Goal: Task Accomplishment & Management: Use online tool/utility

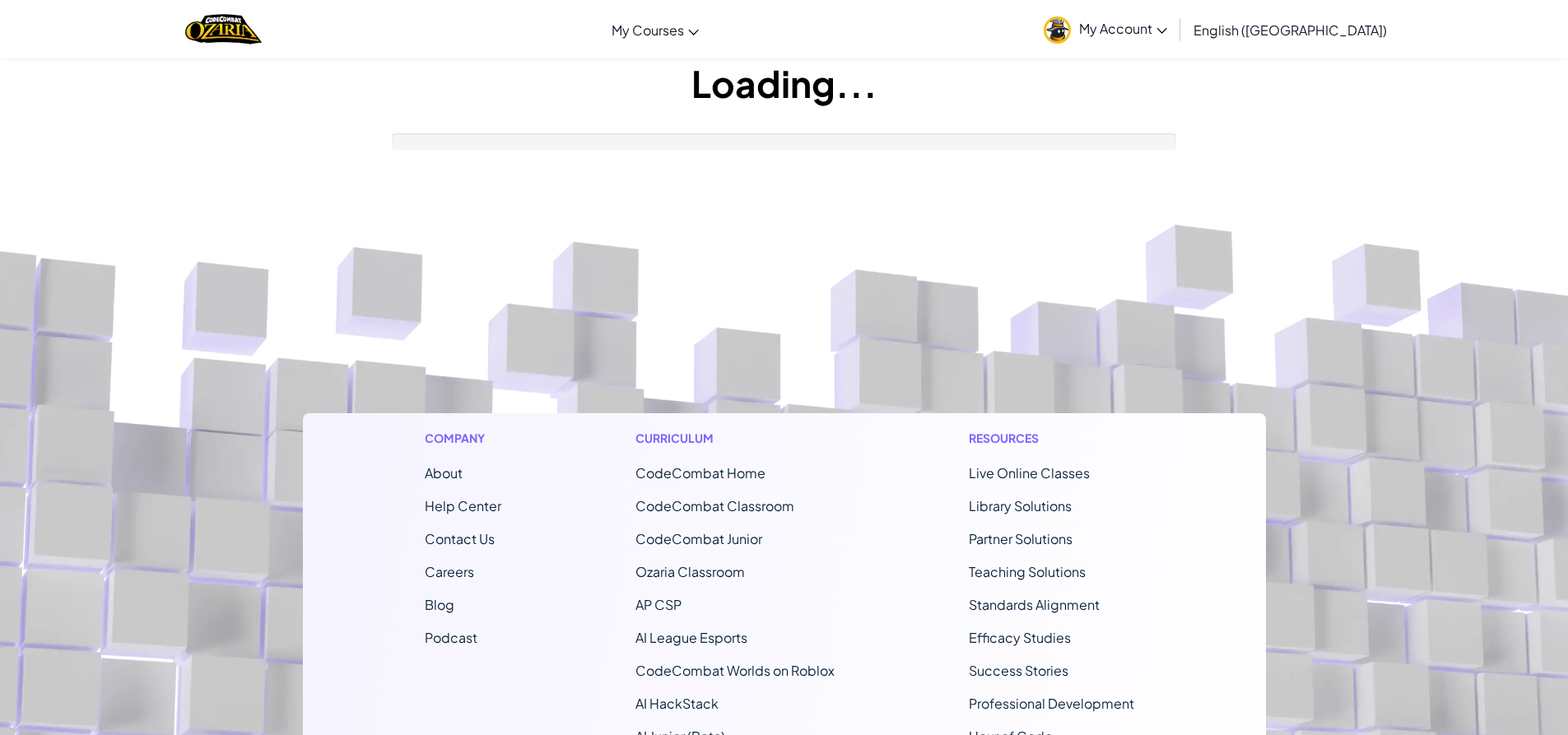
click at [1566, 603] on footer "Company About Help Center Contact Us Careers Blog Podcast Curriculum CodeCombat…" at bounding box center [784, 612] width 1568 height 891
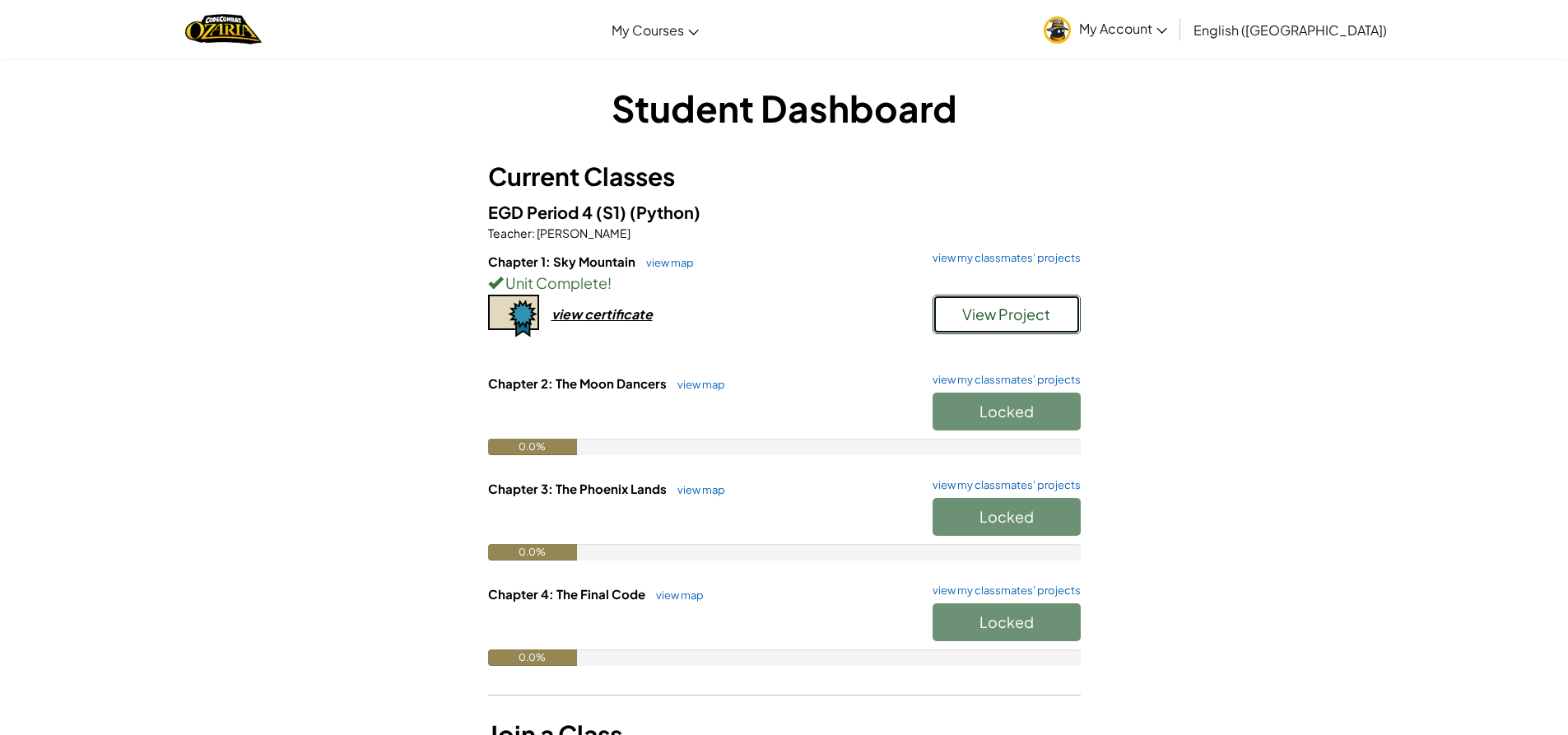
click at [1010, 312] on span "View Project" at bounding box center [1006, 314] width 88 height 19
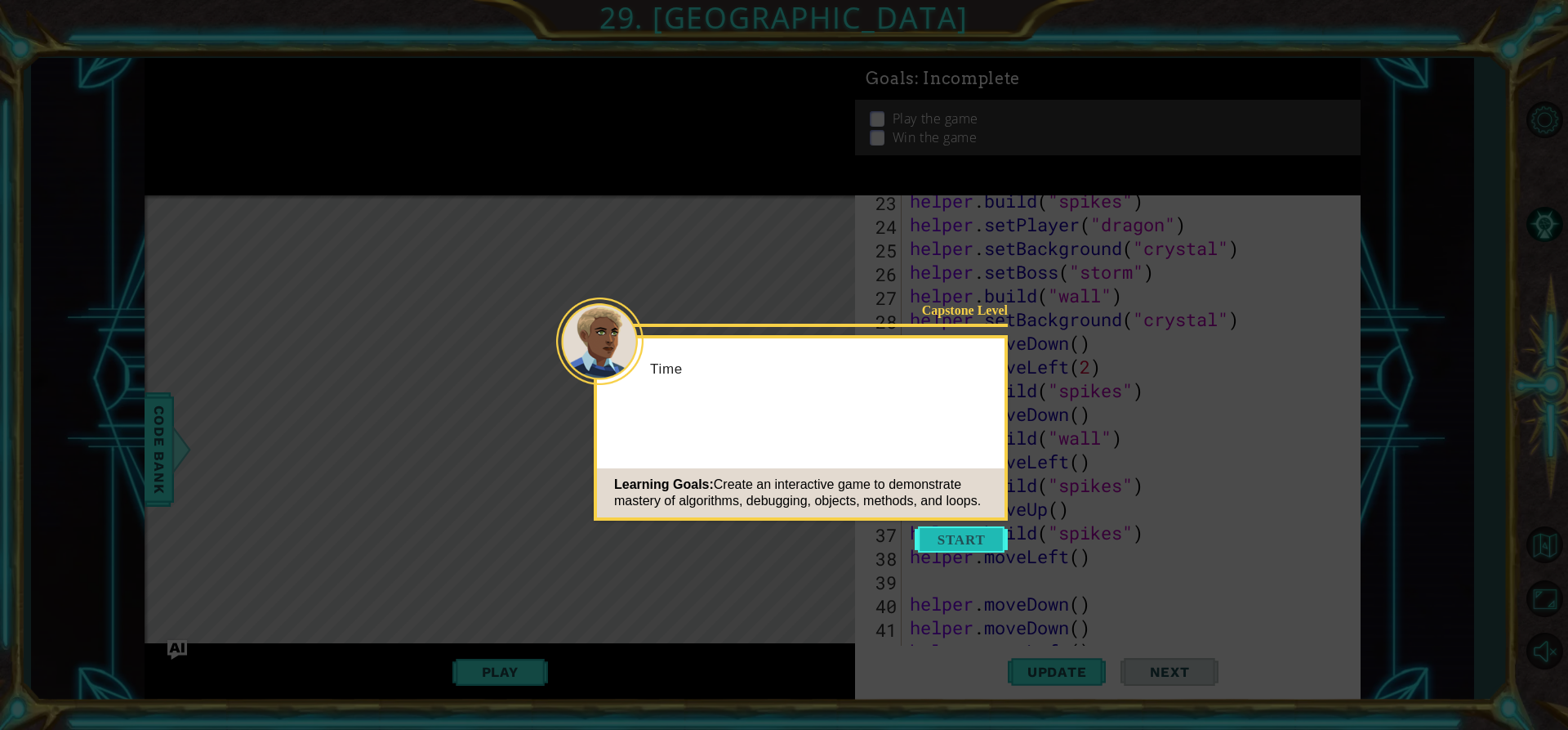
scroll to position [1540, 0]
click at [998, 549] on button "Start" at bounding box center [962, 540] width 93 height 26
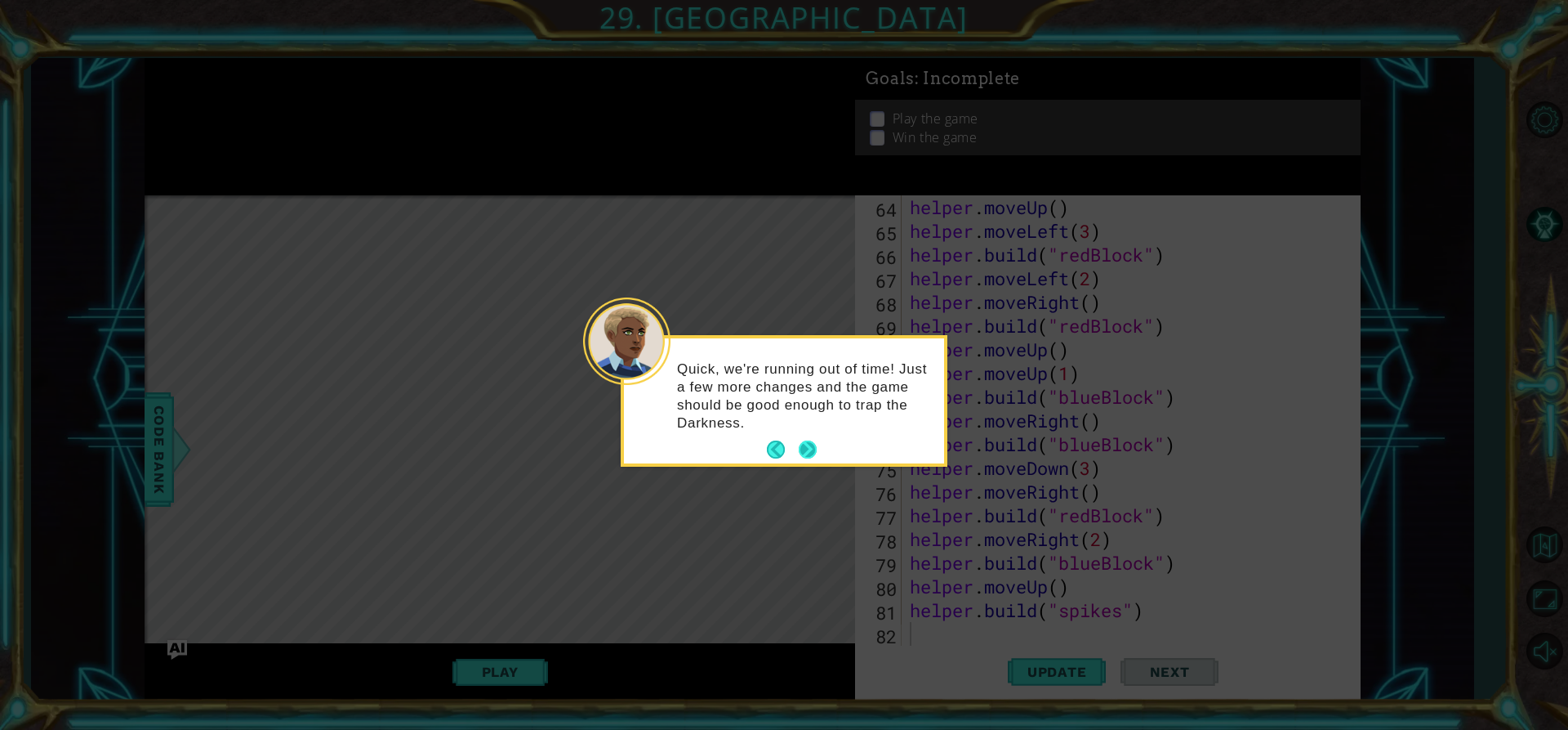
click at [799, 448] on button "Next" at bounding box center [808, 450] width 18 height 18
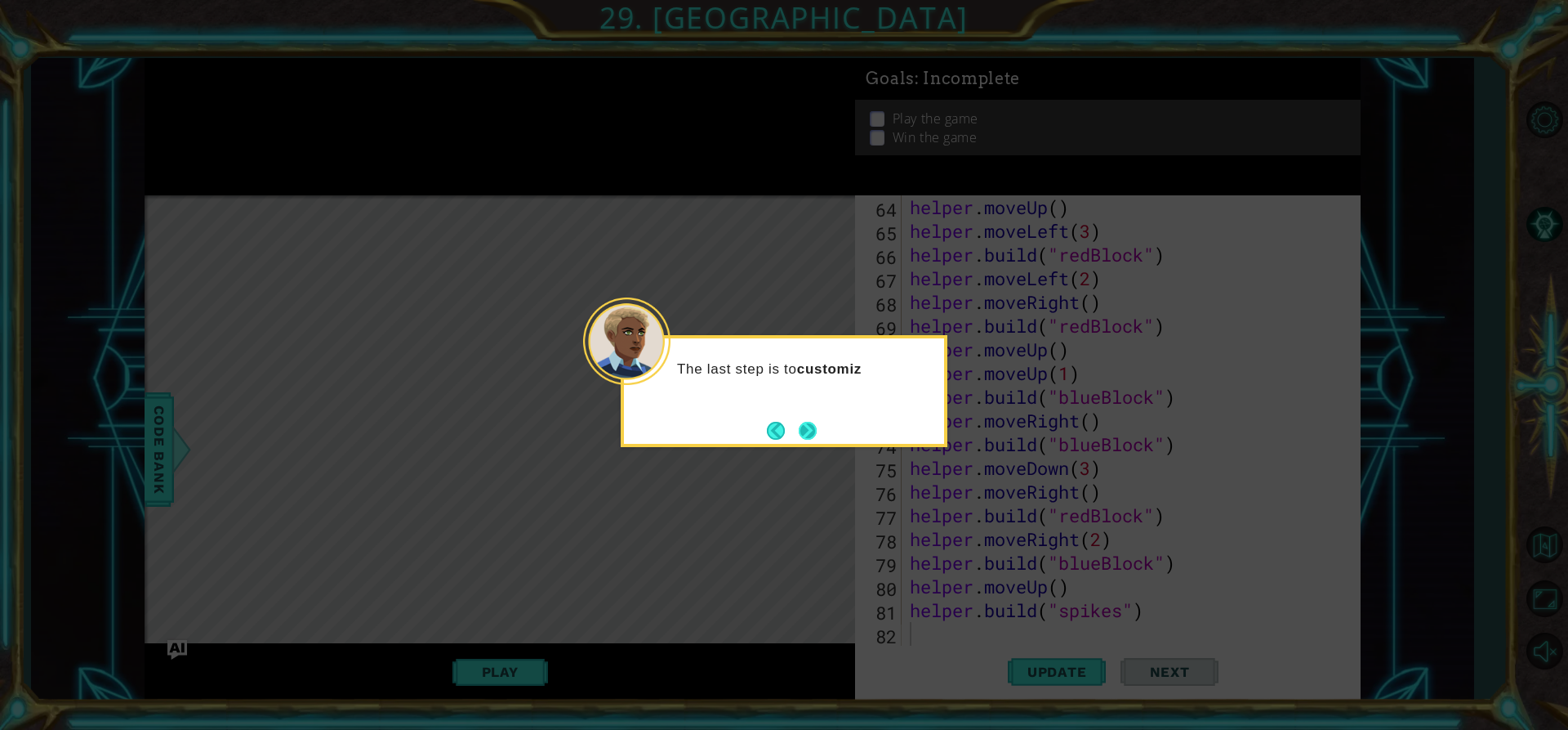
click at [809, 430] on button "Next" at bounding box center [808, 431] width 18 height 18
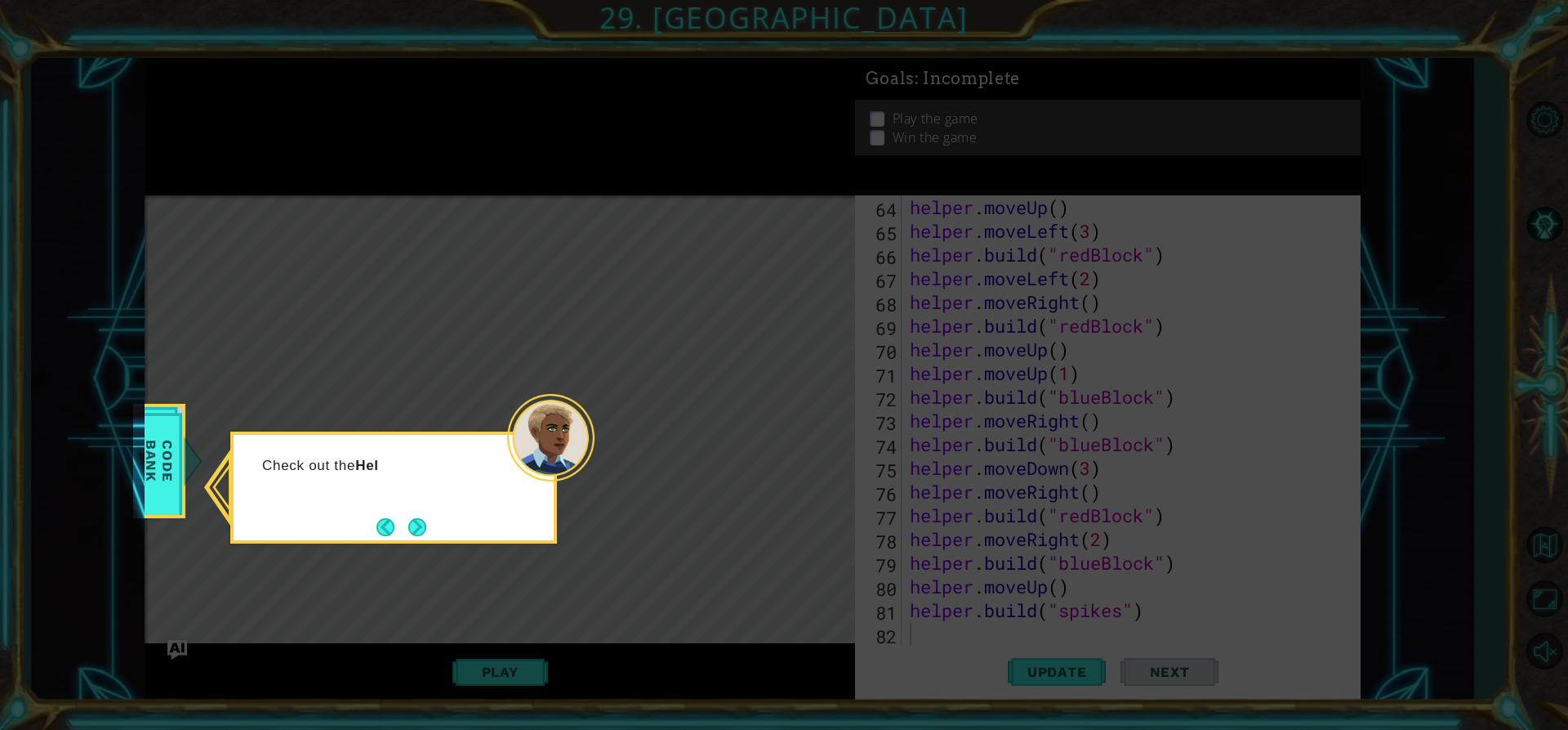
drag, startPoint x: 413, startPoint y: 519, endPoint x: 511, endPoint y: 513, distance: 98.2
click at [427, 518] on button "Next" at bounding box center [418, 527] width 18 height 18
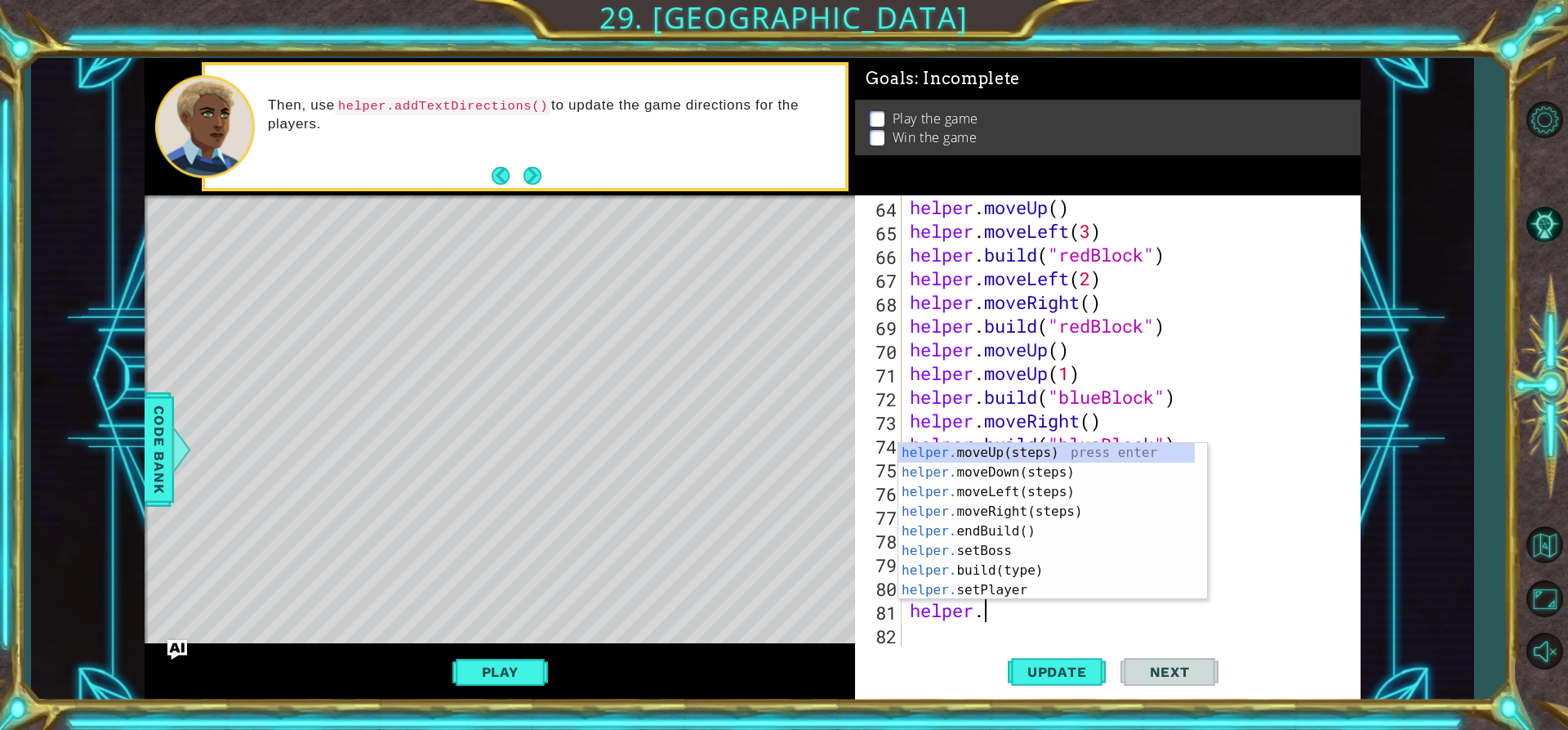
type textarea "h"
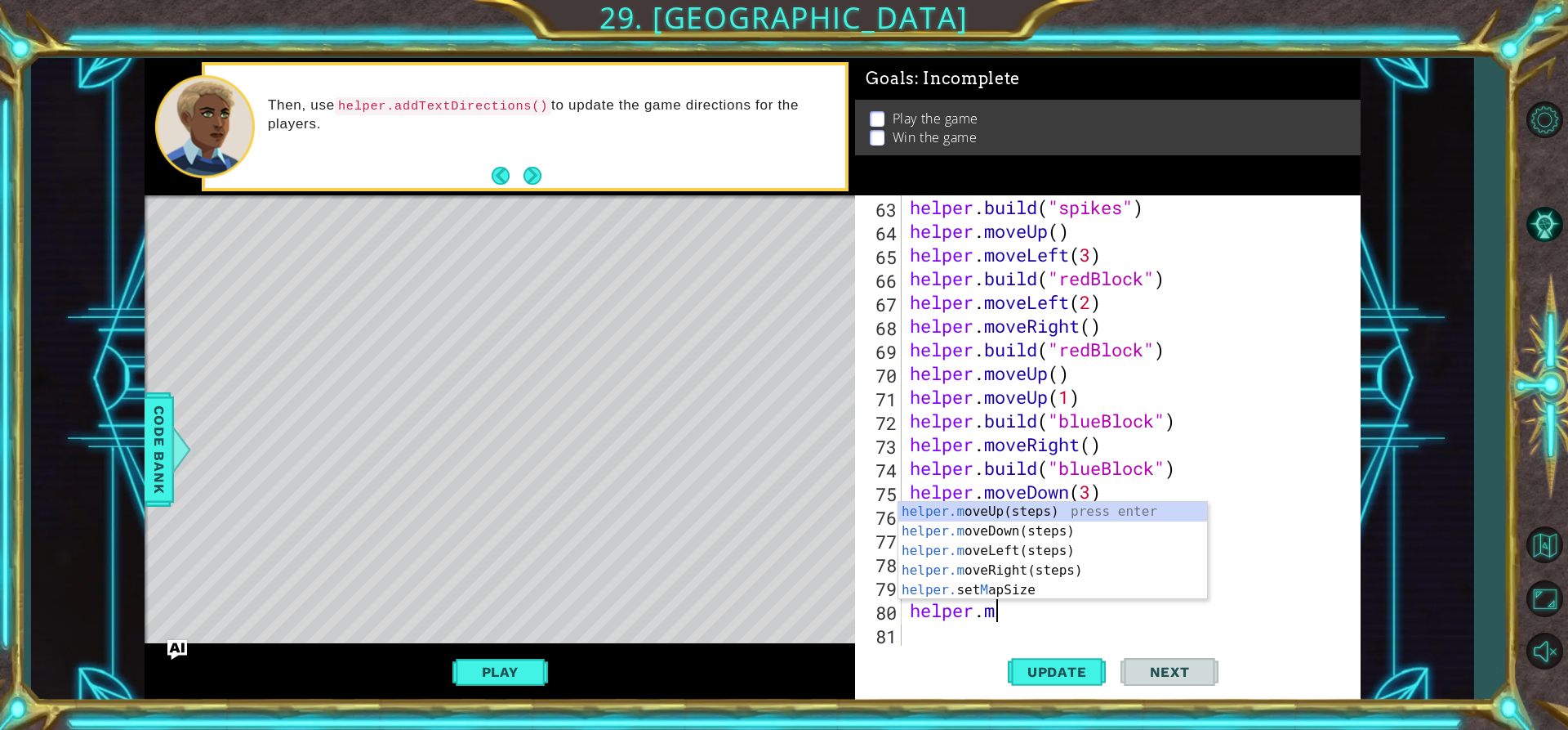
type textarea "h"
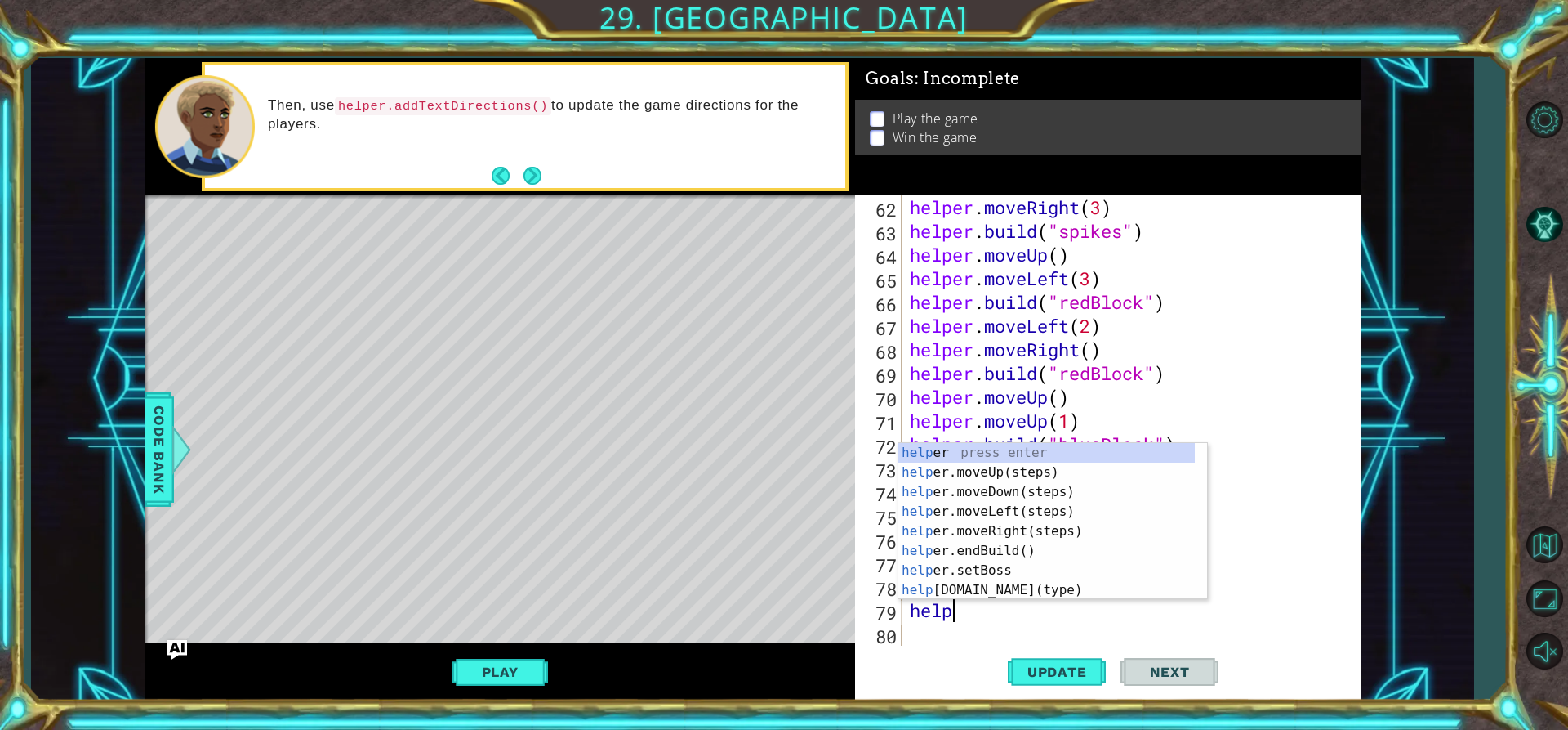
type textarea "h"
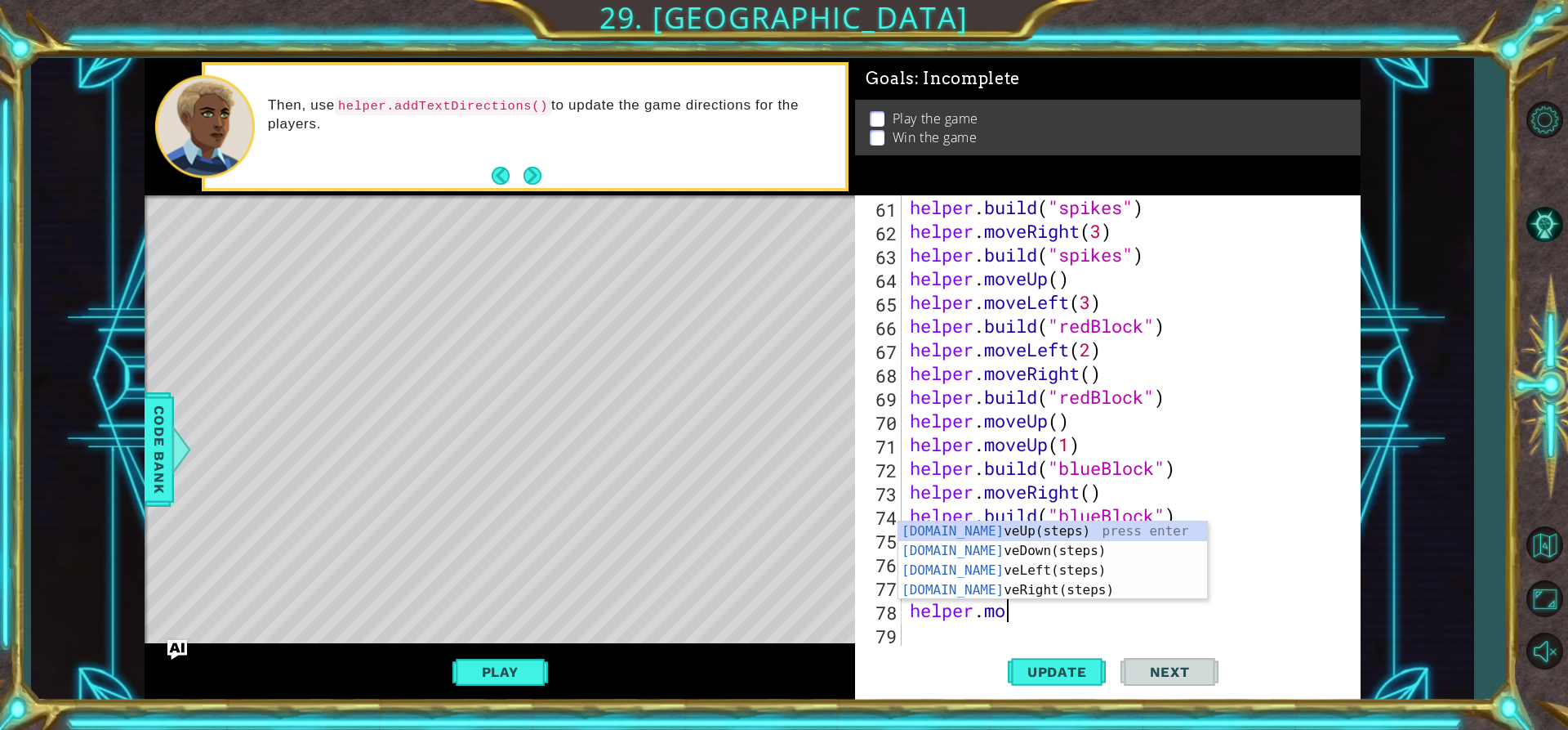
type textarea "h"
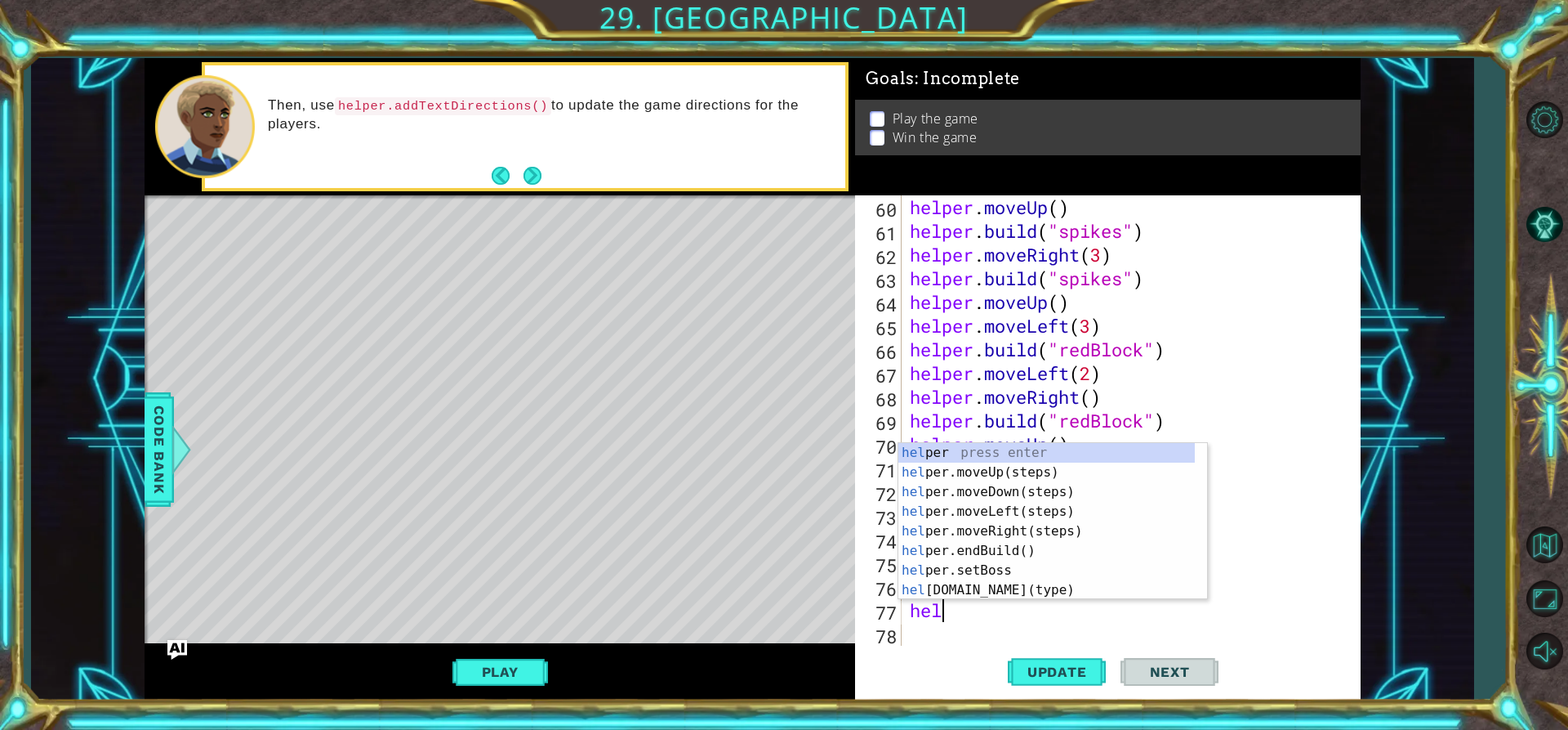
type textarea "h"
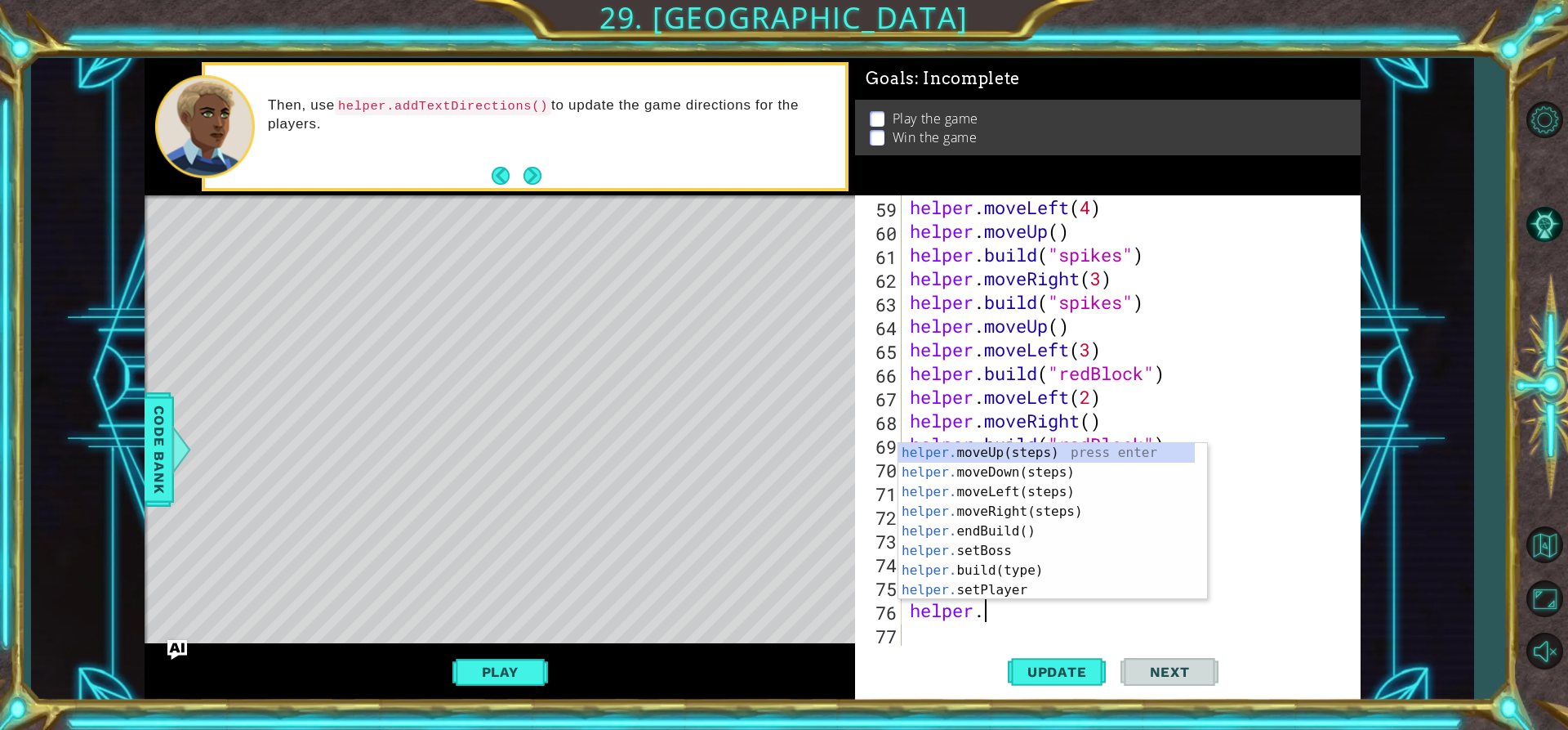
type textarea "h"
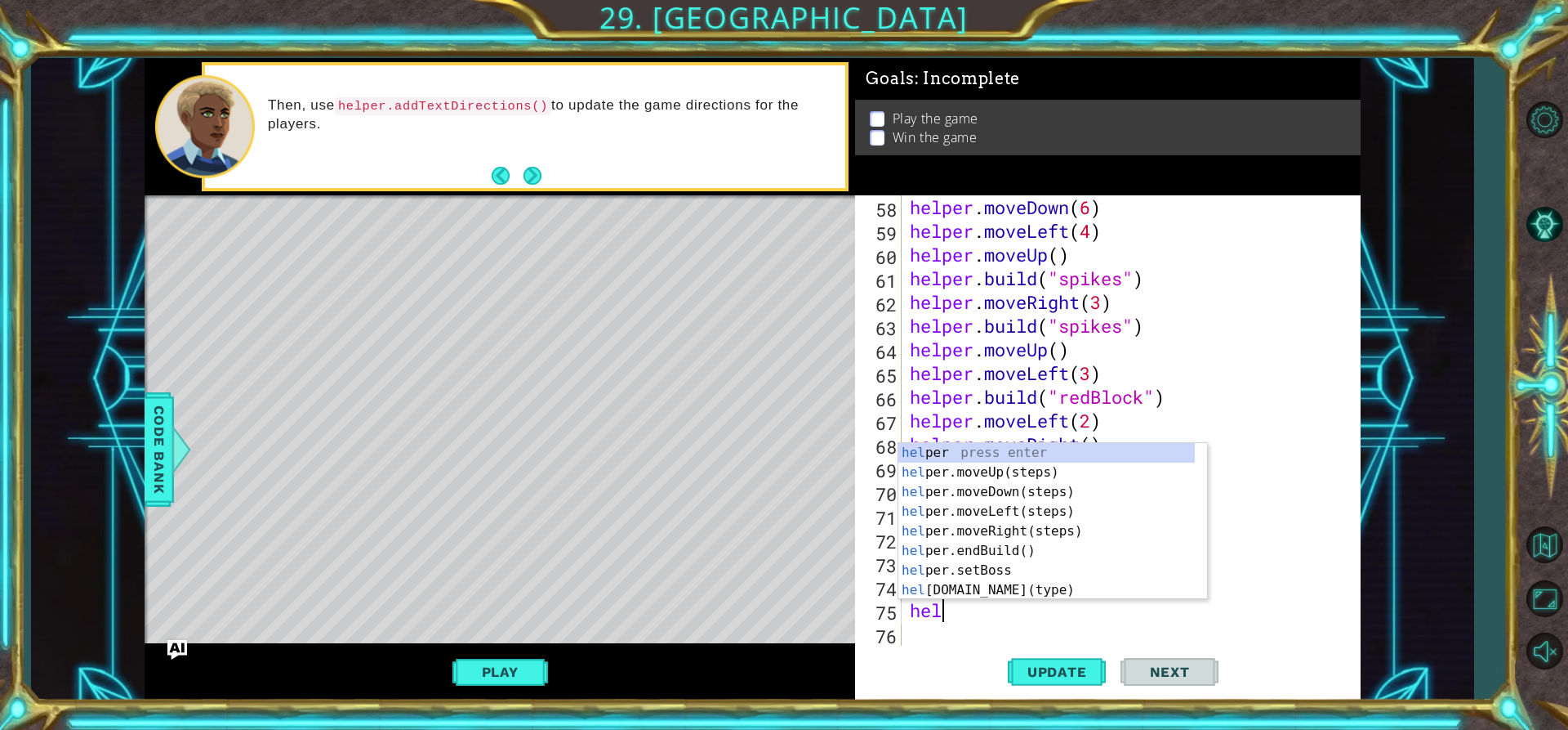
type textarea "h"
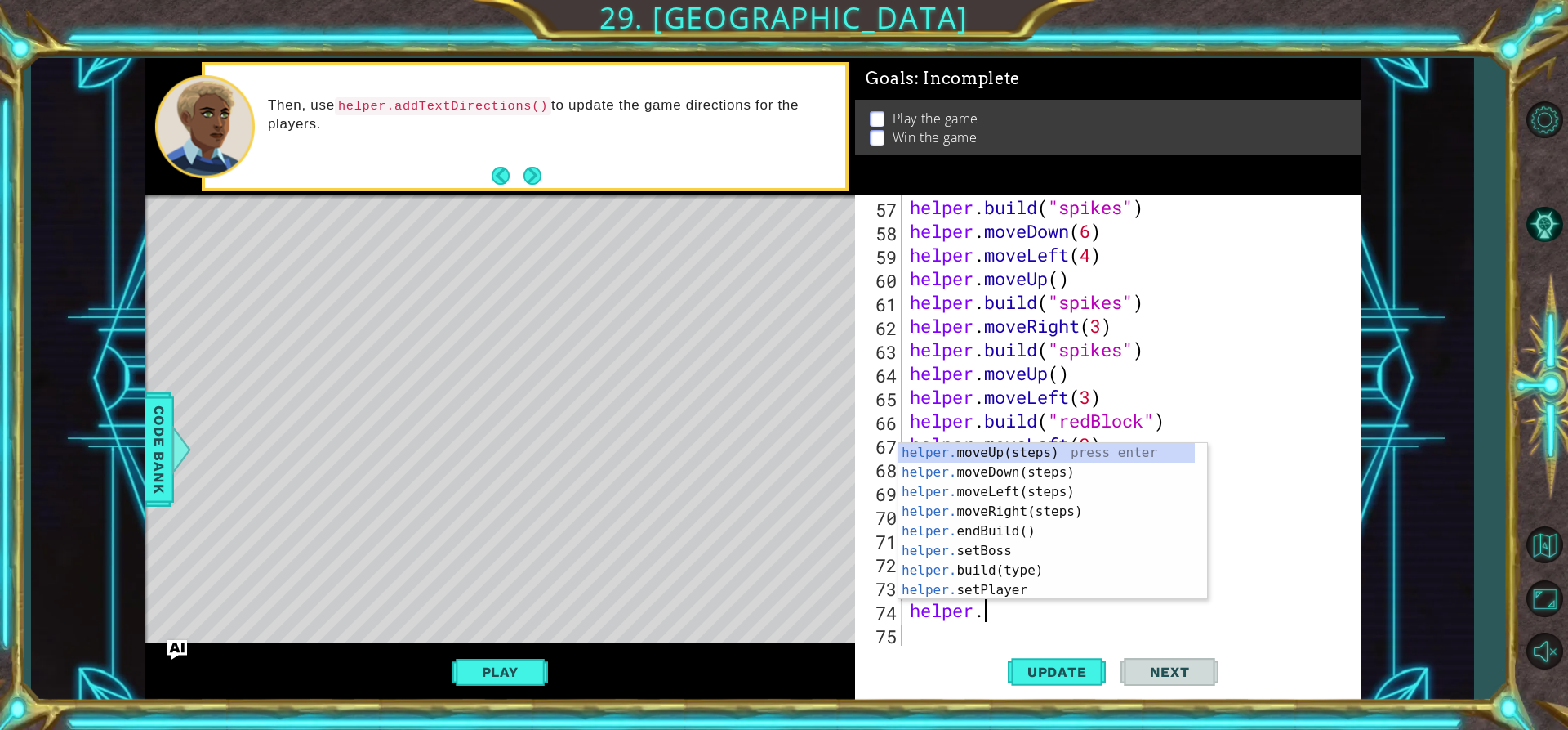
type textarea "h"
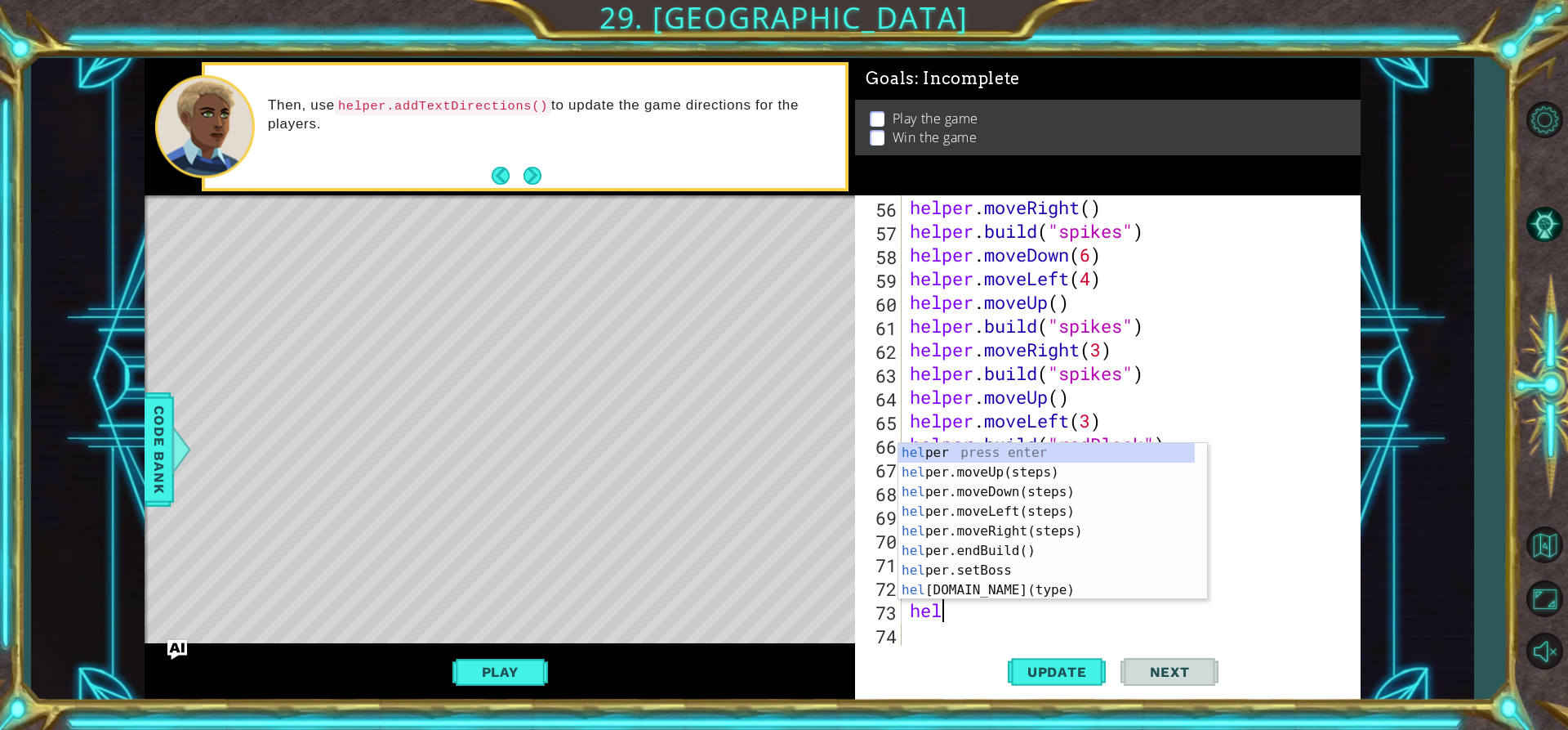
type textarea "h"
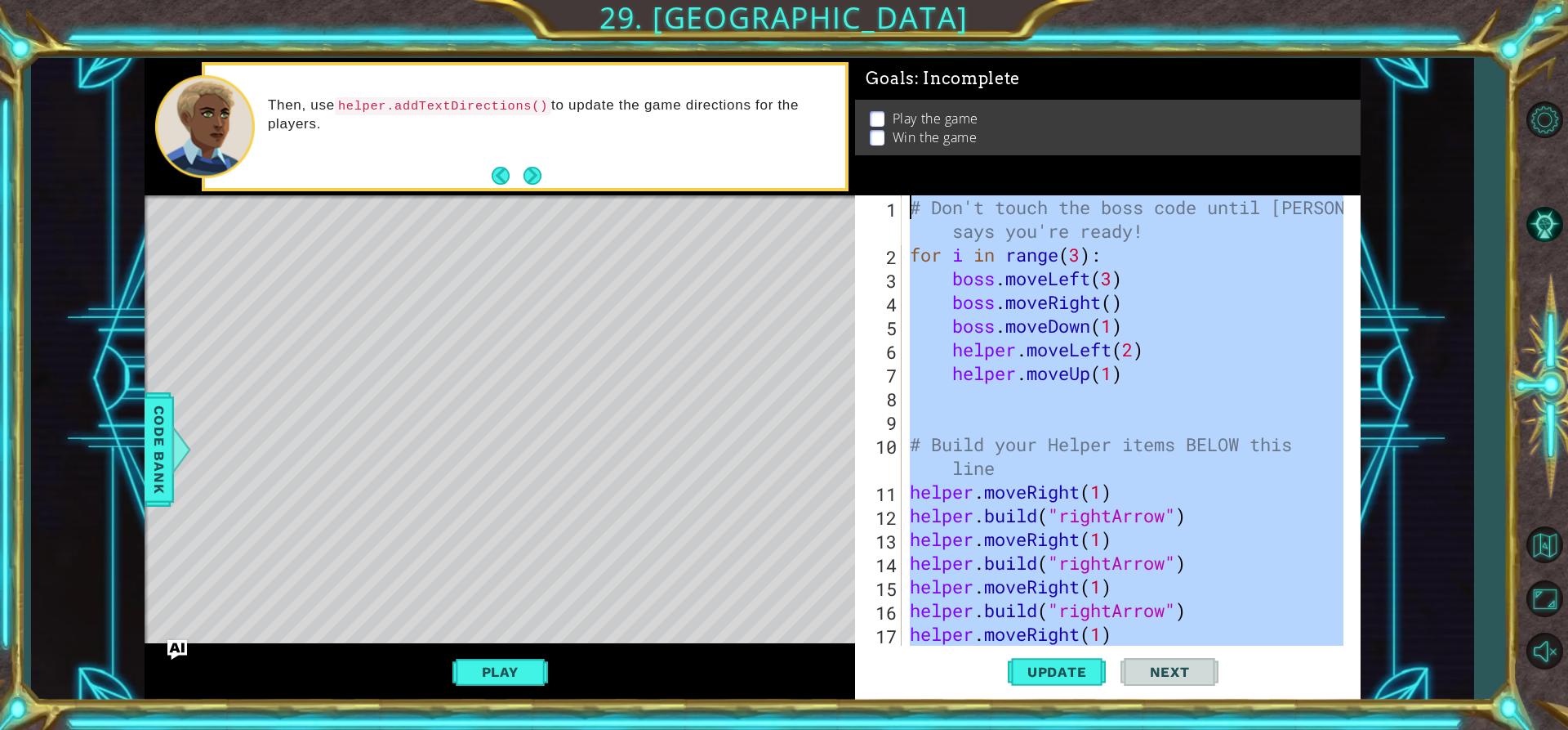
scroll to position [0, 0]
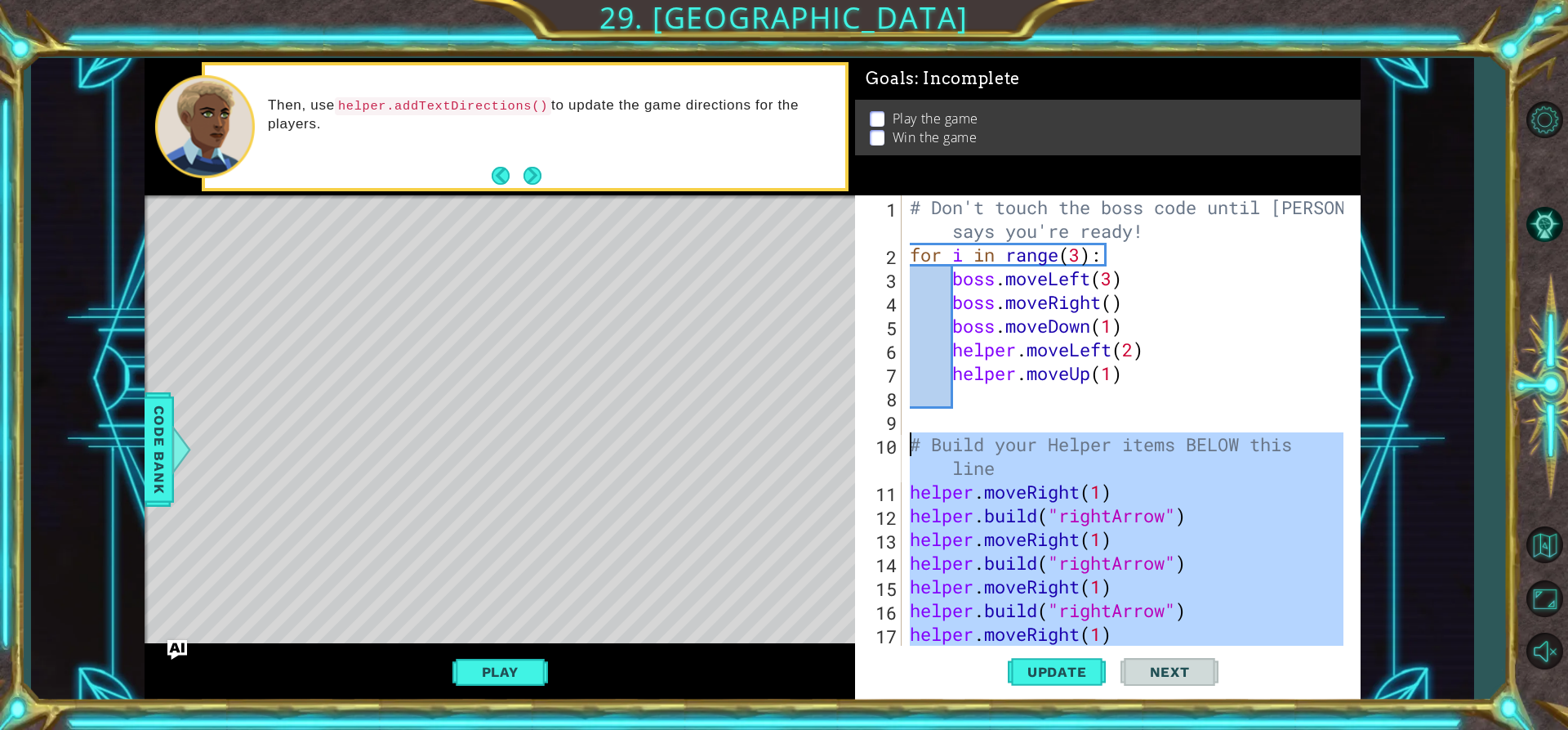
drag, startPoint x: 1262, startPoint y: 609, endPoint x: 888, endPoint y: 402, distance: 427.5
click at [907, 446] on div "# Don't touch the boss code until [PERSON_NAME] says you're ready! for i in ran…" at bounding box center [1129, 456] width 445 height 522
type textarea "# Build your Helper items BELOW this line helper.moveRight(1)"
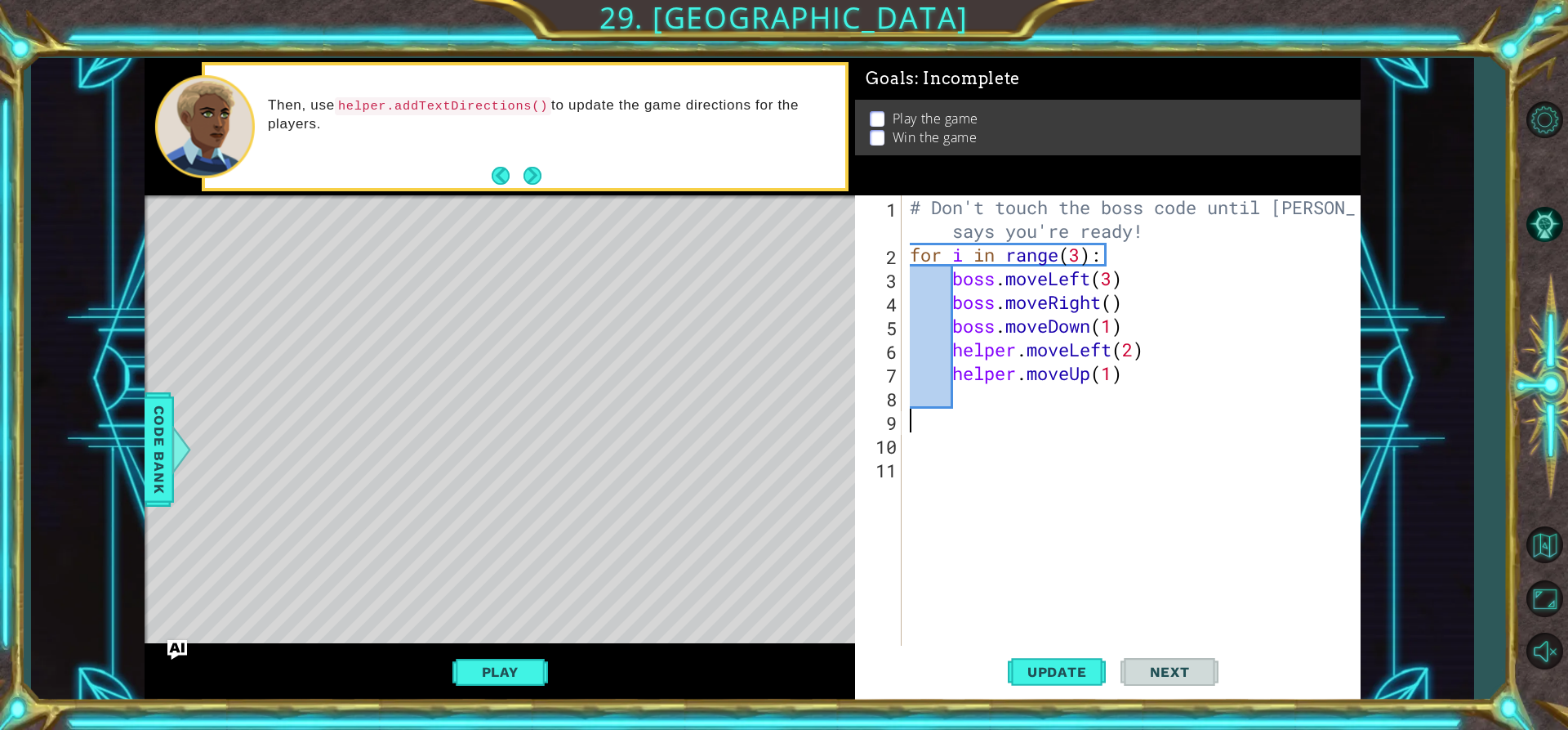
click at [1203, 413] on div "# Don't touch the boss code until [PERSON_NAME] says you're ready! for i in ran…" at bounding box center [1136, 456] width 458 height 522
click at [954, 324] on div "# Don't touch the boss code until [PERSON_NAME] says you're ready! for i in ran…" at bounding box center [1136, 456] width 458 height 522
click at [951, 287] on div "# Don't touch the boss code until [PERSON_NAME] says you're ready! for i in ran…" at bounding box center [1136, 456] width 458 height 522
type textarea "boss.moveLeft(3)"
click at [937, 414] on div "# Don't touch the boss code until [PERSON_NAME] says you're ready! for i in ran…" at bounding box center [1136, 456] width 458 height 522
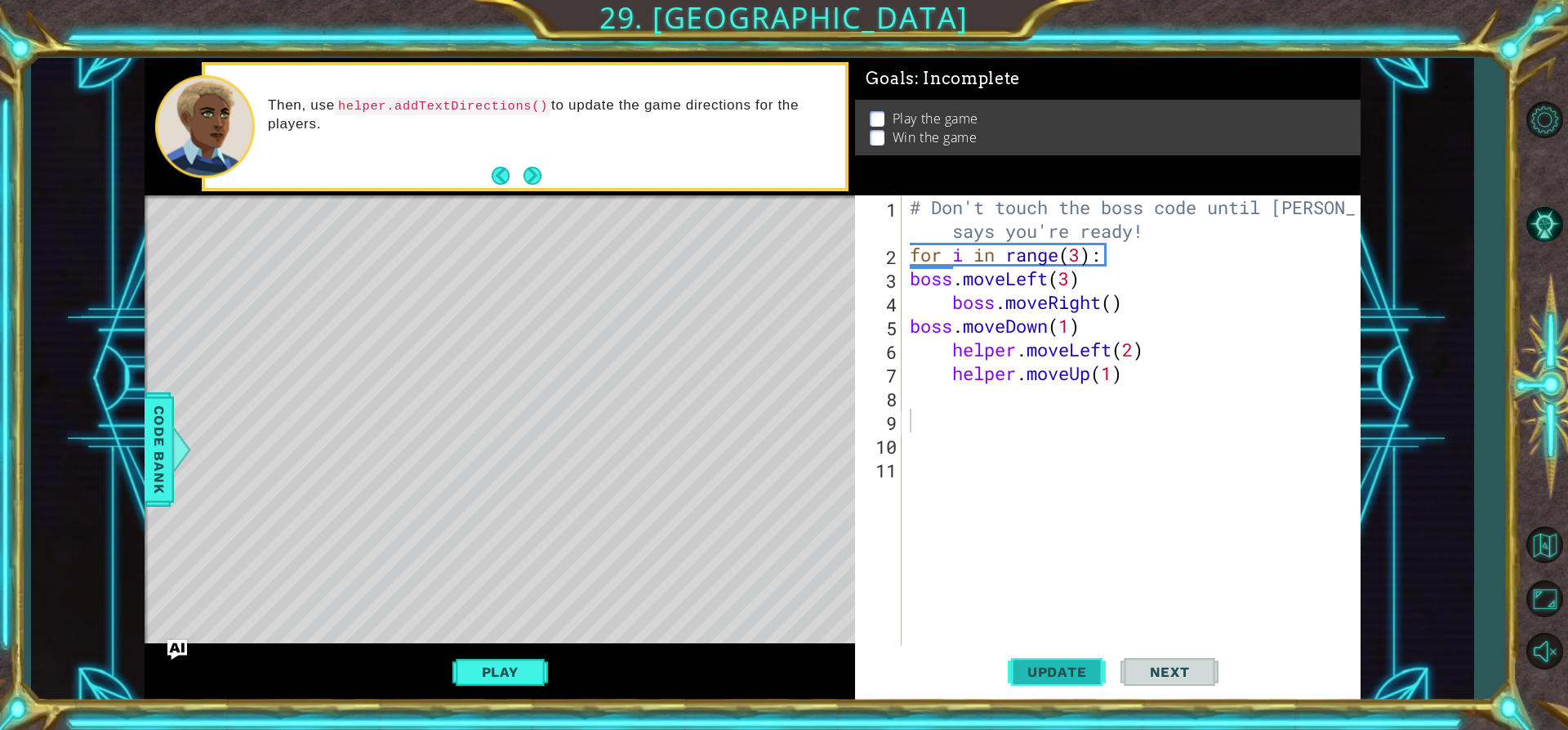
click at [1042, 673] on span "Update" at bounding box center [1057, 672] width 92 height 16
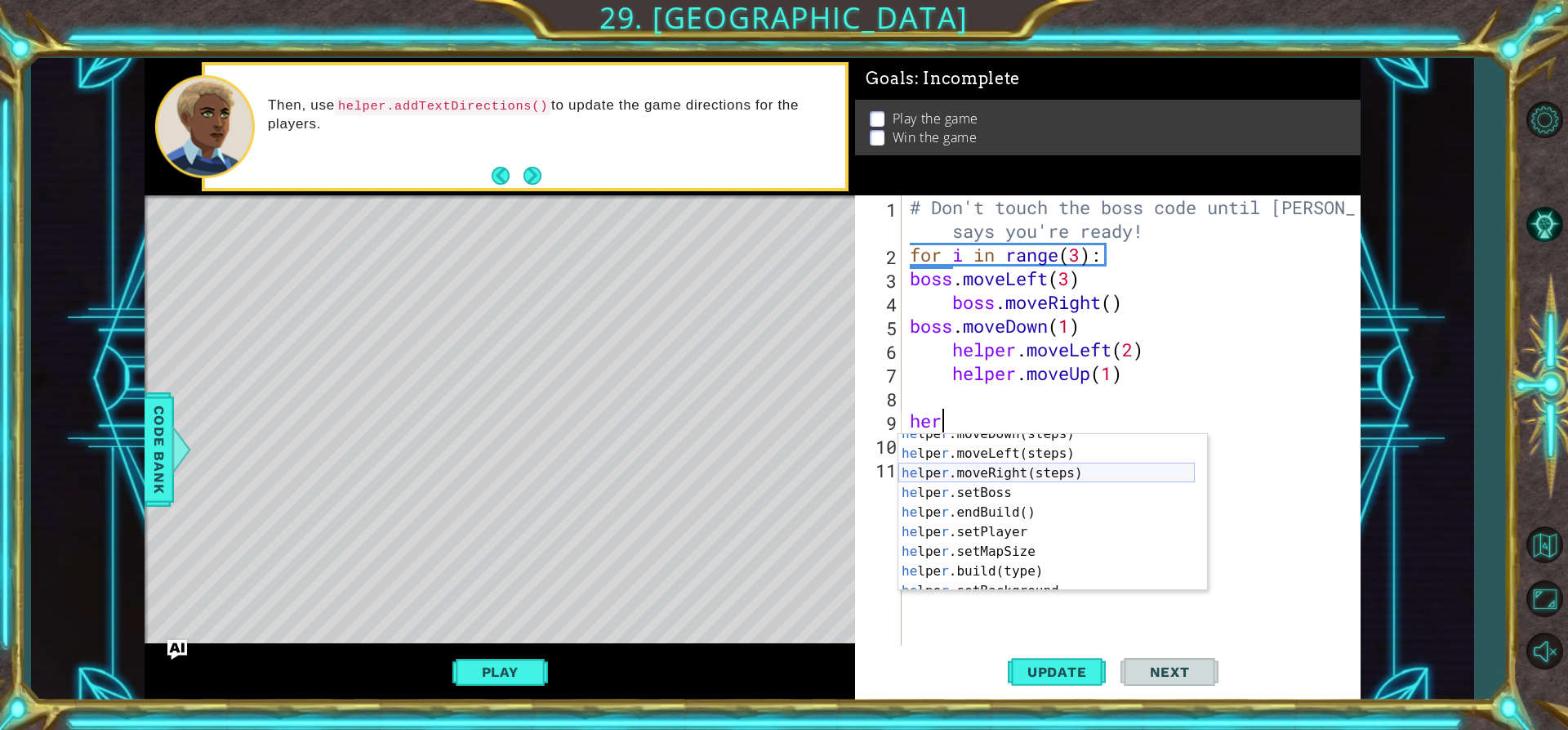
scroll to position [98, 0]
click at [1004, 495] on div "he lpe r .setBoss press enter he lpe r .endBuild() press enter he lpe r .setPla…" at bounding box center [1047, 532] width 297 height 196
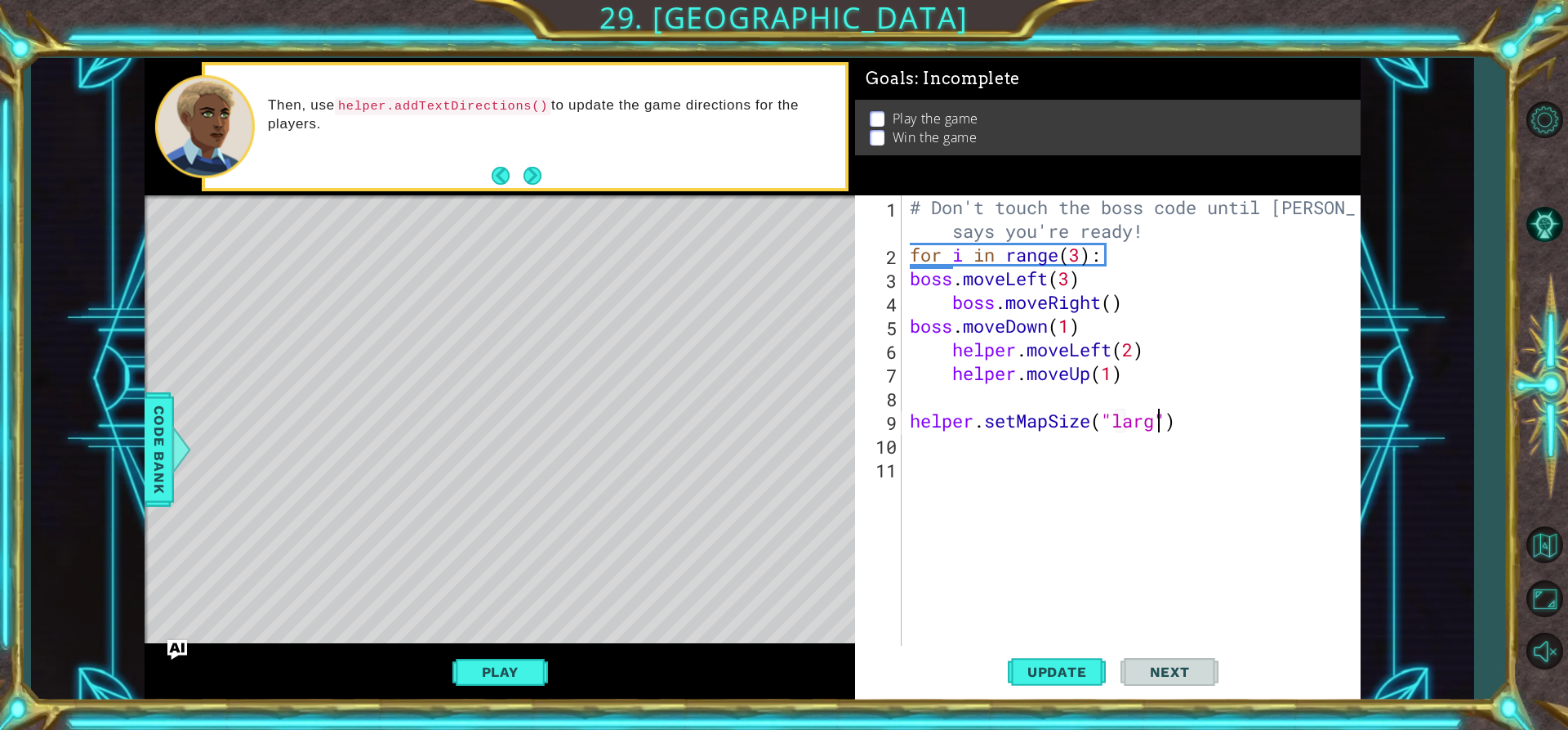
scroll to position [0, 12]
drag, startPoint x: 1075, startPoint y: 660, endPoint x: 1071, endPoint y: 652, distance: 8.9
click at [1074, 658] on button "Update" at bounding box center [1057, 672] width 98 height 51
click at [1086, 677] on span "Update" at bounding box center [1057, 672] width 92 height 16
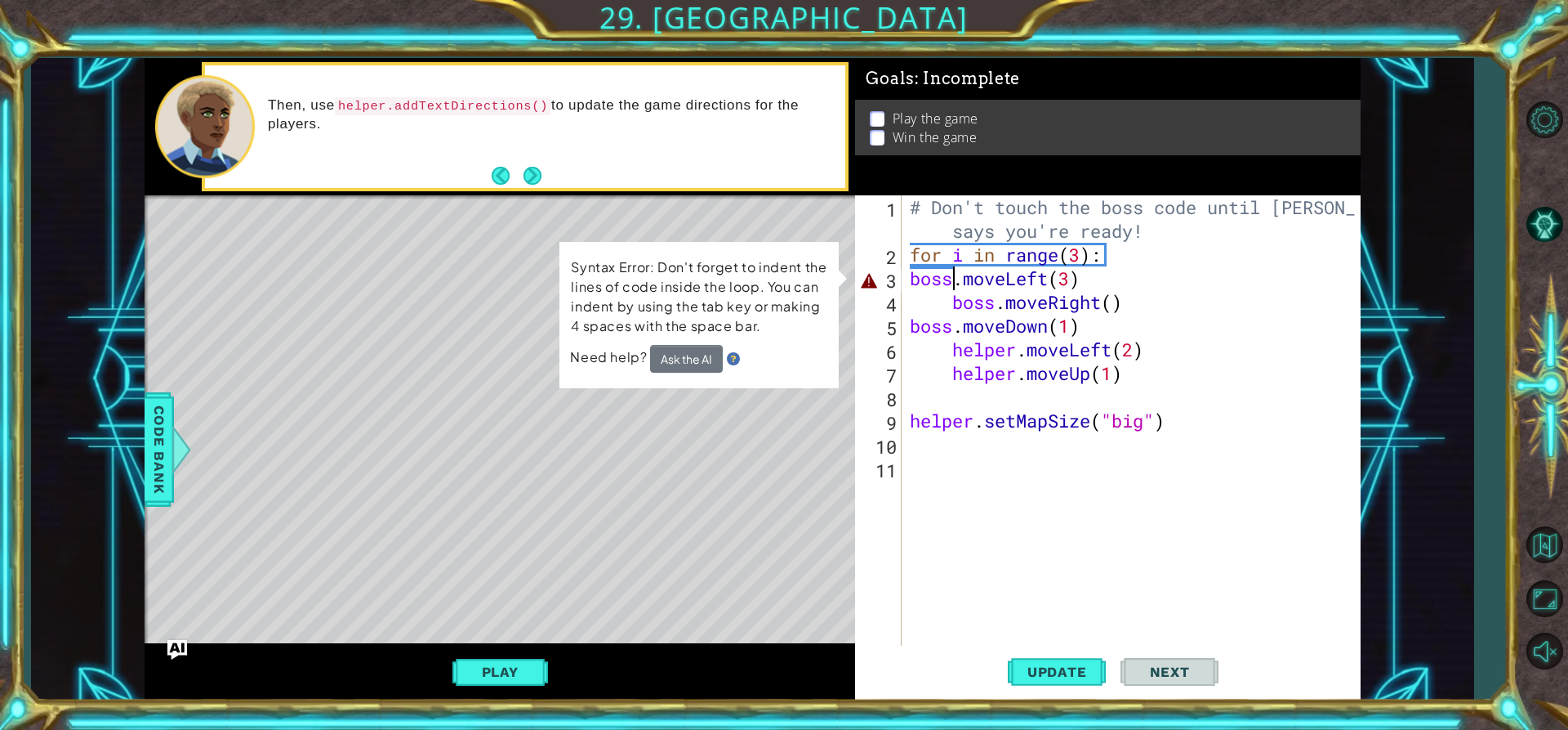
click at [956, 283] on div "# Don't touch the boss code until [PERSON_NAME] says you're ready! for i in ran…" at bounding box center [1136, 456] width 458 height 522
click at [1016, 277] on div "# Don't touch the boss code until [PERSON_NAME] says you're ready! for i in ran…" at bounding box center [1136, 456] width 458 height 522
click at [1096, 280] on div "# Don't touch the boss code until [PERSON_NAME] says you're ready! for i in ran…" at bounding box center [1136, 456] width 458 height 522
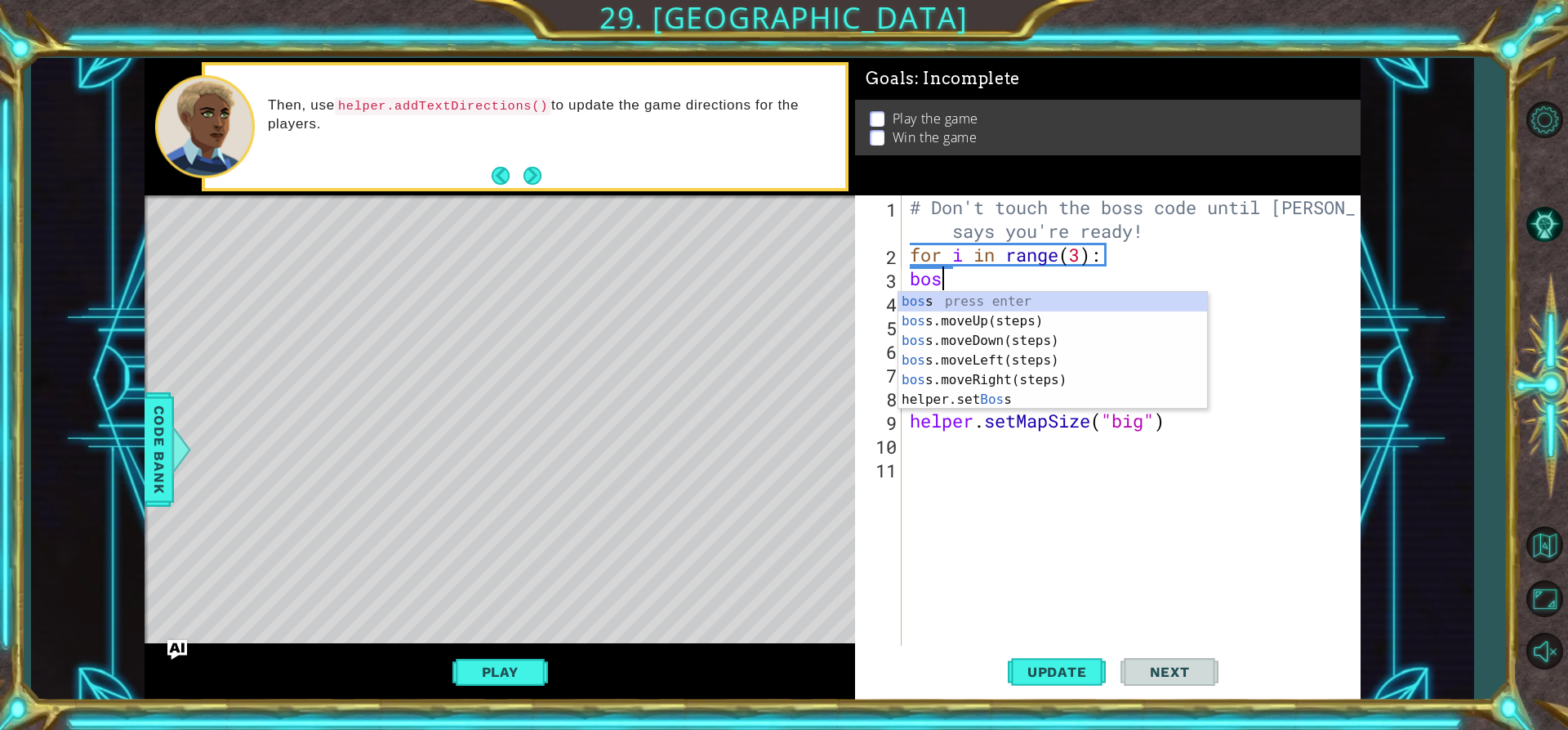
scroll to position [0, 0]
type textarea "b"
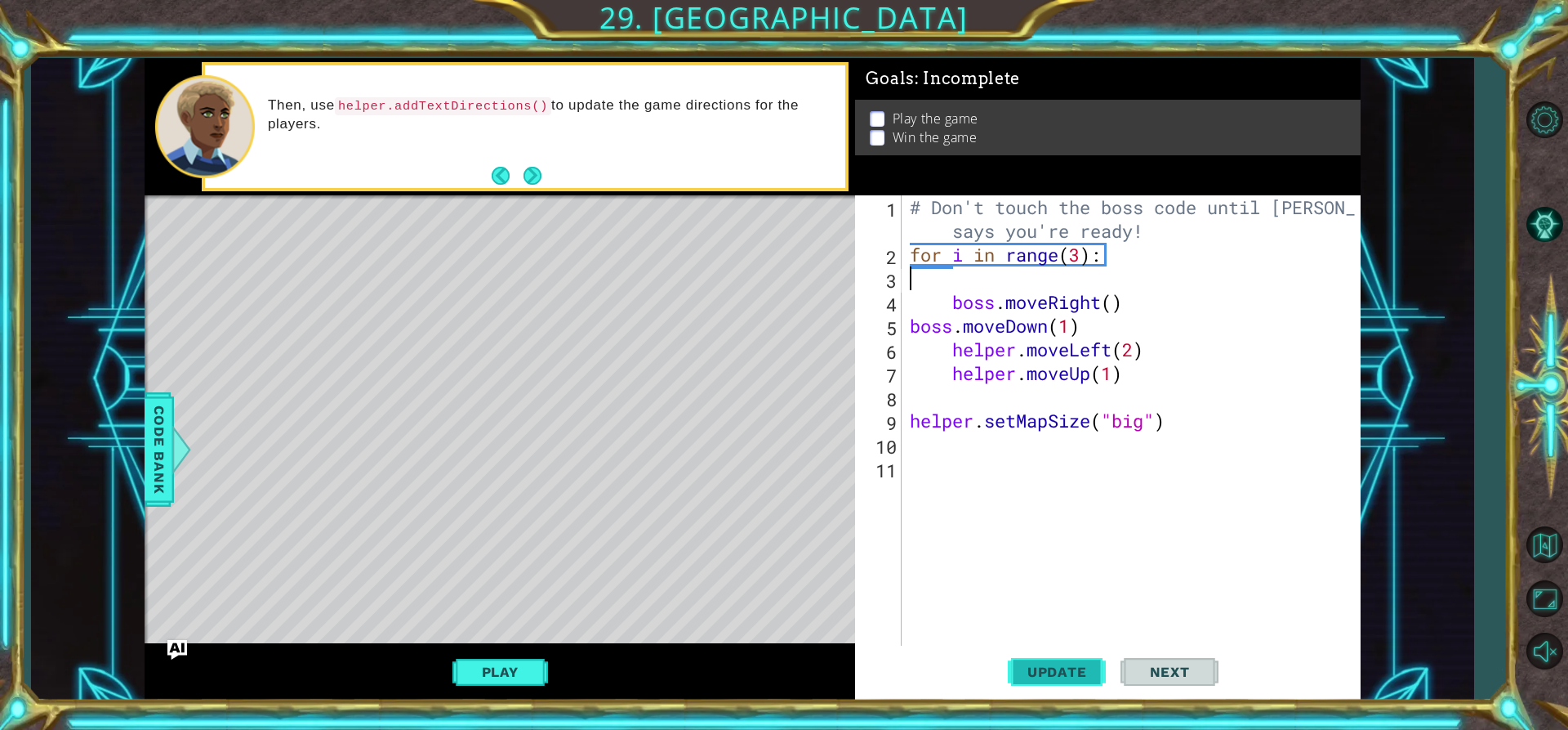
click at [1090, 676] on span "Update" at bounding box center [1057, 672] width 92 height 16
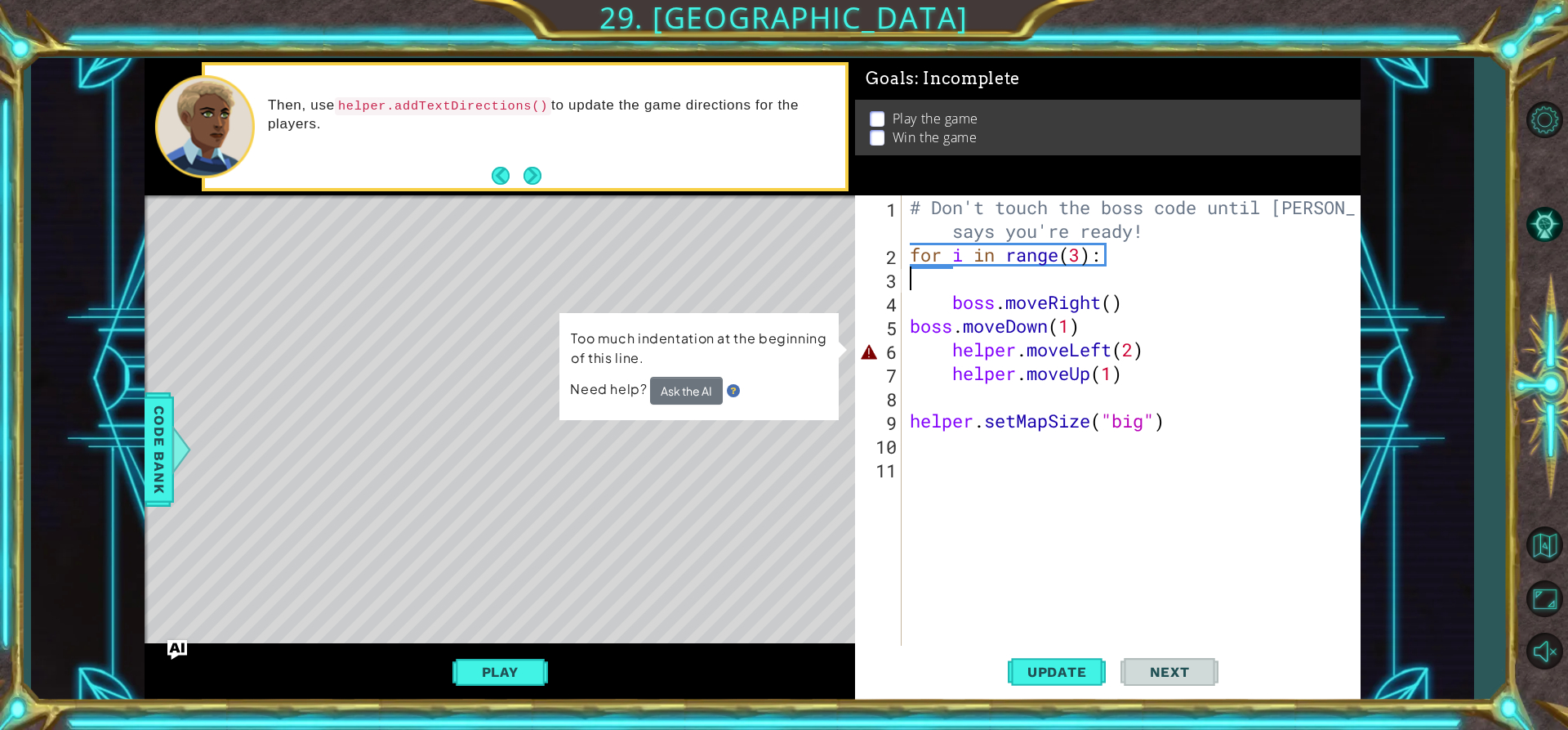
click at [1138, 352] on div "# Don't touch the boss code until [PERSON_NAME] says you're ready! for i in ran…" at bounding box center [1136, 456] width 458 height 522
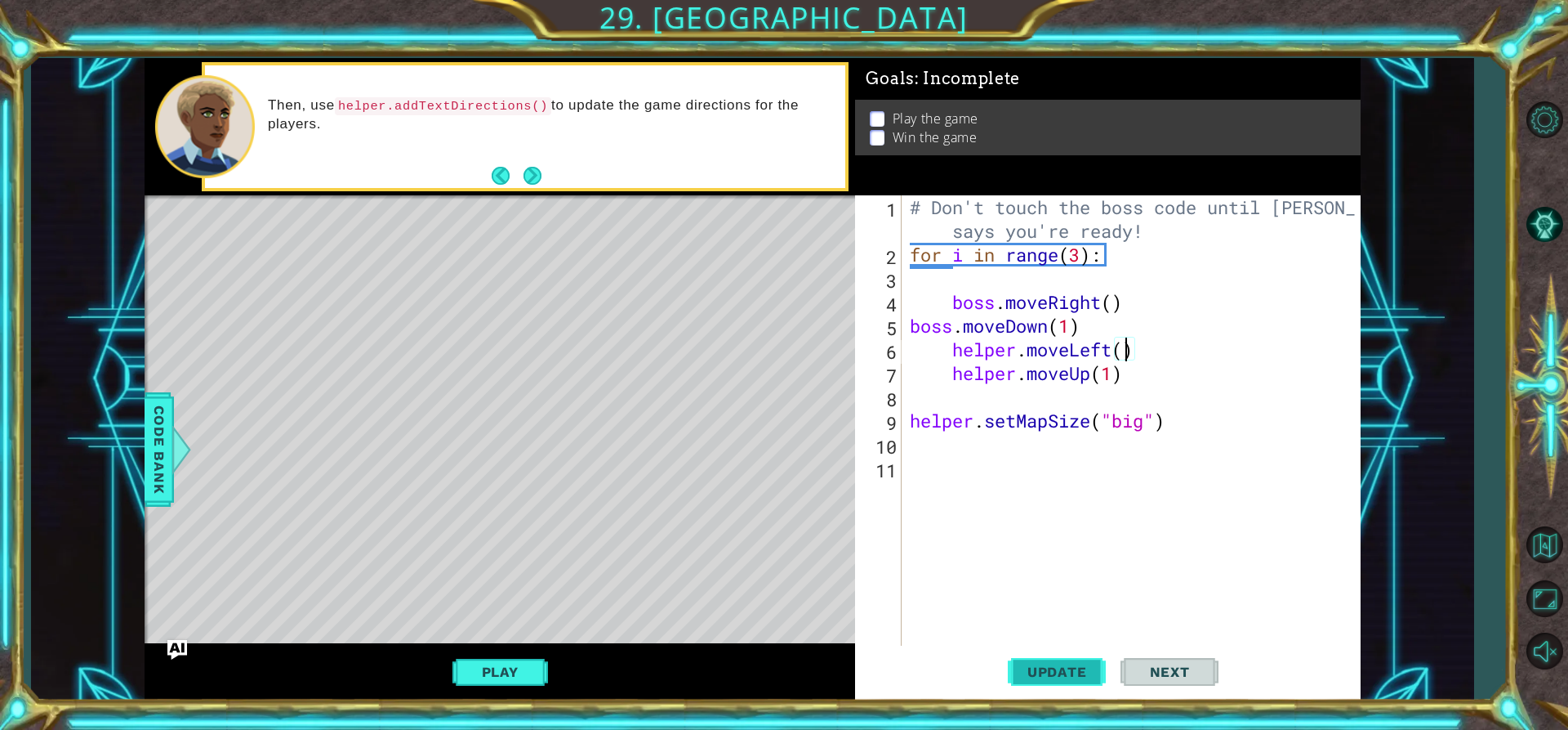
click at [1061, 669] on span "Update" at bounding box center [1057, 672] width 92 height 16
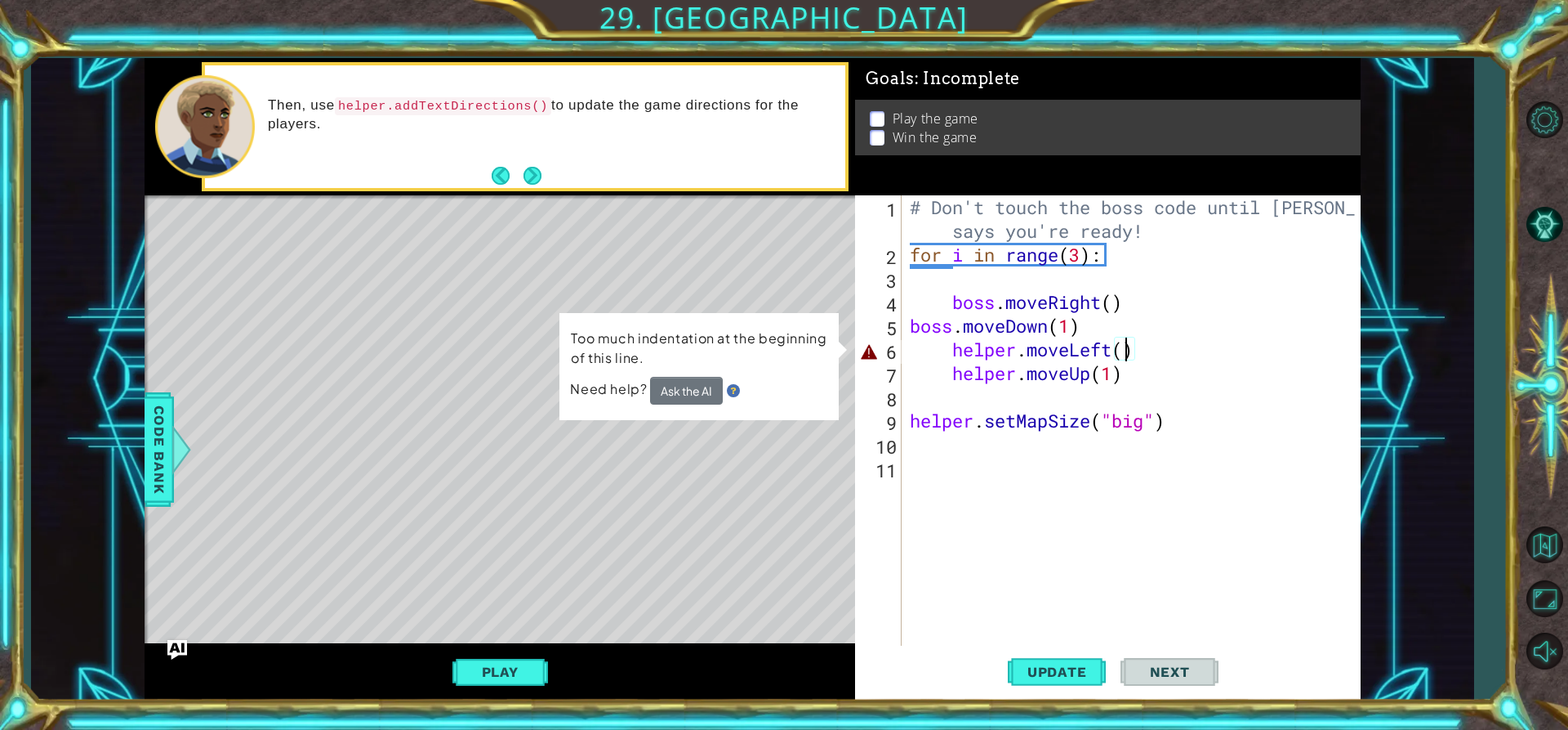
click at [1115, 374] on div "# Don't touch the boss code until [PERSON_NAME] says you're ready! for i in ran…" at bounding box center [1136, 456] width 458 height 522
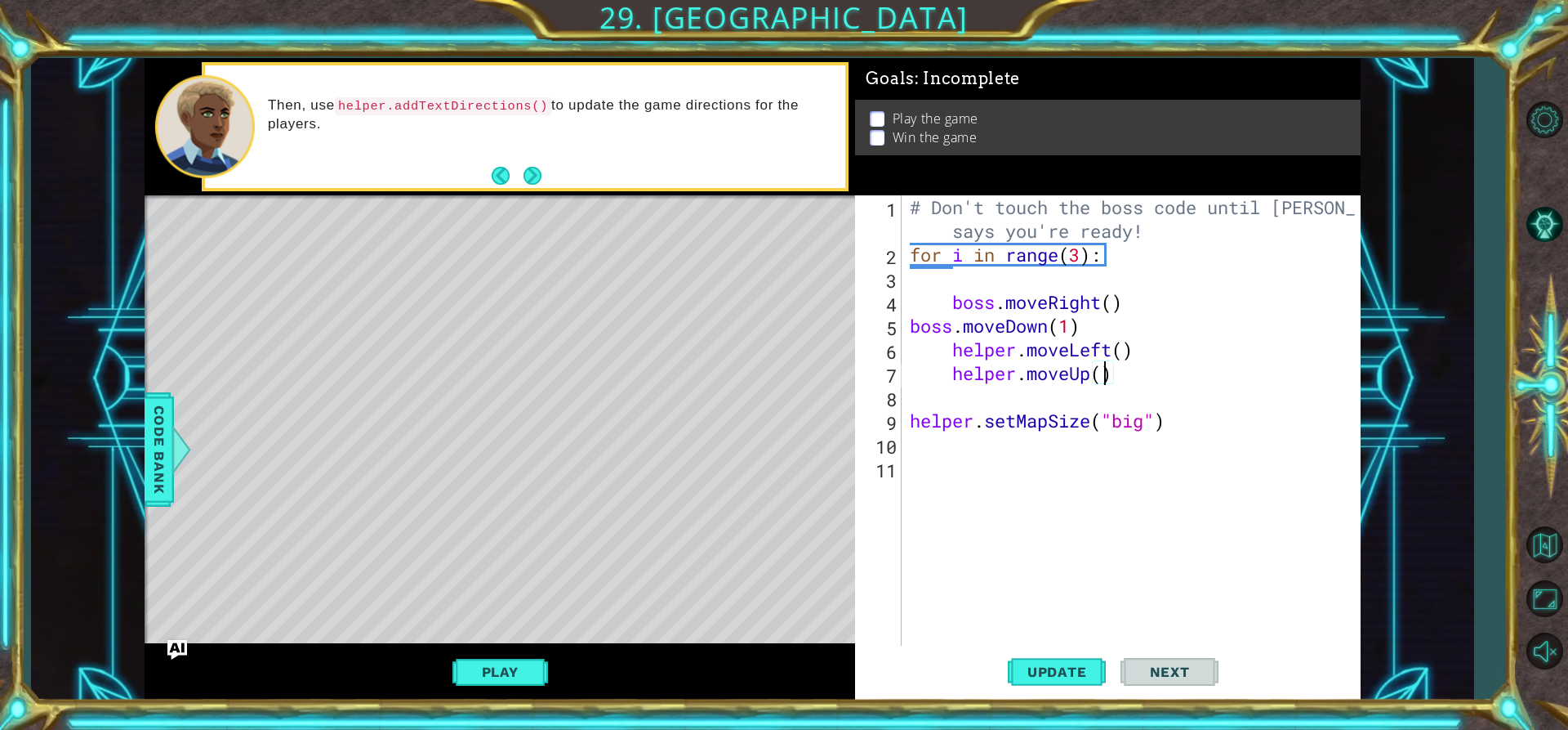
click at [1117, 381] on div "# Don't touch the boss code until [PERSON_NAME] says you're ready! for i in ran…" at bounding box center [1136, 456] width 458 height 522
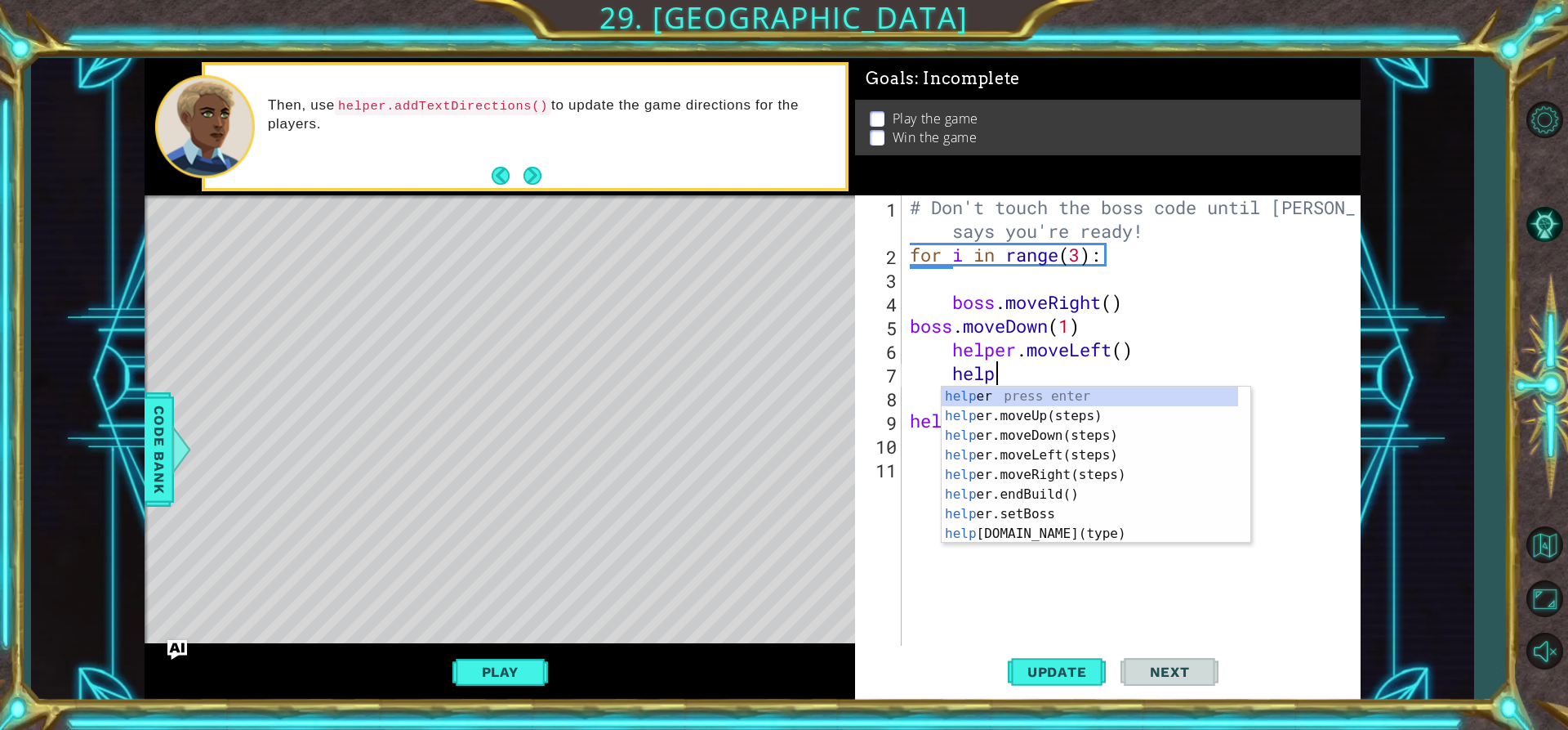
type textarea "h"
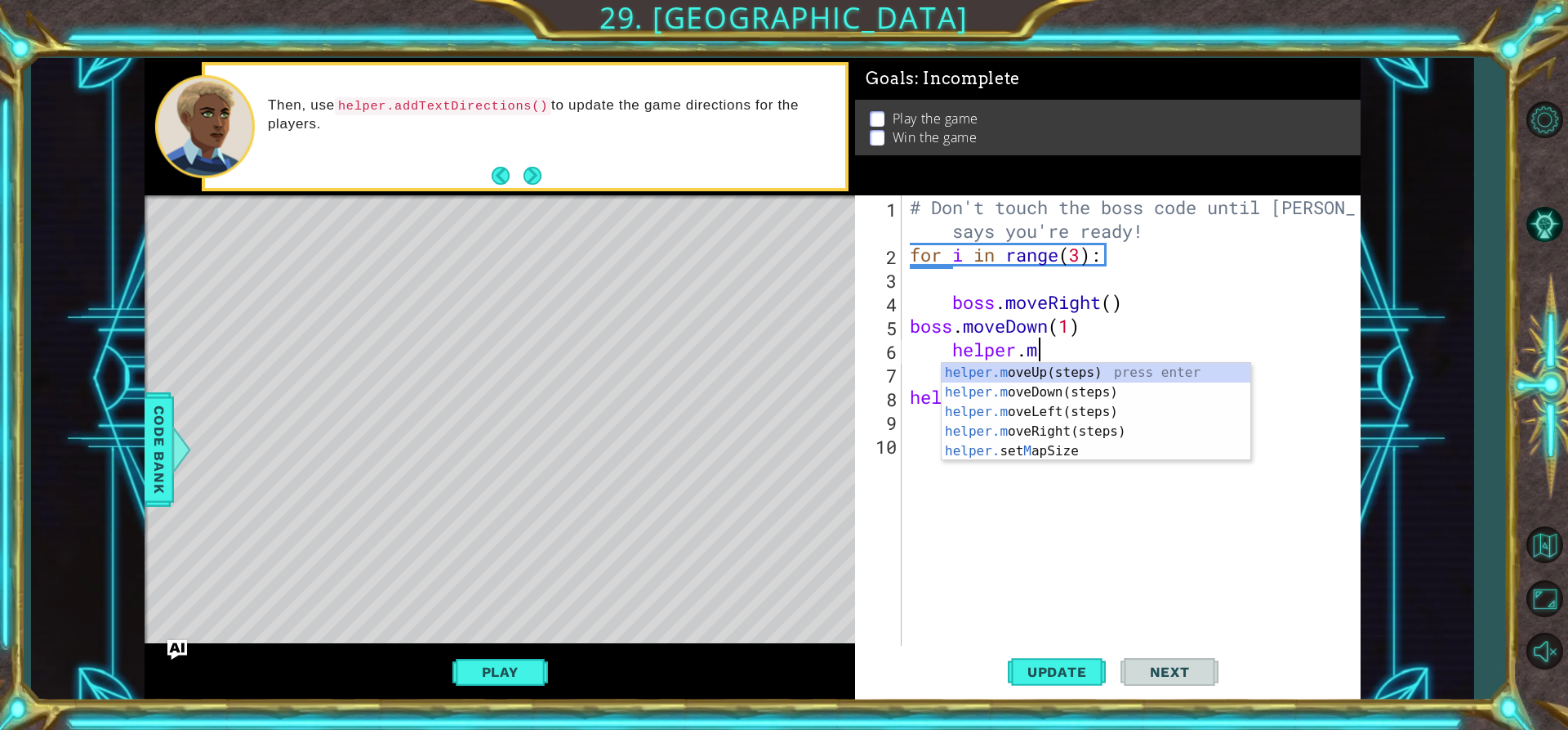
type textarea "h"
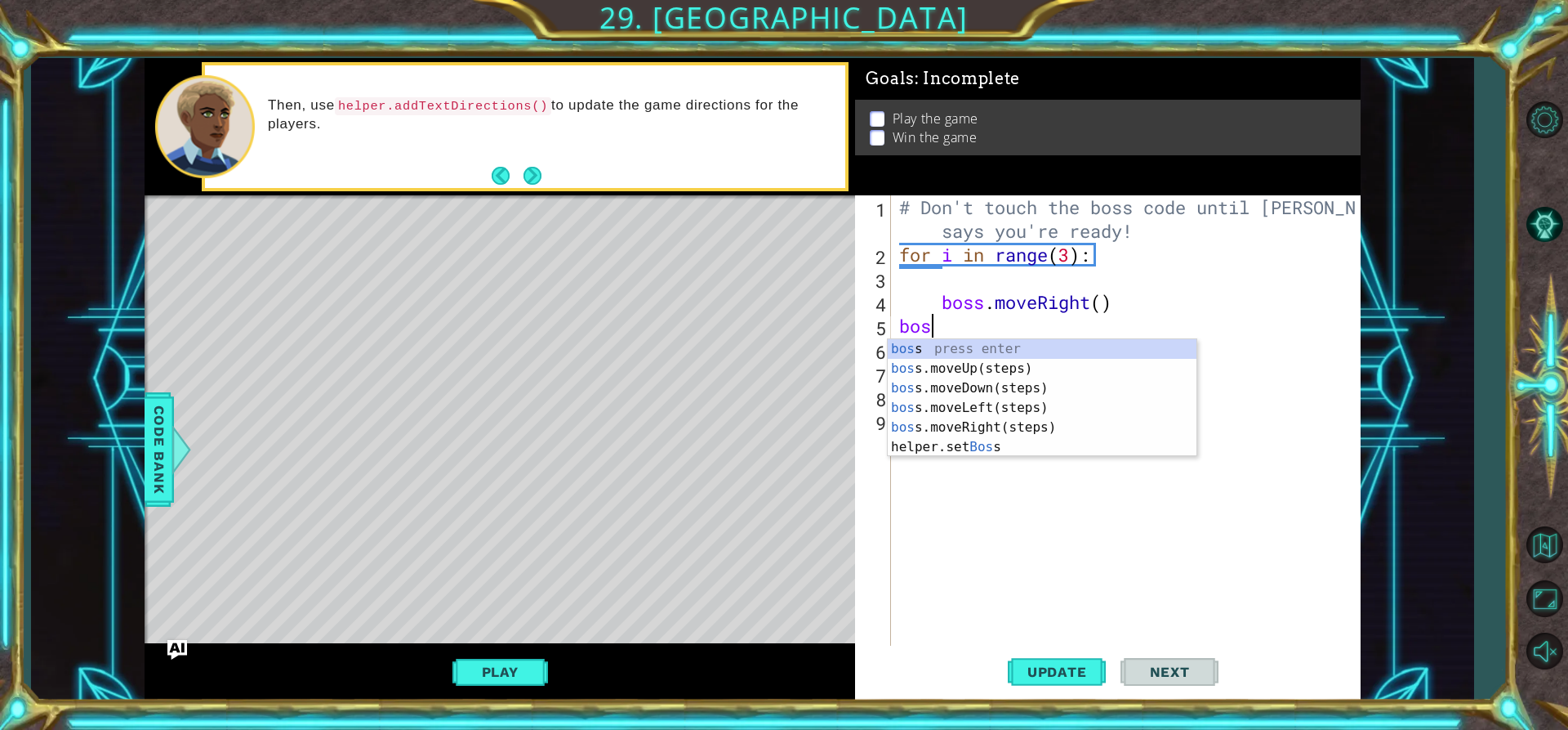
type textarea "b"
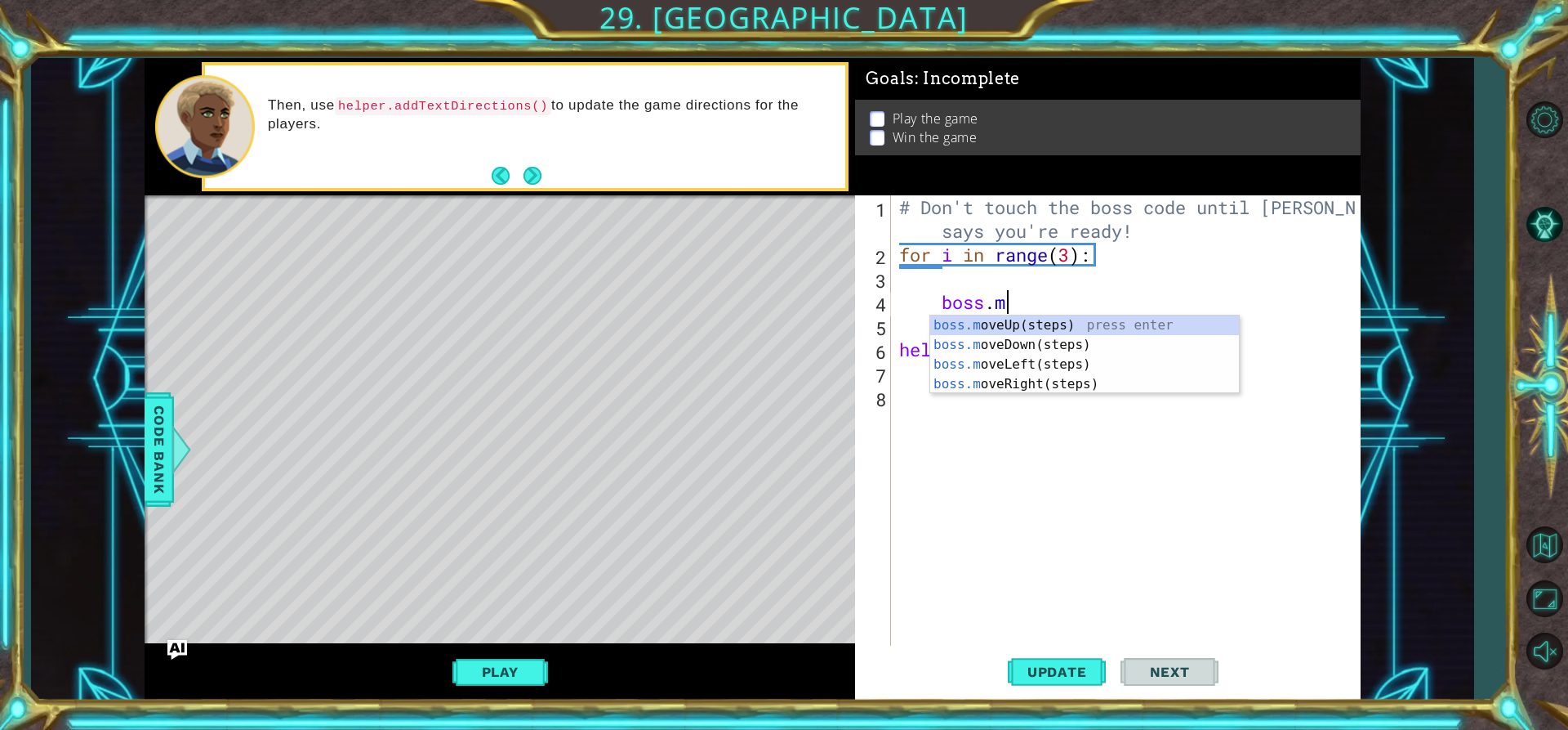
type textarea "b"
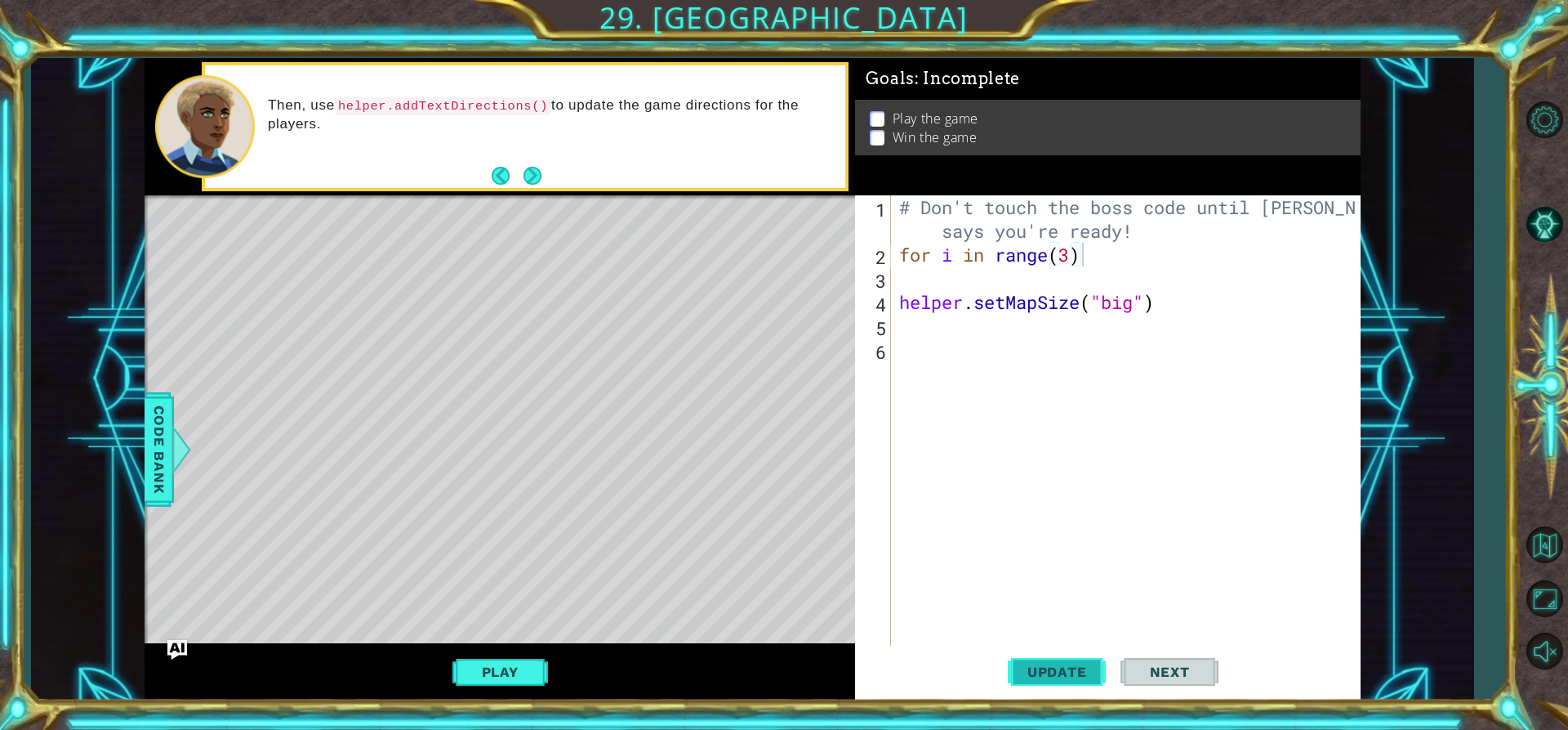
drag, startPoint x: 1064, startPoint y: 679, endPoint x: 1078, endPoint y: 675, distance: 14.6
click at [1063, 679] on span "Update" at bounding box center [1057, 672] width 92 height 16
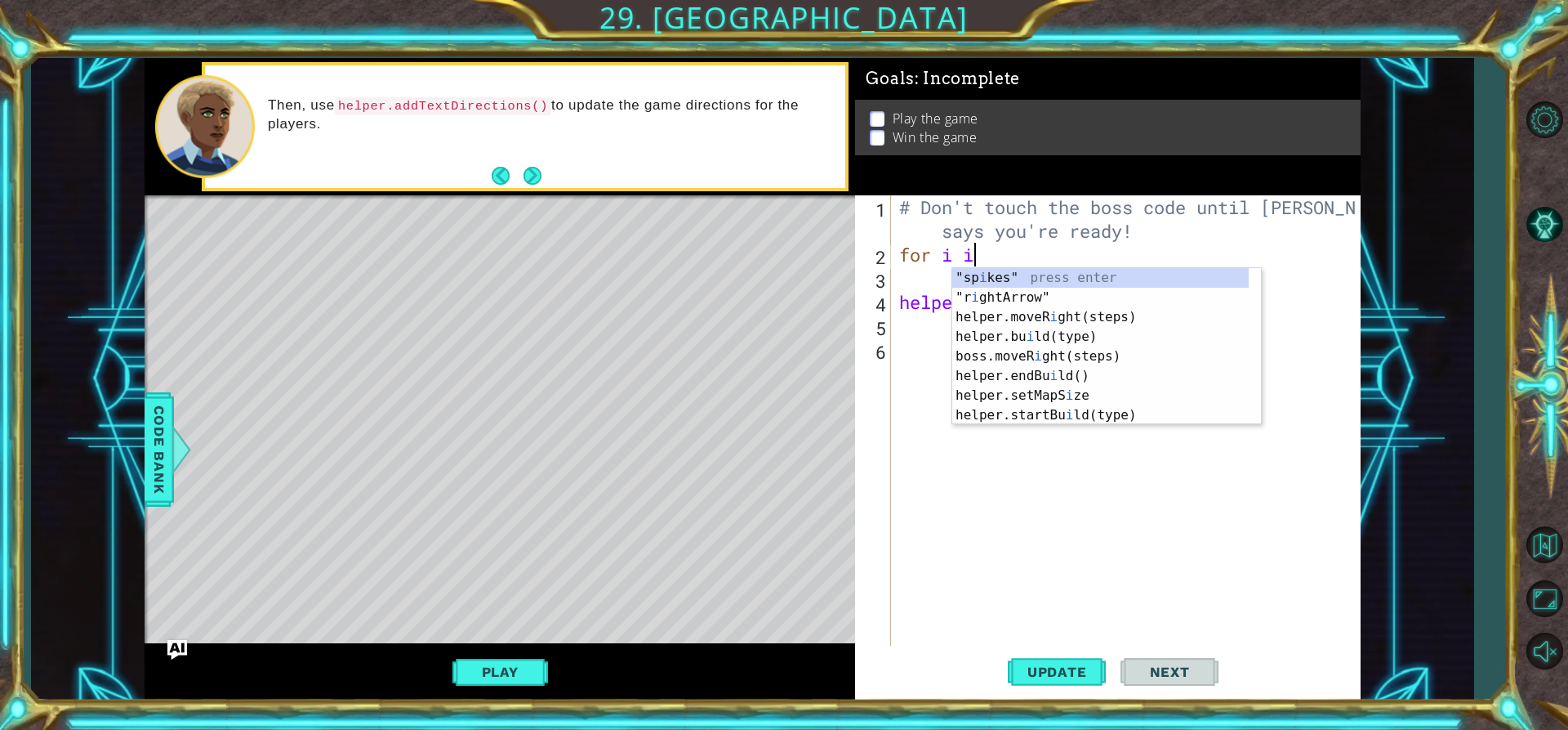
type textarea "f"
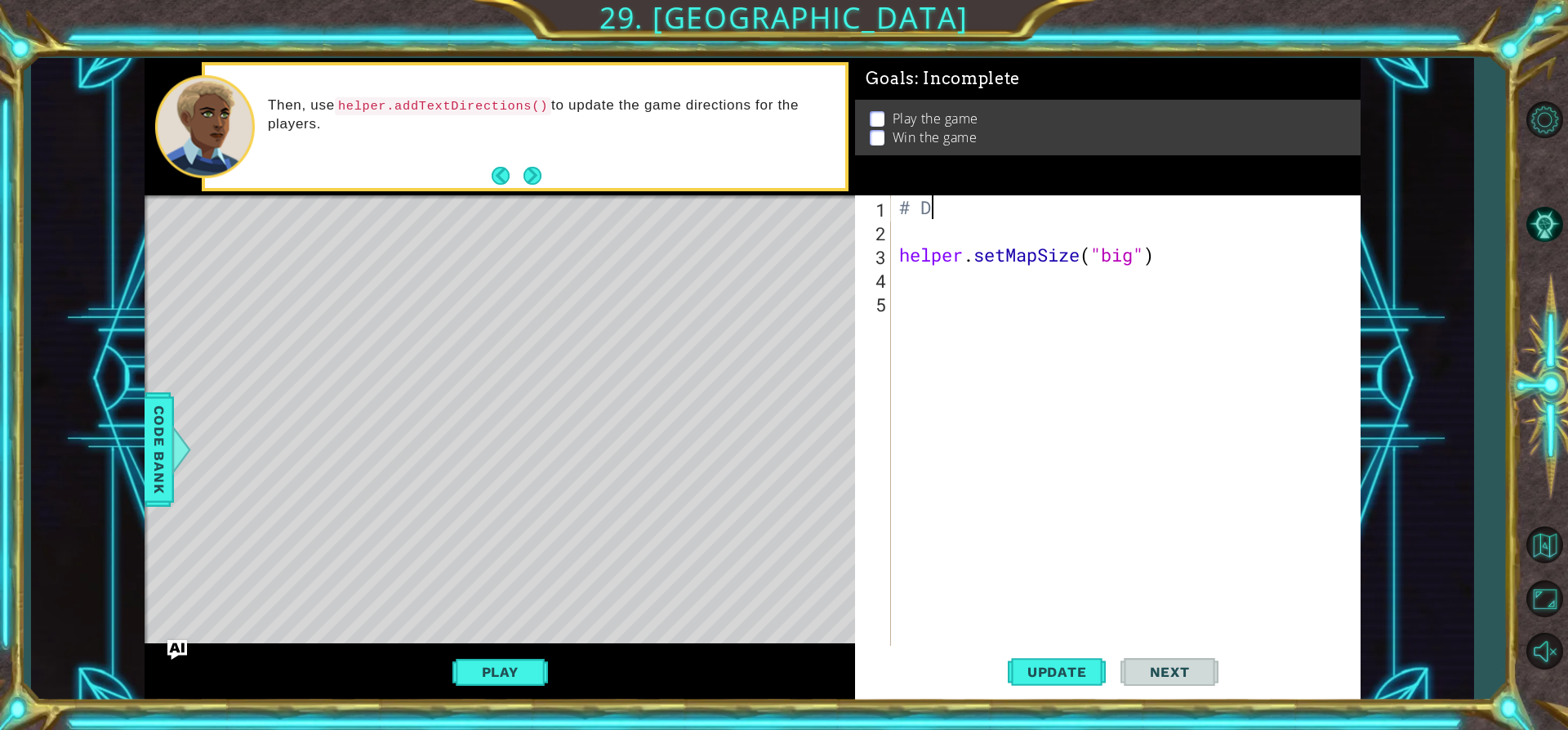
type textarea "#"
click at [1079, 692] on button "Update" at bounding box center [1057, 672] width 98 height 51
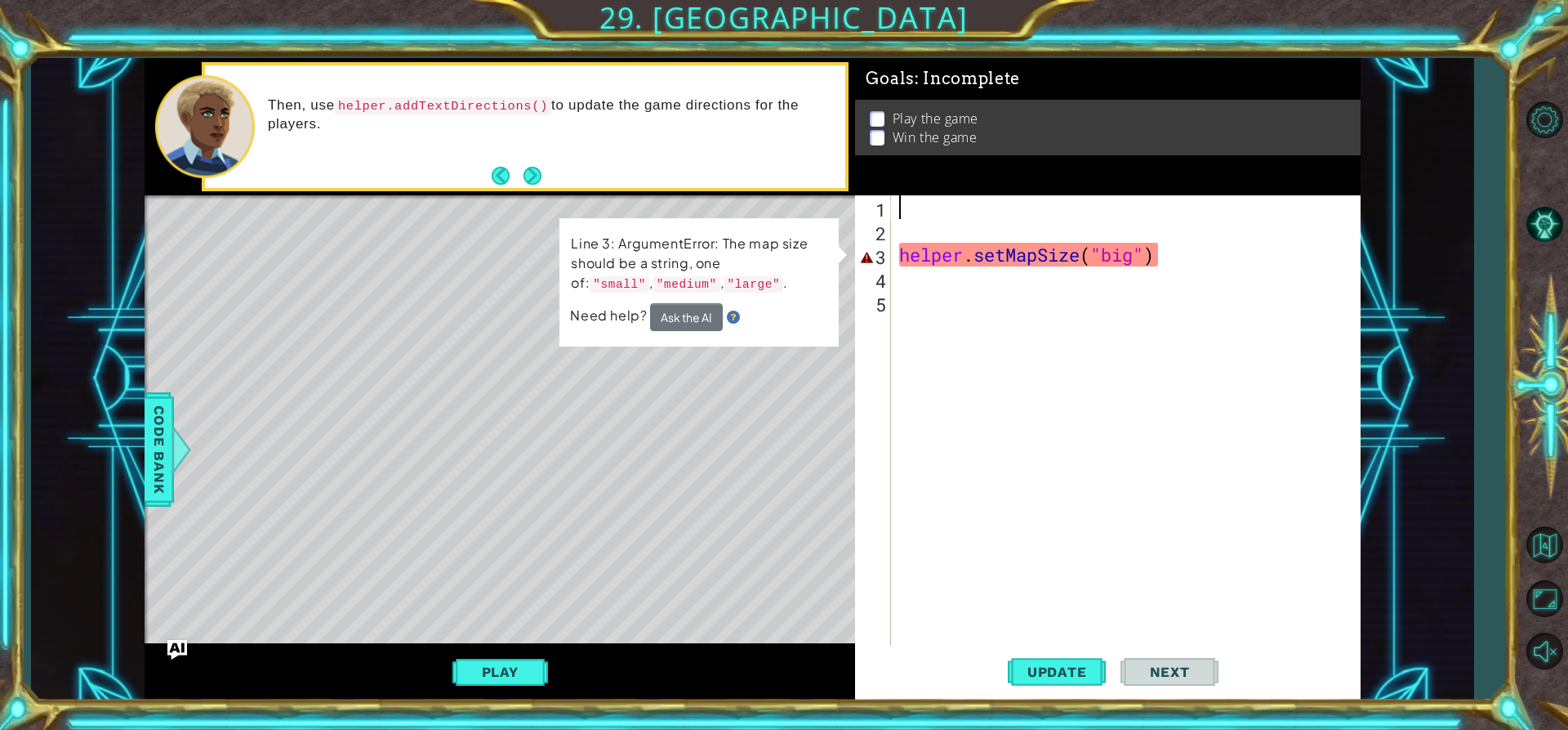
click at [1131, 261] on div "helper . setMapSize ( "big" )" at bounding box center [1131, 444] width 469 height 498
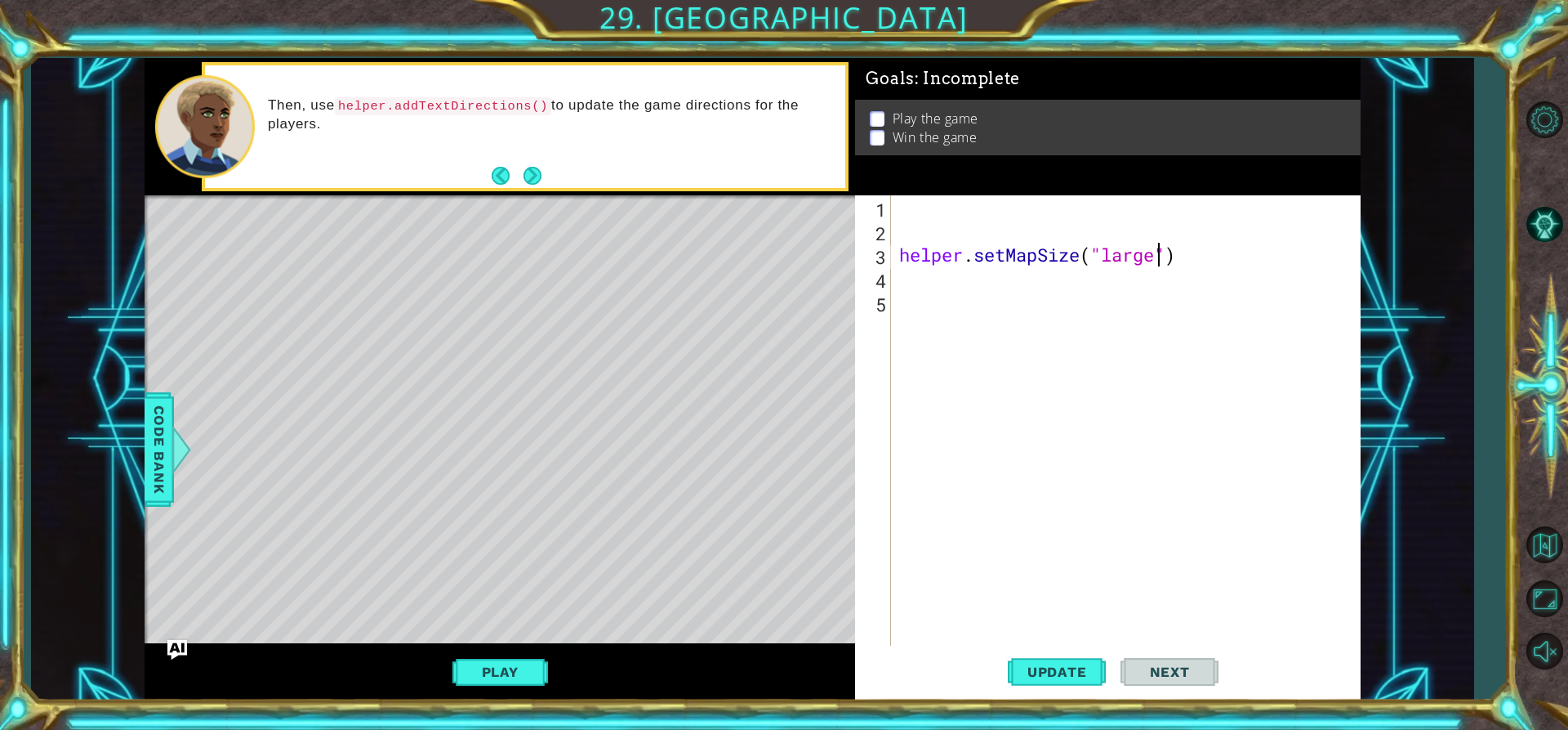
scroll to position [0, 12]
type textarea "helper.setMapSize("large")"
click at [1033, 674] on span "Update" at bounding box center [1057, 672] width 92 height 16
click at [909, 285] on div "helper . setMapSize ( "large" )" at bounding box center [1131, 444] width 469 height 498
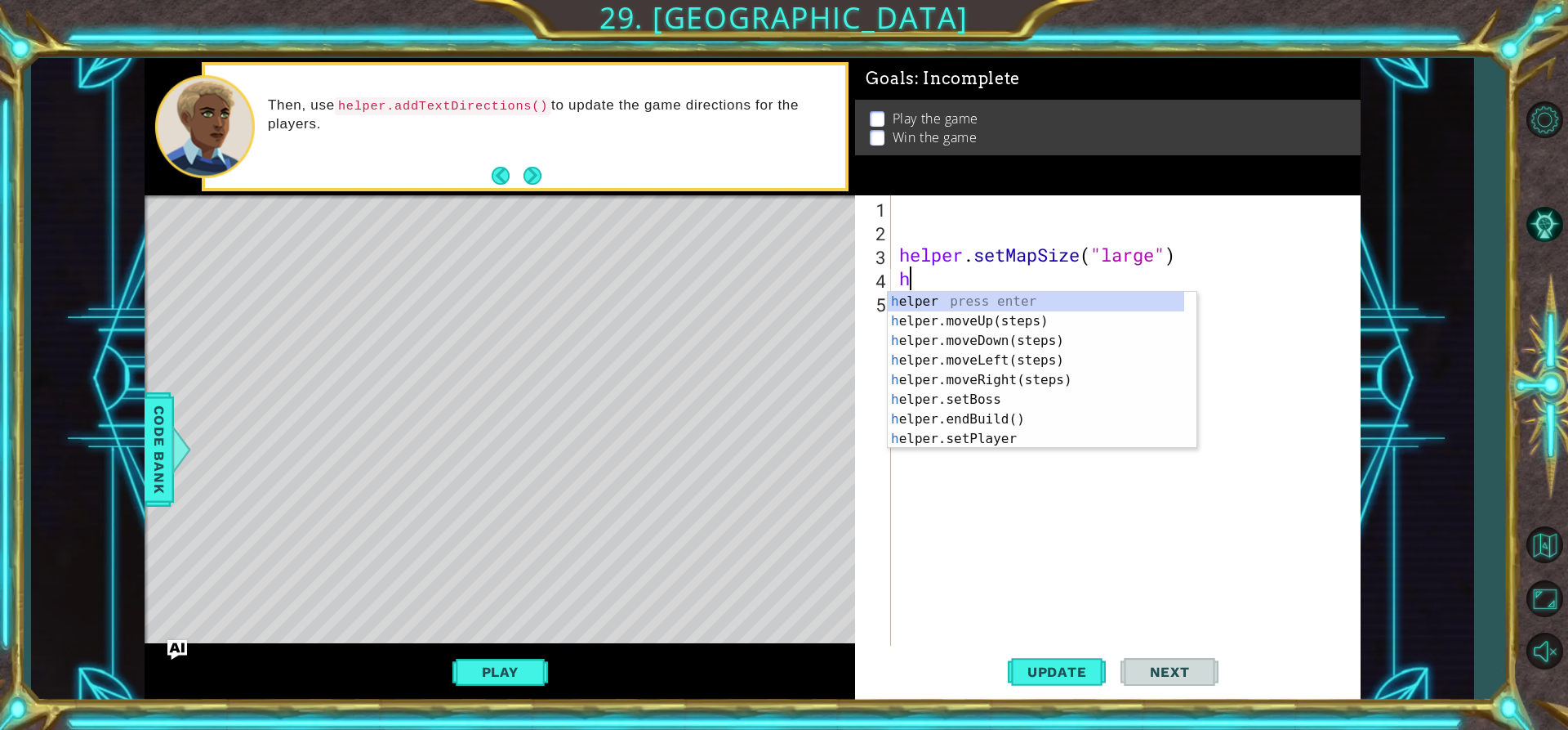
type textarea "he"
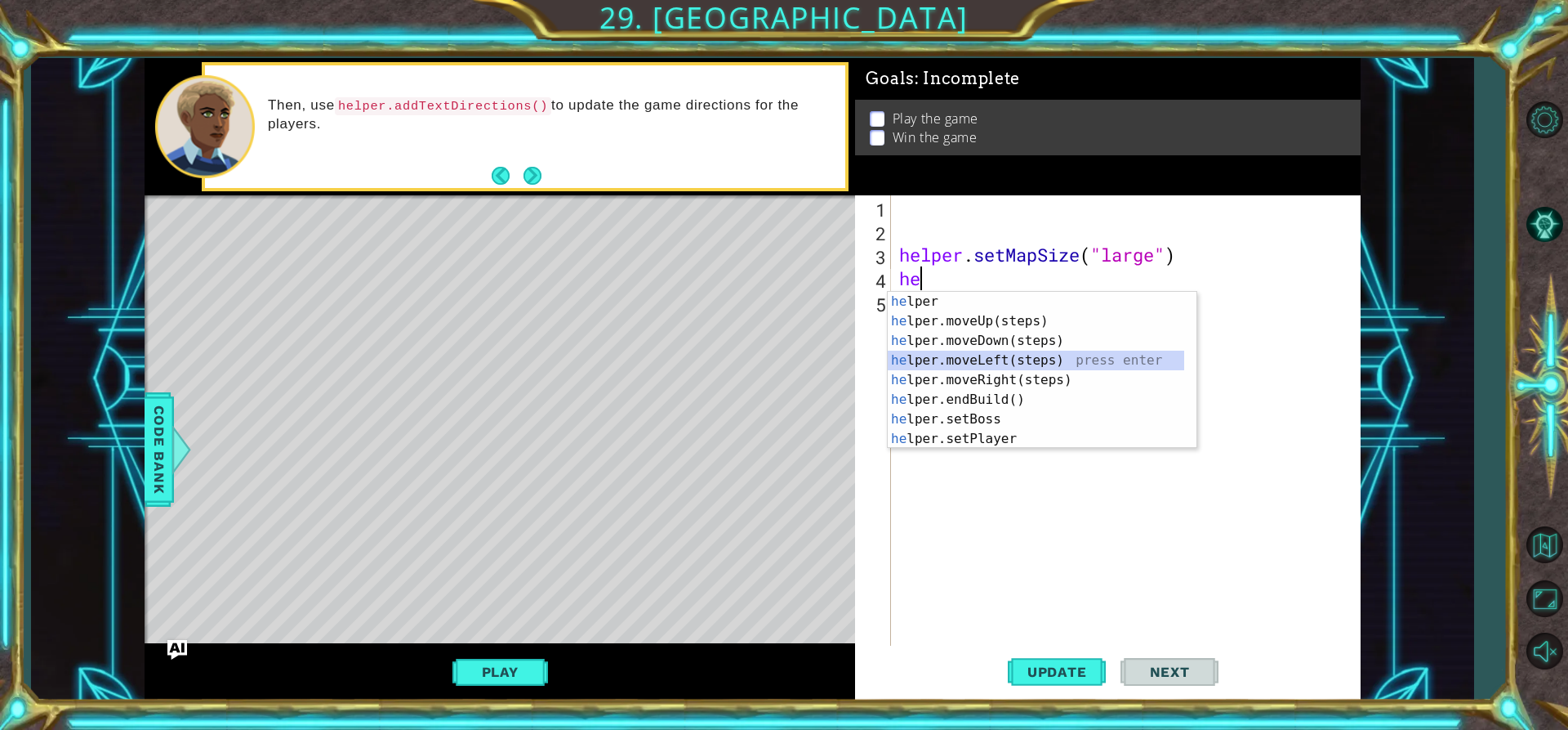
click at [984, 362] on div "he lper press enter he lper.moveUp(steps) press enter he lper.moveDown(steps) p…" at bounding box center [1036, 390] width 297 height 196
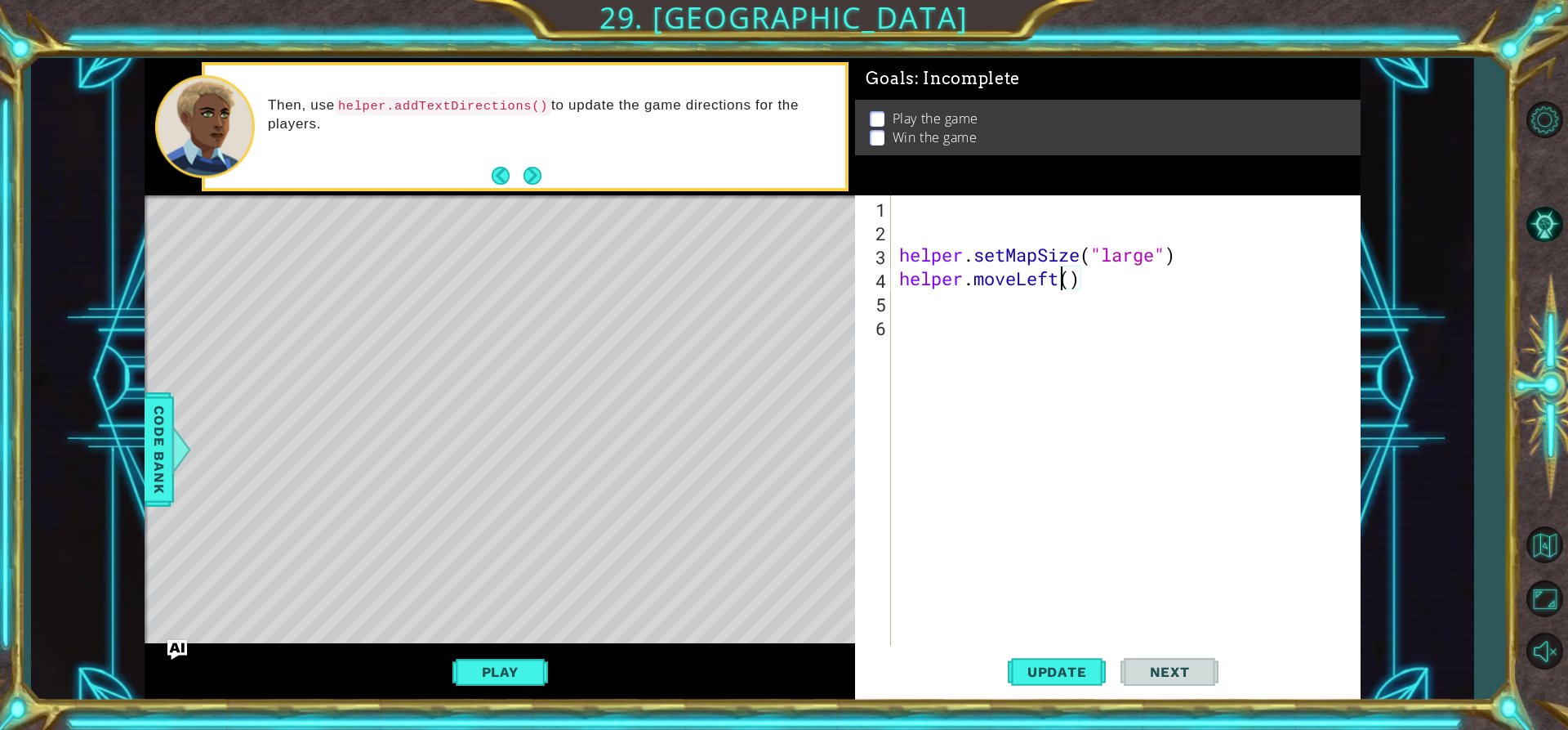
click at [1058, 276] on div "helper . setMapSize ( "large" ) helper . moveLeft ( )" at bounding box center [1131, 444] width 469 height 498
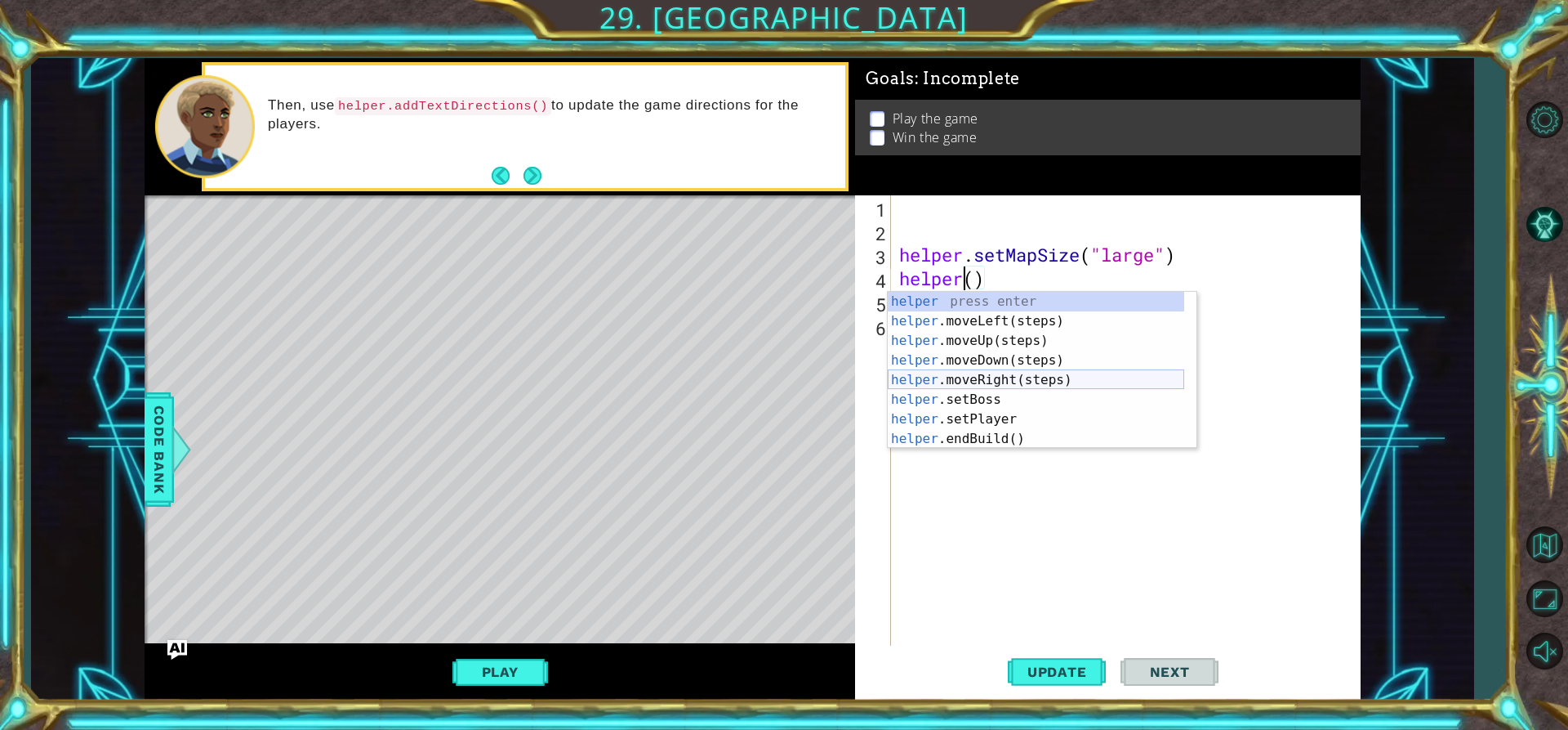
drag, startPoint x: 1022, startPoint y: 377, endPoint x: 1025, endPoint y: 387, distance: 10.4
click at [1024, 383] on div "helper press enter helper .moveLeft(steps) press enter helper .moveUp(steps) pr…" at bounding box center [1036, 390] width 297 height 196
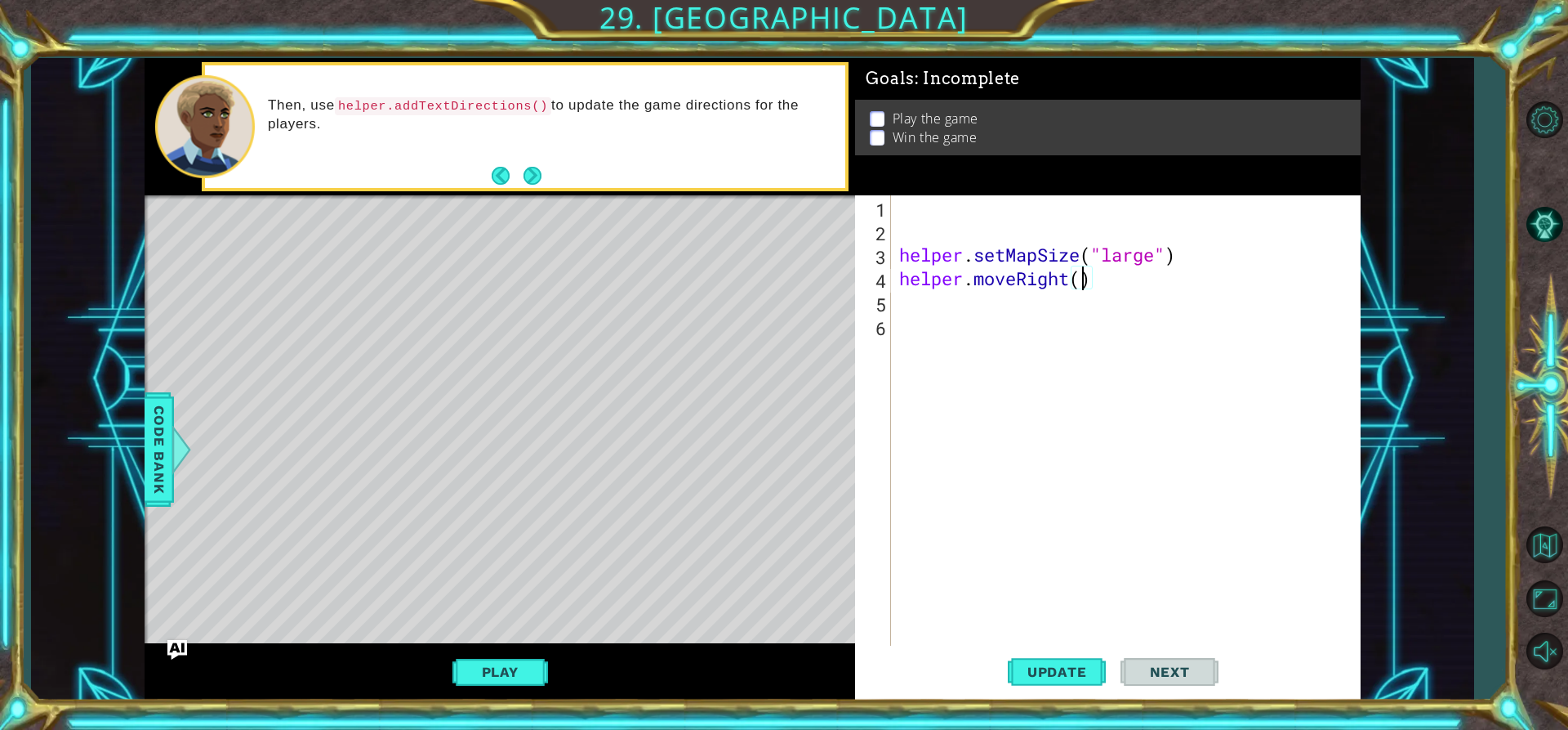
click at [1080, 279] on div "helper . setMapSize ( "large" ) helper . moveRight ( )" at bounding box center [1131, 444] width 469 height 498
click at [1059, 676] on span "Update" at bounding box center [1057, 672] width 92 height 16
type textarea "helper.moveRight()"
click at [936, 329] on div "helper . setMapSize ( "large" ) helper . moveRight ( )" at bounding box center [1131, 444] width 469 height 498
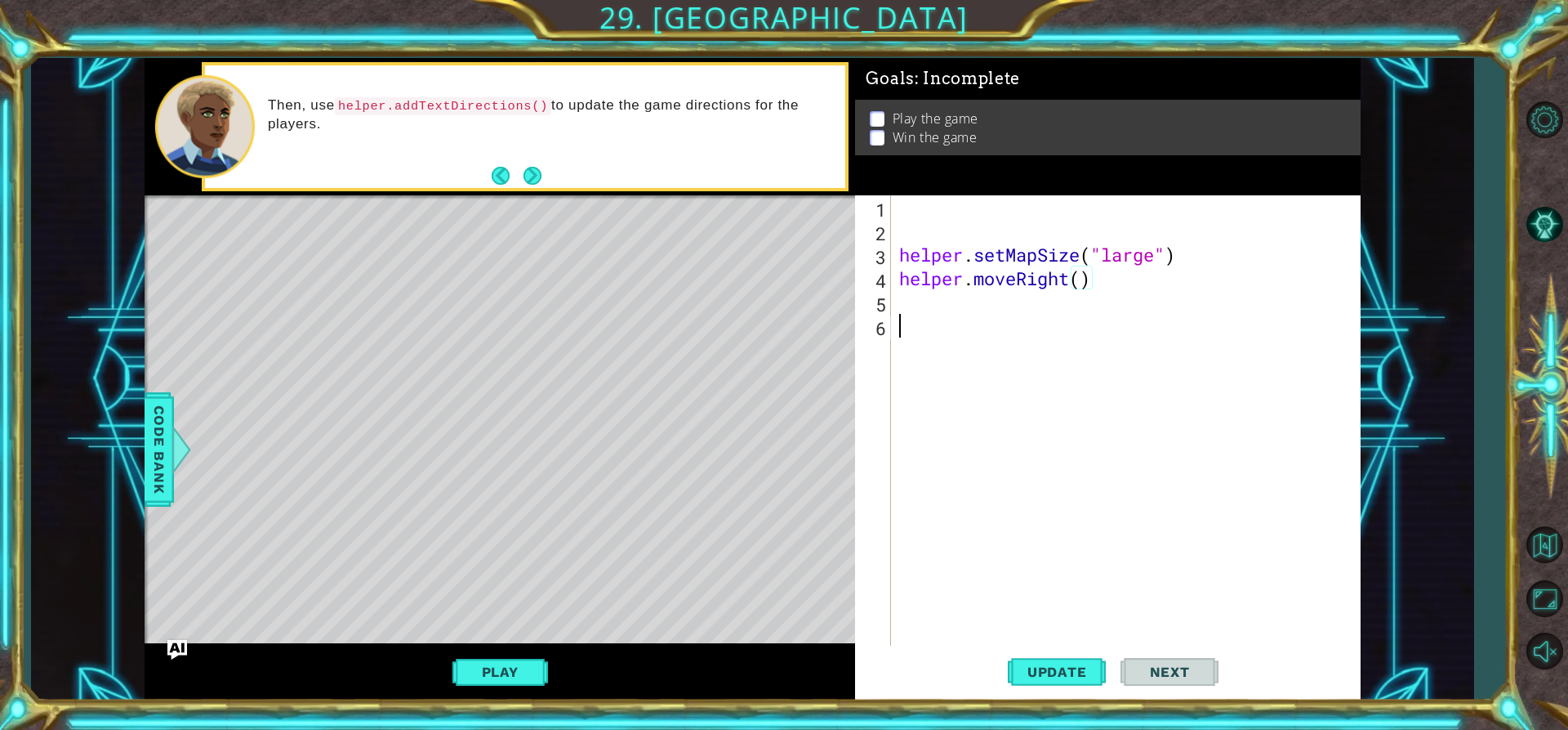
scroll to position [0, 0]
click at [920, 301] on div "helper . setMapSize ( "large" ) helper . moveRight ( )" at bounding box center [1131, 444] width 469 height 498
type textarea "hel"
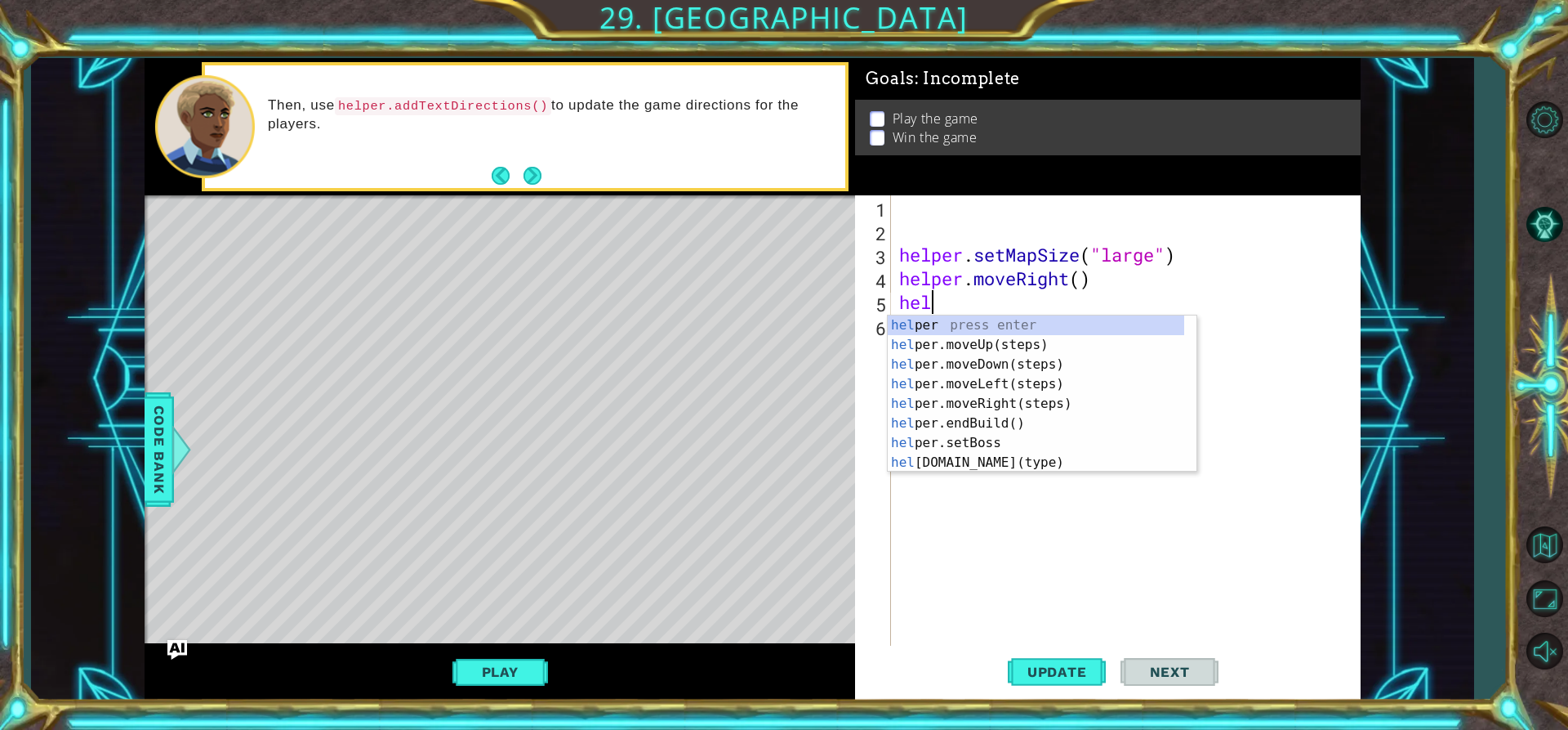
scroll to position [0, 1]
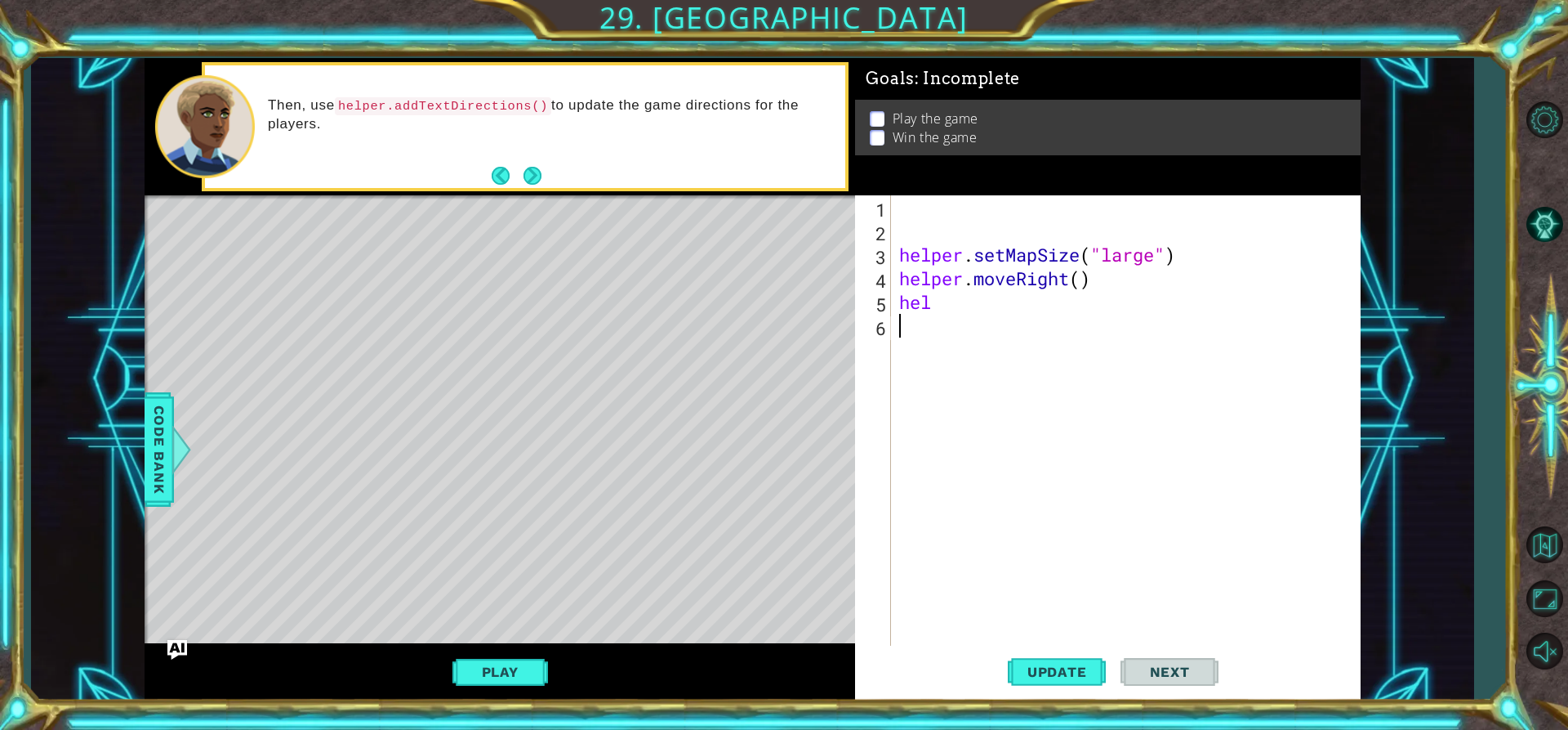
click at [990, 326] on div "helper . setMapSize ( "large" ) helper . moveRight ( ) hel" at bounding box center [1131, 444] width 469 height 498
click at [939, 302] on div "helper . setMapSize ( "large" ) helper . moveRight ( ) hel" at bounding box center [1131, 444] width 469 height 498
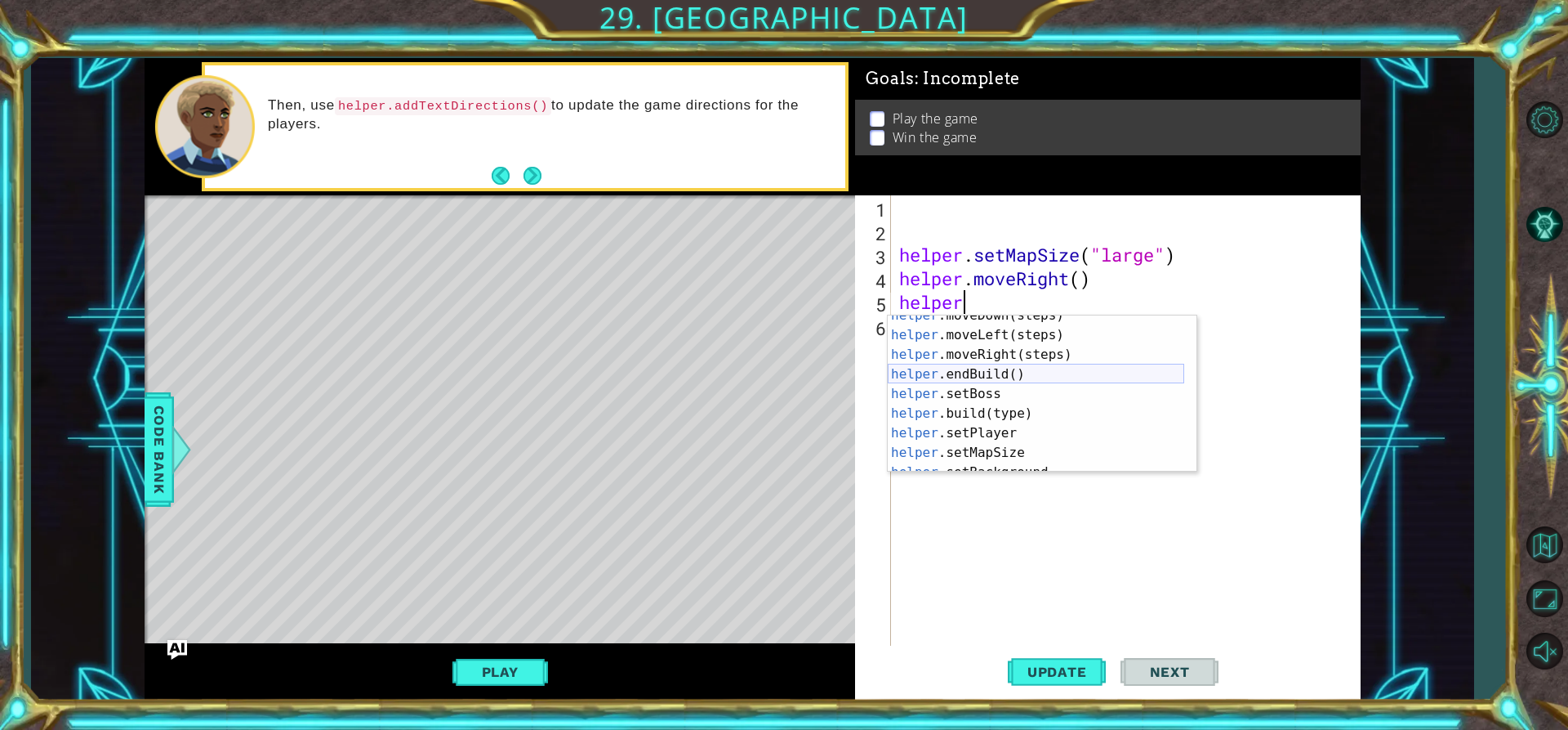
scroll to position [98, 0]
click at [971, 371] on div "helper .endBuild() press enter helper .setBoss press enter helper .build(type) …" at bounding box center [1036, 414] width 297 height 196
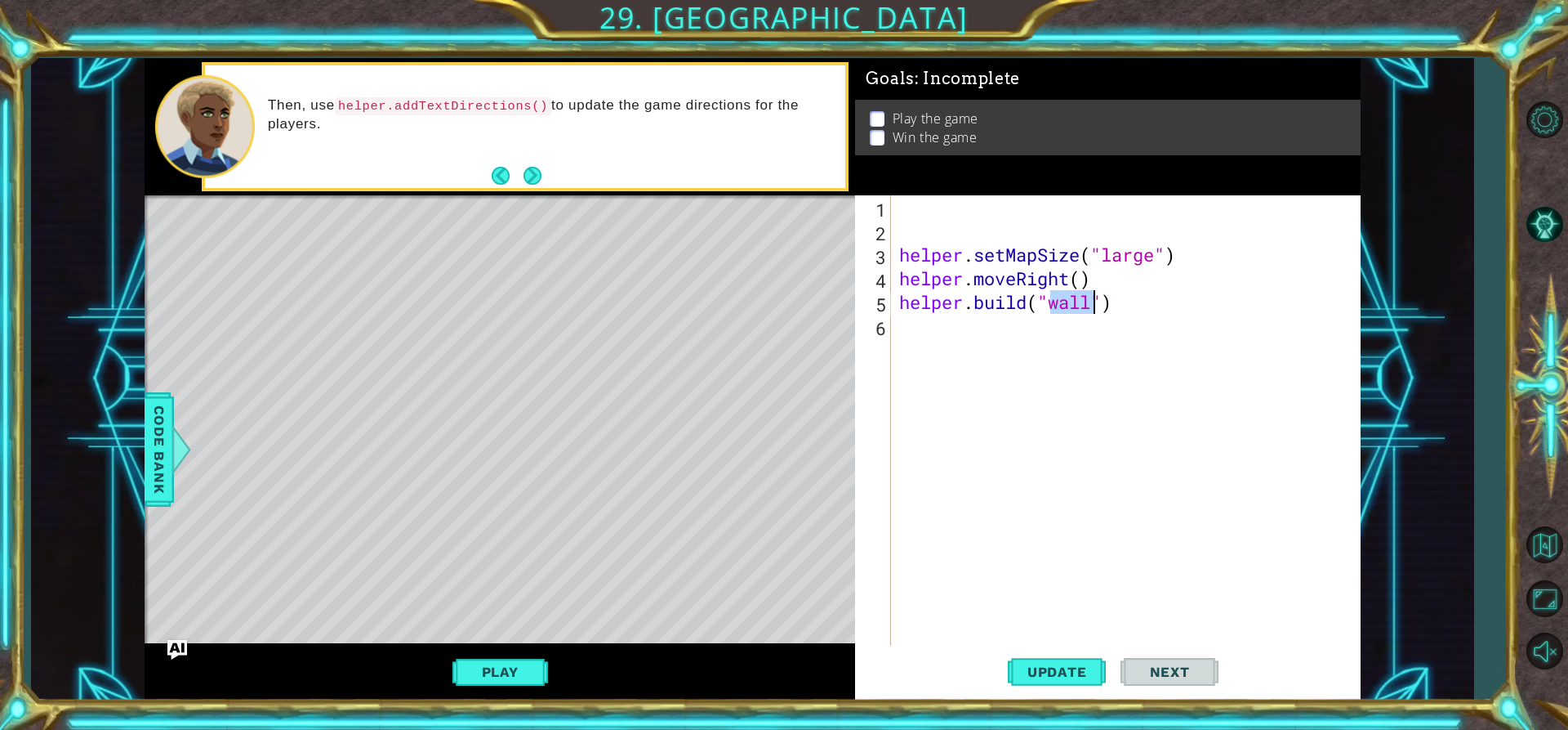
scroll to position [0, 7]
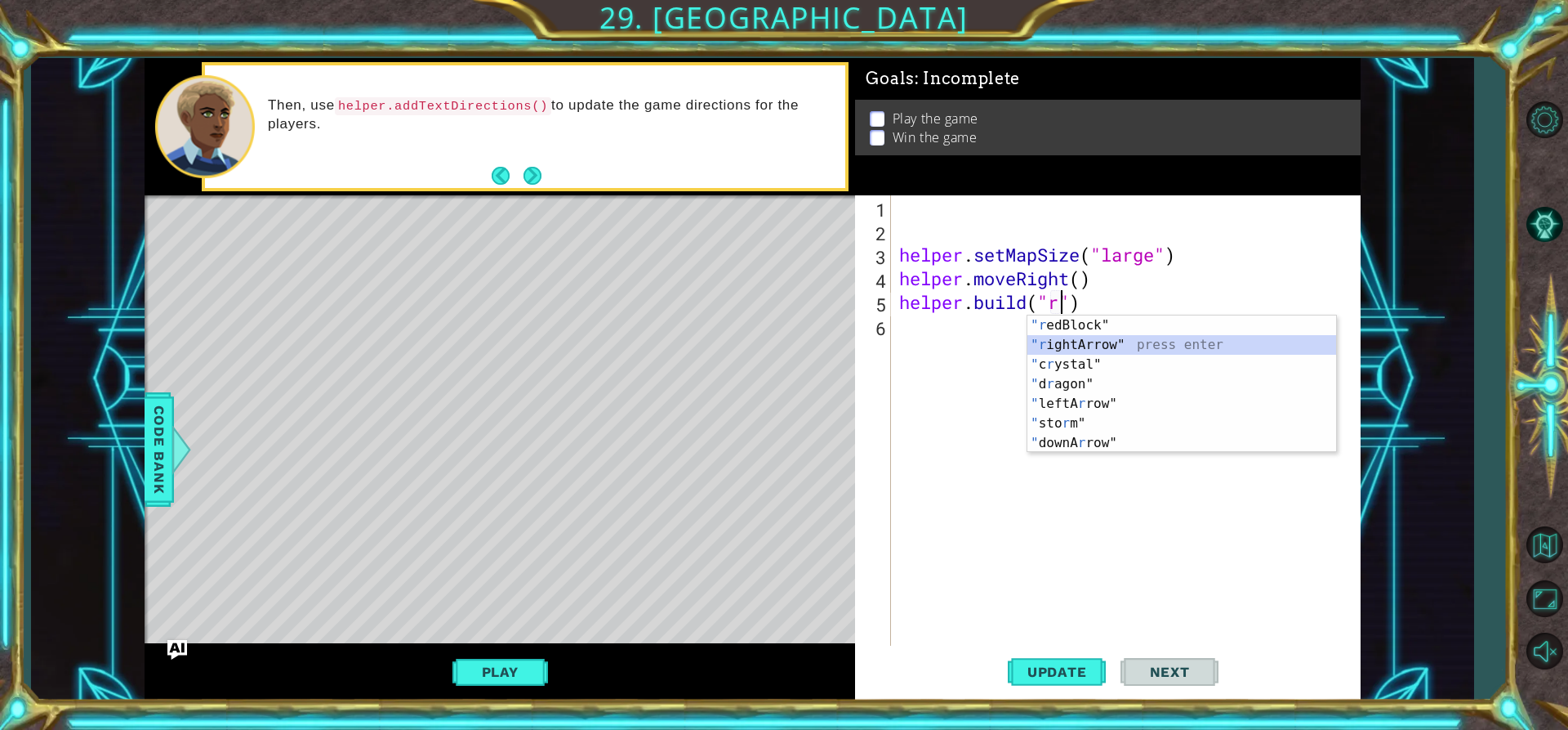
click at [1086, 347] on div ""r edBlock" press enter "r ightArrow" press enter " c r ystal" press enter " d …" at bounding box center [1182, 404] width 309 height 177
type textarea "[DOMAIN_NAME]("rightArrow")"
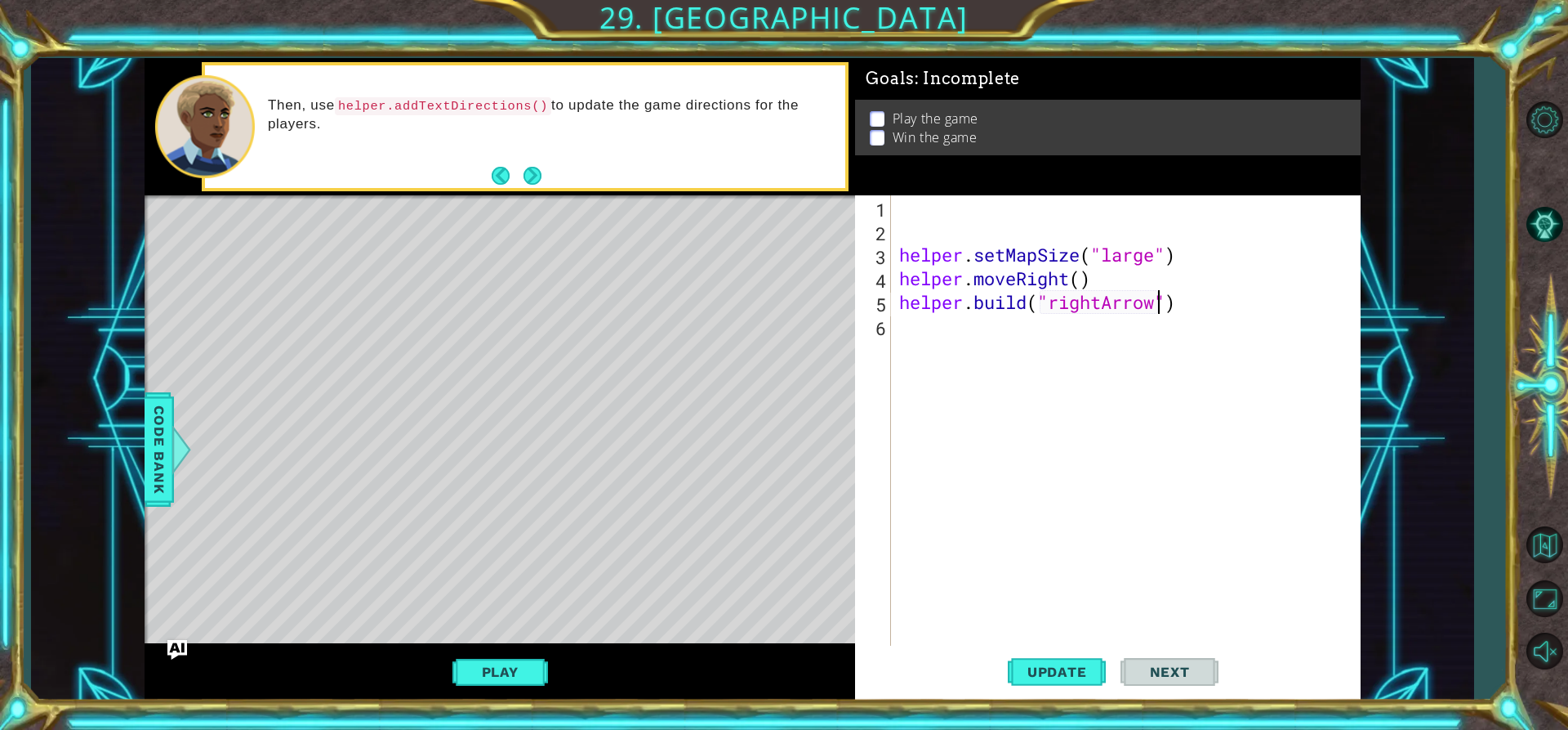
click at [903, 325] on div "helper . setMapSize ( "large" ) helper . moveRight ( ) helper . build ( "rightA…" at bounding box center [1131, 444] width 469 height 498
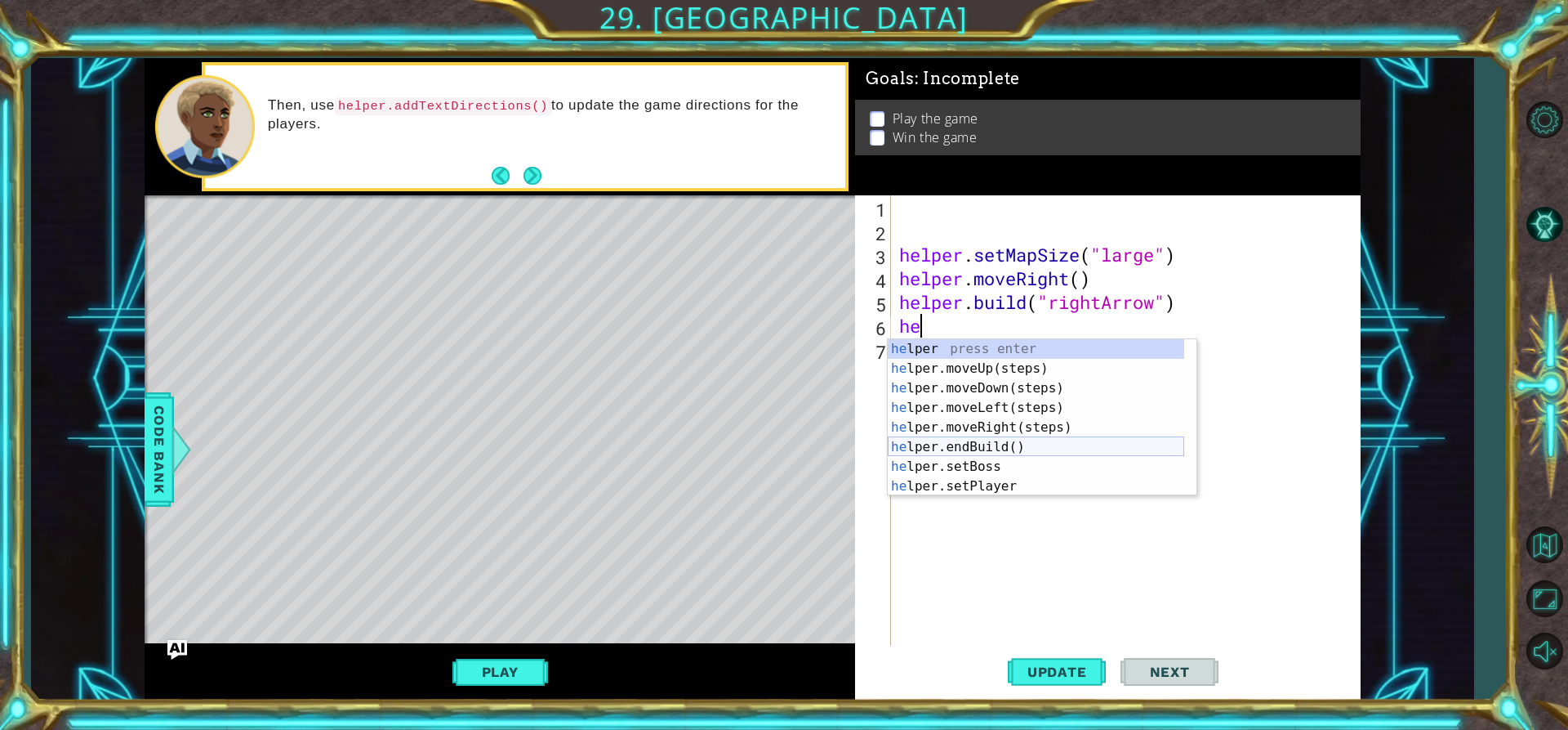
scroll to position [49, 0]
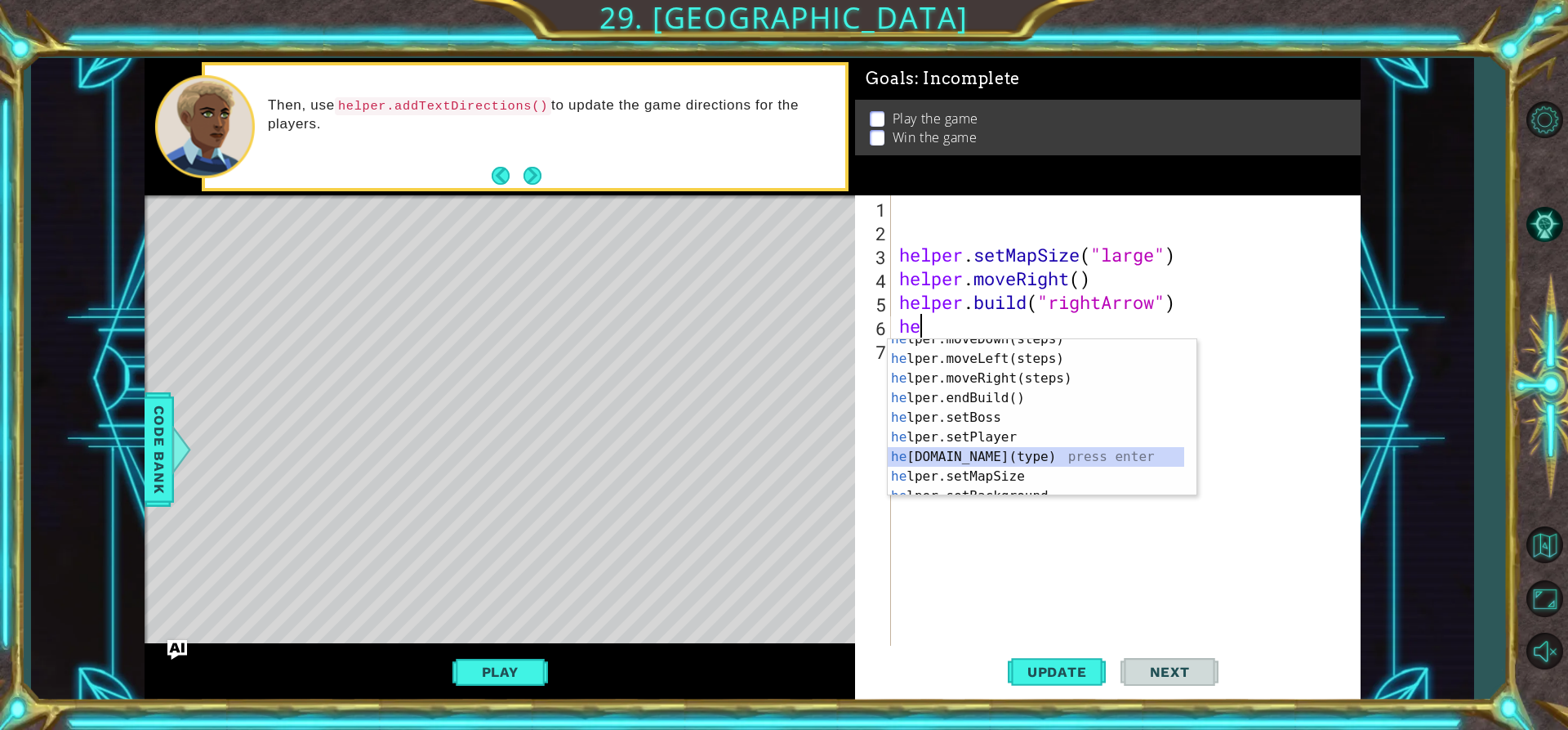
click at [995, 451] on div "he lper.moveDown(steps) press enter he lper.moveLeft(steps) press enter he lper…" at bounding box center [1036, 428] width 297 height 196
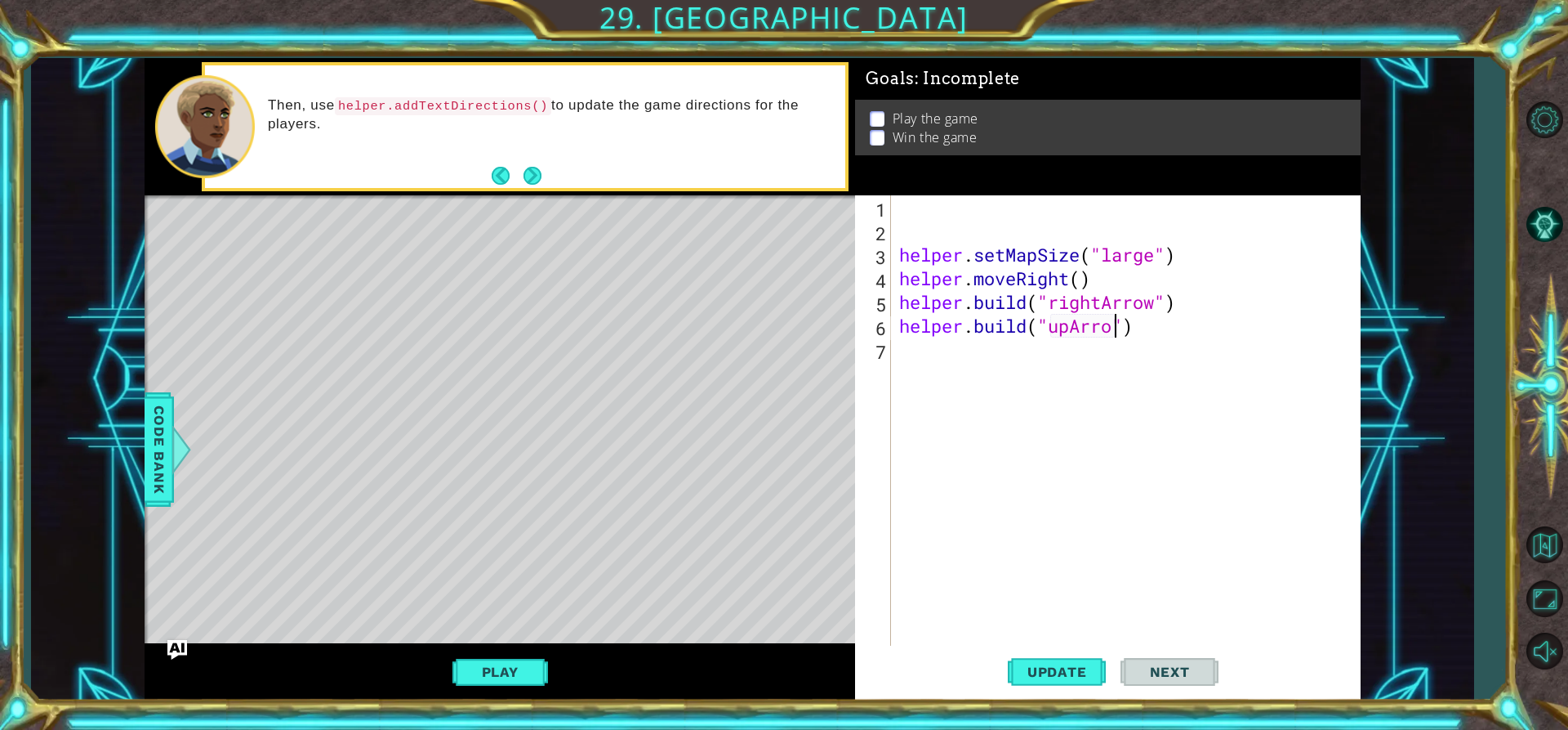
scroll to position [0, 11]
click at [1077, 680] on span "Update" at bounding box center [1057, 672] width 92 height 16
click at [1051, 680] on span "Update" at bounding box center [1057, 672] width 92 height 16
click at [1056, 668] on span "Update" at bounding box center [1057, 672] width 92 height 16
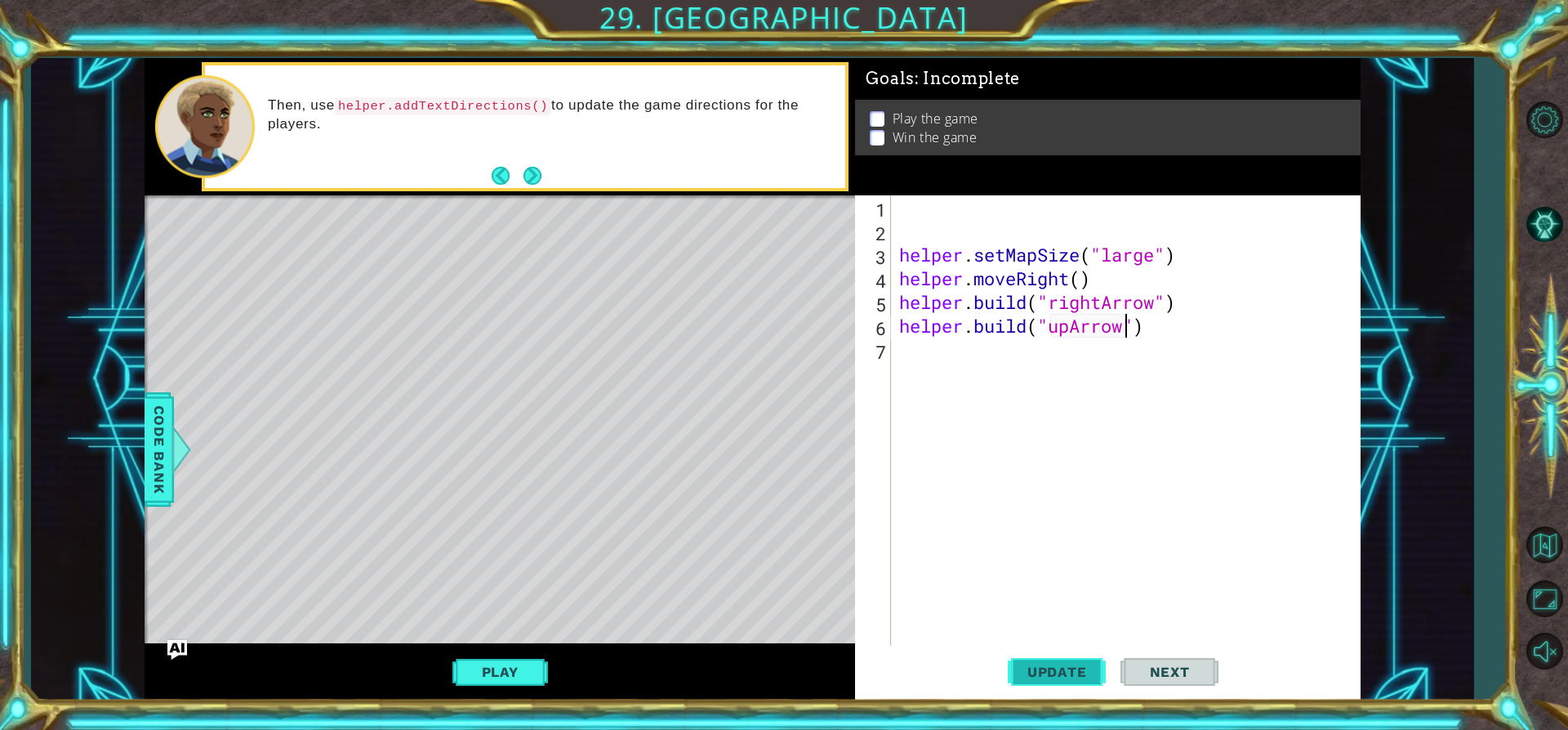
click at [1056, 668] on span "Update" at bounding box center [1057, 672] width 92 height 16
click at [1164, 327] on div "helper . setMapSize ( "large" ) helper . moveRight ( ) helper . build ( "rightA…" at bounding box center [1131, 444] width 469 height 498
click at [930, 309] on div "helper . setMapSize ( "large" ) helper . moveRight ( ) helper . build ( "rightA…" at bounding box center [1131, 444] width 469 height 498
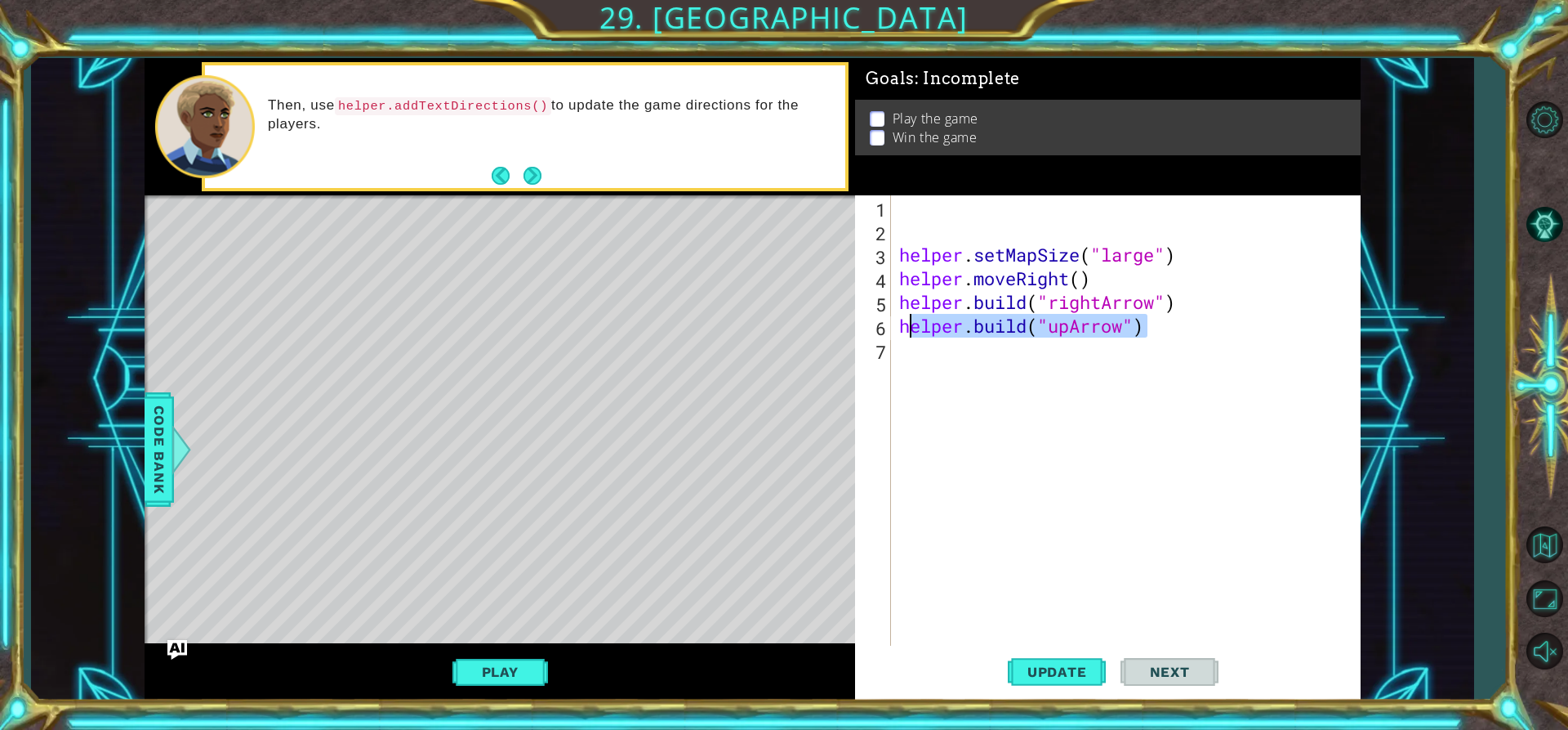
drag, startPoint x: 1147, startPoint y: 330, endPoint x: 900, endPoint y: 325, distance: 247.1
click at [900, 325] on div "helper . setMapSize ( "large" ) helper . moveRight ( ) helper . build ( "rightA…" at bounding box center [1131, 444] width 469 height 498
type textarea "[DOMAIN_NAME]("upArrow")"
click at [923, 351] on div "helper . setMapSize ( "large" ) helper . moveRight ( ) helper . build ( "rightA…" at bounding box center [1131, 444] width 469 height 498
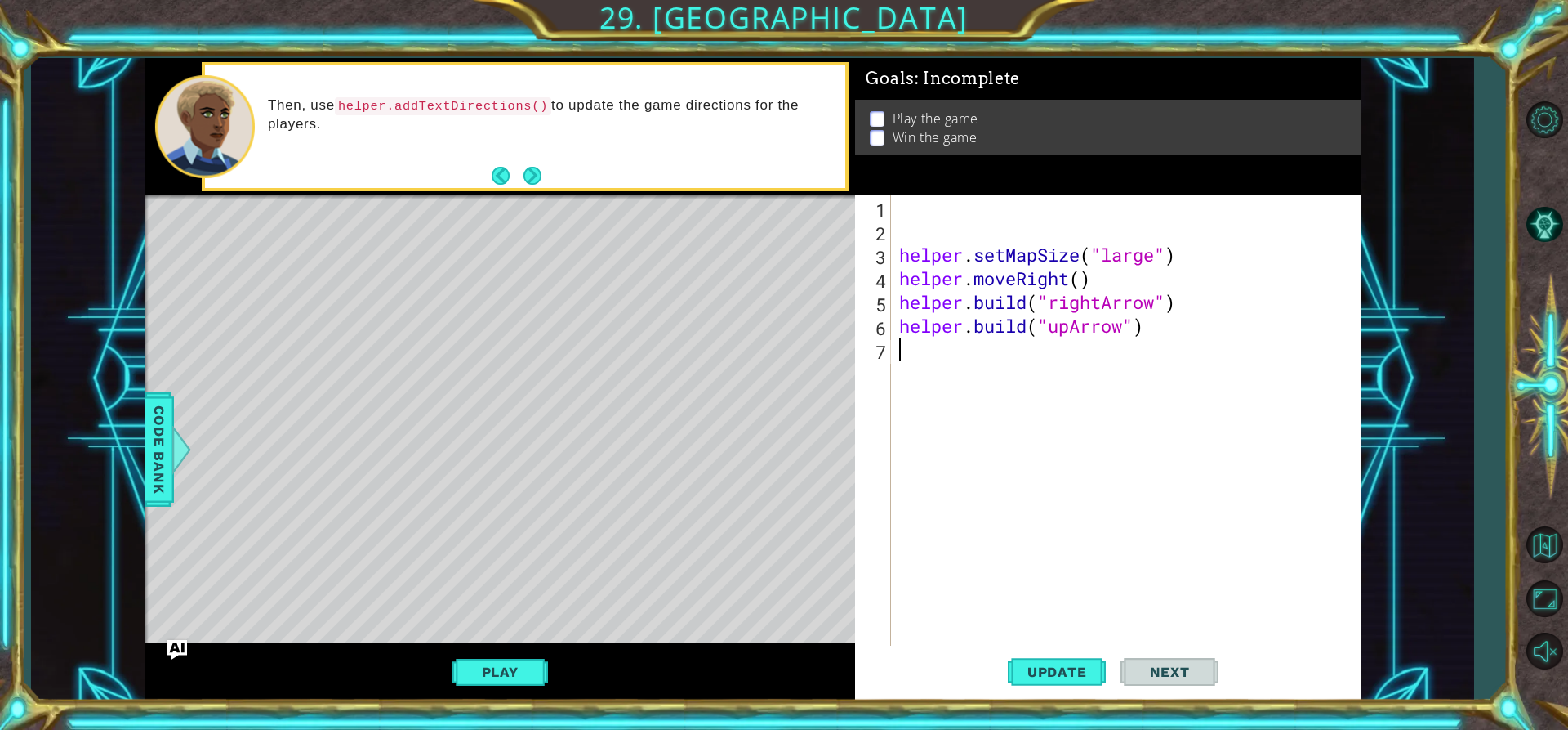
paste textarea "[DOMAIN_NAME]("upArrow")"
type textarea "[DOMAIN_NAME]("upArrow")"
drag, startPoint x: 1142, startPoint y: 329, endPoint x: 901, endPoint y: 329, distance: 241.0
click at [901, 329] on div "helper . setMapSize ( "large" ) helper . moveRight ( ) helper . build ( "rightA…" at bounding box center [1131, 444] width 469 height 498
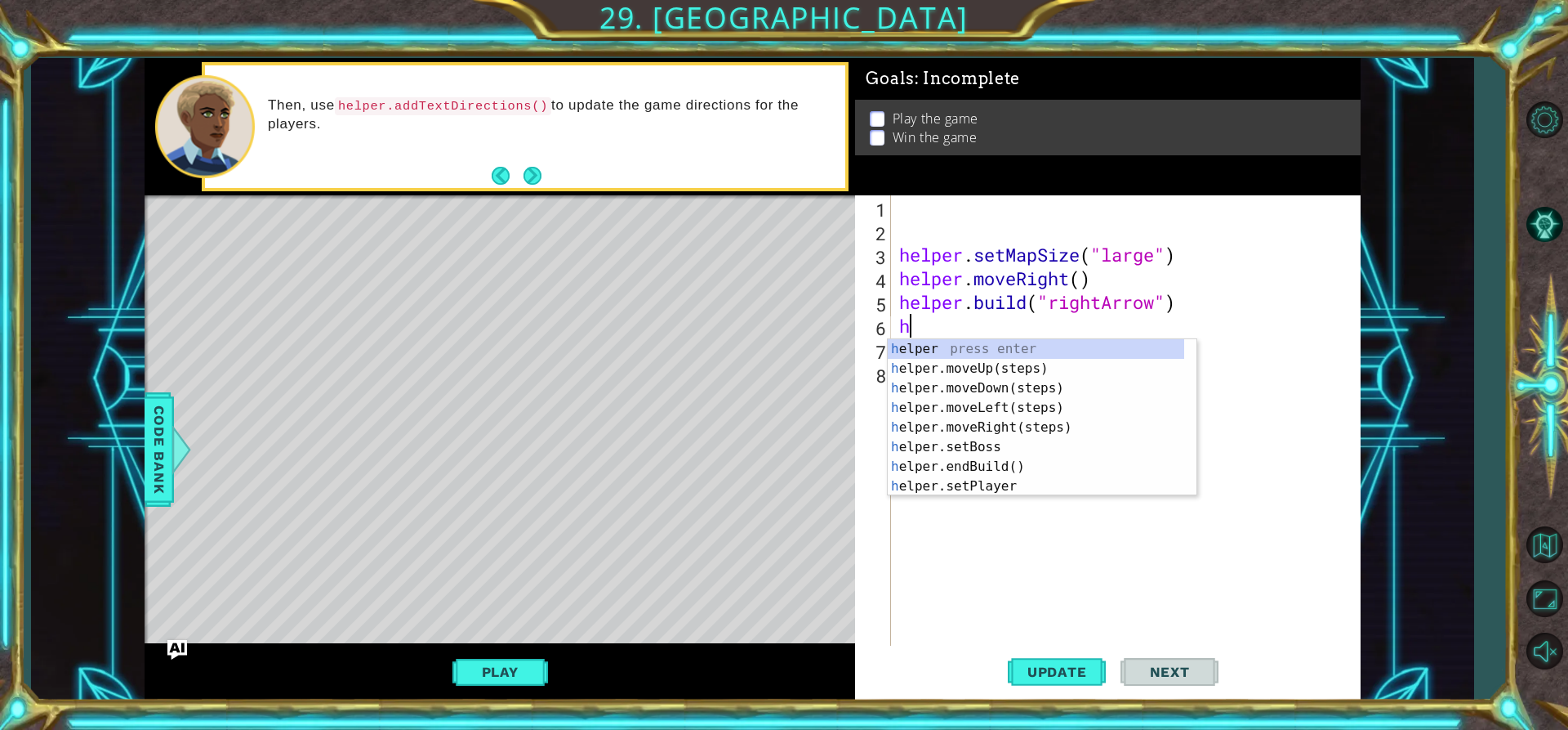
type textarea "he"
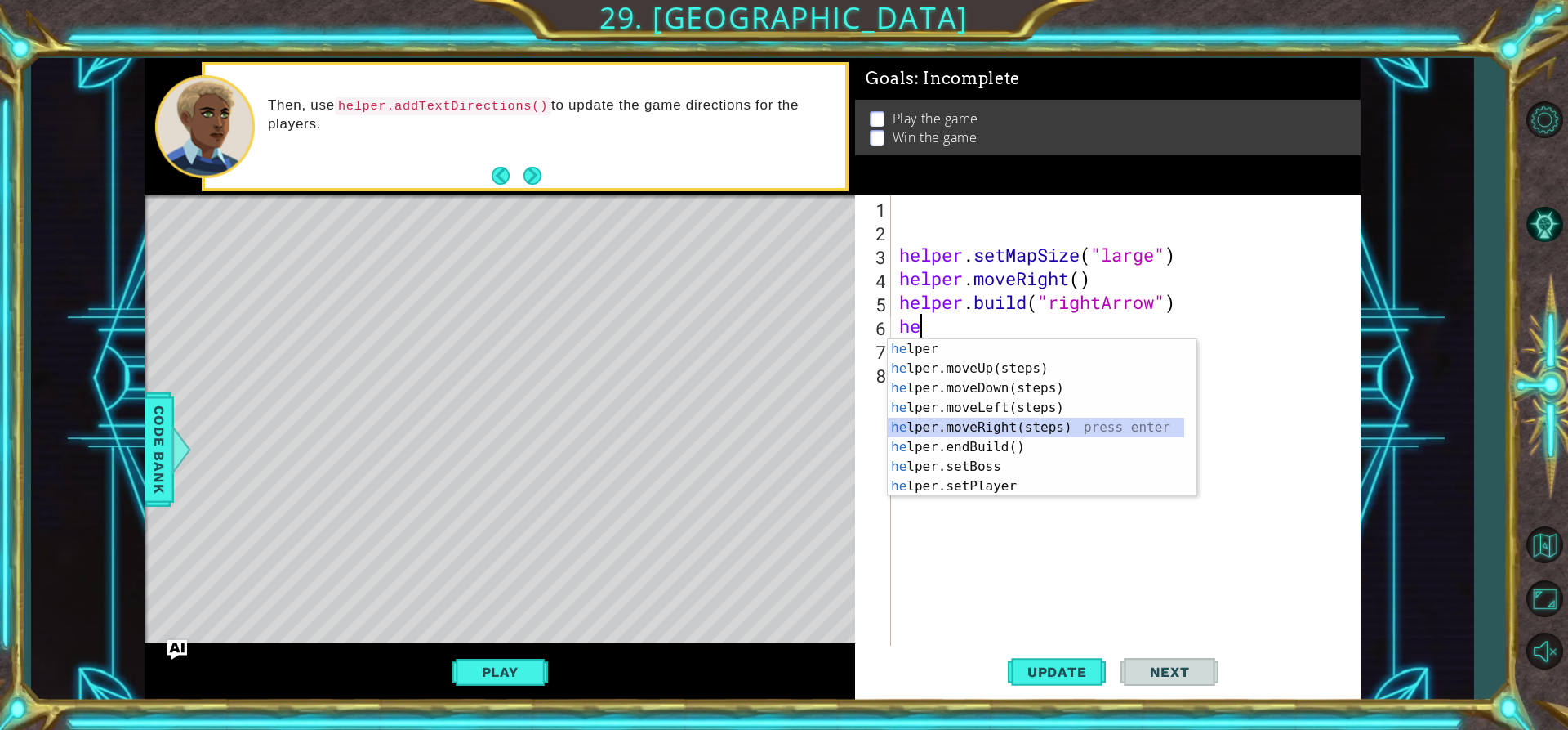
click at [970, 423] on div "he lper press enter he lper.moveUp(steps) press enter he lper.moveDown(steps) p…" at bounding box center [1036, 437] width 297 height 196
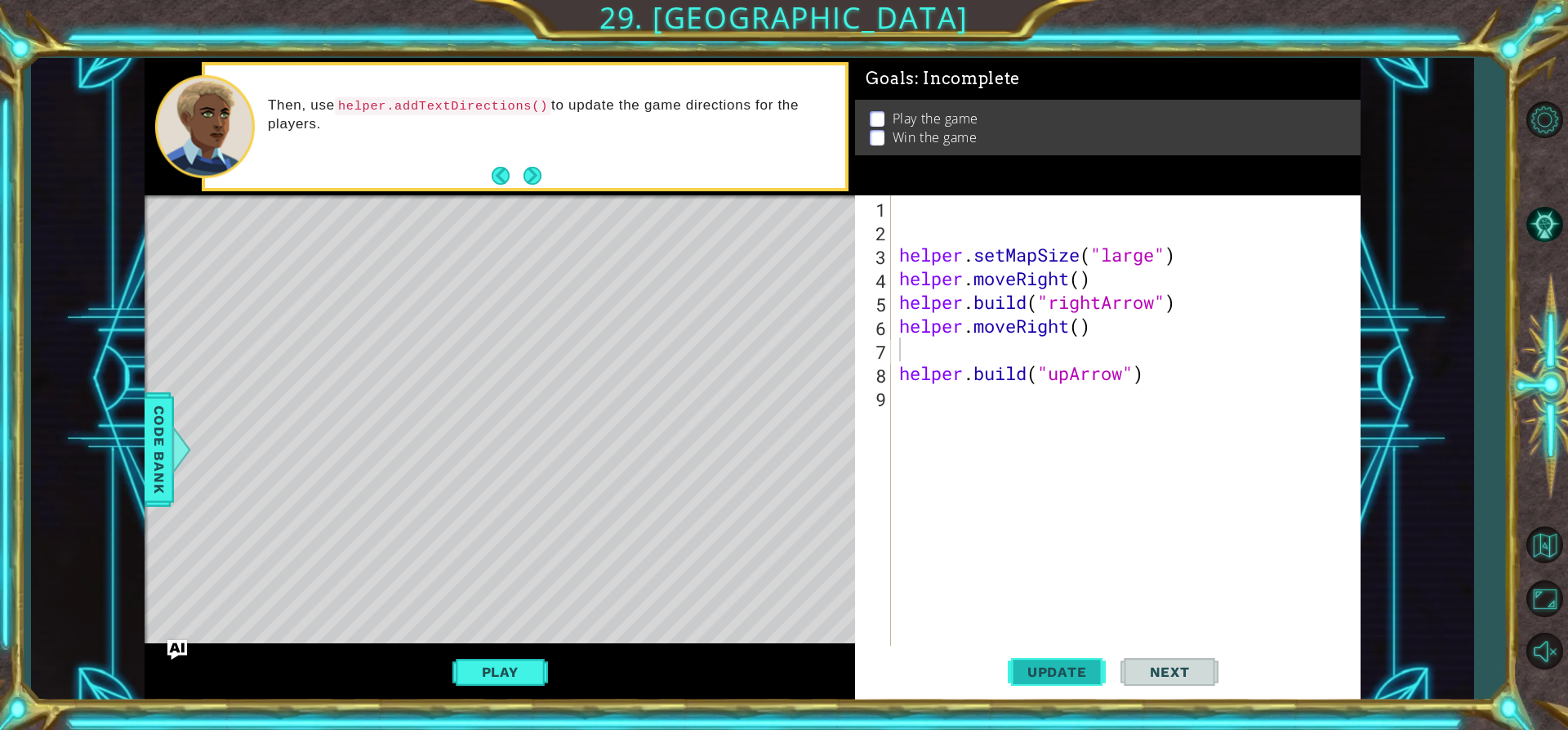
click at [1094, 670] on span "Update" at bounding box center [1057, 672] width 92 height 16
click at [1146, 366] on div "helper . setMapSize ( "large" ) helper . moveRight ( ) helper . build ( "rightA…" at bounding box center [1131, 444] width 469 height 498
drag, startPoint x: 1182, startPoint y: 298, endPoint x: 902, endPoint y: 305, distance: 280.1
click at [902, 305] on div "helper . setMapSize ( "large" ) helper . moveRight ( ) helper . build ( "rightA…" at bounding box center [1131, 444] width 469 height 498
type textarea "[DOMAIN_NAME]("rightArrow")"
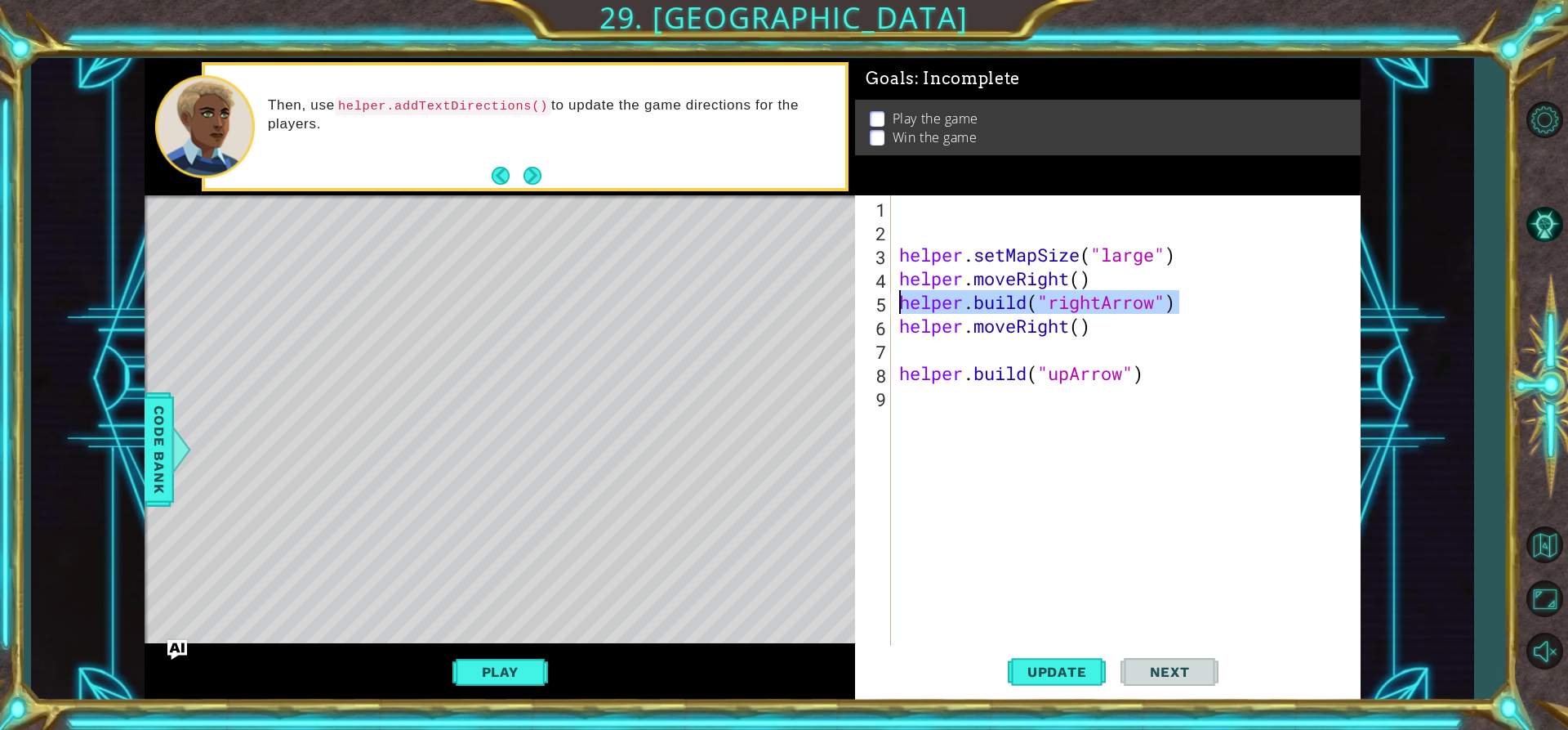
click at [940, 393] on div "helper . setMapSize ( "large" ) helper . moveRight ( ) helper . build ( "rightA…" at bounding box center [1131, 444] width 469 height 498
drag, startPoint x: 940, startPoint y: 392, endPoint x: 936, endPoint y: 461, distance: 69.1
click at [936, 461] on div "helper . setMapSize ( "large" ) helper . moveRight ( ) helper . build ( "rightA…" at bounding box center [1131, 444] width 469 height 498
type textarea "he"
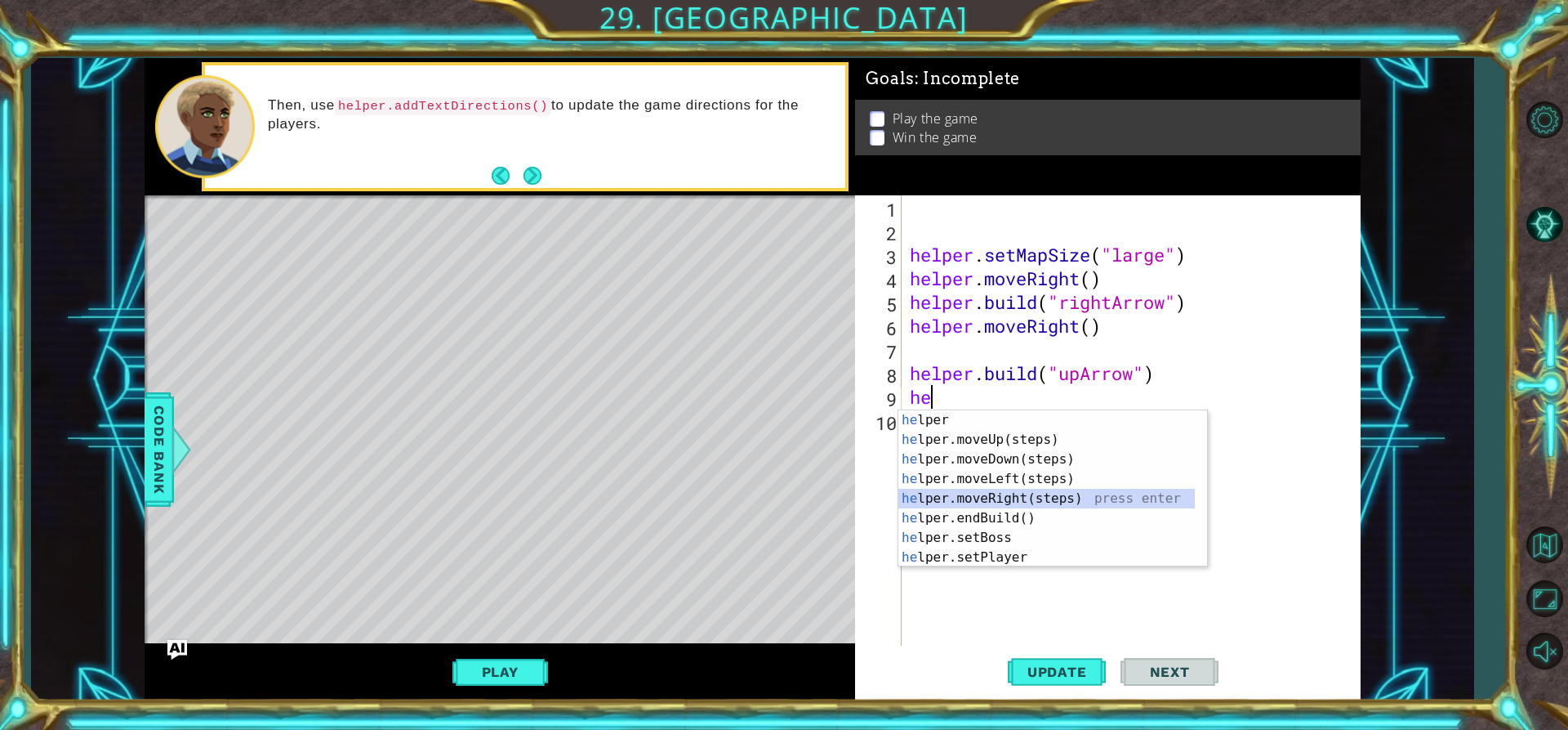
click at [1005, 497] on div "he lper press enter he lper.moveUp(steps) press enter he lper.moveDown(steps) p…" at bounding box center [1047, 508] width 297 height 196
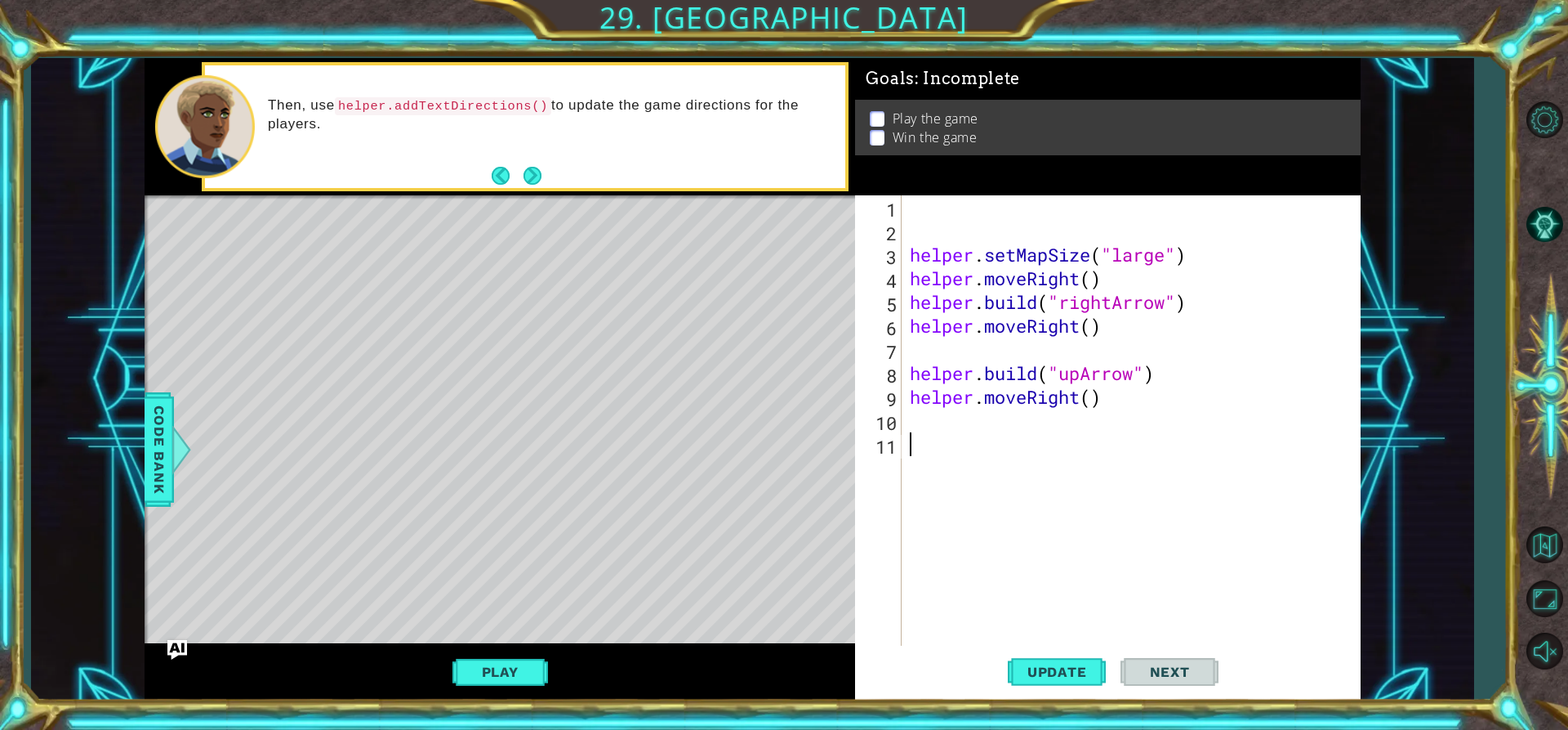
drag, startPoint x: 954, startPoint y: 455, endPoint x: 951, endPoint y: 445, distance: 10.4
drag, startPoint x: 951, startPoint y: 445, endPoint x: 934, endPoint y: 419, distance: 31.1
paste textarea "[DOMAIN_NAME]("rightArrow")"
click at [1074, 656] on button "Update" at bounding box center [1057, 672] width 98 height 51
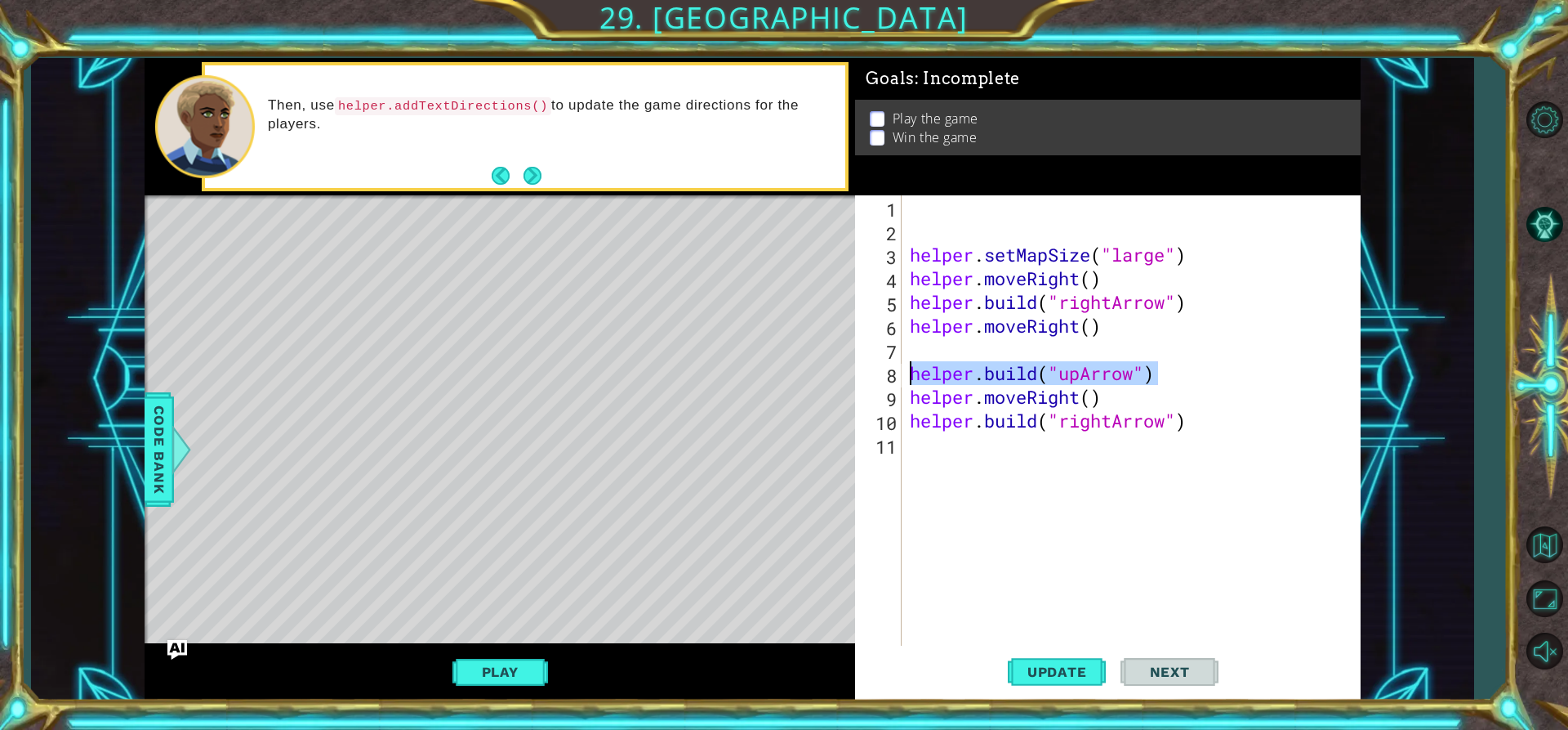
drag, startPoint x: 1159, startPoint y: 378, endPoint x: 909, endPoint y: 371, distance: 250.1
click at [909, 371] on div "helper . setMapSize ( "large" ) helper . moveRight ( ) helper . build ( "rightA…" at bounding box center [1136, 444] width 458 height 498
type textarea "[DOMAIN_NAME]("upArrow")"
click at [920, 449] on div "helper . setMapSize ( "large" ) helper . moveRight ( ) helper . build ( "rightA…" at bounding box center [1136, 444] width 458 height 498
type textarea "he"
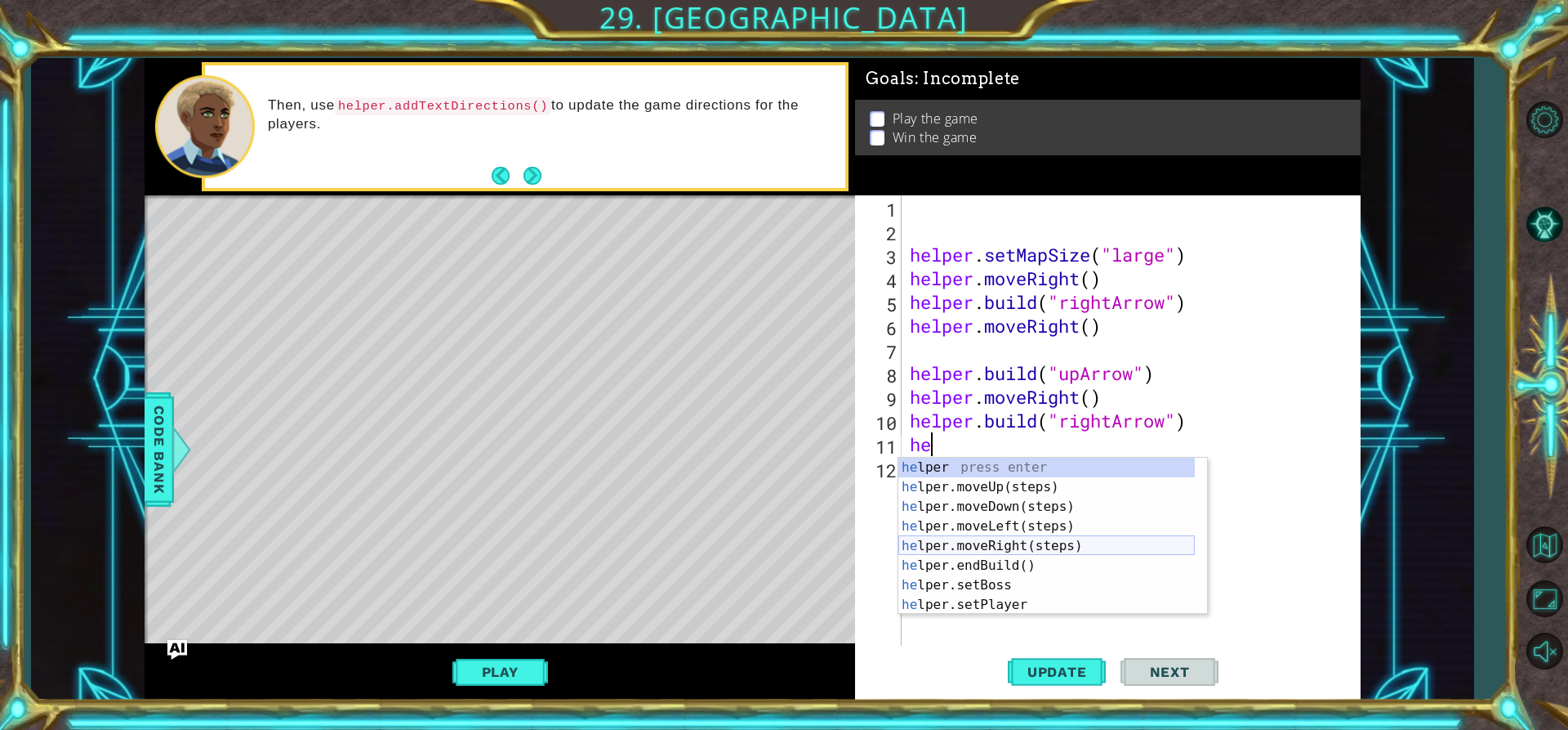
click at [997, 545] on div "he lper press enter he lper.moveUp(steps) press enter he lper.moveDown(steps) p…" at bounding box center [1047, 556] width 297 height 196
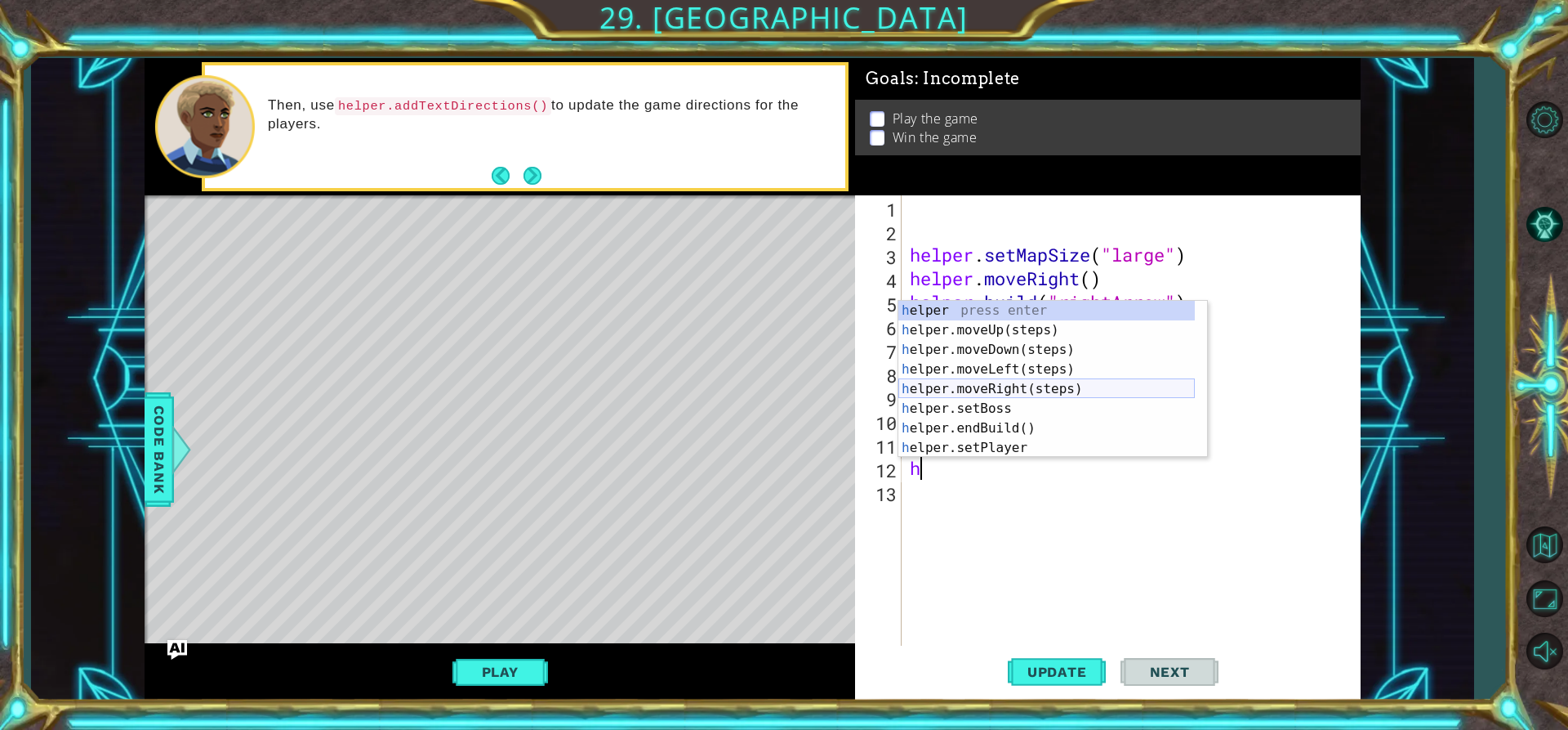
scroll to position [49, 0]
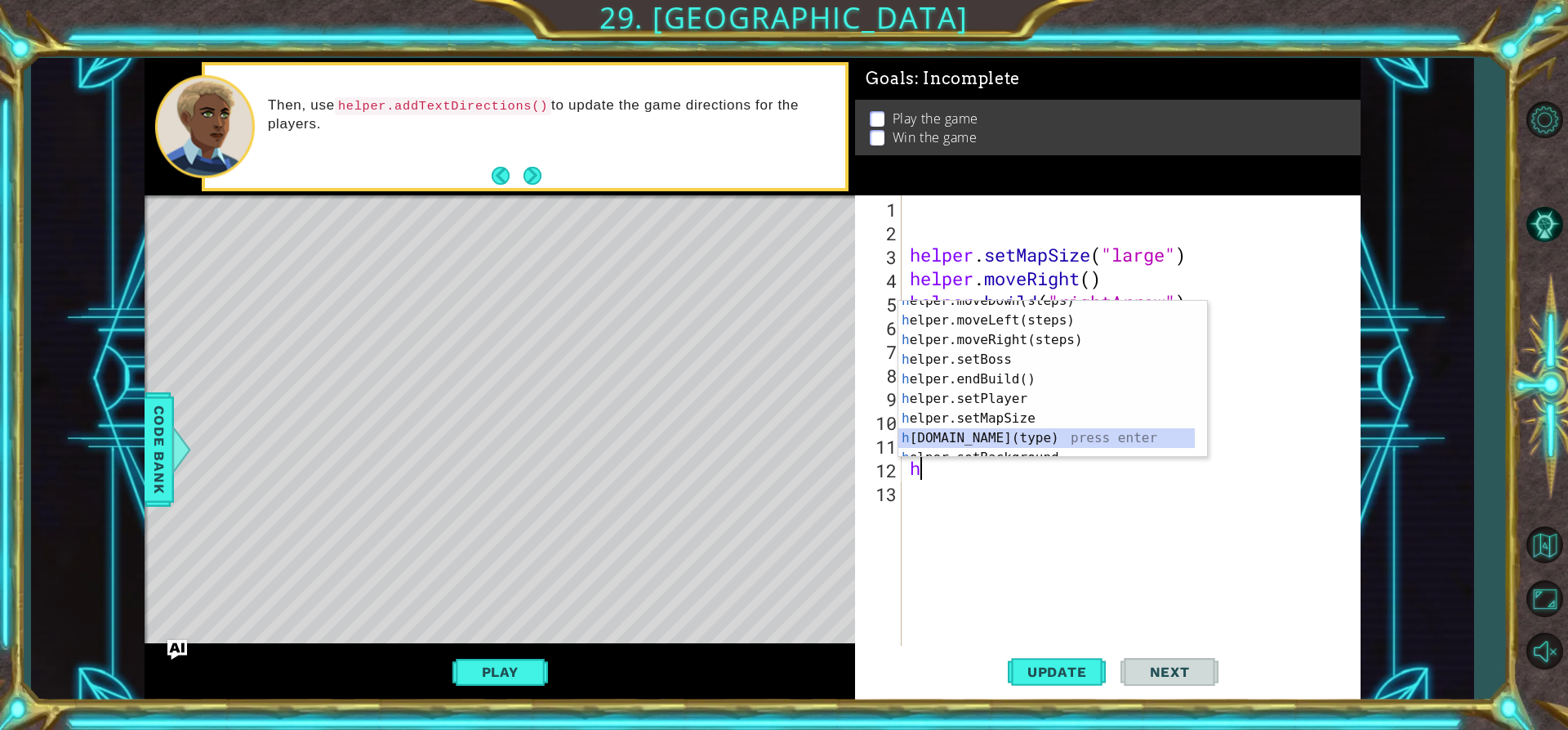
click at [976, 432] on div "h elper.moveDown(steps) press enter h elper.moveLeft(steps) press enter h elper…" at bounding box center [1047, 389] width 297 height 196
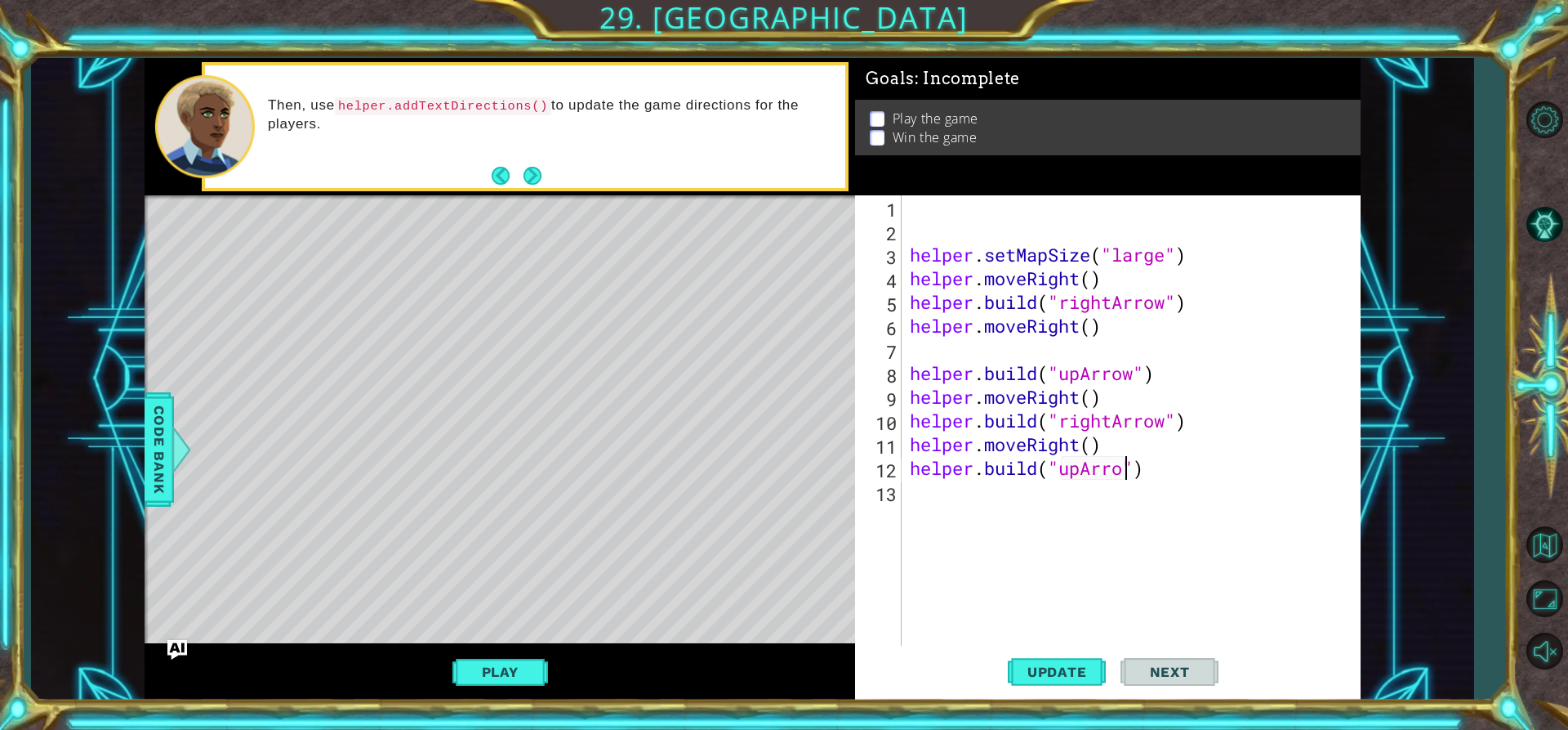
scroll to position [0, 11]
type textarea "[DOMAIN_NAME]("upArrow")"
click at [1047, 675] on span "Update" at bounding box center [1057, 672] width 92 height 16
click at [1056, 502] on div "helper . setMapSize ( "large" ) helper . moveRight ( ) helper . build ( "rightA…" at bounding box center [1136, 444] width 458 height 498
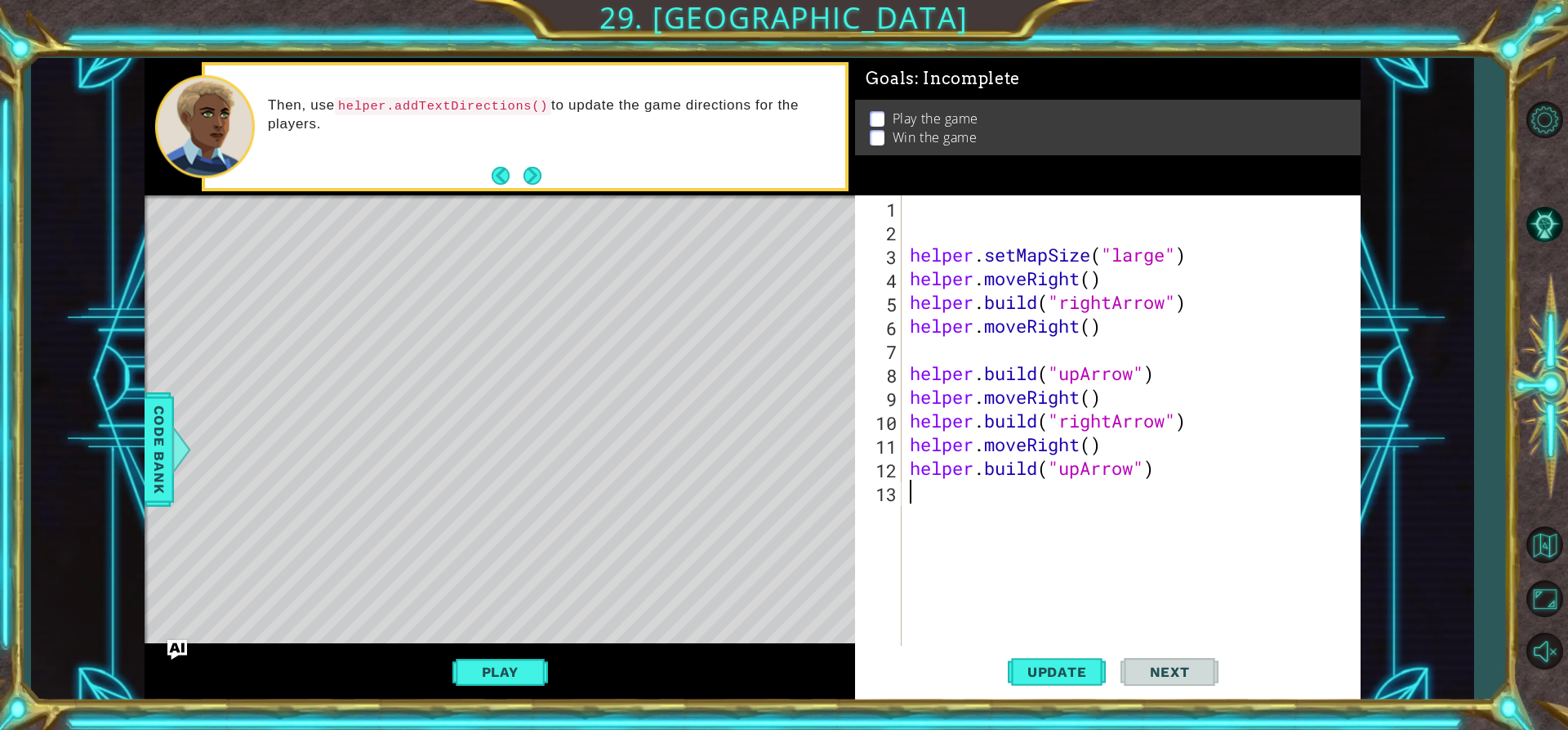
type textarea "h"
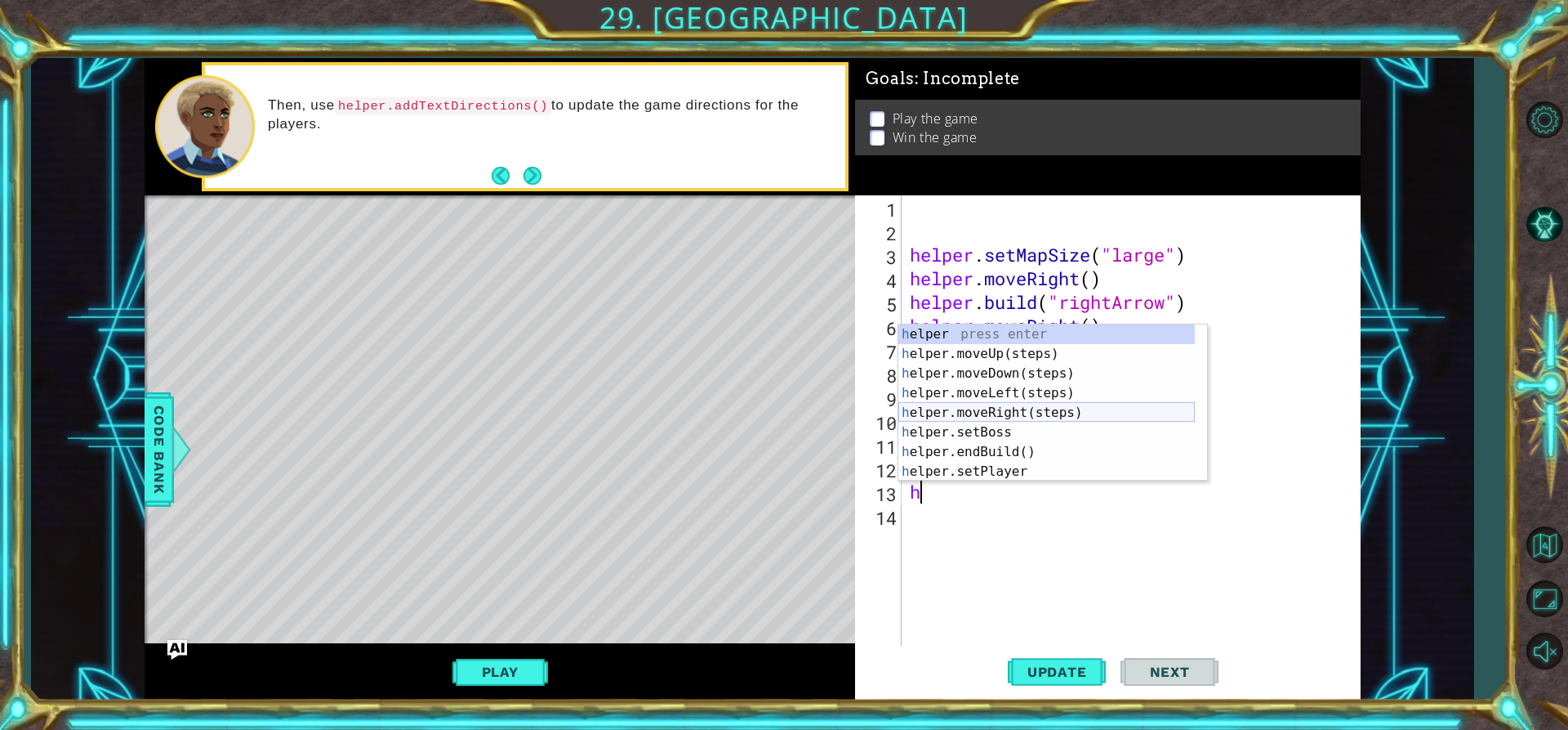
click at [1007, 406] on div "h elper press enter h elper.moveUp(steps) press enter h elper.moveDown(steps) p…" at bounding box center [1047, 423] width 297 height 196
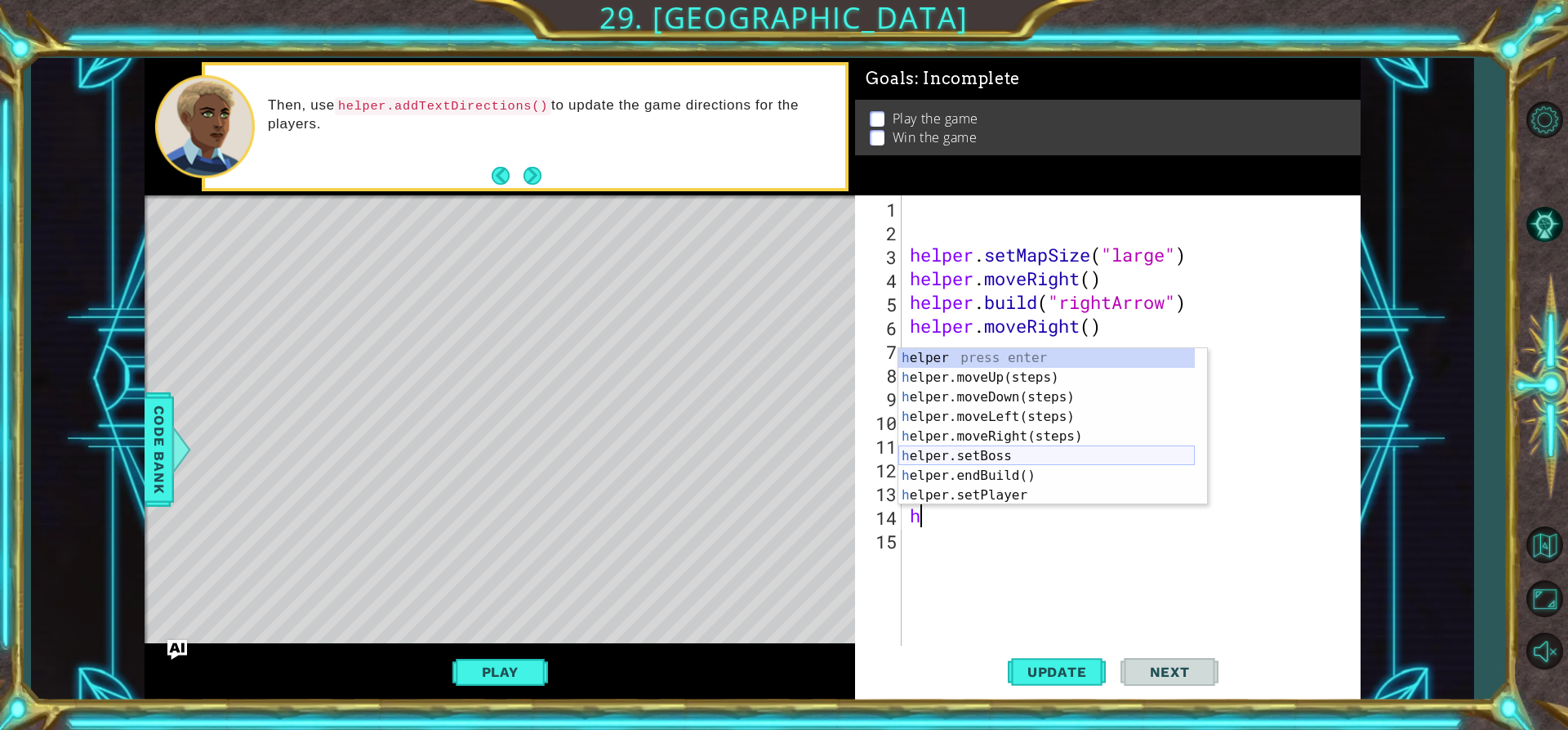
scroll to position [49, 0]
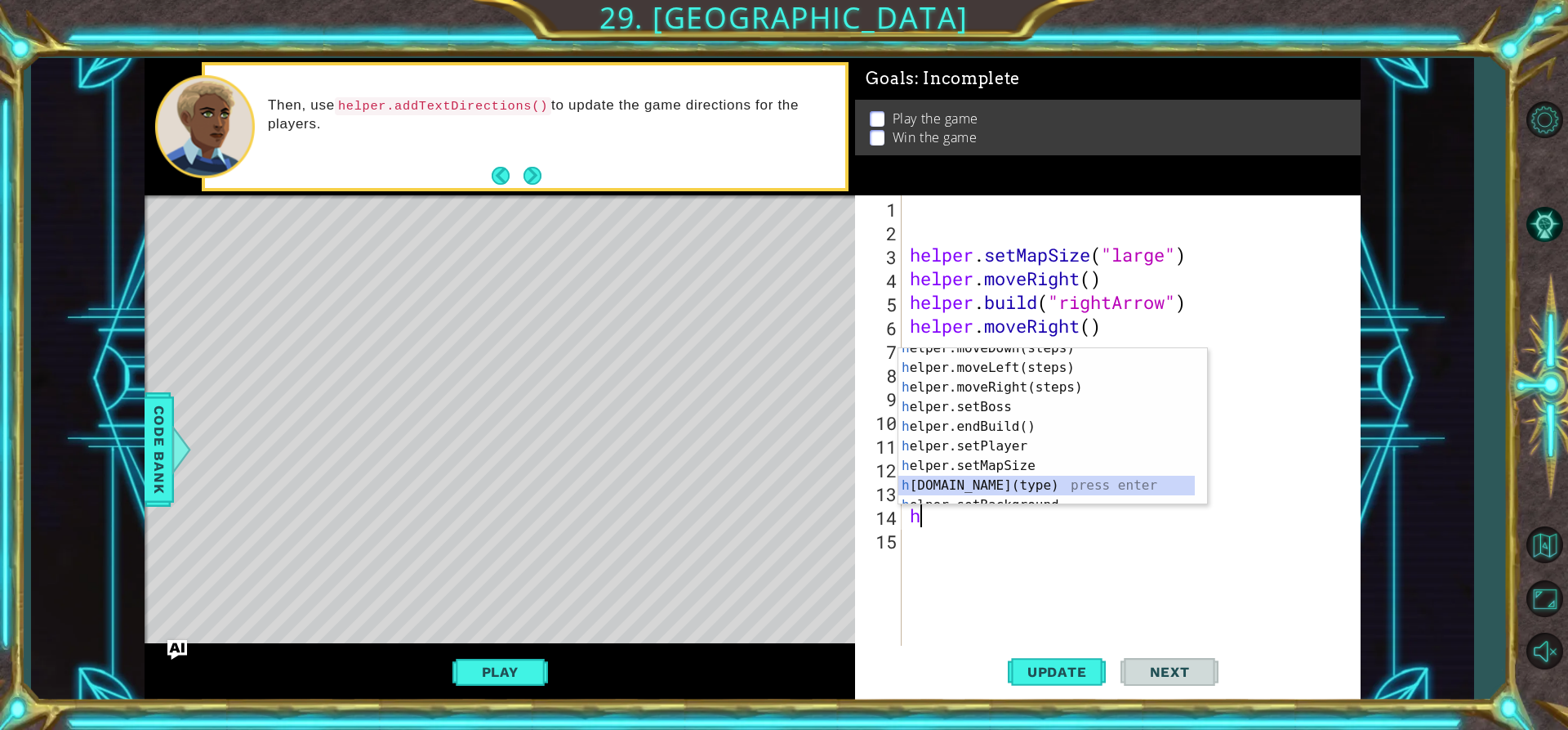
click at [989, 482] on div "h elper.moveDown(steps) press enter h elper.moveLeft(steps) press enter h elper…" at bounding box center [1047, 437] width 297 height 196
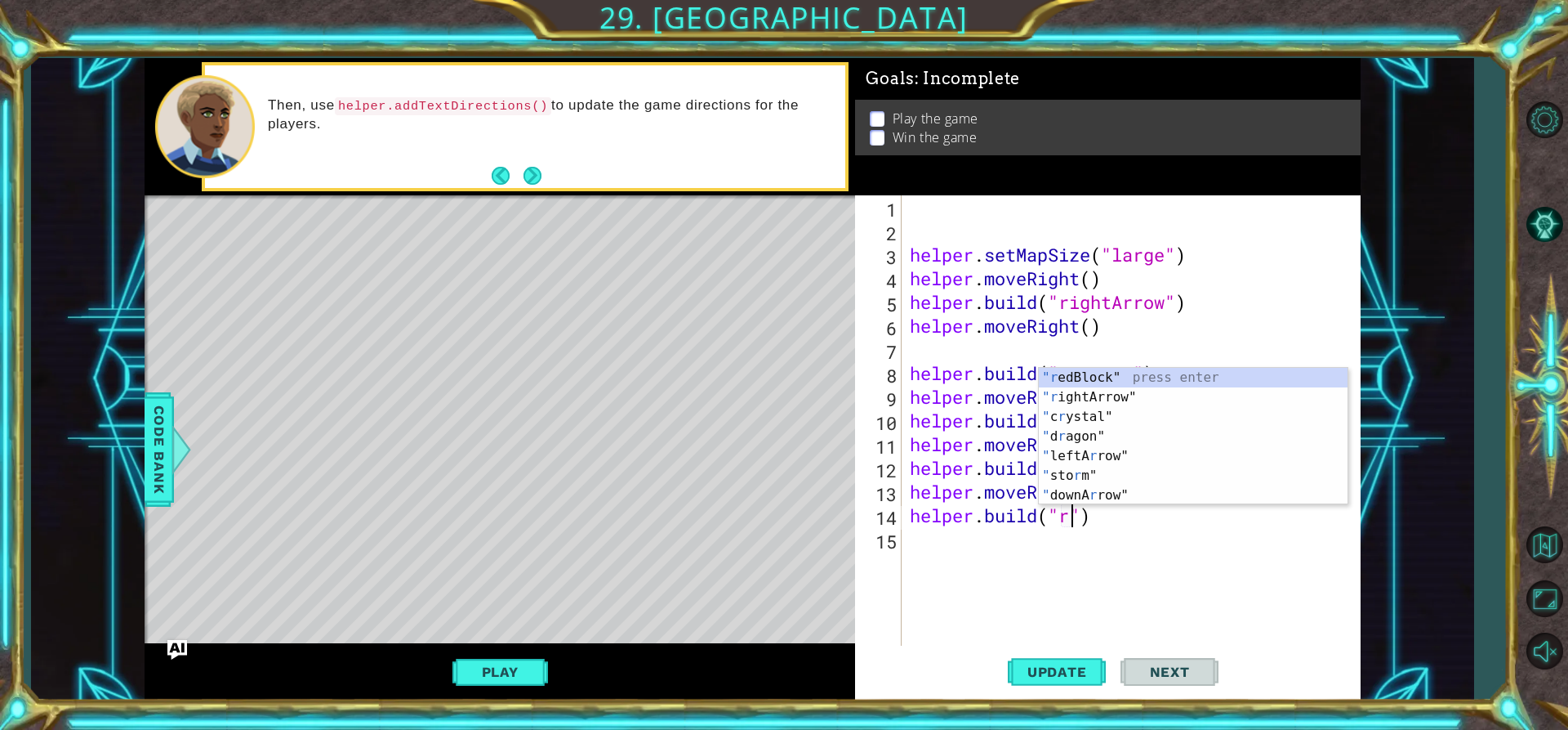
scroll to position [0, 7]
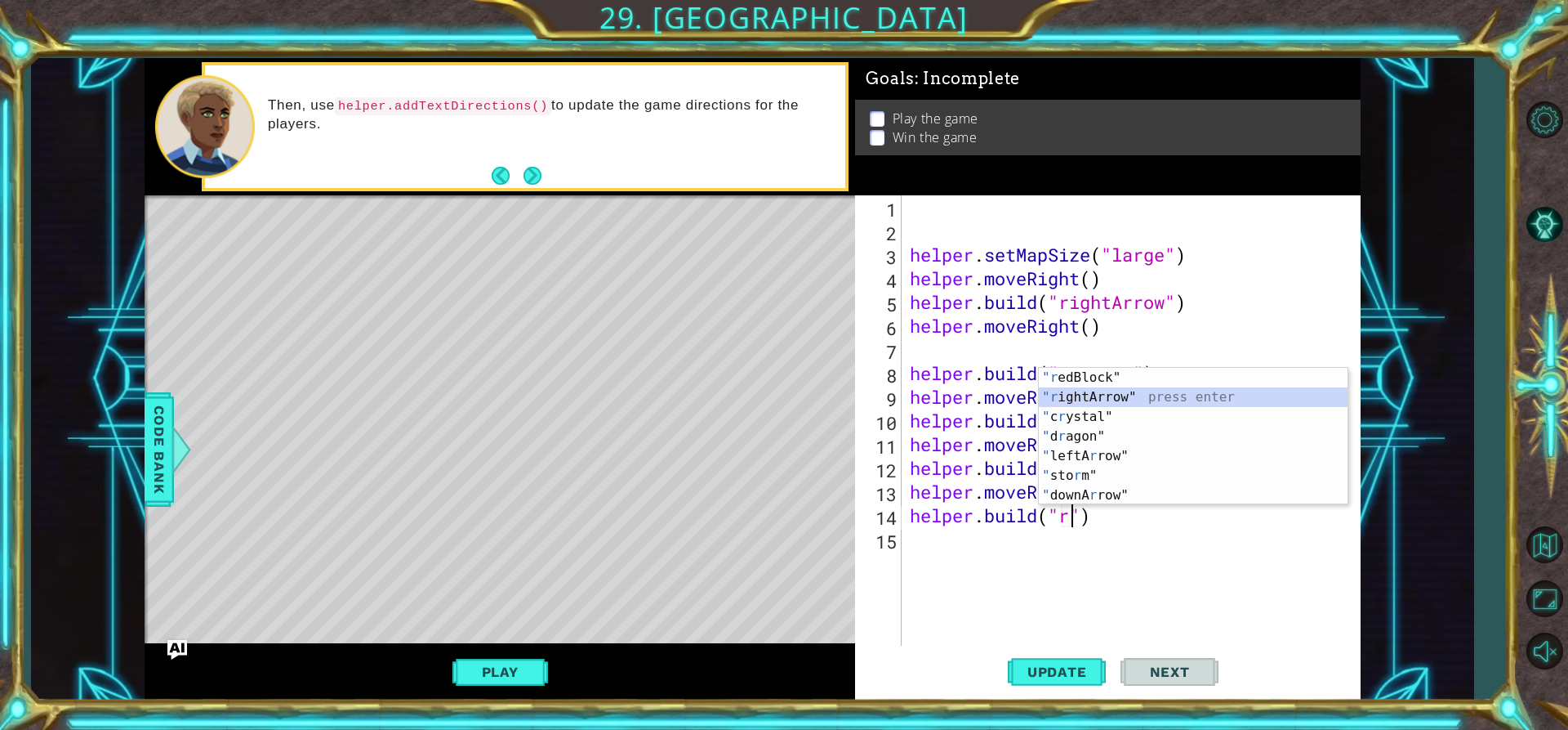
click at [1085, 394] on div ""r edBlock" press enter "r ightArrow" press enter " c r ystal" press enter " d …" at bounding box center [1193, 456] width 309 height 177
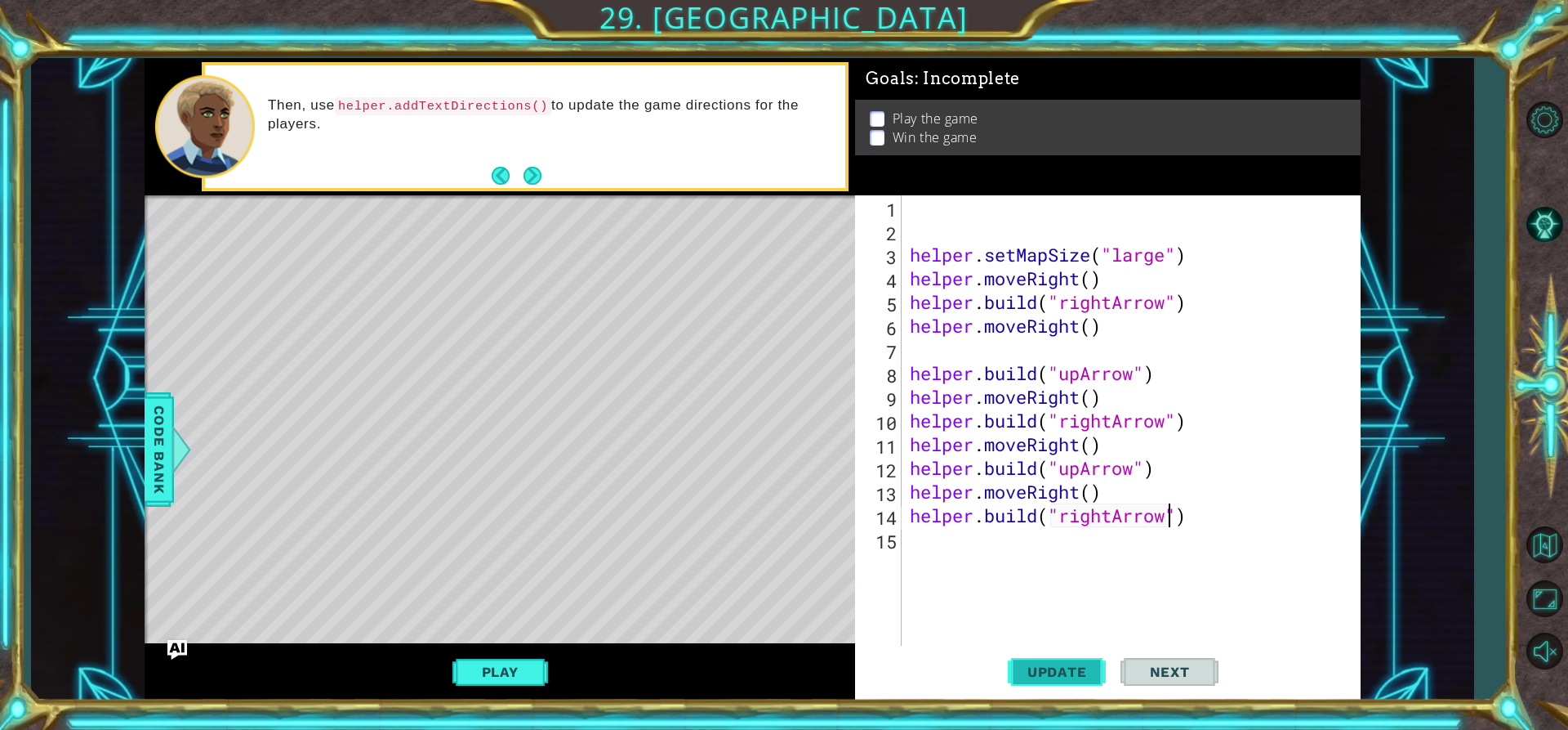
type textarea "[DOMAIN_NAME]("rightArrow")"
click at [1052, 676] on span "Update" at bounding box center [1057, 672] width 92 height 16
click at [934, 551] on div "helper . setMapSize ( "large" ) helper . moveRight ( ) helper . build ( "rightA…" at bounding box center [1136, 444] width 458 height 498
type textarea "h"
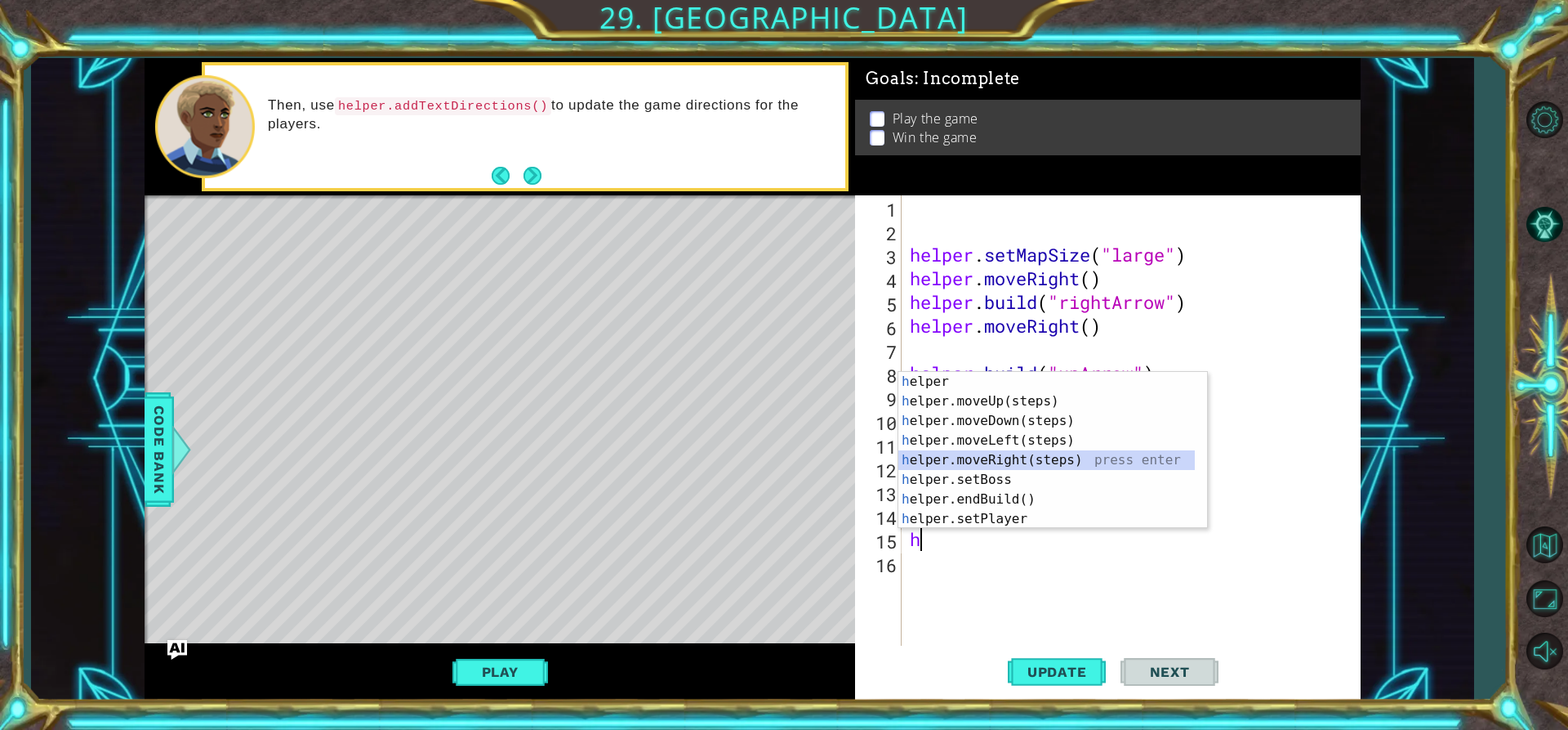
click at [1012, 457] on div "h elper press enter h elper.moveUp(steps) press enter h elper.moveDown(steps) p…" at bounding box center [1047, 470] width 297 height 196
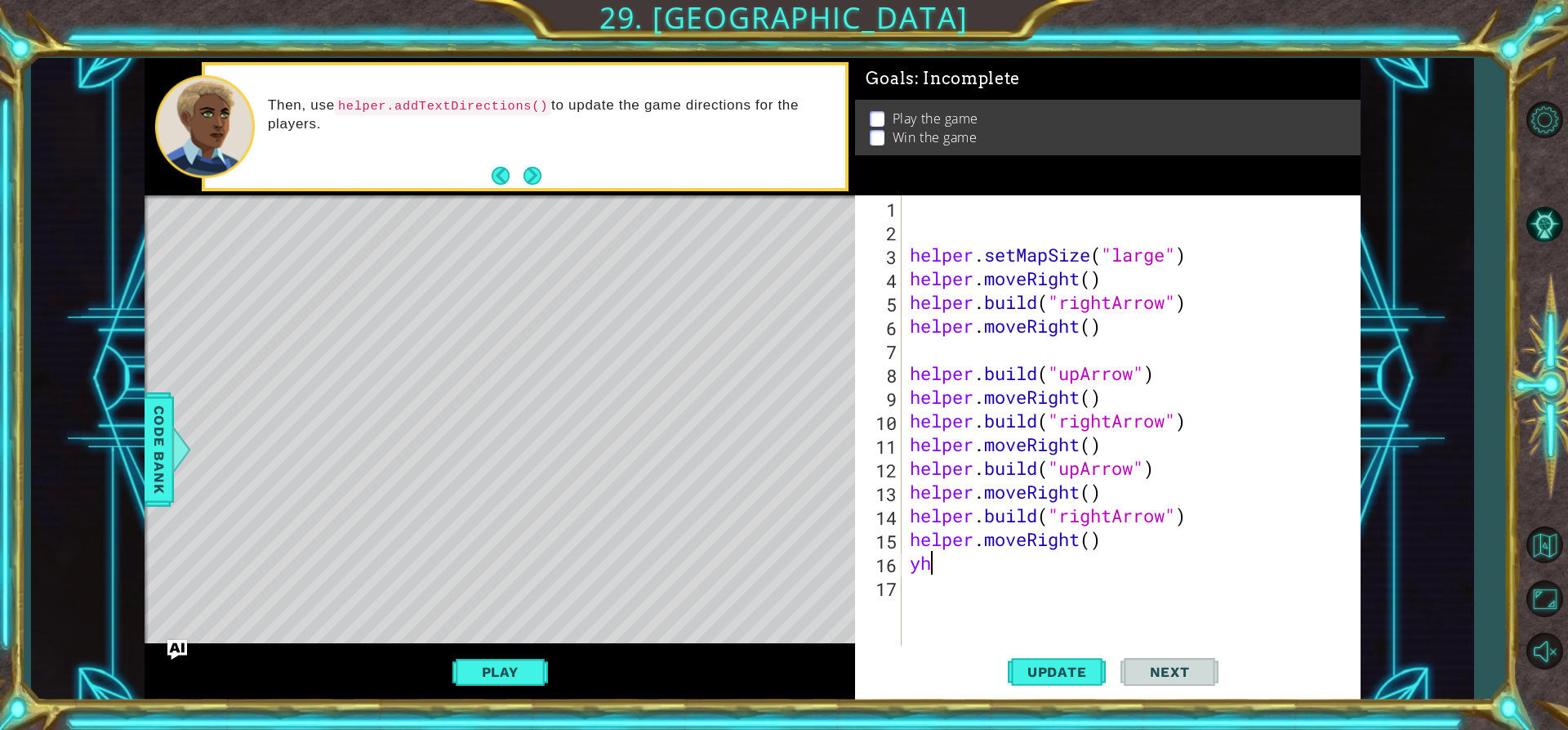
type textarea "y"
type textarea "helper.moveRight()"
click at [958, 565] on div "helper . setMapSize ( "large" ) helper . moveRight ( ) helper . build ( "rightA…" at bounding box center [1136, 444] width 458 height 498
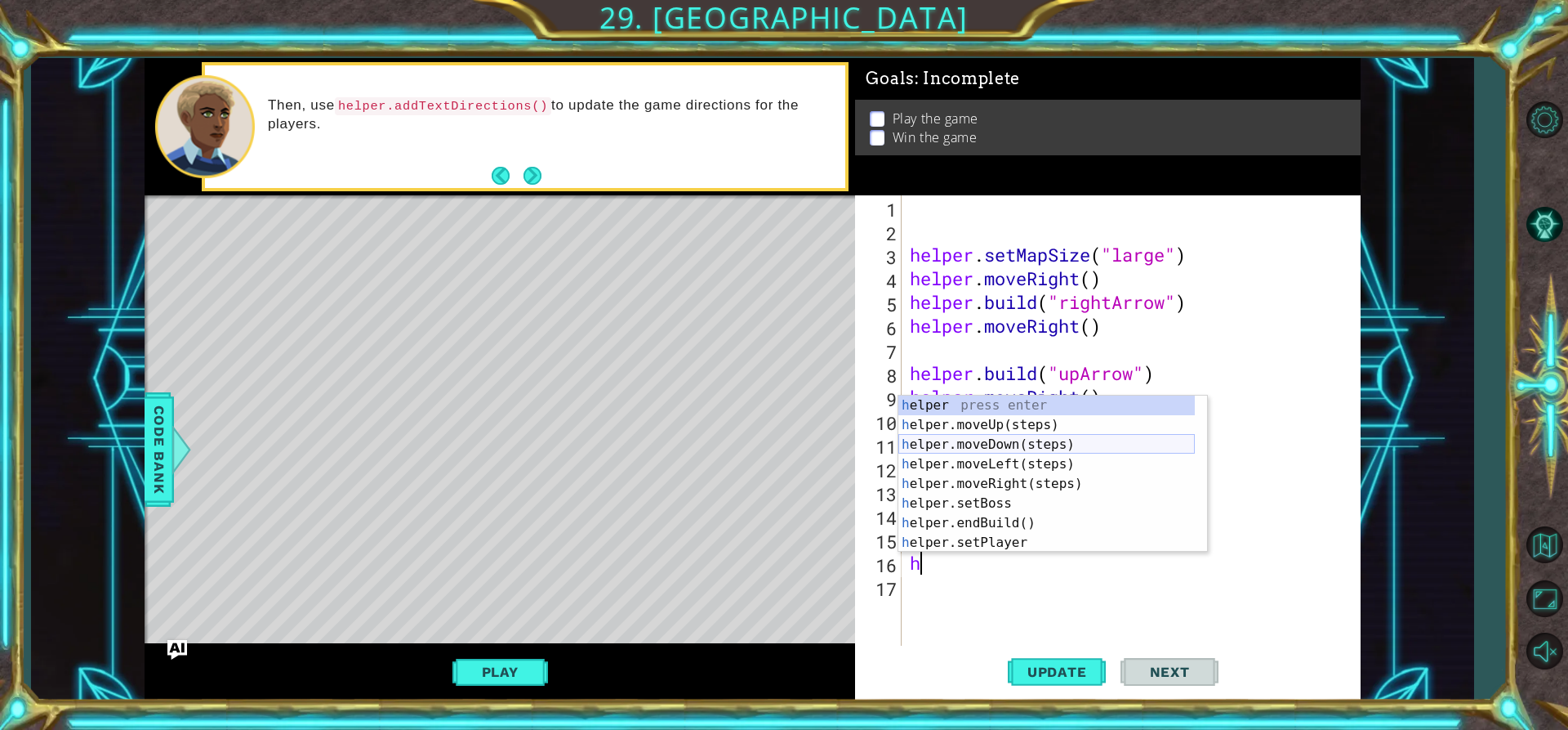
scroll to position [49, 0]
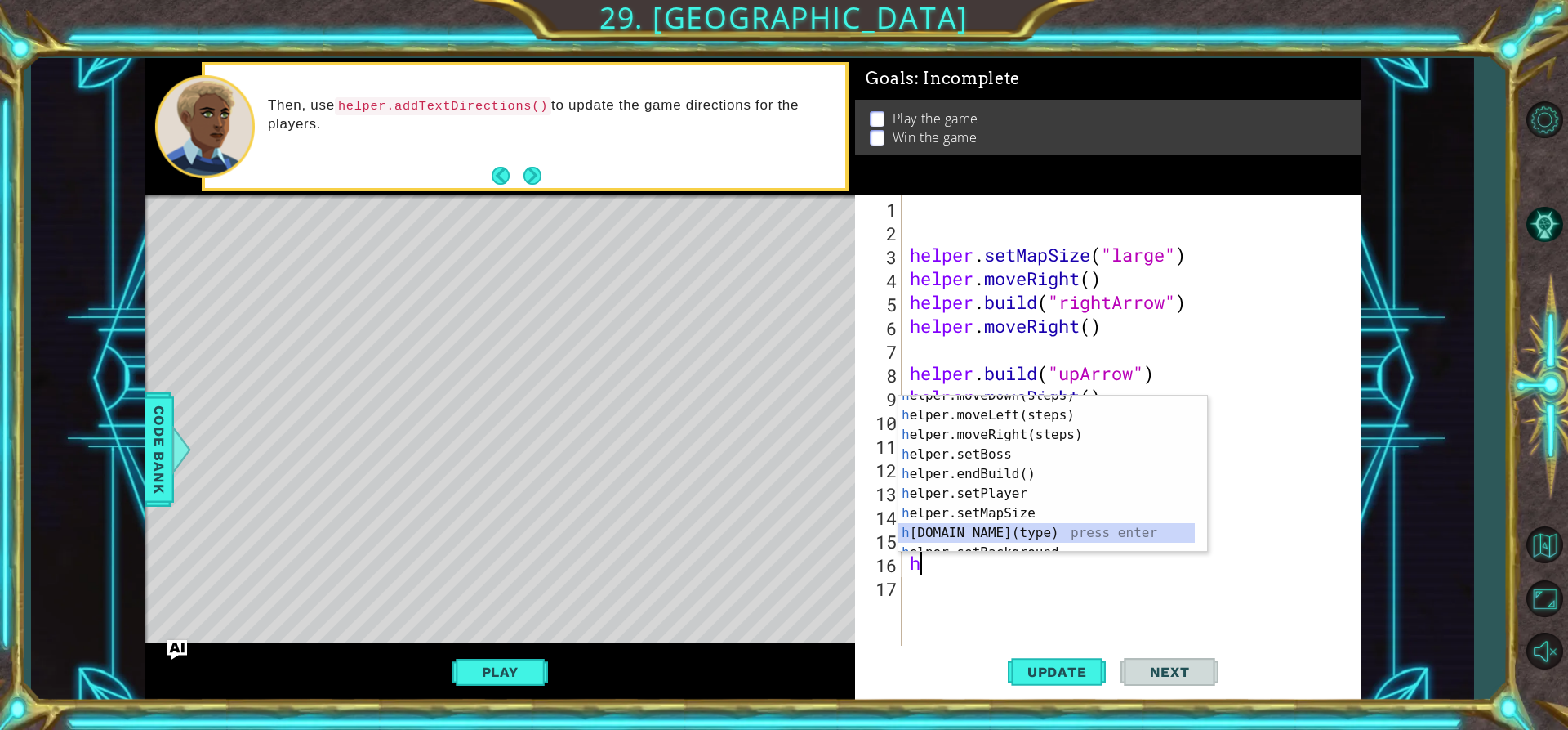
click at [981, 527] on div "h elper.moveDown(steps) press enter h elper.moveLeft(steps) press enter h elper…" at bounding box center [1047, 484] width 297 height 196
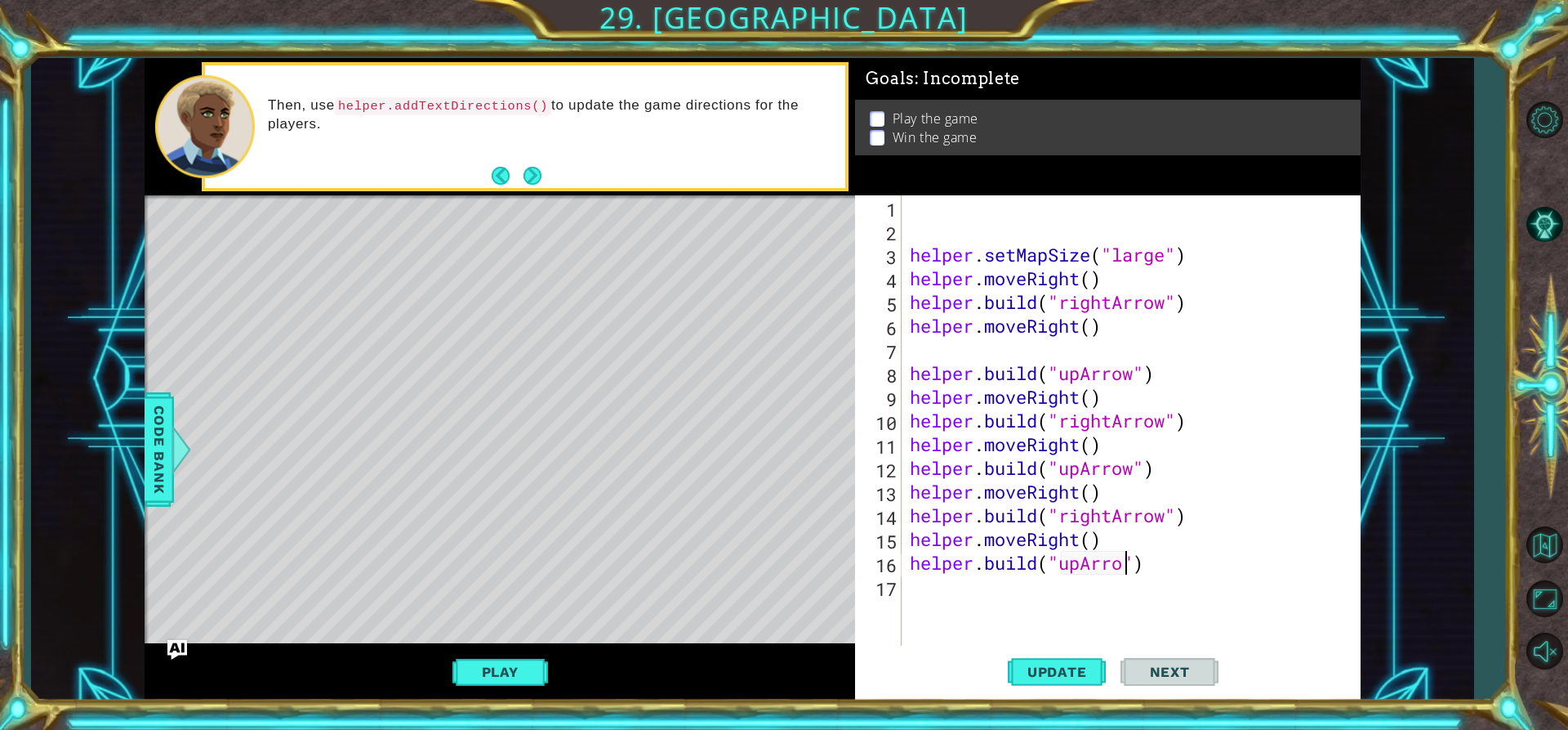
scroll to position [0, 11]
type textarea "[DOMAIN_NAME]("upArrow")"
click at [1033, 682] on button "Update" at bounding box center [1057, 672] width 98 height 51
click at [947, 594] on div "helper . setMapSize ( "large" ) helper . moveRight ( ) helper . build ( "rightA…" at bounding box center [1136, 444] width 458 height 498
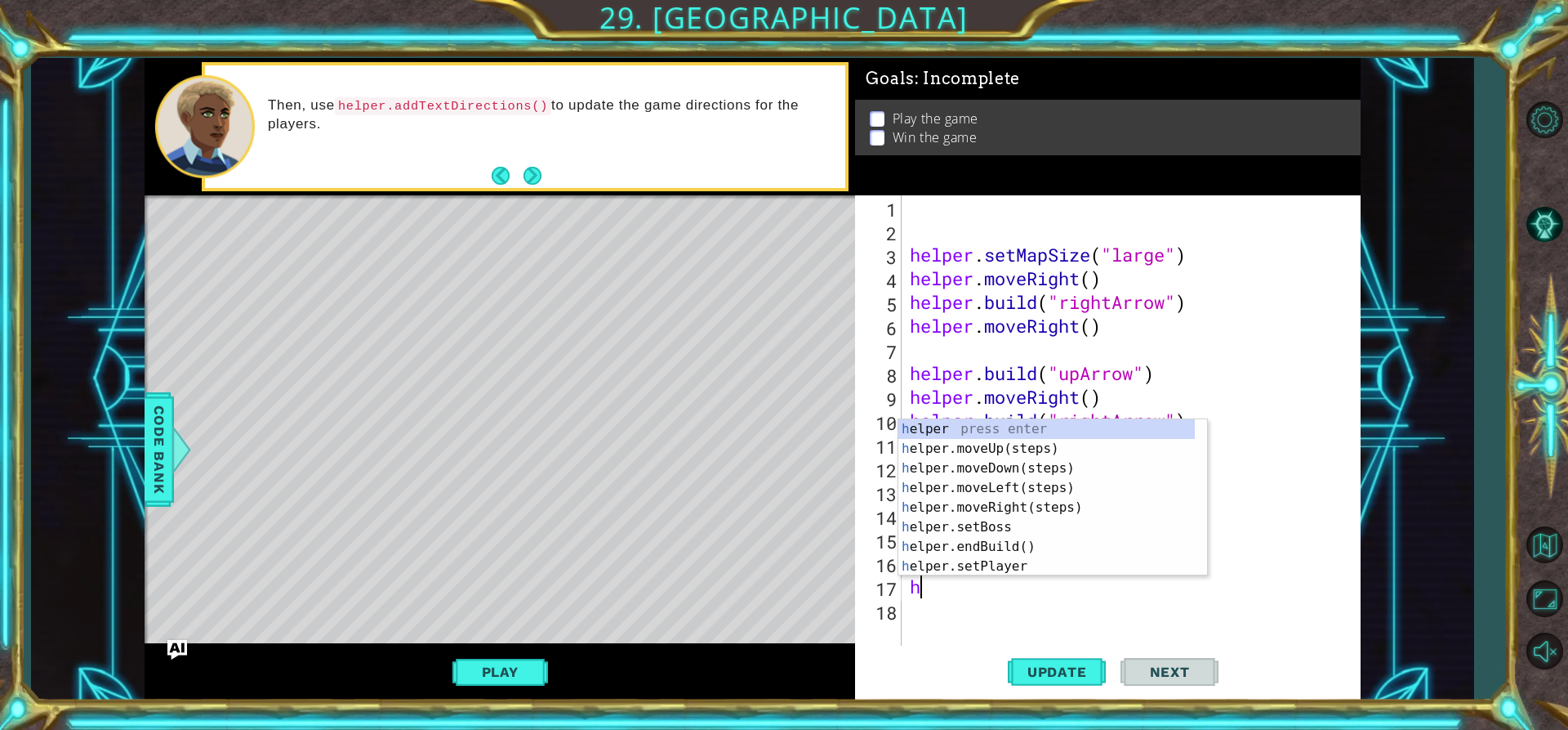
scroll to position [0, 0]
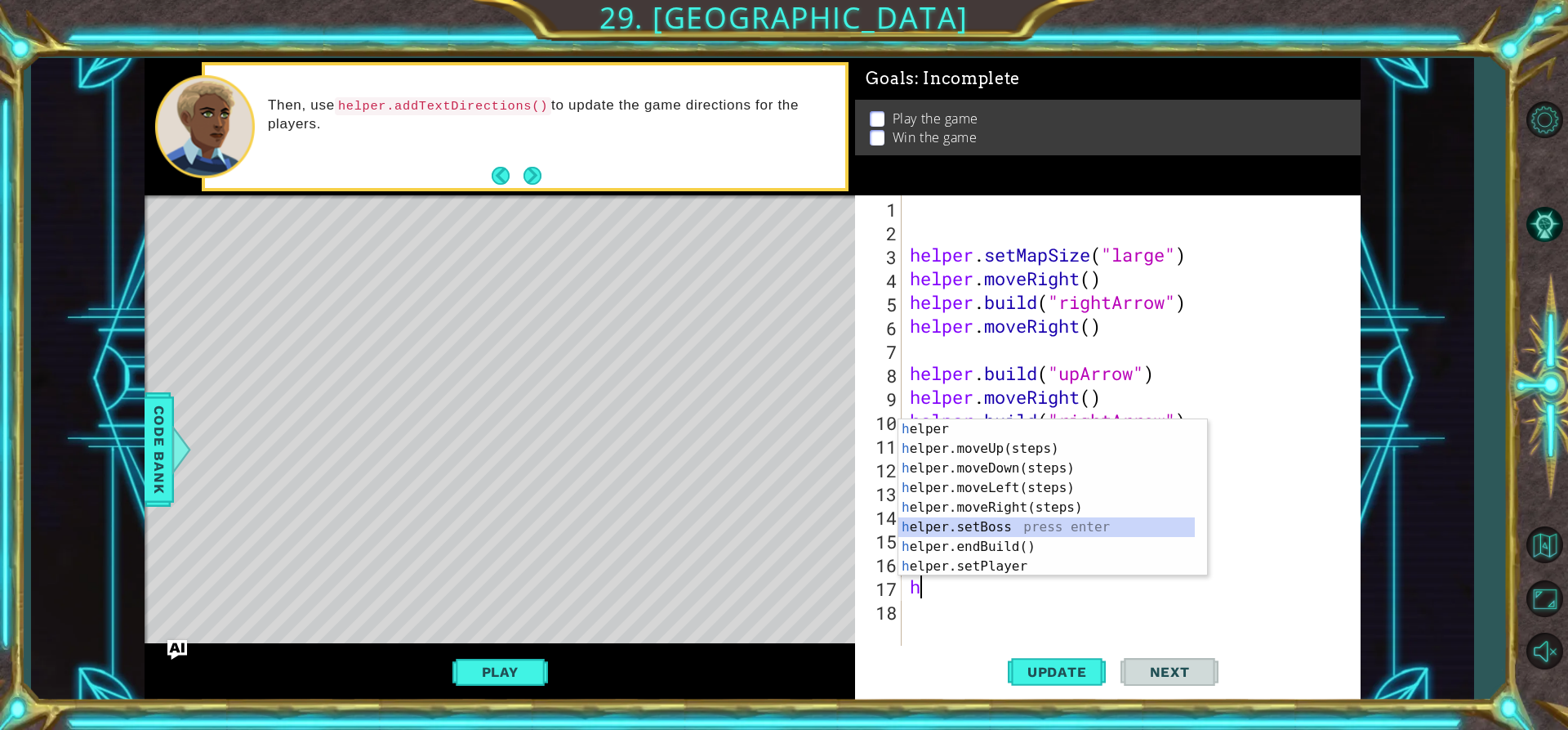
click at [976, 522] on div "h elper press enter h elper.moveUp(steps) press enter h elper.moveDown(steps) p…" at bounding box center [1047, 517] width 297 height 196
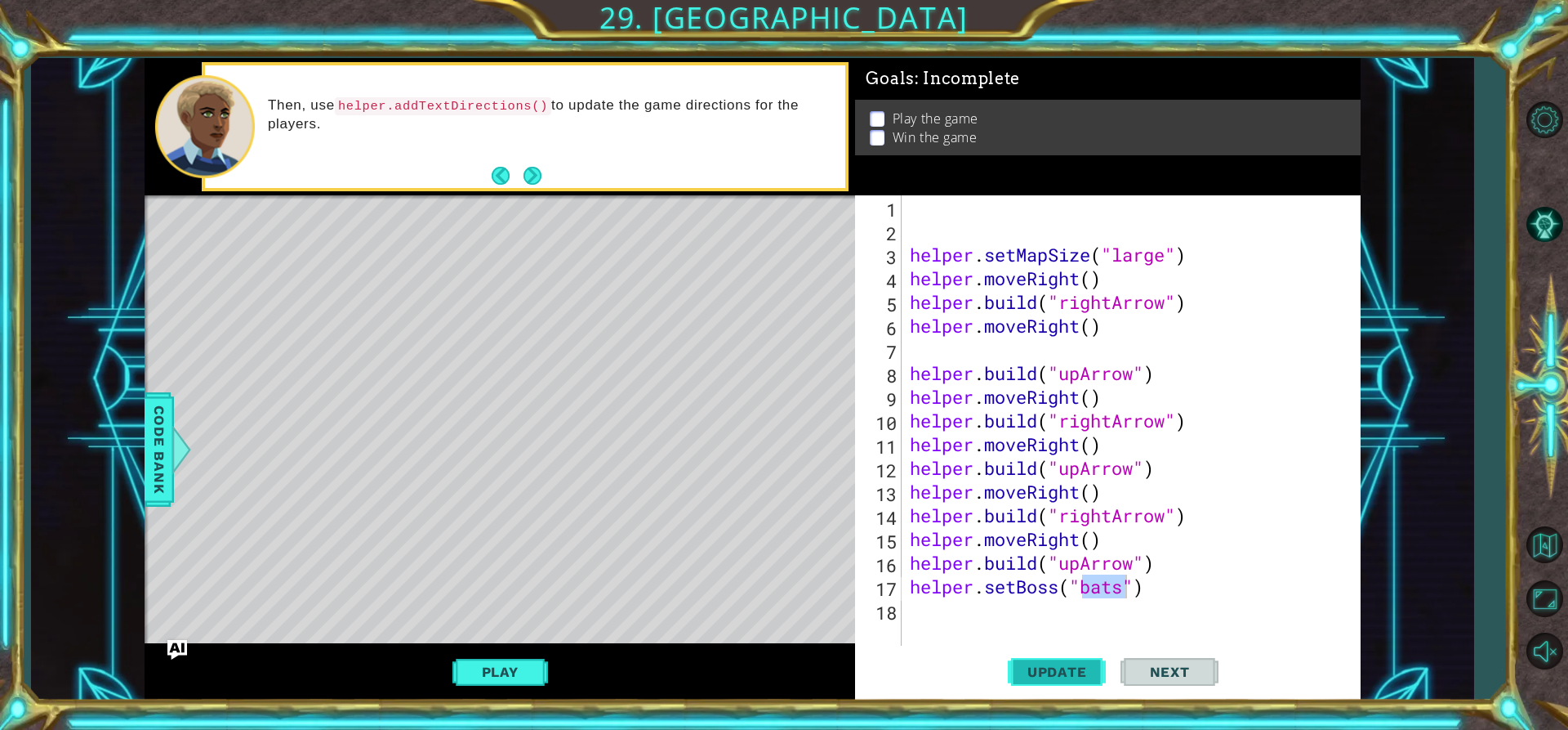
click at [1050, 674] on span "Update" at bounding box center [1057, 672] width 92 height 16
click at [1032, 670] on span "Update" at bounding box center [1057, 672] width 92 height 16
click at [516, 675] on button "Play" at bounding box center [500, 672] width 96 height 31
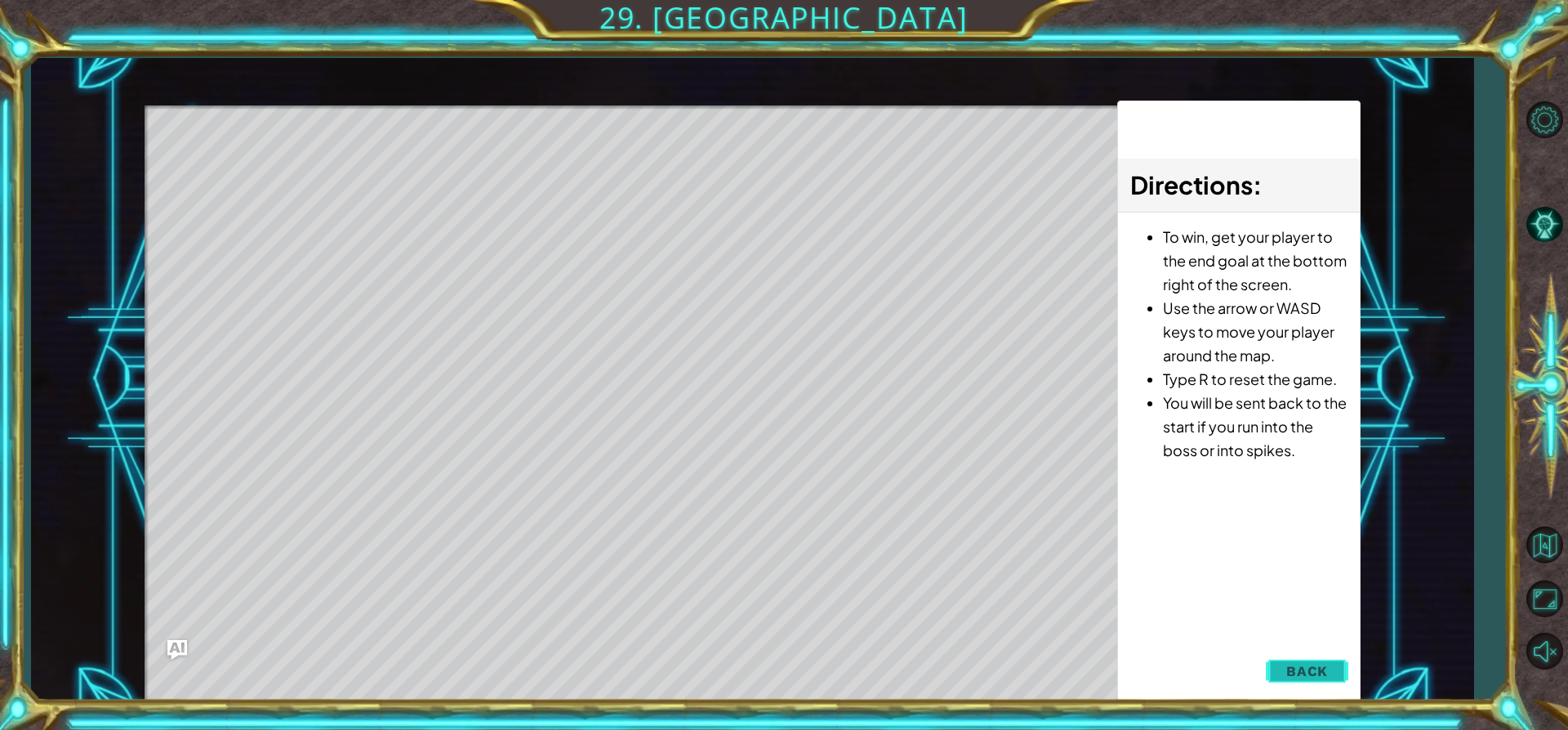
click at [1300, 663] on span "Back" at bounding box center [1307, 671] width 42 height 16
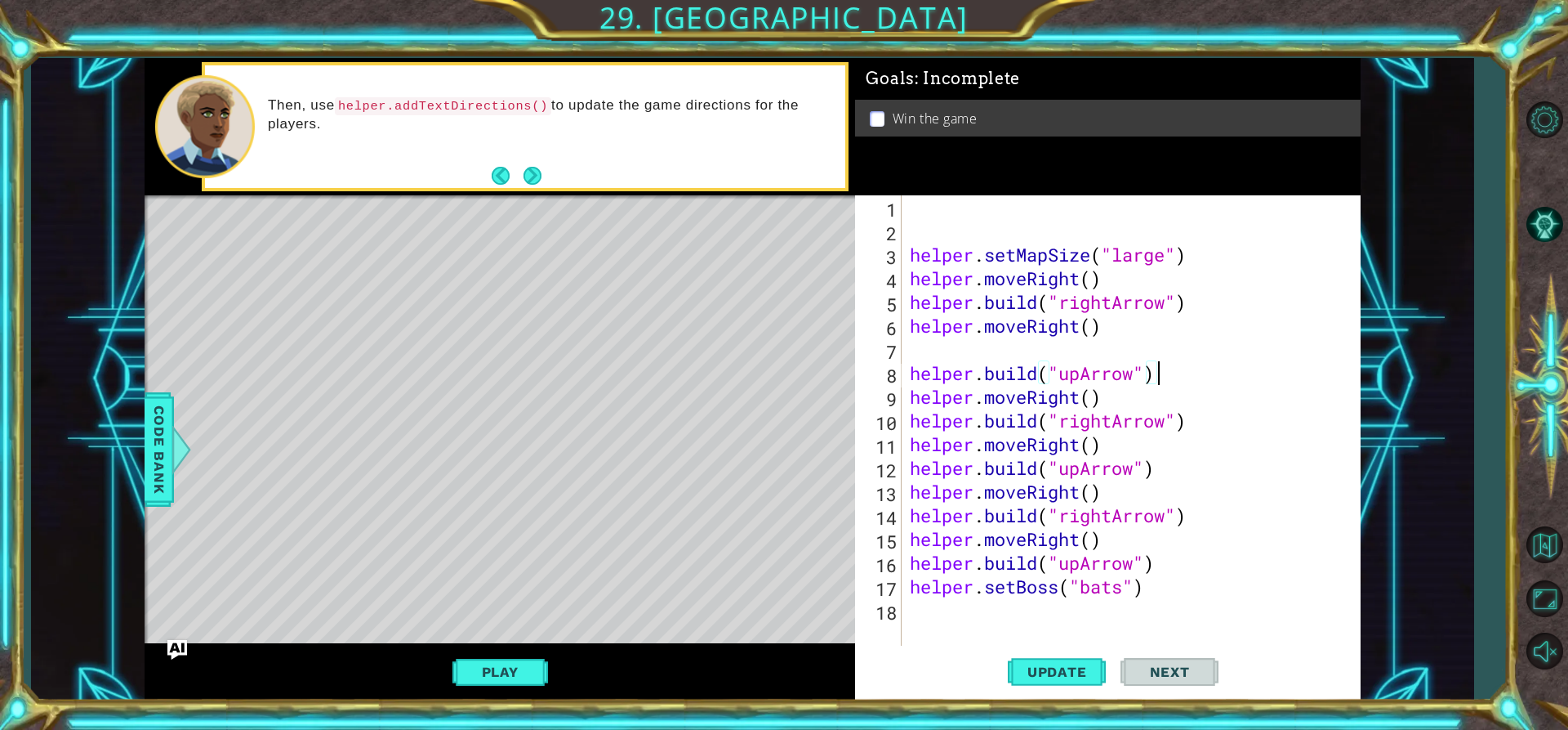
click at [1162, 377] on div "helper . setMapSize ( "large" ) helper . moveRight ( ) helper . build ( "rightA…" at bounding box center [1136, 444] width 458 height 498
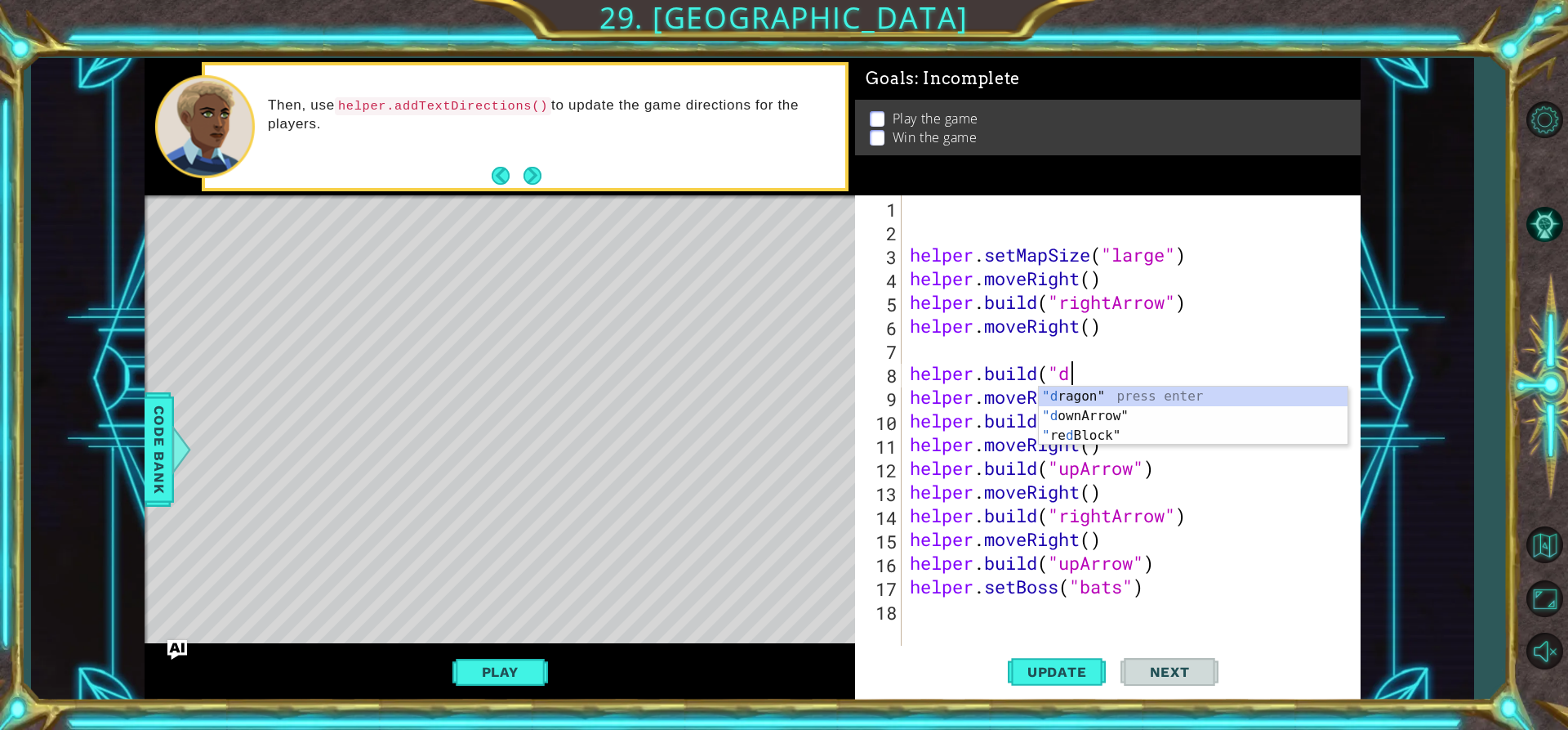
scroll to position [0, 7]
click at [1141, 397] on div ""do wnArrow" press enter " re d Bl o ck" press enter "d rag o n" press enter" at bounding box center [1193, 436] width 309 height 98
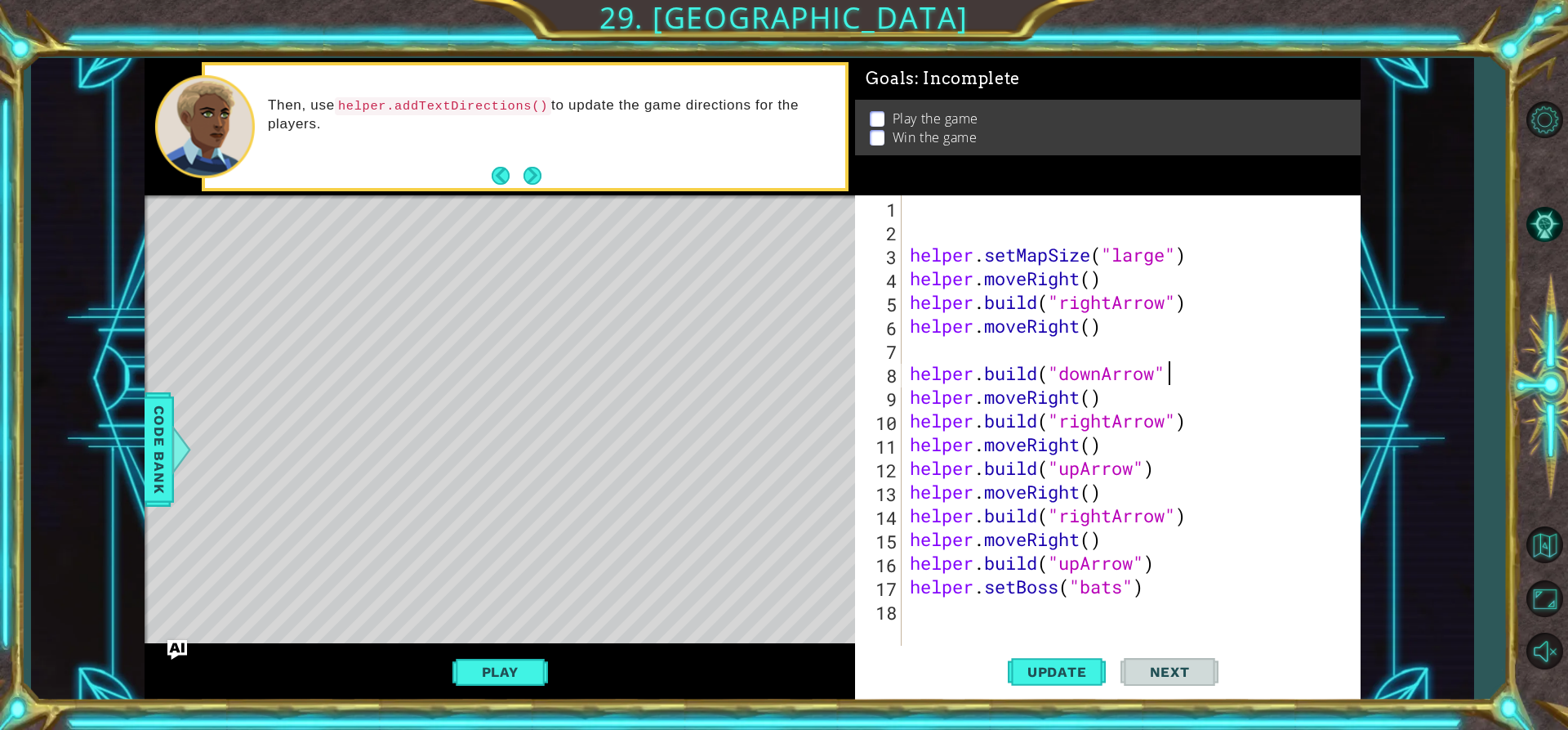
scroll to position [0, 11]
type textarea "[DOMAIN_NAME]("downArrow")"
click at [1089, 657] on button "Update" at bounding box center [1057, 672] width 98 height 51
click at [931, 615] on div "helper . setMapSize ( "large" ) helper . moveRight ( ) helper . build ( "rightA…" at bounding box center [1136, 444] width 458 height 498
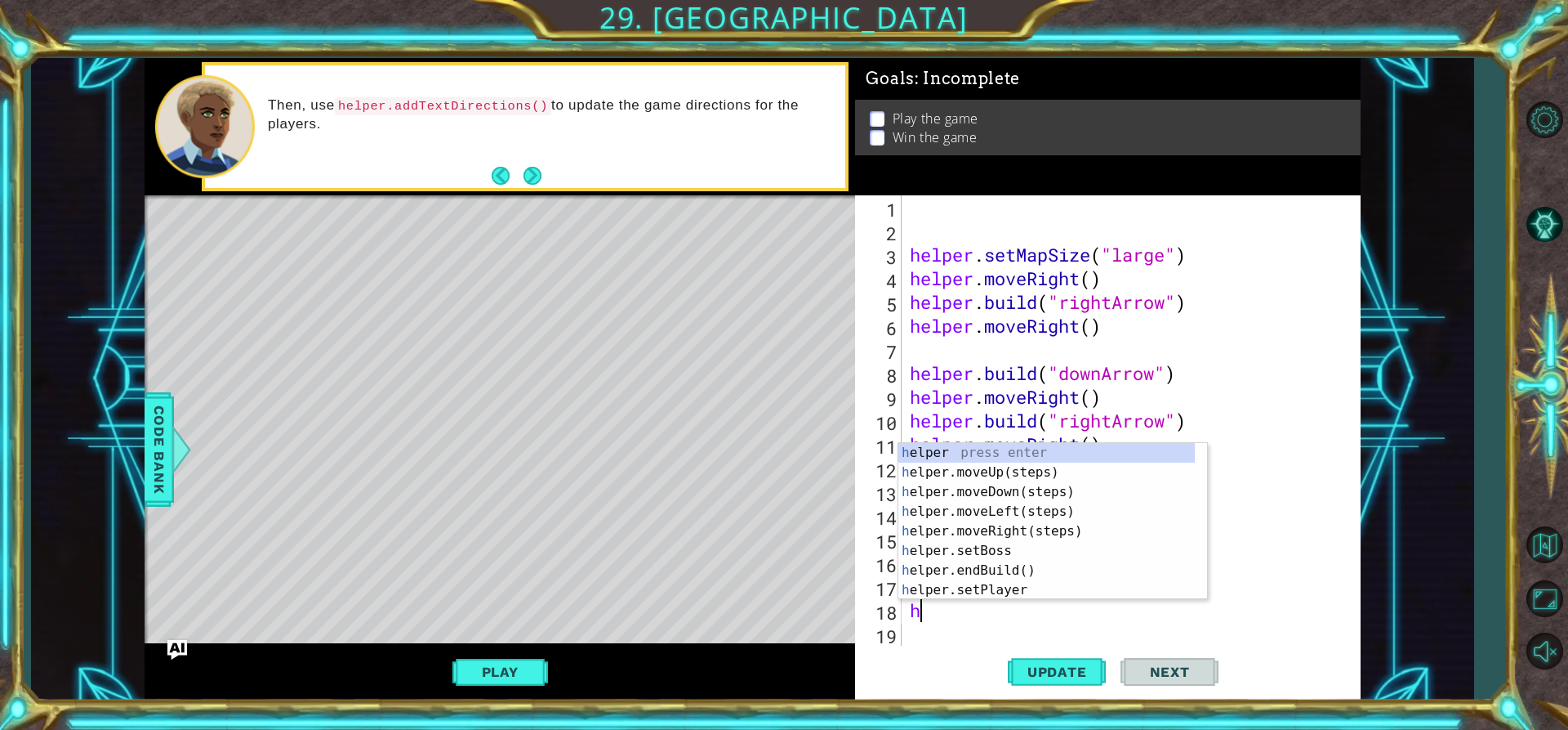
type textarea "he"
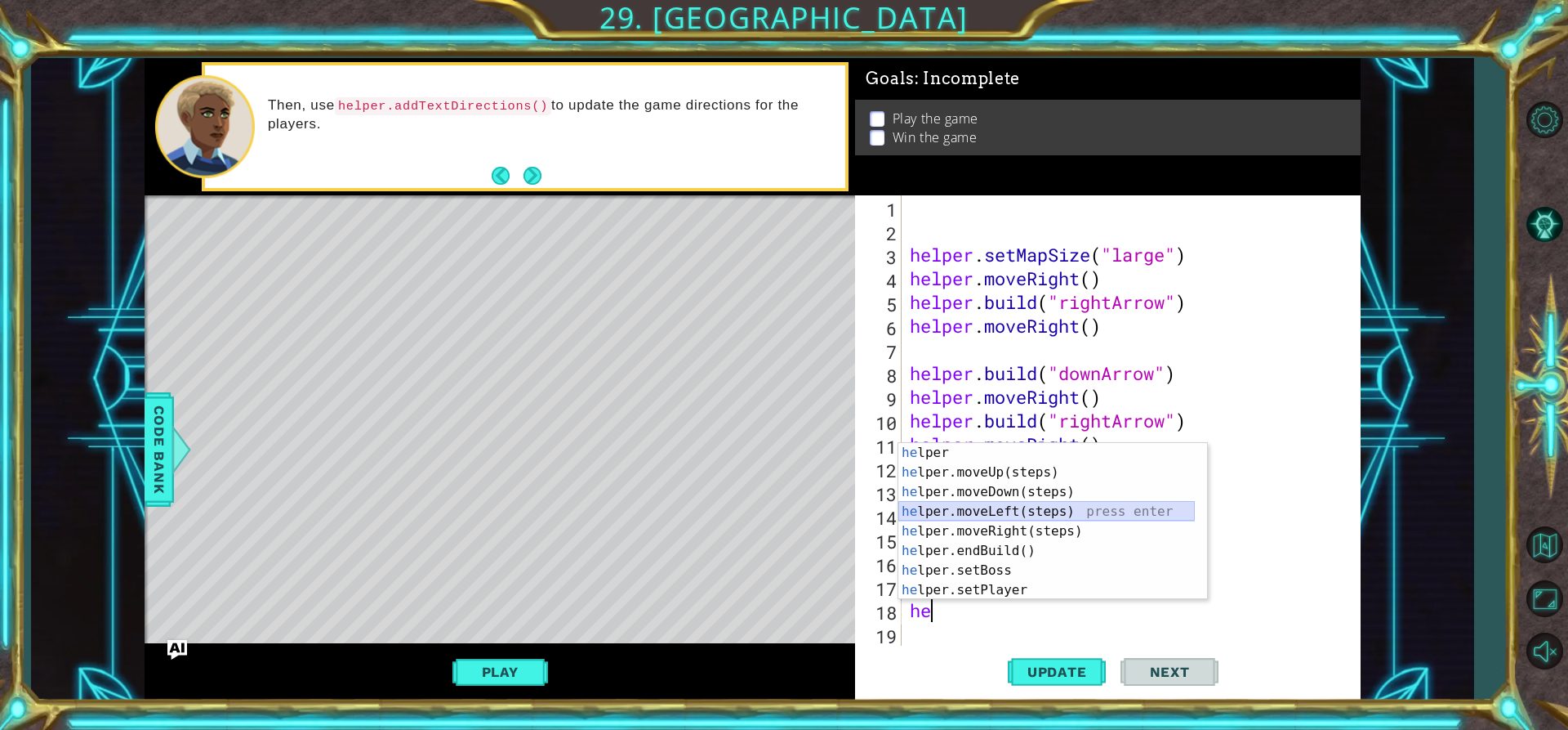
click at [1005, 508] on div "he lper press enter he lper.moveUp(steps) press enter he lper.moveDown(steps) p…" at bounding box center [1047, 541] width 297 height 196
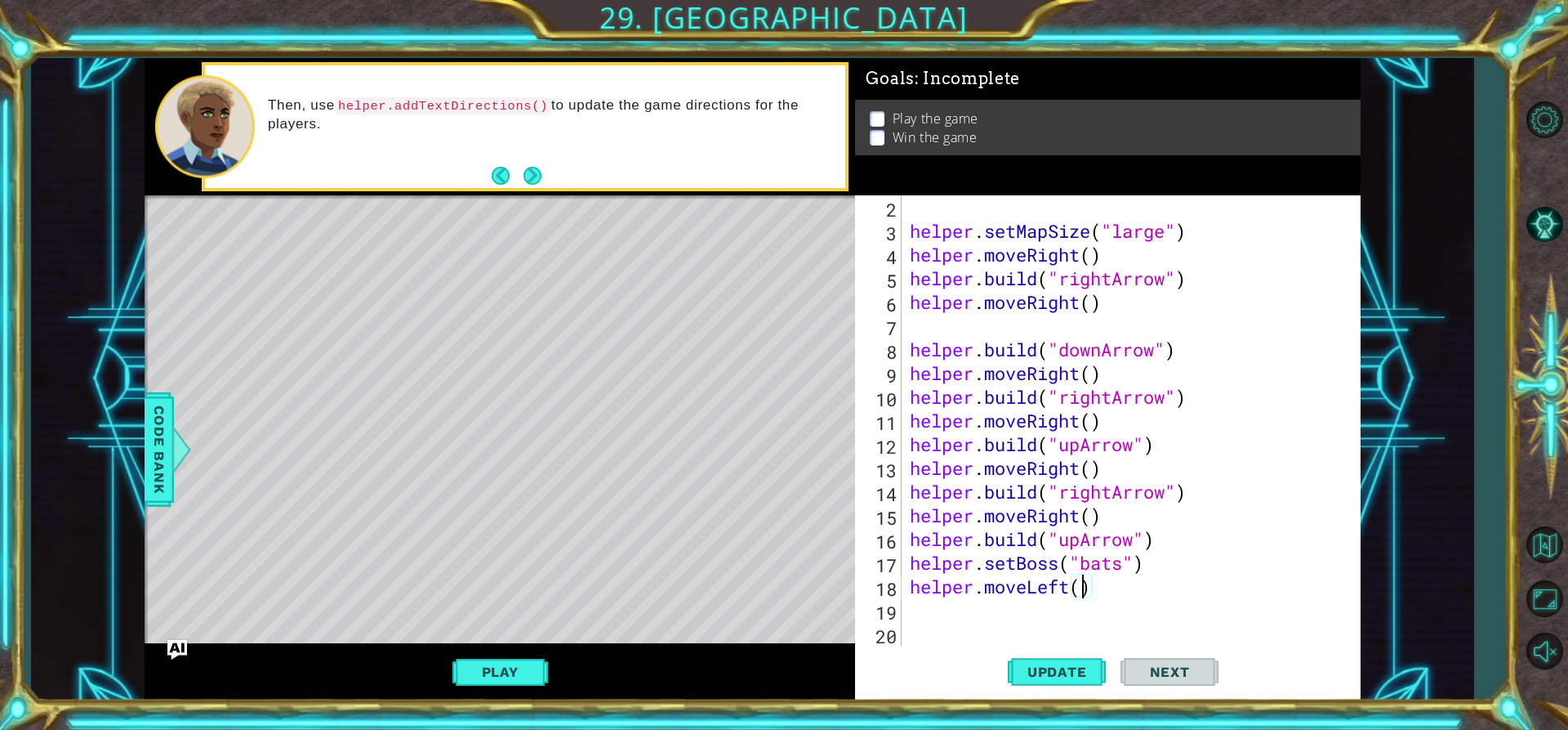
click at [1080, 582] on div "helper . setMapSize ( "large" ) helper . moveRight ( ) helper . build ( "rightA…" at bounding box center [1129, 444] width 445 height 498
type textarea "helper.moveLeft(3)"
click at [1092, 677] on span "Update" at bounding box center [1057, 672] width 92 height 16
click at [915, 607] on div "helper . setMapSize ( "large" ) helper . moveRight ( ) helper . build ( "rightA…" at bounding box center [1129, 444] width 445 height 498
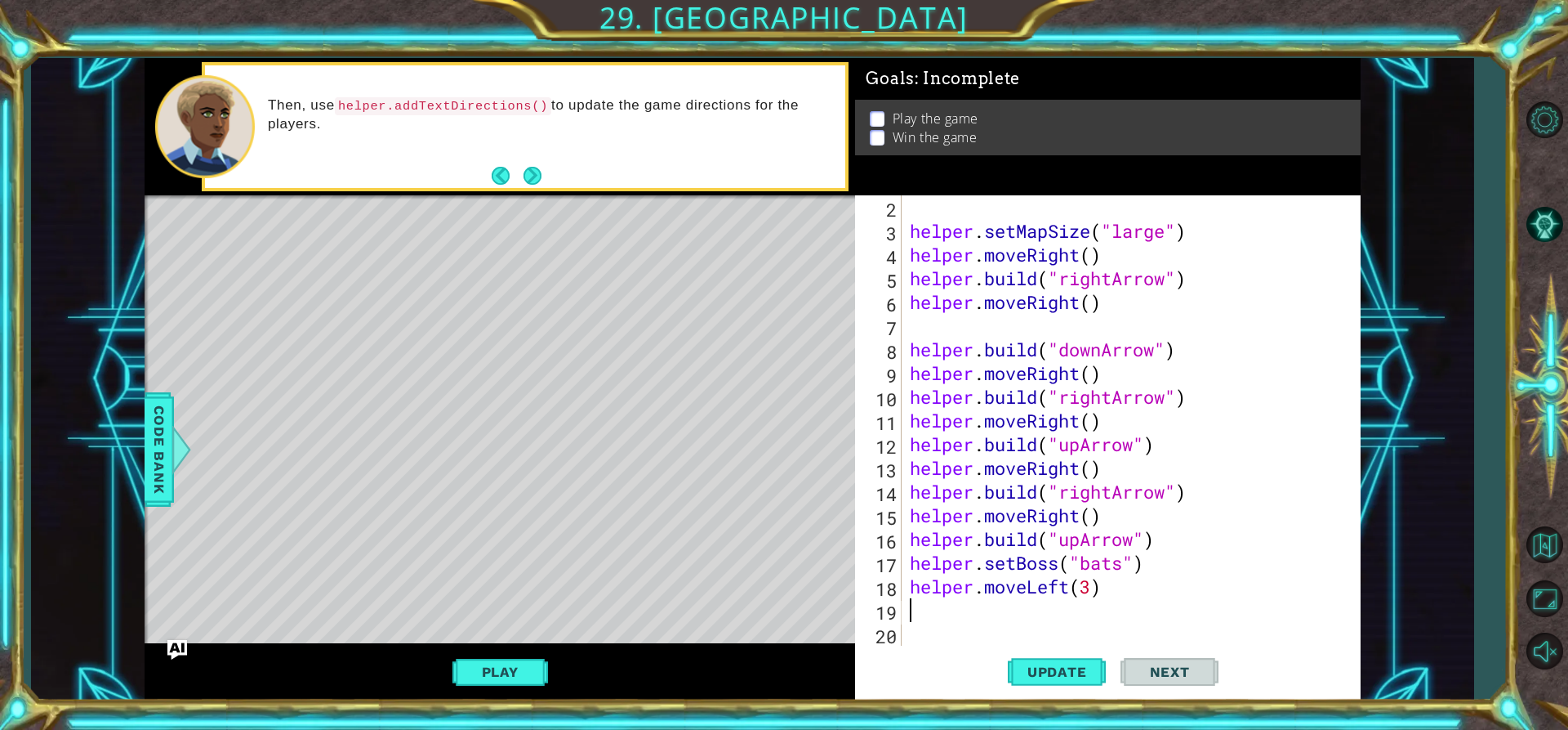
scroll to position [0, 0]
type textarea "h"
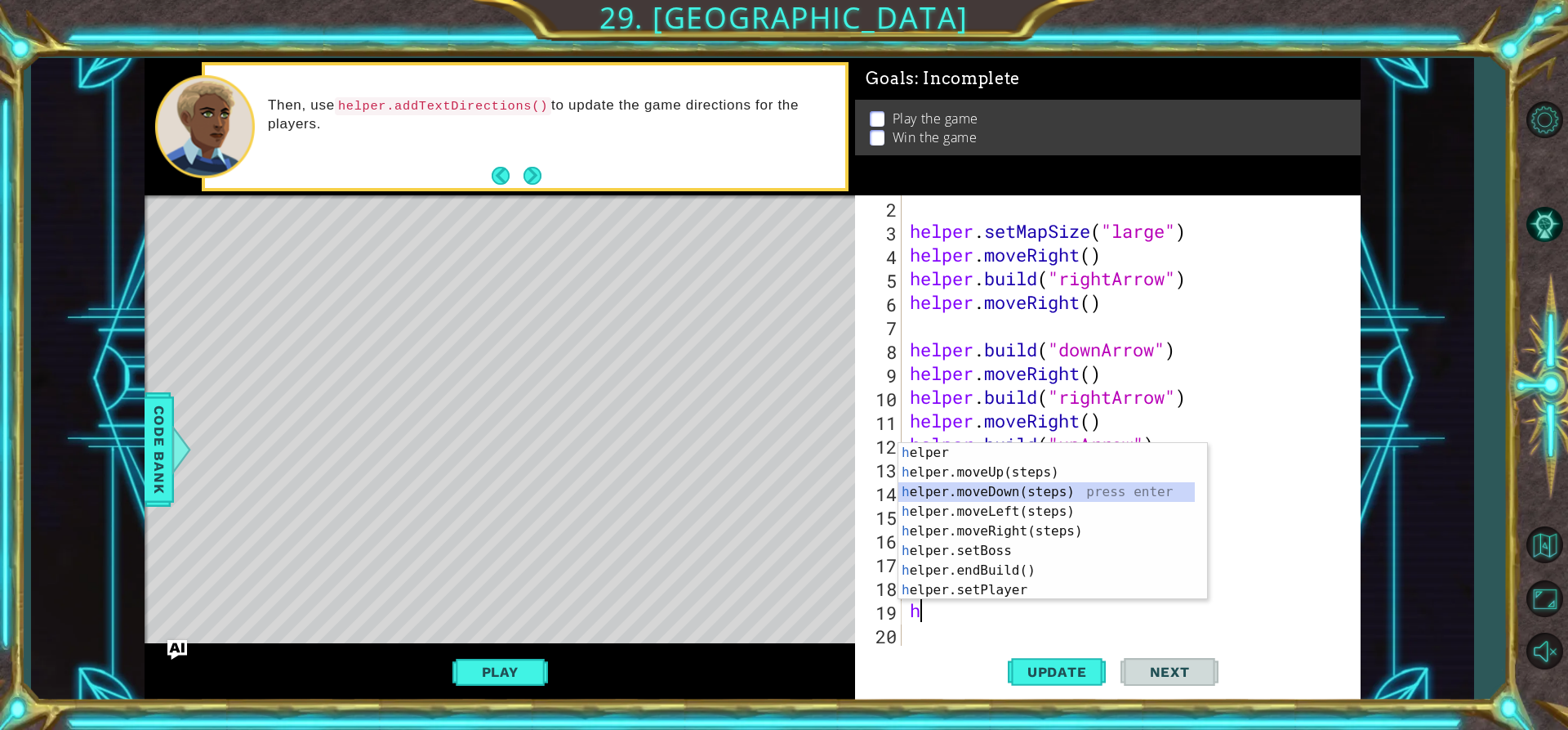
click at [990, 490] on div "h elper press enter h elper.moveUp(steps) press enter h elper.moveDown(steps) p…" at bounding box center [1047, 541] width 297 height 196
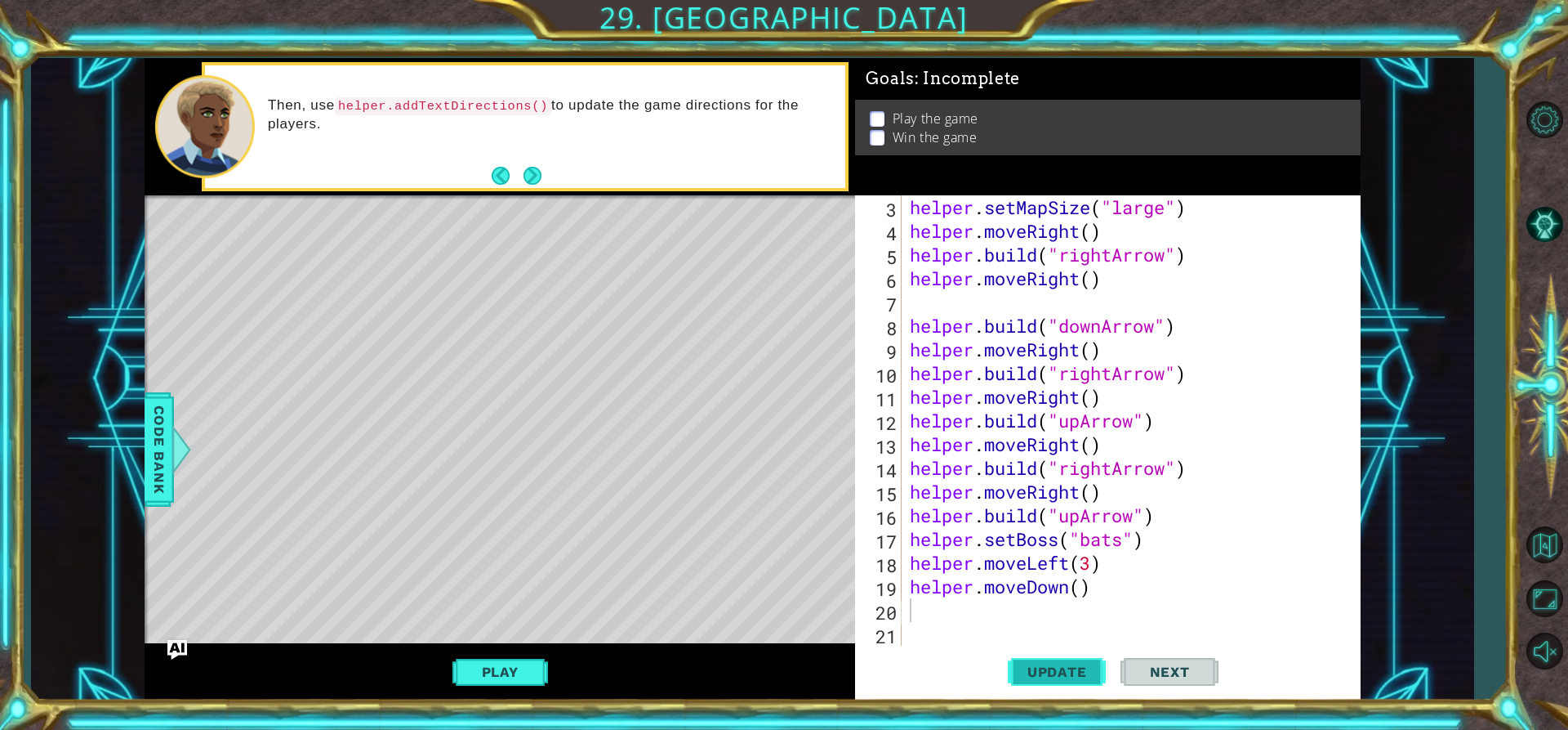
click at [1041, 646] on div "3 4 5 6 7 8 9 10 11 12 13 14 15 16 17 18 19 20 21 helper . setMapSize ( "large"…" at bounding box center [1108, 448] width 506 height 505
click at [1039, 666] on span "Update" at bounding box center [1057, 672] width 92 height 16
click at [968, 620] on div "helper . setMapSize ( "large" ) helper . moveRight ( ) helper . build ( "rightA…" at bounding box center [1129, 444] width 445 height 498
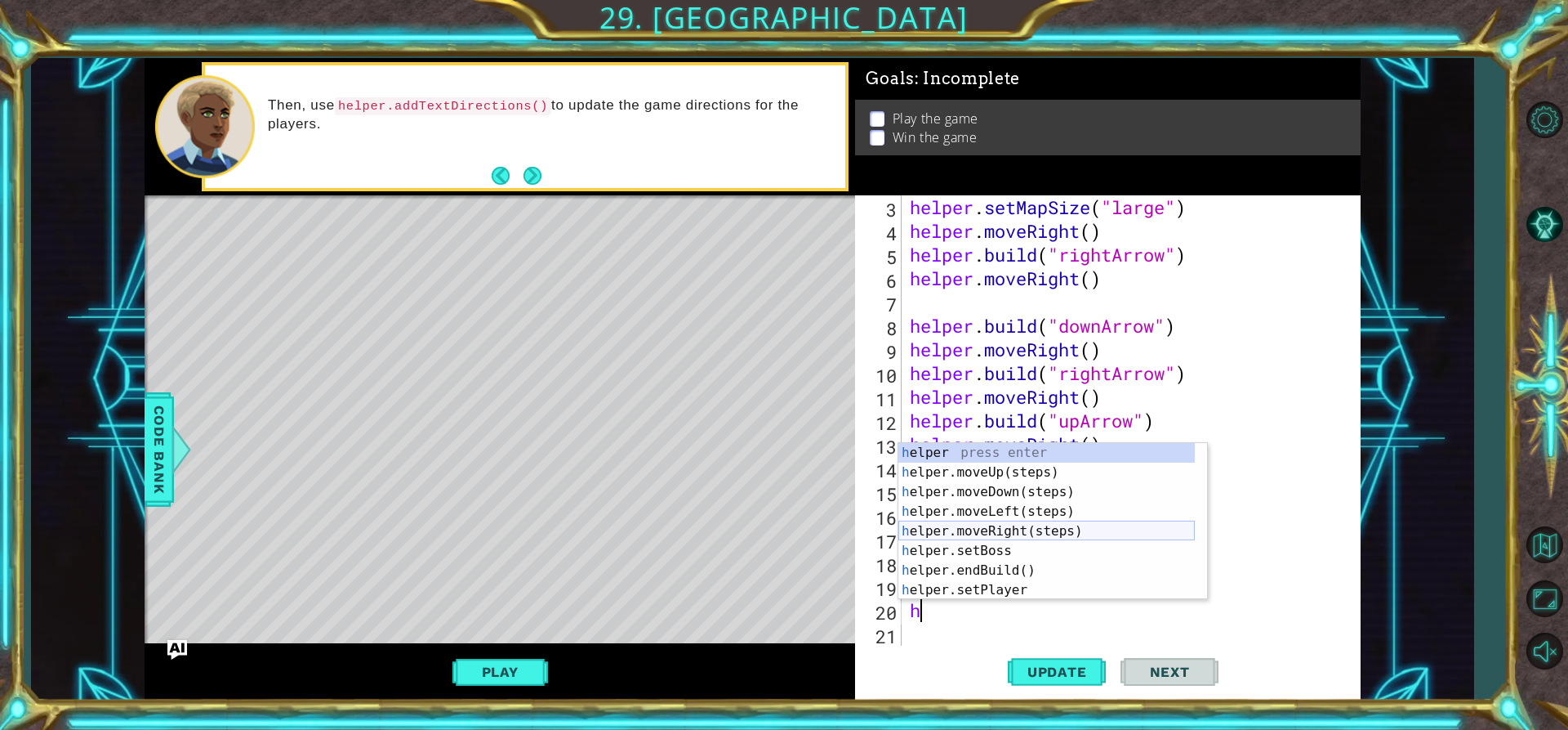
scroll to position [49, 0]
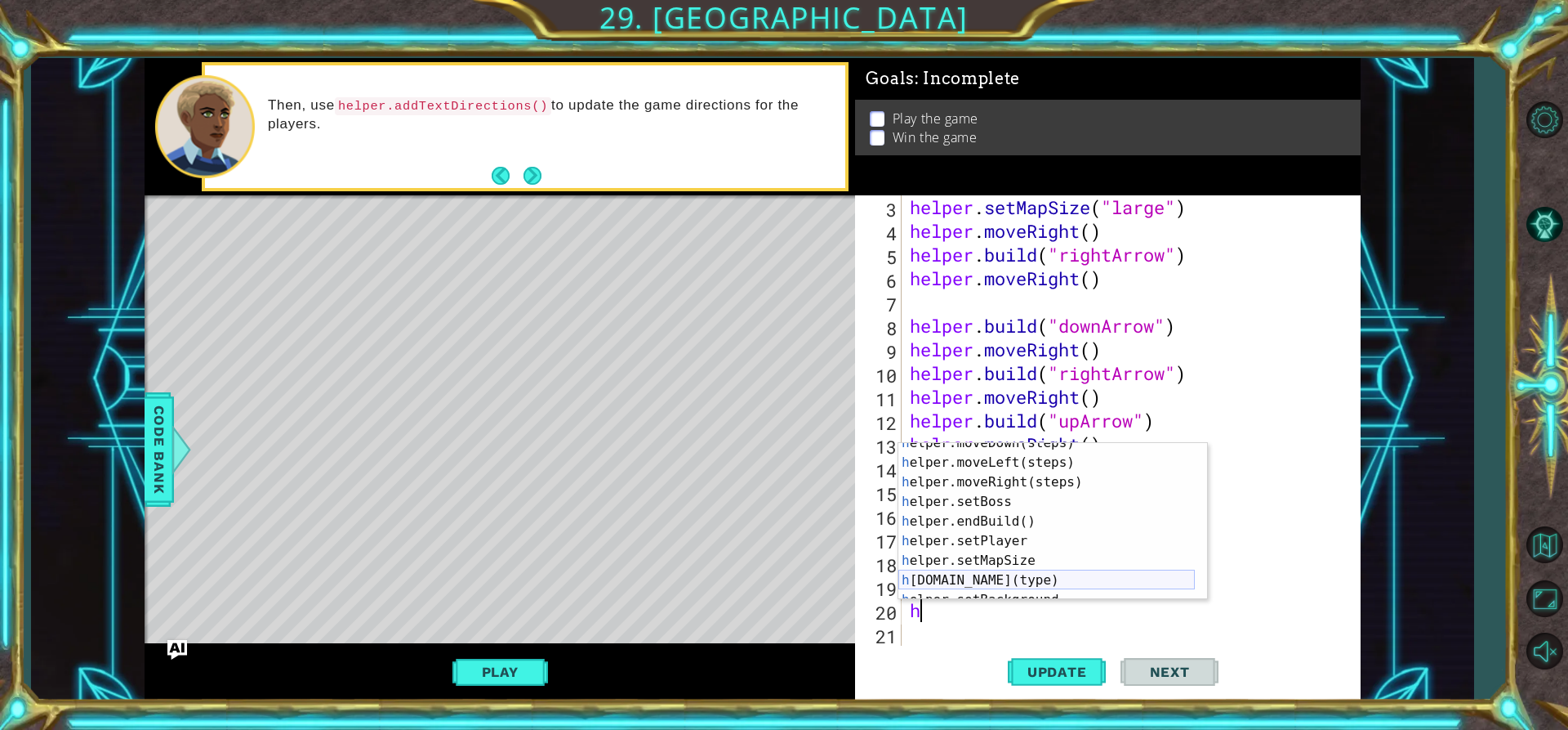
click at [969, 576] on div "h elper.moveDown(steps) press enter h elper.moveLeft(steps) press enter h elper…" at bounding box center [1047, 531] width 297 height 196
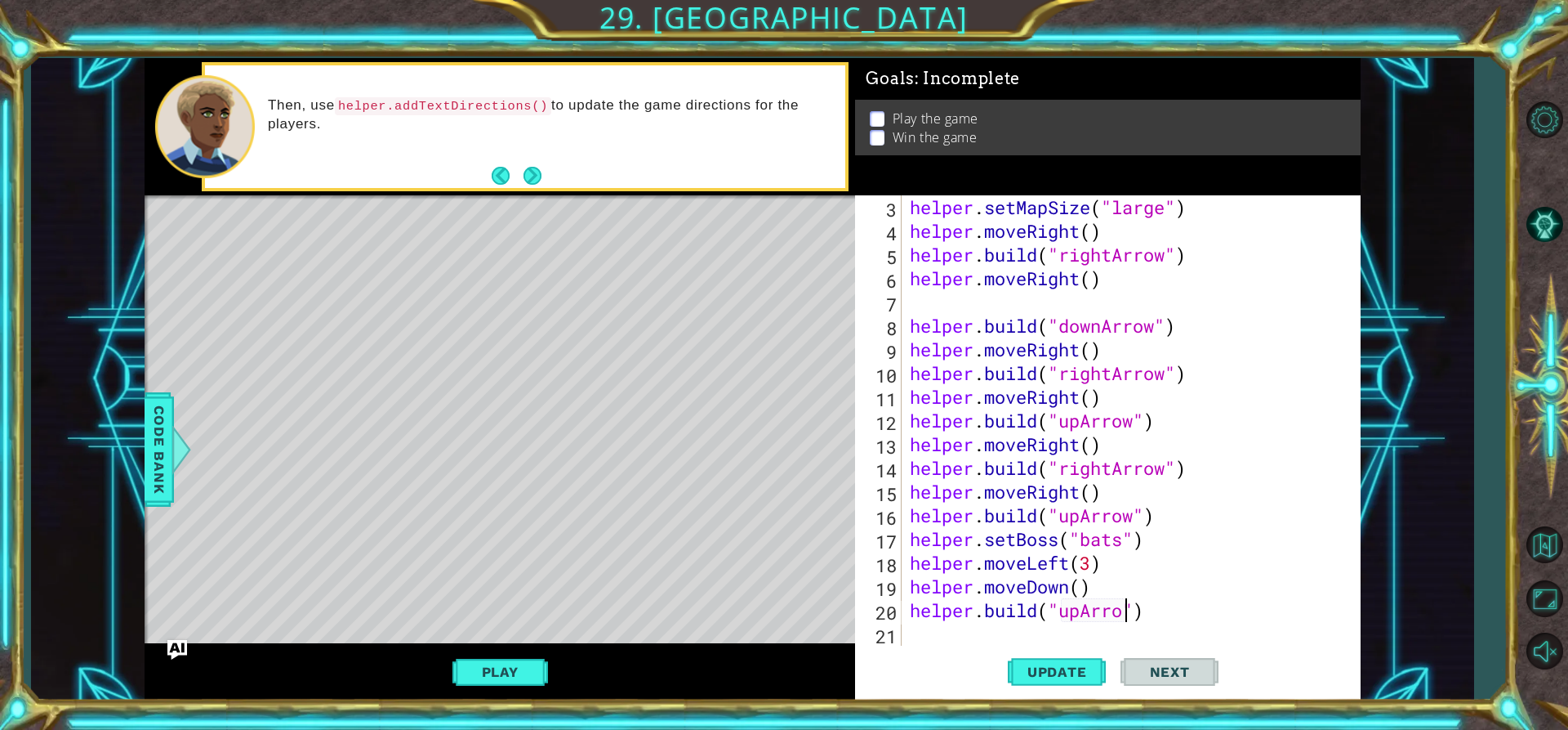
scroll to position [0, 11]
type textarea "[DOMAIN_NAME]("upArrow")"
click at [1070, 682] on button "Update" at bounding box center [1057, 672] width 98 height 51
click at [951, 641] on div "helper . setMapSize ( "large" ) helper . moveRight ( ) helper . build ( "rightA…" at bounding box center [1129, 444] width 445 height 498
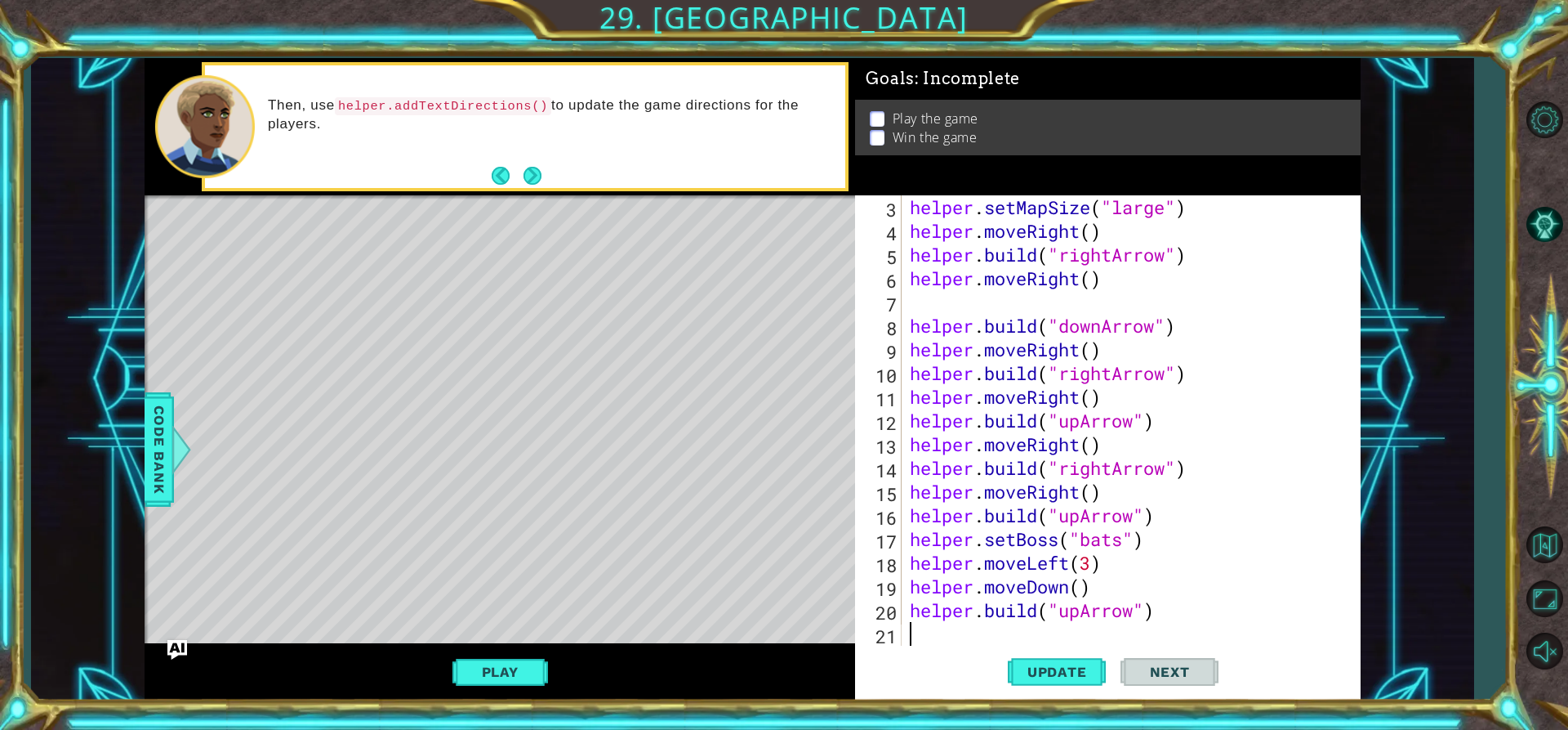
type textarea "h"
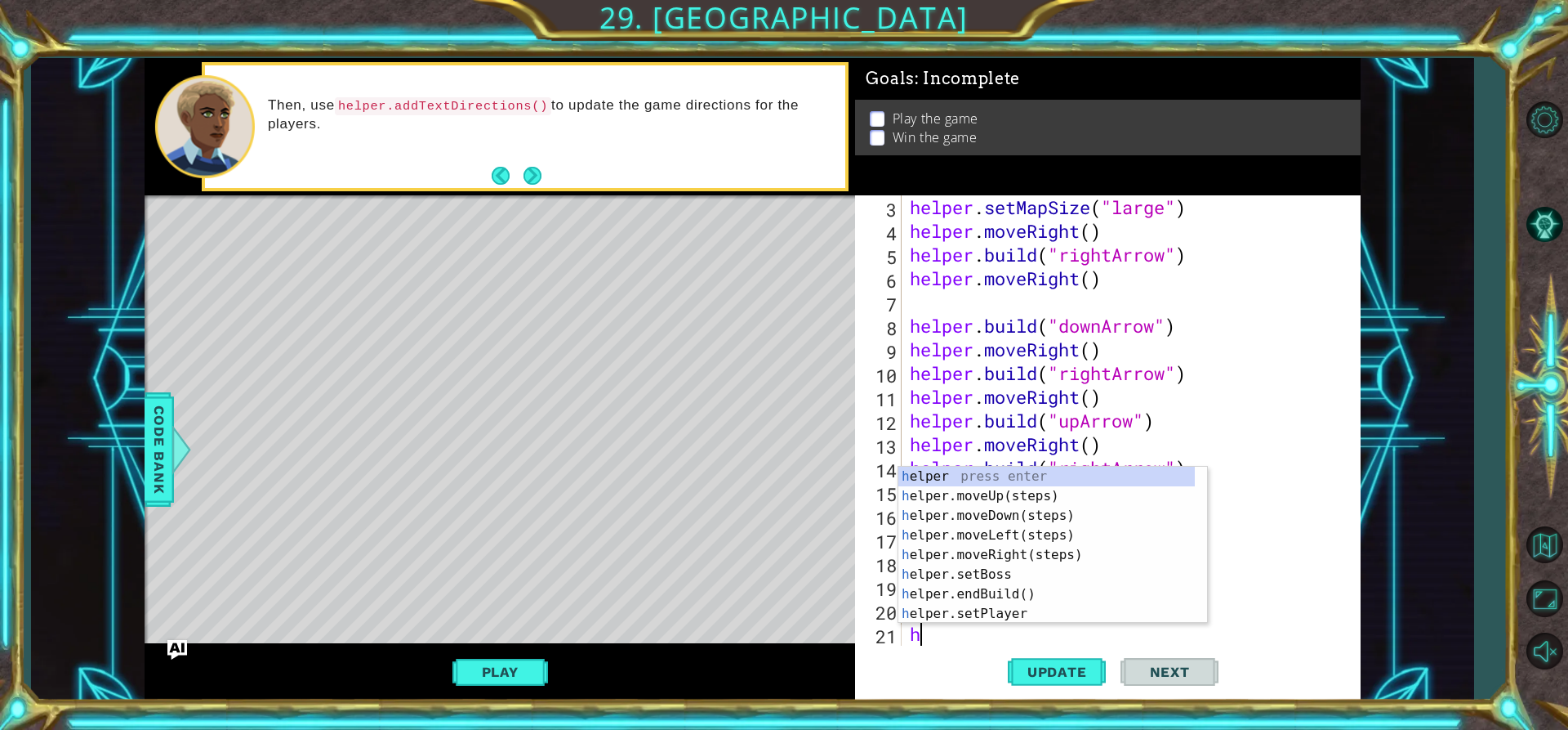
scroll to position [71, 0]
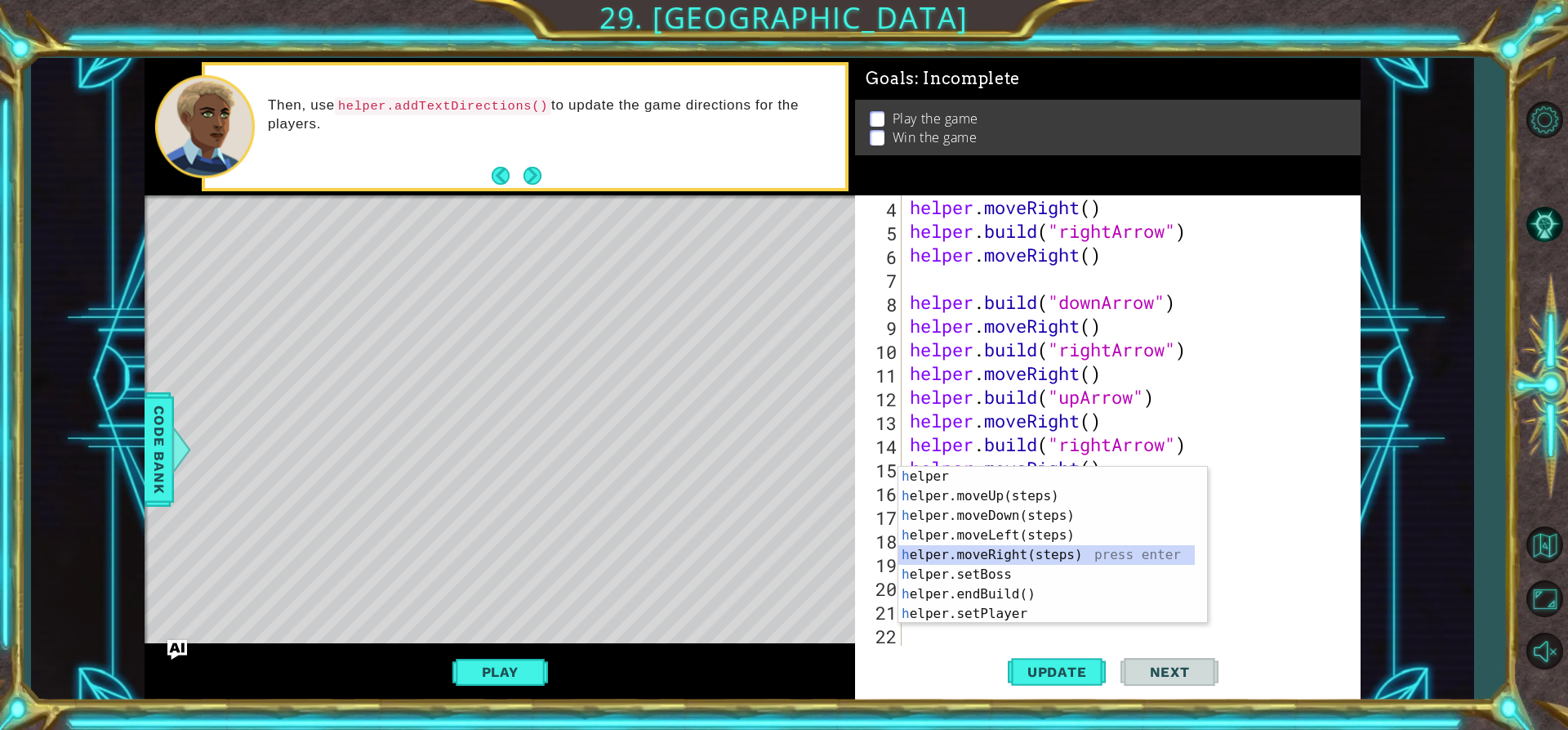
click at [965, 550] on div "h elper press enter h elper.moveUp(steps) press enter h elper.moveDown(steps) p…" at bounding box center [1047, 565] width 297 height 196
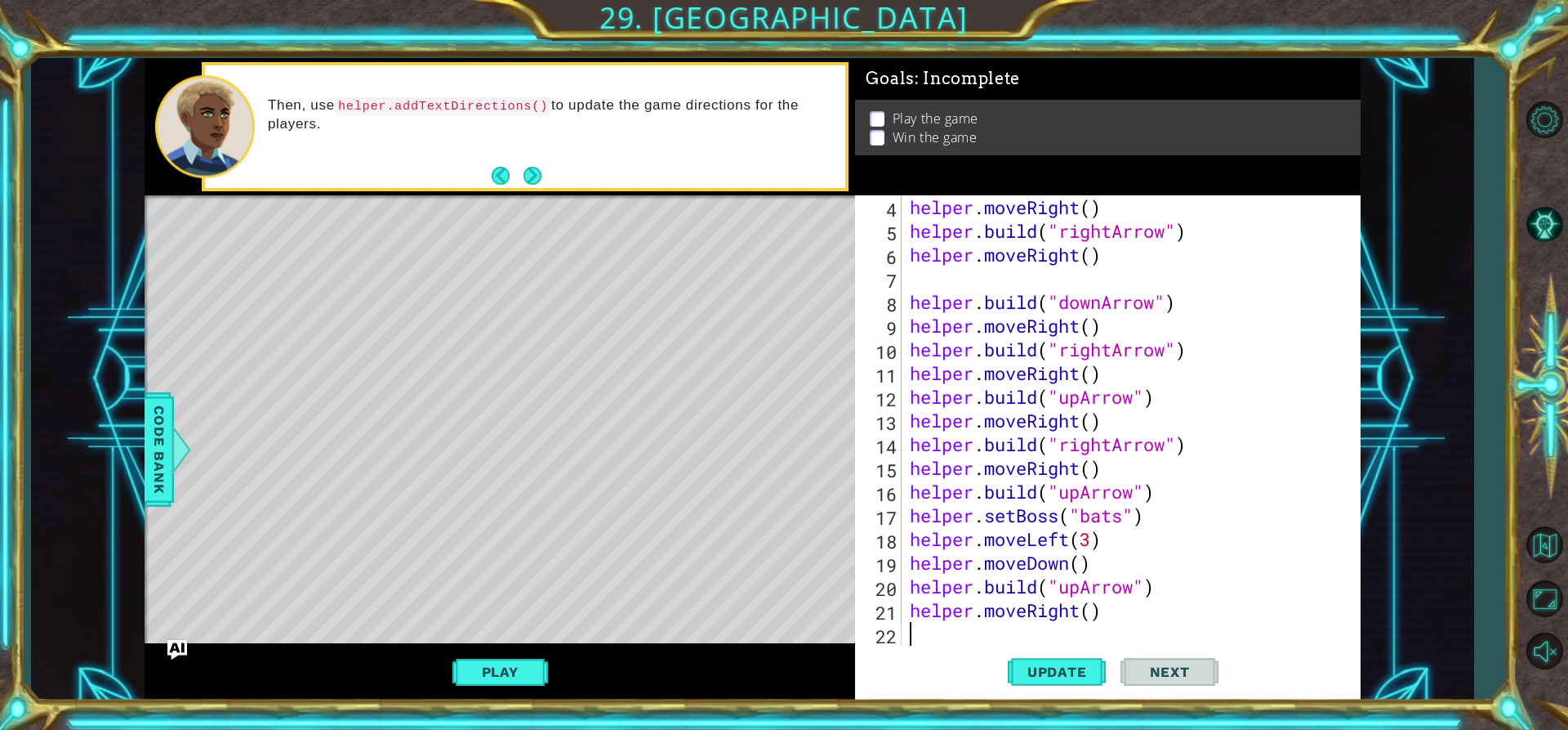
scroll to position [95, 0]
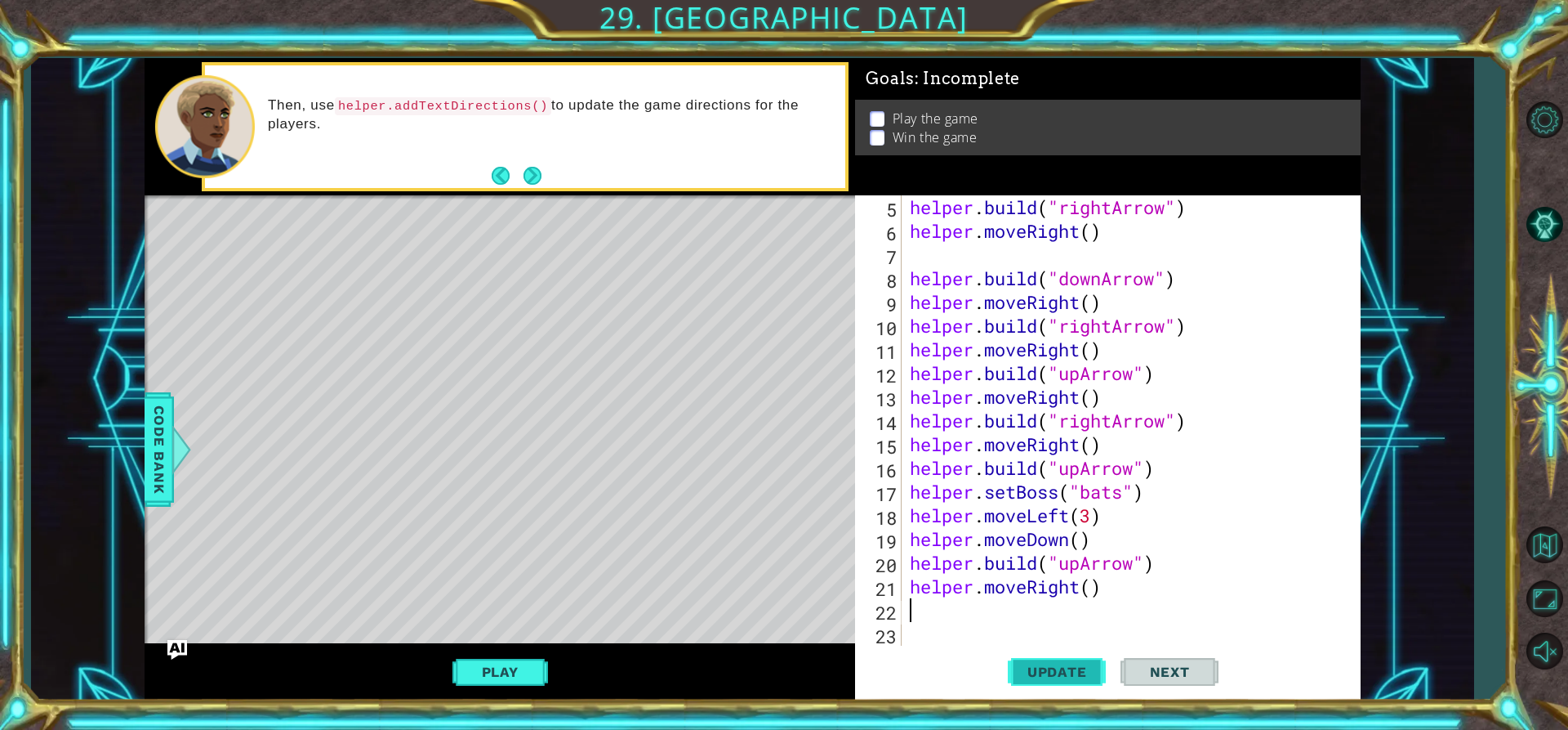
click at [1032, 674] on span "Update" at bounding box center [1057, 672] width 92 height 16
click at [1080, 584] on div "helper . build ( "rightArrow" ) helper . moveRight ( ) helper . build ( "downAr…" at bounding box center [1129, 444] width 445 height 498
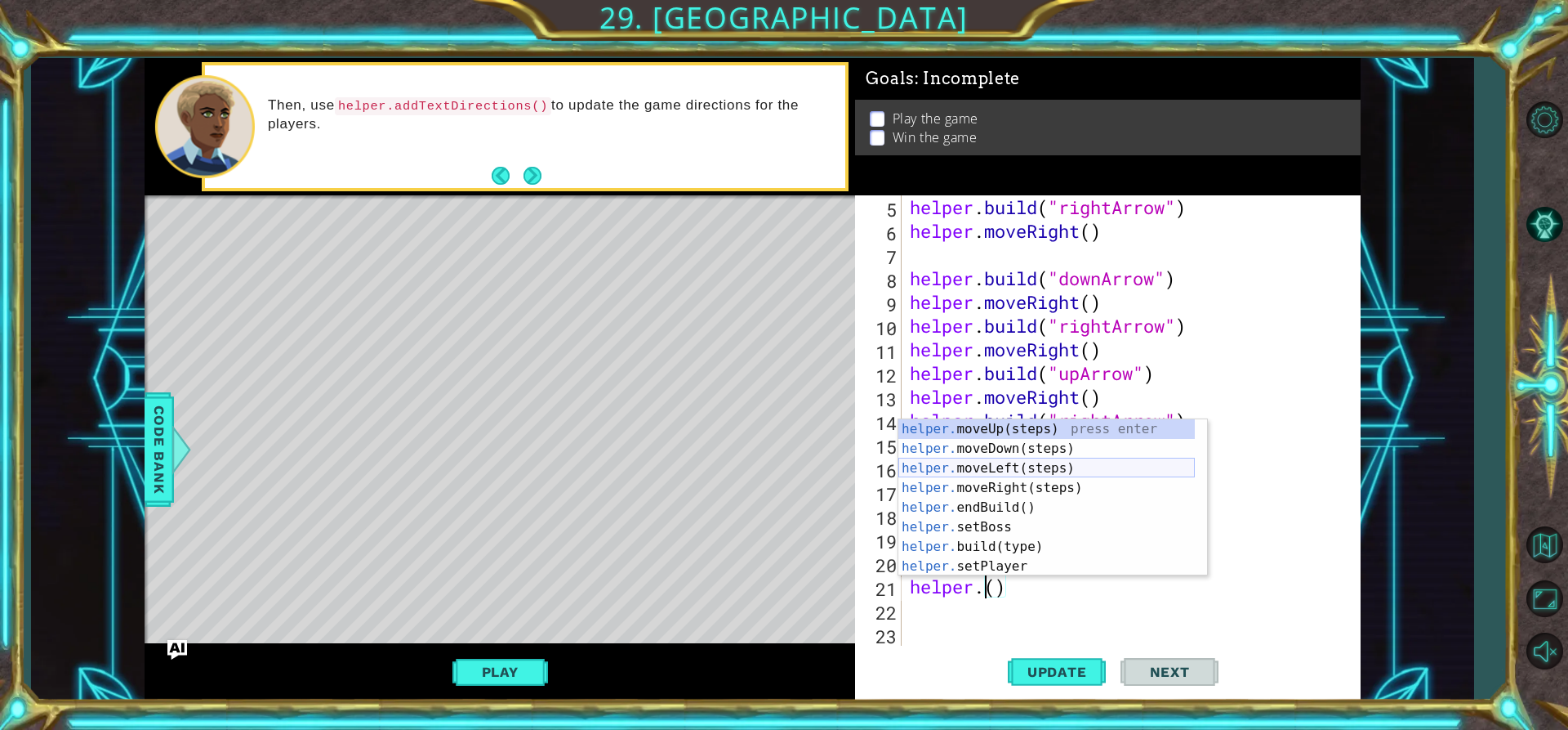
scroll to position [0, 0]
click at [1026, 464] on div "helper. moveUp(steps) press enter helper. moveDown(steps) press enter helper. m…" at bounding box center [1047, 517] width 297 height 196
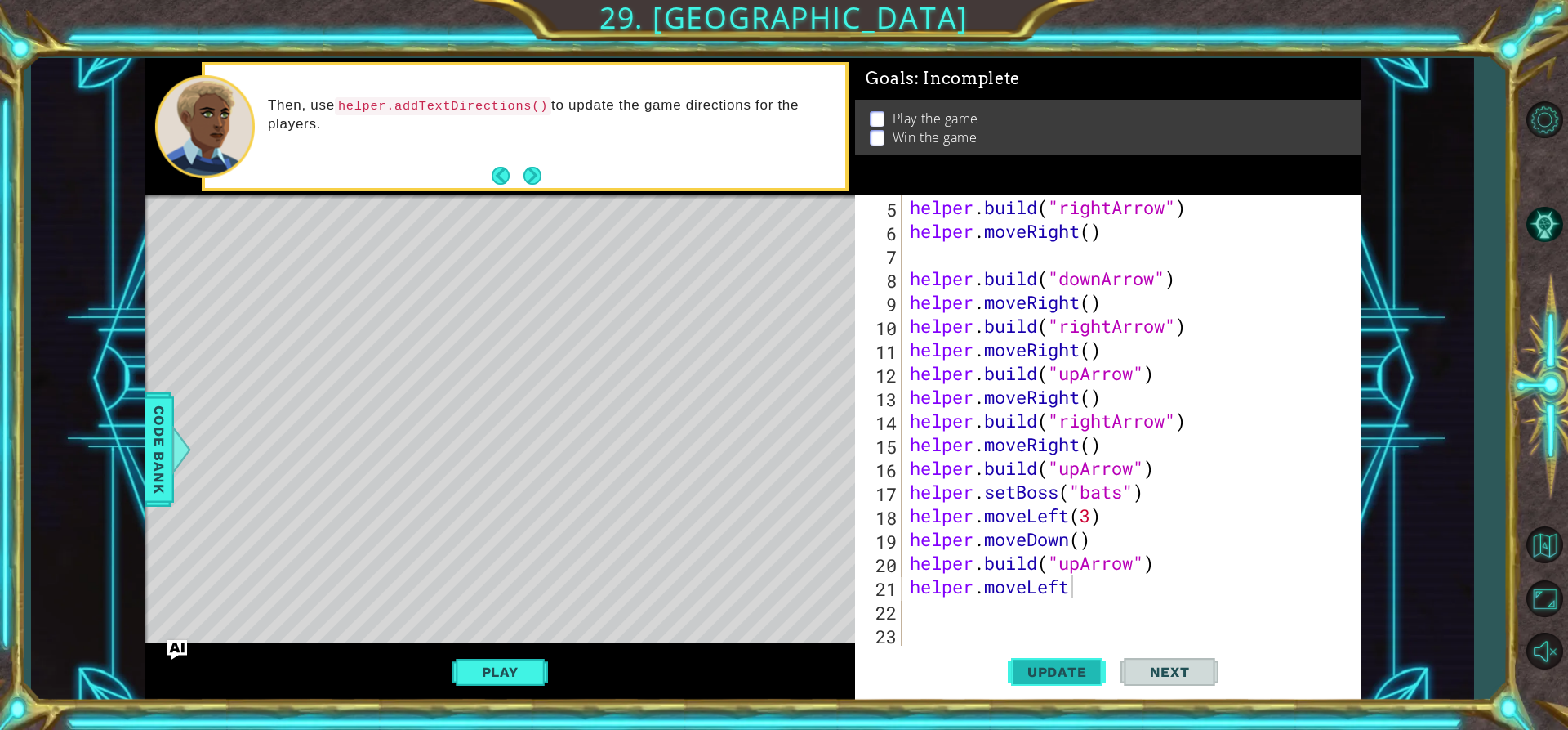
click at [1062, 684] on button "Update" at bounding box center [1057, 672] width 98 height 51
click at [1035, 667] on span "Update" at bounding box center [1057, 672] width 92 height 16
click at [1088, 584] on div "helper . build ( "rightArrow" ) helper . moveRight ( ) helper . build ( "downAr…" at bounding box center [1129, 444] width 445 height 498
type textarea "helper.moveLeft(1)"
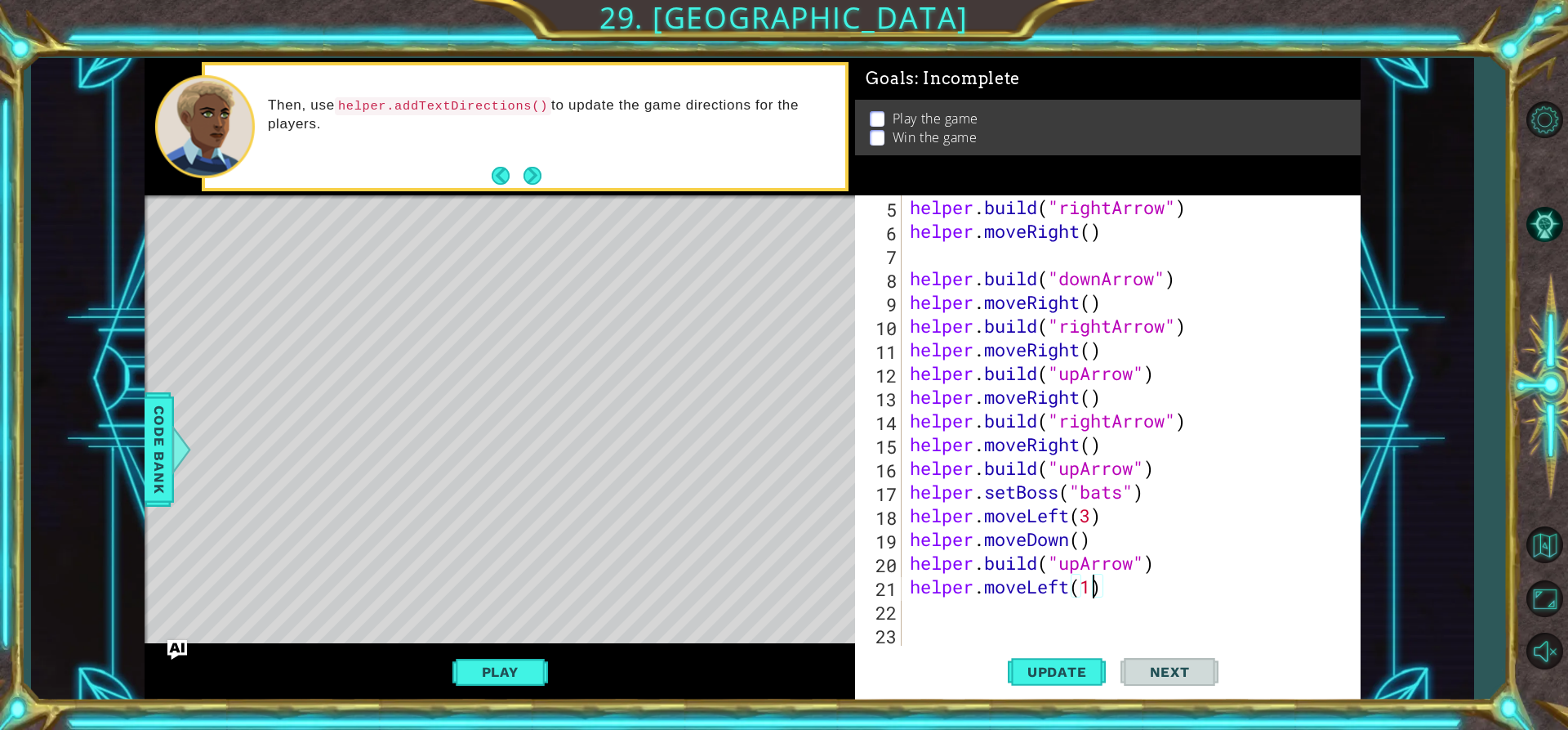
click at [1074, 662] on button "Update" at bounding box center [1057, 672] width 98 height 51
click at [967, 611] on div "helper . build ( "rightArrow" ) helper . moveRight ( ) helper . build ( "downAr…" at bounding box center [1129, 444] width 445 height 498
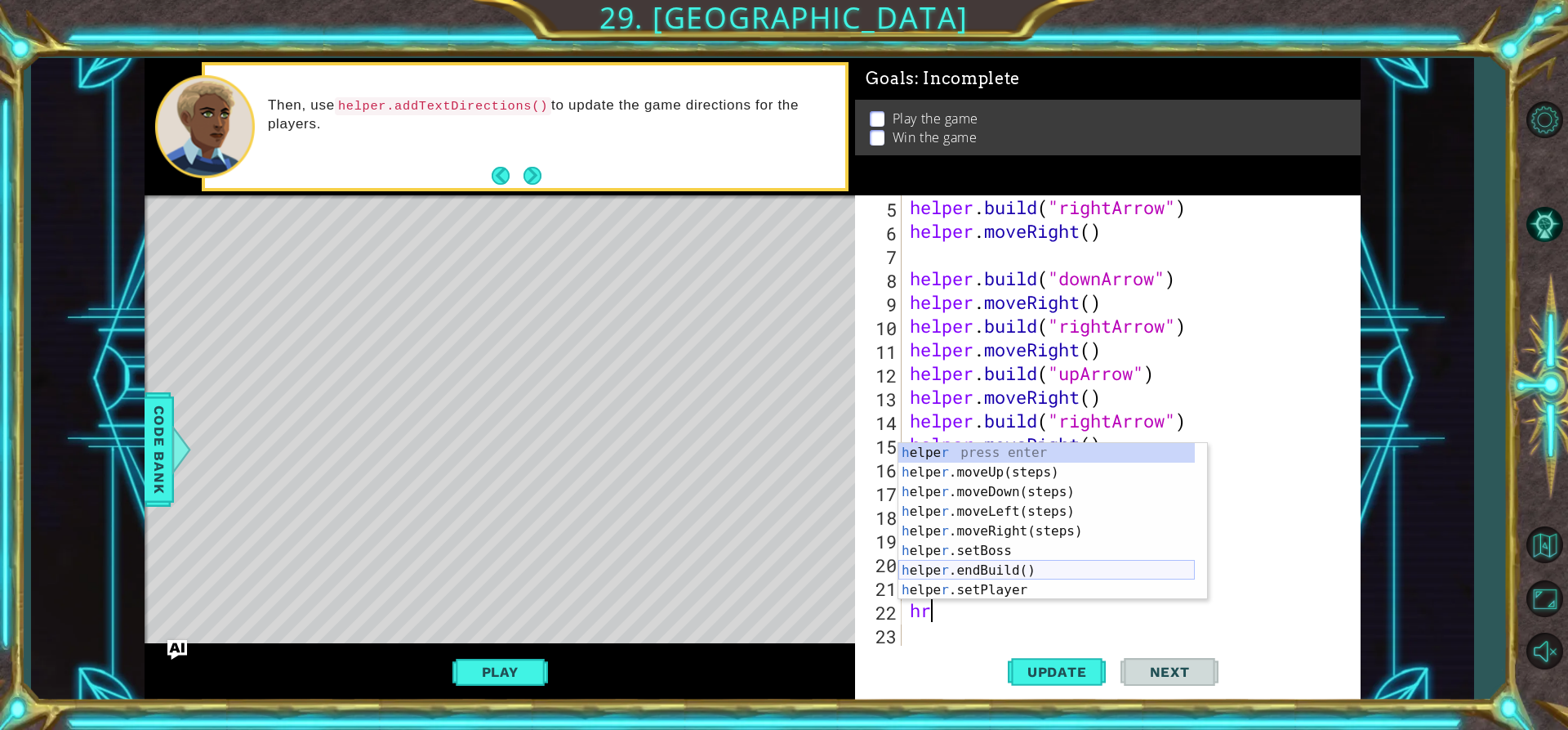
scroll to position [49, 0]
click at [997, 577] on div "h elpe r .moveDown(steps) press enter h elpe r .moveLeft(steps) press enter h e…" at bounding box center [1047, 531] width 297 height 196
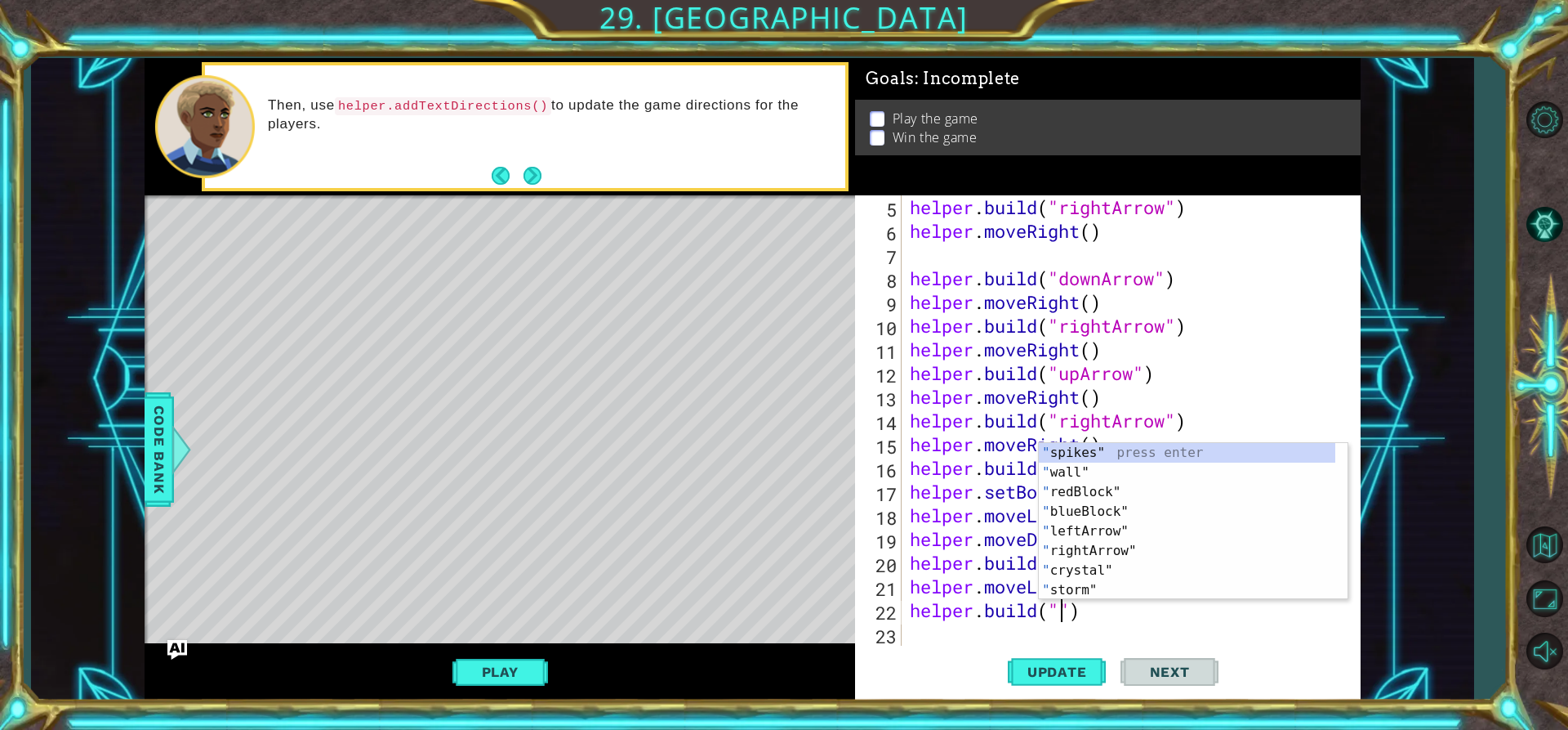
scroll to position [0, 0]
click at [1071, 526] on div "" spikes" press enter " wall" press enter " redBlock" press enter " blueBlock" …" at bounding box center [1186, 541] width 297 height 196
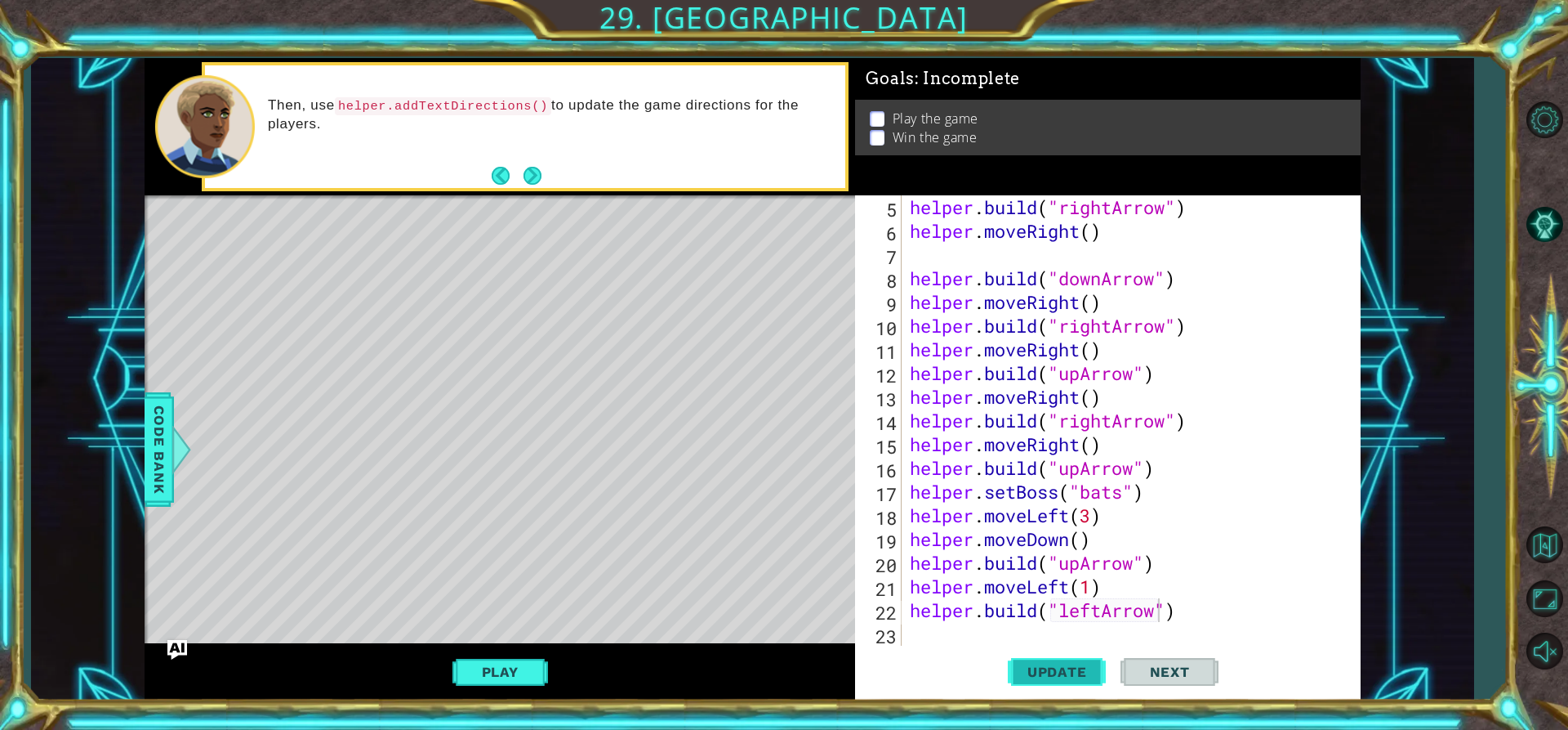
click at [1068, 666] on span "Update" at bounding box center [1057, 672] width 92 height 16
click at [1105, 612] on div "helper . build ( "rightArrow" ) helper . moveRight ( ) helper . build ( "downAr…" at bounding box center [1129, 444] width 445 height 498
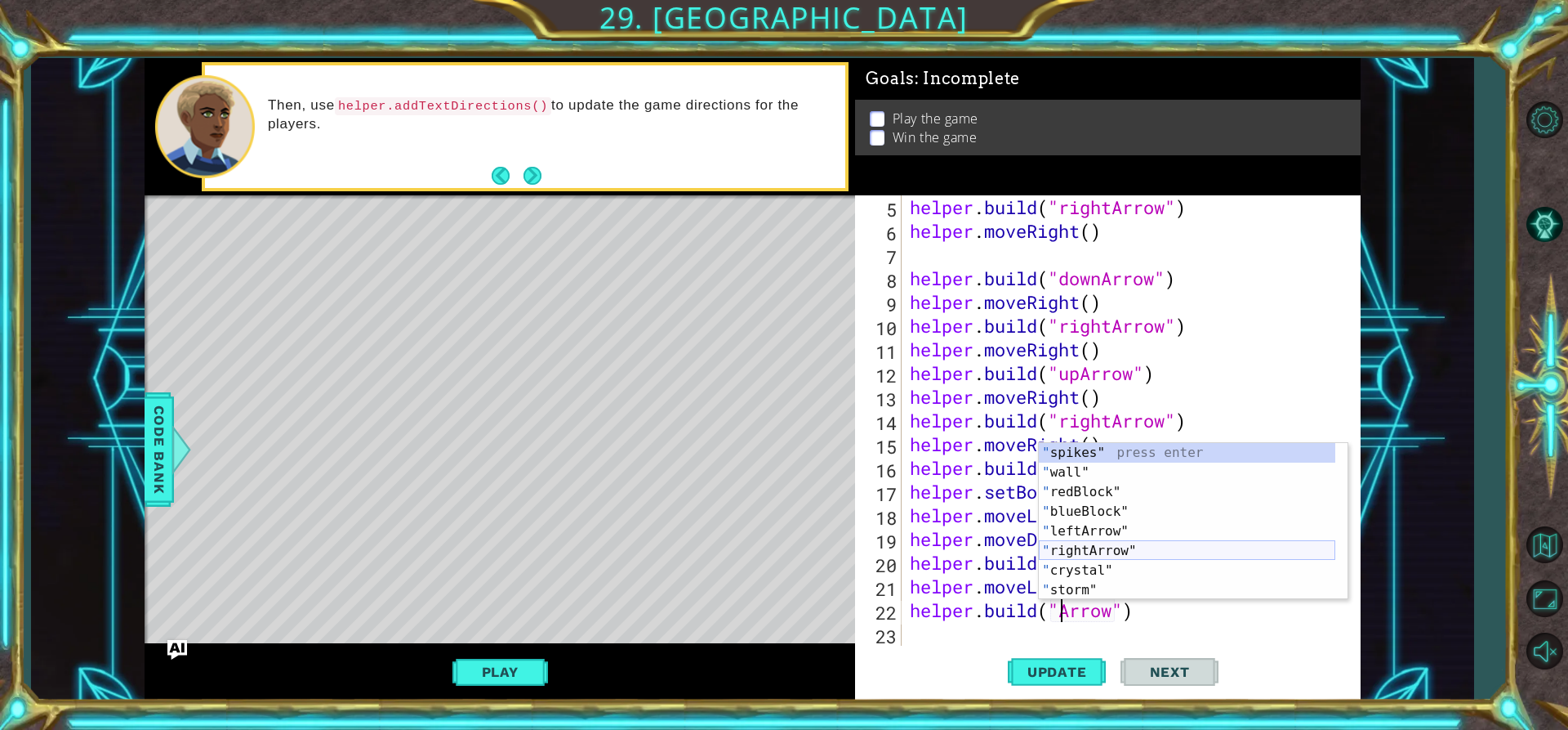
click at [1086, 553] on div "" spikes" press enter " wall" press enter " redBlock" press enter " blueBlock" …" at bounding box center [1186, 541] width 297 height 196
type textarea "[DOMAIN_NAME]("rightArrow")"
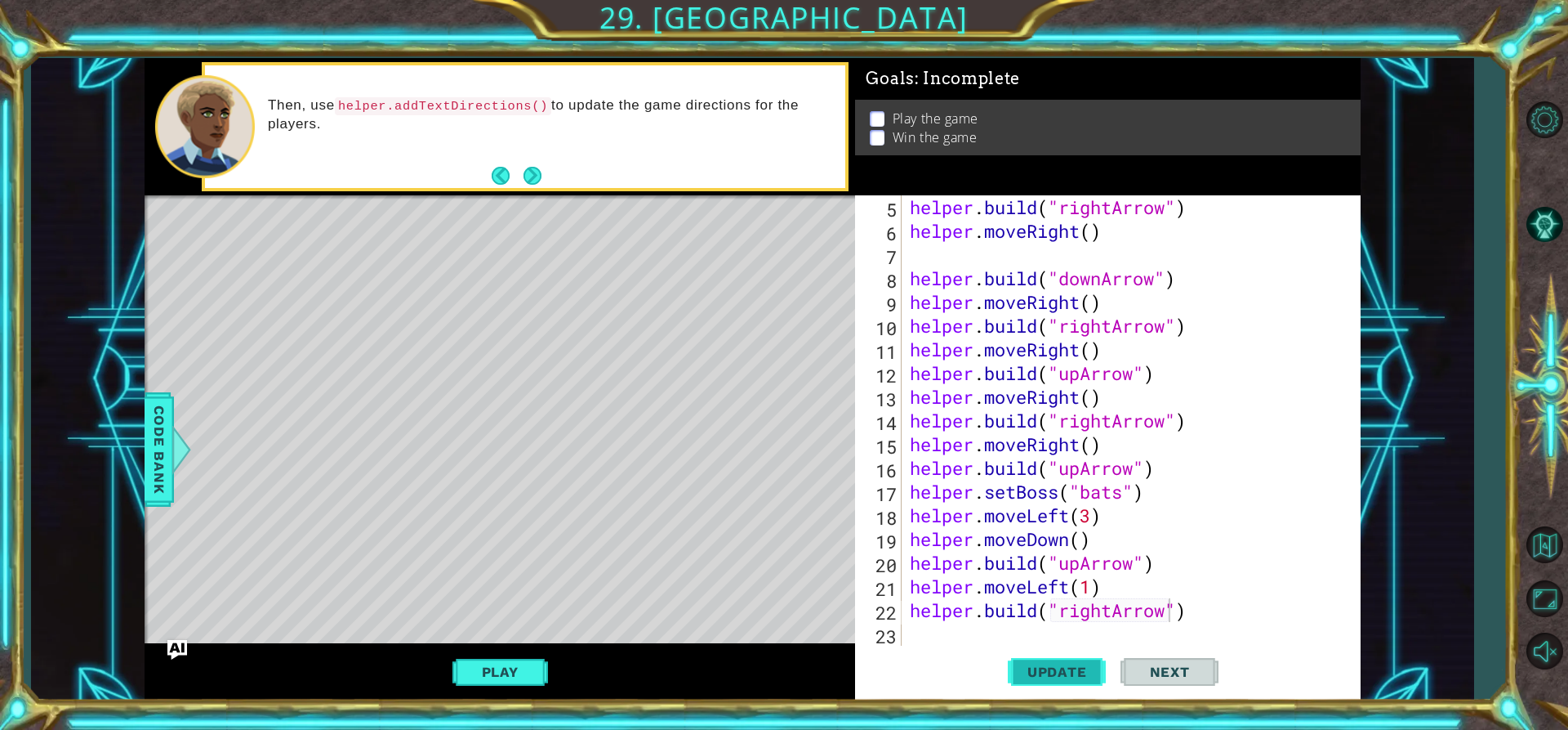
drag, startPoint x: 1078, startPoint y: 675, endPoint x: 1080, endPoint y: 658, distance: 17.1
click at [1079, 675] on span "Update" at bounding box center [1057, 672] width 92 height 16
drag, startPoint x: 943, startPoint y: 622, endPoint x: 935, endPoint y: 627, distance: 9.4
click at [941, 625] on div "helper . build ( "rightArrow" ) helper . moveRight ( ) helper . build ( "downAr…" at bounding box center [1129, 444] width 445 height 498
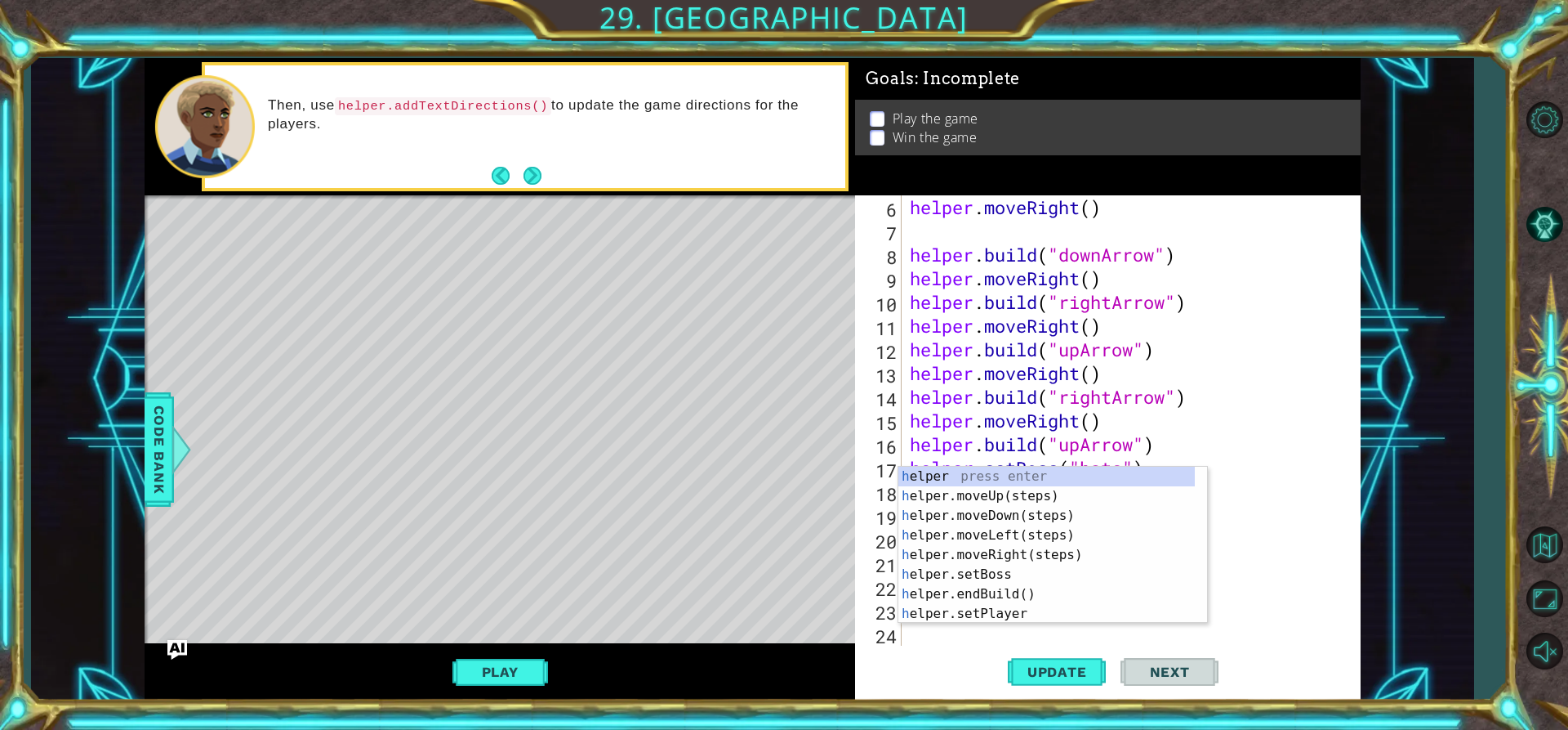
scroll to position [119, 0]
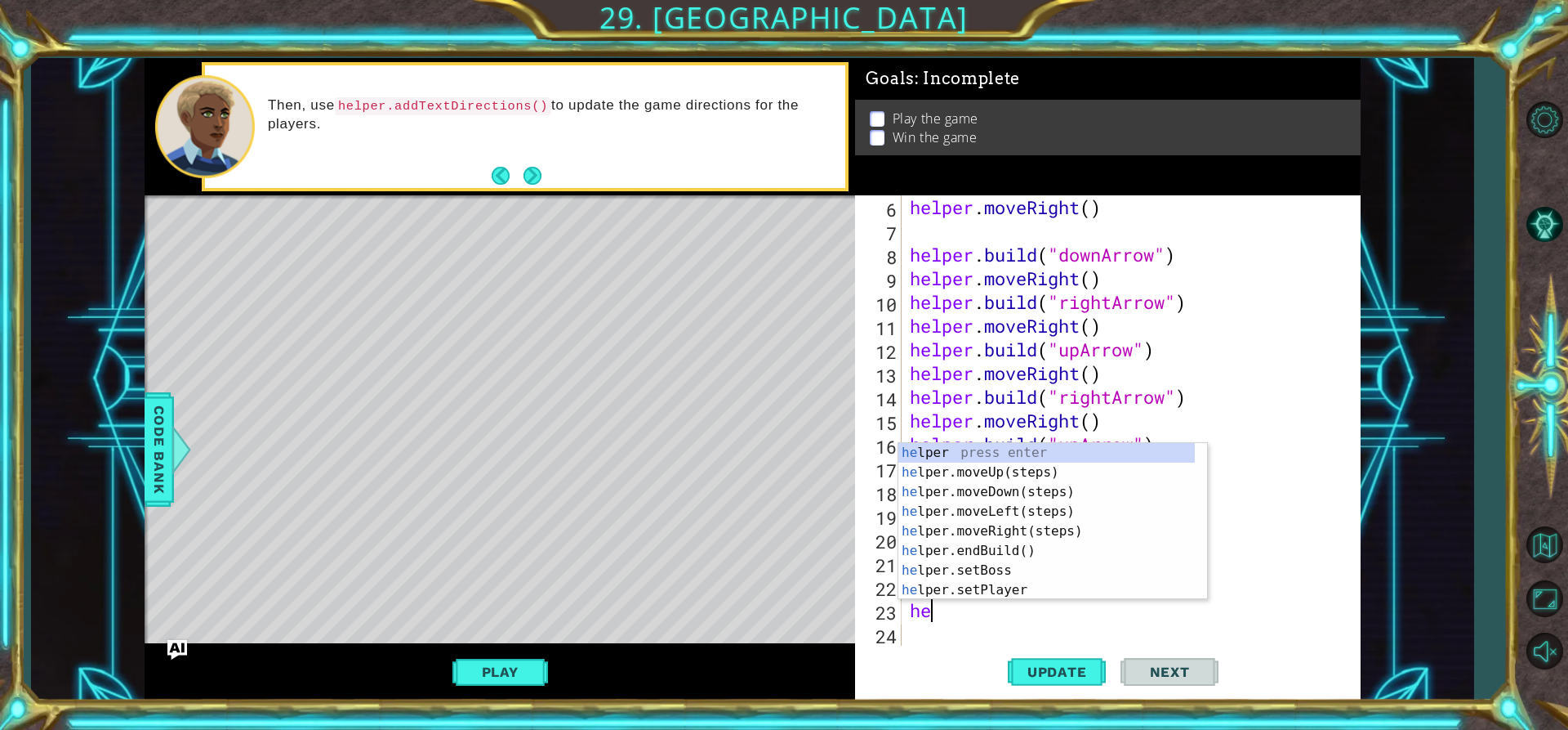
type textarea "hel"
click at [1003, 468] on div "hel per press enter hel per.moveUp(steps) press enter hel per.moveDown(steps) p…" at bounding box center [1047, 541] width 297 height 196
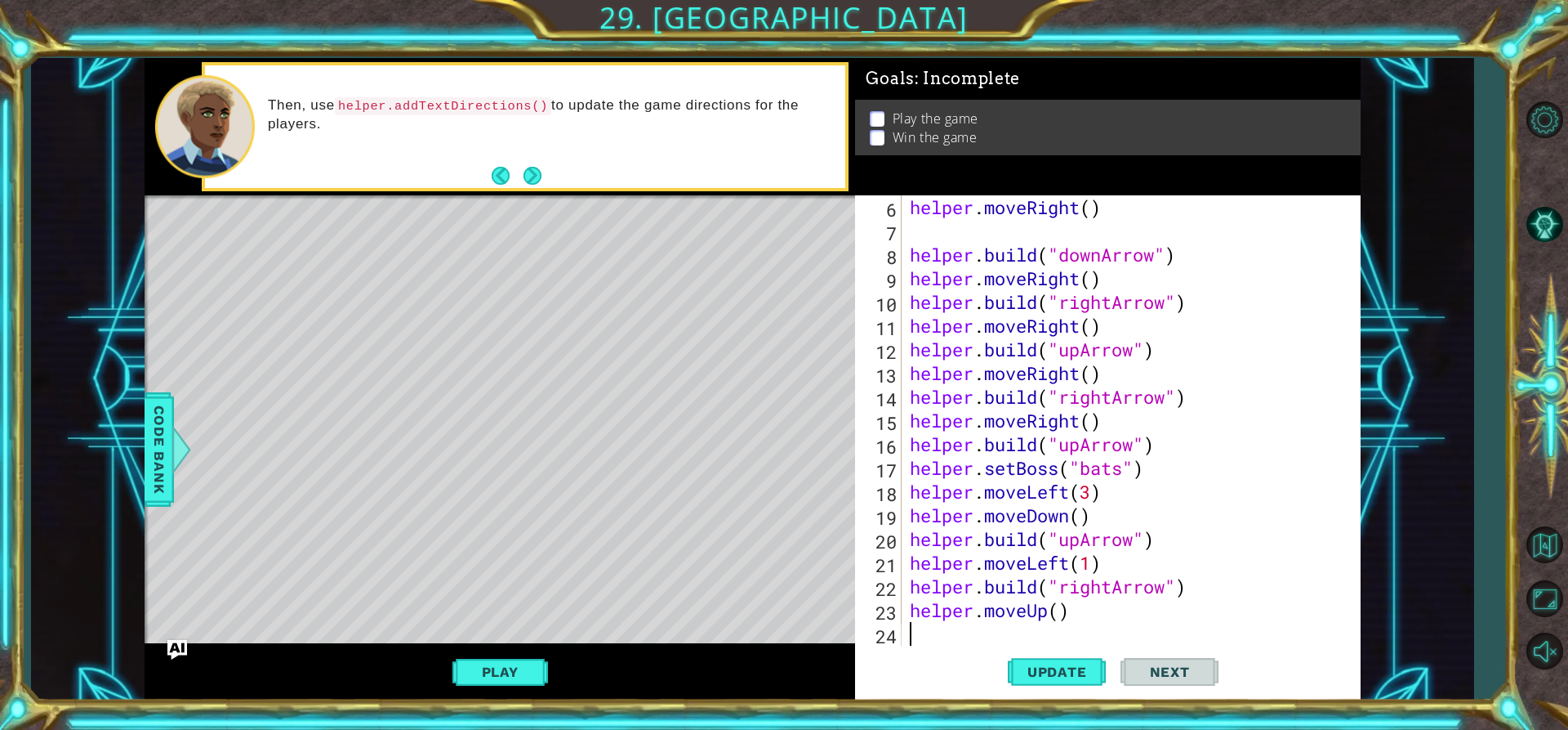
scroll to position [142, 0]
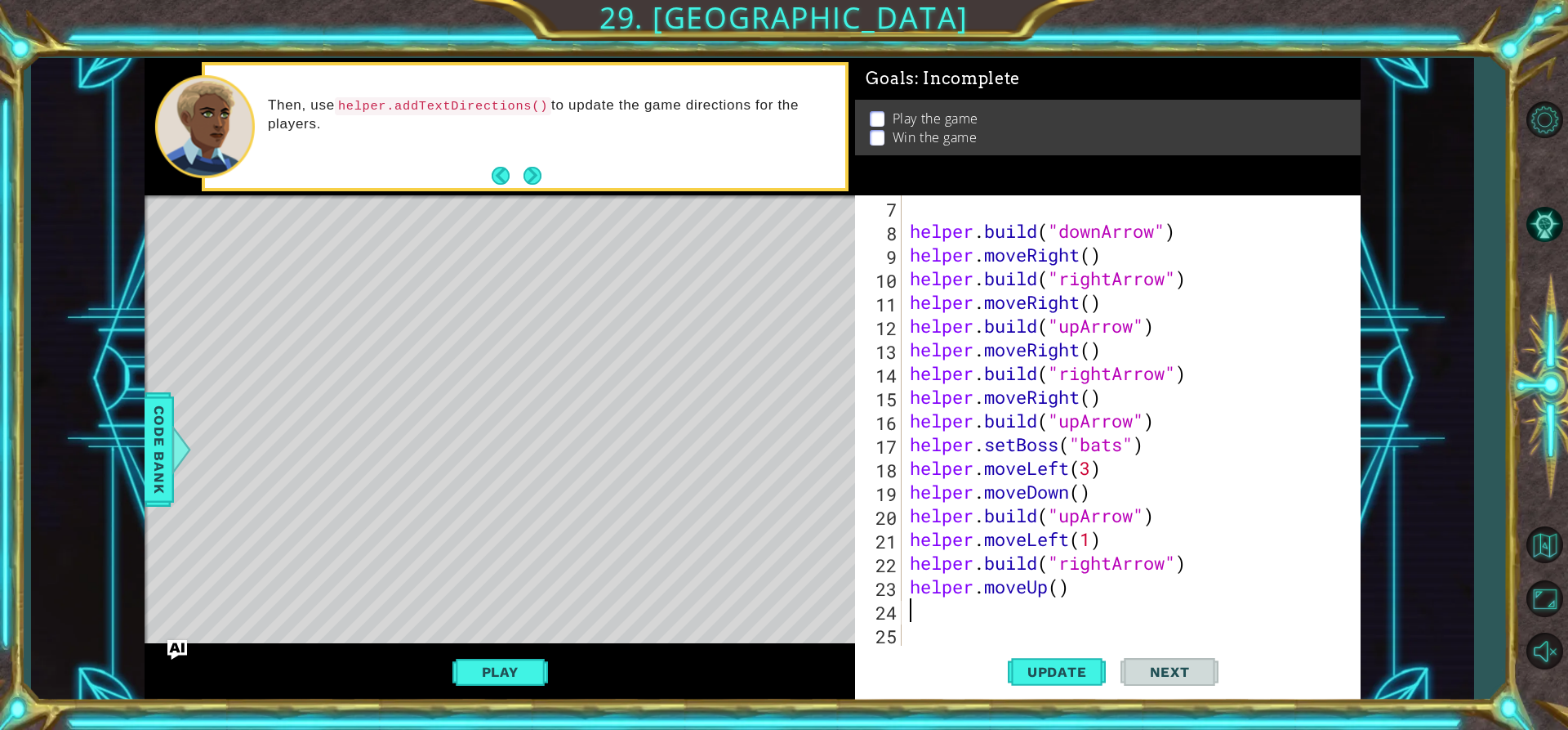
type textarea "he"
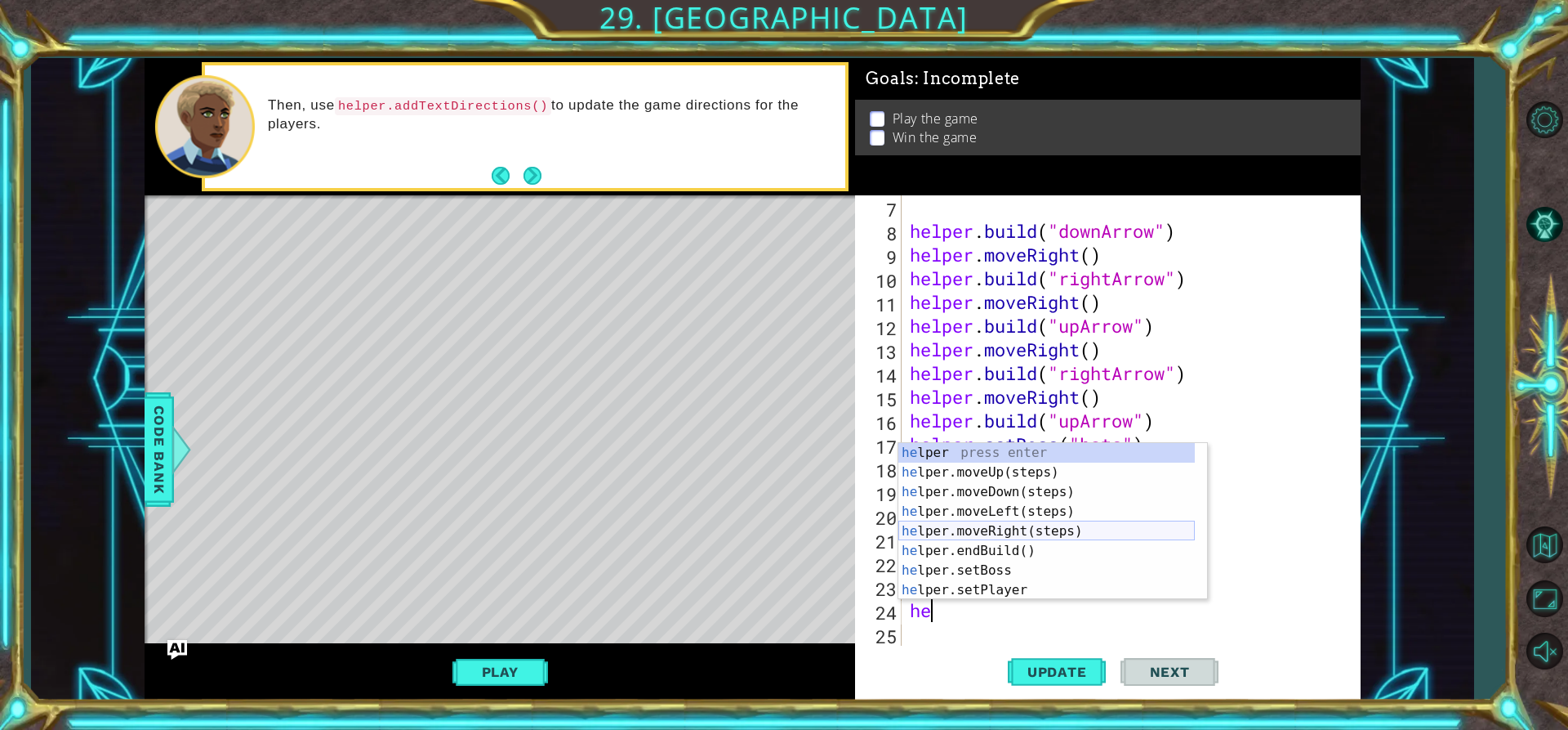
drag, startPoint x: 994, startPoint y: 525, endPoint x: 946, endPoint y: 482, distance: 64.4
click at [981, 505] on div "he lper press enter he lper.moveUp(steps) press enter he lper.moveDown(steps) p…" at bounding box center [1047, 541] width 297 height 196
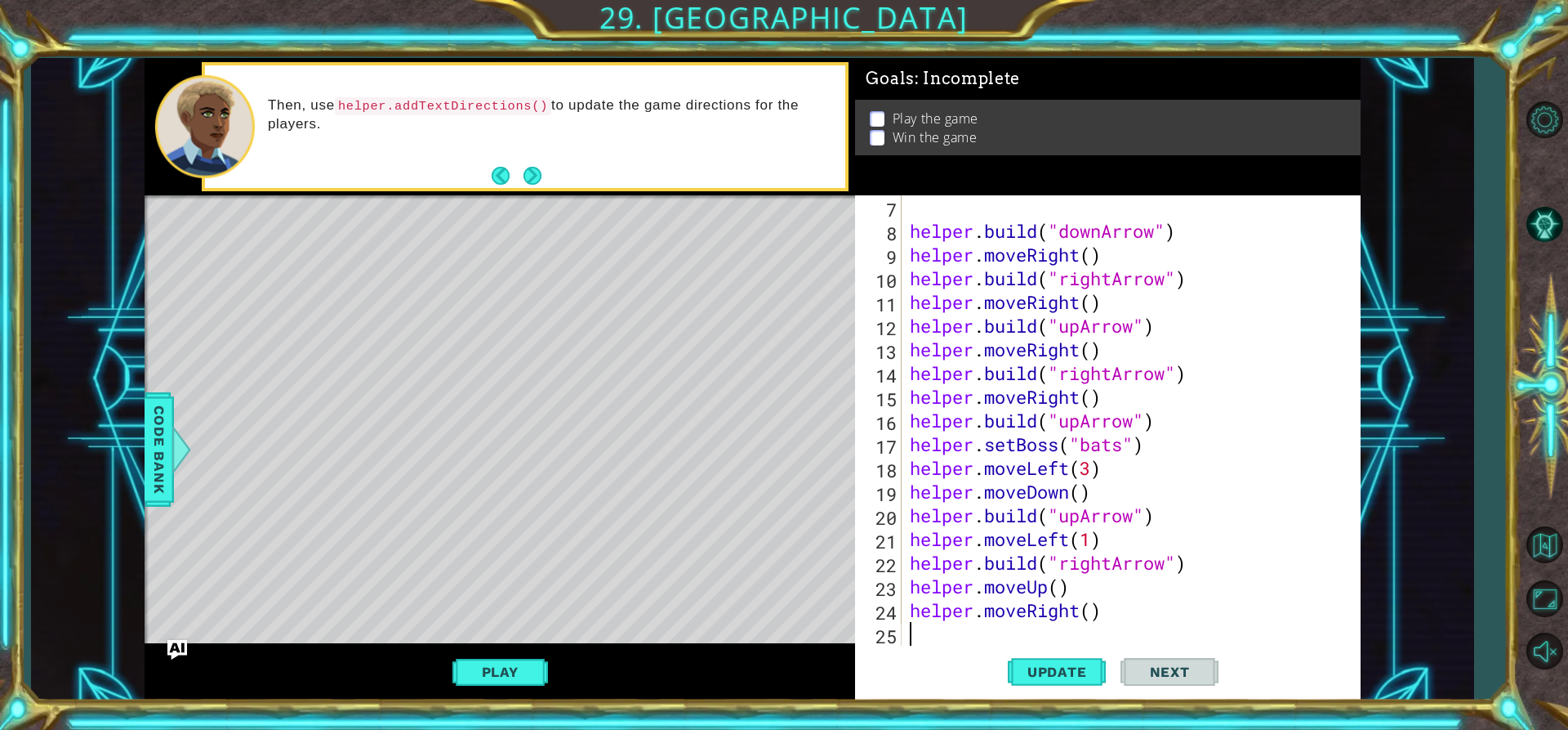
scroll to position [166, 0]
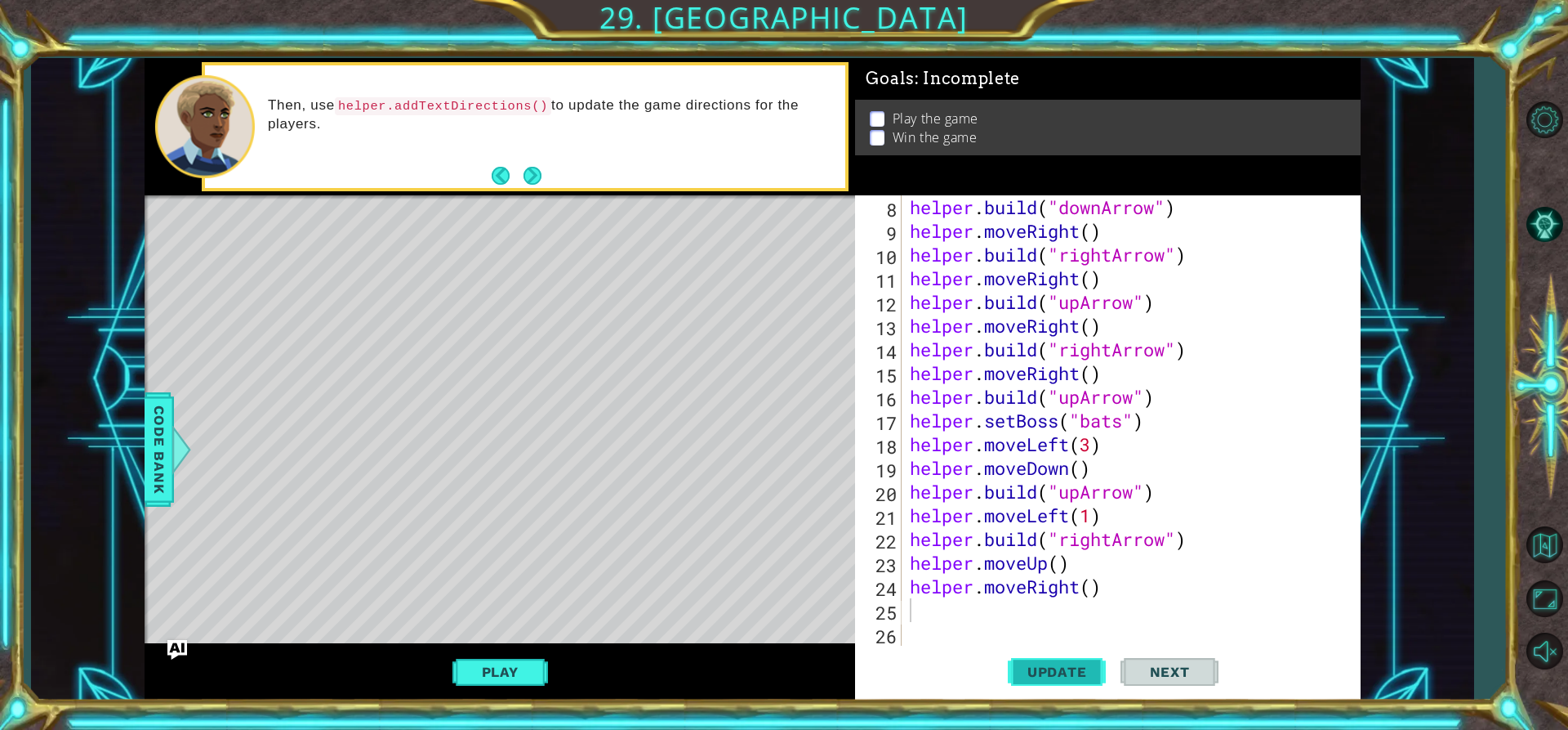
click at [1041, 680] on button "Update" at bounding box center [1057, 672] width 98 height 51
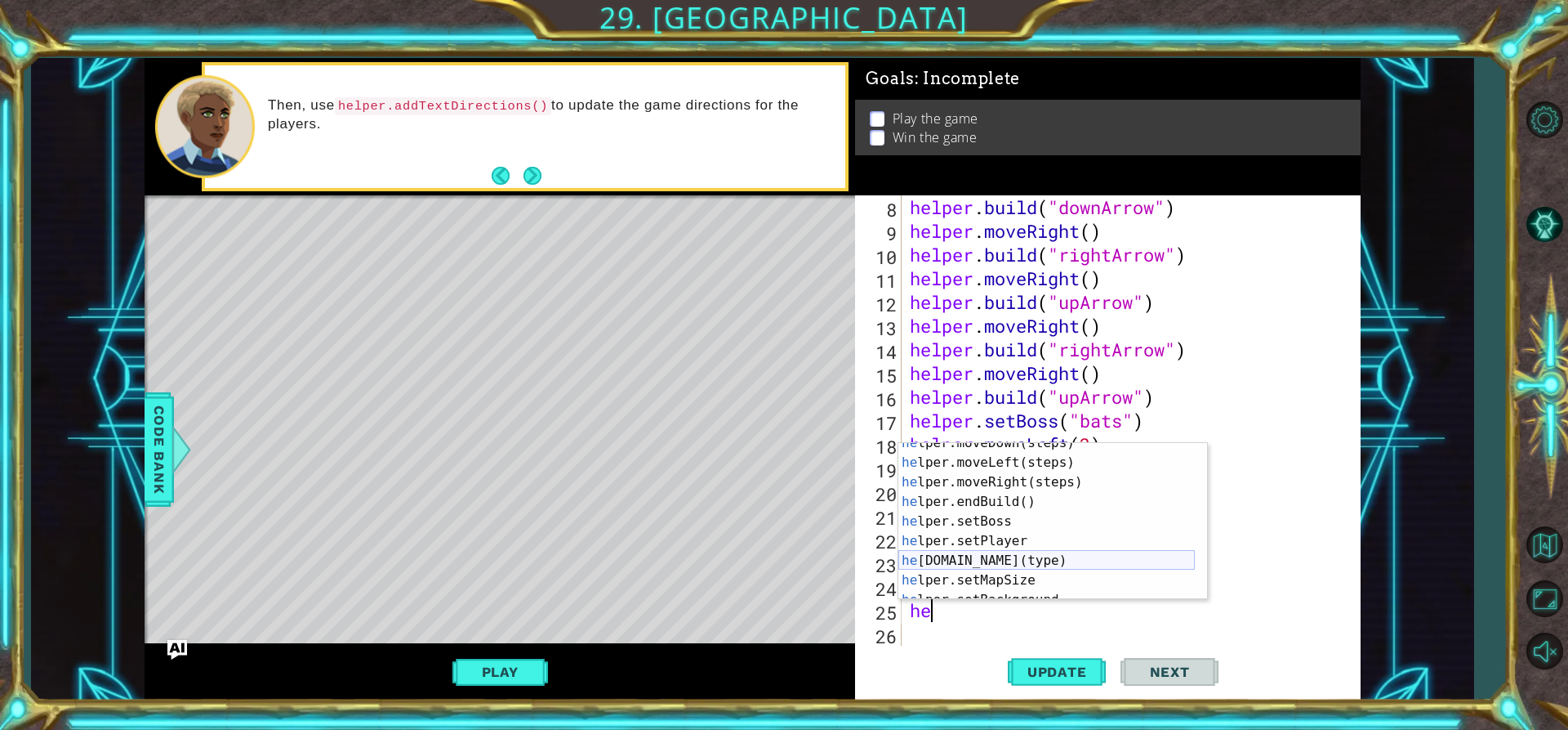
scroll to position [49, 0]
click at [993, 559] on div "he lper.moveDown(steps) press enter he lper.moveLeft(steps) press enter he lper…" at bounding box center [1047, 531] width 297 height 196
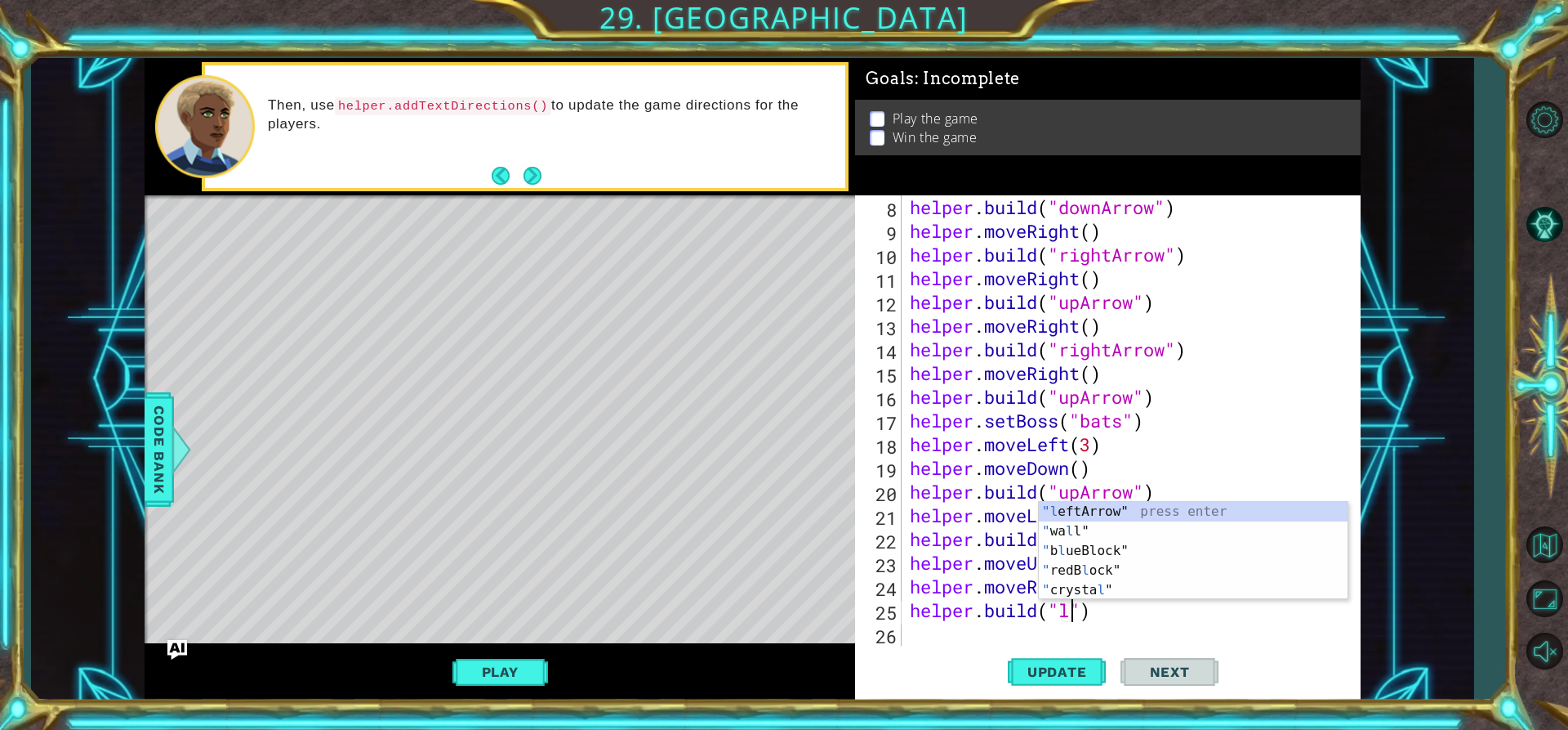
scroll to position [0, 7]
click at [1094, 507] on div ""l eftArrow" press enter " wa l l" press enter " [PERSON_NAME] ueBlock" press e…" at bounding box center [1193, 571] width 309 height 137
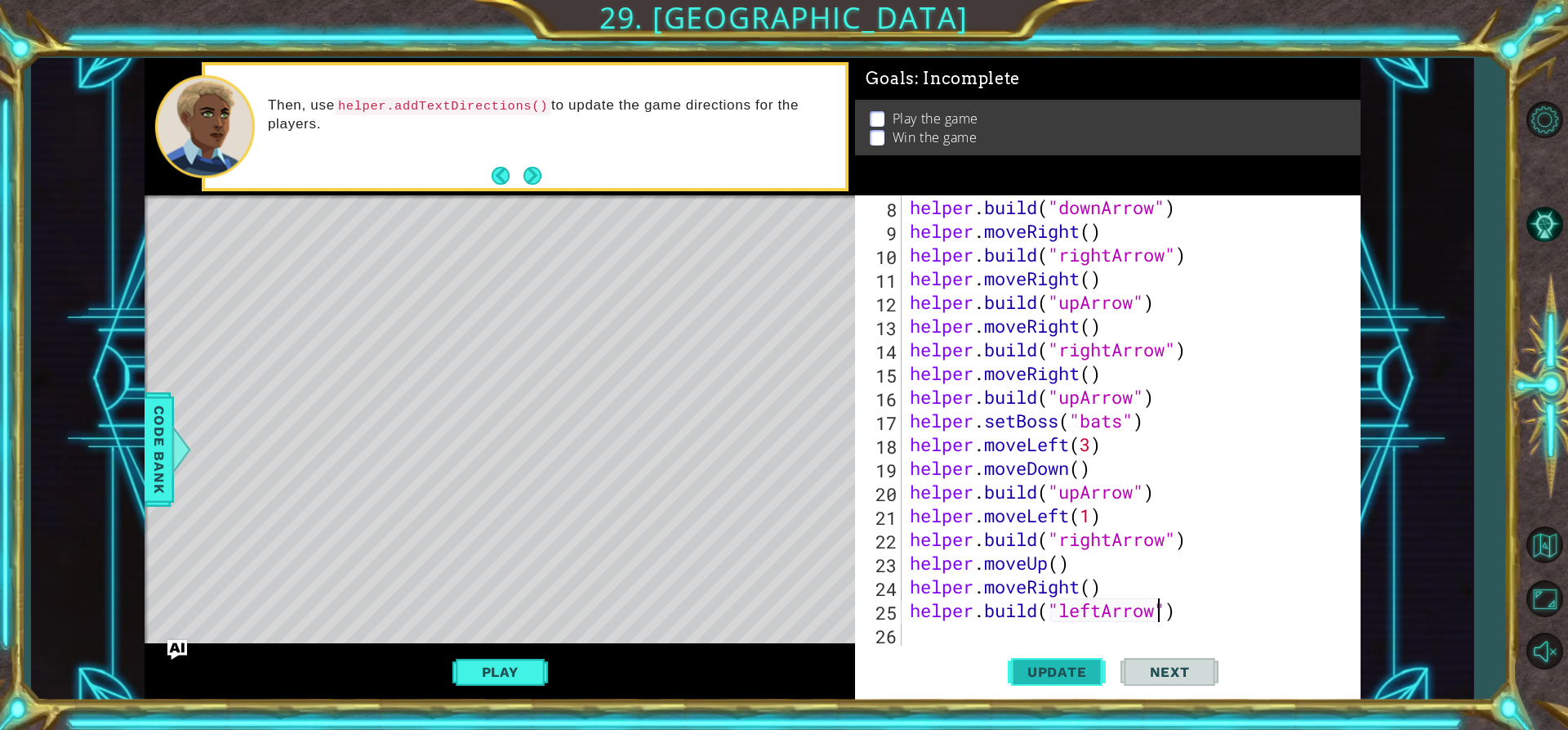
type textarea "[DOMAIN_NAME]("leftArrow")"
click at [1044, 672] on span "Update" at bounding box center [1057, 672] width 92 height 16
click at [494, 678] on button "Play" at bounding box center [500, 672] width 96 height 31
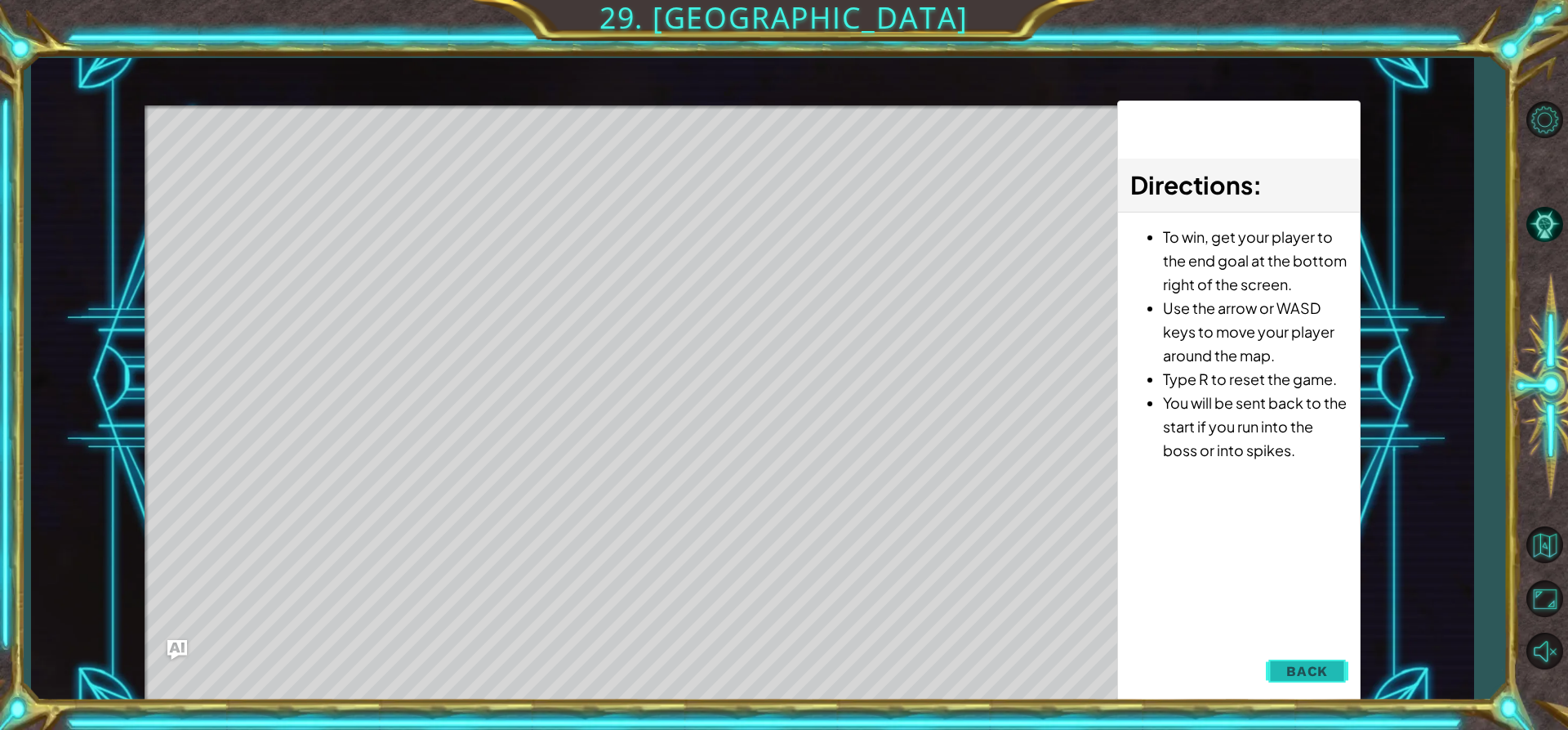
click at [1330, 670] on button "Back" at bounding box center [1307, 671] width 83 height 33
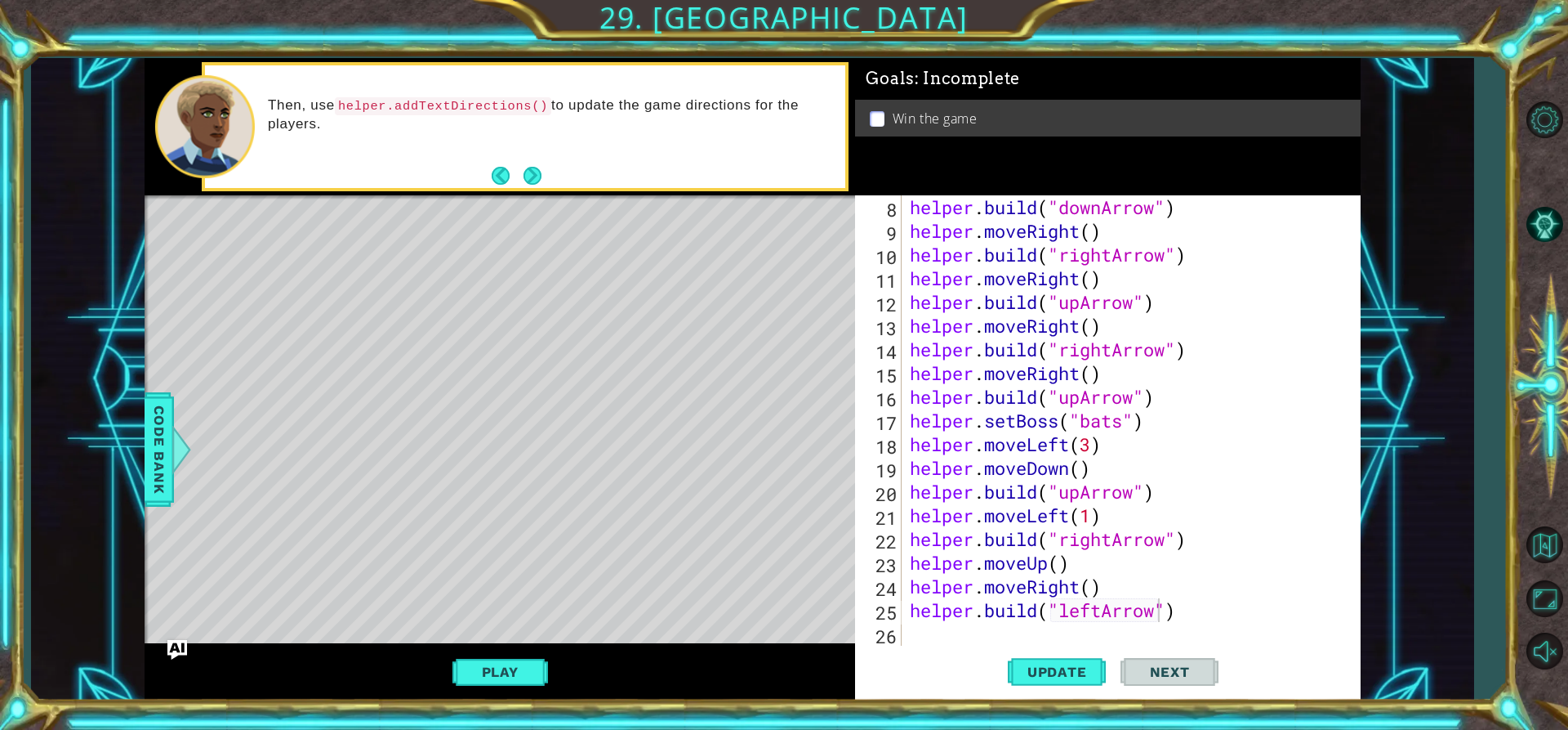
click at [980, 639] on div "helper . build ( "downArrow" ) helper . moveRight ( ) helper . build ( "rightAr…" at bounding box center [1129, 444] width 445 height 498
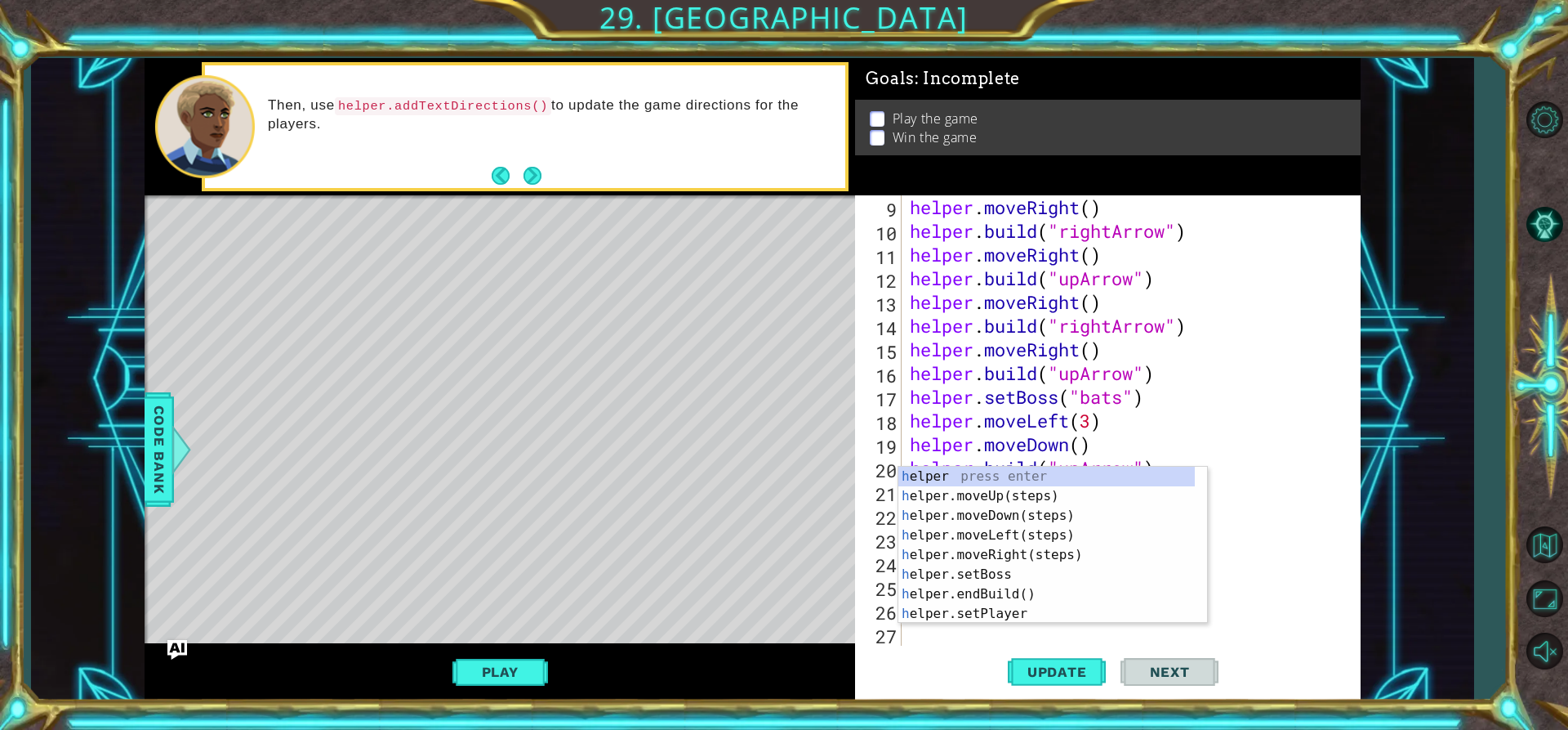
scroll to position [190, 0]
type textarea "he"
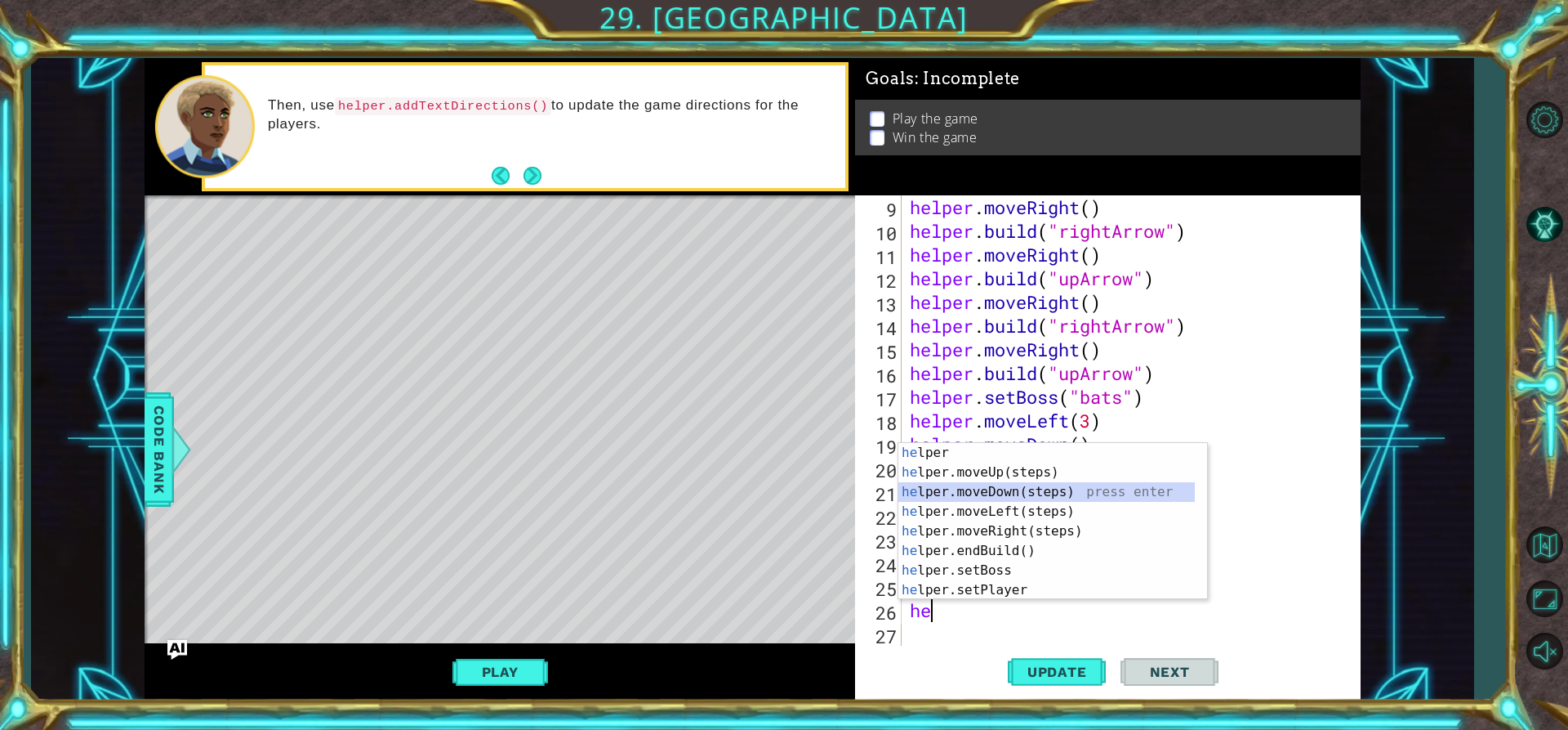
click at [989, 491] on div "he lper press enter he lper.moveUp(steps) press enter he lper.moveDown(steps) p…" at bounding box center [1047, 541] width 297 height 196
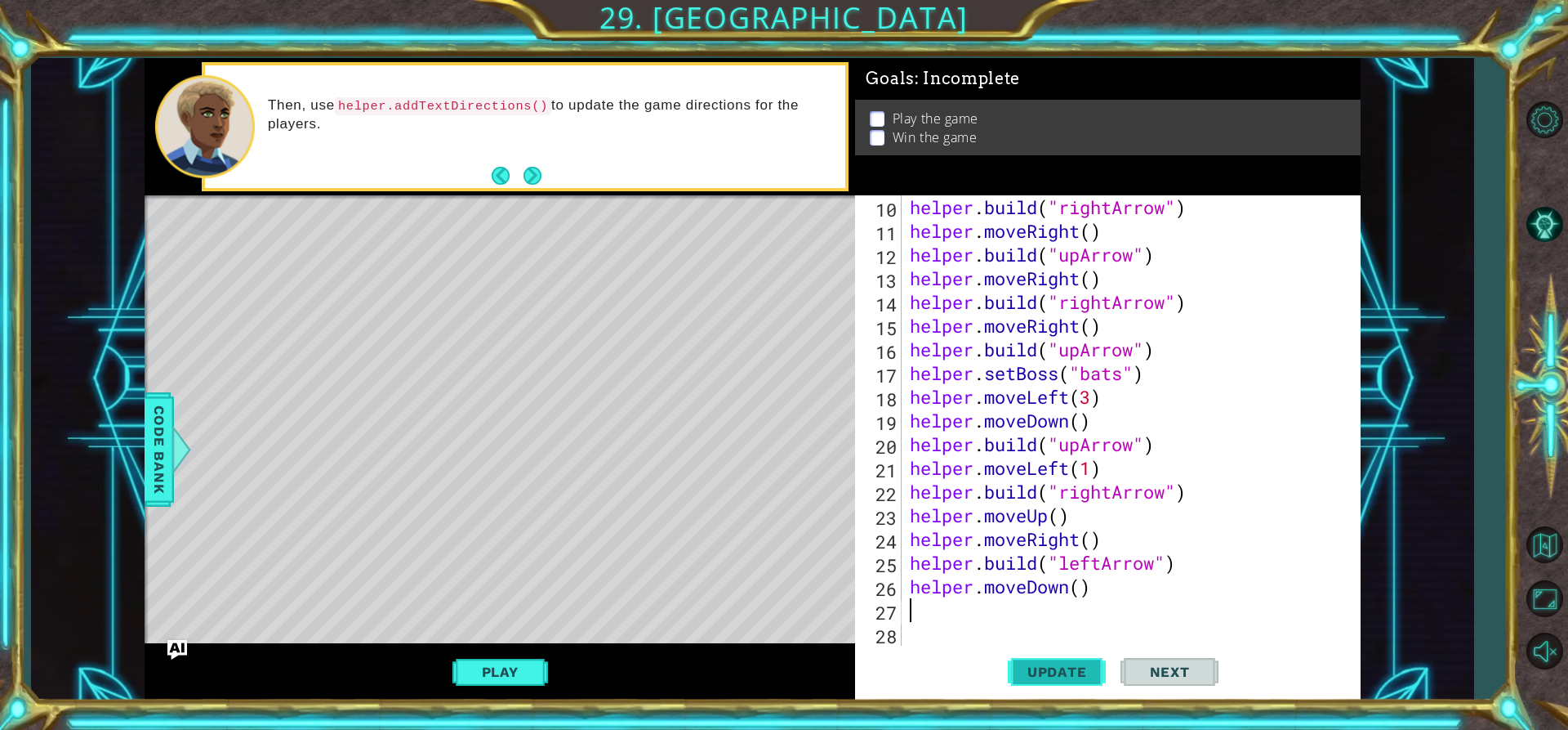
click at [1052, 681] on button "Update" at bounding box center [1057, 672] width 98 height 51
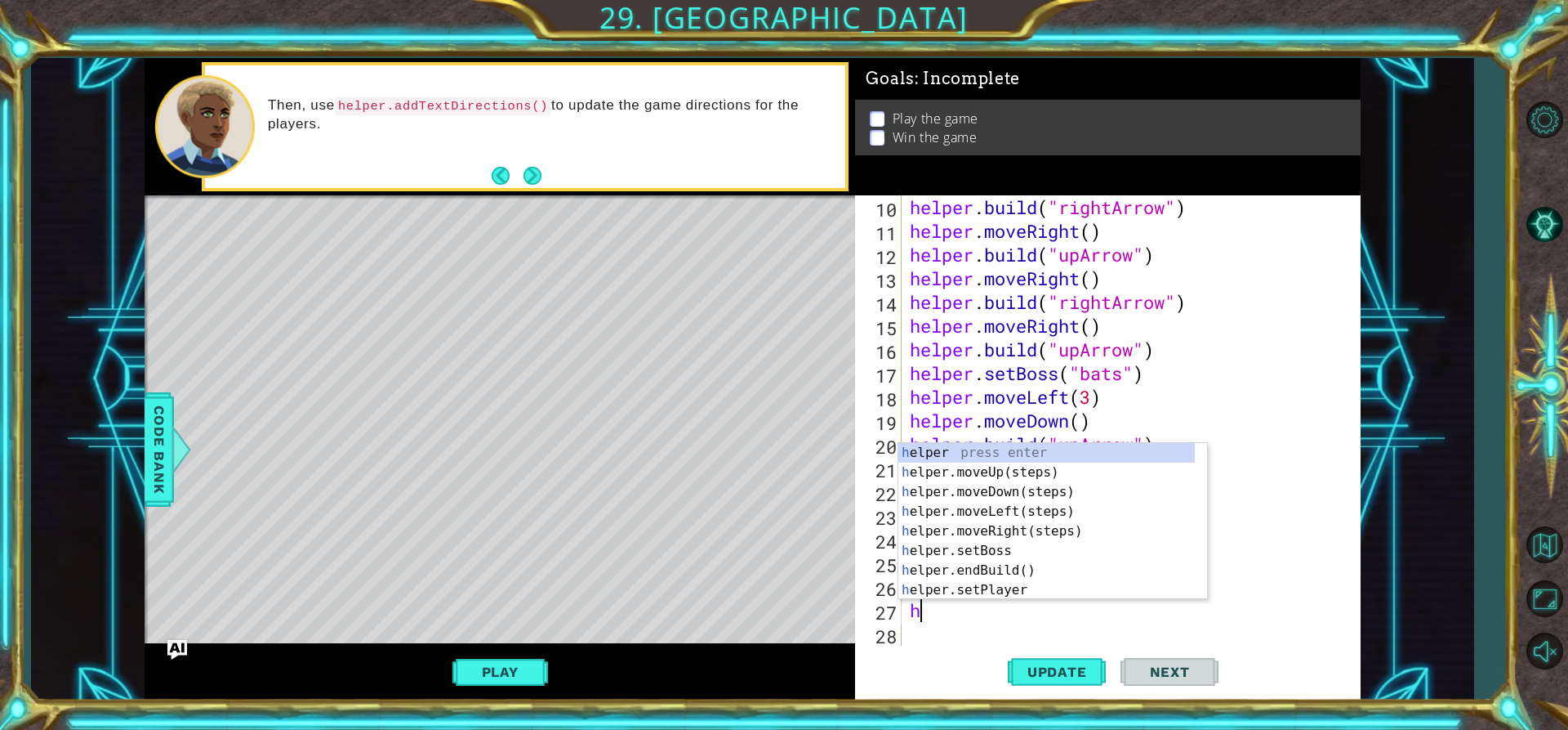
type textarea "he"
click at [973, 534] on div "he lper press enter he lper.moveUp(steps) press enter he lper.moveDown(steps) p…" at bounding box center [1047, 541] width 297 height 196
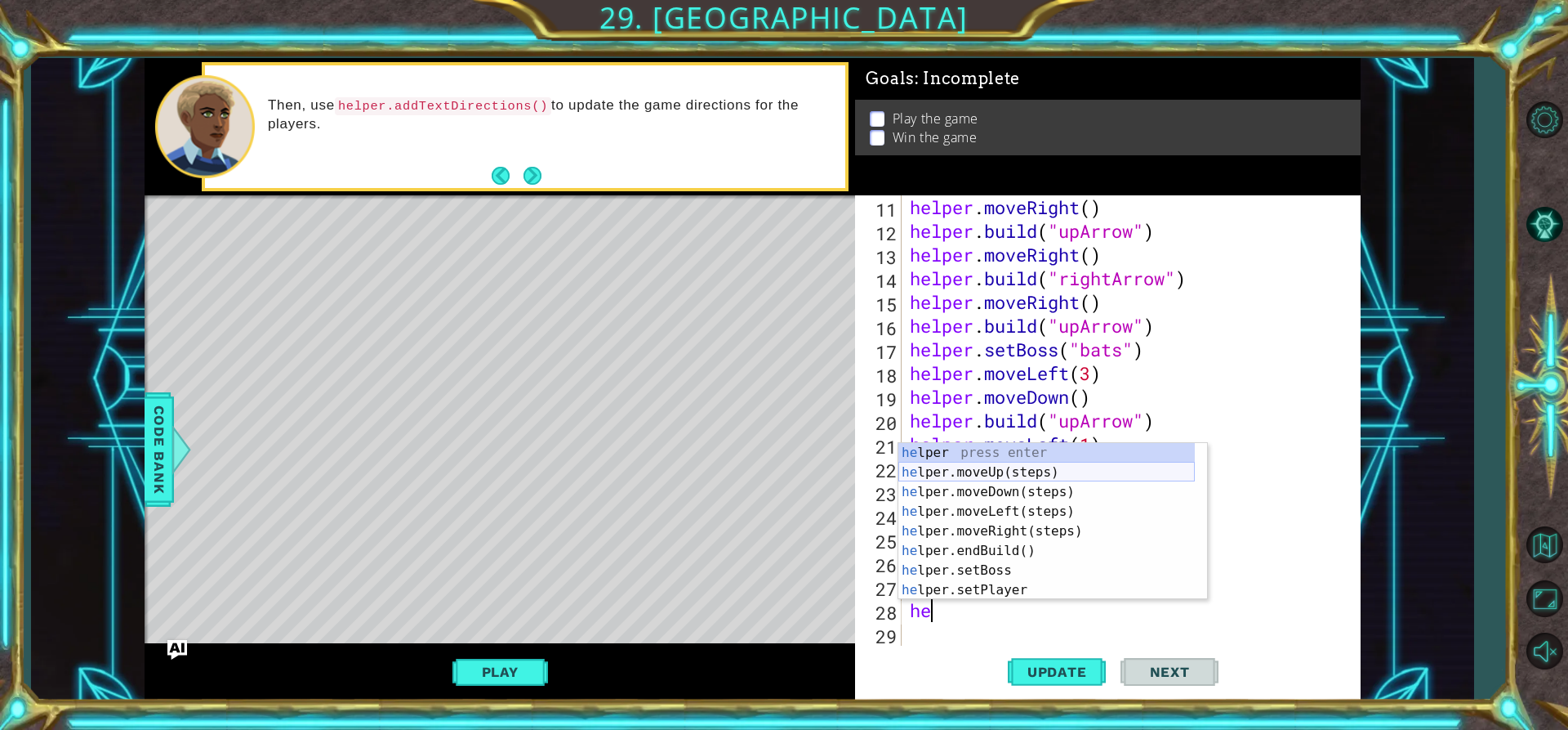
scroll to position [49, 0]
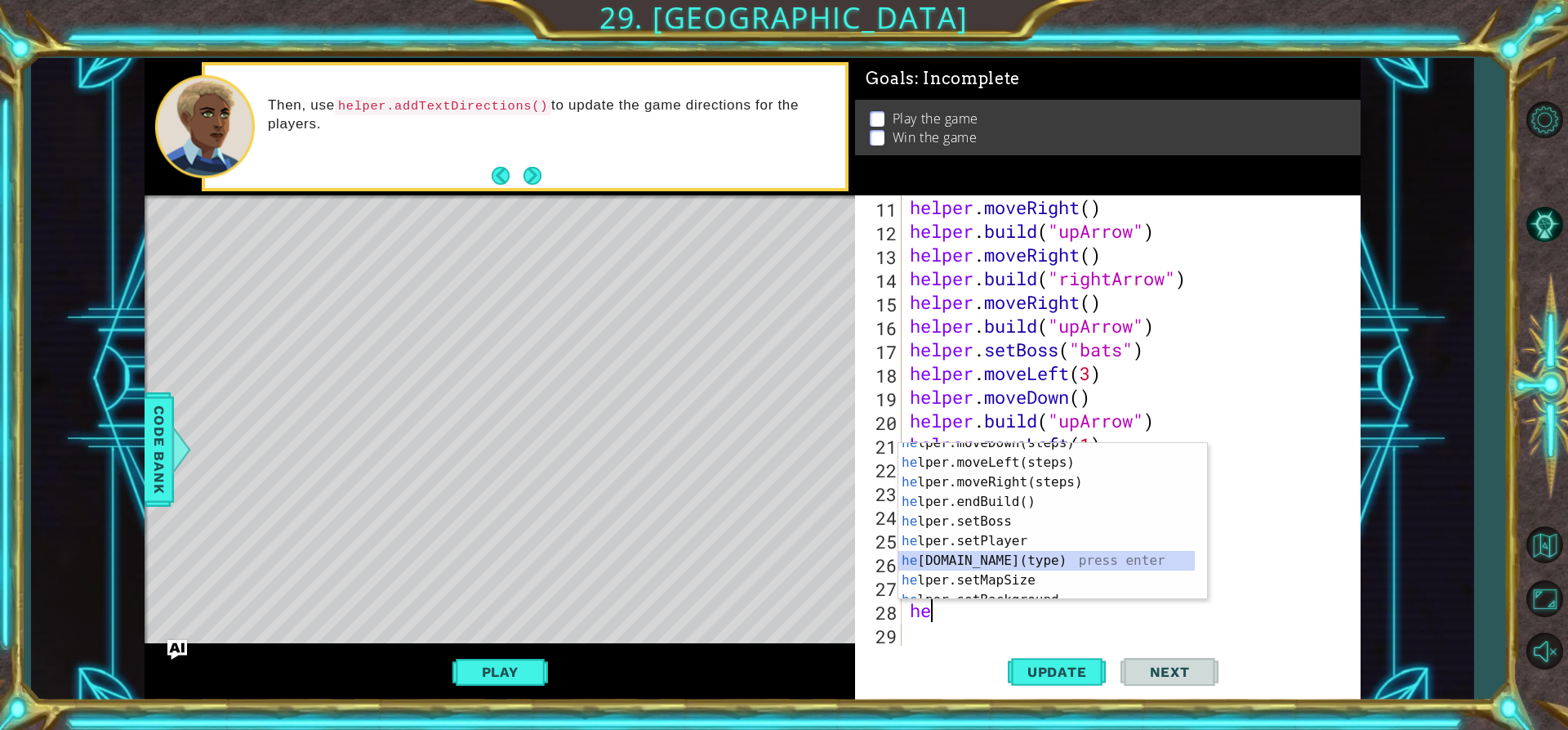
click at [994, 558] on div "he lper.moveDown(steps) press enter he lper.moveLeft(steps) press enter he lper…" at bounding box center [1047, 531] width 297 height 196
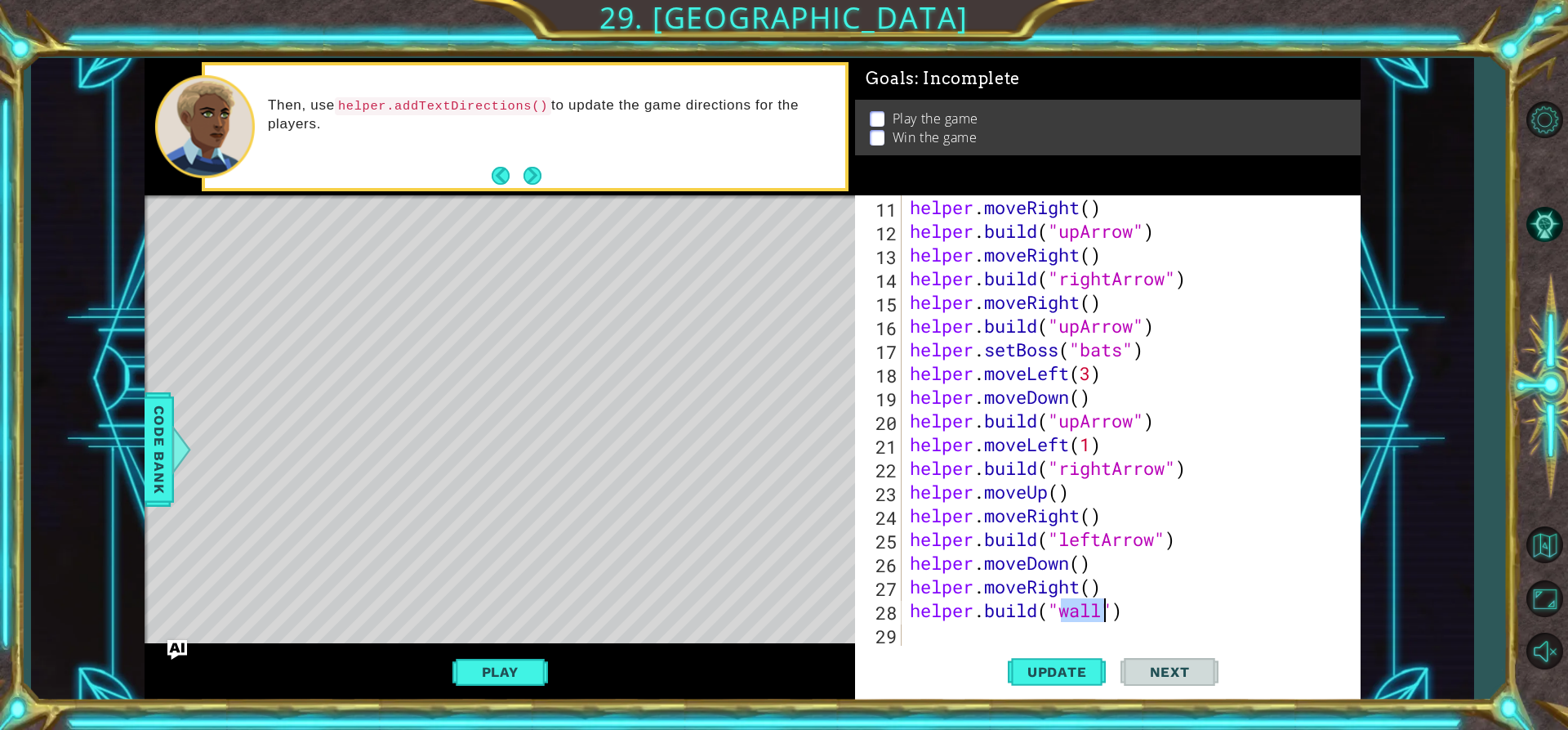
scroll to position [0, 7]
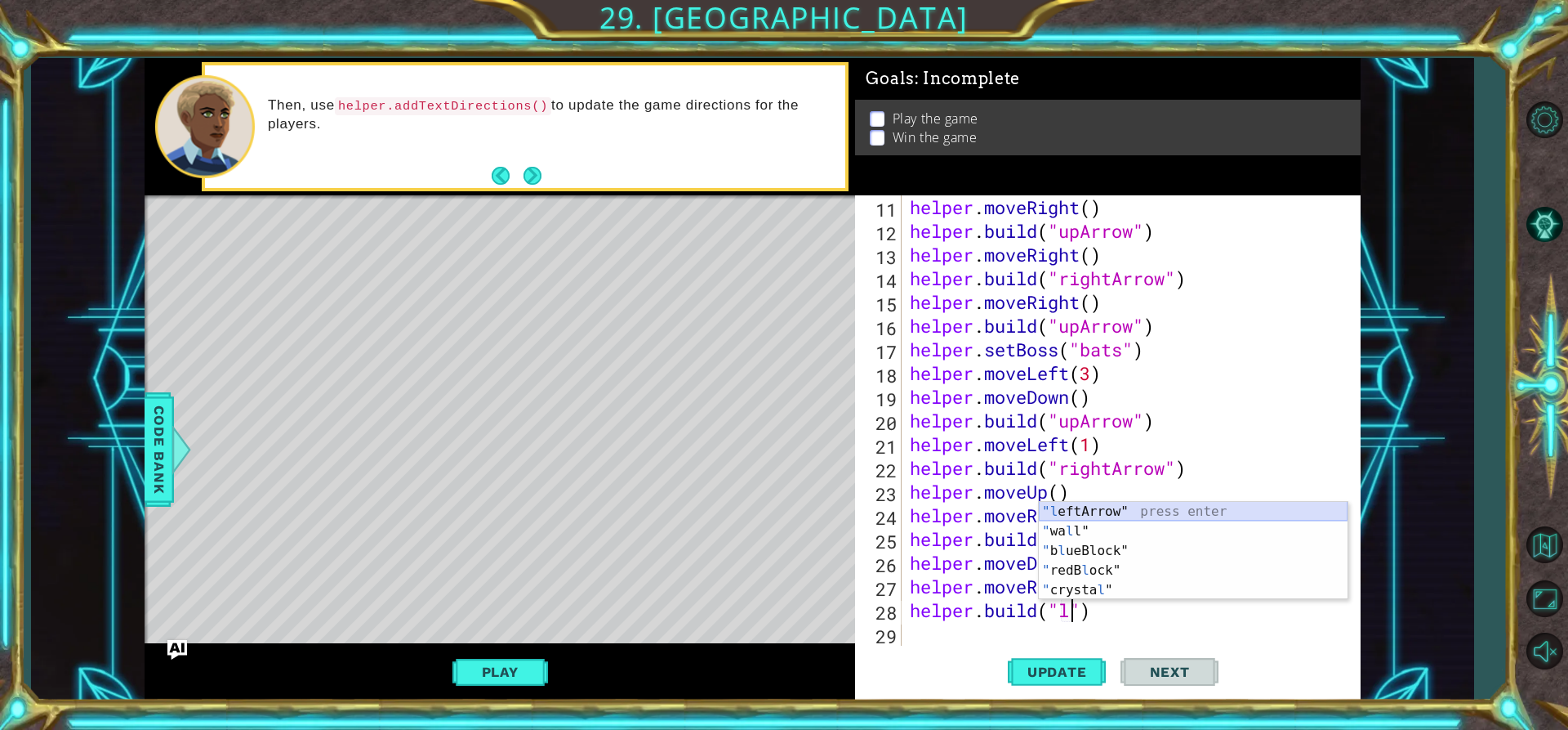
click at [1074, 504] on div ""l eftArrow" press enter " wa l l" press enter " [PERSON_NAME] ueBlock" press e…" at bounding box center [1193, 571] width 309 height 137
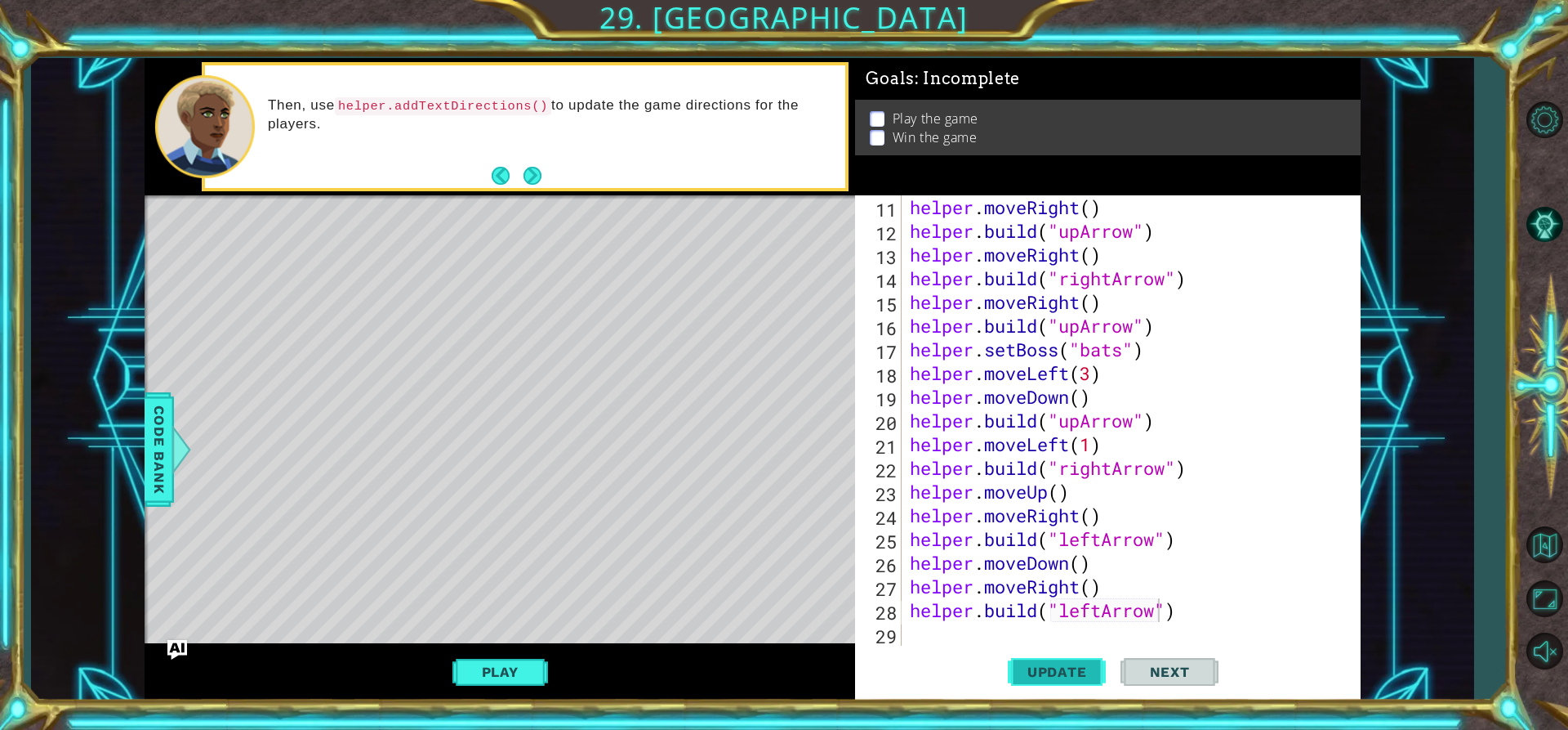
click at [1059, 656] on button "Update" at bounding box center [1057, 672] width 98 height 51
click at [1090, 611] on div "helper . moveRight ( ) helper . build ( "upArrow" ) helper . moveRight ( ) help…" at bounding box center [1129, 444] width 445 height 498
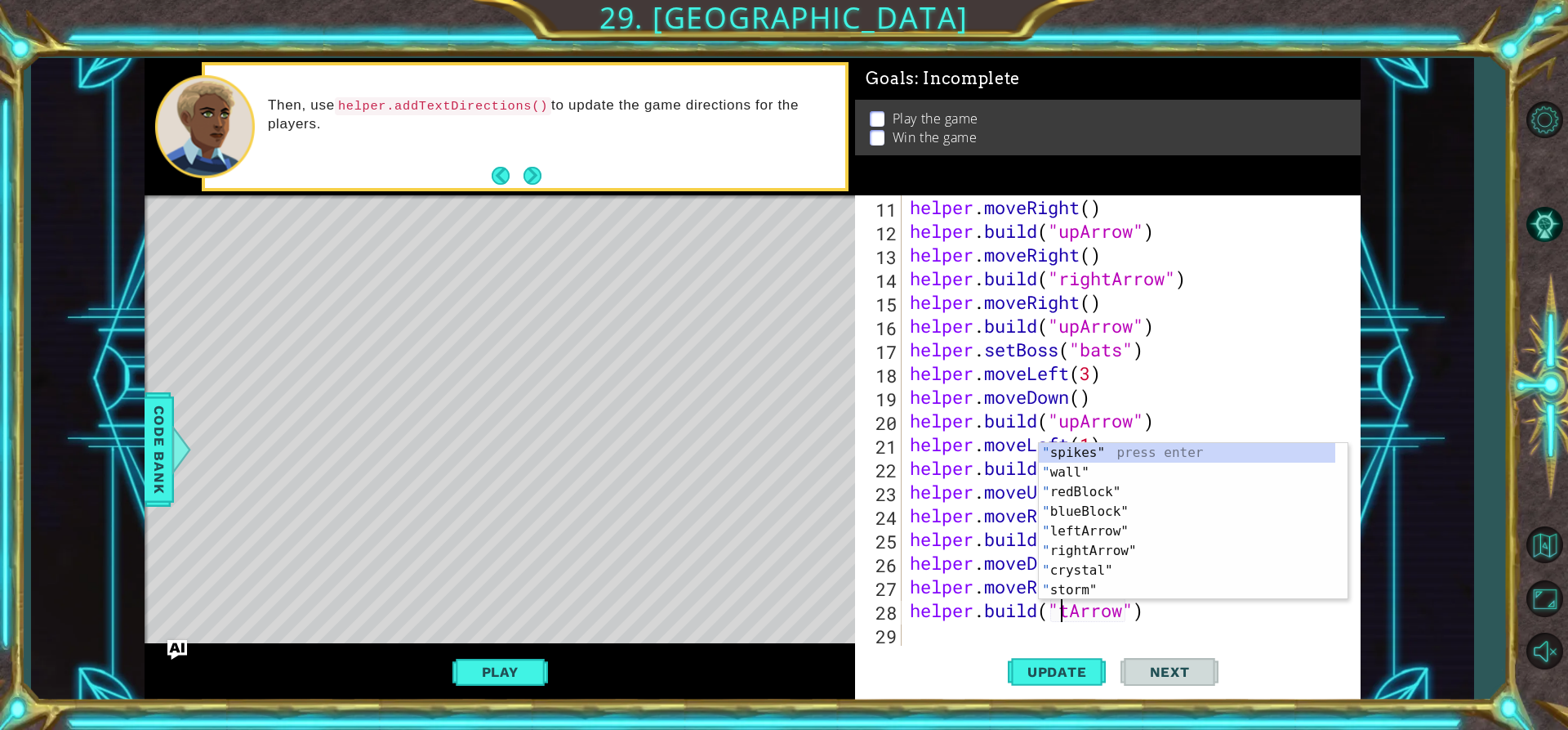
scroll to position [0, 0]
click at [1088, 553] on div "" spikes" press enter " wall" press enter " redBlock" press enter " blueBlock" …" at bounding box center [1186, 541] width 297 height 196
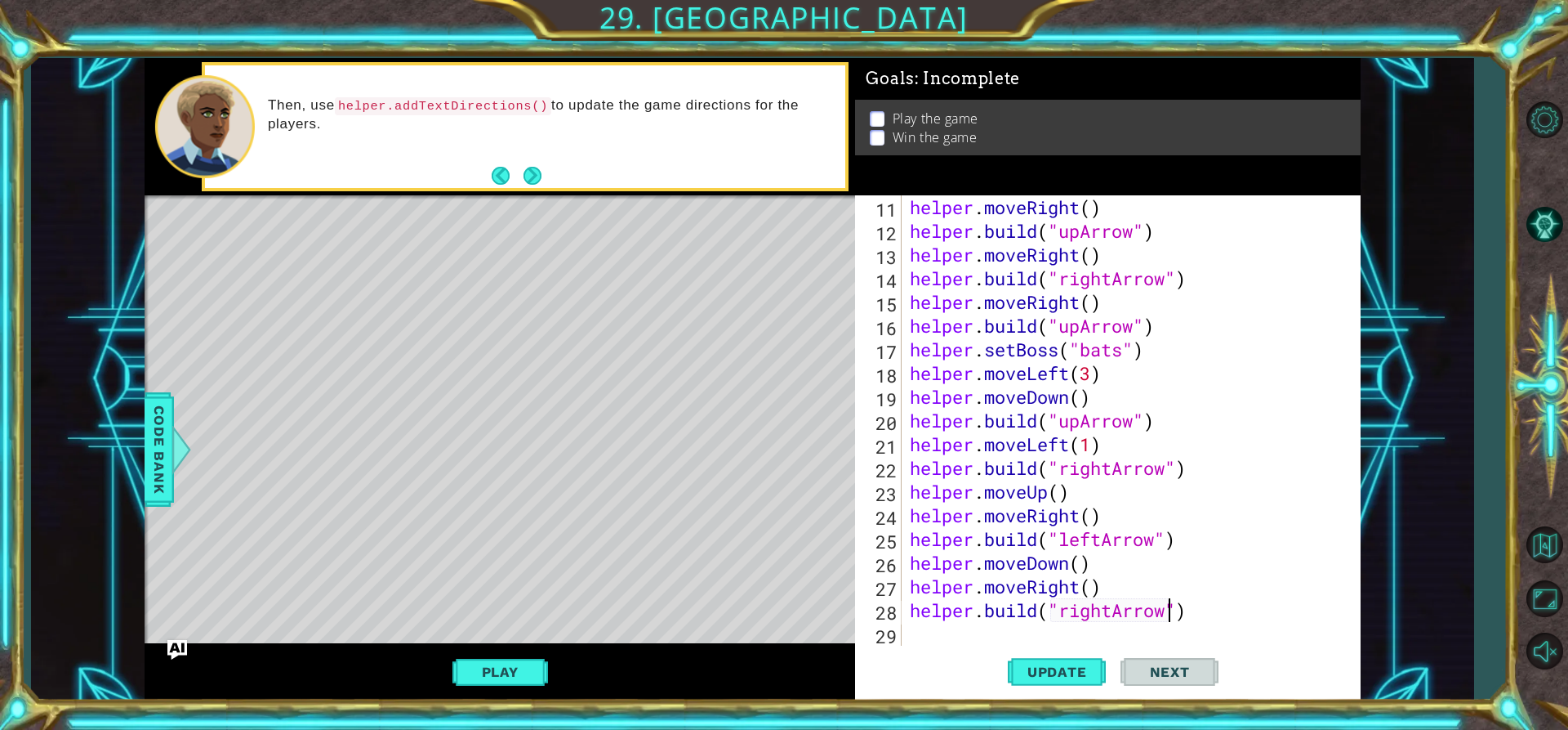
type textarea "[DOMAIN_NAME]("rightArrow")"
click at [1058, 681] on button "Update" at bounding box center [1057, 672] width 98 height 51
click at [918, 633] on div "helper . moveRight ( ) helper . build ( "upArrow" ) helper . moveRight ( ) help…" at bounding box center [1129, 444] width 445 height 498
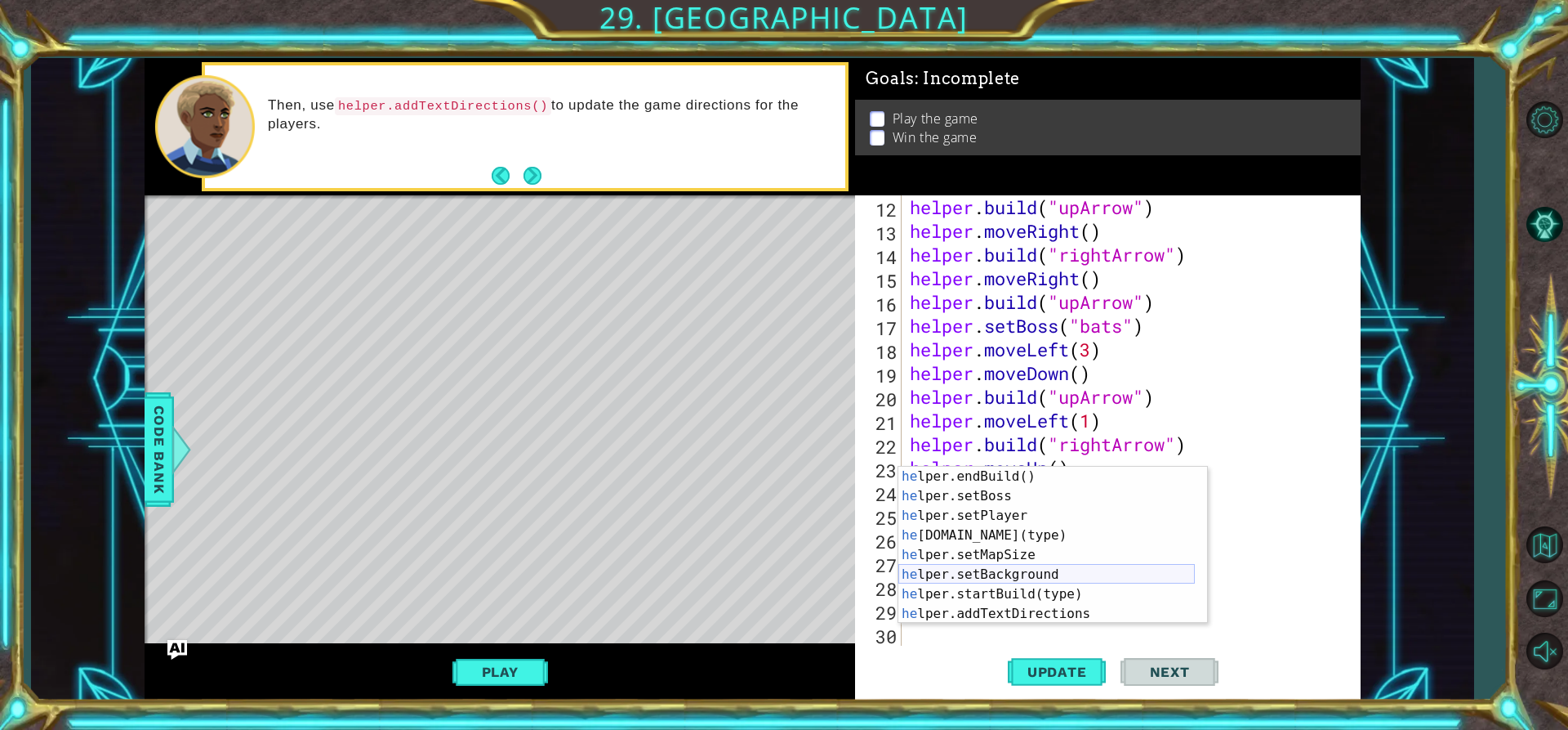
scroll to position [98, 0]
click at [1054, 572] on div "he lper.endBuild() press enter he lper.setBoss press enter he lper.setPlayer pr…" at bounding box center [1047, 565] width 297 height 196
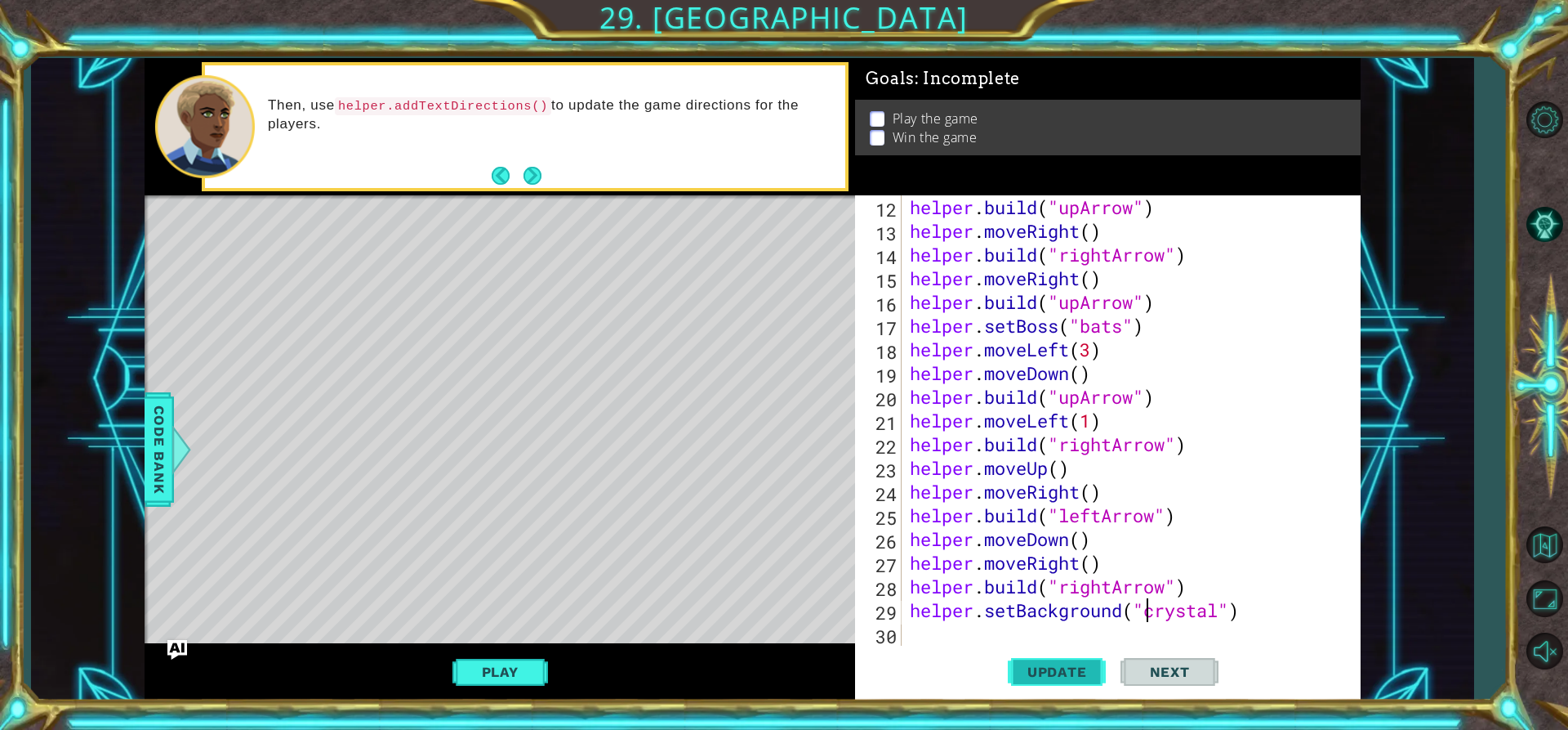
type textarea "helper.setBackground("crystal")"
click at [1030, 661] on button "Update" at bounding box center [1057, 672] width 98 height 51
click at [929, 629] on div "helper . build ( "upArrow" ) helper . moveRight ( ) helper . build ( "rightArro…" at bounding box center [1129, 444] width 445 height 498
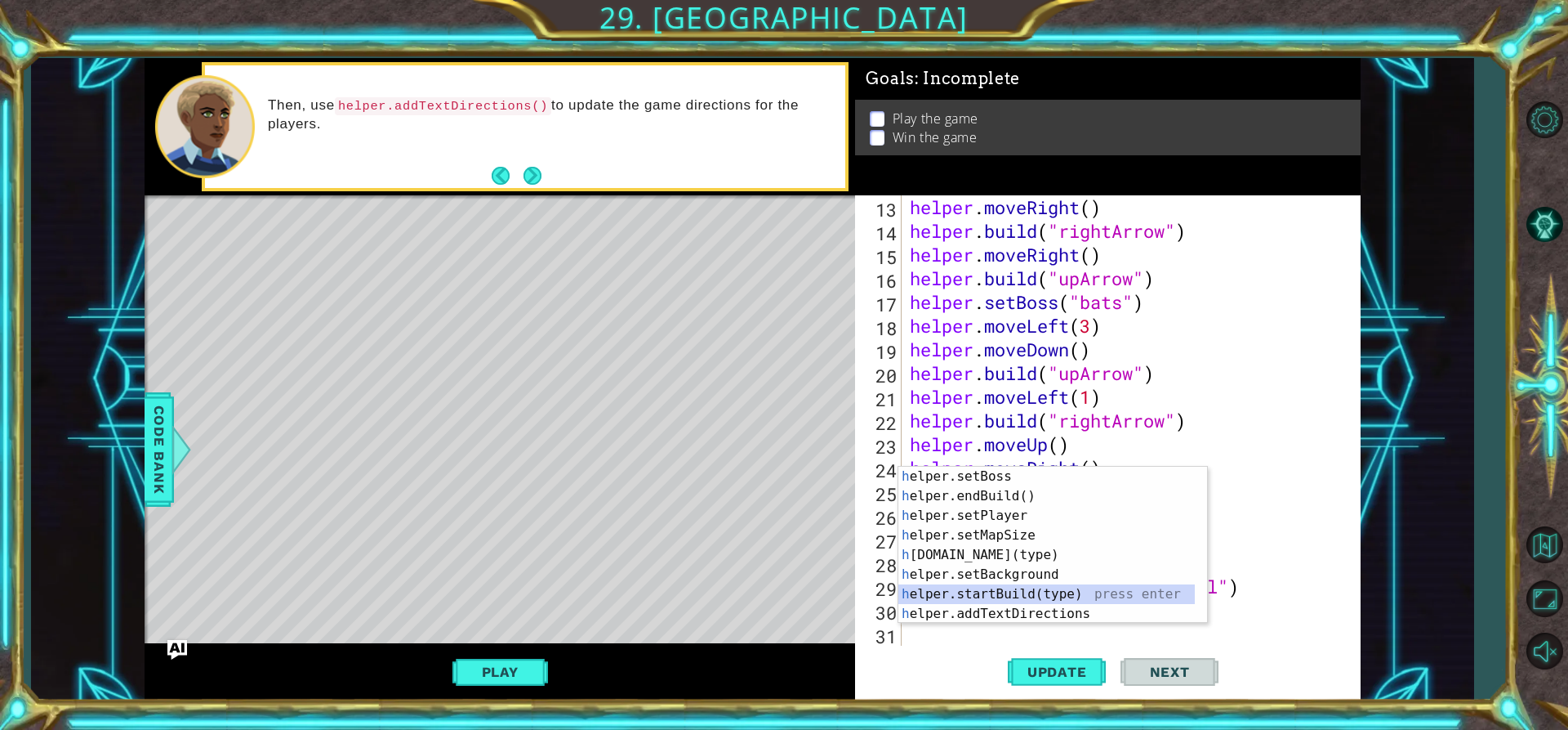
click at [1040, 594] on div "h elper.setBoss press enter h elper.endBuild() press enter h elper.setPlayer pr…" at bounding box center [1047, 565] width 297 height 196
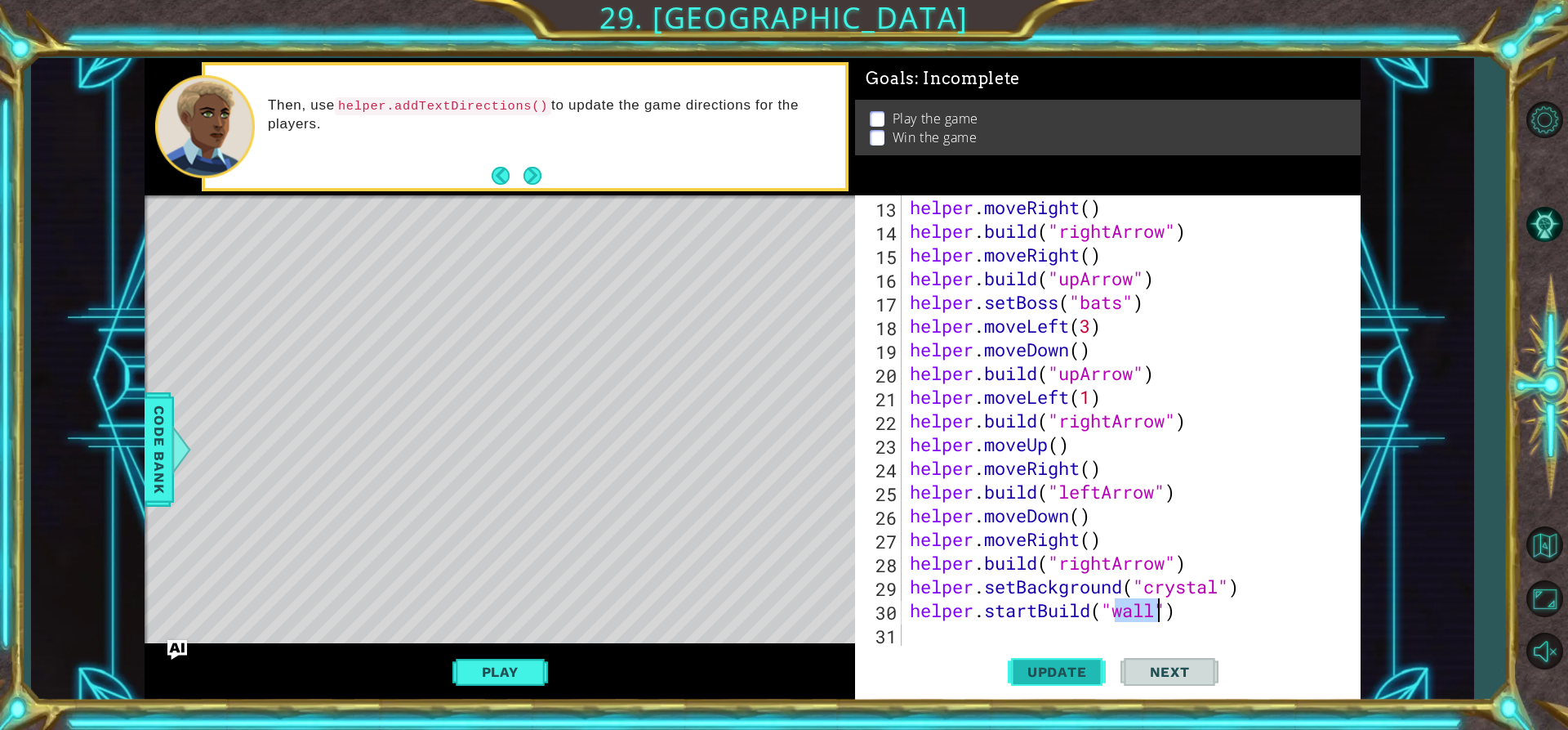
type textarea "helper.startBuild("wall")"
click at [1052, 663] on button "Update" at bounding box center [1057, 672] width 98 height 51
click at [1048, 634] on div "helper . moveRight ( ) helper . build ( "rightArrow" ) helper . moveRight ( ) h…" at bounding box center [1129, 444] width 445 height 498
type textarea "h"
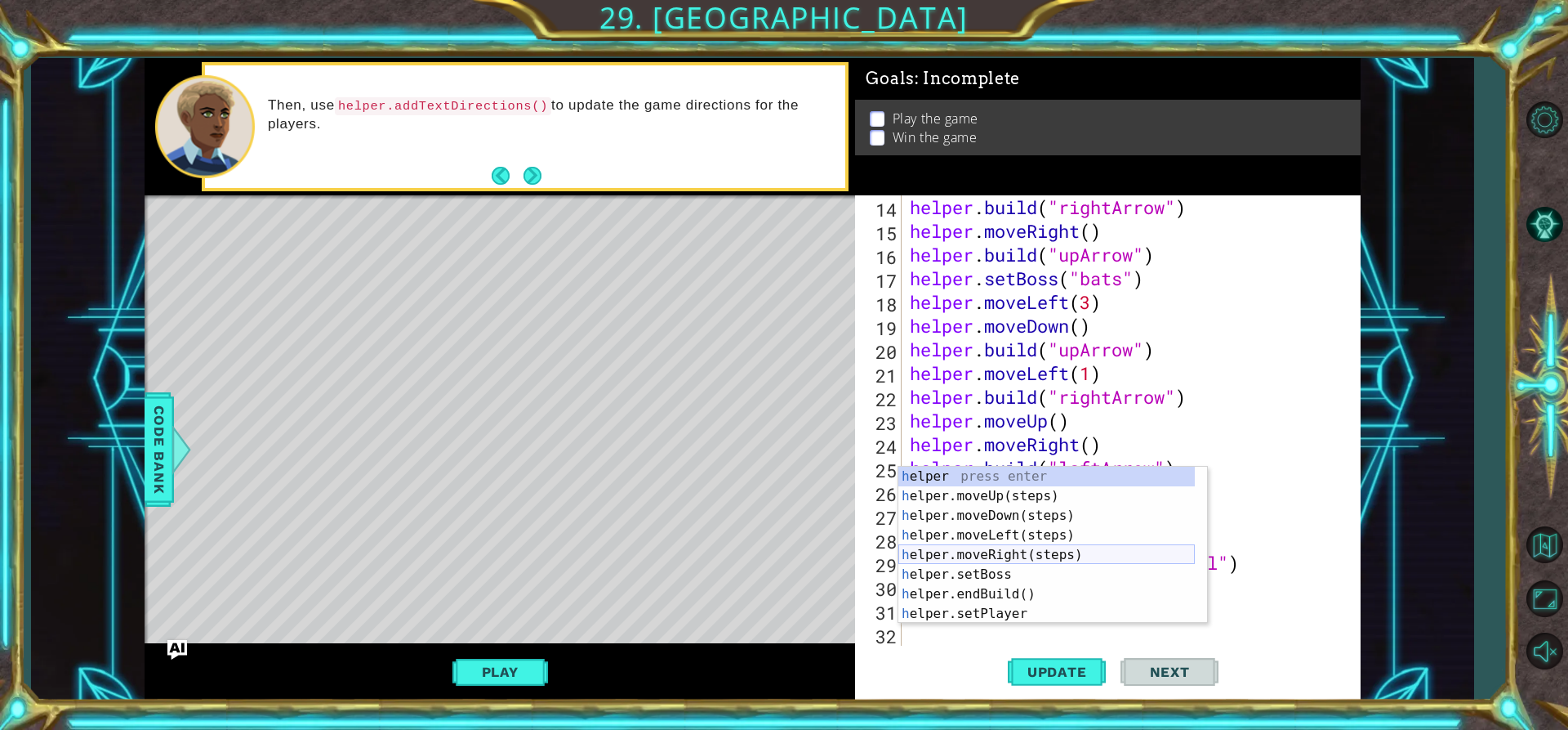
scroll to position [308, 0]
drag, startPoint x: 1007, startPoint y: 510, endPoint x: 971, endPoint y: 558, distance: 60.0
click at [1008, 510] on div "h elper press enter h elper.moveUp(steps) press enter h elper.moveDown(steps) p…" at bounding box center [1047, 565] width 297 height 196
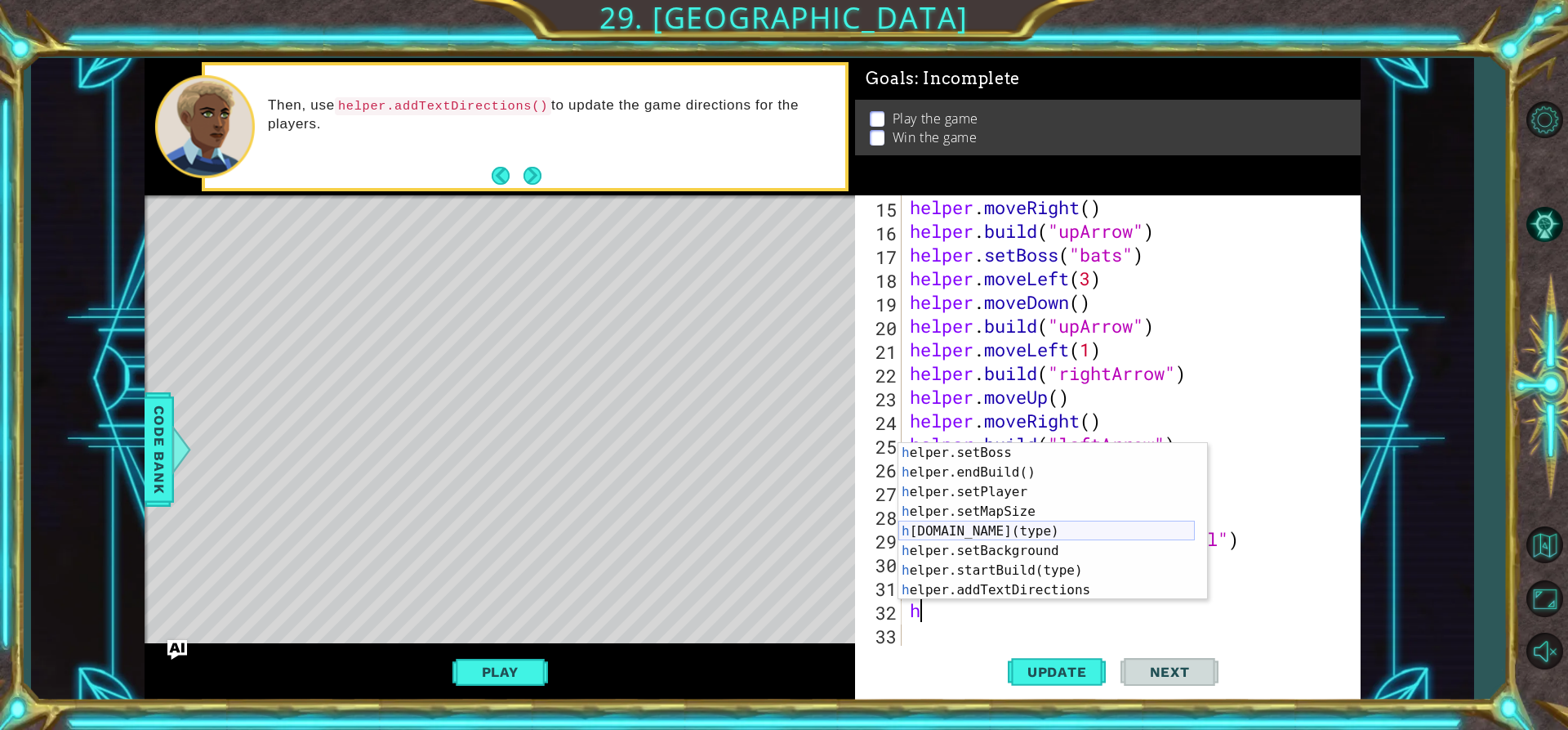
scroll to position [98, 0]
click at [1018, 568] on div "h elper.setBoss press enter h elper.endBuild() press enter h elper.setPlayer pr…" at bounding box center [1047, 541] width 297 height 196
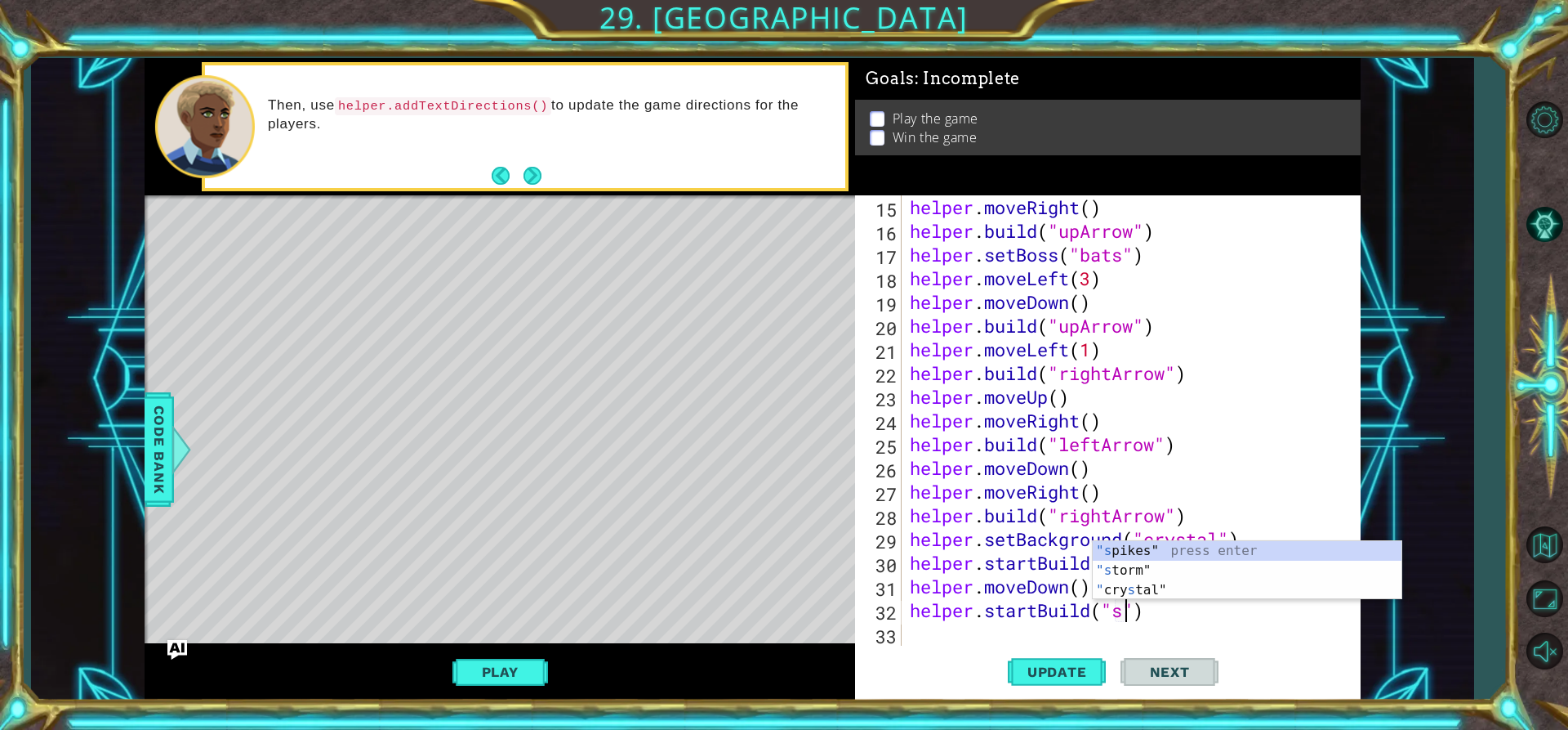
scroll to position [0, 10]
drag, startPoint x: 1145, startPoint y: 563, endPoint x: 1125, endPoint y: 580, distance: 26.2
click at [1140, 566] on div ""s pikes" press enter "s torm" press enter " cry s tal" press enter" at bounding box center [1247, 590] width 309 height 98
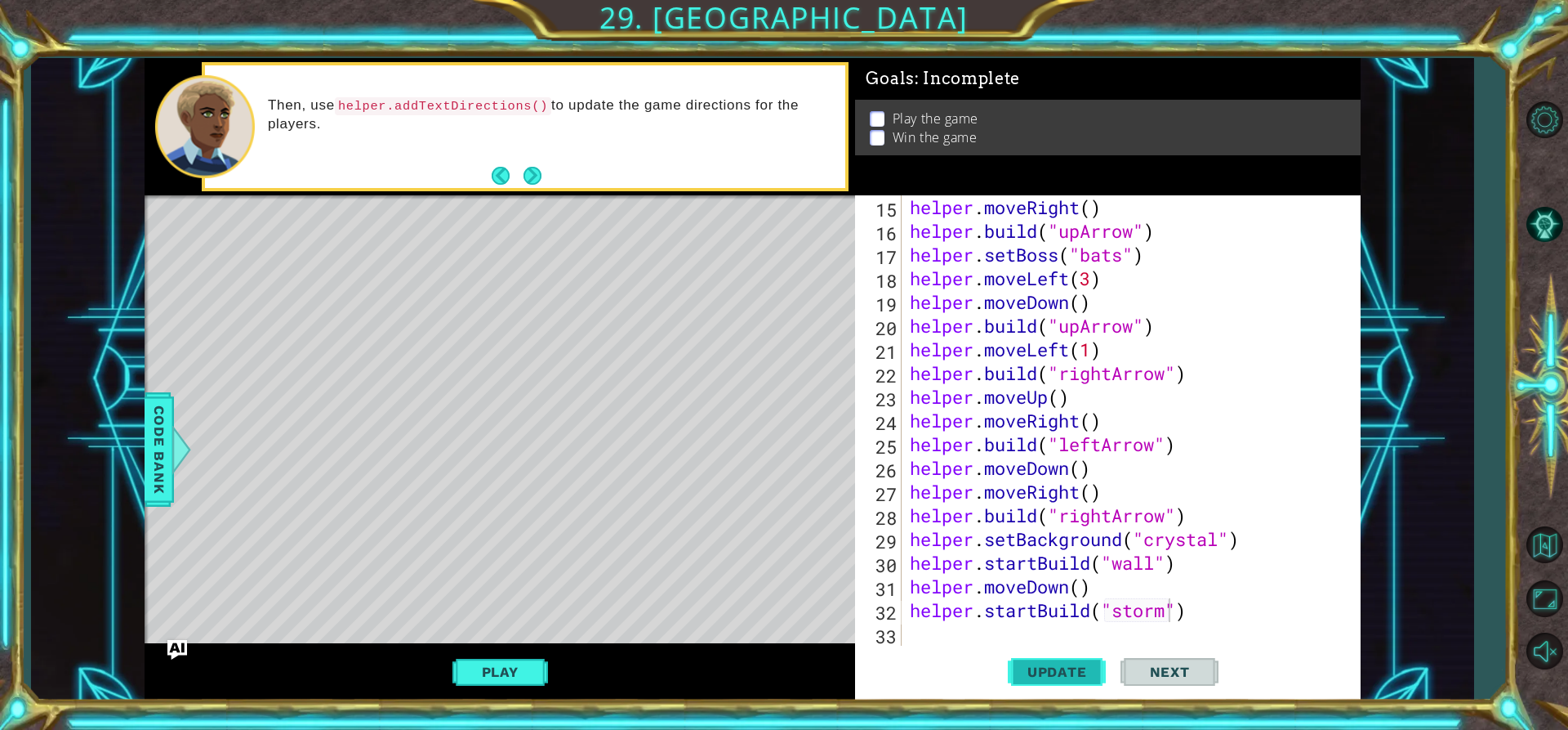
click at [1048, 661] on button "Update" at bounding box center [1057, 672] width 98 height 51
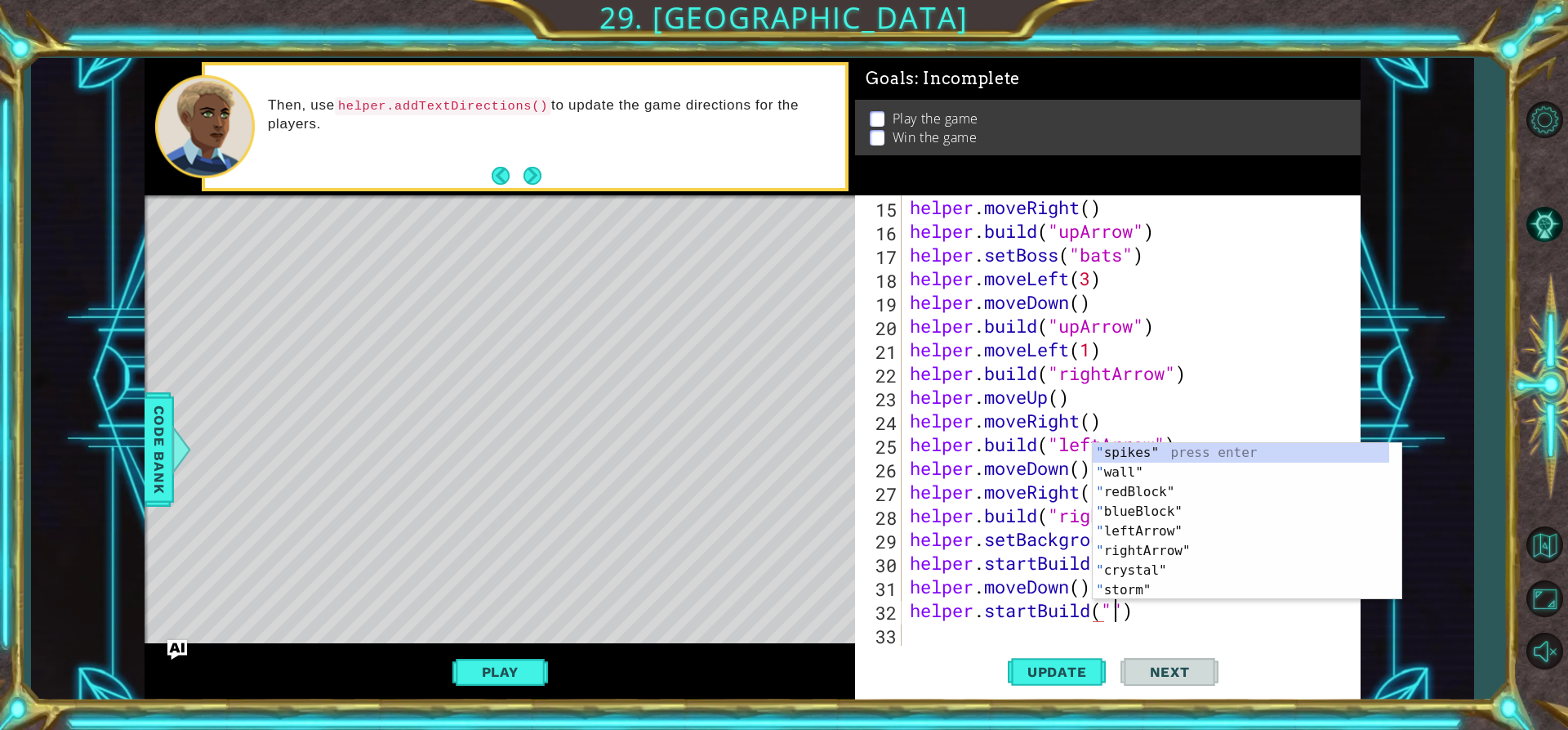
scroll to position [0, 0]
click at [1163, 450] on div "" spikes" press enter " wall" press enter " redBlock" press enter " blueBlock" …" at bounding box center [1240, 541] width 297 height 196
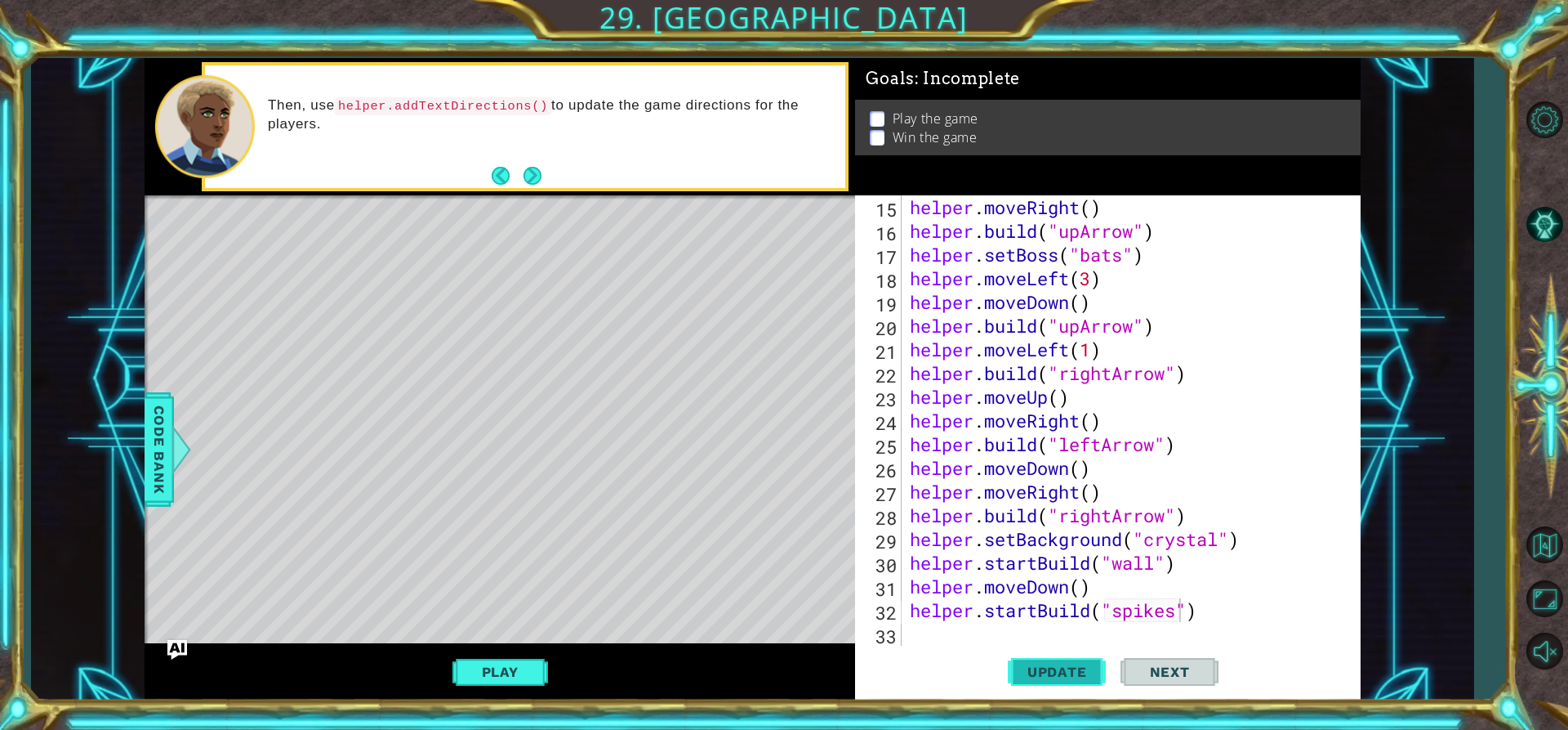
click at [1061, 670] on span "Update" at bounding box center [1057, 672] width 92 height 16
drag, startPoint x: 508, startPoint y: 674, endPoint x: 511, endPoint y: 684, distance: 10.4
click at [509, 675] on button "Play" at bounding box center [500, 672] width 96 height 31
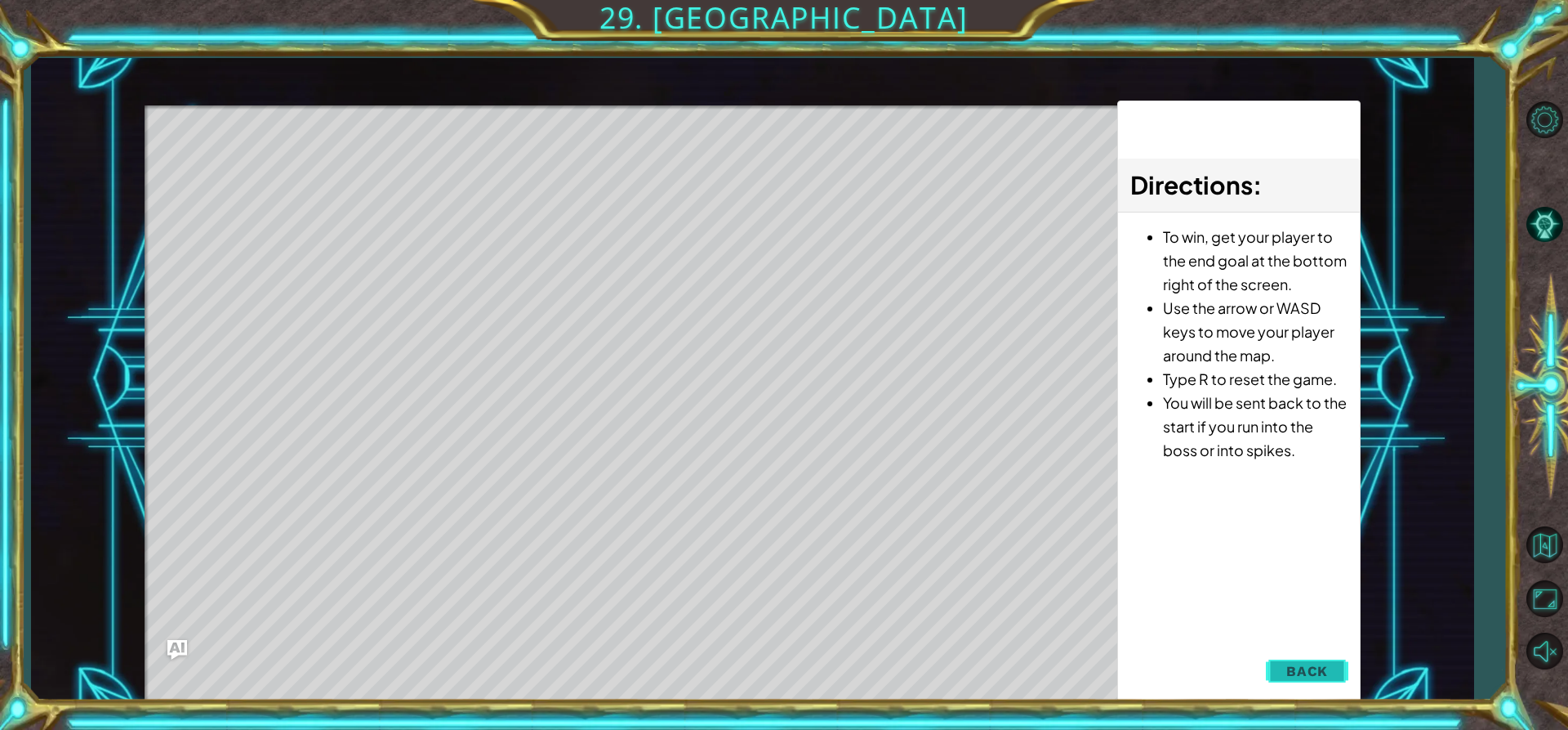
click at [1329, 683] on button "Back" at bounding box center [1307, 671] width 83 height 33
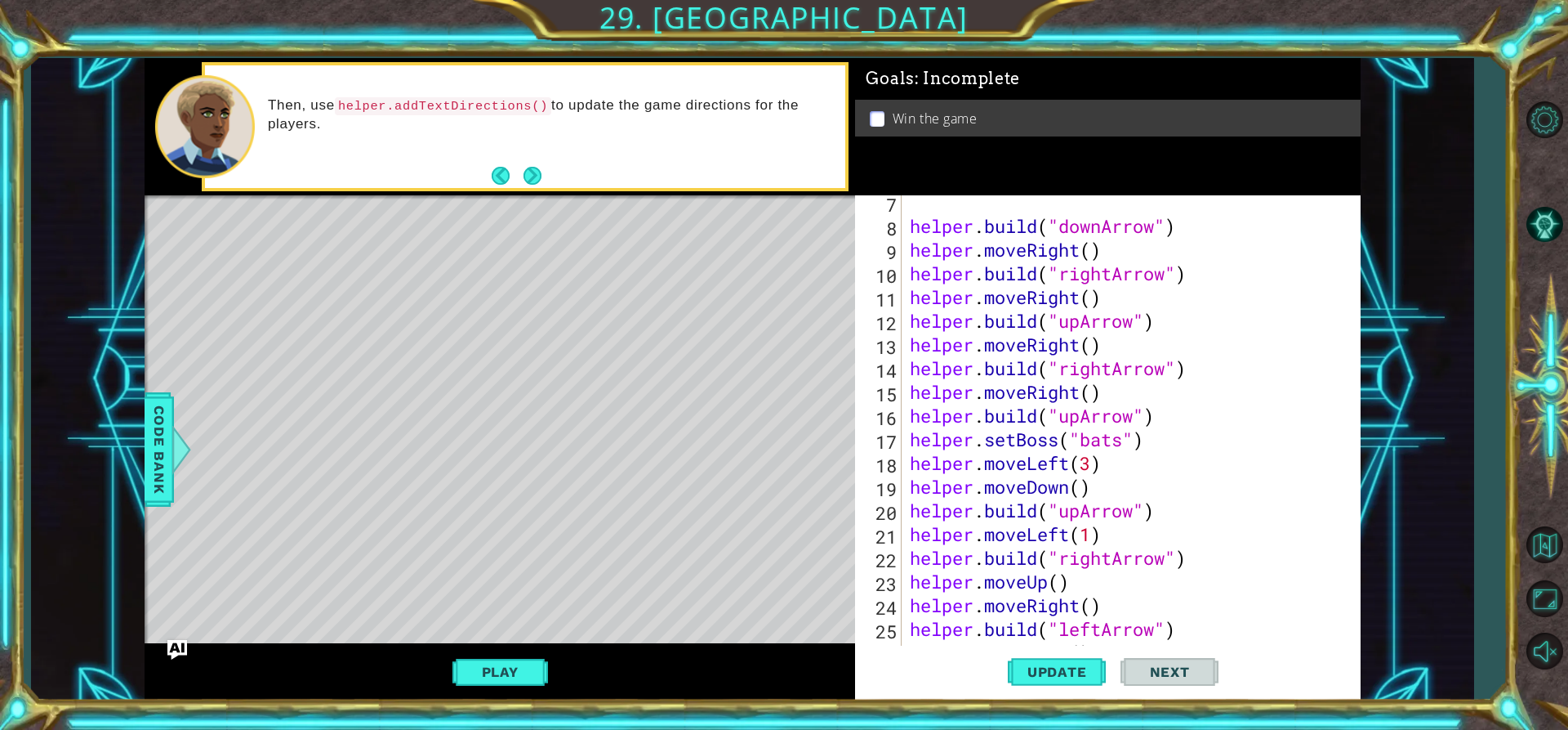
scroll to position [196, 0]
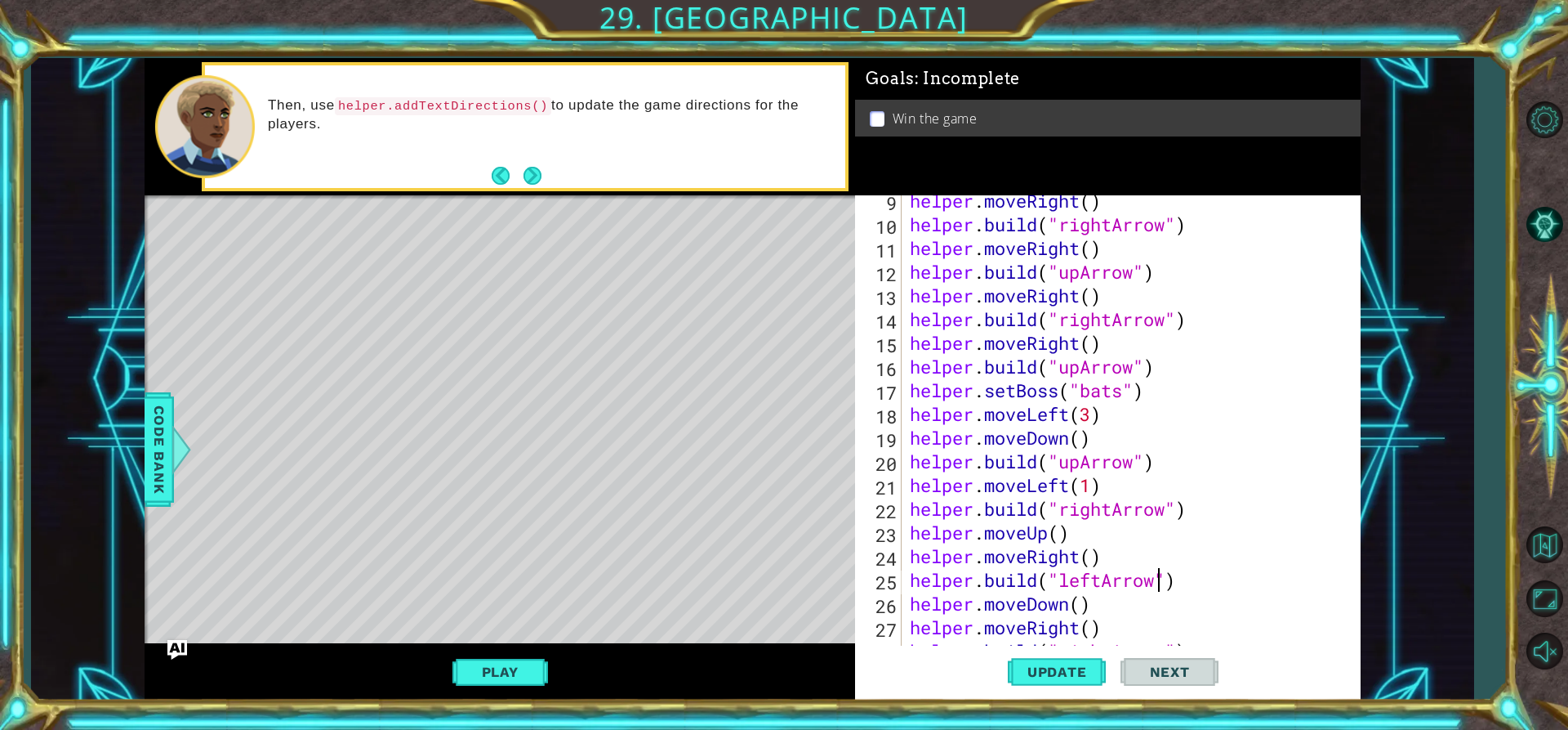
click at [1156, 578] on div "helper . moveRight ( ) helper . build ( "rightArrow" ) helper . moveRight ( ) h…" at bounding box center [1129, 437] width 445 height 498
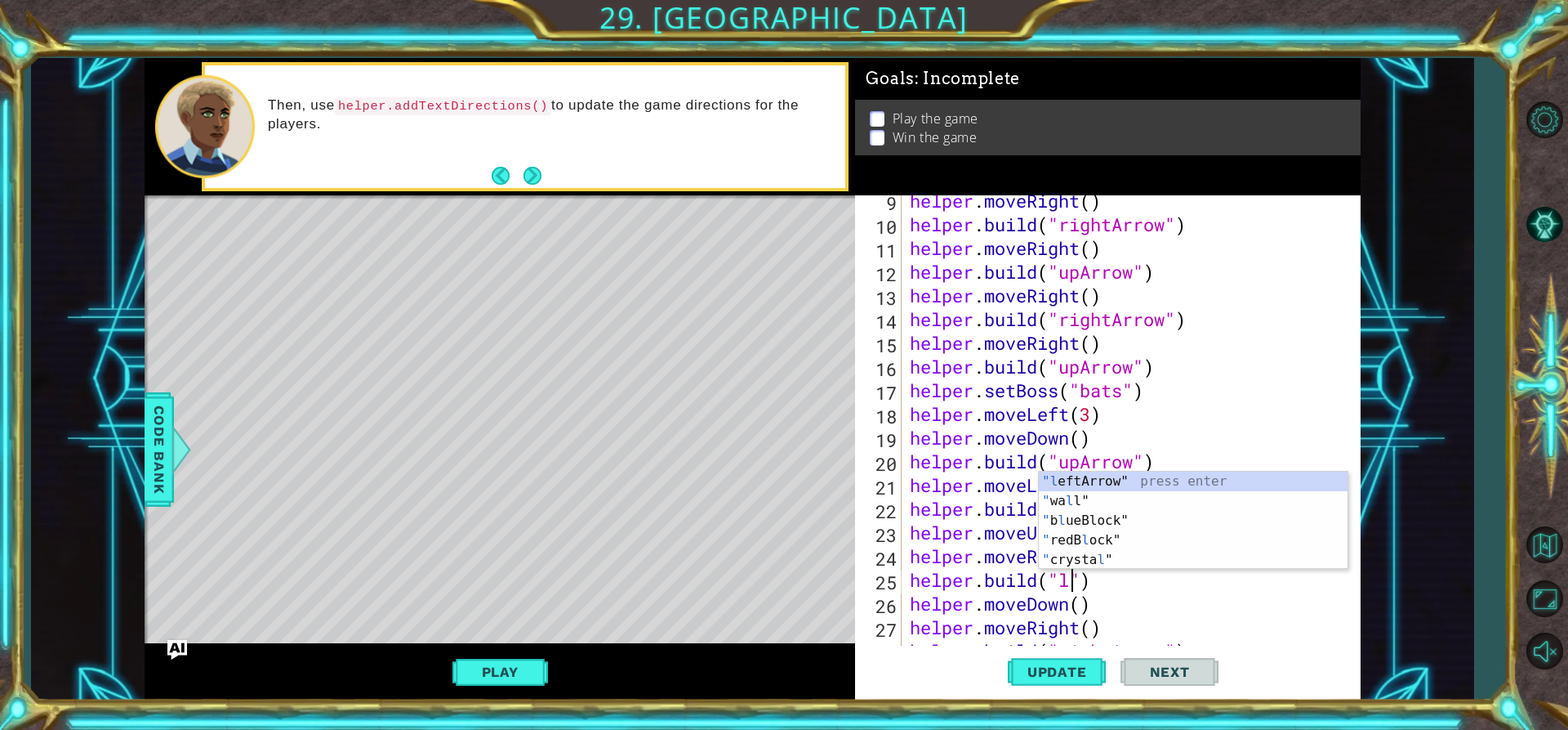
scroll to position [0, 7]
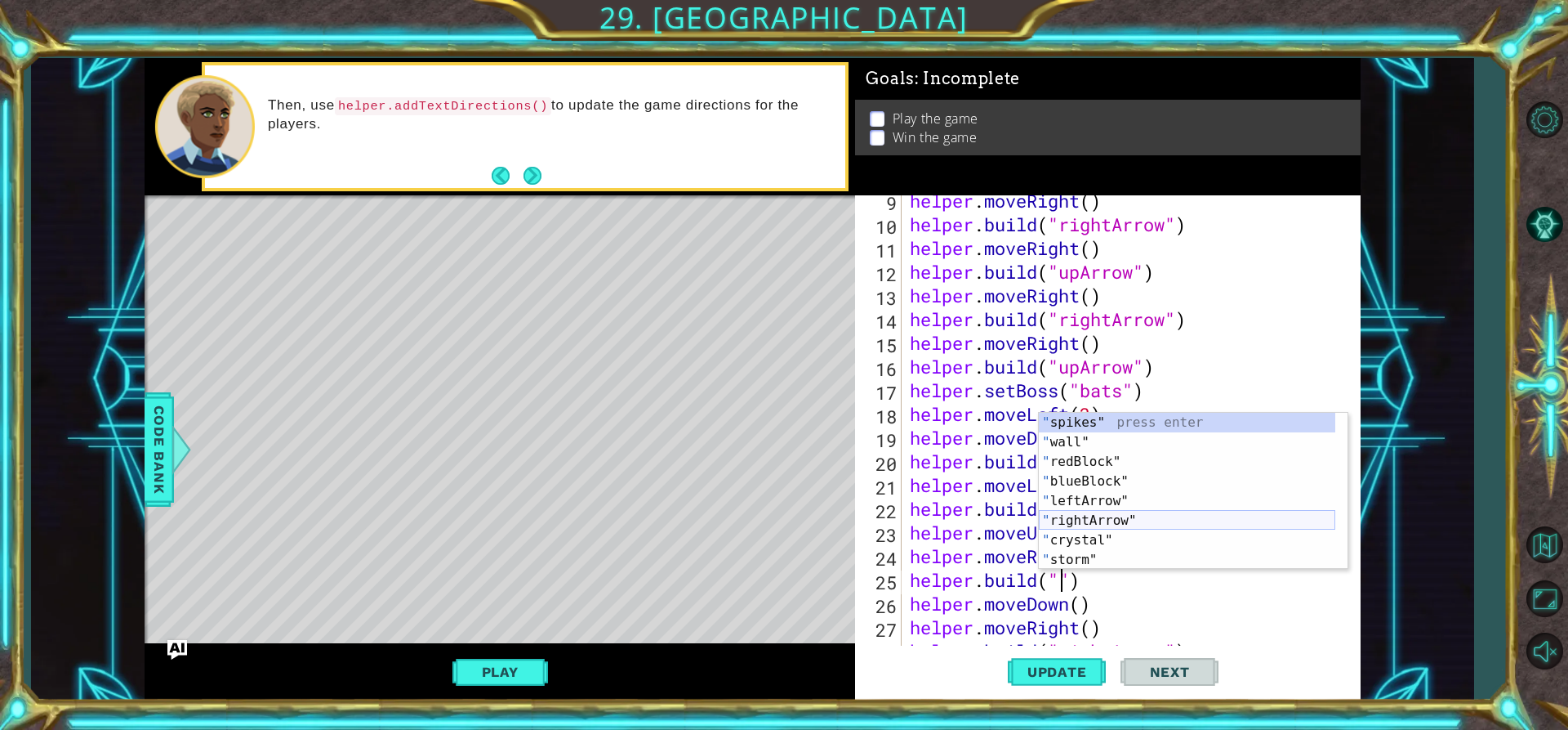
drag, startPoint x: 1092, startPoint y: 517, endPoint x: 1068, endPoint y: 551, distance: 41.6
click at [1091, 517] on div "" spikes" press enter " wall" press enter " redBlock" press enter " blueBlock" …" at bounding box center [1186, 511] width 297 height 196
type textarea "[DOMAIN_NAME]("rightArrow")"
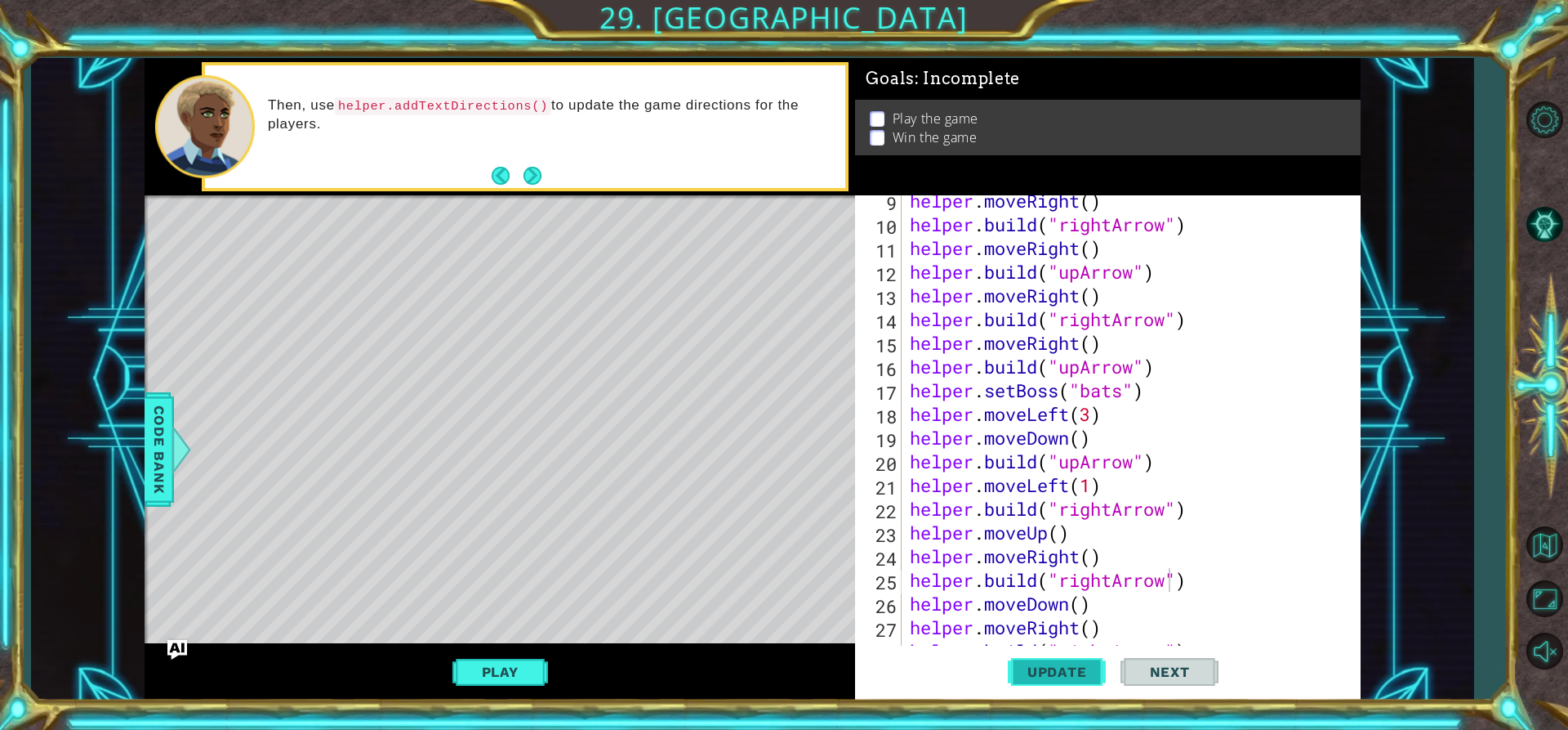
click at [1075, 670] on span "Update" at bounding box center [1057, 672] width 92 height 16
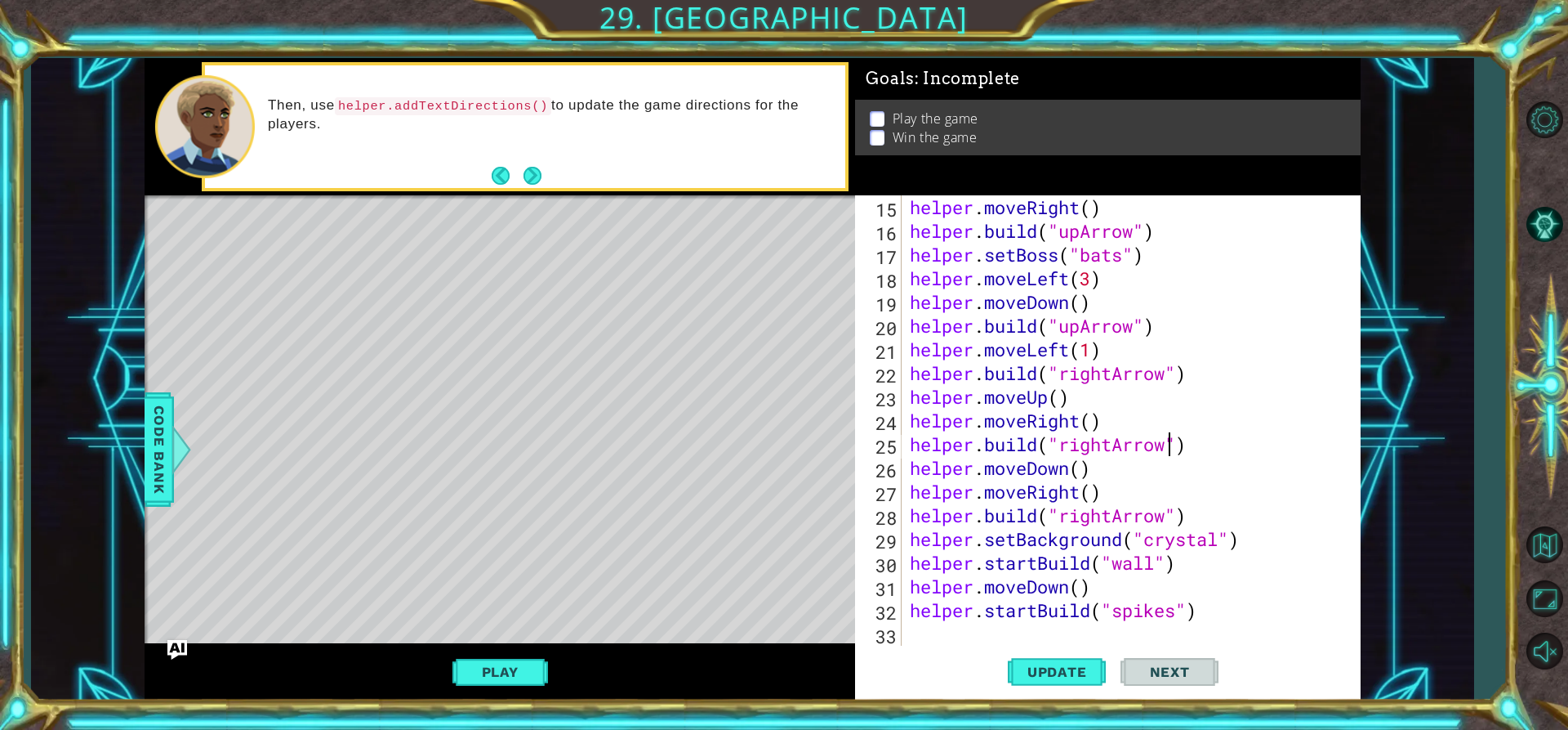
scroll to position [332, 0]
drag, startPoint x: 960, startPoint y: 634, endPoint x: 969, endPoint y: 631, distance: 9.5
click at [967, 633] on div "helper . moveRight ( ) helper . build ( "upArrow" ) helper . setBoss ( "bats" )…" at bounding box center [1129, 444] width 445 height 498
type textarea "he"
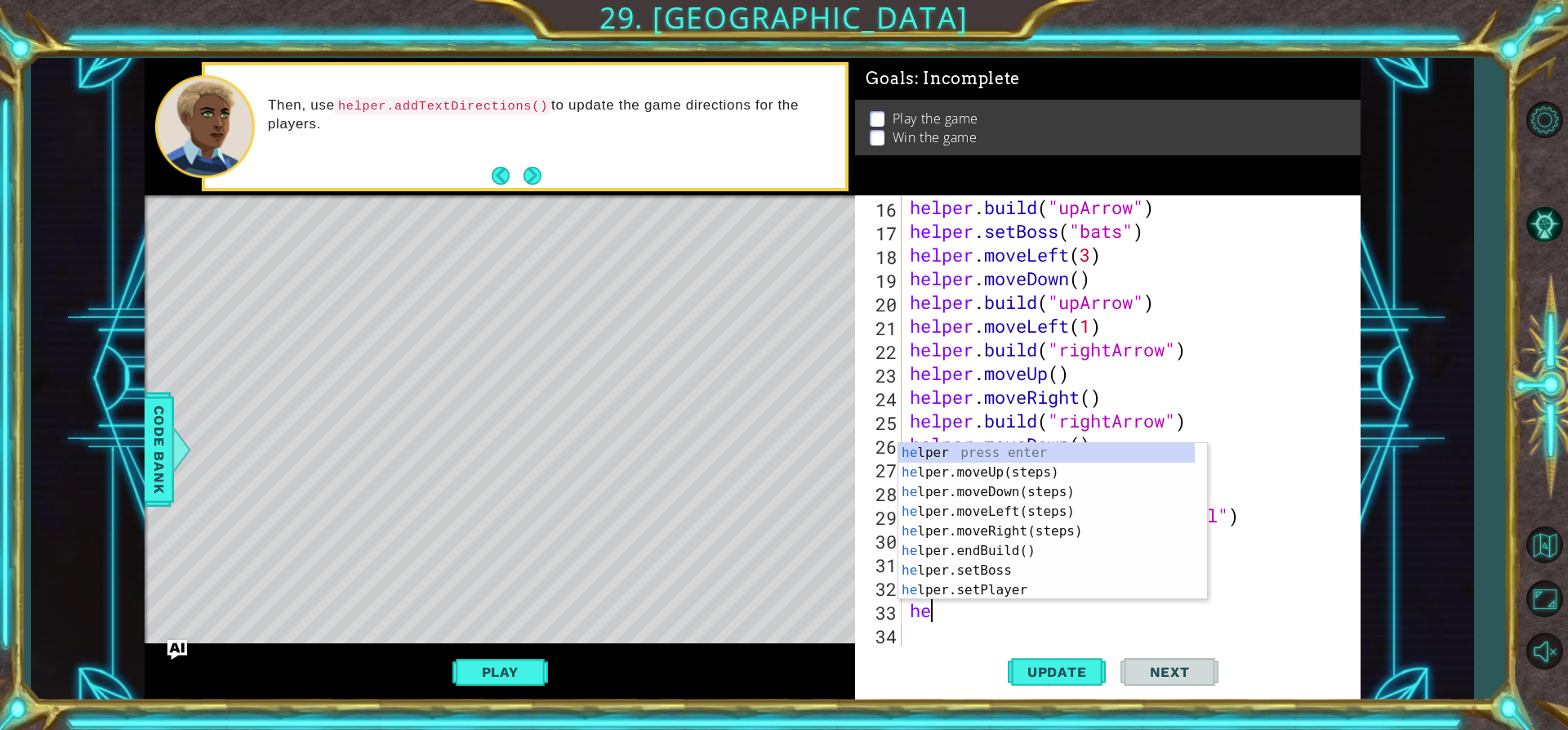
scroll to position [356, 0]
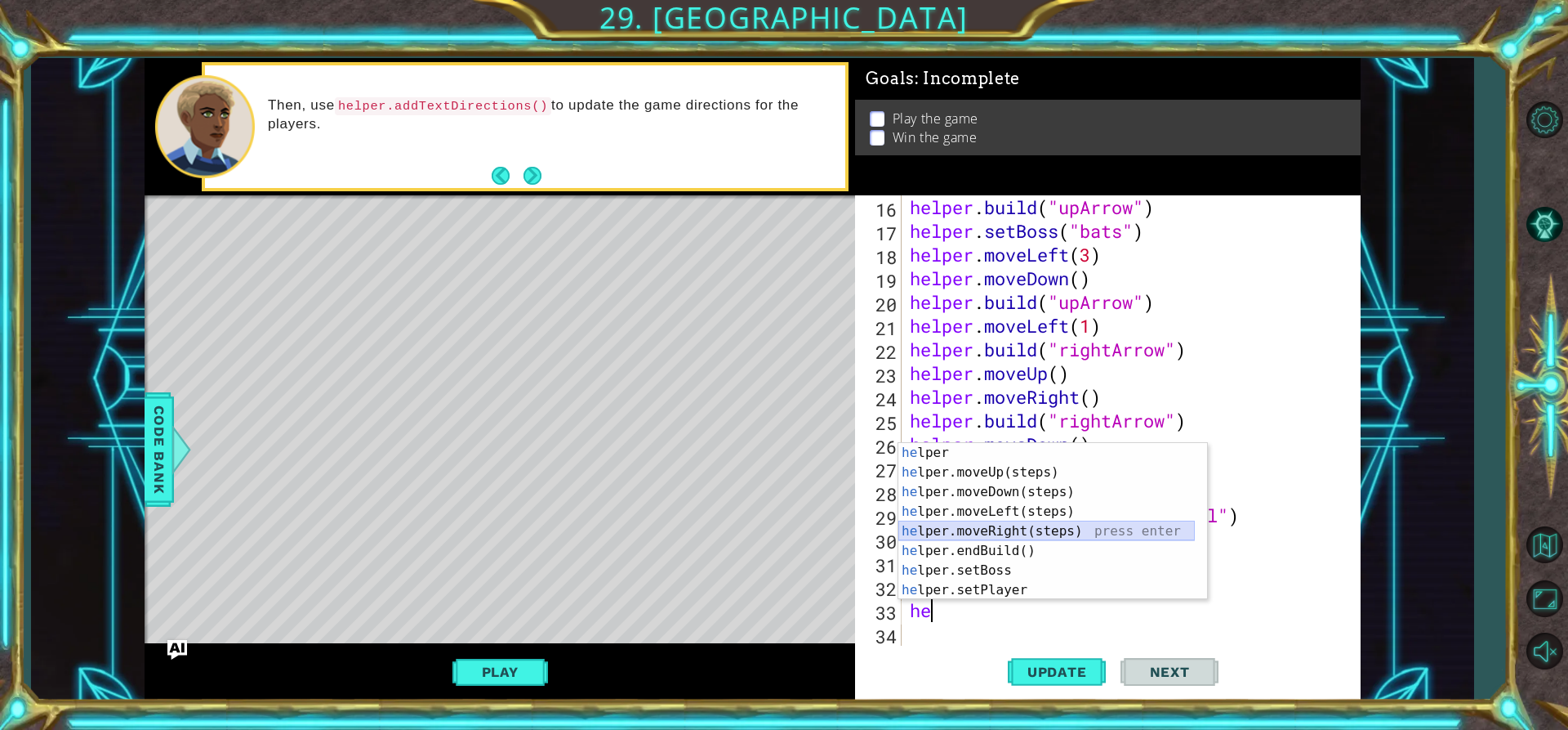
drag, startPoint x: 1001, startPoint y: 525, endPoint x: 1012, endPoint y: 522, distance: 11.4
click at [1000, 525] on div "he lper press enter he lper.moveUp(steps) press enter he lper.moveDown(steps) p…" at bounding box center [1047, 541] width 297 height 196
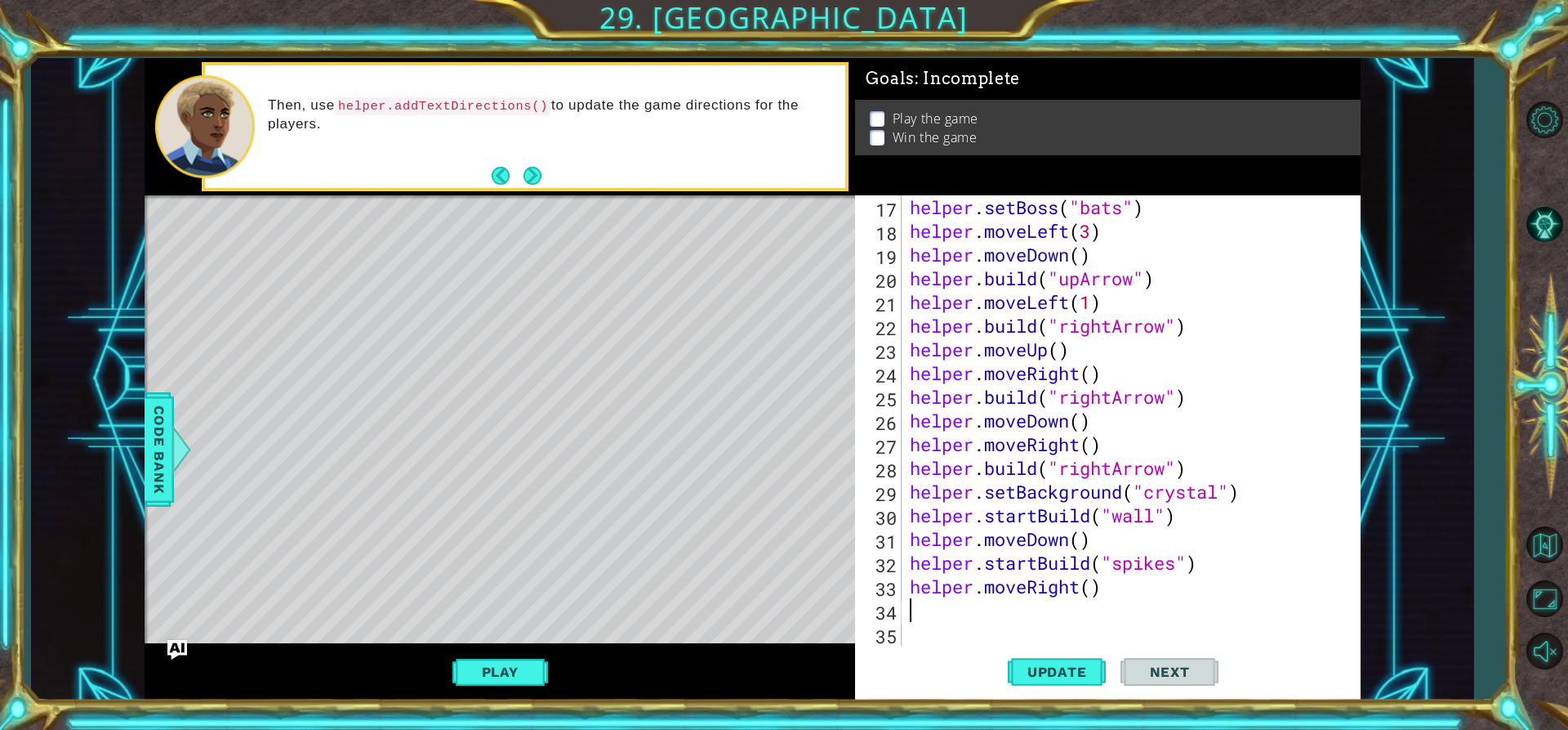
scroll to position [379, 0]
drag, startPoint x: 1054, startPoint y: 670, endPoint x: 1000, endPoint y: 643, distance: 60.4
click at [1053, 670] on span "Update" at bounding box center [1057, 672] width 92 height 16
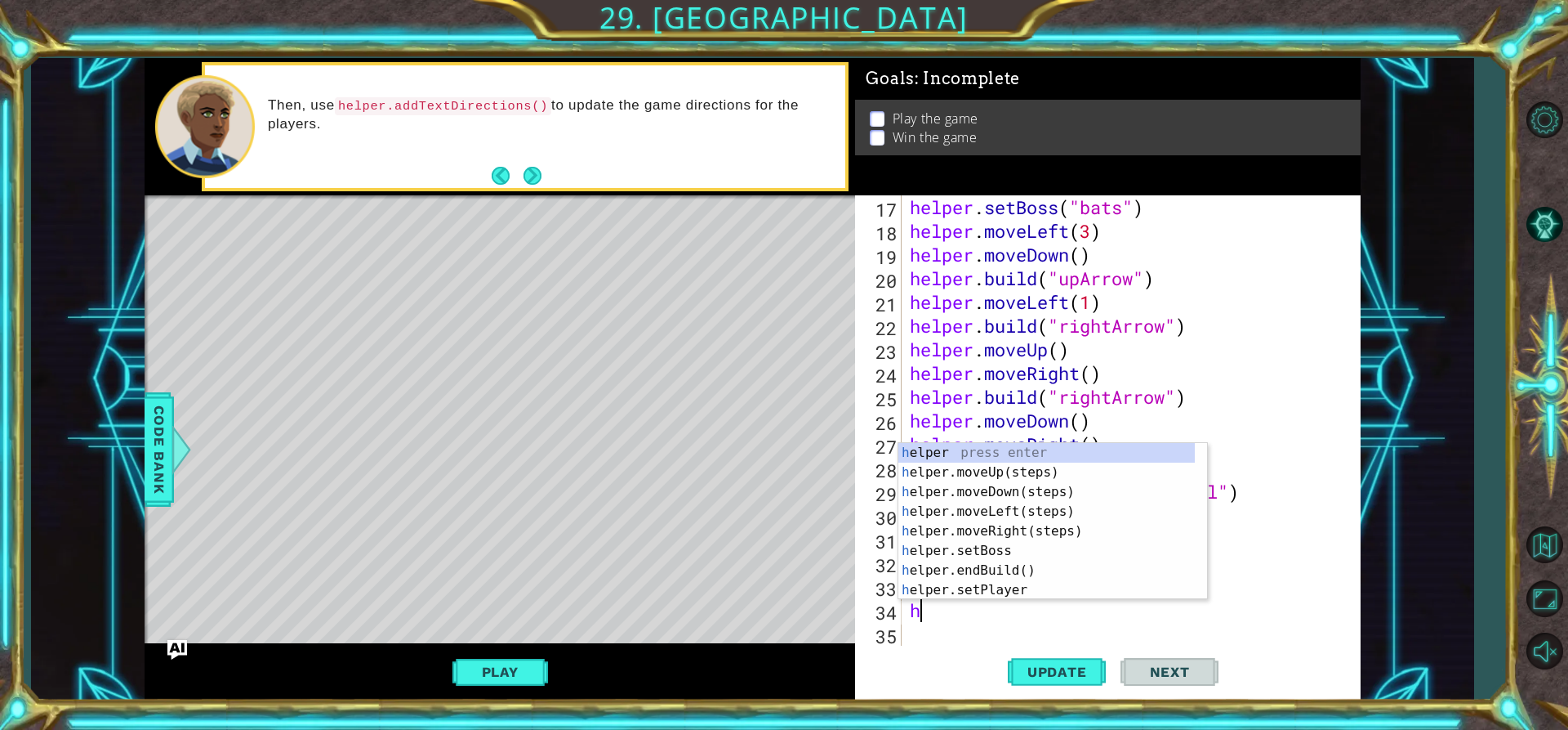
type textarea "he"
click at [997, 474] on div "he lper press enter he lper.moveUp(steps) press enter he lper.moveDown(steps) p…" at bounding box center [1047, 541] width 297 height 196
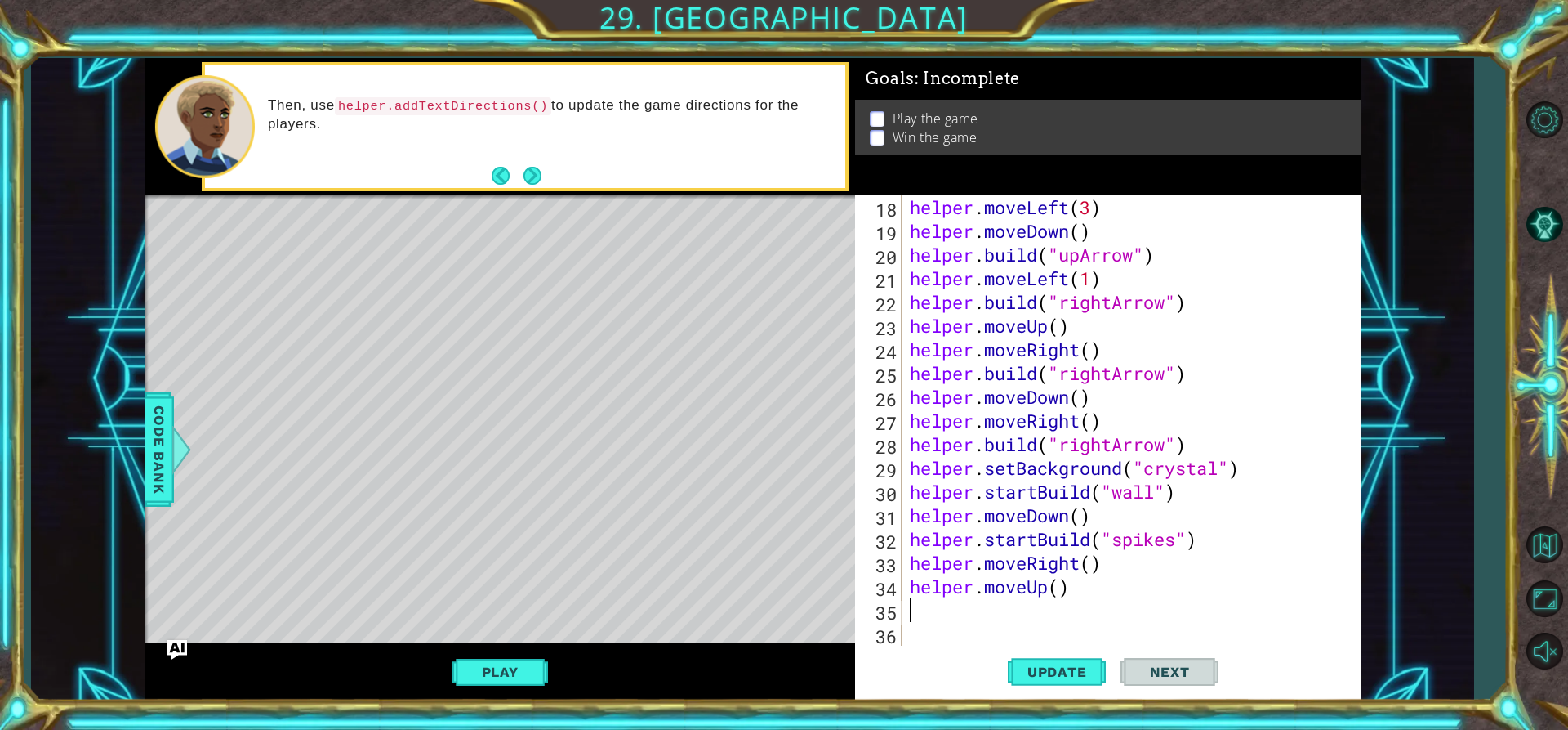
scroll to position [403, 0]
click at [1056, 582] on div "helper . moveLeft ( 3 ) helper . moveDown ( ) helper . build ( "upArrow" ) help…" at bounding box center [1129, 444] width 445 height 498
type textarea "helper.moveUp()"
click at [940, 620] on div "helper . moveLeft ( 3 ) helper . moveDown ( ) helper . build ( "upArrow" ) help…" at bounding box center [1129, 444] width 445 height 498
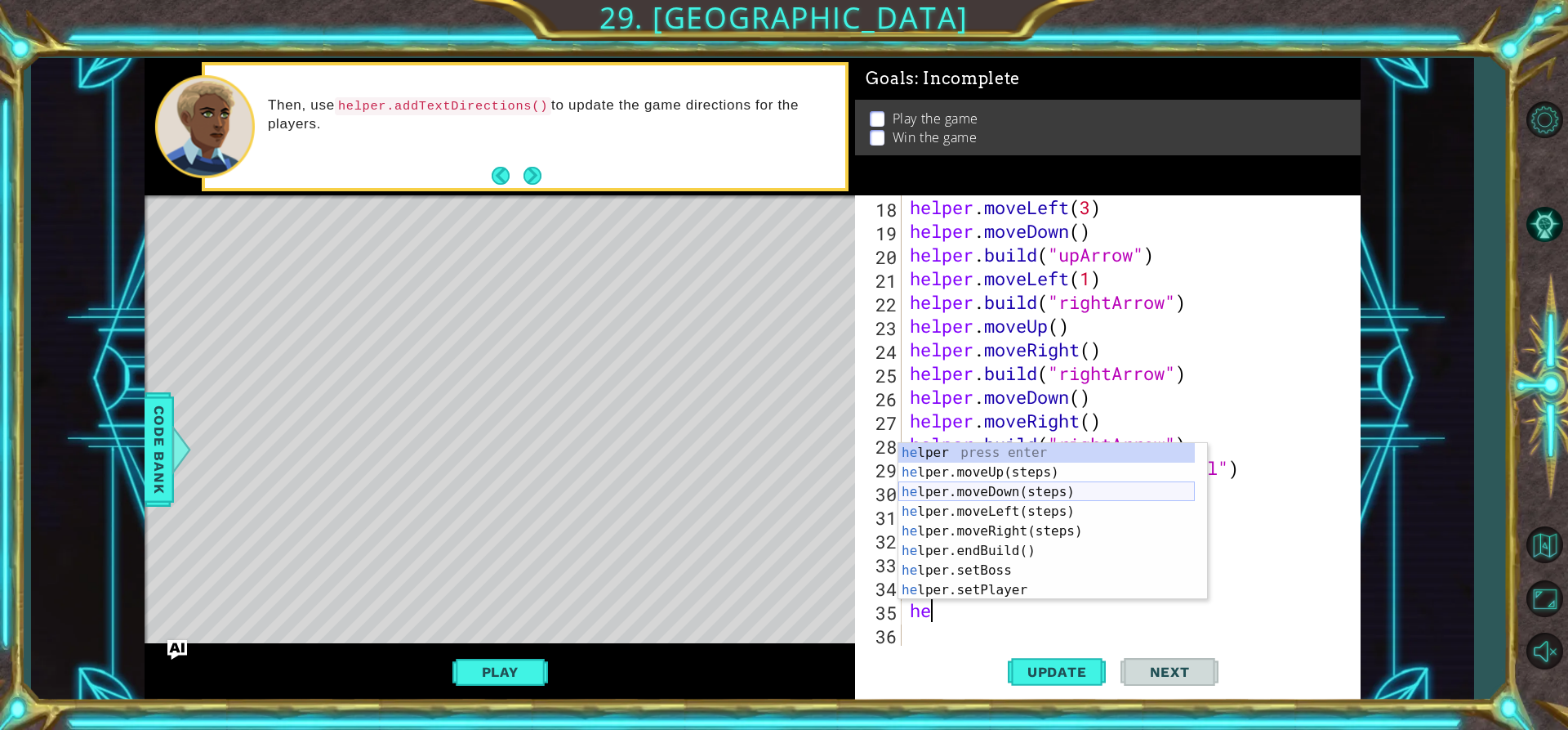
scroll to position [49, 0]
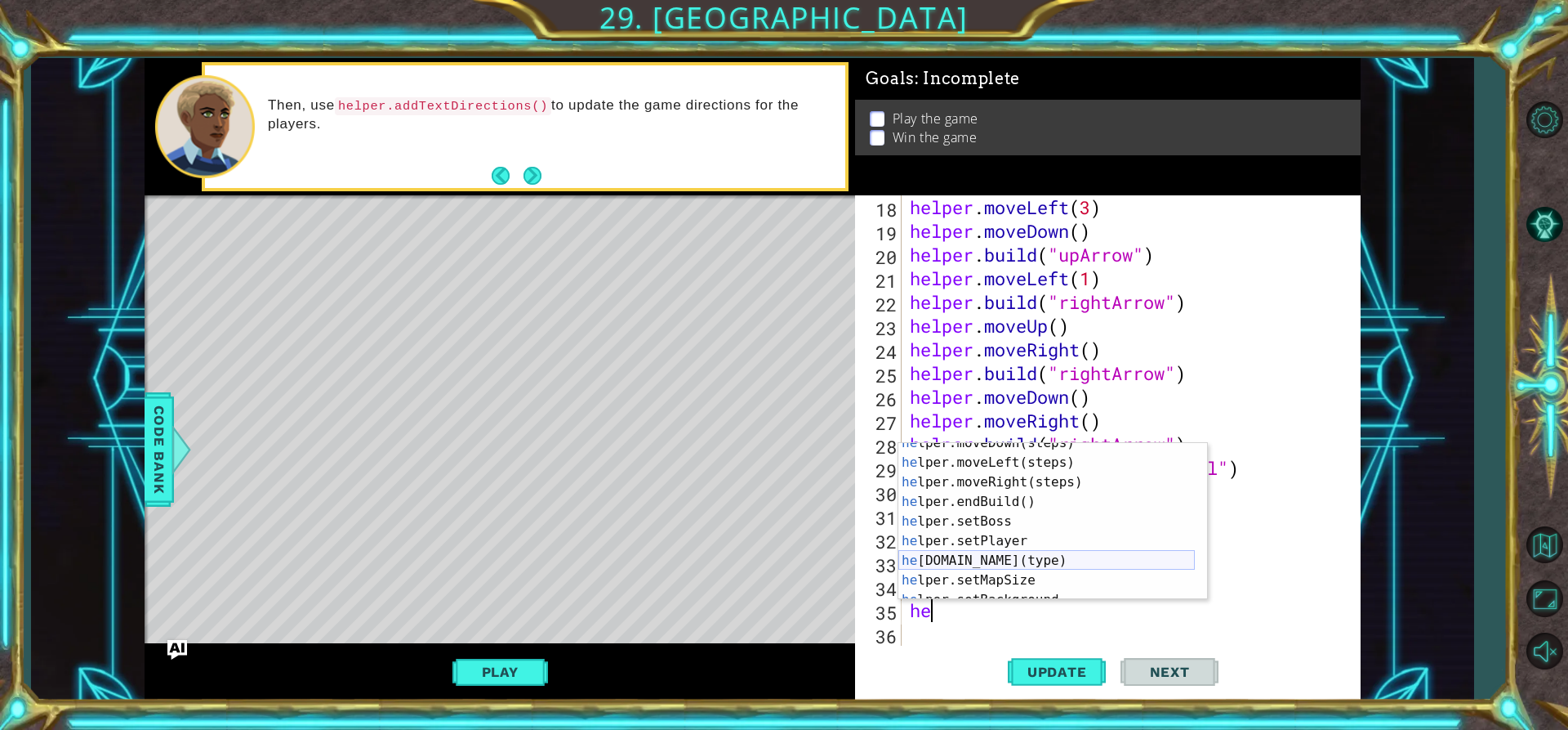
click at [988, 555] on div "he lper.moveDown(steps) press enter he lper.moveLeft(steps) press enter he lper…" at bounding box center [1047, 531] width 297 height 196
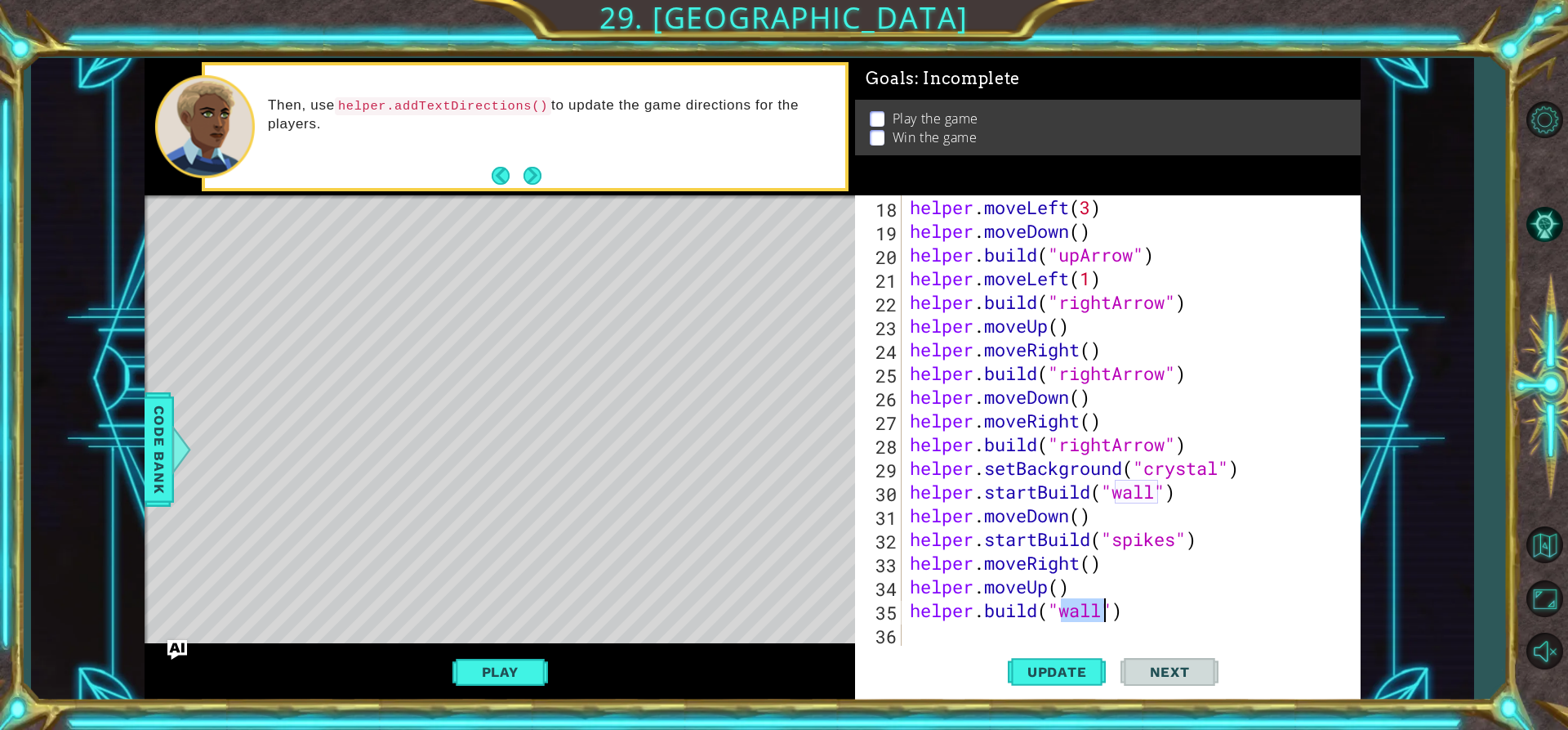
scroll to position [0, 7]
click at [1134, 564] on div ""[PERSON_NAME]" press enter "d ownArrow" press enter " re d Block" press enter" at bounding box center [1193, 590] width 309 height 98
type textarea "[DOMAIN_NAME]("downArrow")"
click at [1055, 682] on button "Update" at bounding box center [1057, 672] width 98 height 51
drag, startPoint x: 945, startPoint y: 623, endPoint x: 936, endPoint y: 622, distance: 9.1
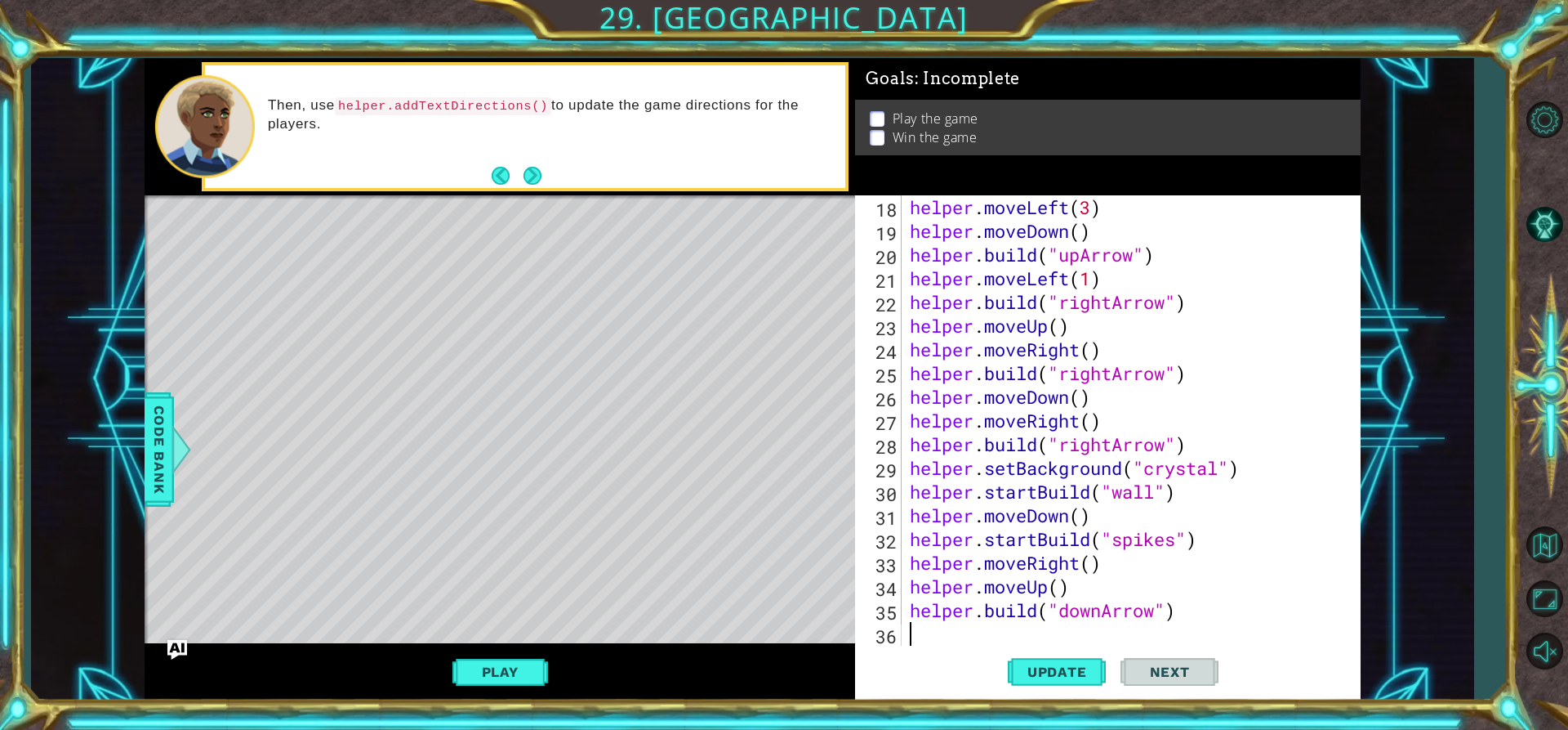
click at [939, 622] on div "helper . moveLeft ( 3 ) helper . moveDown ( ) helper . build ( "upArrow" ) help…" at bounding box center [1129, 444] width 445 height 498
type textarea "h"
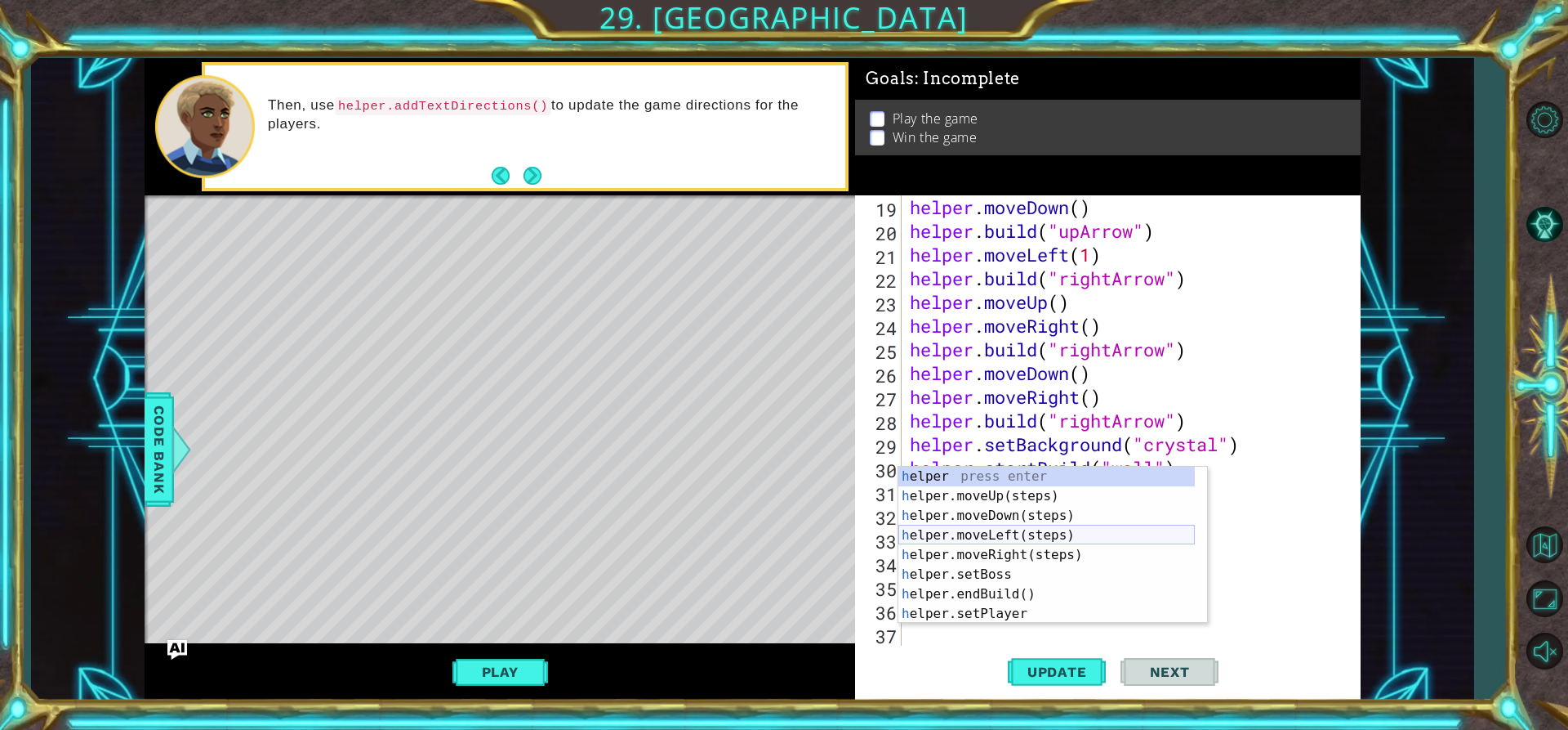
scroll to position [427, 0]
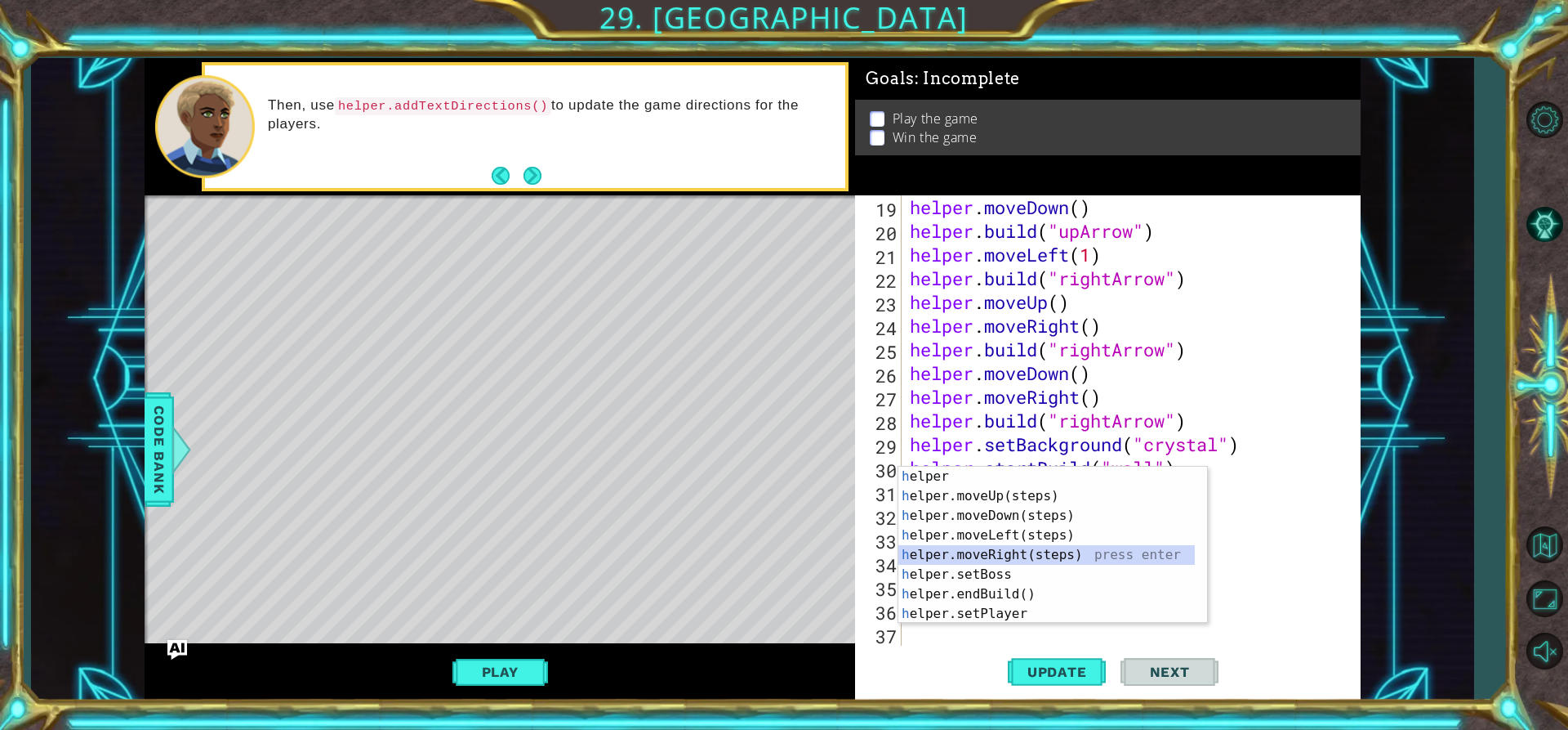
click at [991, 546] on div "h elper press enter h elper.moveUp(steps) press enter h elper.moveDown(steps) p…" at bounding box center [1047, 565] width 297 height 196
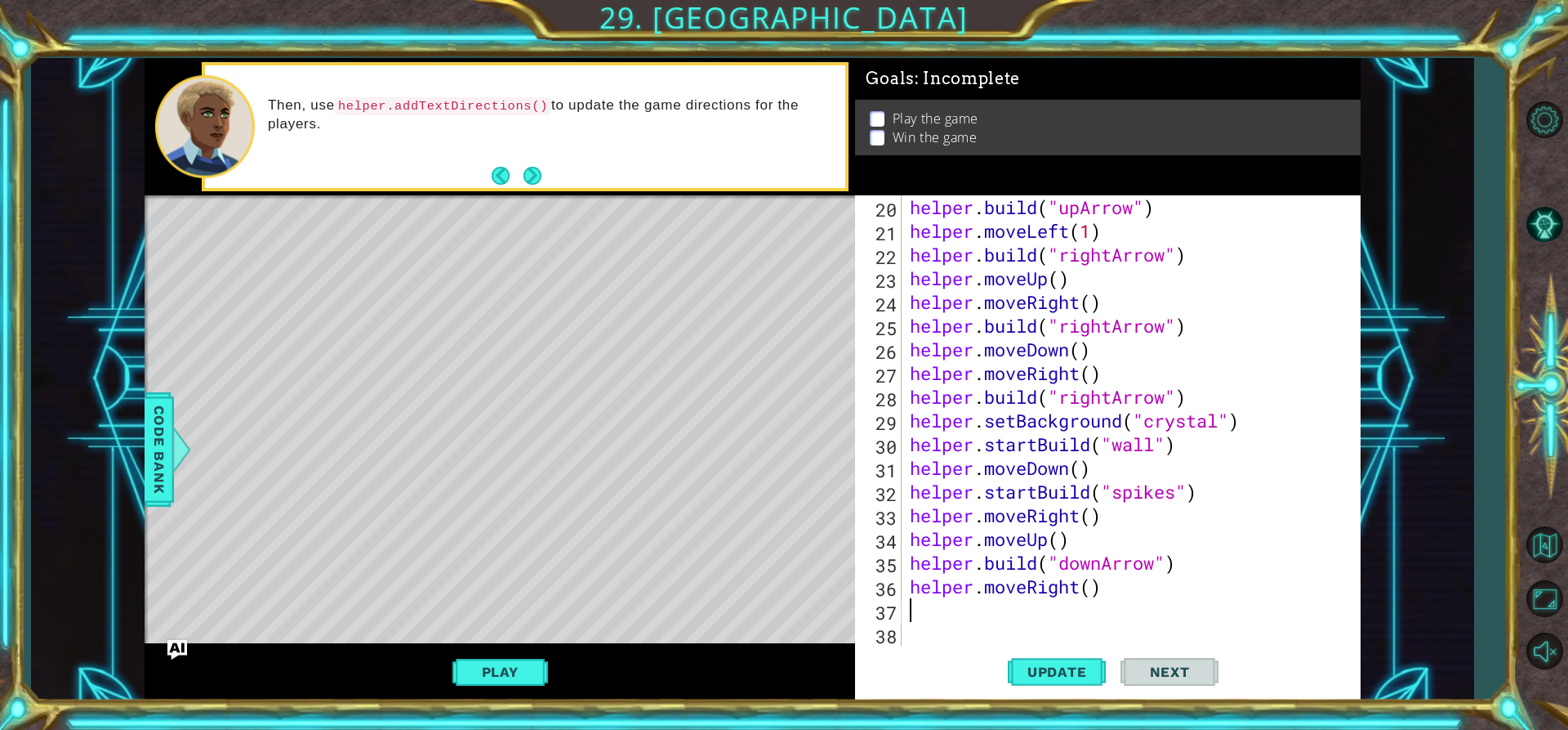
scroll to position [450, 0]
click at [961, 594] on div "helper . build ( "upArrow" ) helper . moveLeft ( 1 ) helper . build ( "rightArr…" at bounding box center [1129, 444] width 445 height 498
type textarea "helper.moveRight()"
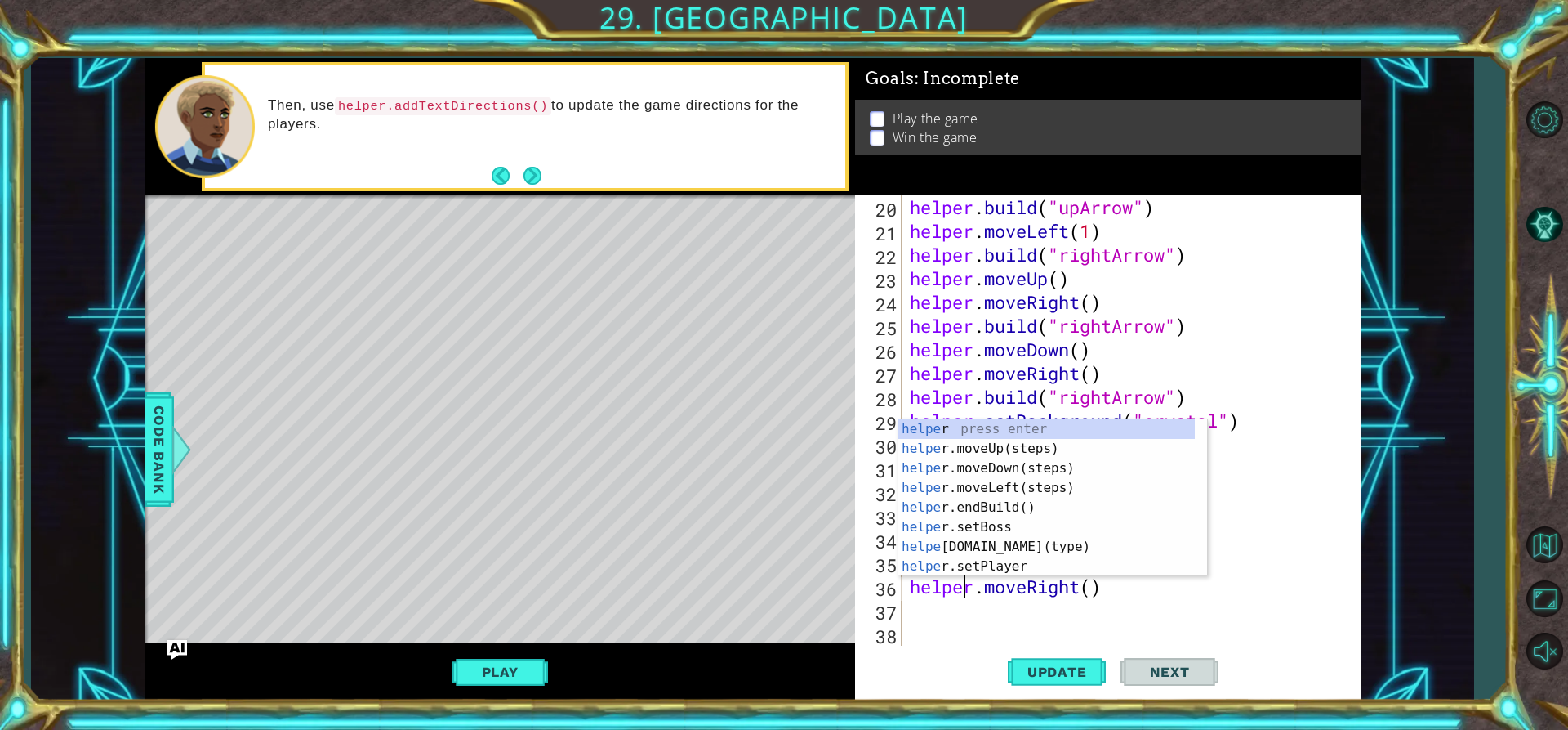
click at [935, 612] on div "helper . build ( "upArrow" ) helper . moveLeft ( 1 ) helper . build ( "rightArr…" at bounding box center [1129, 444] width 445 height 498
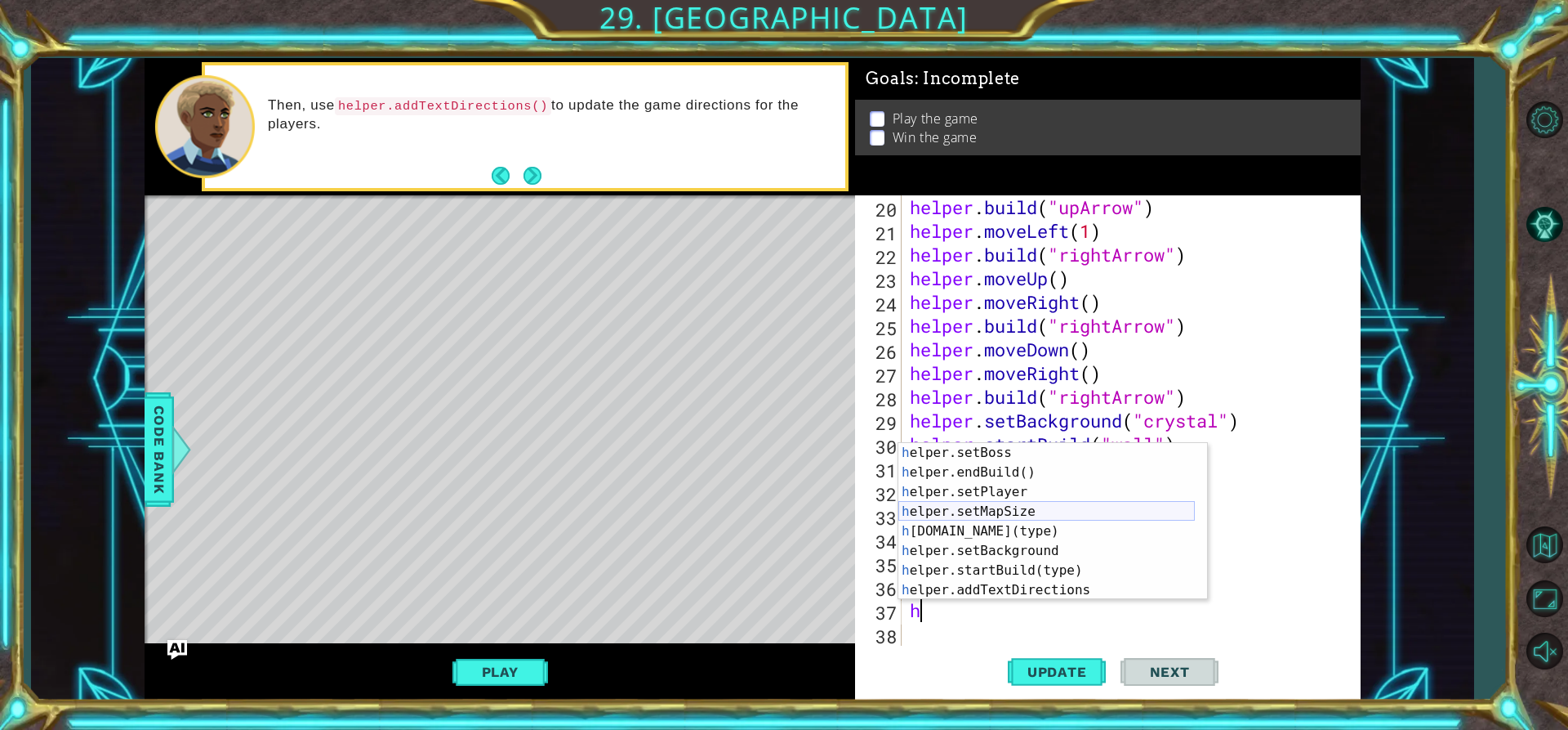
scroll to position [98, 0]
click at [995, 531] on div "h elper.setBoss press enter h elper.endBuild() press enter h elper.setPlayer pr…" at bounding box center [1047, 541] width 297 height 196
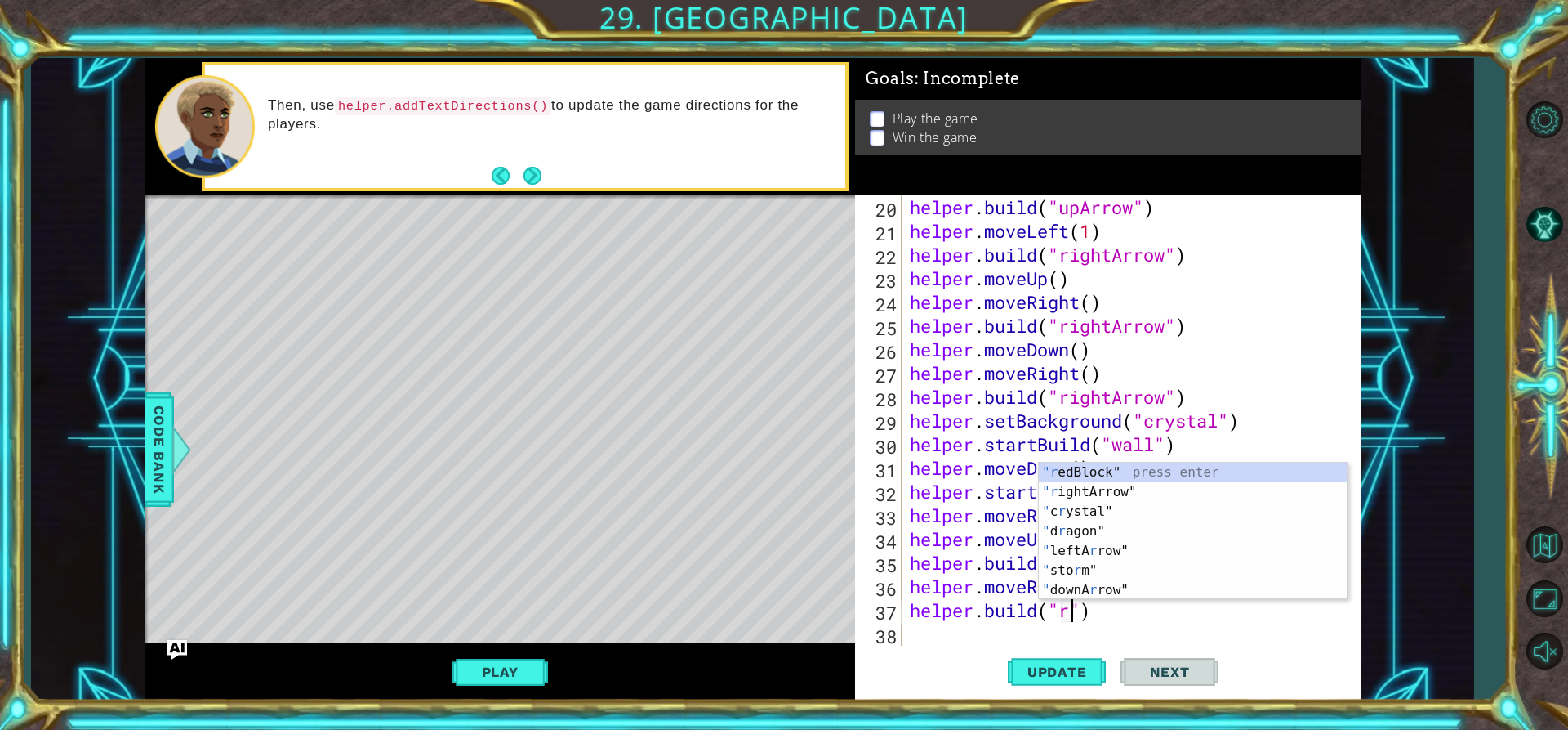
scroll to position [0, 7]
click at [1110, 495] on div ""r edBlock" press enter "r ightArrow" press enter " c r ystal" press enter " d …" at bounding box center [1193, 551] width 309 height 177
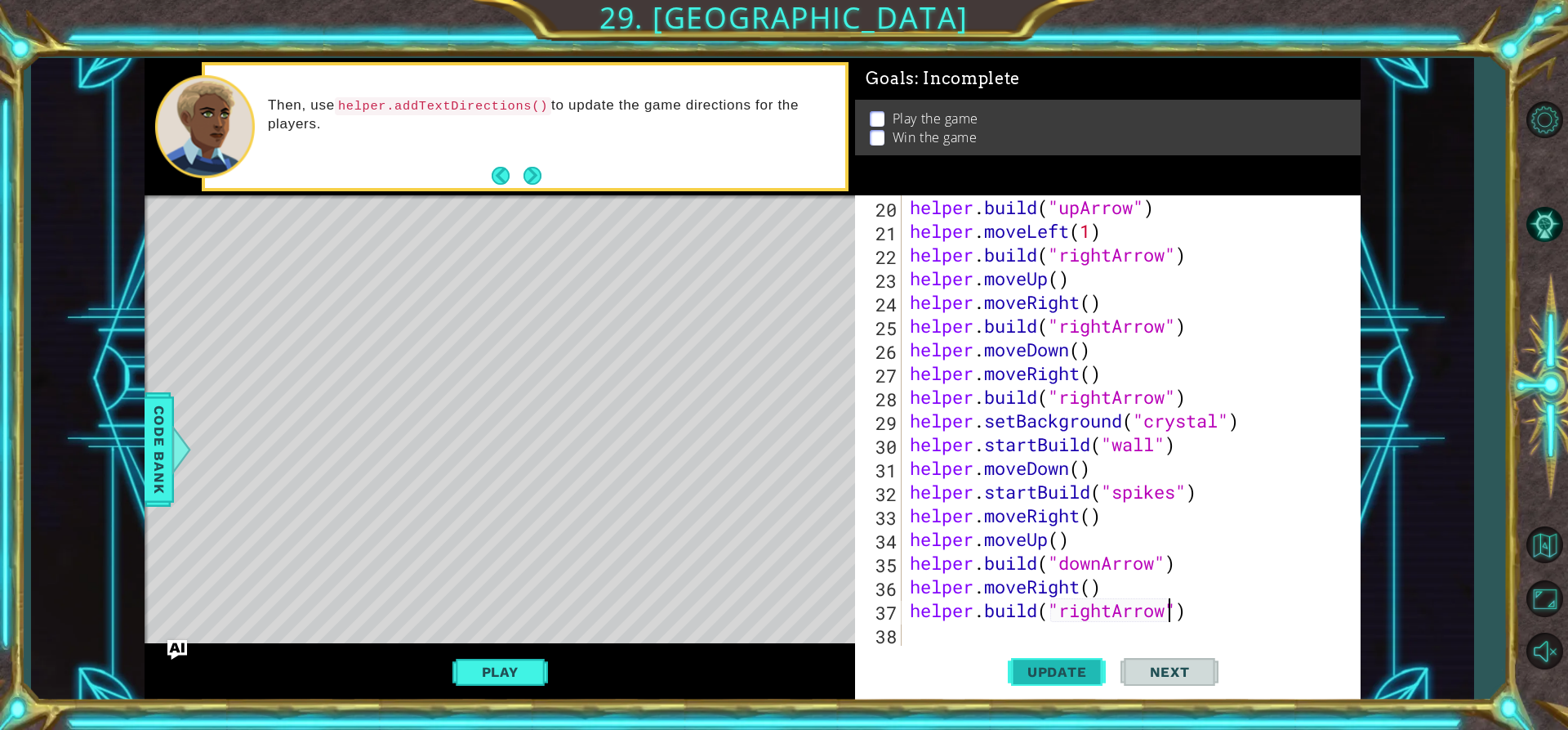
type textarea "[DOMAIN_NAME]("rightArrow")"
click at [1043, 665] on span "Update" at bounding box center [1057, 672] width 92 height 16
click at [952, 629] on div "helper . build ( "upArrow" ) helper . moveLeft ( 1 ) helper . build ( "rightArr…" at bounding box center [1129, 444] width 445 height 498
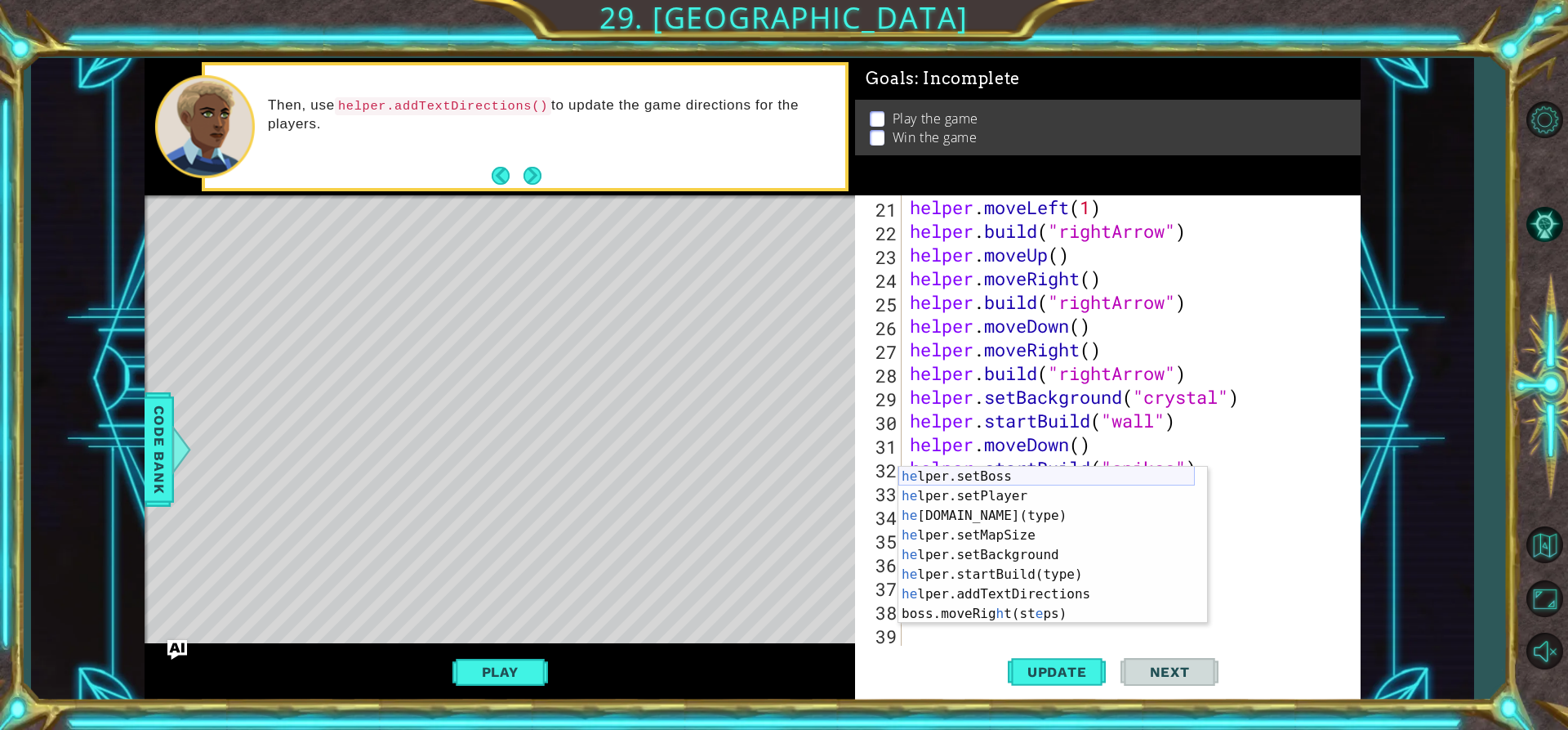
scroll to position [474, 0]
click at [978, 475] on div "he lper.setBoss press enter he lper.setPlayer press enter he [DOMAIN_NAME](type…" at bounding box center [1047, 565] width 297 height 196
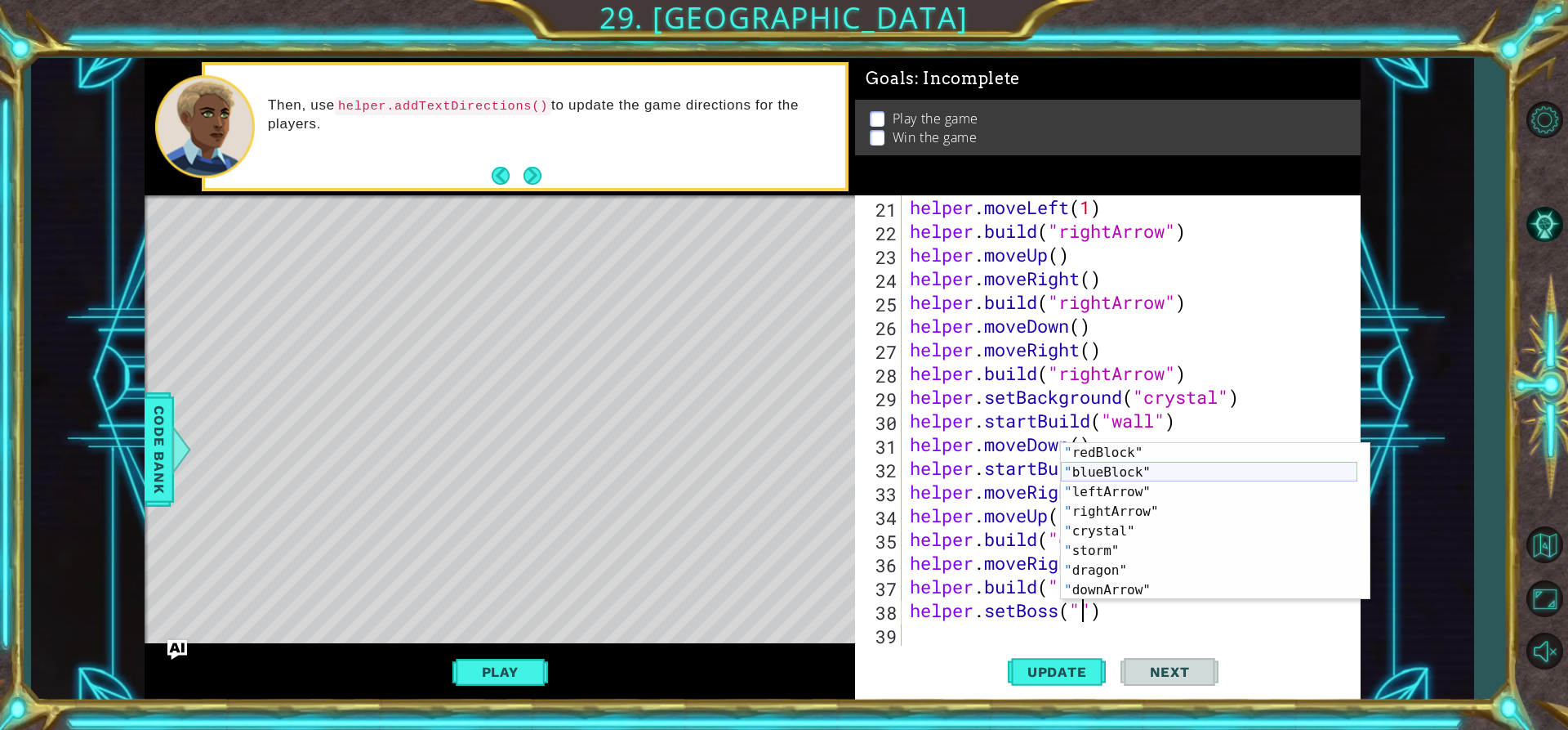
scroll to position [39, 0]
click at [1092, 562] on div "" redBlock" press enter " blueBlock" press enter " leftArrow" press enter " rig…" at bounding box center [1208, 541] width 297 height 196
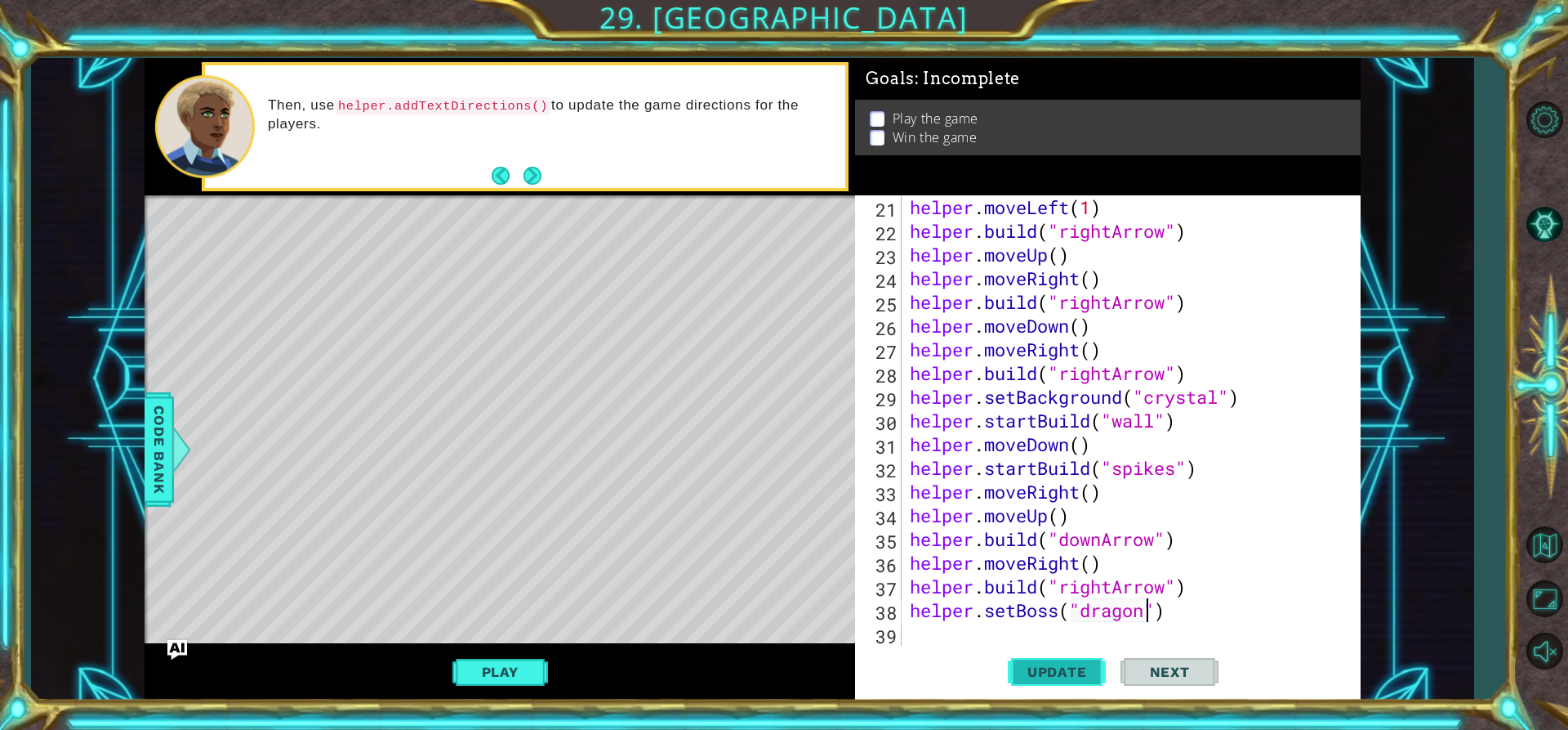
click at [1048, 665] on span "Update" at bounding box center [1057, 672] width 92 height 16
click at [1206, 611] on div "helper . moveLeft ( 1 ) helper . build ( "rightArrow" ) helper . moveUp ( ) hel…" at bounding box center [1129, 444] width 445 height 498
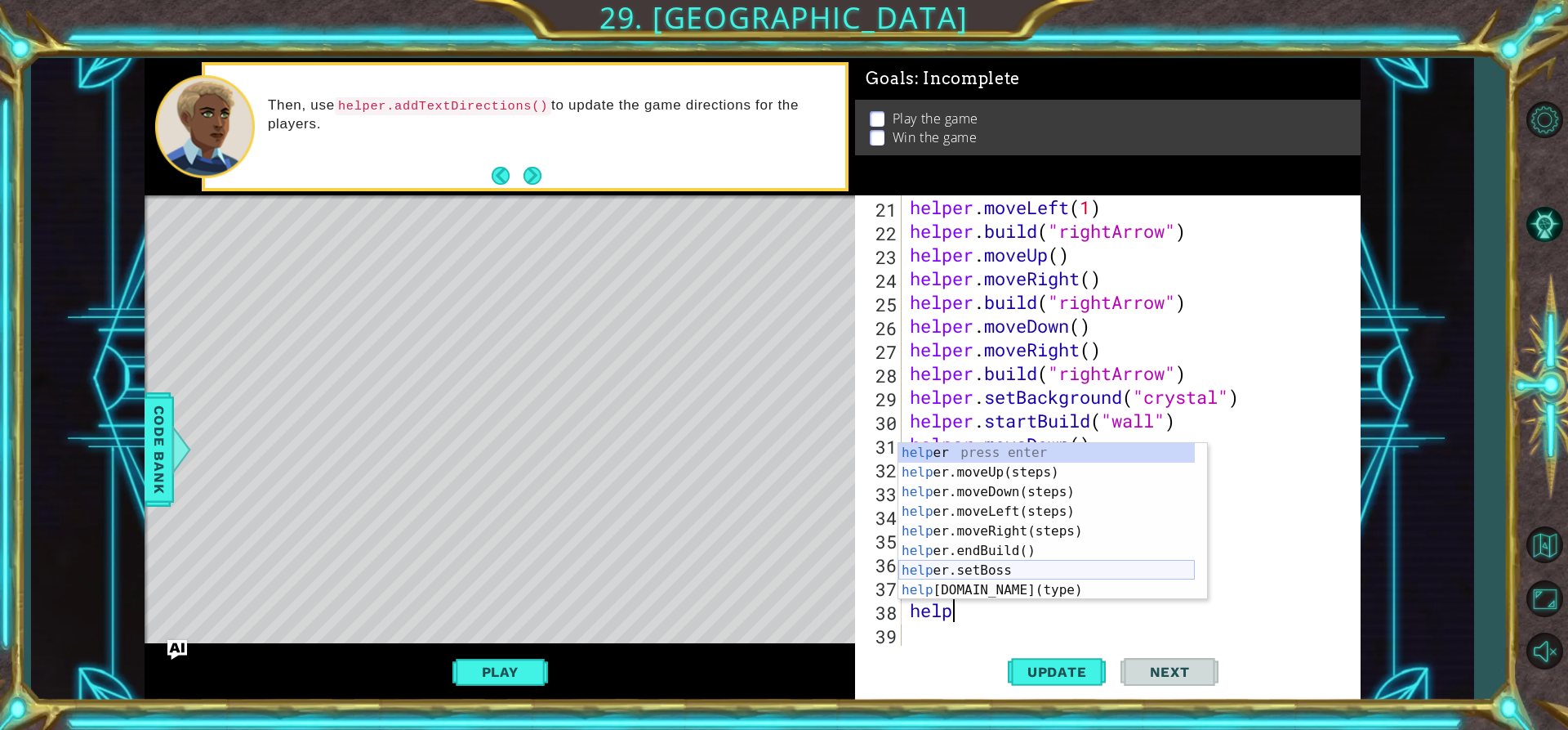
scroll to position [98, 0]
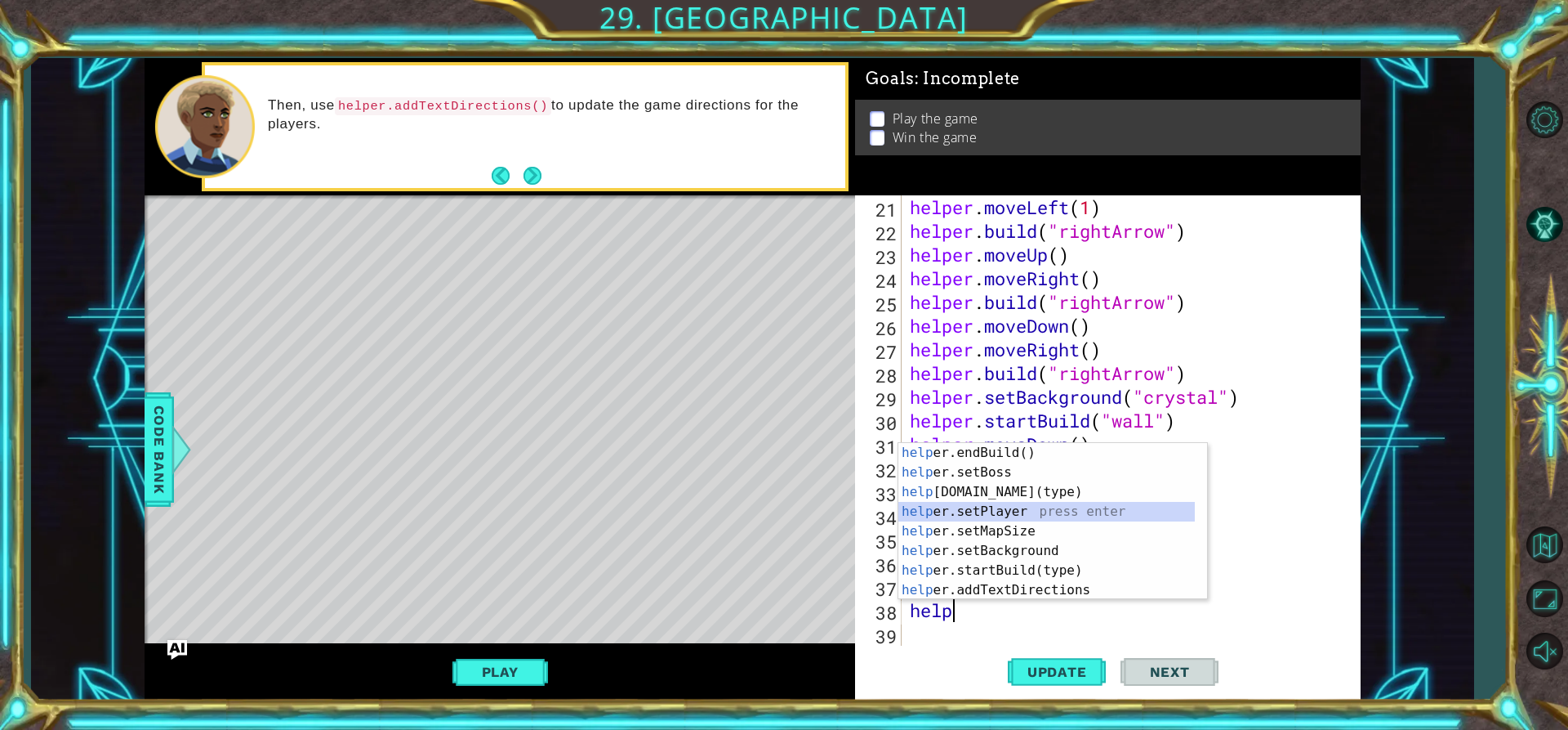
click at [965, 502] on div "help er.endBuild() press enter help er.setBoss press enter help [DOMAIN_NAME](t…" at bounding box center [1047, 541] width 297 height 196
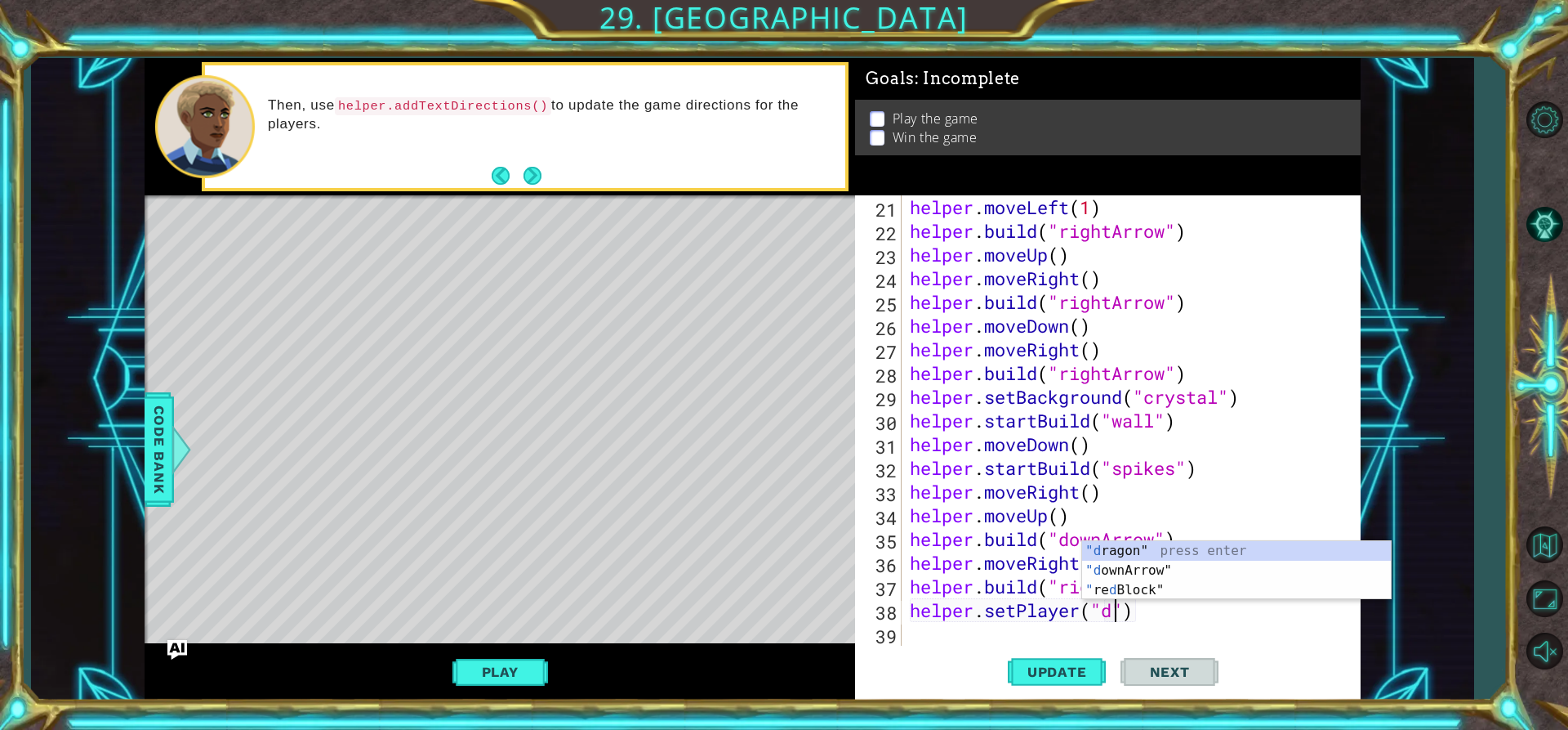
scroll to position [0, 10]
click at [1141, 563] on div ""[PERSON_NAME]" press enter "d ownA r row" press enter" at bounding box center [1236, 600] width 309 height 78
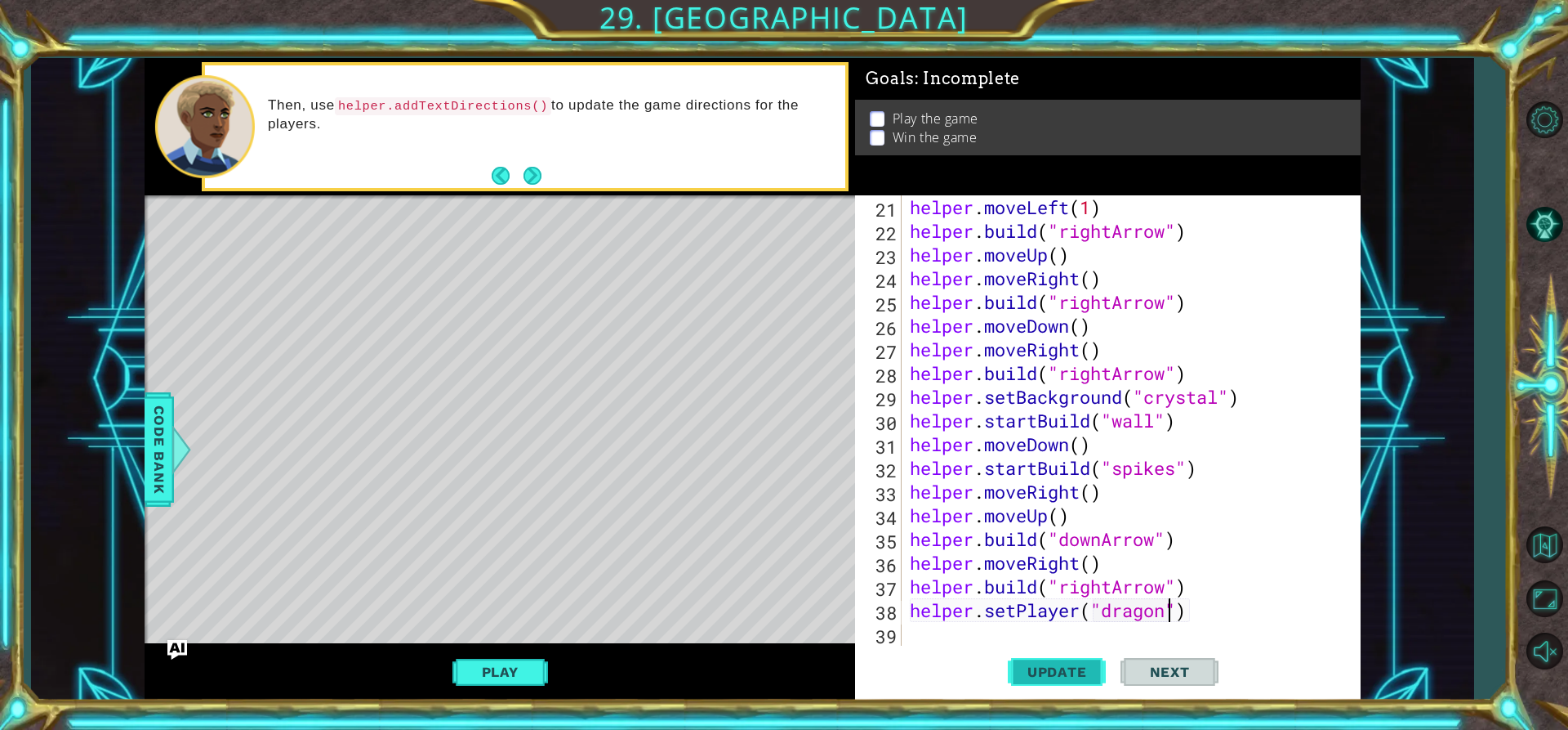
type textarea "helper.setPlayer("dragon")"
click at [1079, 666] on span "Update" at bounding box center [1057, 672] width 92 height 16
click at [1065, 662] on button "Update" at bounding box center [1057, 672] width 98 height 51
click at [480, 663] on button "Play" at bounding box center [500, 672] width 96 height 31
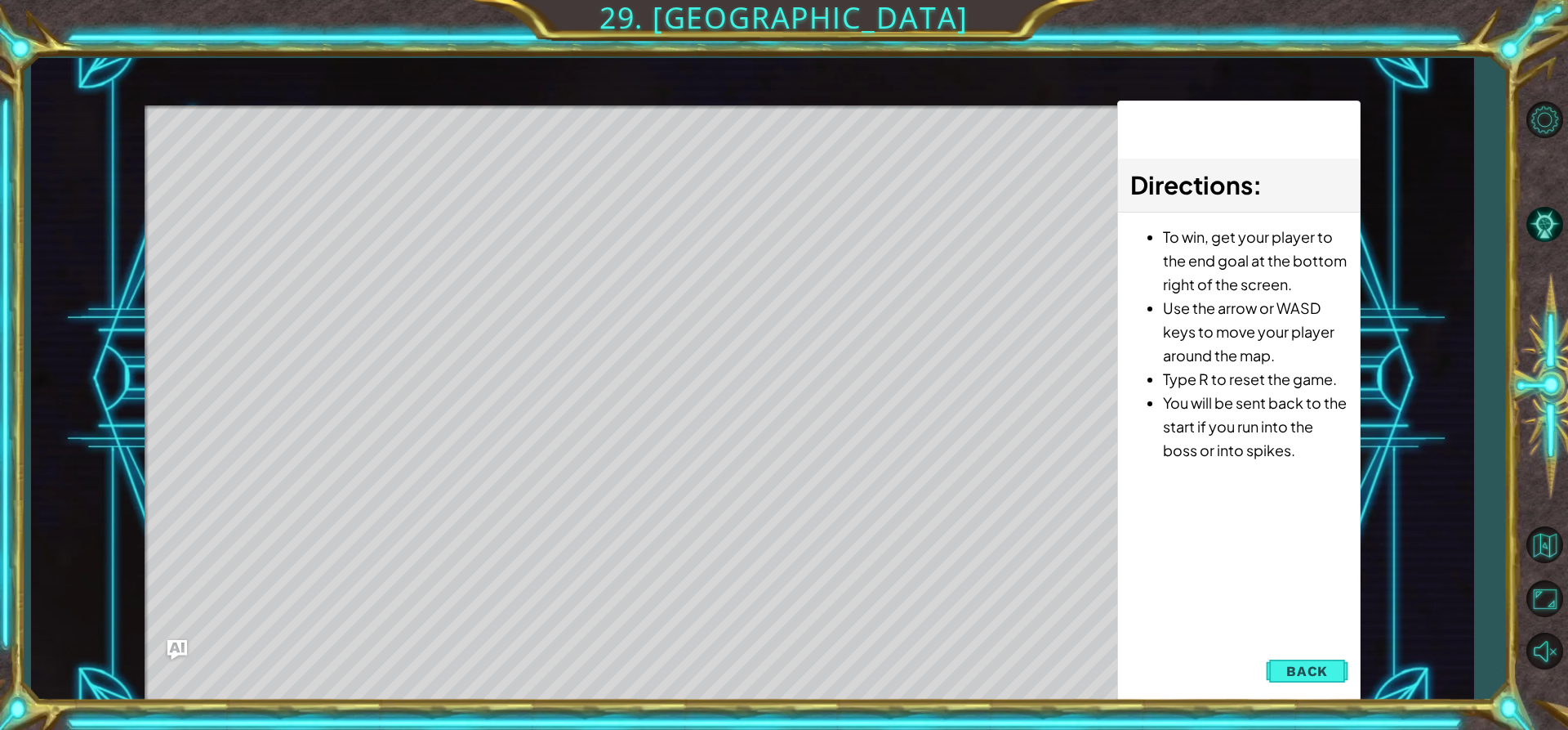
click at [1307, 670] on span "Back" at bounding box center [1307, 671] width 42 height 16
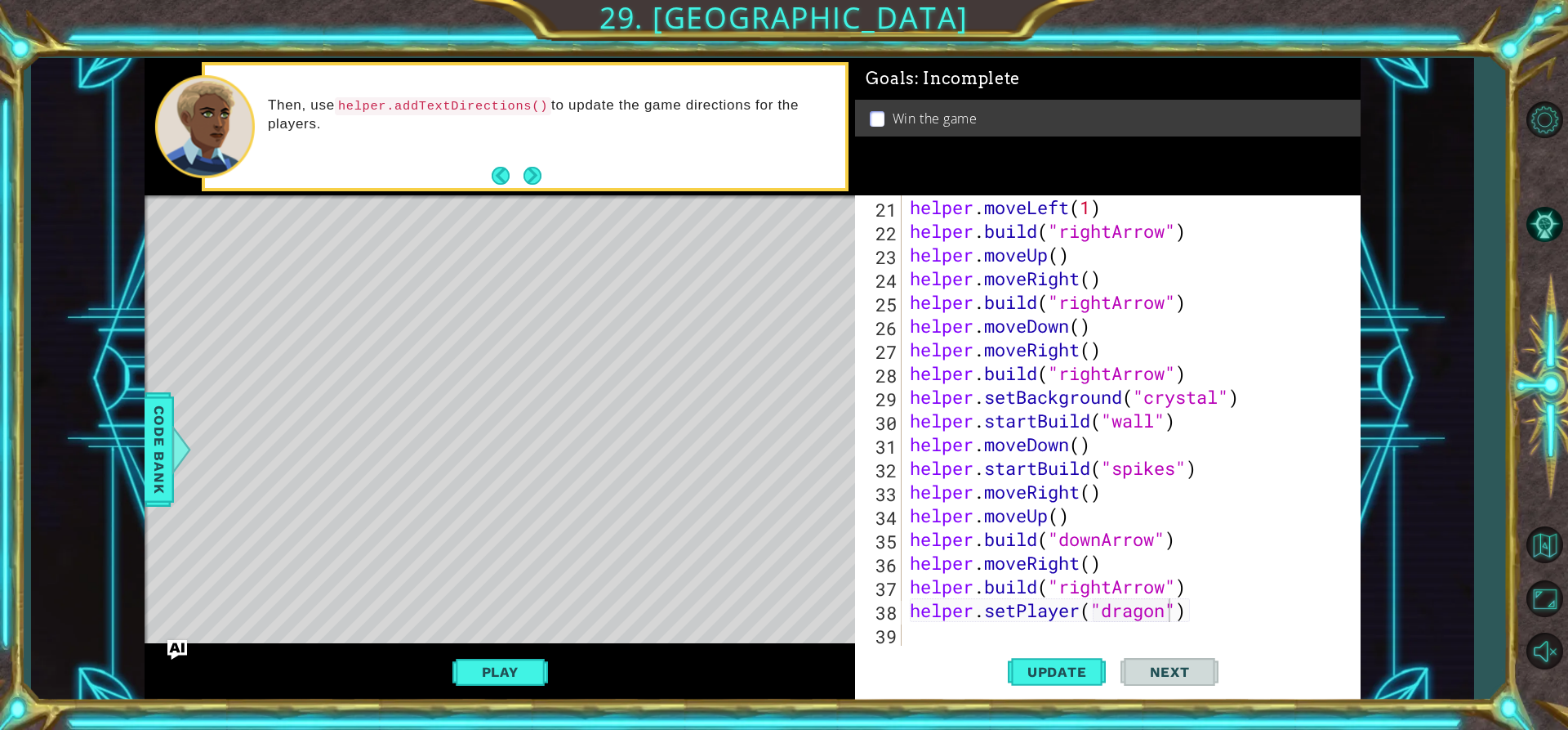
scroll to position [0, 0]
click at [927, 644] on div "helper . moveLeft ( 1 ) helper . build ( "rightArrow" ) helper . moveUp ( ) hel…" at bounding box center [1129, 444] width 445 height 498
type textarea "h"
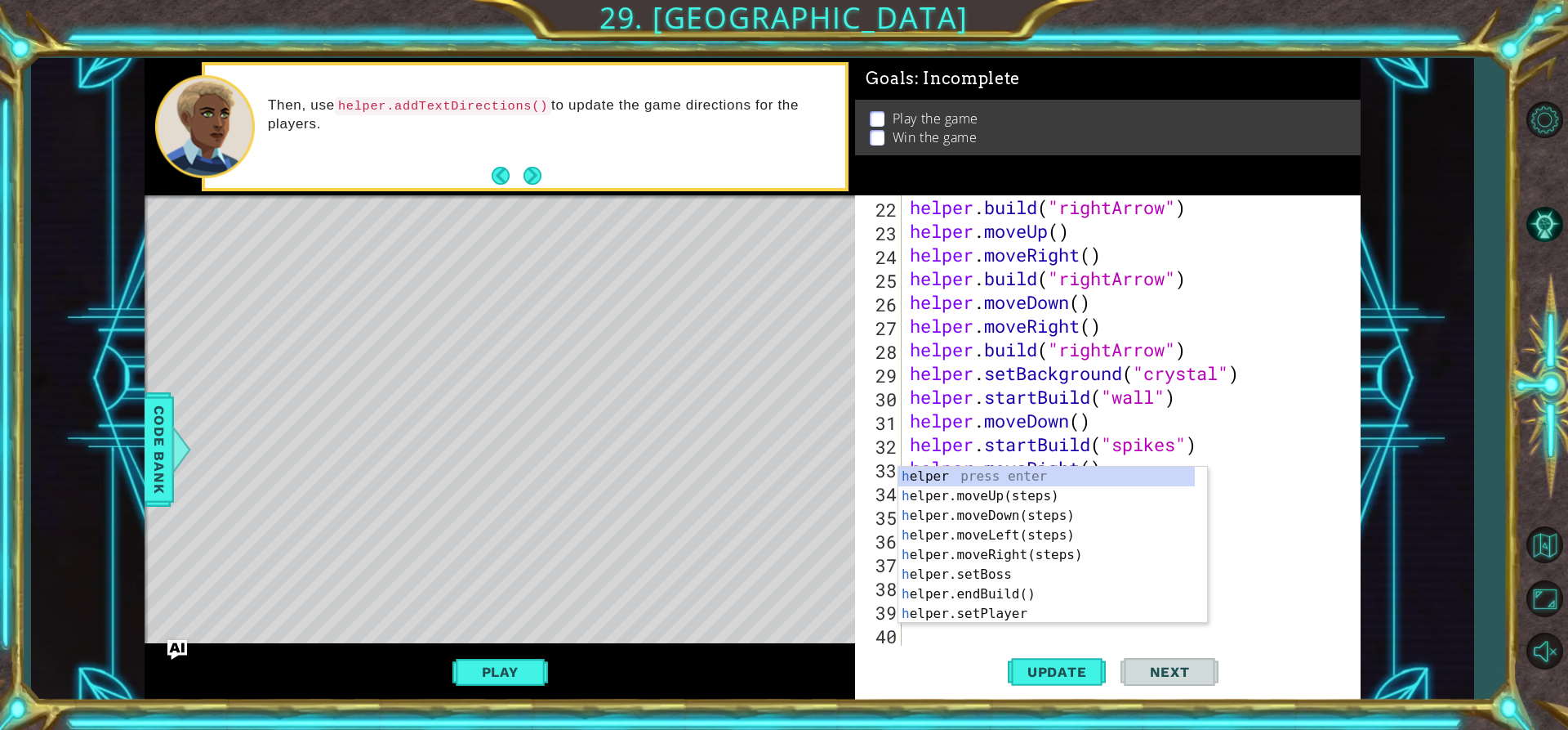
scroll to position [498, 0]
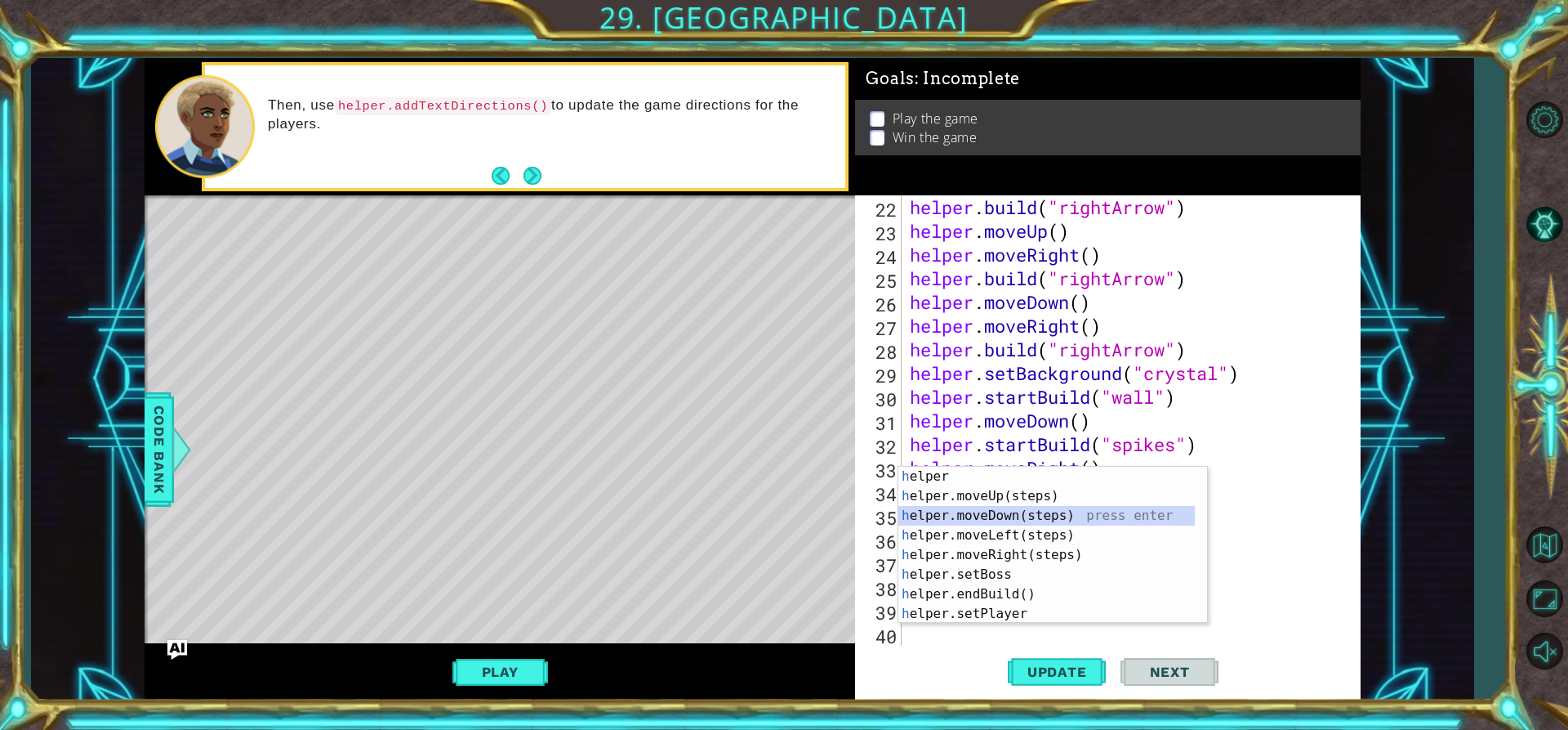
click at [997, 517] on div "h elper press enter h elper.moveUp(steps) press enter h elper.moveDown(steps) p…" at bounding box center [1047, 565] width 297 height 196
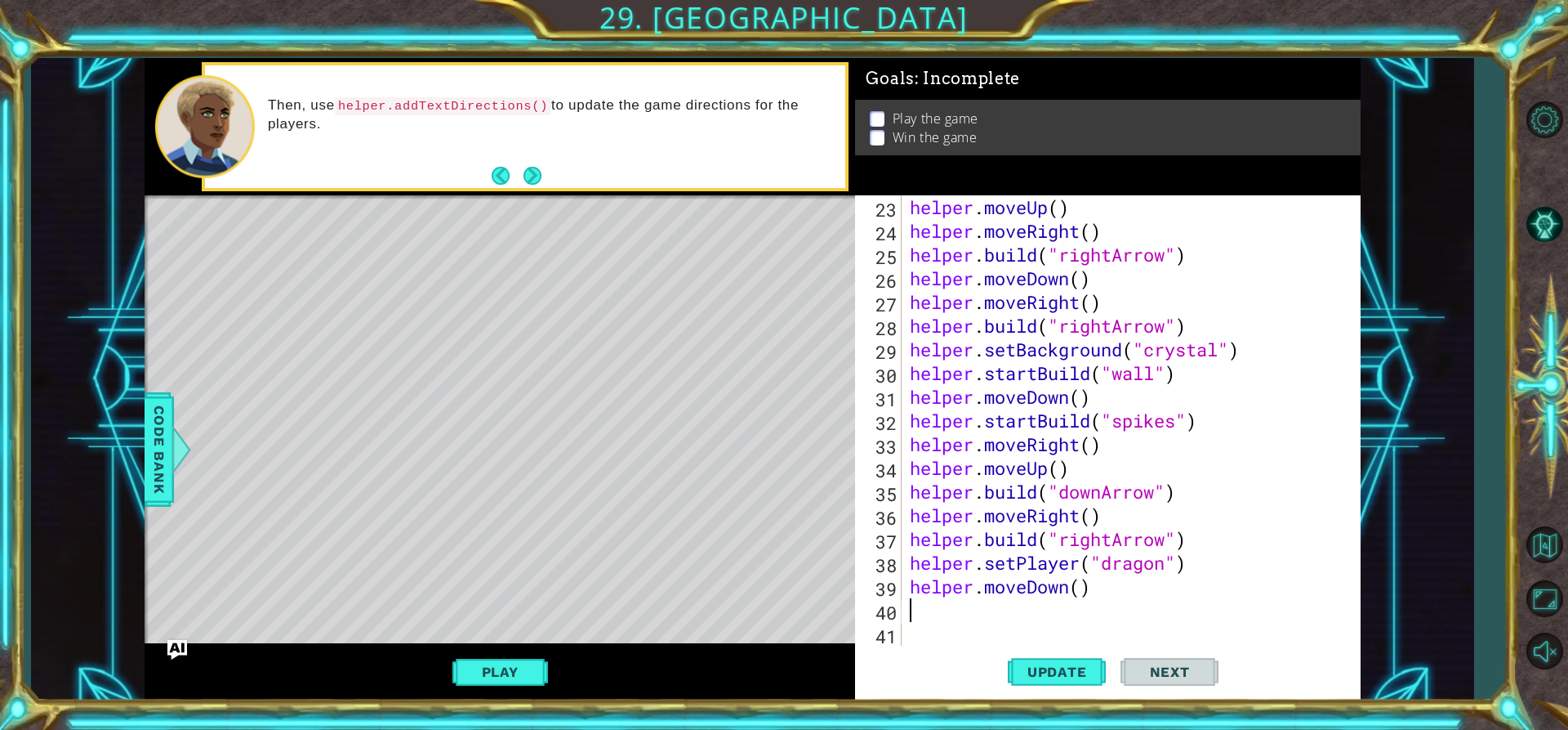
scroll to position [522, 0]
click at [1079, 584] on div "helper . moveUp ( ) helper . moveRight ( ) helper . build ( "rightArrow" ) help…" at bounding box center [1129, 444] width 445 height 498
type textarea "helper.moveDown(3)"
click at [1069, 669] on span "Update" at bounding box center [1057, 672] width 92 height 16
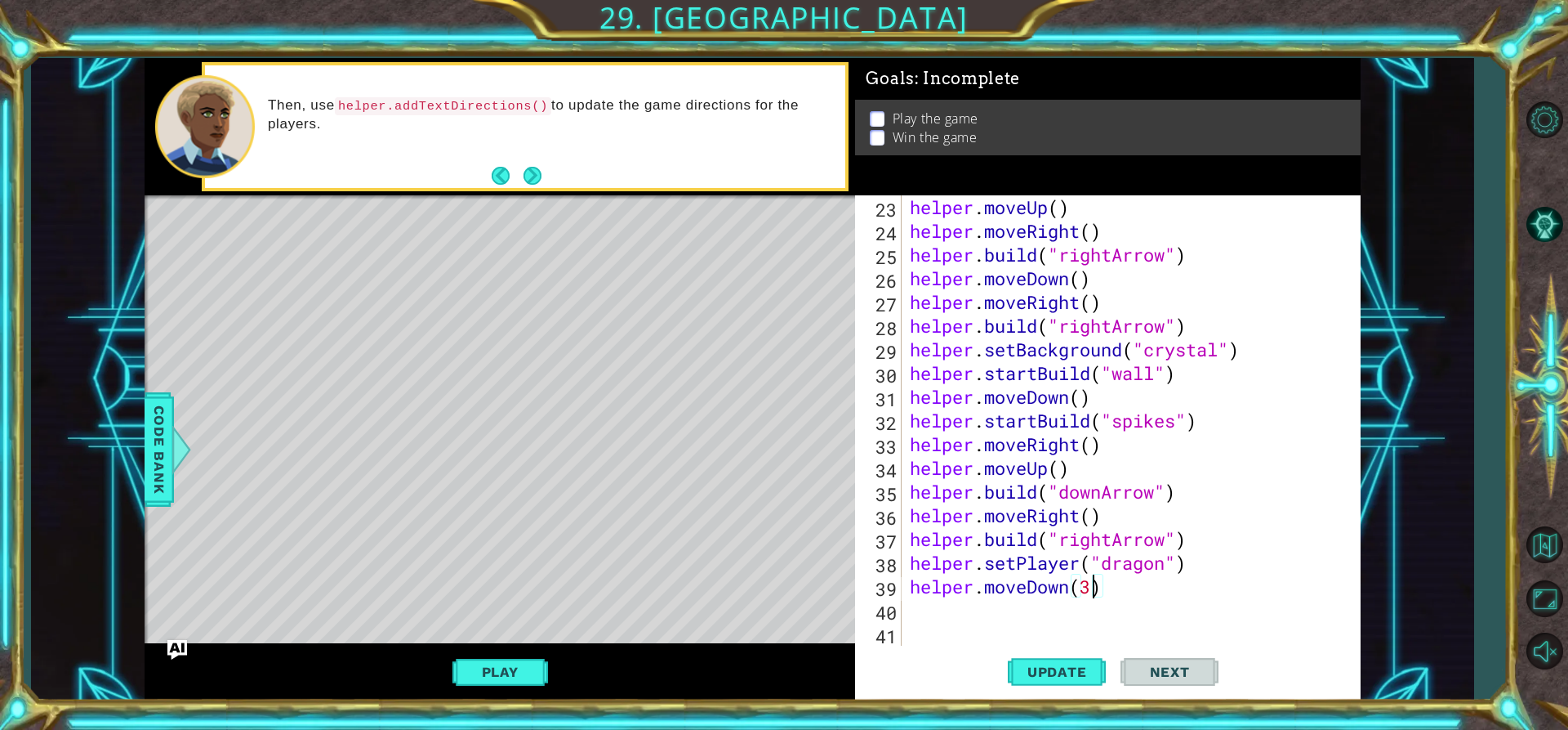
click at [945, 605] on div "helper . moveUp ( ) helper . moveRight ( ) helper . build ( "rightArrow" ) help…" at bounding box center [1129, 444] width 445 height 498
type textarea "h"
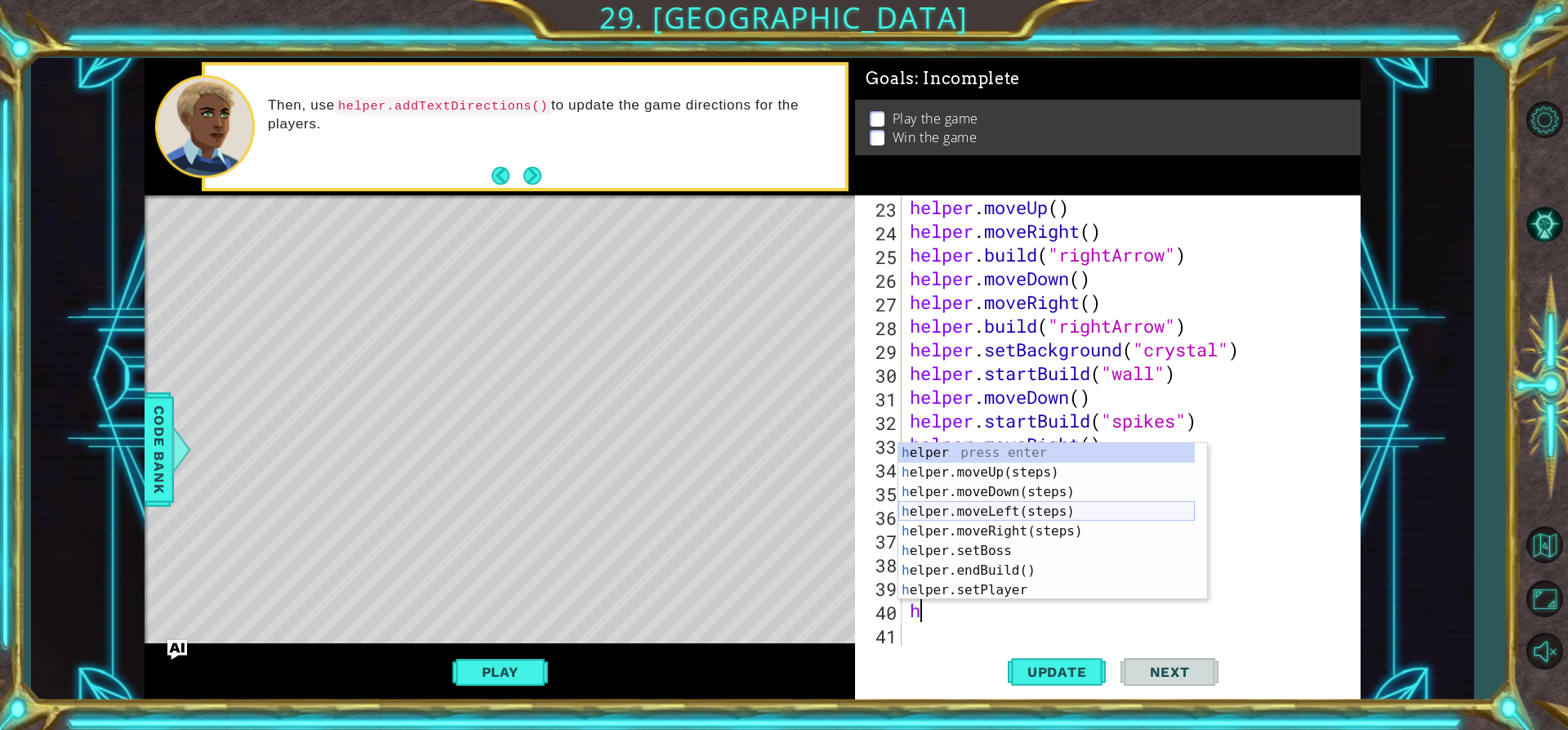
click at [995, 513] on div "h elper press enter h elper.moveUp(steps) press enter h elper.moveDown(steps) p…" at bounding box center [1047, 541] width 297 height 196
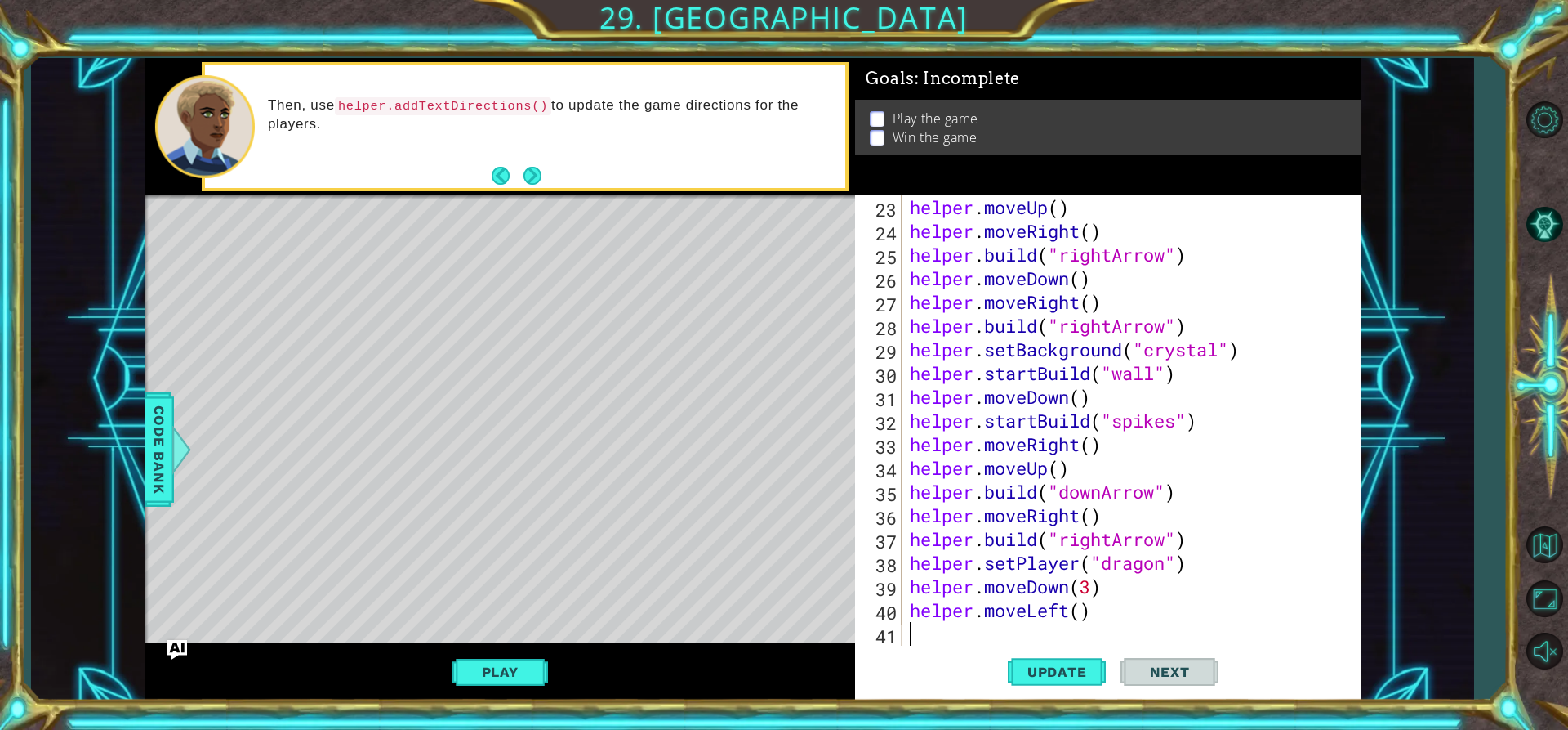
scroll to position [545, 0]
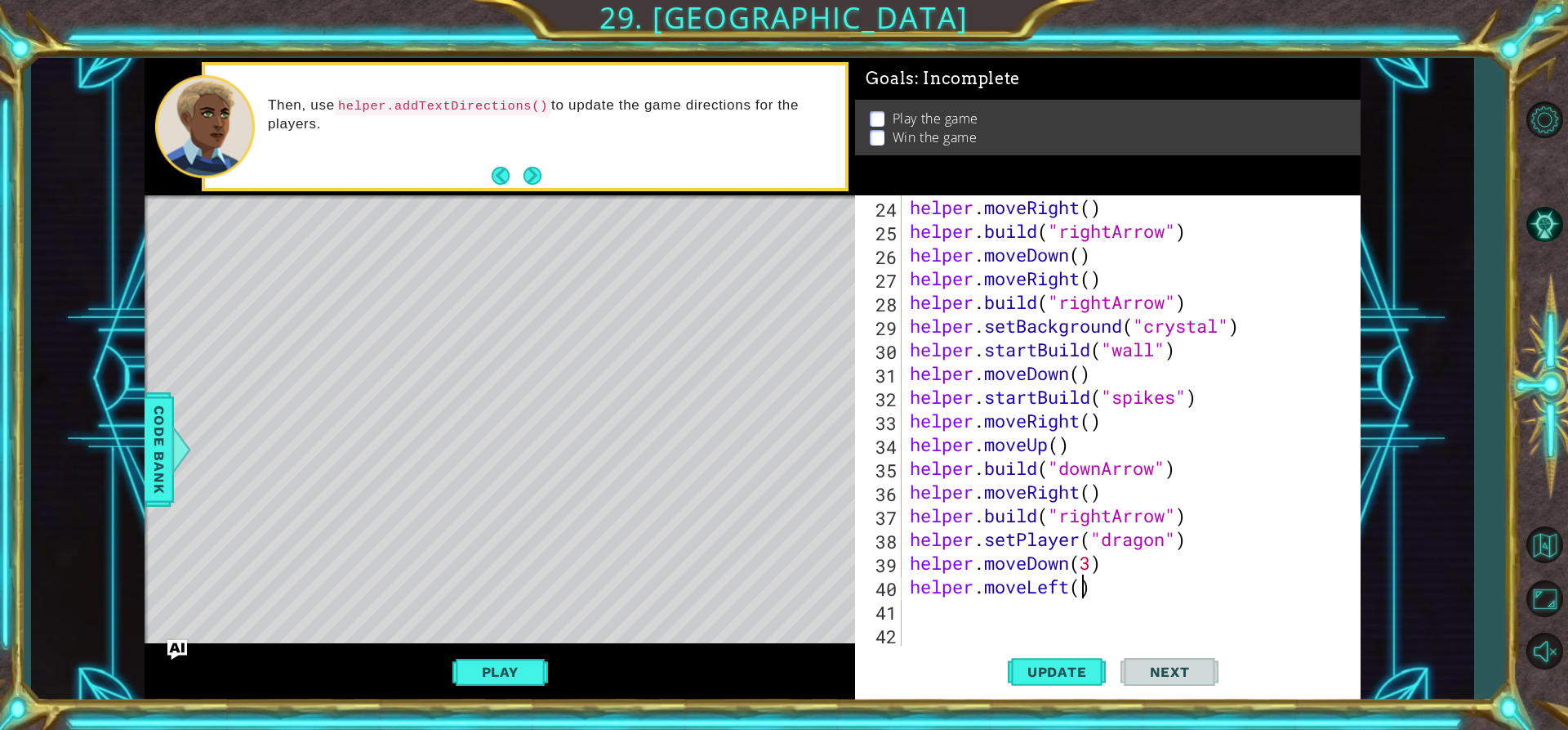
click at [1081, 589] on div "helper . moveRight ( ) helper . build ( "rightArrow" ) helper . moveDown ( ) he…" at bounding box center [1129, 444] width 445 height 498
type textarea "helper.moveLeft(3)"
click at [1101, 683] on button "Update" at bounding box center [1057, 672] width 98 height 51
click at [979, 607] on div "helper . moveRight ( ) helper . build ( "rightArrow" ) helper . moveDown ( ) he…" at bounding box center [1129, 444] width 445 height 498
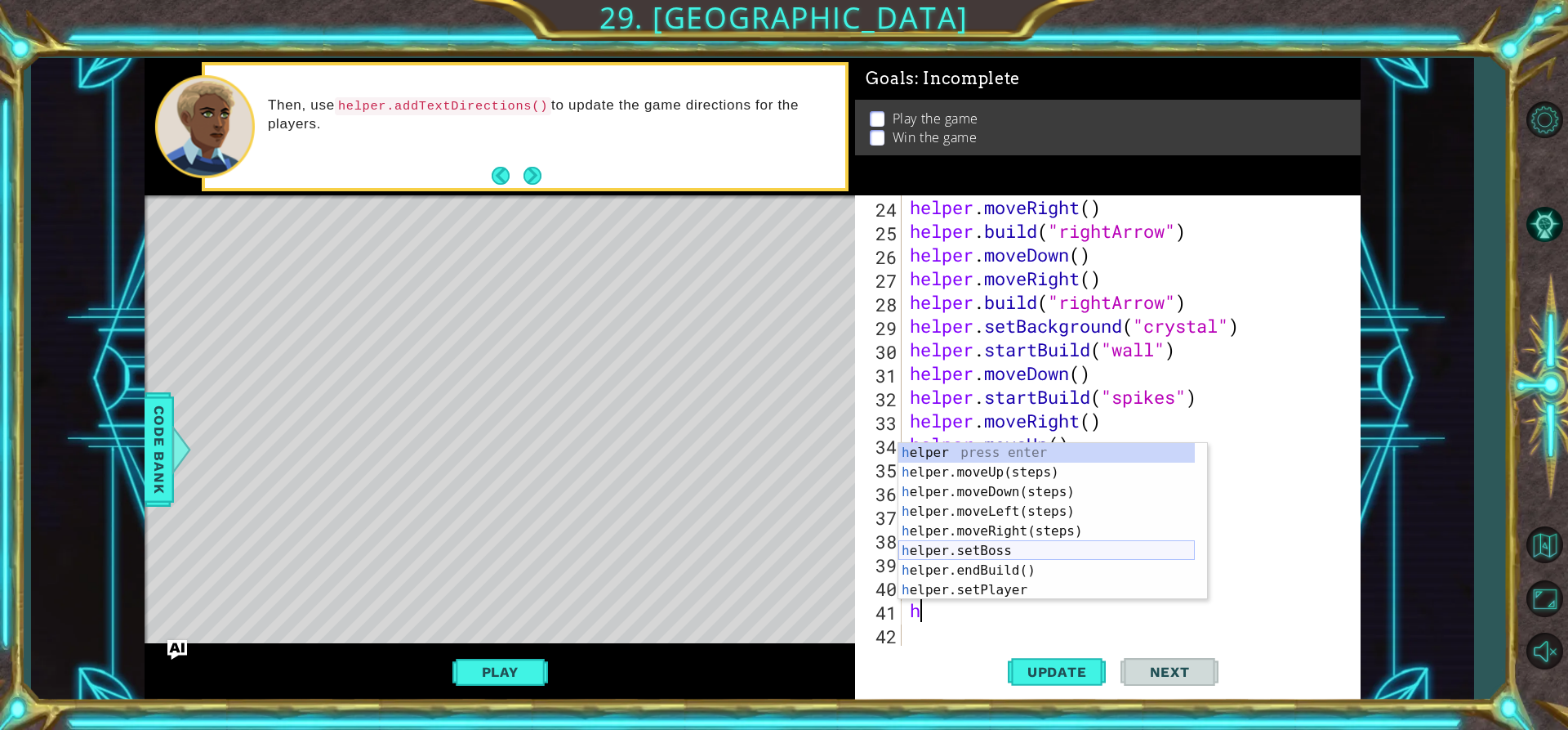
scroll to position [98, 0]
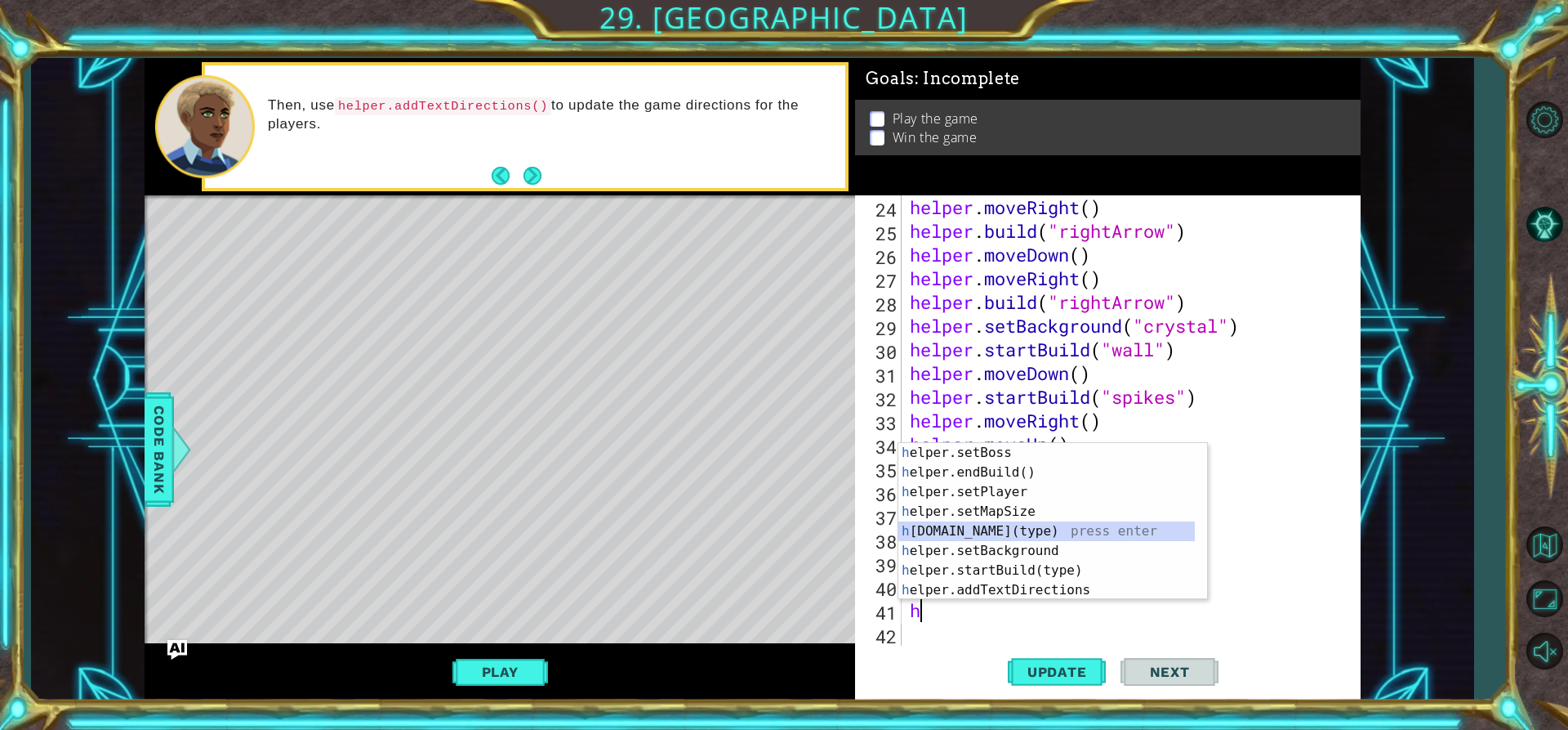
click at [990, 531] on div "h elper.setBoss press enter h elper.endBuild() press enter h elper.setPlayer pr…" at bounding box center [1047, 541] width 297 height 196
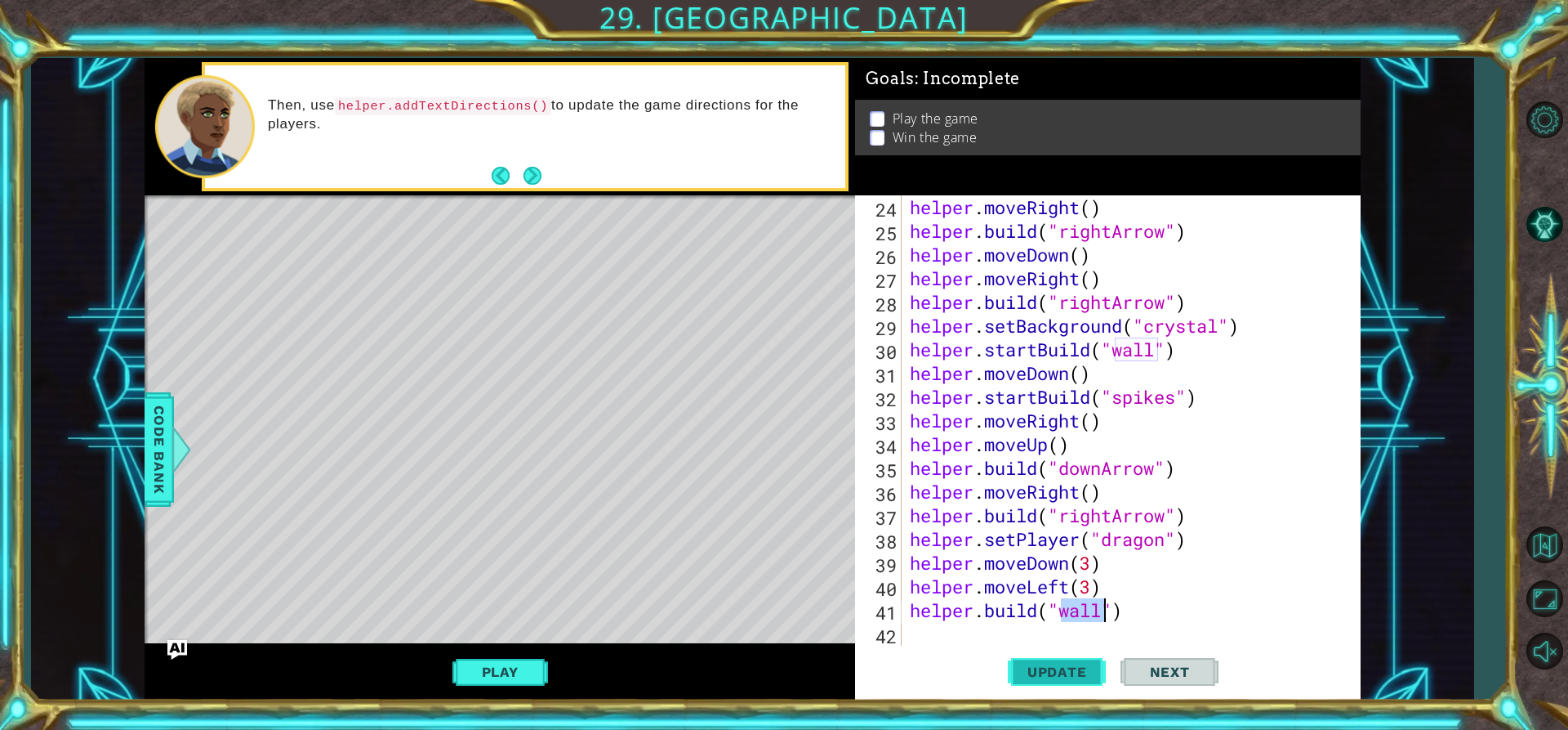
type textarea "[DOMAIN_NAME]("wall")"
click at [1054, 665] on span "Update" at bounding box center [1057, 672] width 92 height 16
click at [974, 636] on div "helper . moveRight ( ) helper . build ( "rightArrow" ) helper . moveDown ( ) he…" at bounding box center [1129, 444] width 445 height 498
type textarea "h"
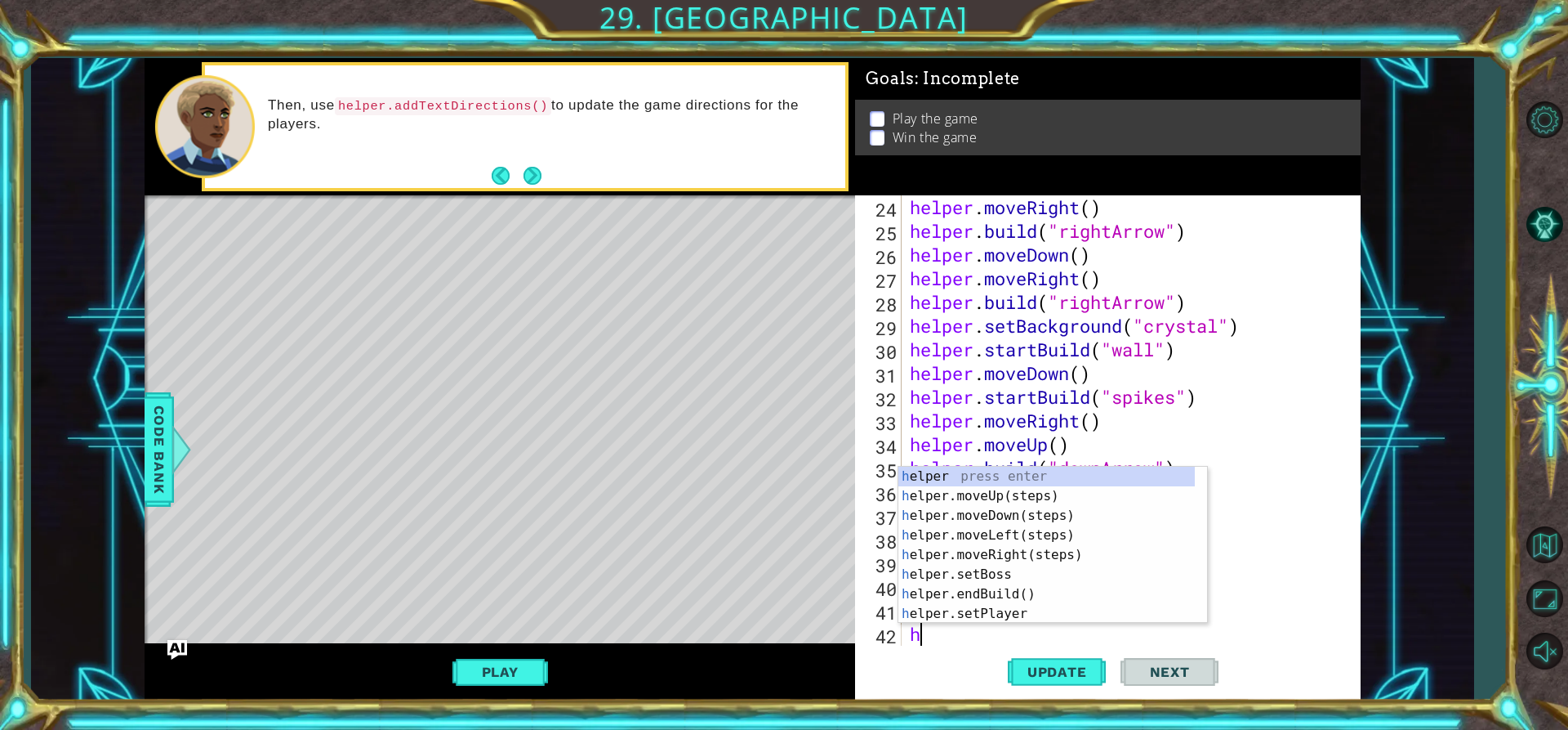
scroll to position [569, 0]
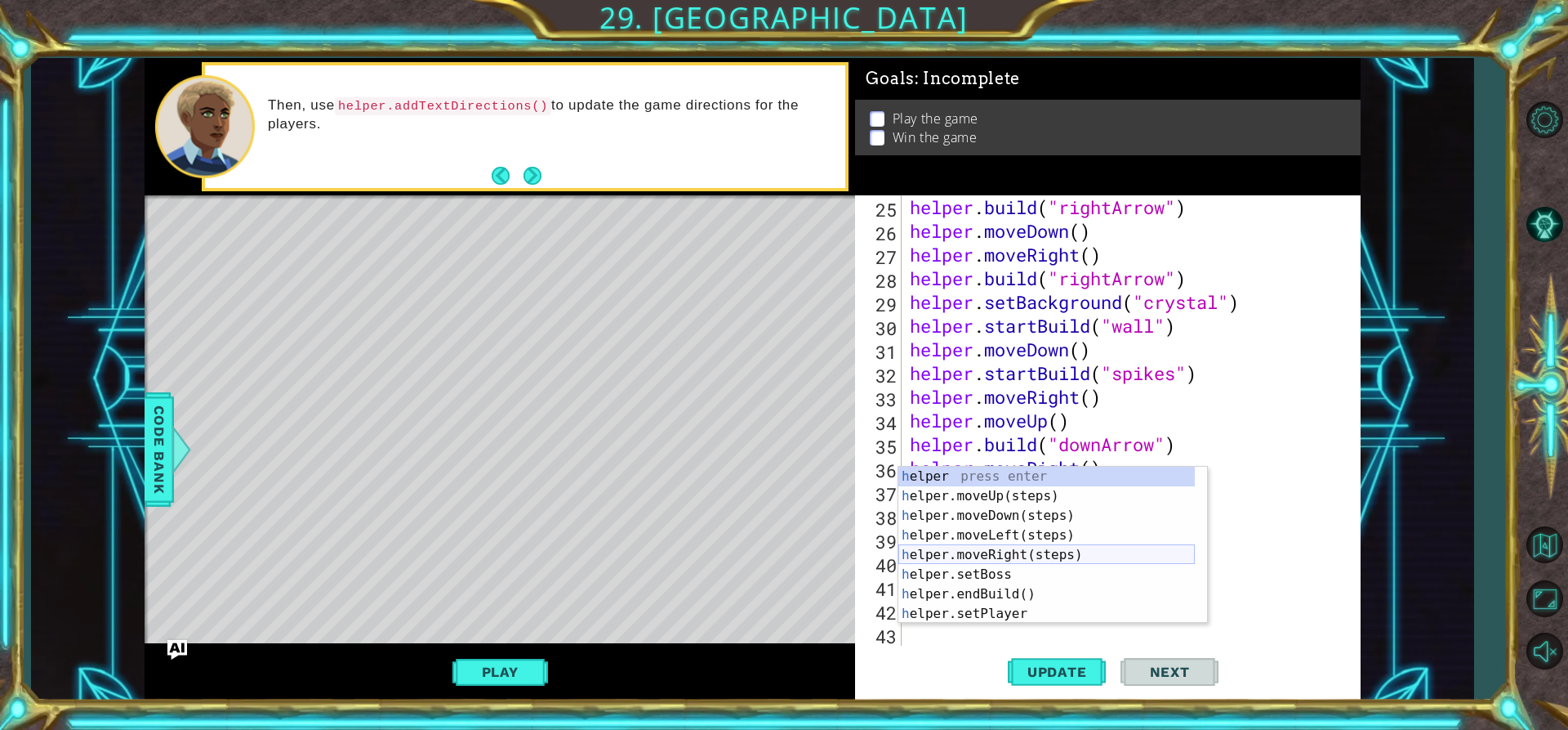
click at [1004, 552] on div "h elper press enter h elper.moveUp(steps) press enter h elper.moveDown(steps) p…" at bounding box center [1047, 565] width 297 height 196
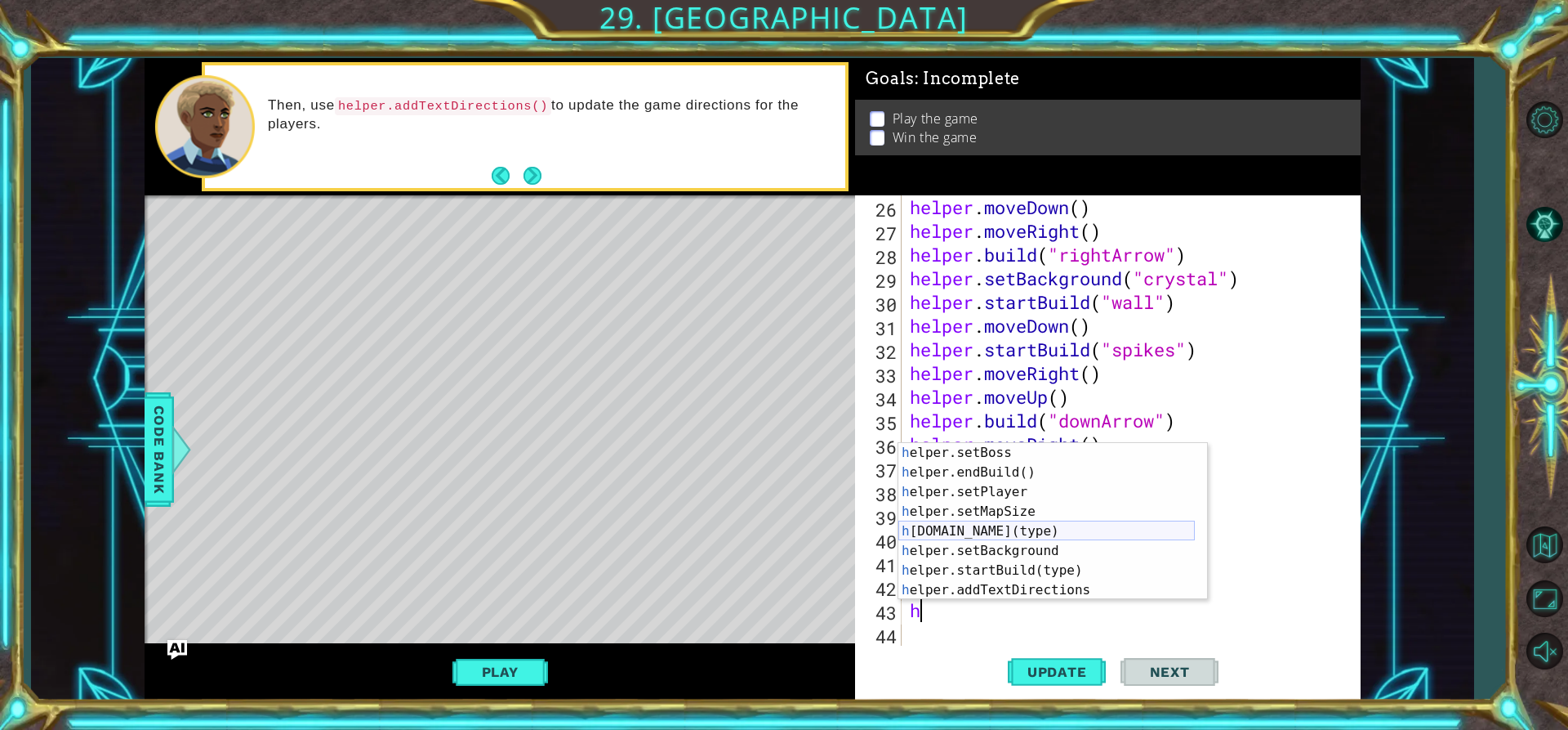
scroll to position [98, 0]
click at [997, 533] on div "h elper.setBoss press enter h elper.endBuild() press enter h elper.setPlayer pr…" at bounding box center [1047, 541] width 297 height 196
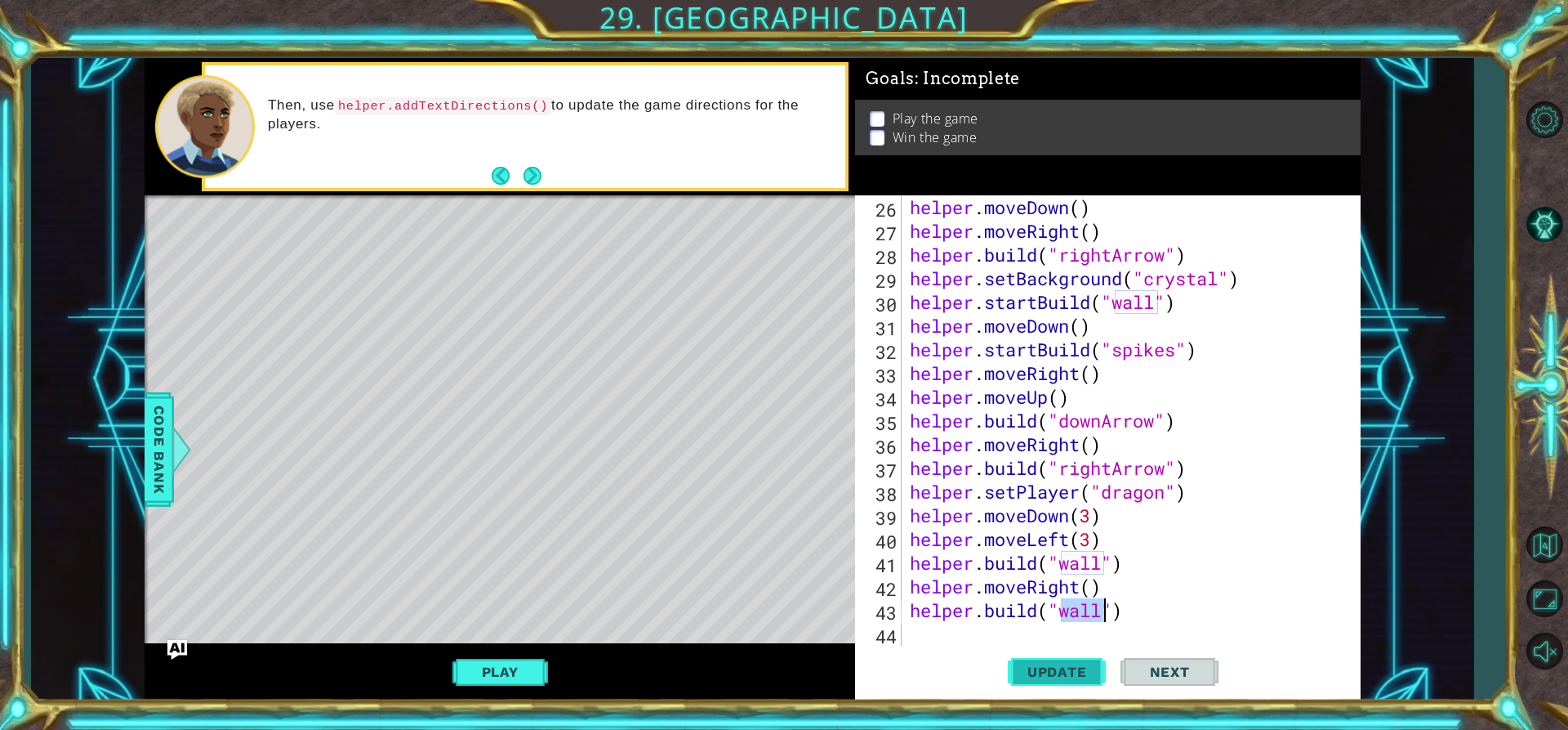
type textarea "[DOMAIN_NAME]("wall")"
click at [1025, 667] on span "Update" at bounding box center [1057, 672] width 92 height 16
click at [985, 626] on div "helper . moveDown ( ) helper . moveRight ( ) helper . build ( "rightArrow" ) he…" at bounding box center [1129, 444] width 445 height 498
type textarea "h"
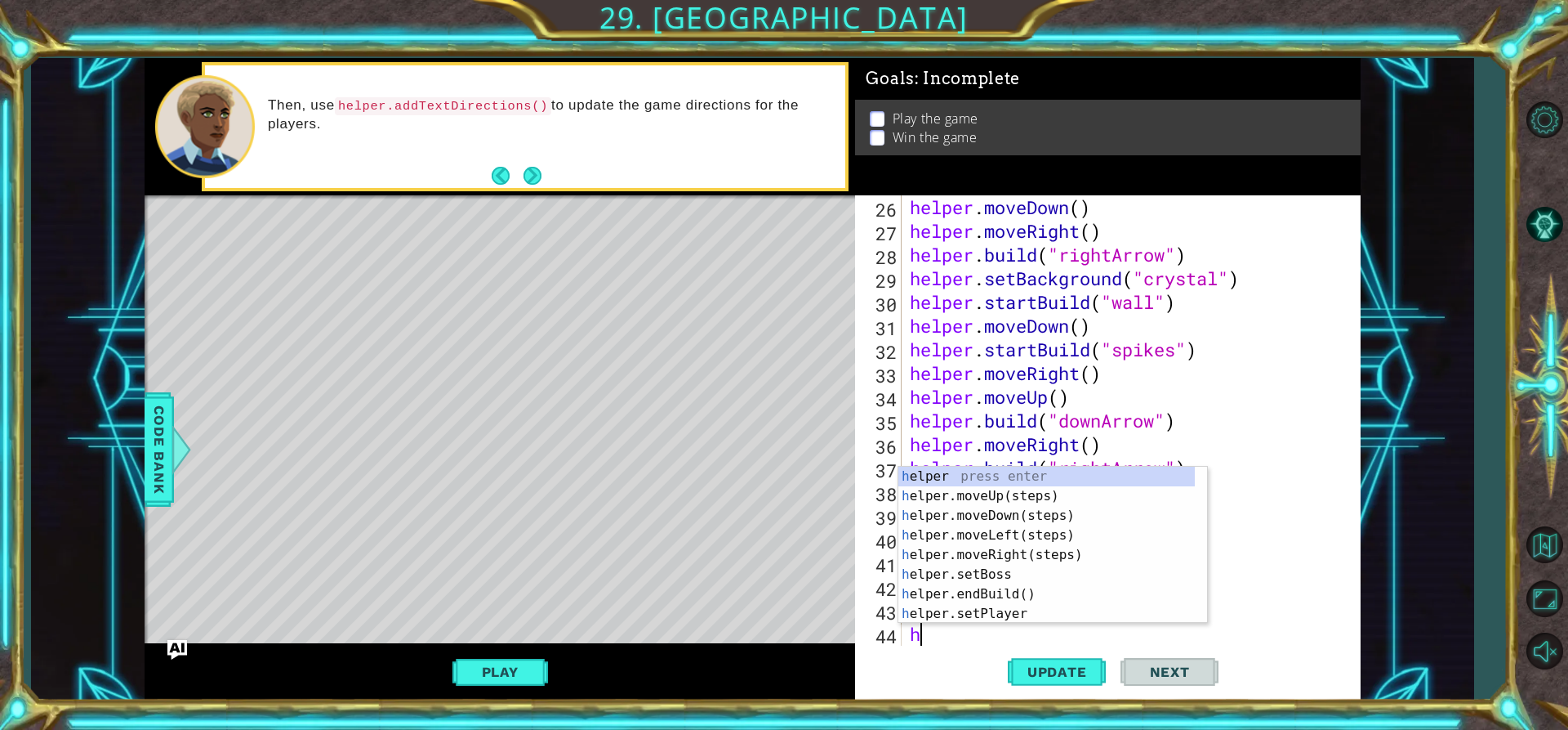
scroll to position [616, 0]
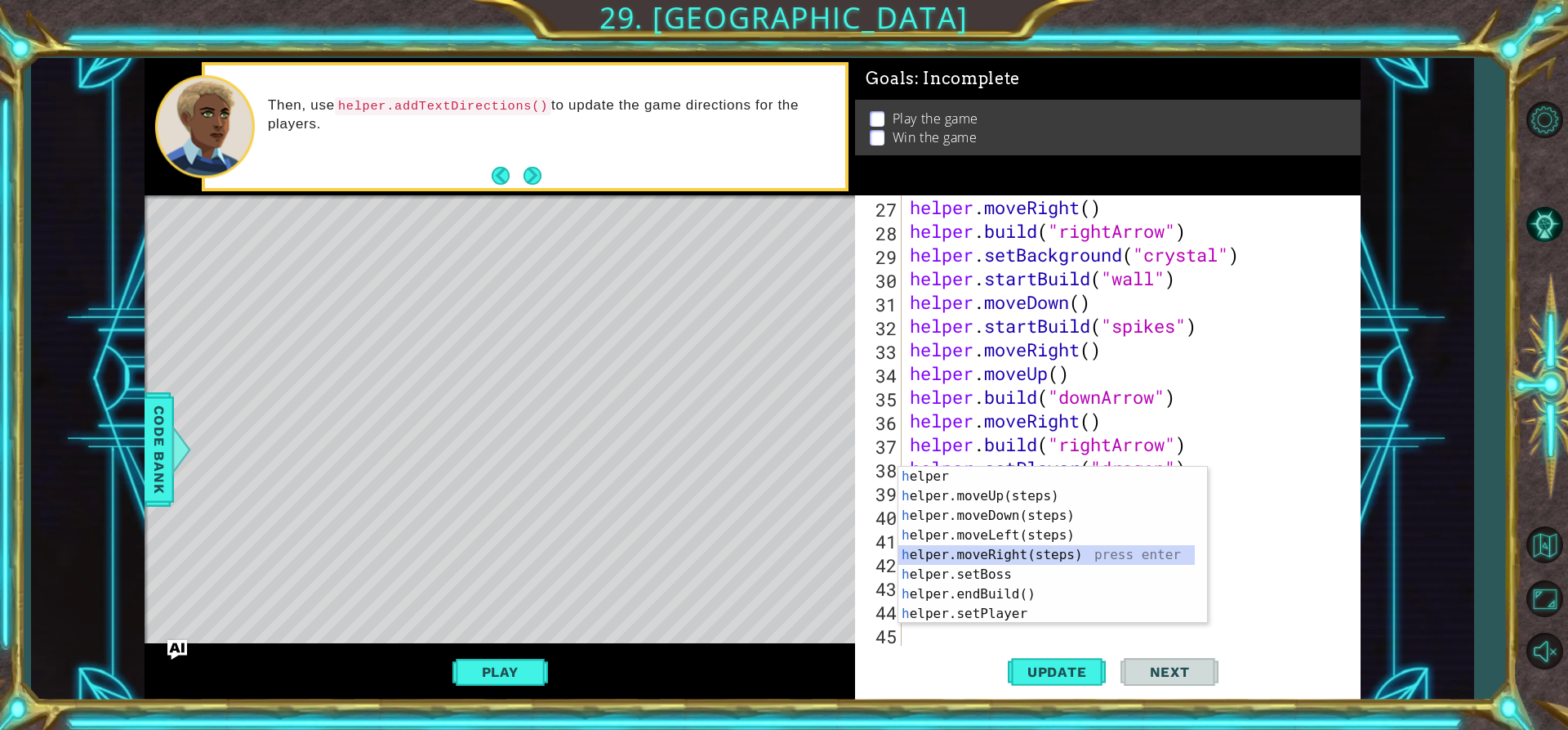
click at [1022, 549] on div "h elper press enter h elper.moveUp(steps) press enter h elper.moveDown(steps) p…" at bounding box center [1047, 565] width 297 height 196
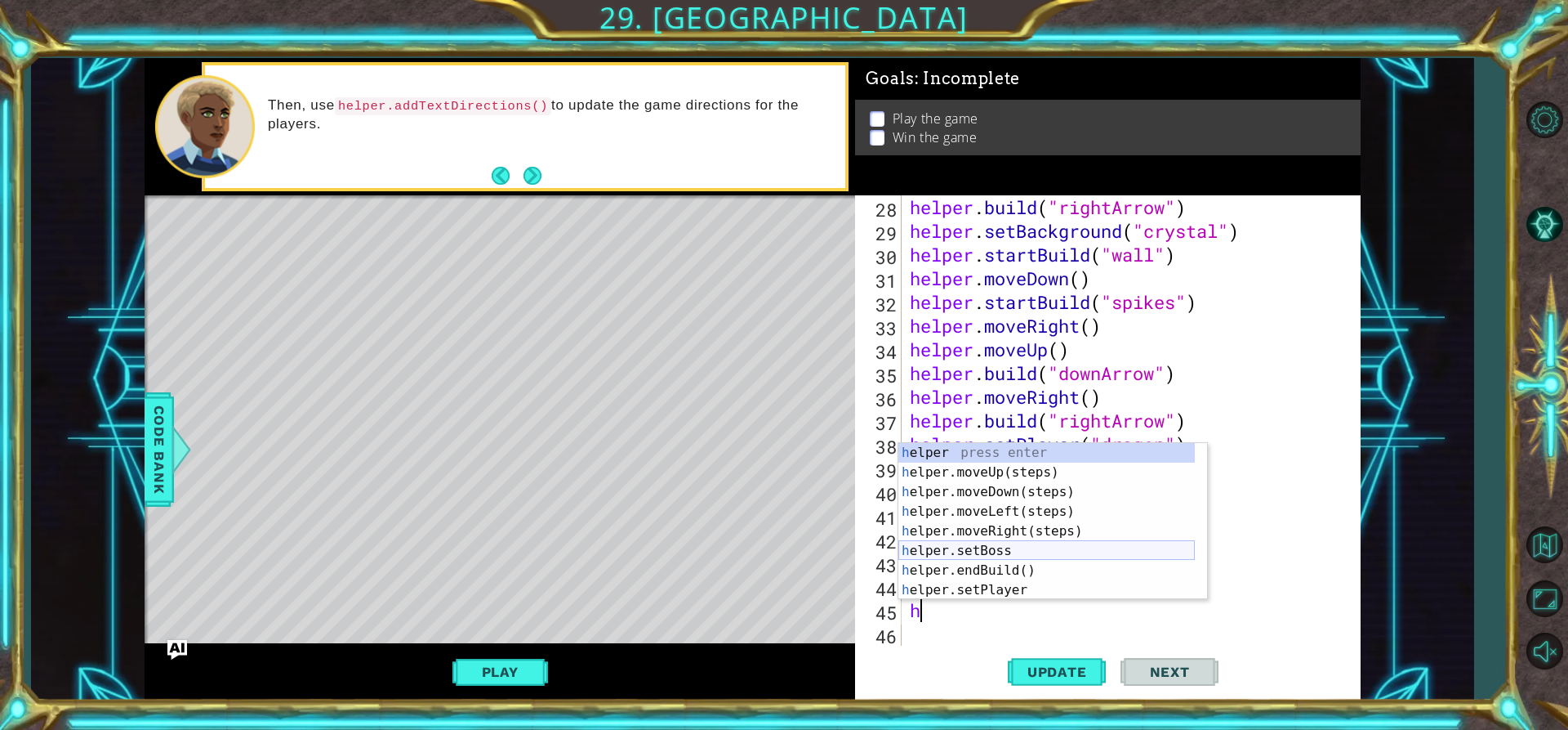
scroll to position [49, 0]
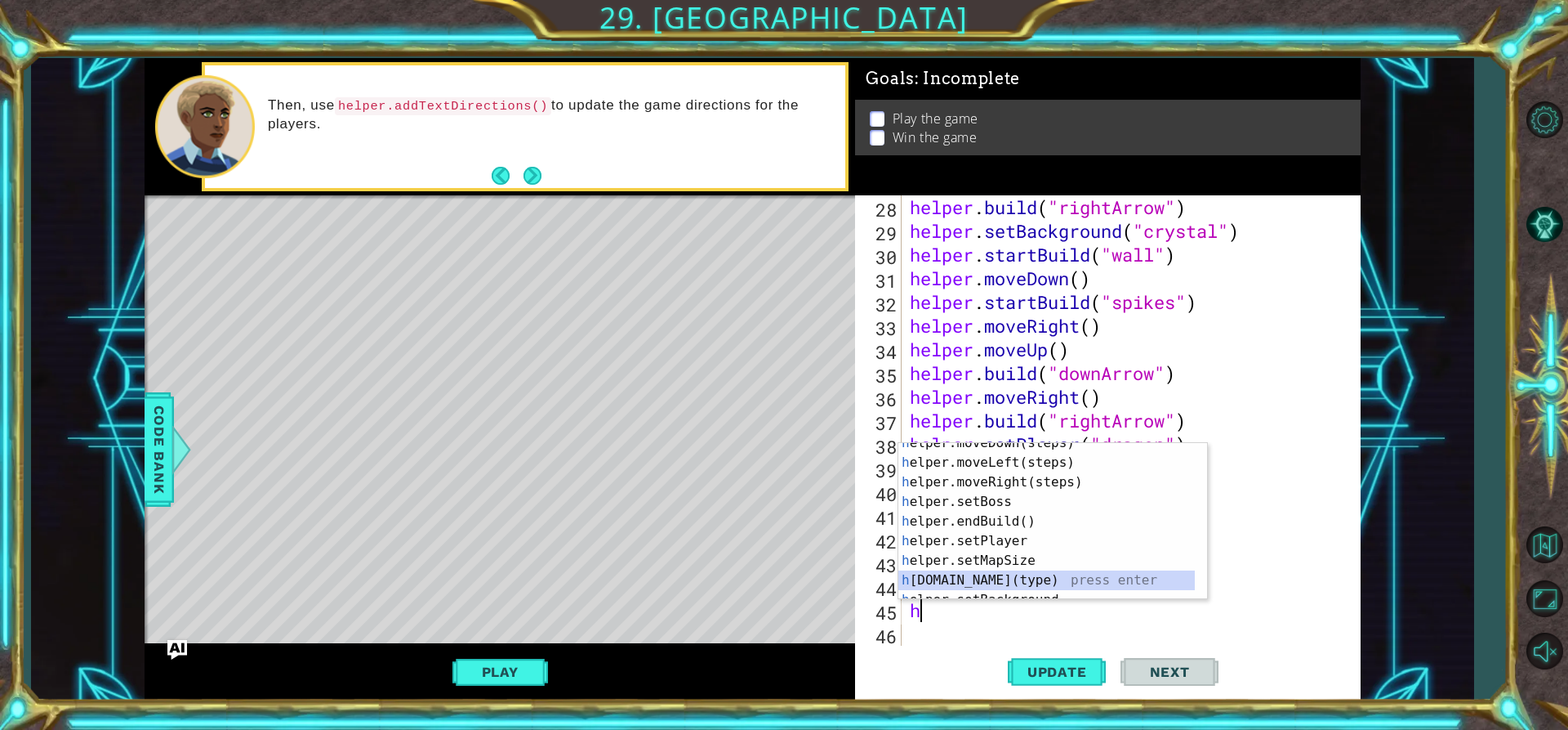
click at [1005, 580] on div "h elper.moveDown(steps) press enter h elper.moveLeft(steps) press enter h elper…" at bounding box center [1047, 531] width 297 height 196
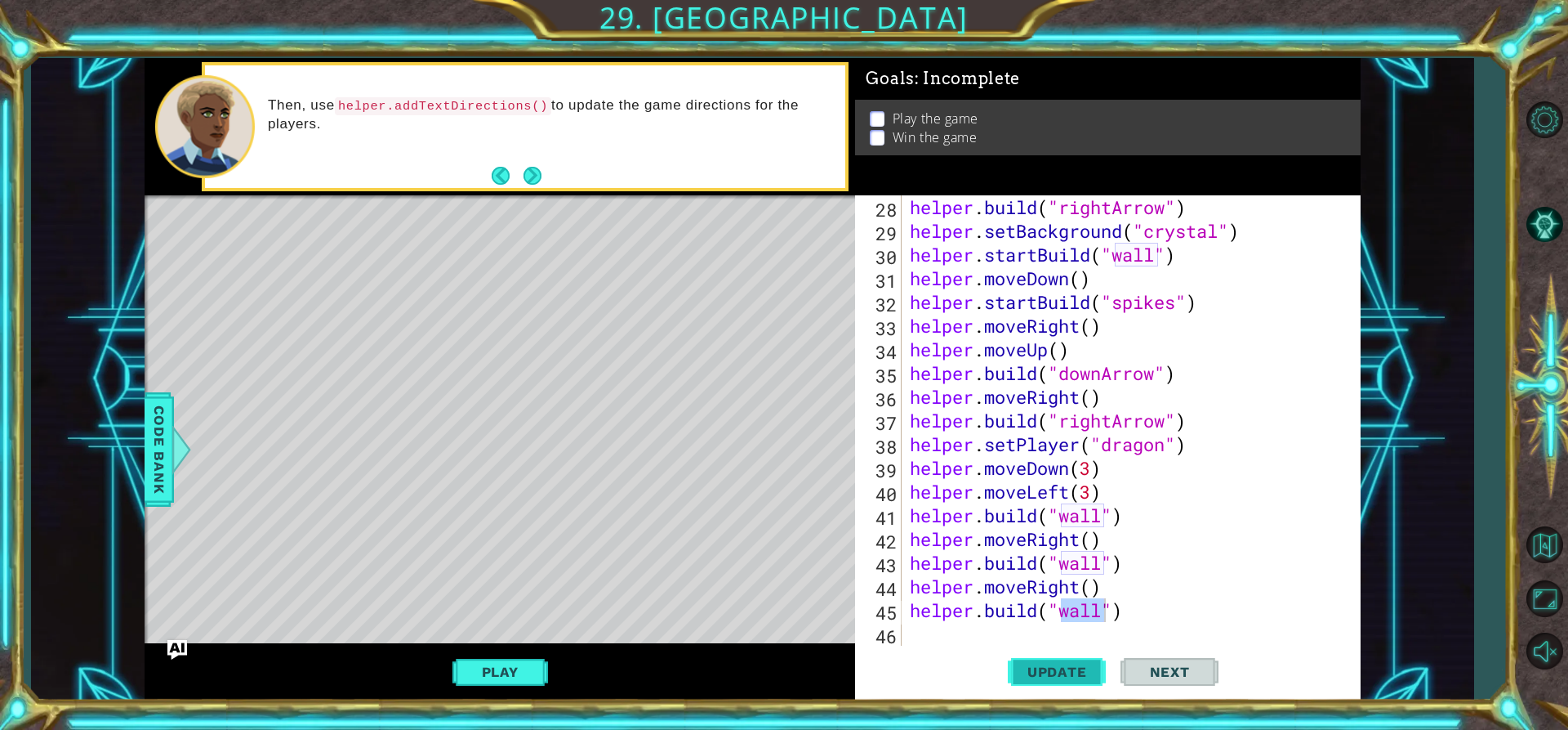
click at [1079, 674] on span "Update" at bounding box center [1057, 672] width 92 height 16
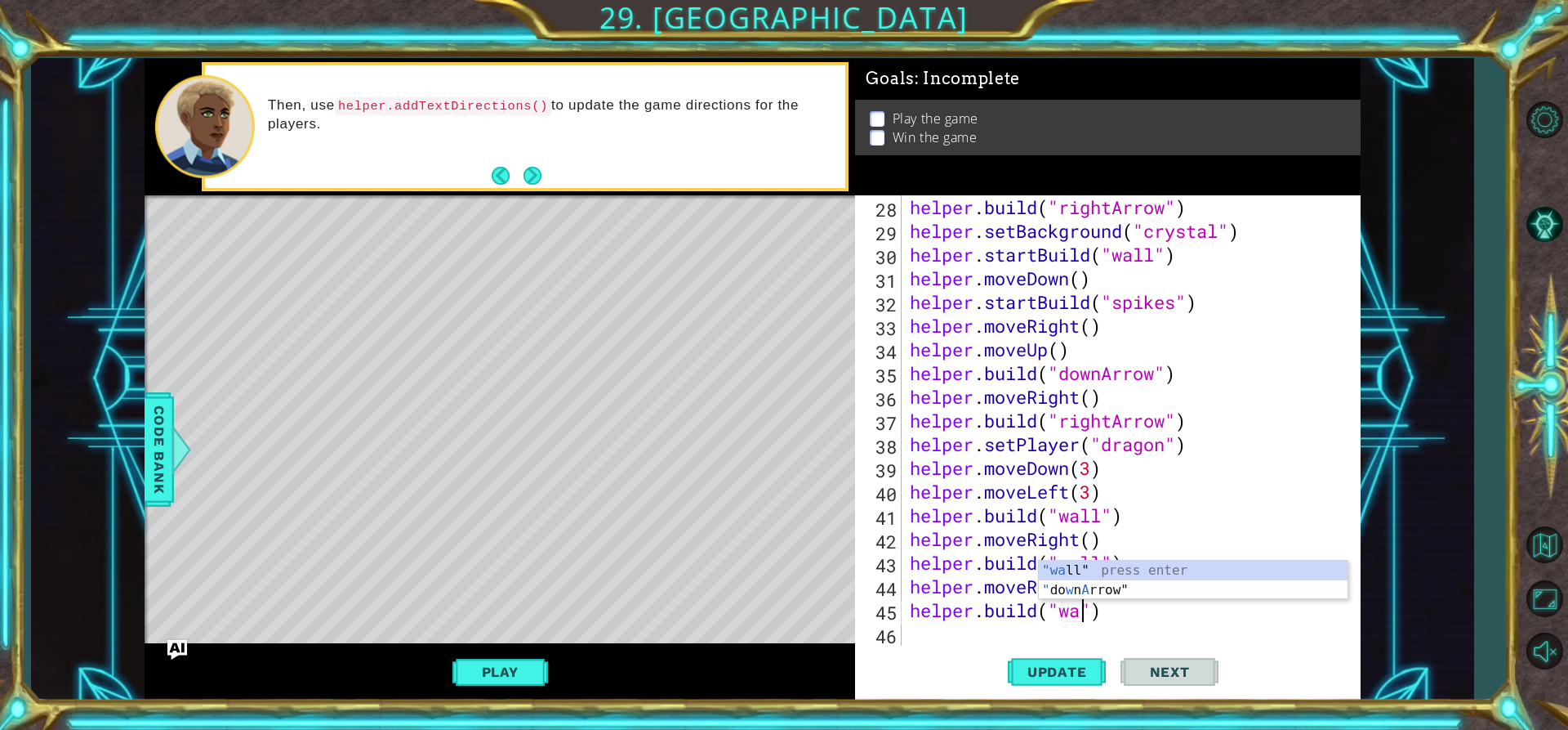
drag, startPoint x: 1208, startPoint y: 618, endPoint x: 1147, endPoint y: 614, distance: 61.1
click at [1200, 619] on div "helper . build ( "rightArrow" ) helper . setBackground ( "crystal" ) helper . s…" at bounding box center [1129, 444] width 445 height 498
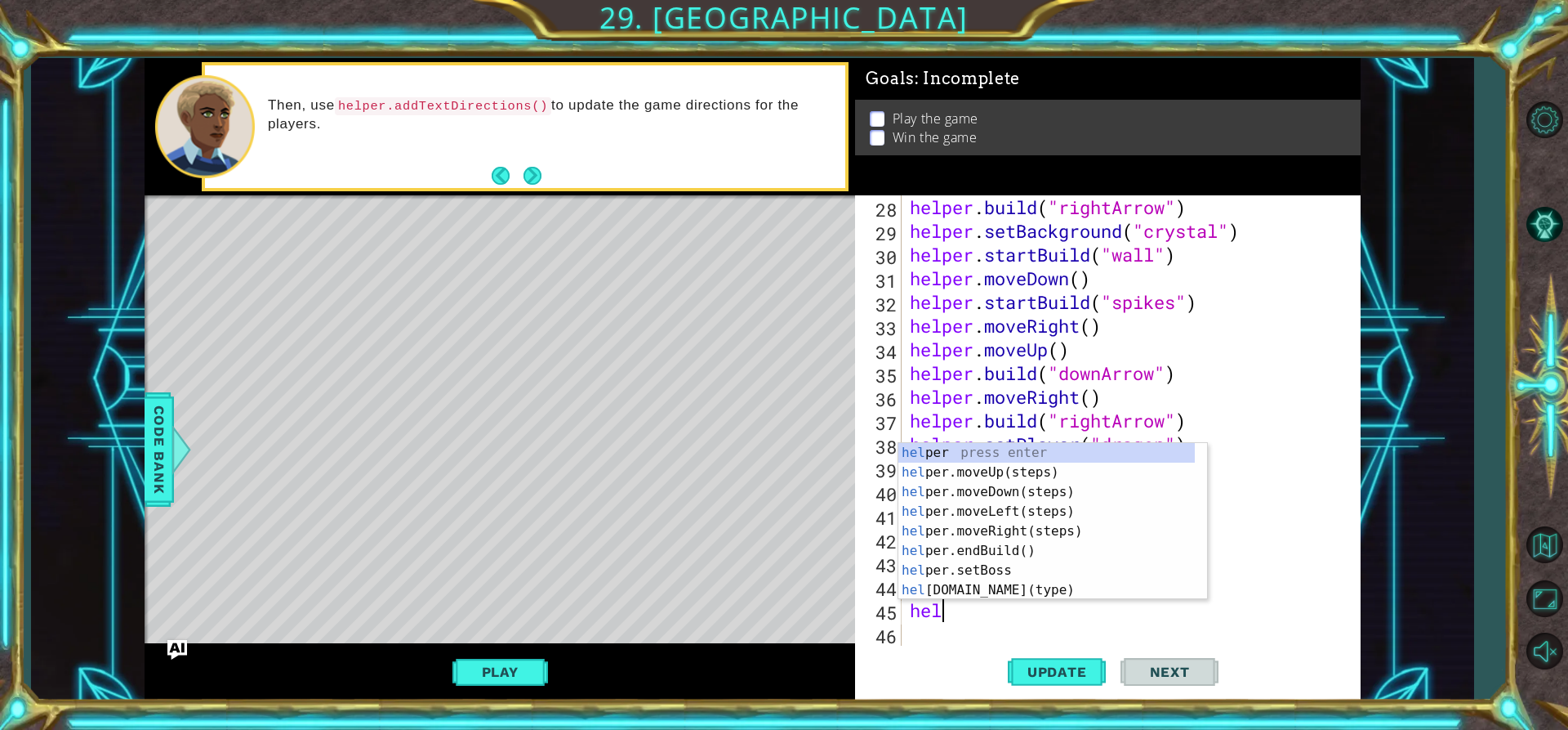
type textarea "h"
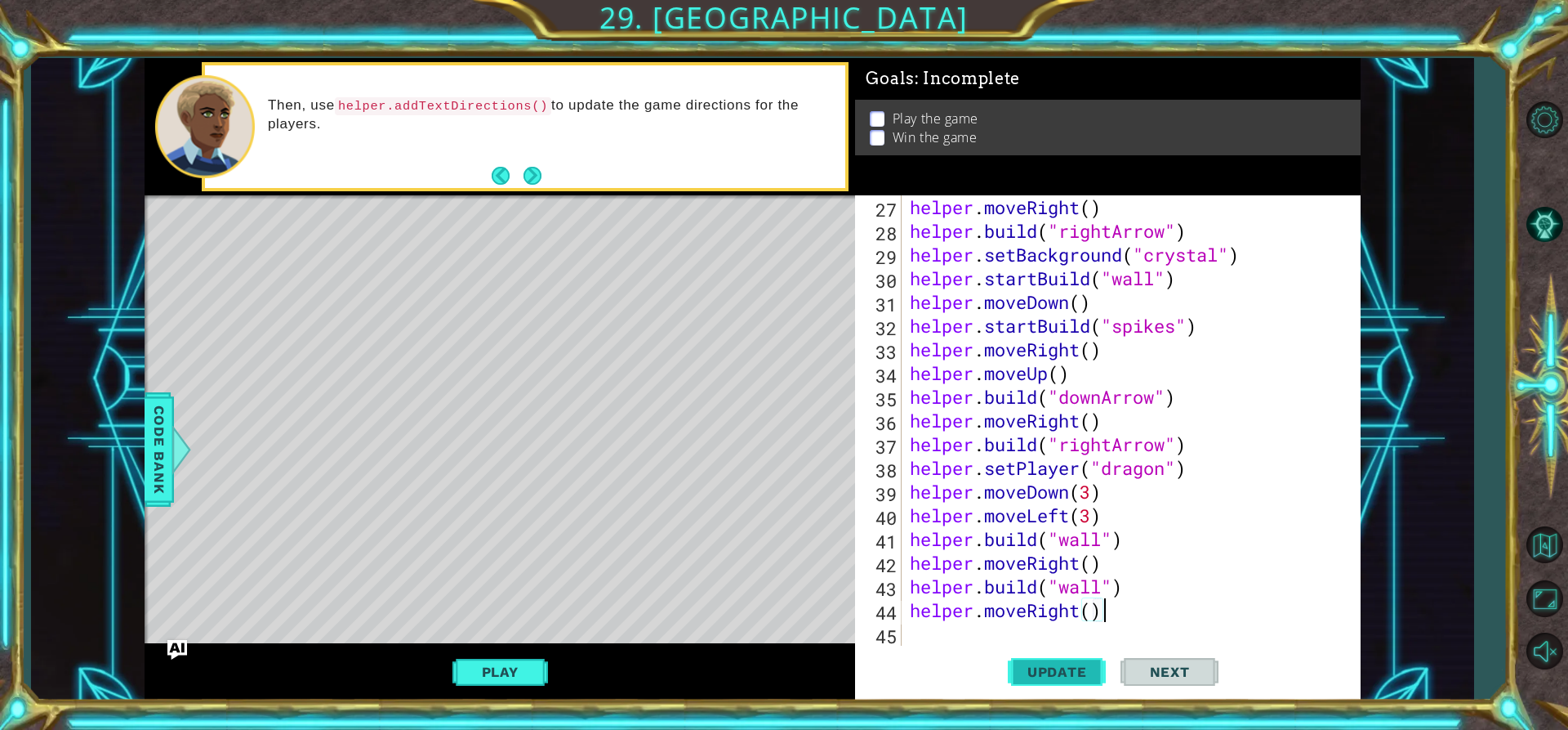
scroll to position [0, 8]
click at [1053, 679] on span "Update" at bounding box center [1057, 672] width 92 height 16
click at [1087, 508] on div "helper . moveRight ( ) helper . build ( "rightArrow" ) helper . setBackground (…" at bounding box center [1129, 444] width 445 height 498
click at [1088, 508] on div "helper . moveRight ( ) helper . build ( "rightArrow" ) helper . setBackground (…" at bounding box center [1129, 444] width 445 height 498
click at [1076, 681] on button "Update" at bounding box center [1057, 672] width 98 height 51
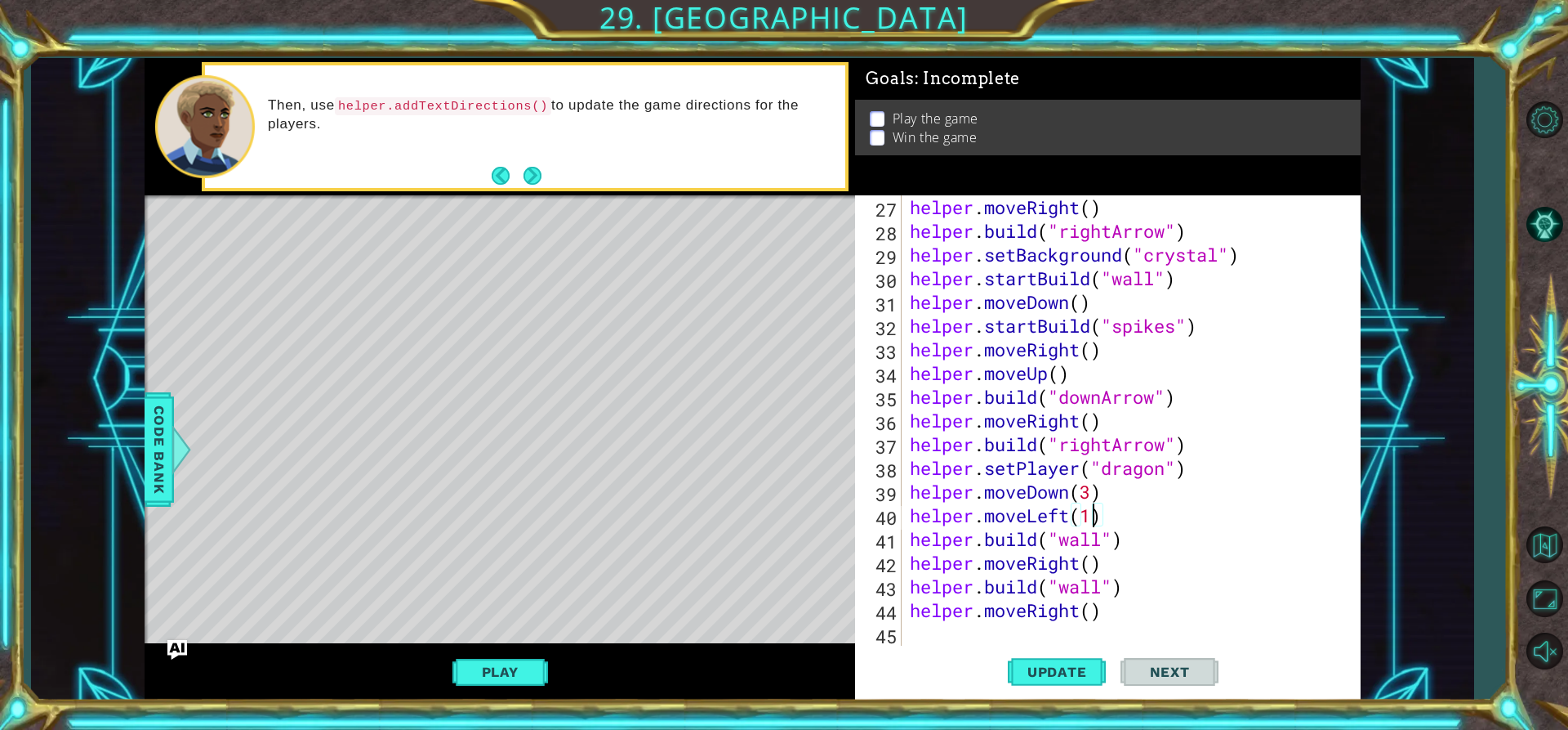
scroll to position [0, 7]
click at [1040, 677] on span "Update" at bounding box center [1057, 672] width 92 height 16
click at [1044, 674] on span "Update" at bounding box center [1057, 672] width 92 height 16
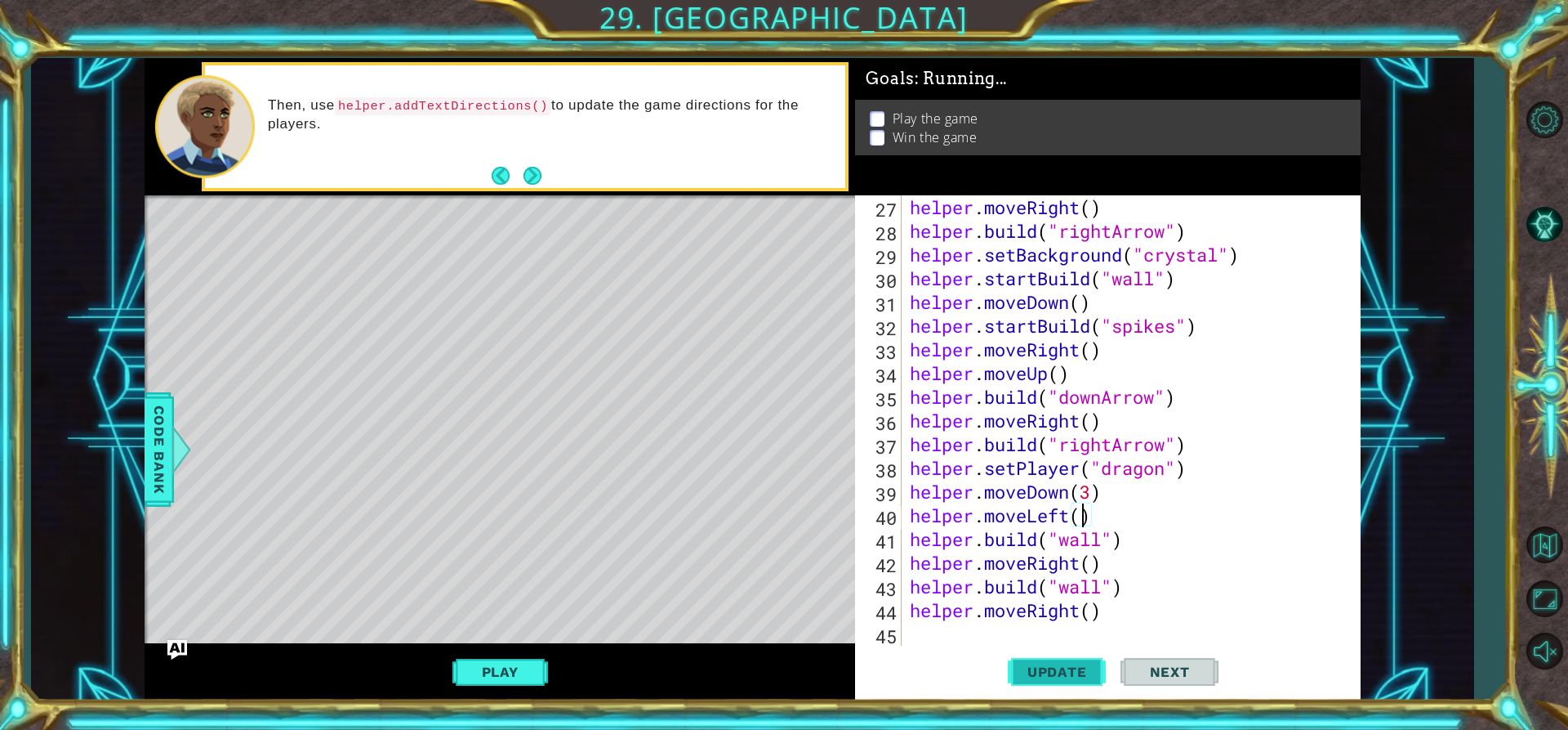
click at [1043, 674] on span "Update" at bounding box center [1057, 672] width 92 height 16
type textarea "helper.moveLeft(4)"
click at [1067, 667] on span "Update" at bounding box center [1057, 672] width 92 height 16
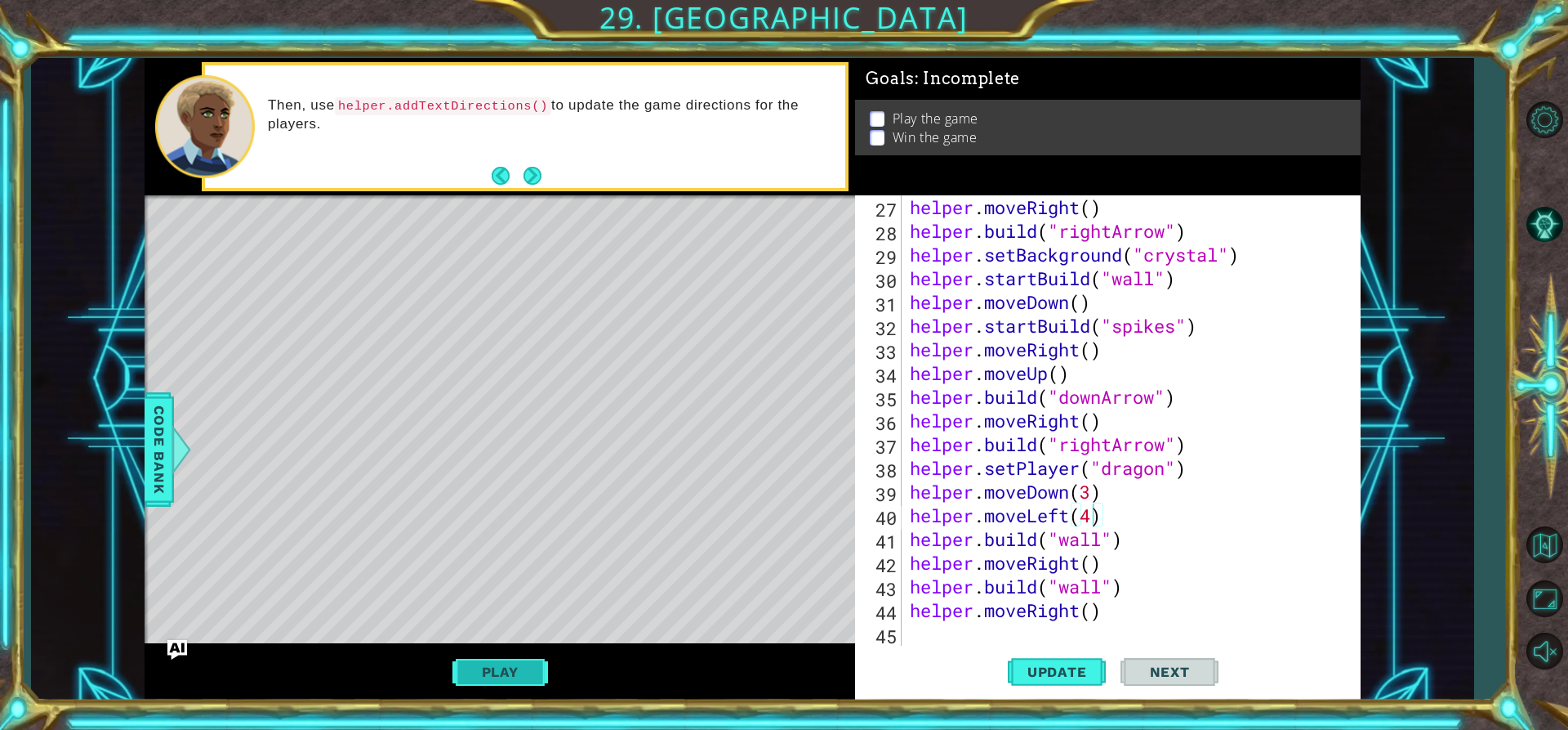
click at [531, 670] on button "Play" at bounding box center [500, 672] width 96 height 31
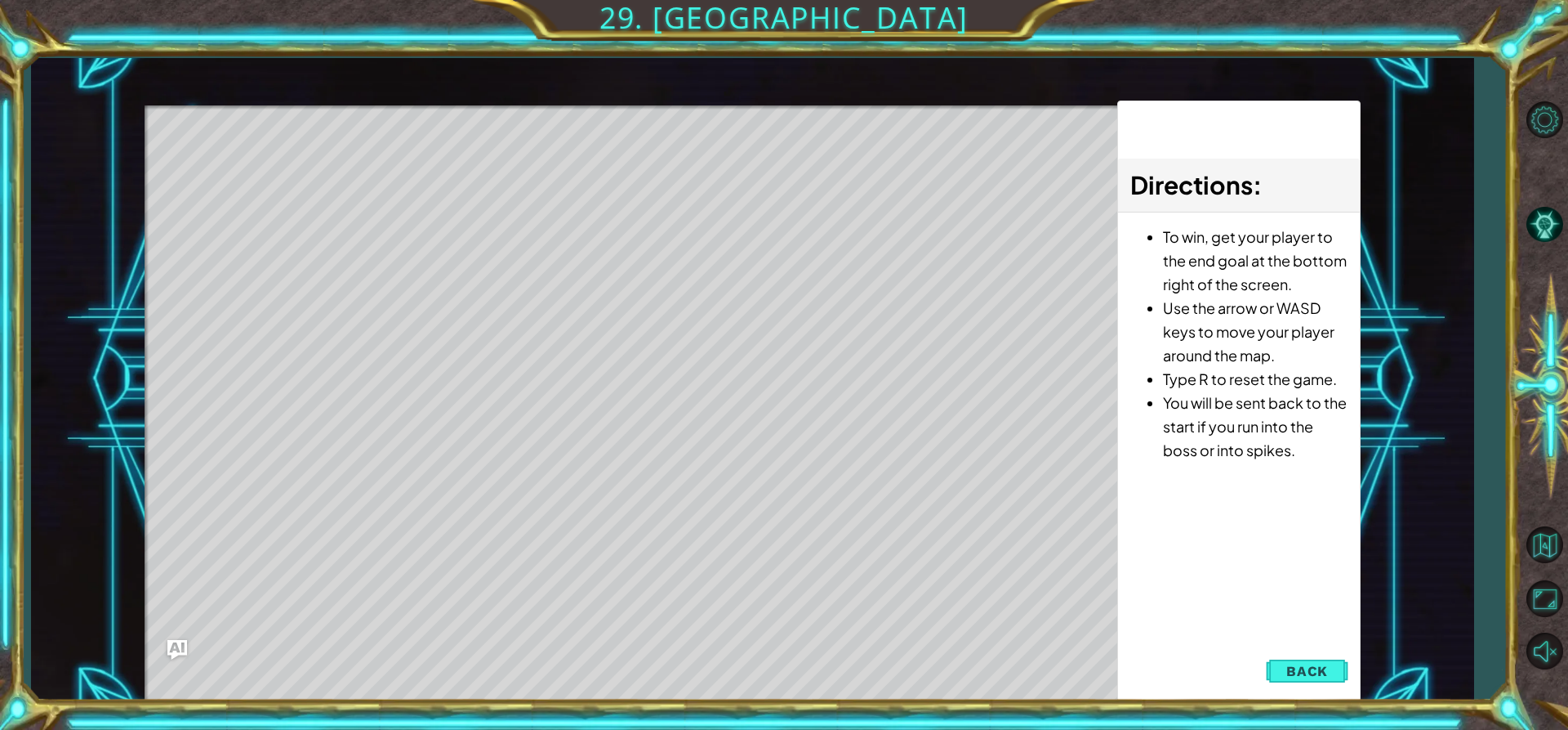
drag, startPoint x: 1300, startPoint y: 668, endPoint x: 1348, endPoint y: 661, distance: 48.5
click at [1314, 670] on span "Back" at bounding box center [1307, 671] width 42 height 16
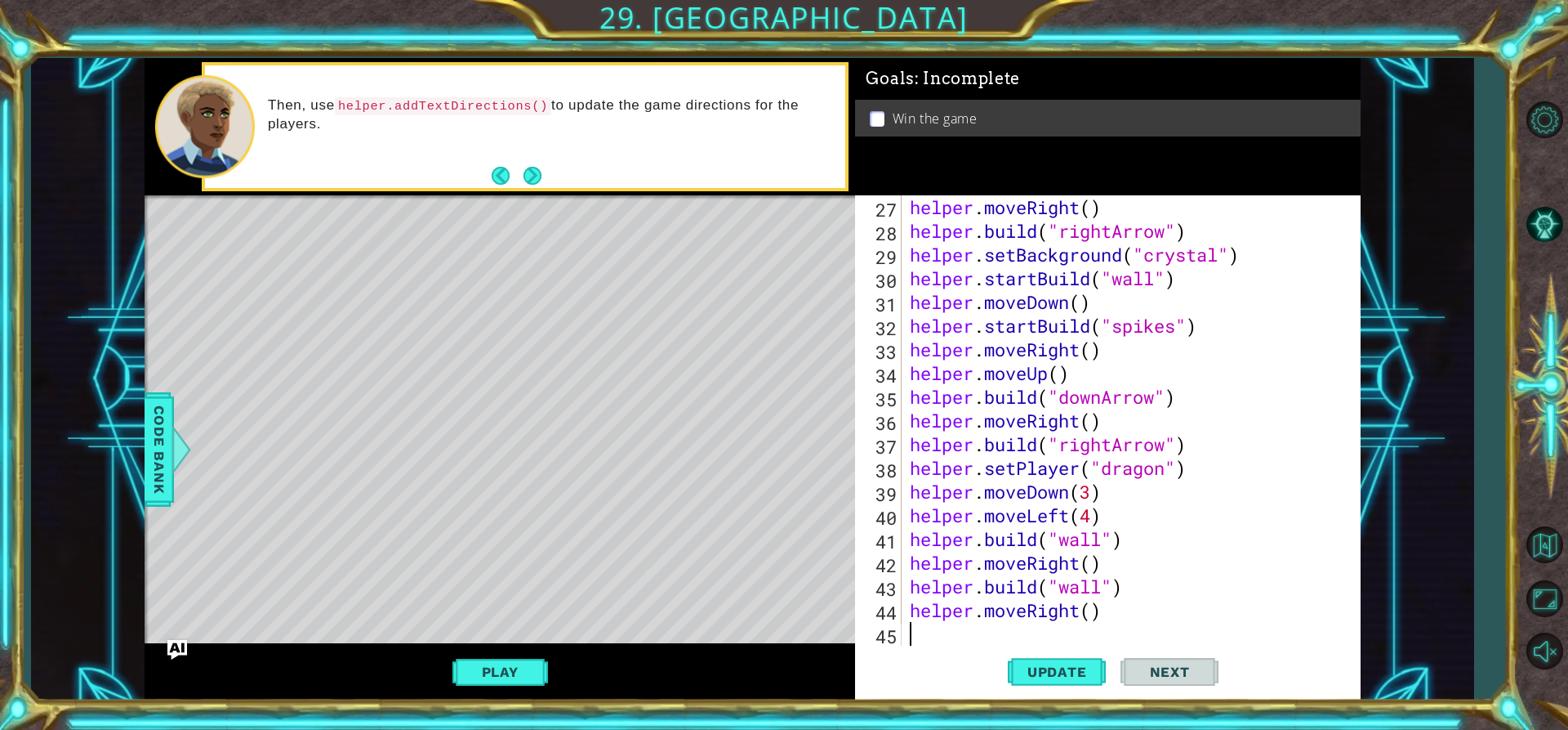
scroll to position [0, 0]
click at [1003, 635] on div "helper . moveRight ( ) helper . build ( "rightArrow" ) helper . setBackground (…" at bounding box center [1129, 444] width 445 height 498
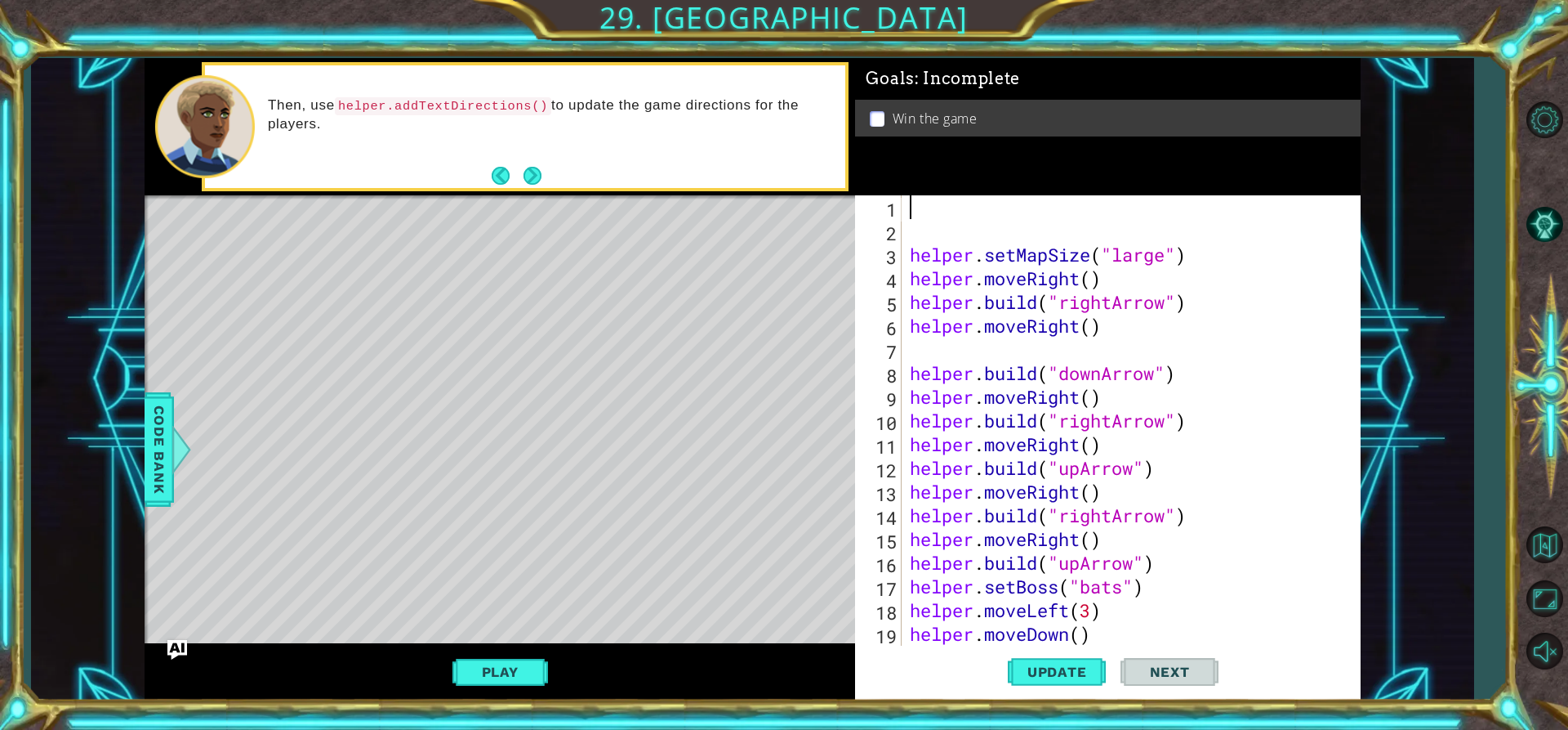
click at [979, 213] on div "helper . setMapSize ( "large" ) helper . moveRight ( ) helper . build ( "rightA…" at bounding box center [1129, 444] width 445 height 498
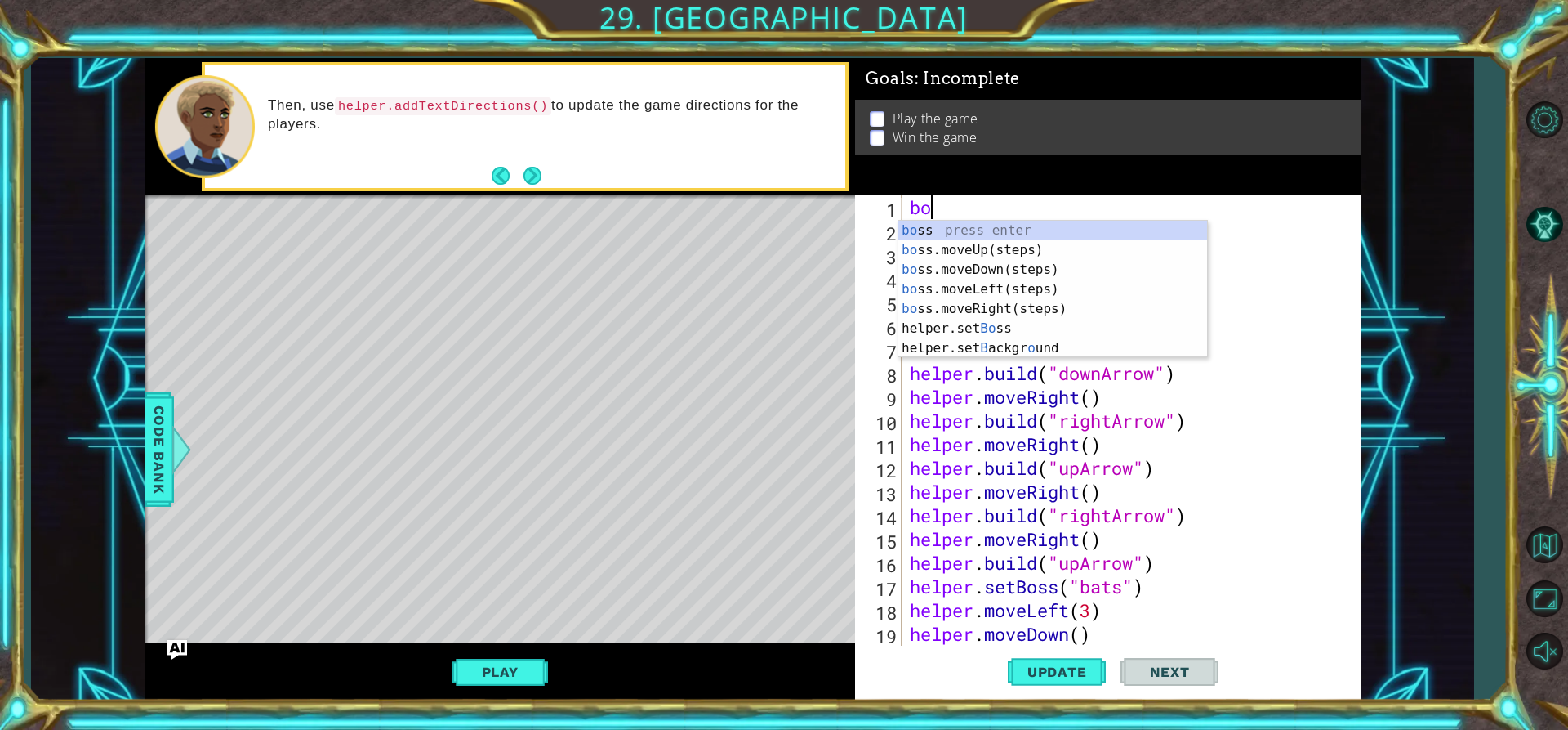
type textarea "boo"
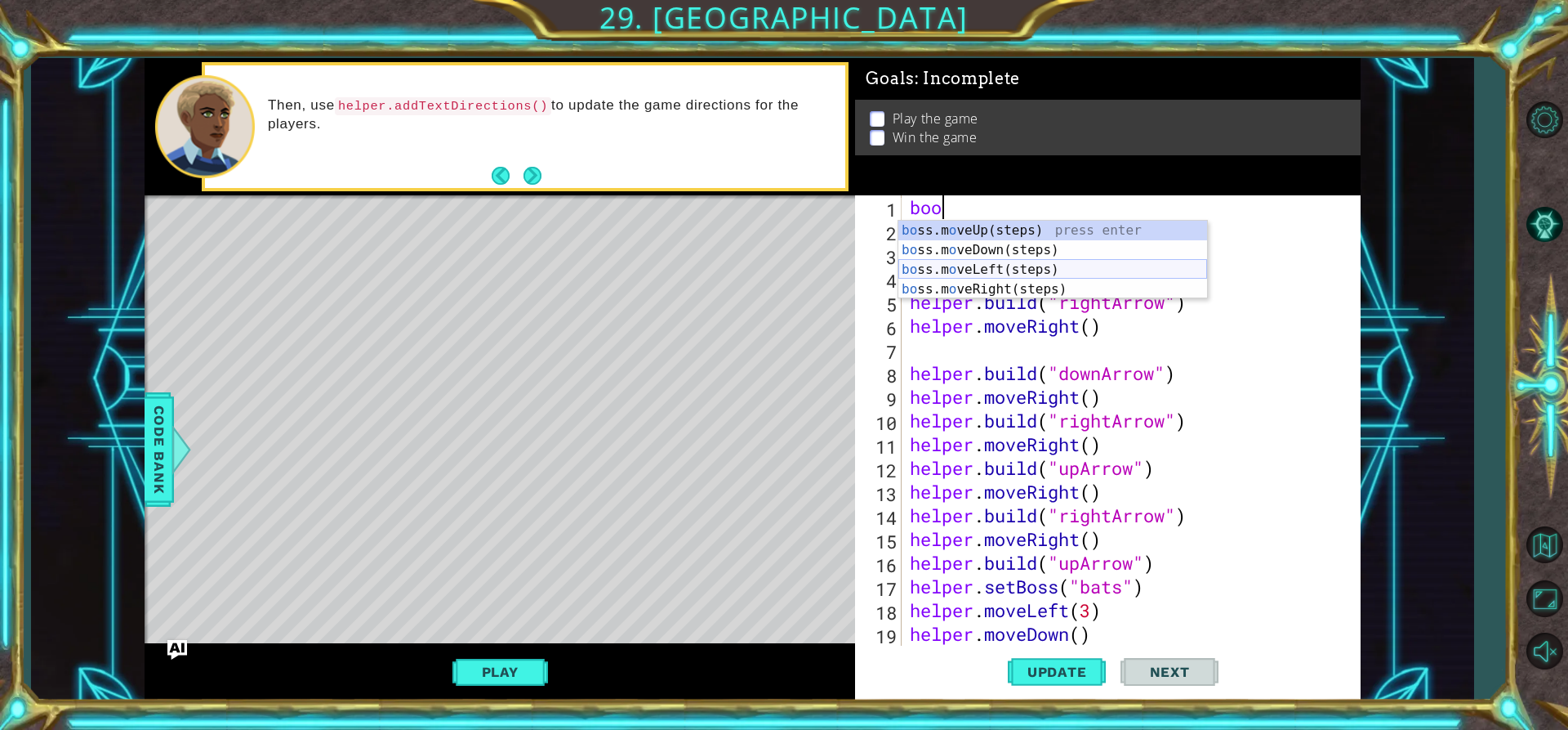
click at [1012, 266] on div "bo ss.m o veUp(steps) press enter bo ss.m o veDown(steps) press enter bo ss.m o…" at bounding box center [1053, 280] width 309 height 118
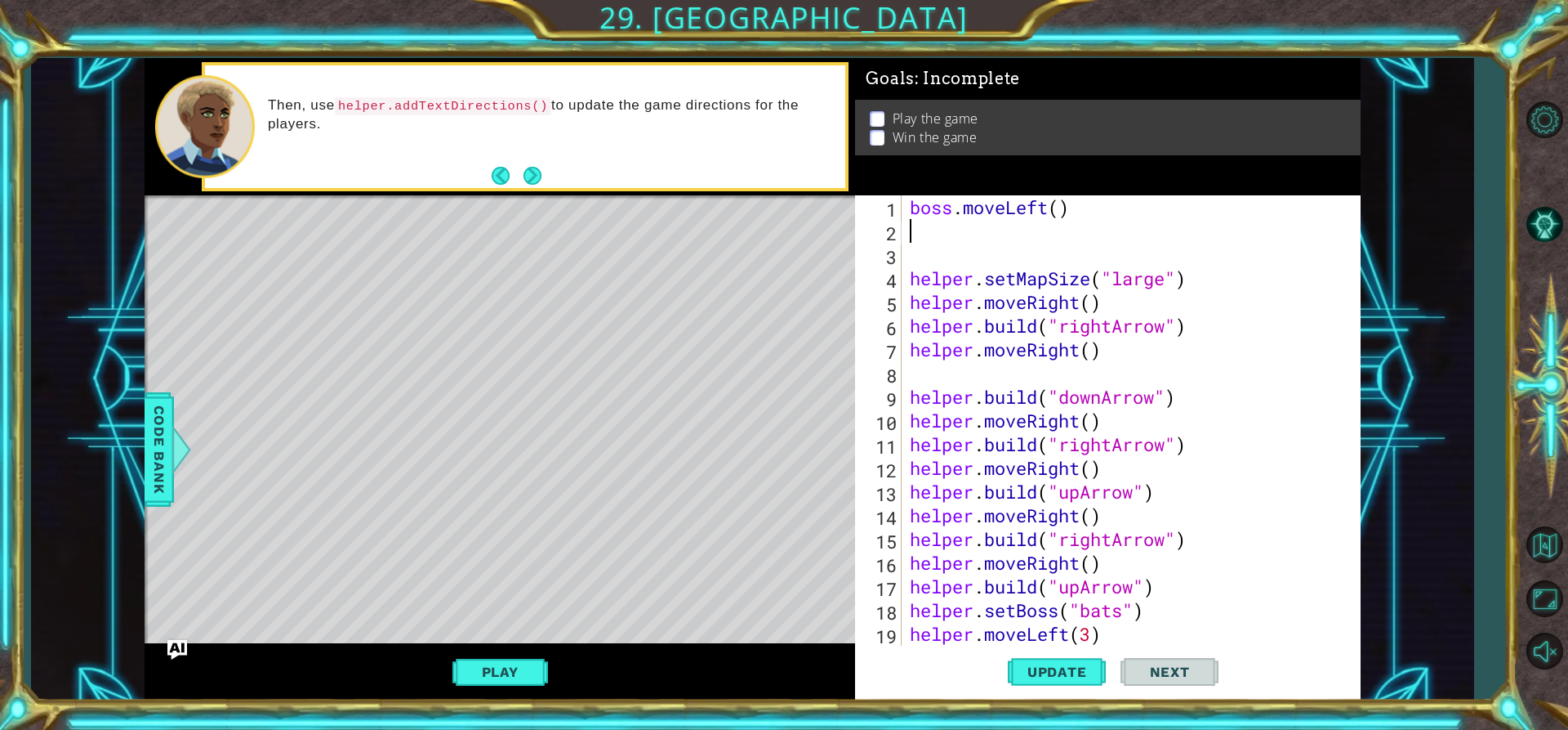
scroll to position [0, 0]
click at [1030, 656] on button "Update" at bounding box center [1057, 672] width 98 height 51
click at [1058, 210] on div "boss . moveLeft ( ) helper . setMapSize ( "large" ) helper . moveRight ( ) help…" at bounding box center [1129, 444] width 445 height 498
type textarea "boss.moveLeft(6)"
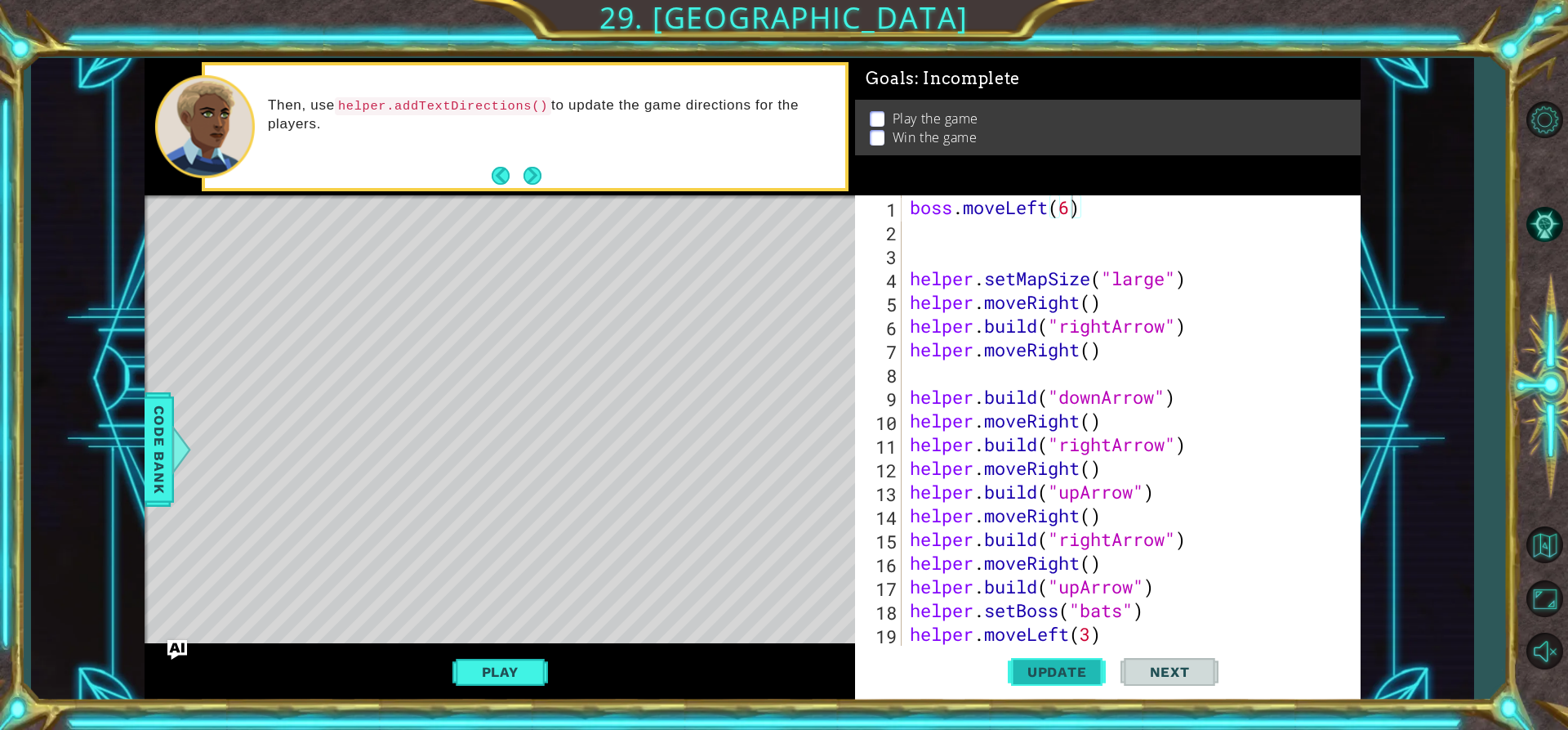
click at [1048, 690] on button "Update" at bounding box center [1057, 672] width 98 height 51
click at [1048, 672] on span "Update" at bounding box center [1057, 672] width 92 height 16
click at [972, 249] on div "boss . moveLeft ( 6 ) helper . setMapSize ( "large" ) helper . moveRight ( ) he…" at bounding box center [1129, 444] width 445 height 498
drag, startPoint x: 1045, startPoint y: 605, endPoint x: 1042, endPoint y: 646, distance: 41.1
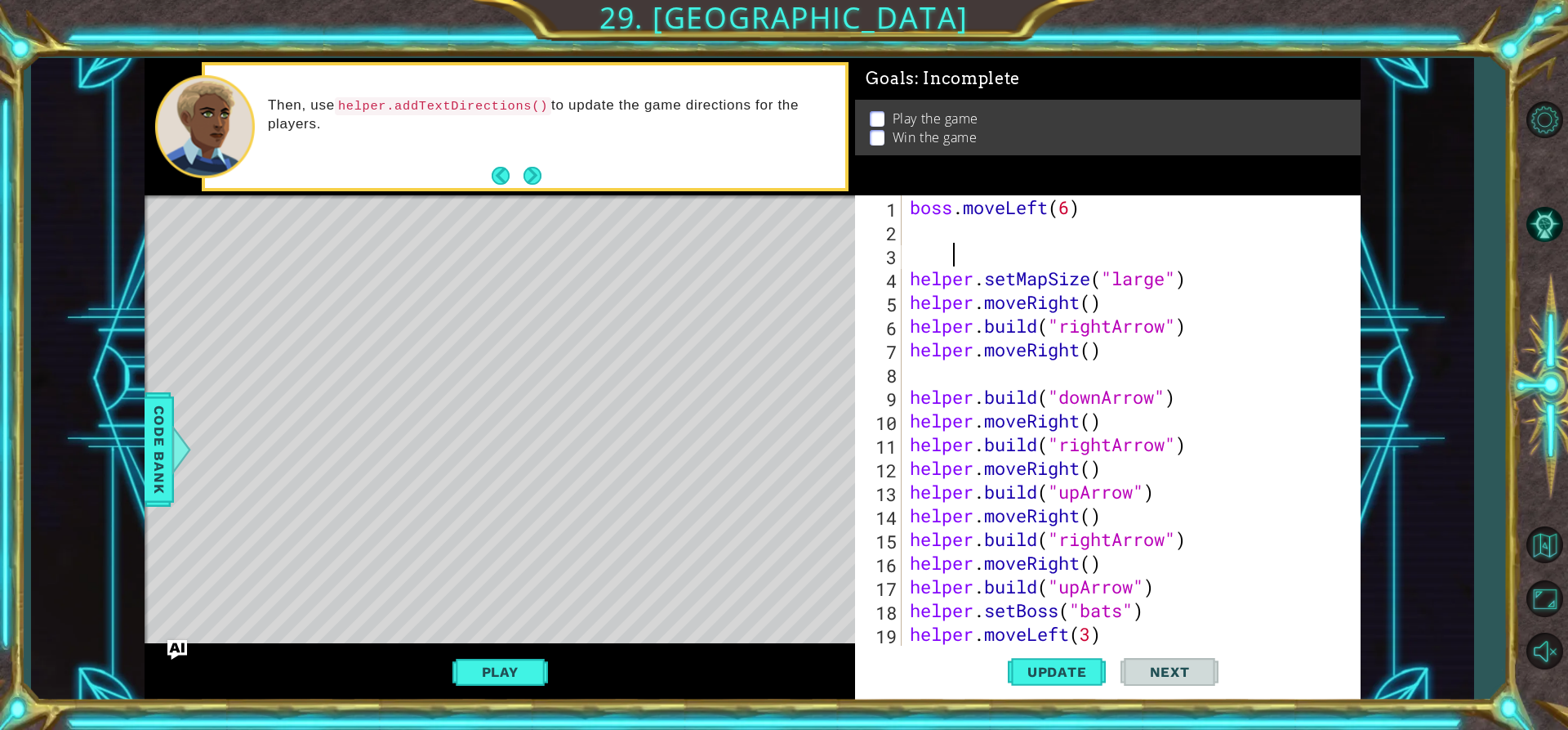
click at [1044, 616] on div "boss . moveLeft ( 6 ) helper . setMapSize ( "large" ) helper . moveRight ( ) he…" at bounding box center [1129, 444] width 445 height 498
type textarea "helper.setBoss("bats")"
click at [1041, 657] on button "Update" at bounding box center [1057, 672] width 98 height 51
click at [495, 673] on button "Play" at bounding box center [500, 672] width 96 height 31
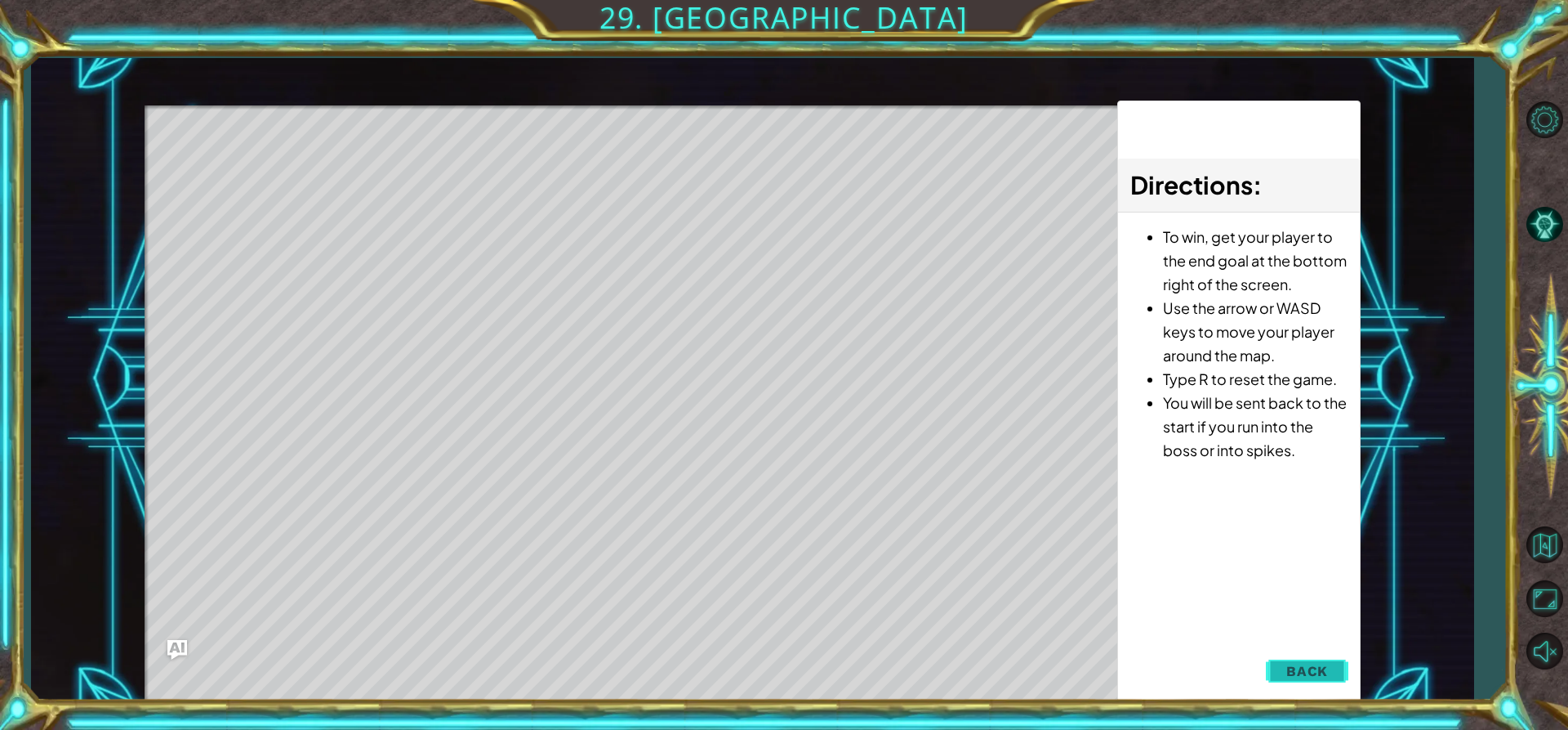
click at [1347, 675] on button "Back" at bounding box center [1307, 671] width 83 height 33
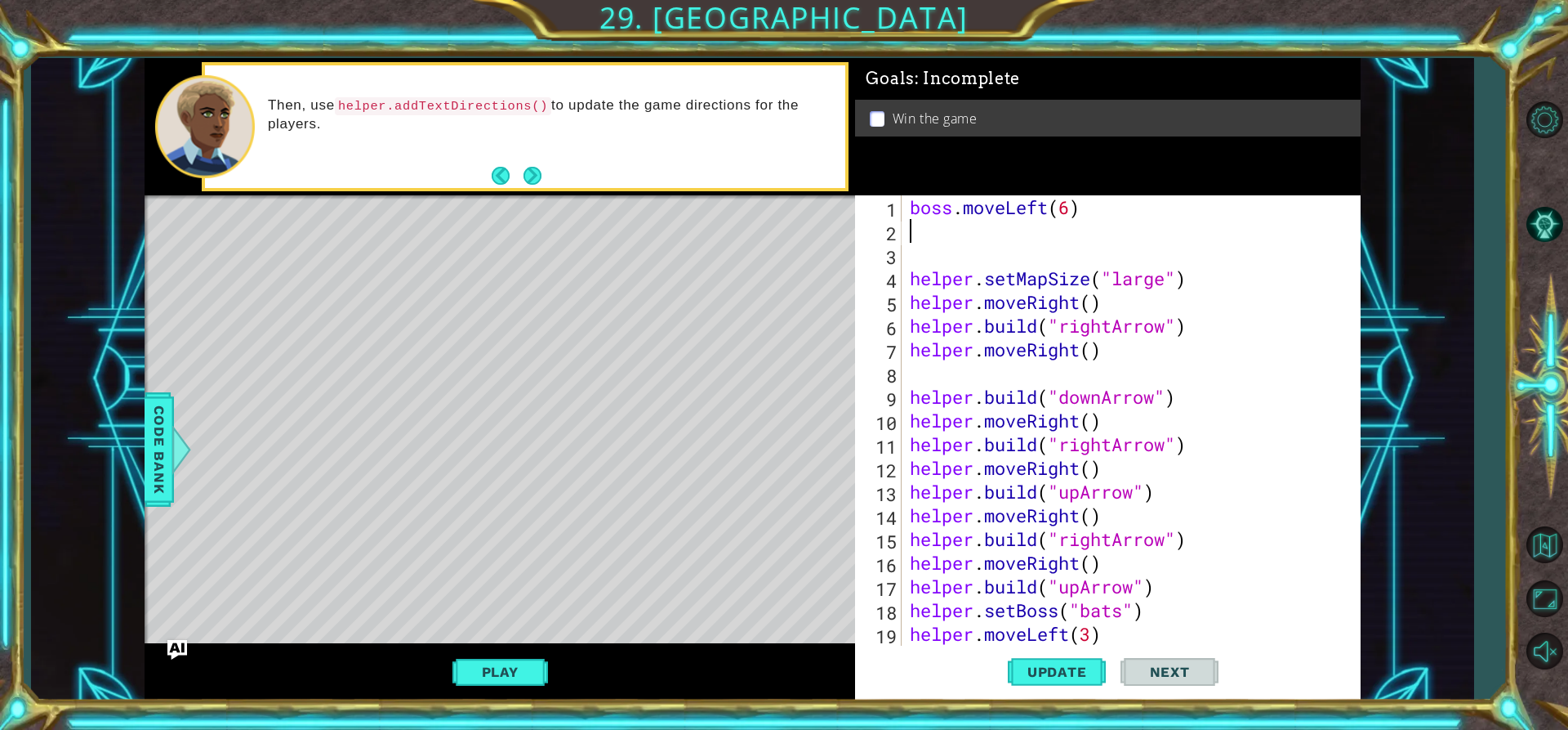
click at [1025, 242] on div "boss . moveLeft ( 6 ) helper . setMapSize ( "large" ) helper . moveRight ( ) he…" at bounding box center [1129, 444] width 445 height 498
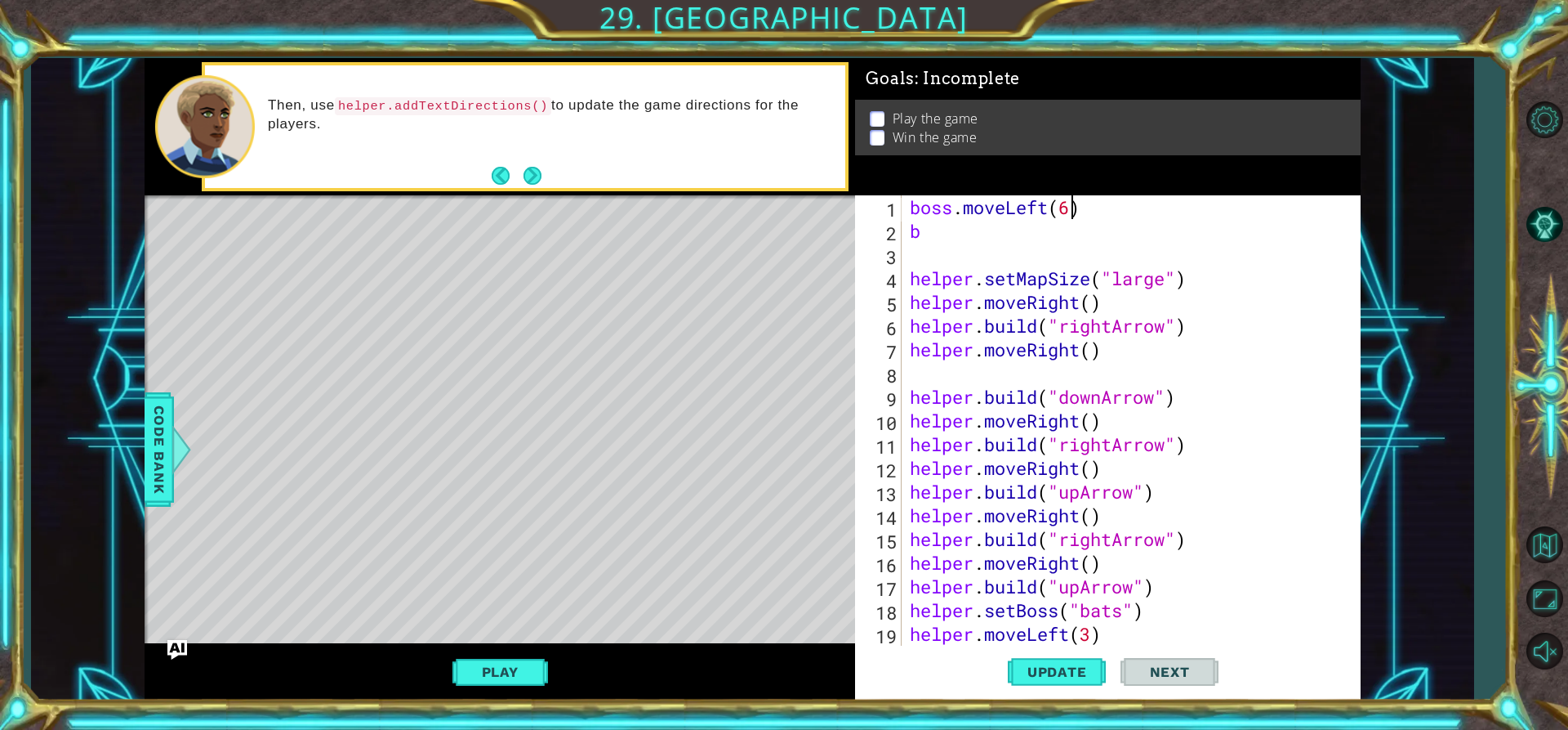
click at [1070, 205] on div "boss . moveLeft ( 6 ) b helper . setMapSize ( "large" ) helper . moveRight ( ) …" at bounding box center [1129, 444] width 445 height 498
click at [922, 229] on div "boss . moveLeft ( 7 ) b helper . setMapSize ( "large" ) helper . moveRight ( ) …" at bounding box center [1129, 444] width 445 height 498
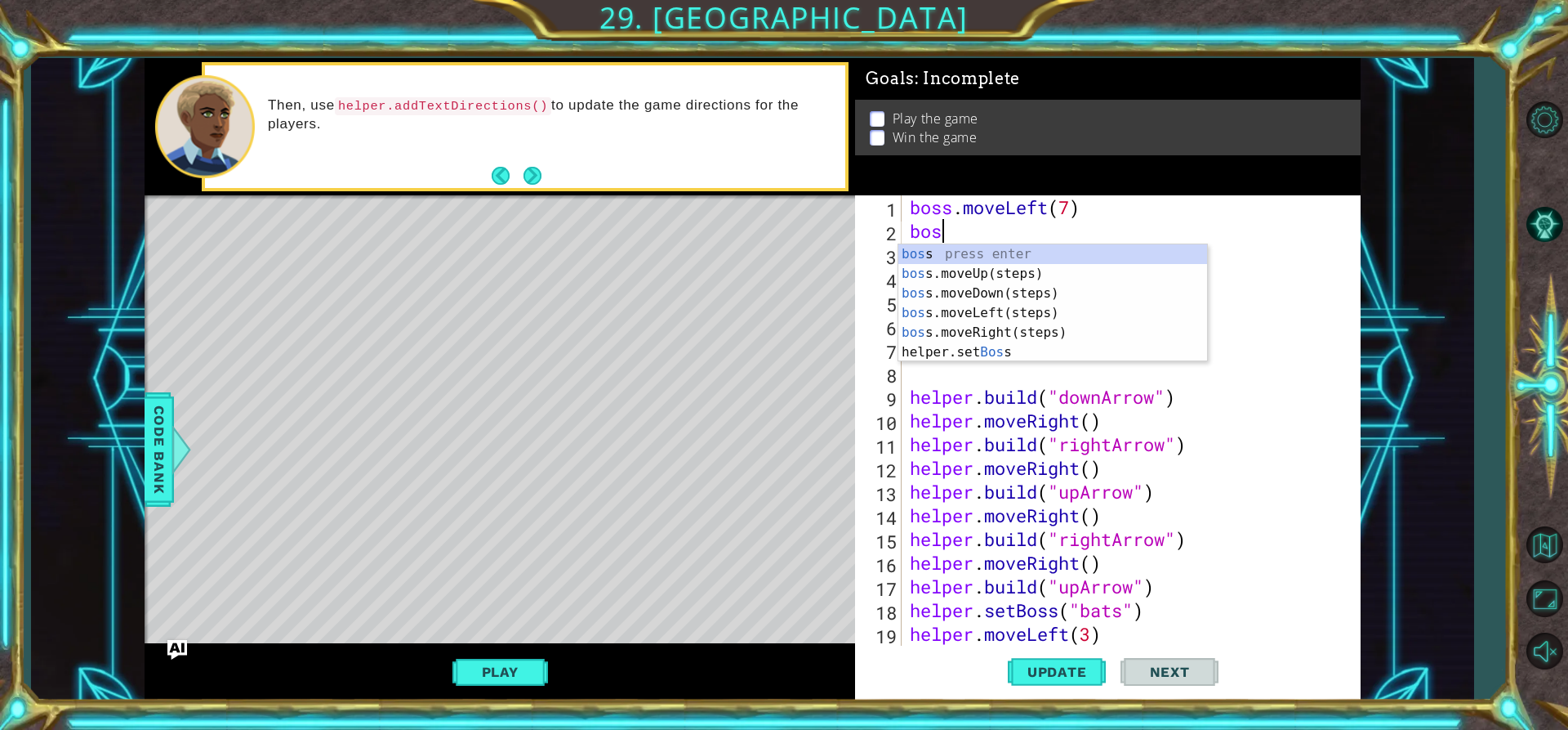
scroll to position [0, 1]
type textarea "boss"
click at [979, 274] on div "boss press enter boss .moveUp(steps) press enter boss .moveDown(steps) press en…" at bounding box center [1053, 323] width 309 height 157
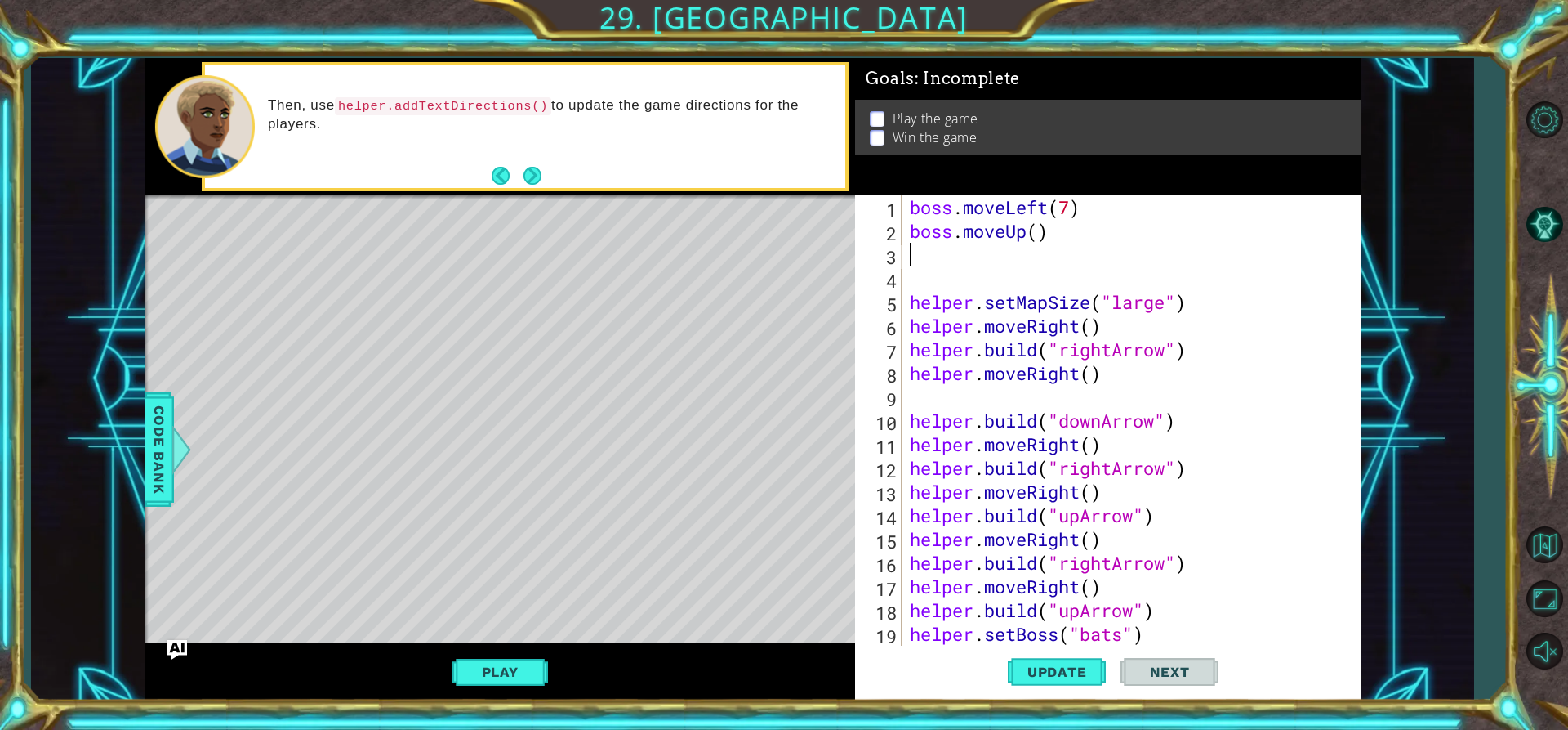
scroll to position [0, 0]
click at [1037, 227] on div "boss . moveLeft ( 7 ) boss . moveUp ( ) helper . setMapSize ( "large" ) helper …" at bounding box center [1129, 444] width 445 height 498
click at [1077, 678] on span "Update" at bounding box center [1057, 672] width 92 height 16
click at [509, 670] on button "Play" at bounding box center [500, 672] width 96 height 31
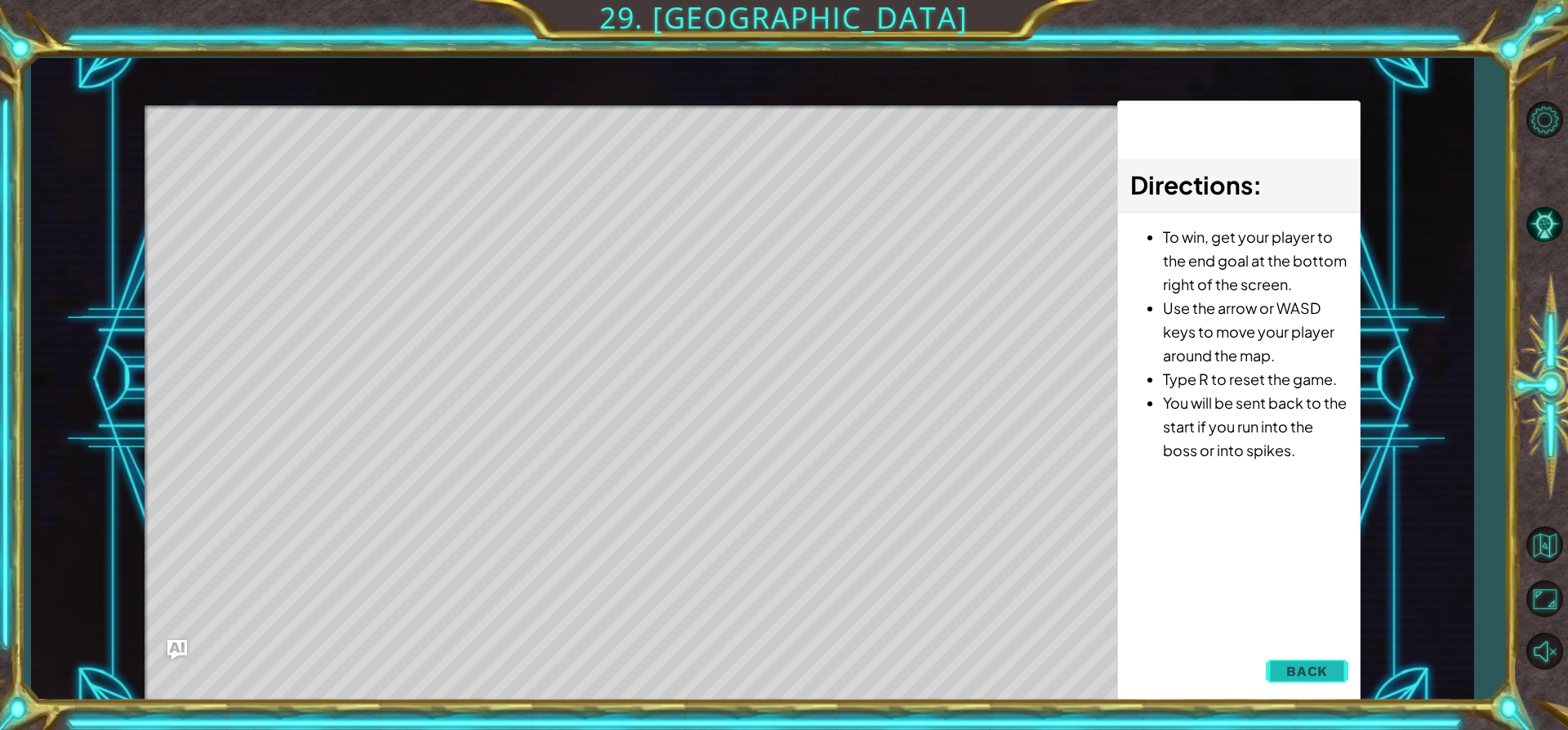
drag, startPoint x: 1303, startPoint y: 674, endPoint x: 1295, endPoint y: 657, distance: 18.8
click at [1303, 673] on span "Back" at bounding box center [1307, 671] width 42 height 16
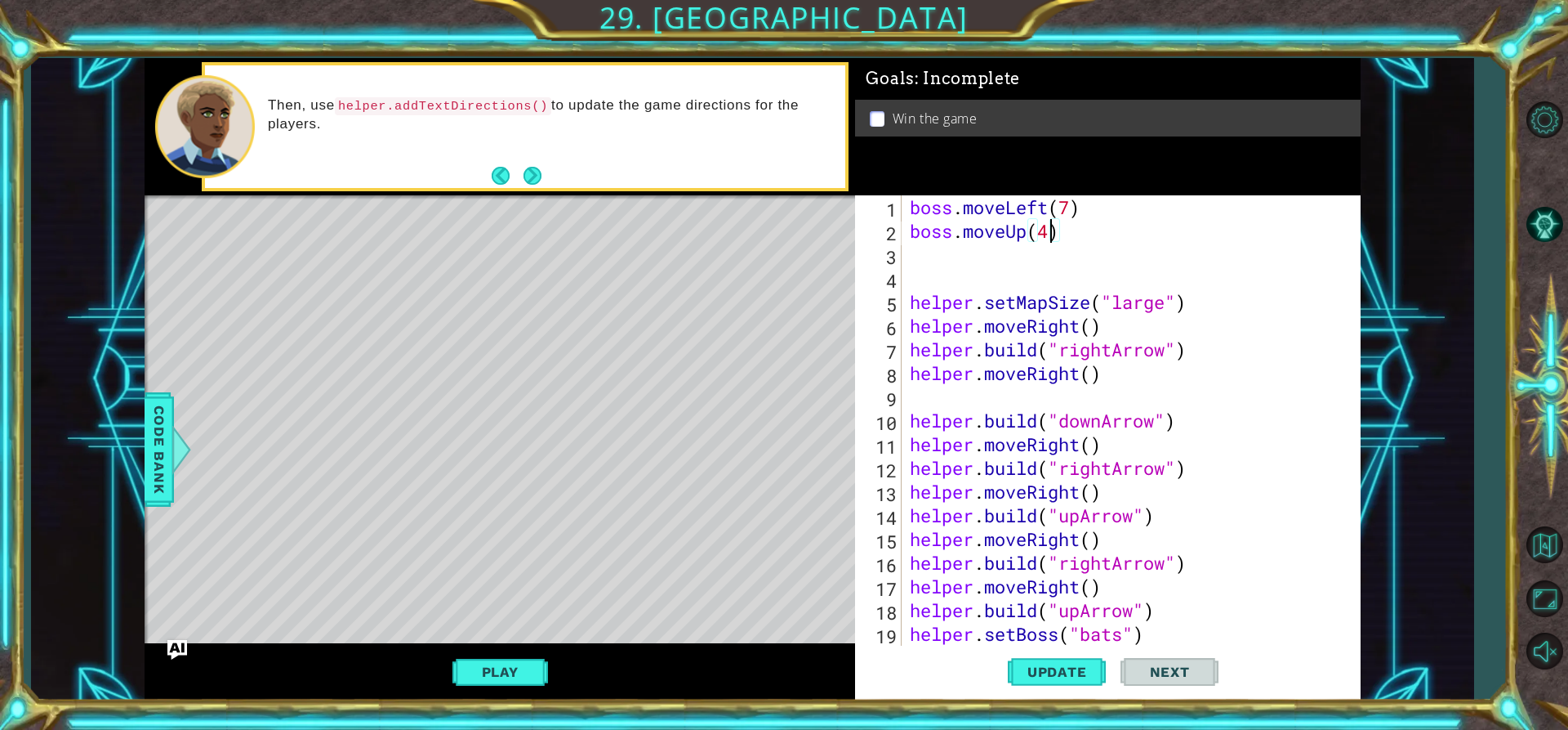
click at [1048, 236] on div "boss . moveLeft ( 7 ) boss . moveUp ( 4 ) helper . setMapSize ( "large" ) helpe…" at bounding box center [1129, 444] width 445 height 498
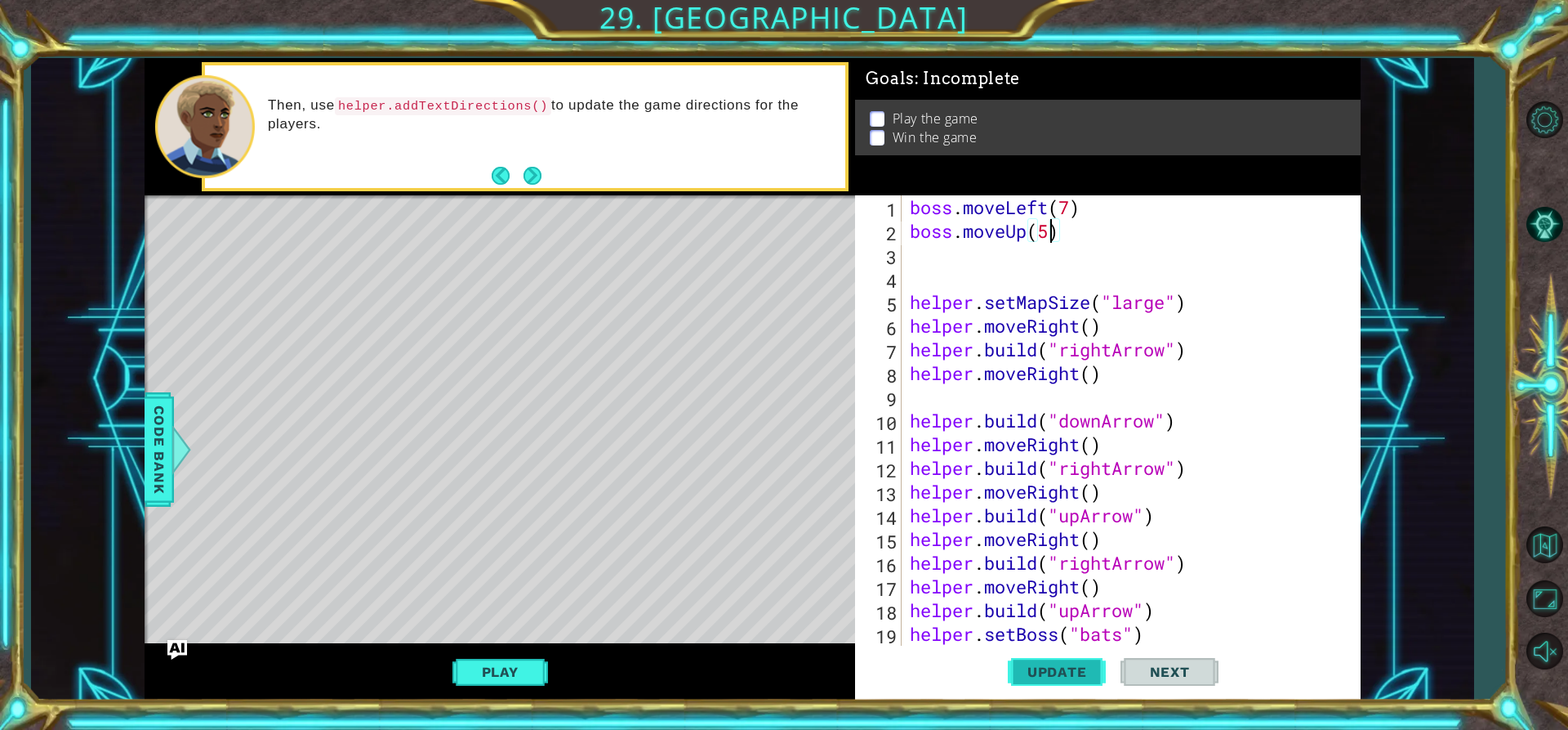
type textarea "boss.moveUp(5)"
click at [1070, 660] on button "Update" at bounding box center [1057, 672] width 98 height 51
click at [989, 257] on div "boss . moveLeft ( 7 ) boss . moveUp ( 5 ) helper . setMapSize ( "large" ) helpe…" at bounding box center [1129, 444] width 445 height 498
drag, startPoint x: 543, startPoint y: 632, endPoint x: 529, endPoint y: 638, distance: 15.2
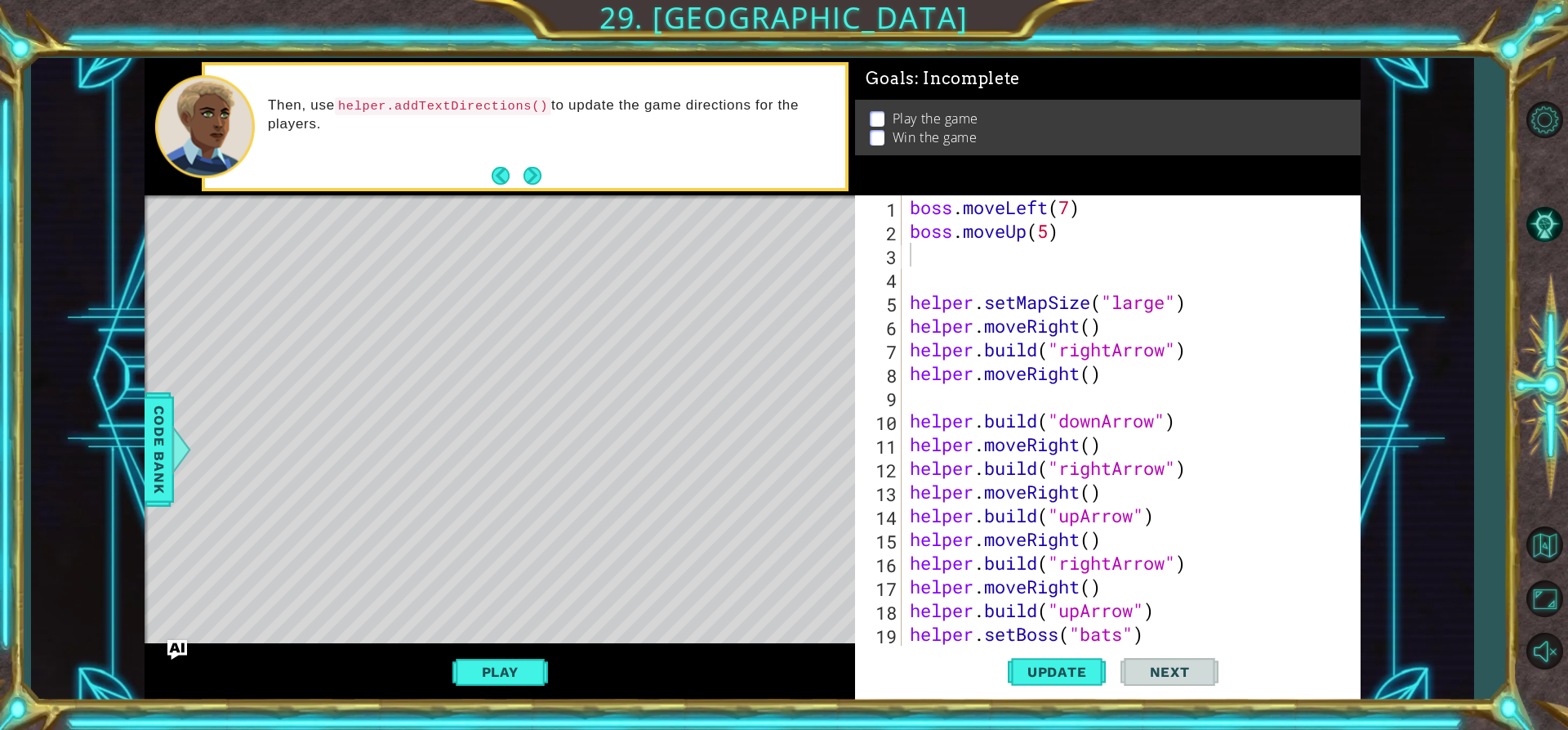
click at [539, 636] on div "Level Map" at bounding box center [522, 436] width 755 height 481
drag, startPoint x: 529, startPoint y: 638, endPoint x: 521, endPoint y: 653, distance: 17.0
click at [521, 653] on div "helper methods moveLeft(steps) moveRight(steps) moveUp(steps) moveDown(steps) b…" at bounding box center [753, 379] width 1216 height 643
click at [519, 654] on div "Play" at bounding box center [500, 672] width 712 height 57
click at [511, 665] on button "Play" at bounding box center [500, 672] width 96 height 31
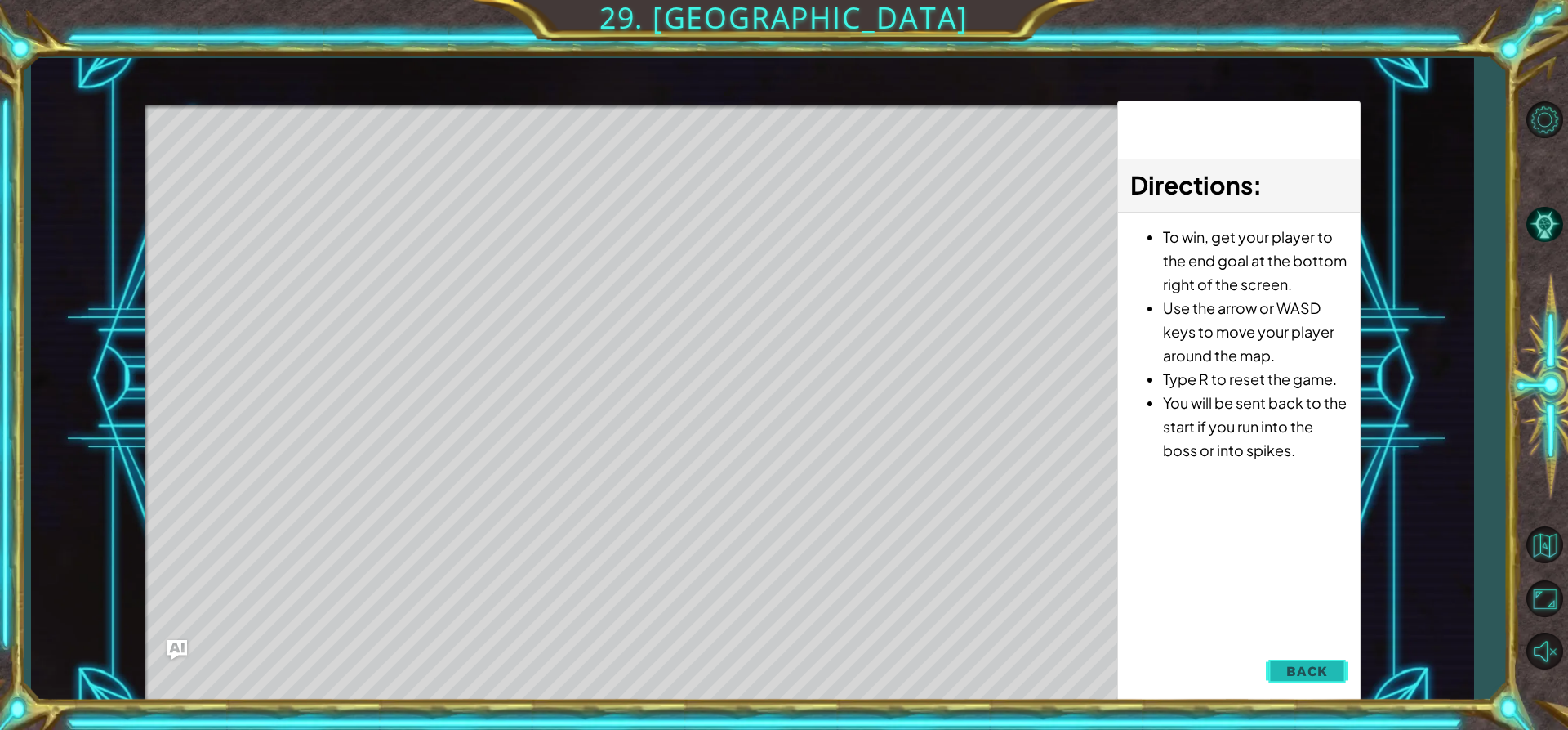
click at [1298, 661] on button "Back" at bounding box center [1307, 671] width 83 height 33
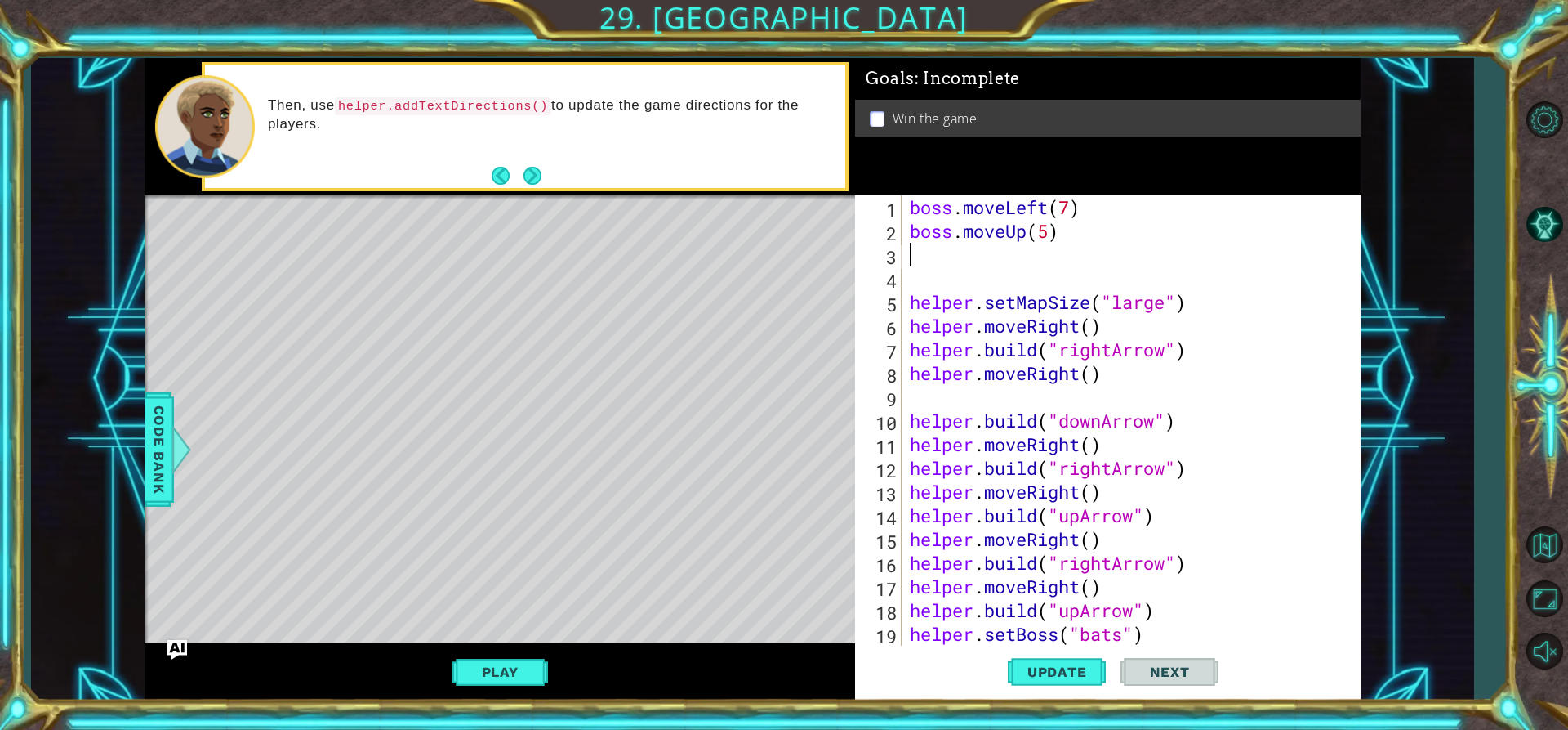
click at [929, 249] on div "boss . moveLeft ( 7 ) boss . moveUp ( 5 ) helper . setMapSize ( "large" ) helpe…" at bounding box center [1129, 444] width 445 height 498
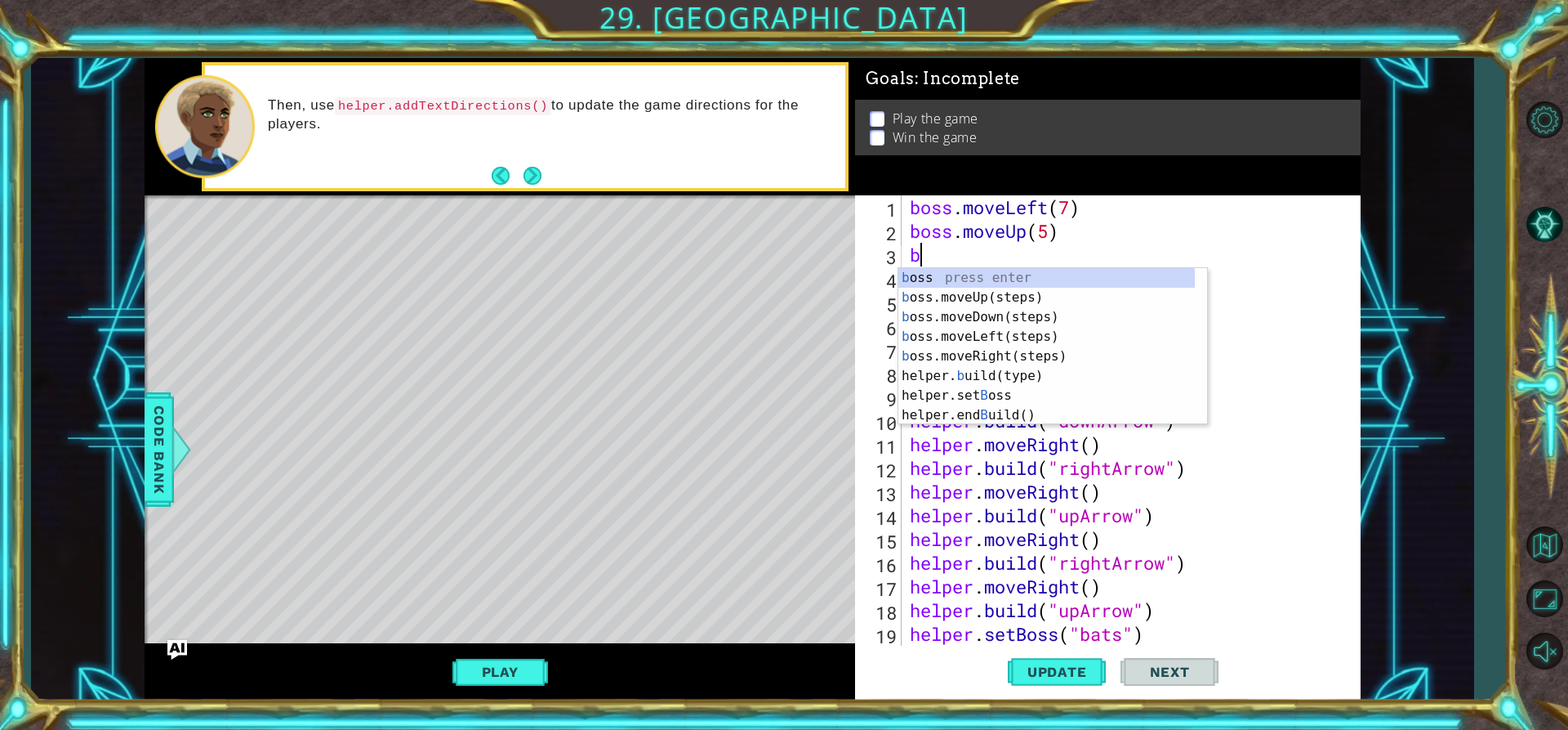
type textarea "bo"
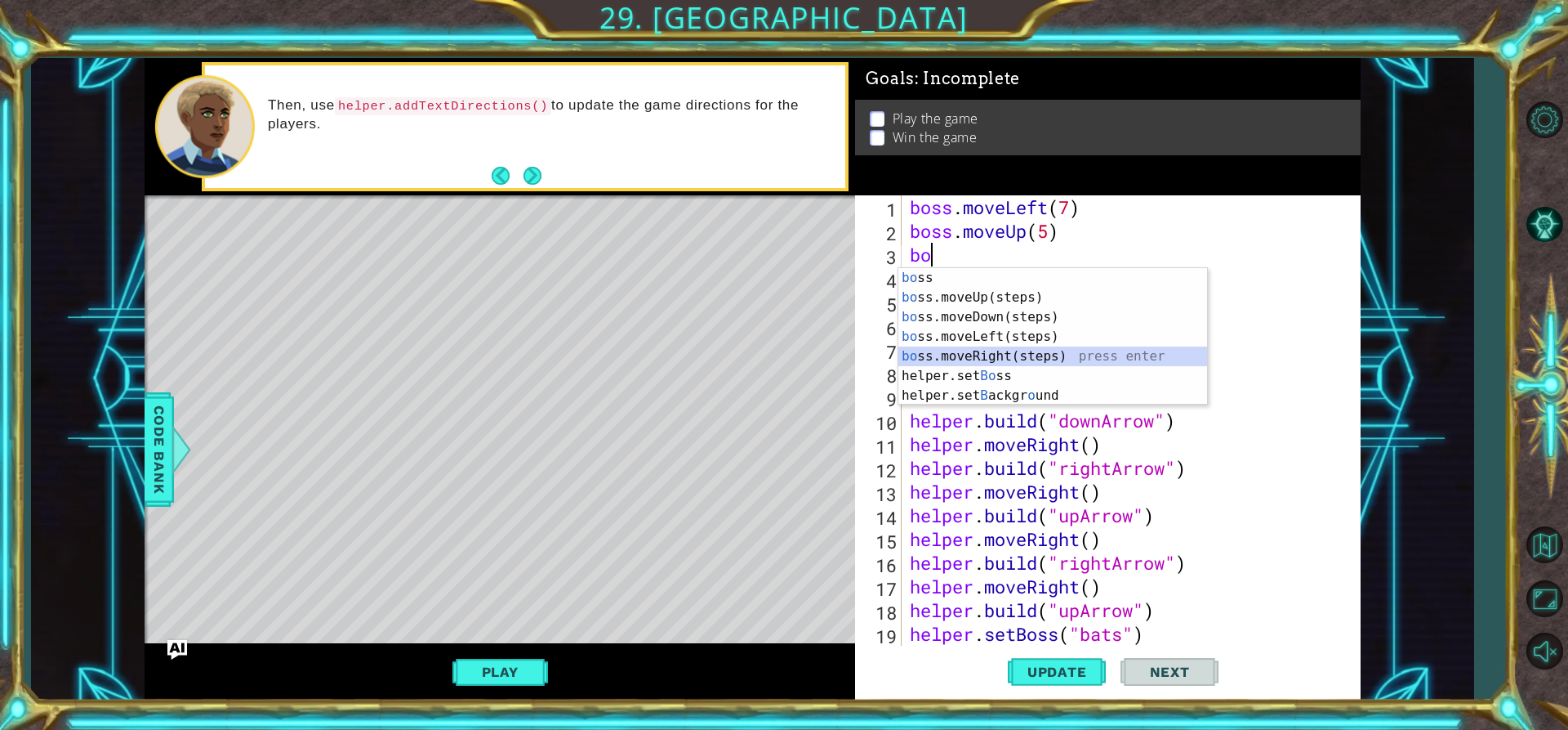
click at [994, 357] on div "bo ss press enter bo ss.moveUp(steps) press enter bo ss.moveDown(steps) press e…" at bounding box center [1053, 356] width 309 height 177
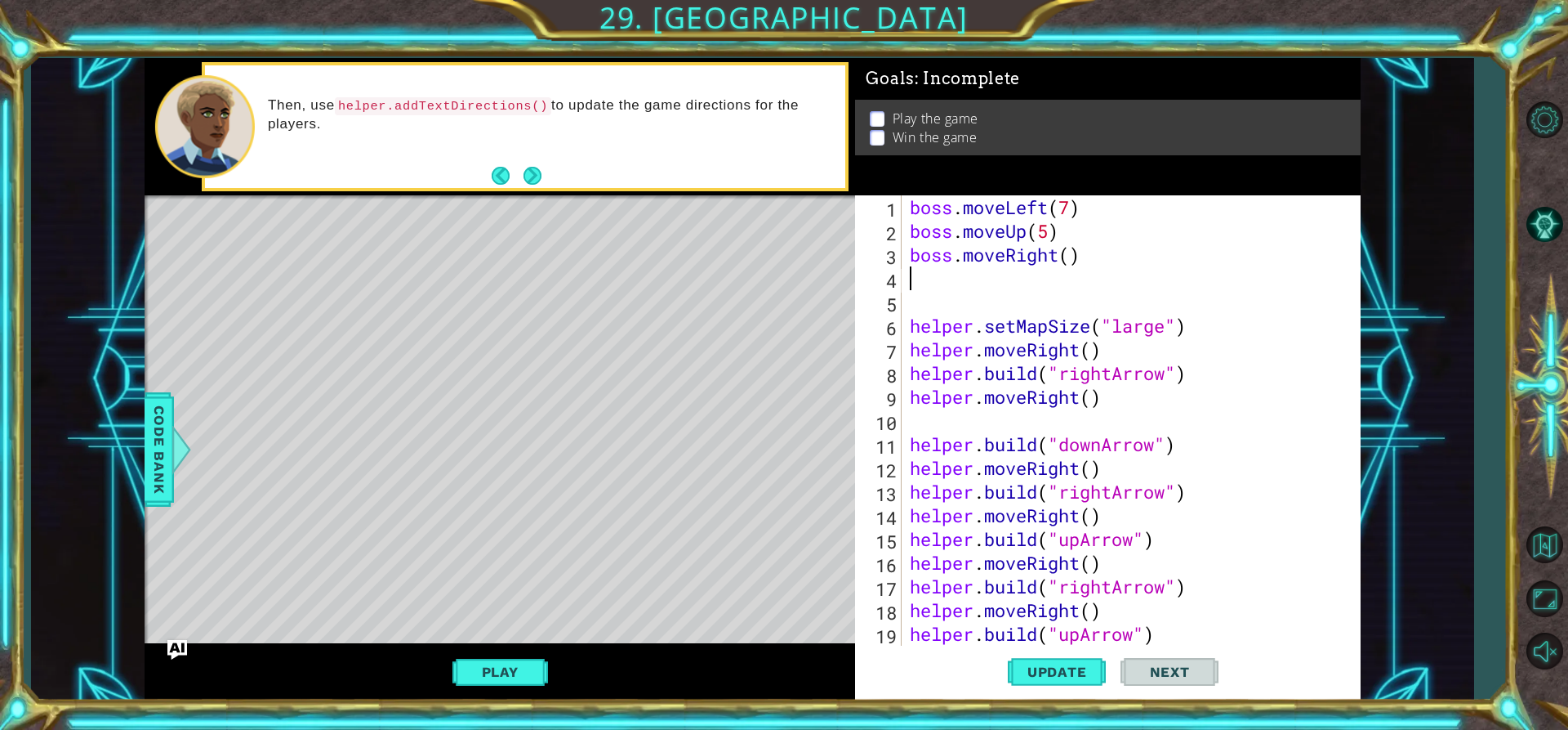
click at [1088, 262] on div "boss . moveLeft ( 7 ) boss . moveUp ( 5 ) boss . moveRight ( ) helper . setMapS…" at bounding box center [1129, 444] width 445 height 498
type textarea "boss.moveRight()"
click at [960, 275] on div "boss . moveLeft ( 7 ) boss . moveUp ( 5 ) boss . moveRight ( ) helper . setMapS…" at bounding box center [1129, 444] width 445 height 498
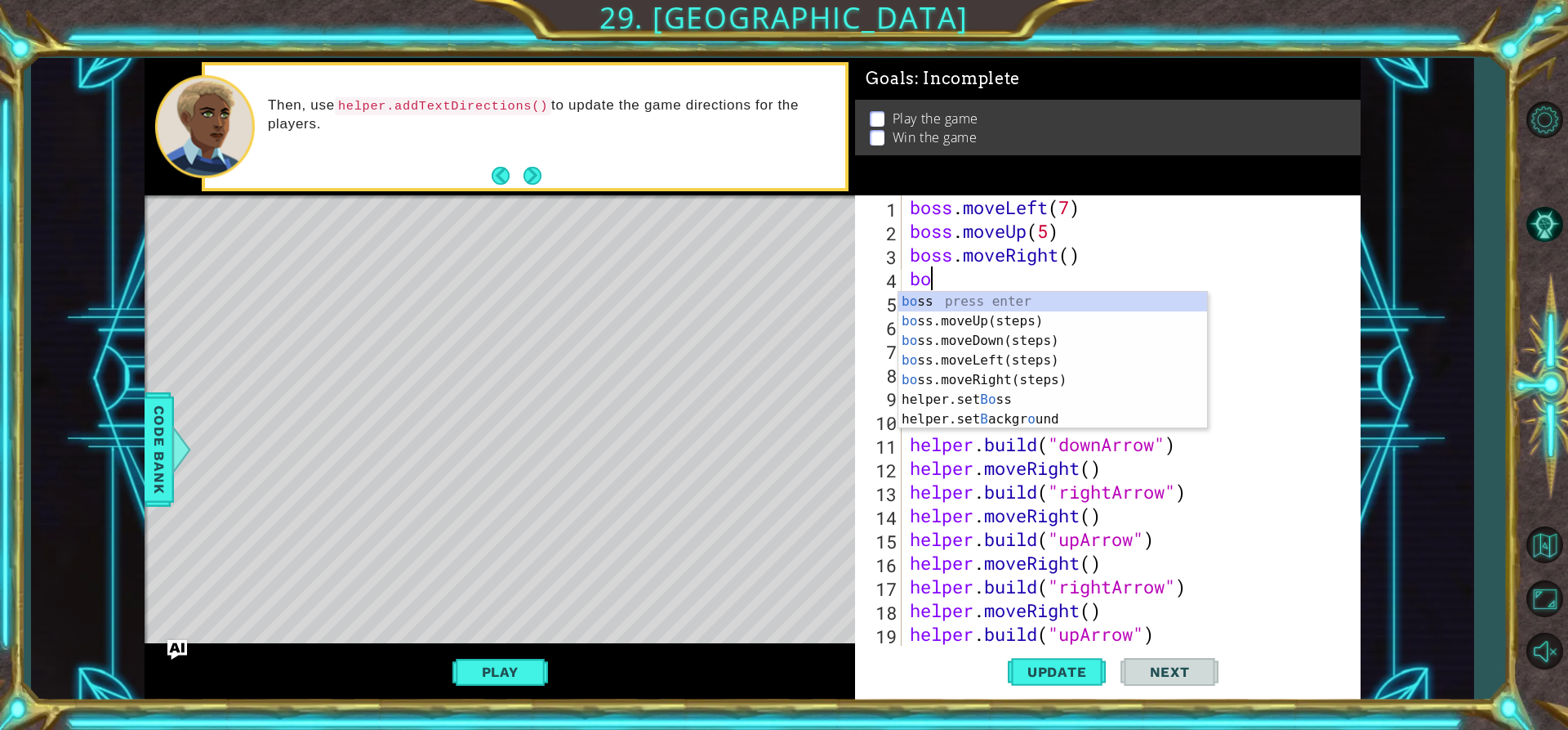
scroll to position [0, 1]
type textarea "boss"
click at [1049, 325] on div "boss press enter boss .moveUp(steps) press enter boss .moveDown(steps) press en…" at bounding box center [1053, 370] width 309 height 157
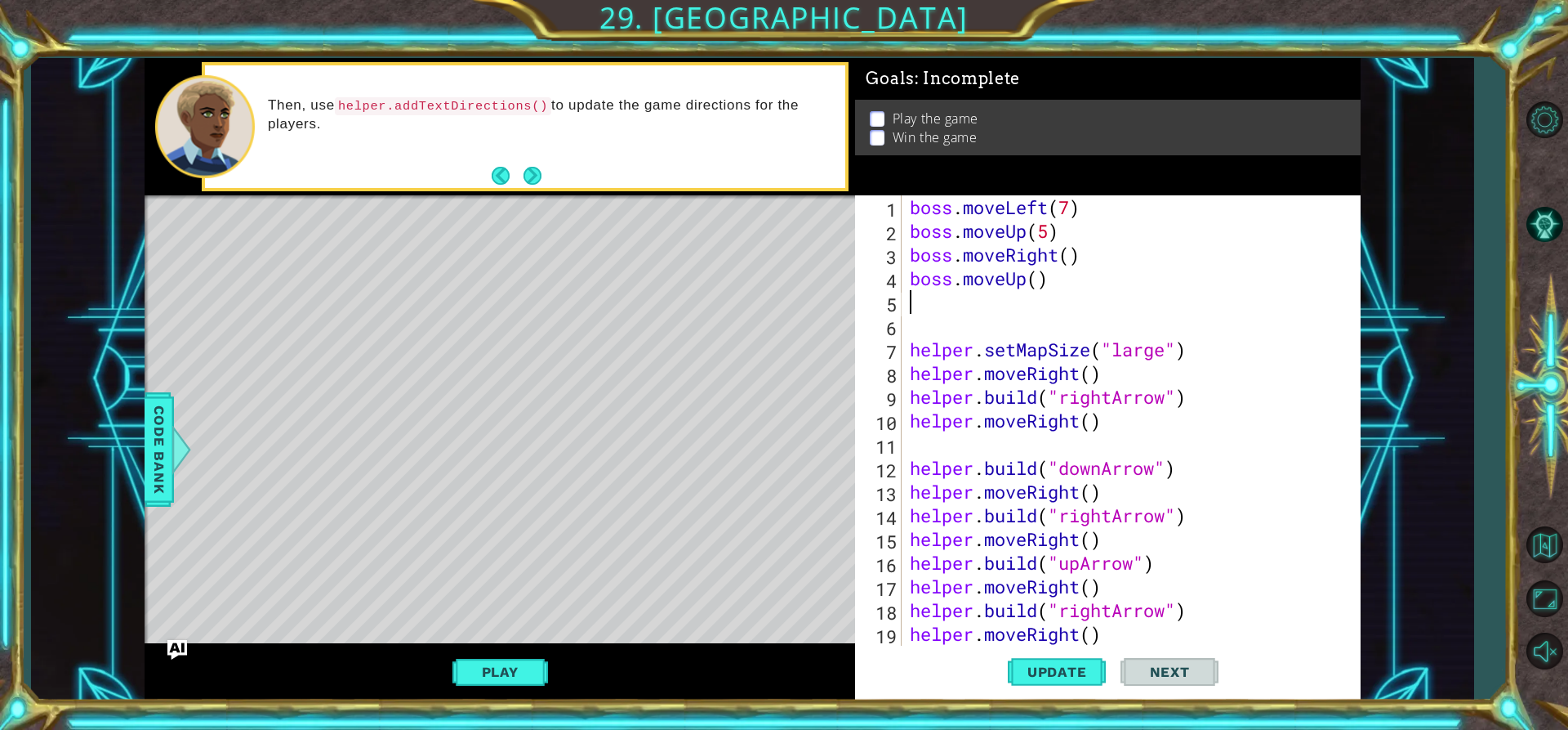
scroll to position [0, 0]
type textarea "b"
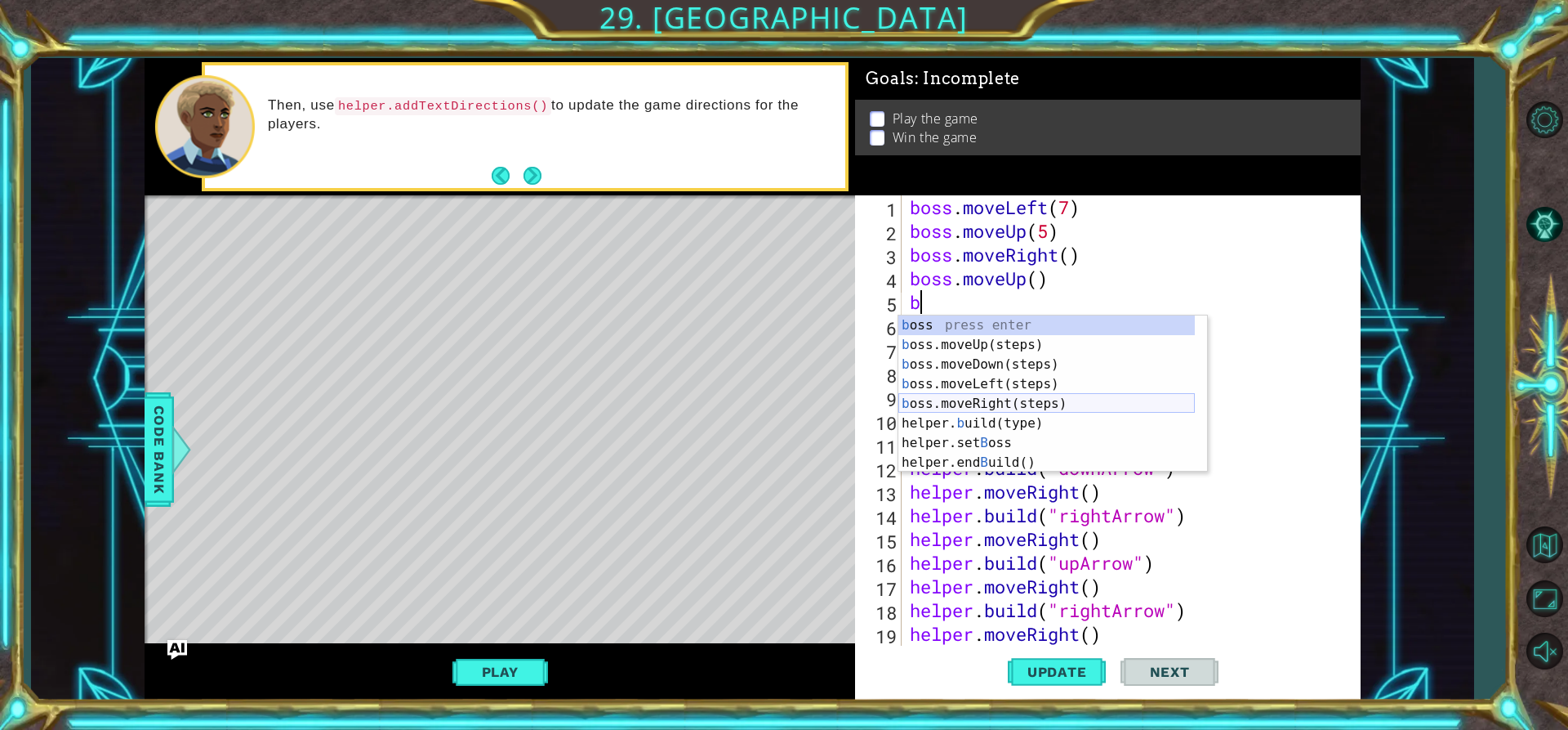
click at [978, 399] on div "b oss press enter b oss.moveUp(steps) press enter b oss.moveDown(steps) press e…" at bounding box center [1047, 414] width 297 height 196
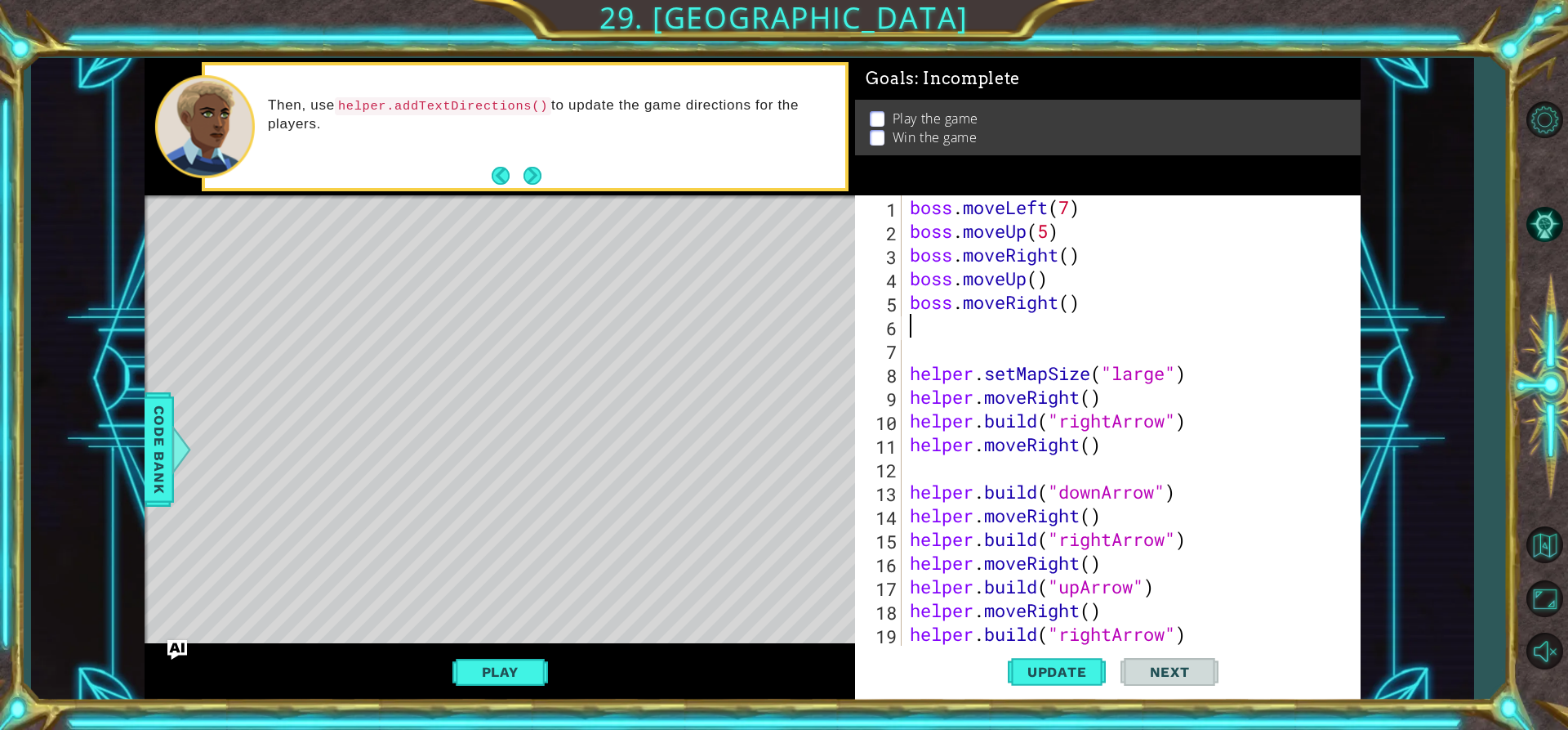
type textarea "n"
type textarea "b"
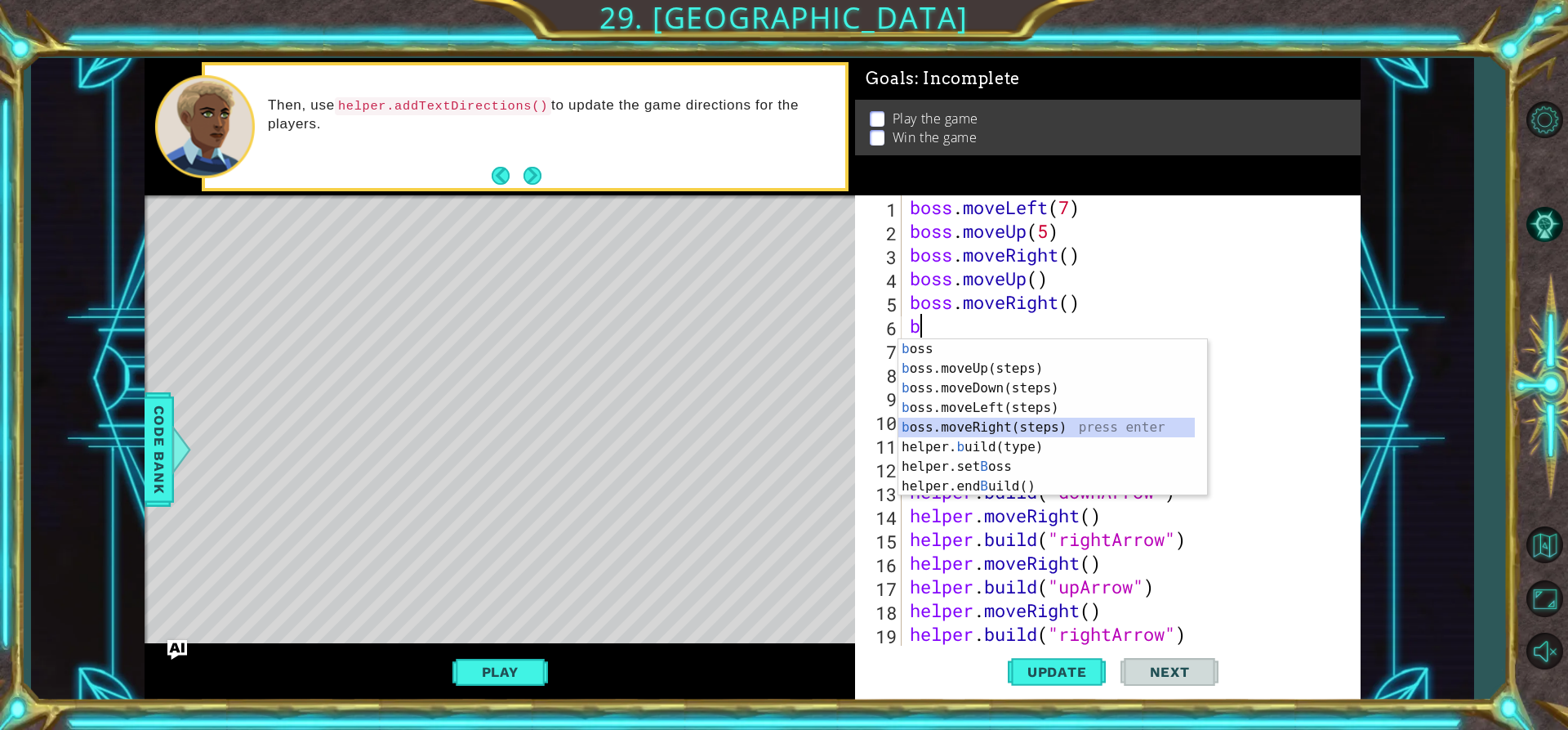
click at [962, 423] on div "b oss press enter b oss.moveUp(steps) press enter b oss.moveDown(steps) press e…" at bounding box center [1047, 437] width 297 height 196
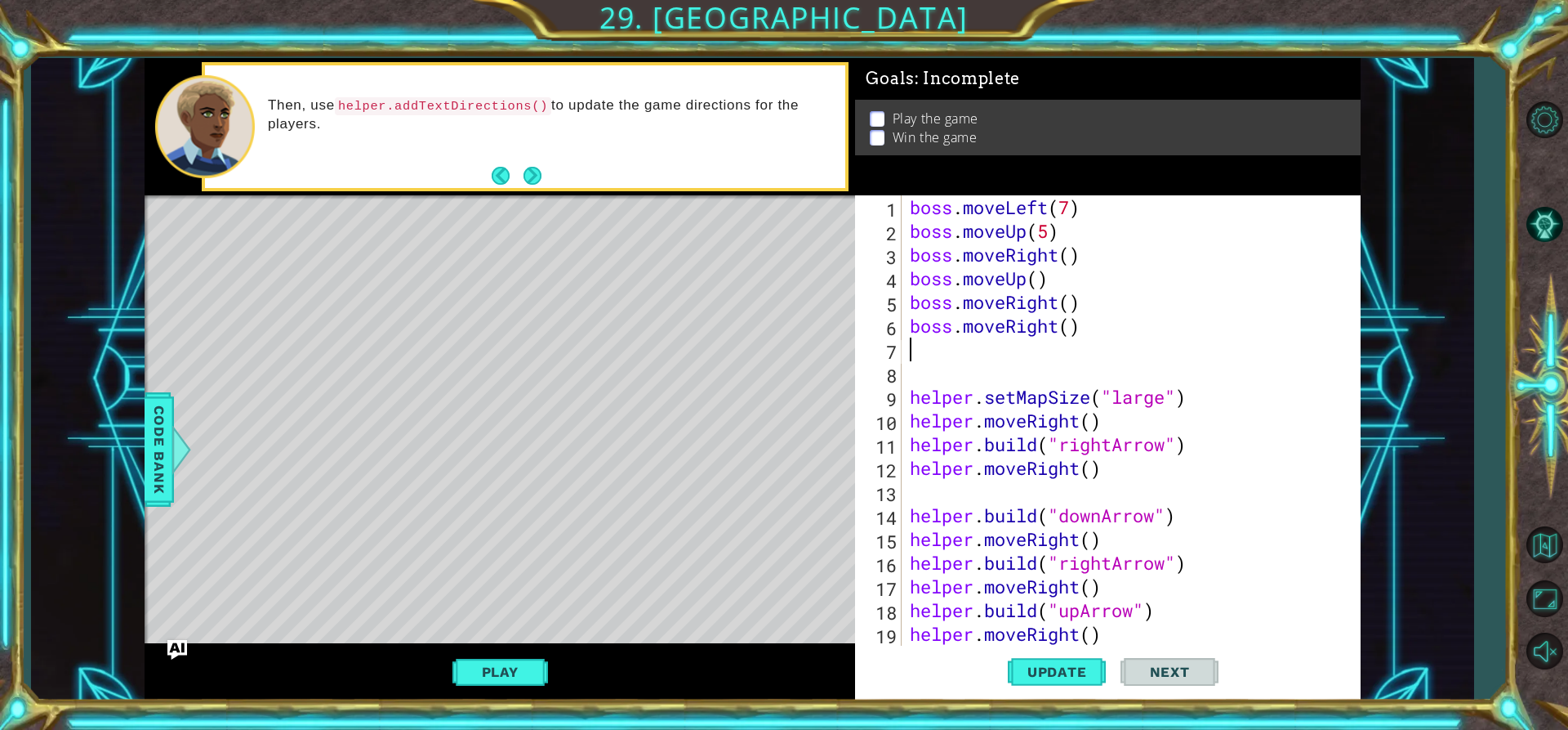
click at [1077, 326] on div "boss . moveLeft ( 7 ) boss . moveUp ( 5 ) boss . moveRight ( ) boss . moveUp ( …" at bounding box center [1129, 444] width 445 height 498
click at [1054, 334] on div "boss . moveLeft ( 7 ) boss . moveUp ( 5 ) boss . moveRight ( ) boss . moveUp ( …" at bounding box center [1129, 444] width 445 height 498
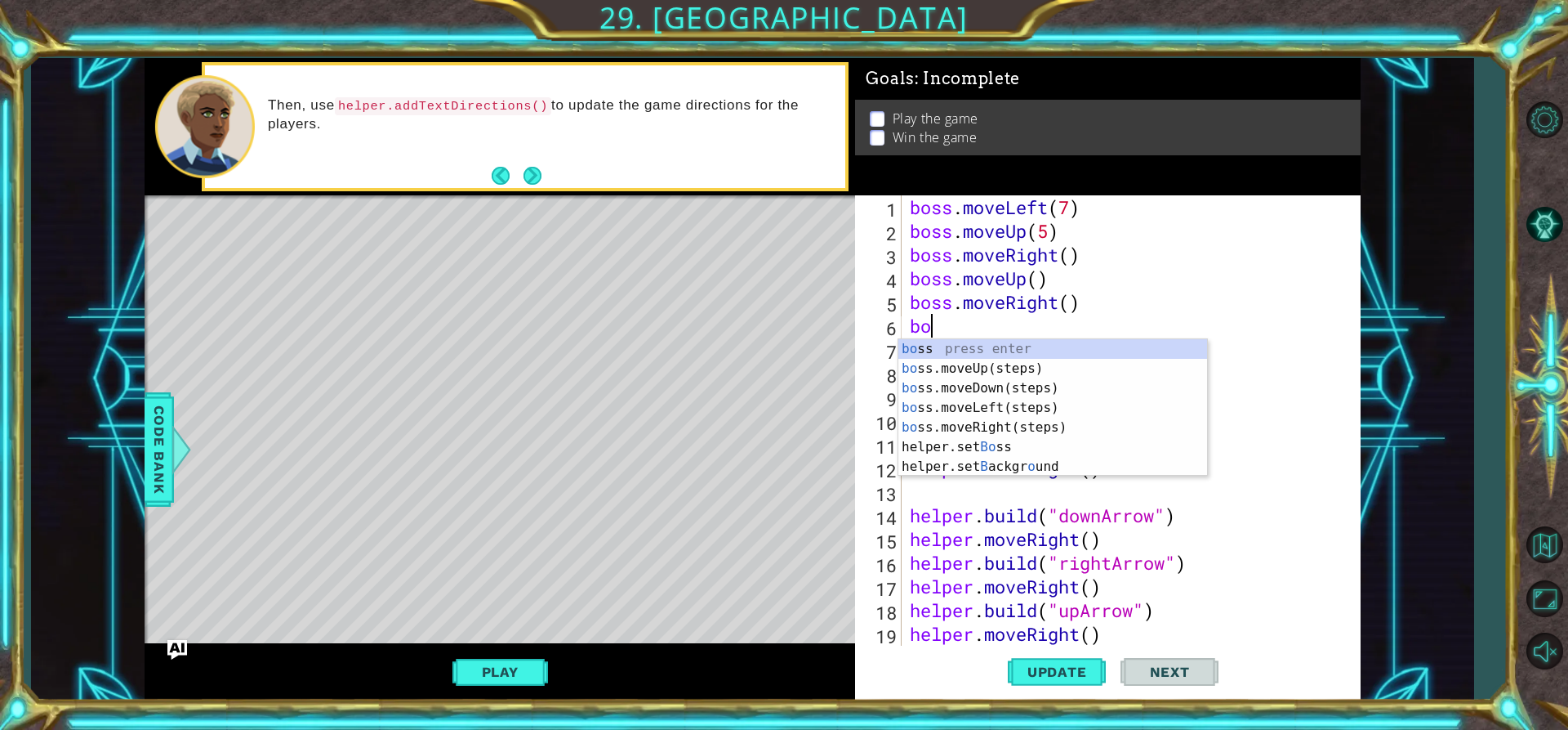
type textarea "b"
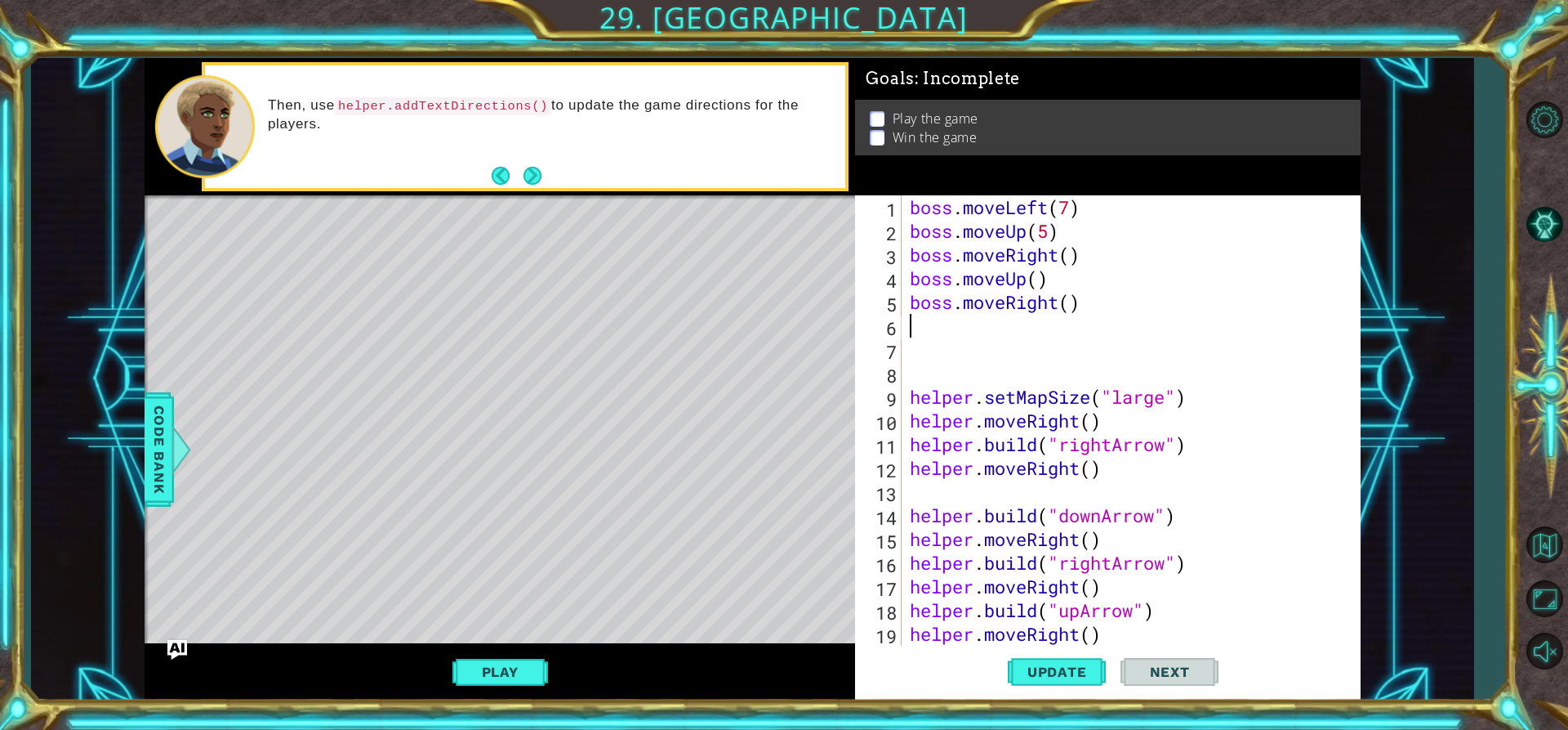
click at [1071, 295] on div "boss . moveLeft ( 7 ) boss . moveUp ( 5 ) boss . moveRight ( ) boss . moveUp ( …" at bounding box center [1129, 444] width 445 height 498
type textarea "boss.moveRight(5)"
drag, startPoint x: 1058, startPoint y: 654, endPoint x: 1023, endPoint y: 651, distance: 35.1
click at [1058, 653] on button "Update" at bounding box center [1057, 672] width 98 height 51
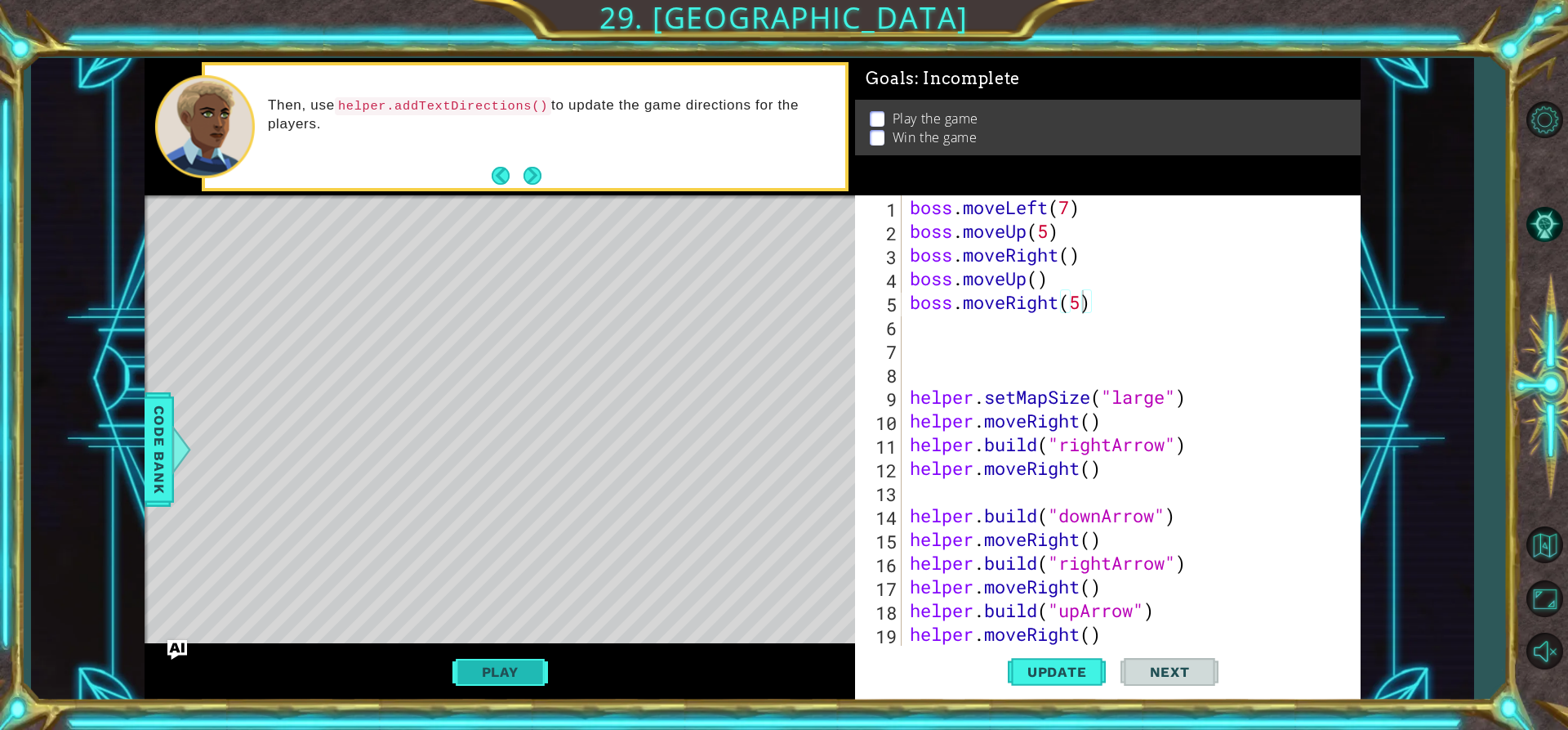
click at [489, 661] on button "Play" at bounding box center [500, 672] width 96 height 31
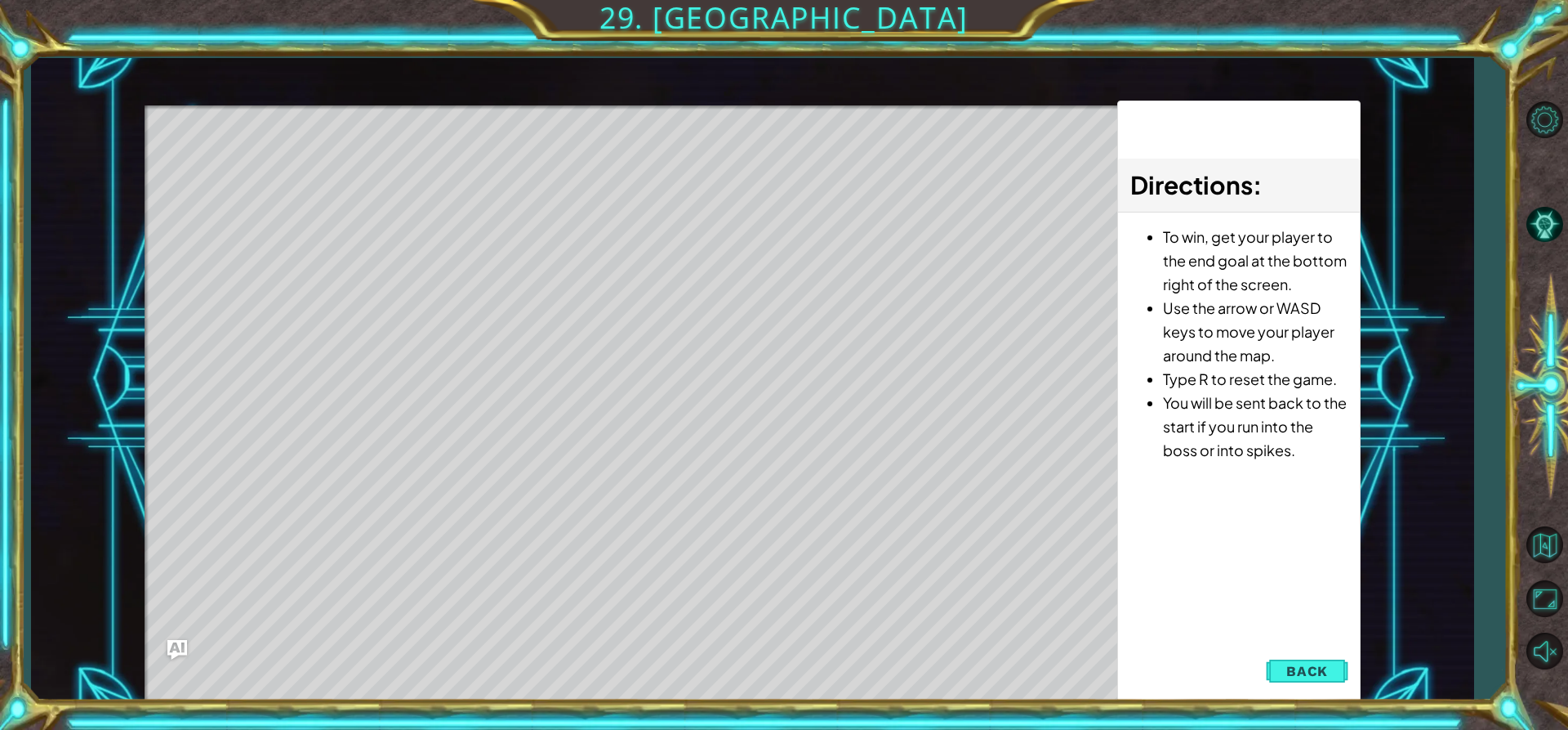
drag, startPoint x: 1305, startPoint y: 658, endPoint x: 1323, endPoint y: 640, distance: 25.5
click at [1318, 647] on div "1 ההההההההההההההההההההההההההההההההההההההההההההההההההההההההההההההההההההההההההההה…" at bounding box center [753, 379] width 1216 height 643
click at [1294, 661] on button "Back" at bounding box center [1307, 671] width 83 height 33
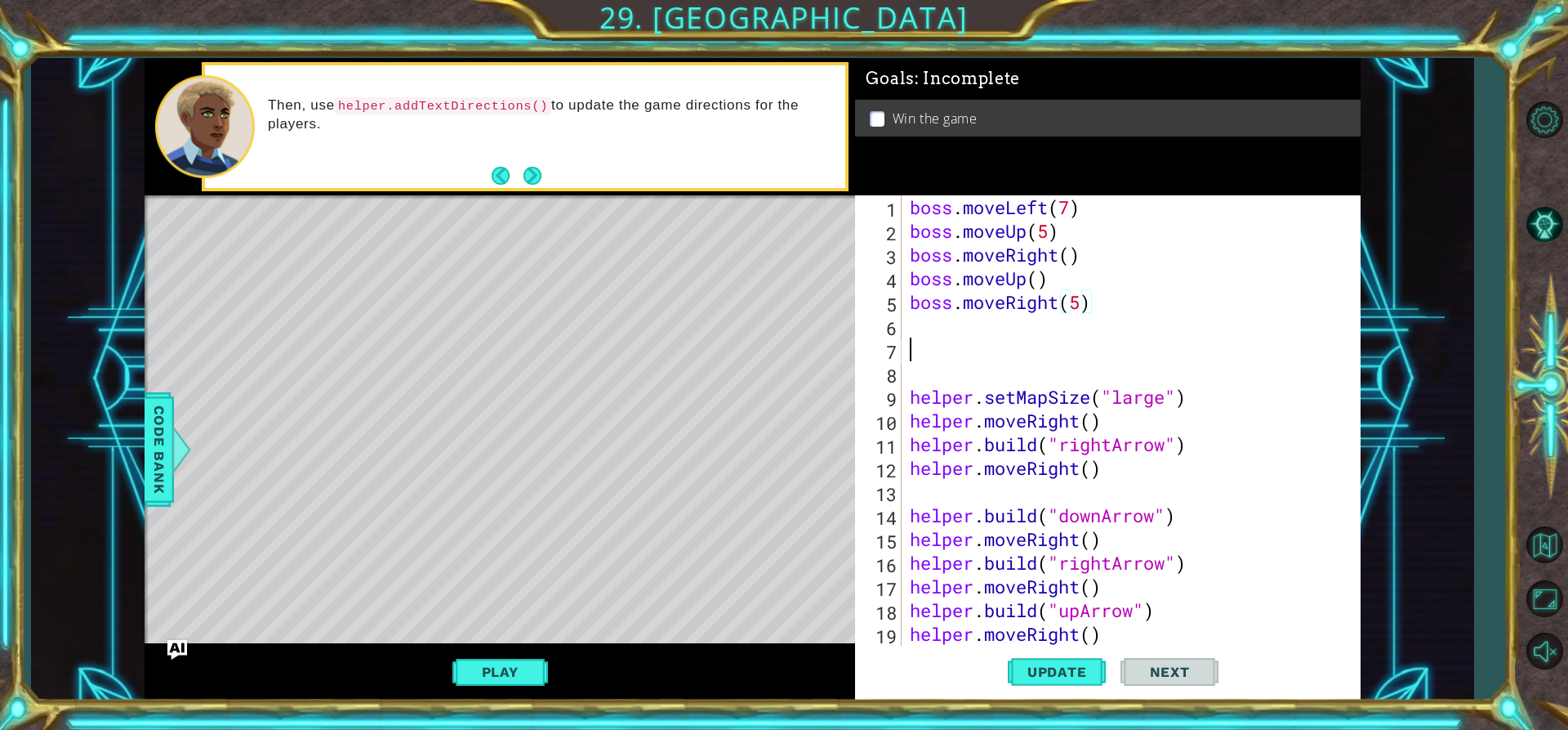
click at [983, 344] on div "boss . moveLeft ( 7 ) boss . moveUp ( 5 ) boss . moveRight ( ) boss . moveUp ( …" at bounding box center [1129, 444] width 445 height 498
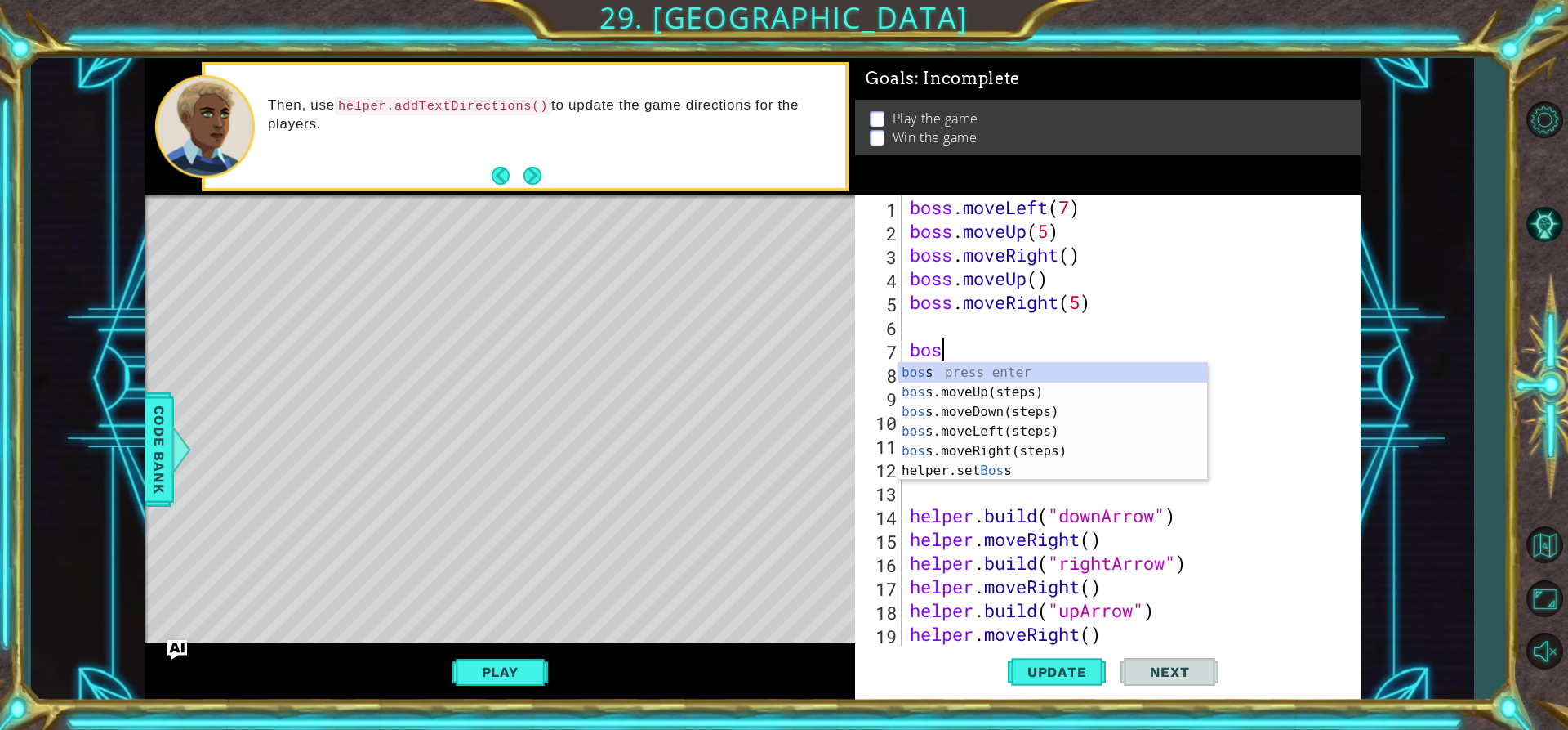
scroll to position [0, 1]
type textarea "boss"
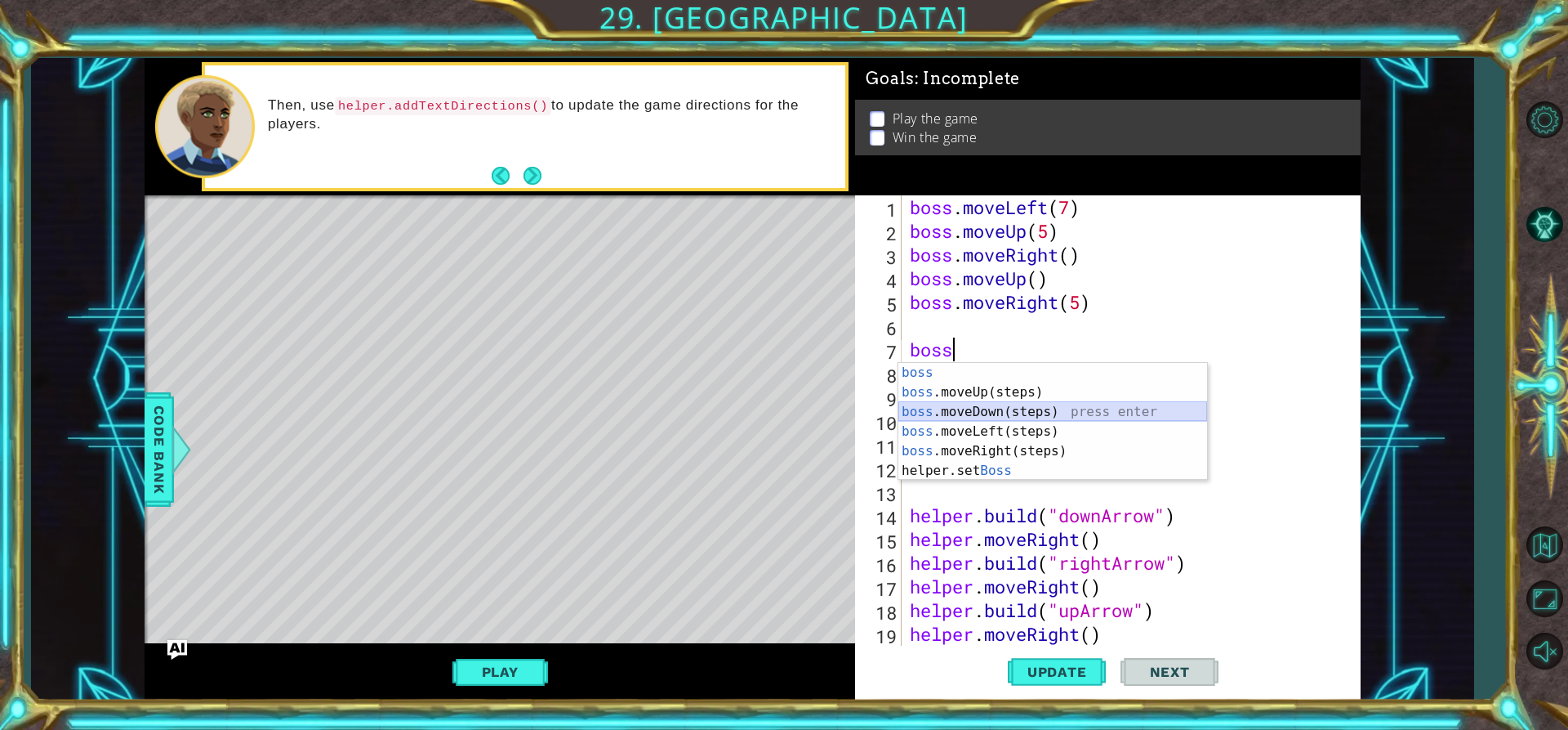
drag, startPoint x: 1007, startPoint y: 410, endPoint x: 995, endPoint y: 414, distance: 12.6
click at [999, 413] on div "boss press enter boss .moveUp(steps) press enter boss .moveDown(steps) press en…" at bounding box center [1053, 441] width 309 height 157
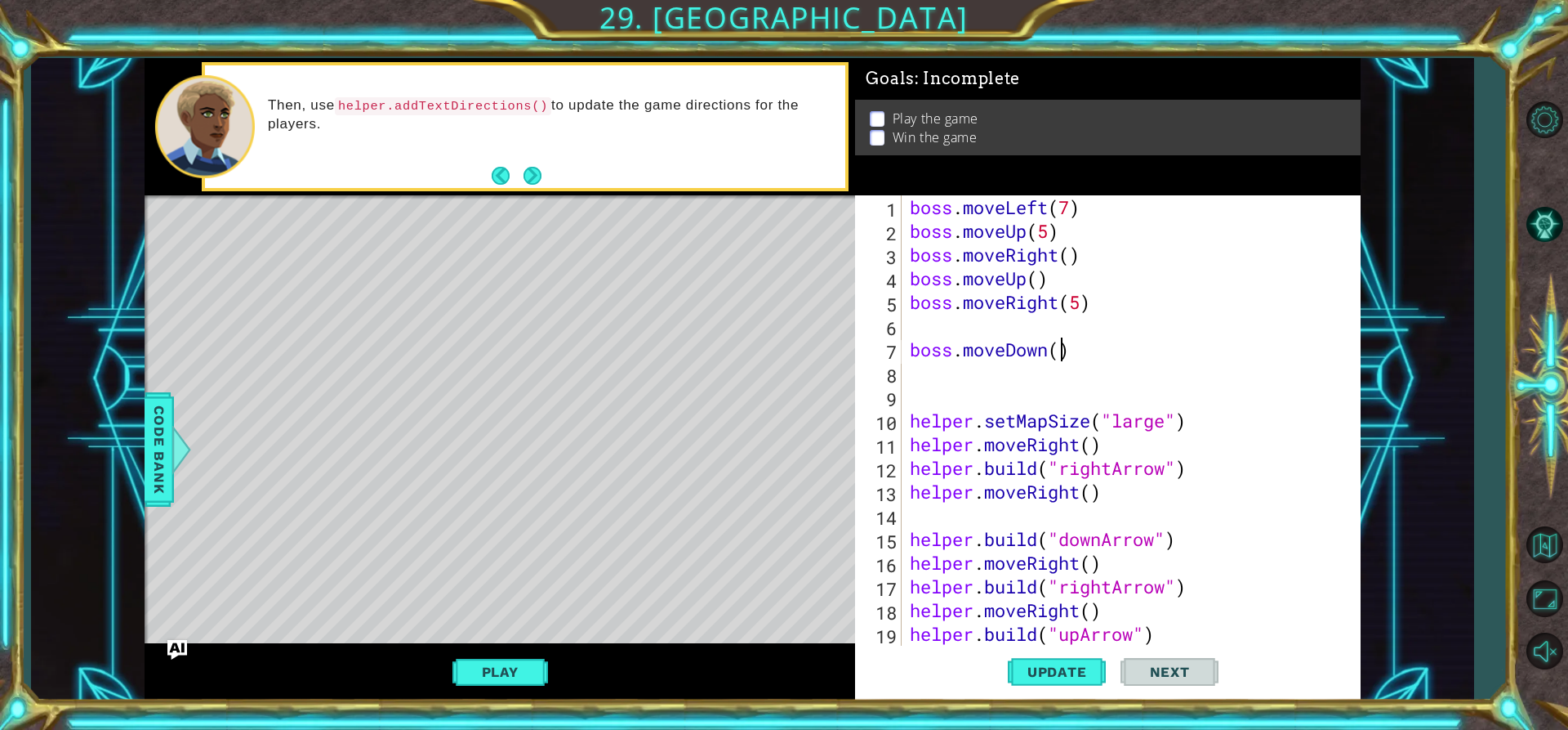
click at [1057, 351] on div "boss . moveLeft ( 7 ) boss . moveUp ( 5 ) boss . moveRight ( ) boss . moveUp ( …" at bounding box center [1129, 444] width 445 height 498
click at [1080, 674] on span "Update" at bounding box center [1057, 672] width 92 height 16
drag, startPoint x: 1056, startPoint y: 654, endPoint x: 819, endPoint y: 650, distance: 237.0
click at [1052, 654] on button "Update" at bounding box center [1057, 672] width 98 height 51
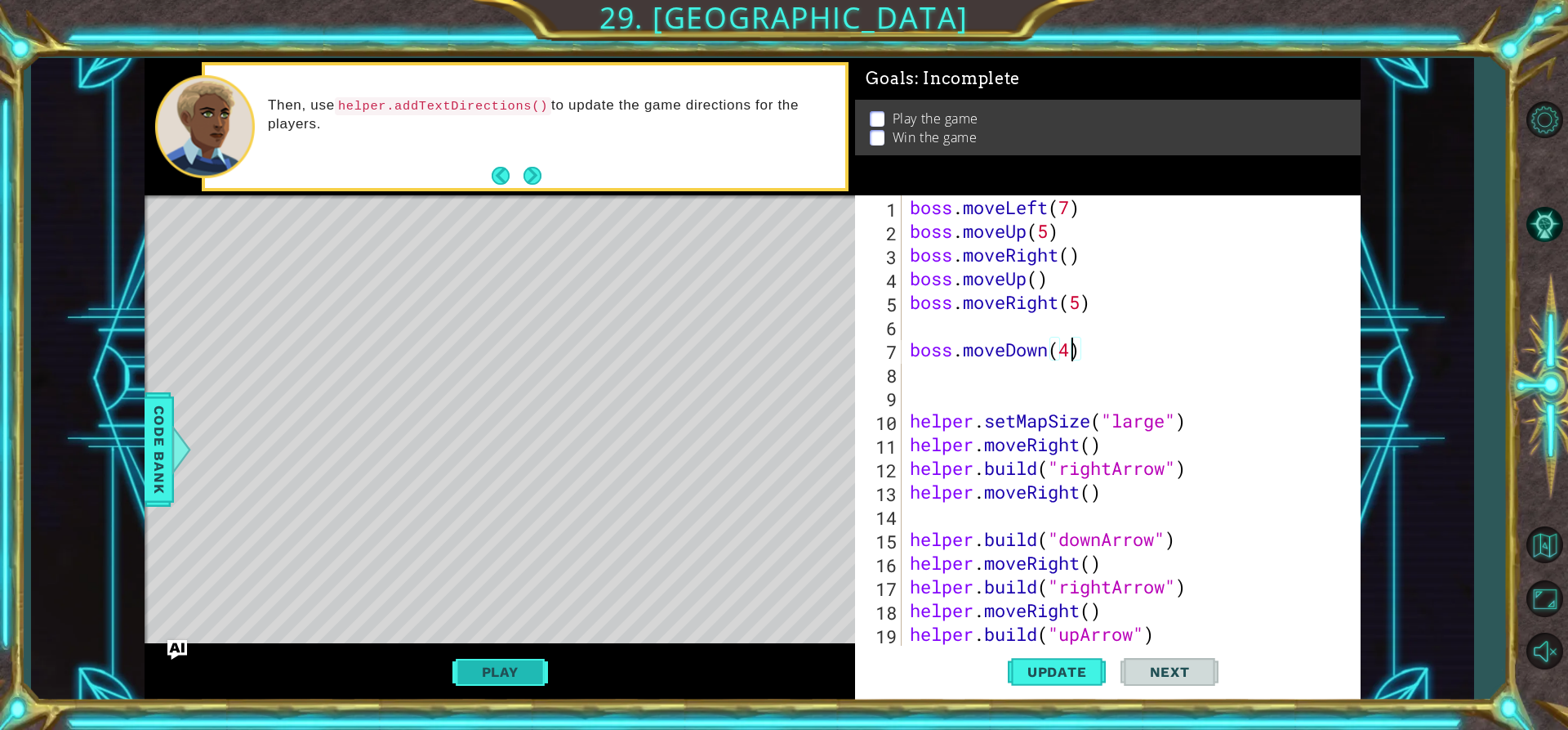
click at [522, 672] on button "Play" at bounding box center [500, 672] width 96 height 31
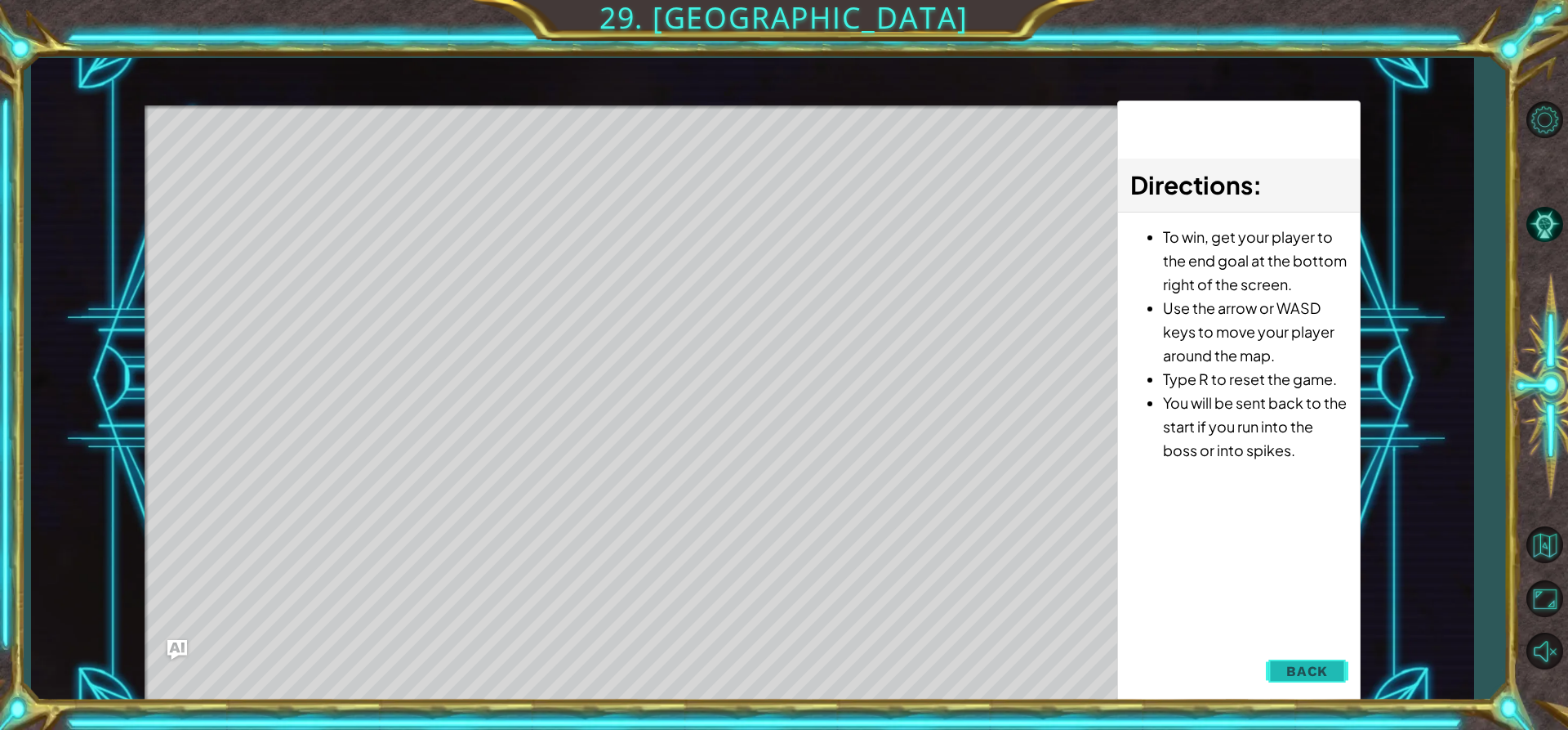
click at [1327, 677] on span "Back" at bounding box center [1307, 671] width 42 height 16
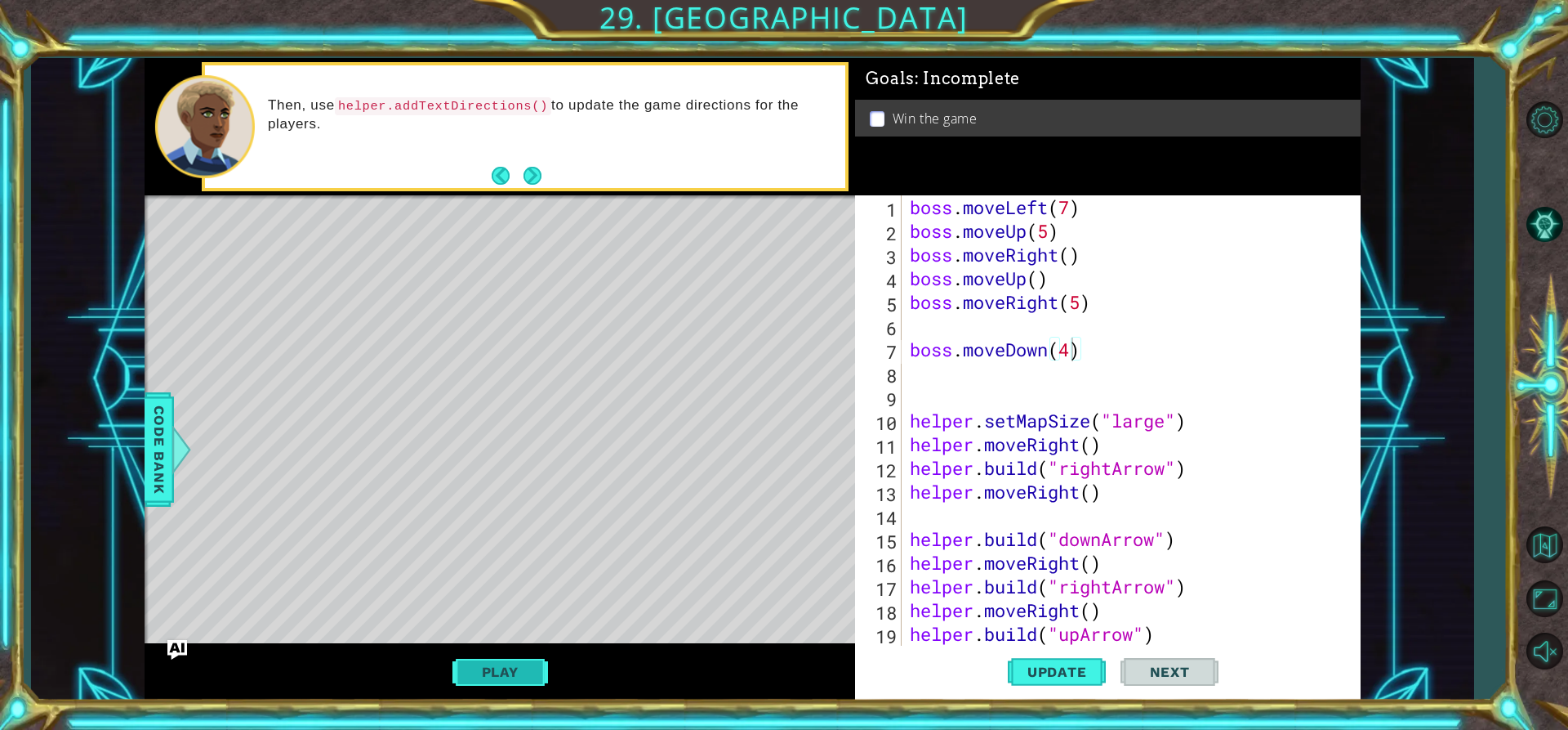
click at [523, 665] on button "Play" at bounding box center [500, 672] width 96 height 31
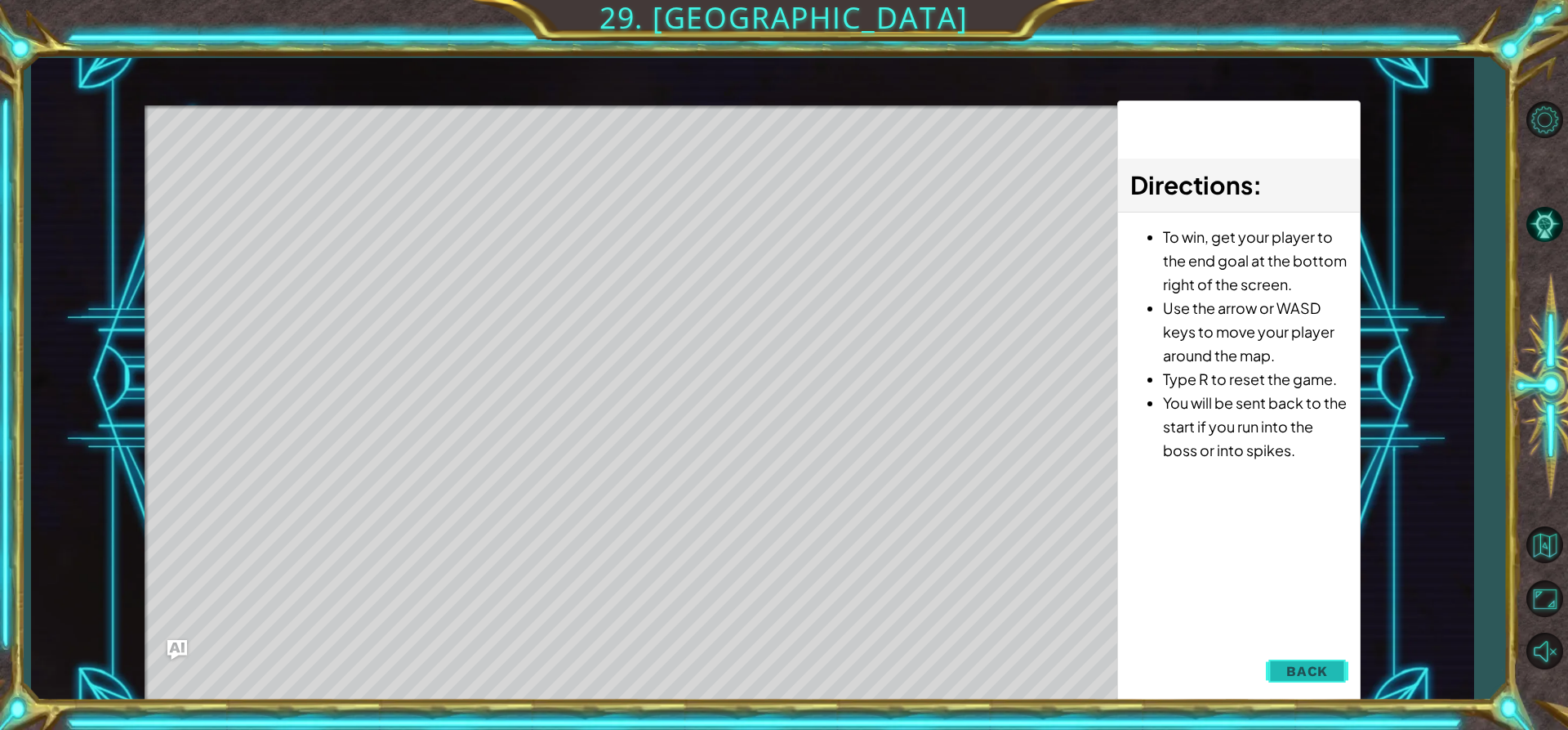
click at [1340, 671] on button "Back" at bounding box center [1307, 671] width 83 height 33
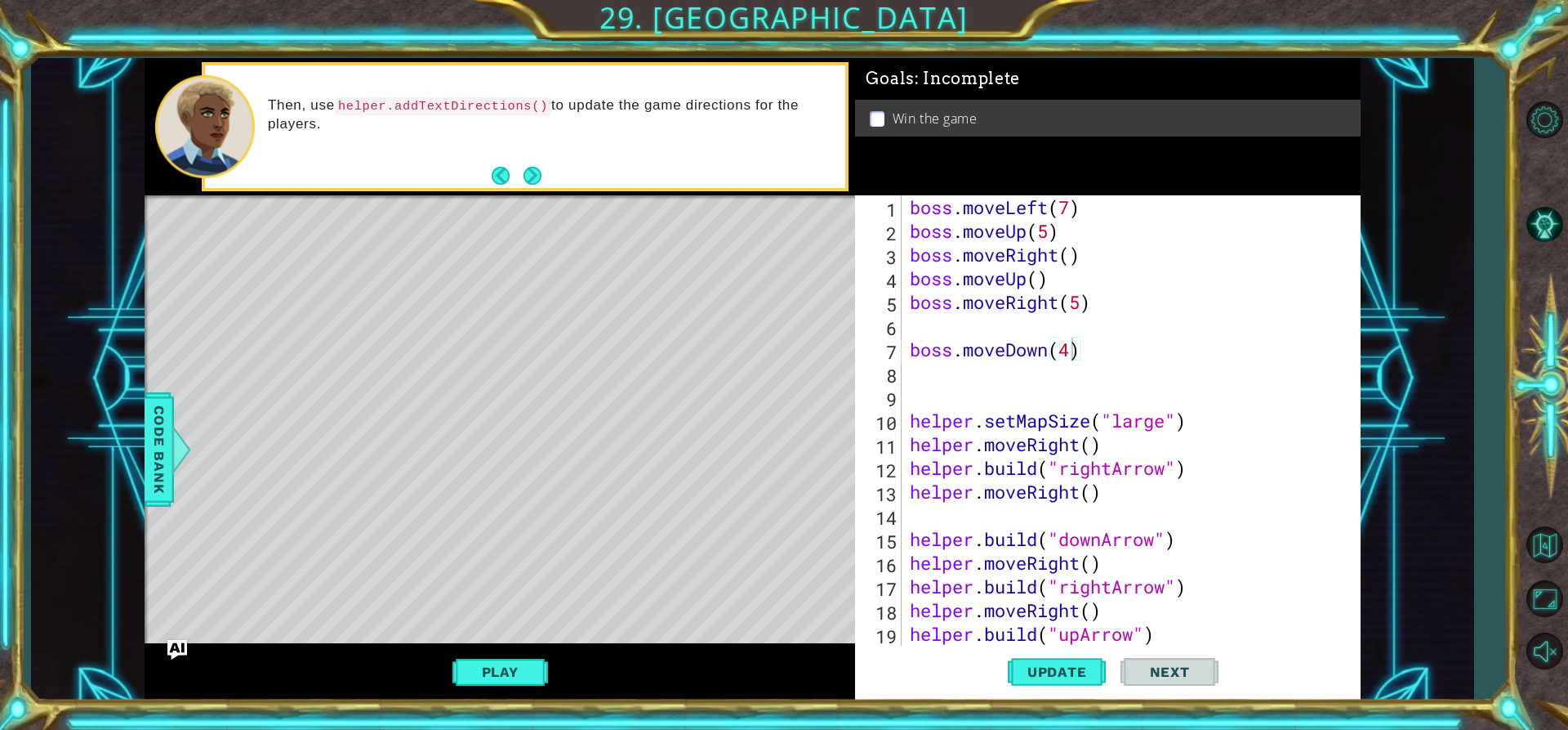
click at [1074, 349] on div "boss . moveLeft ( 7 ) boss . moveUp ( 5 ) boss . moveRight ( ) boss . moveUp ( …" at bounding box center [1129, 444] width 445 height 498
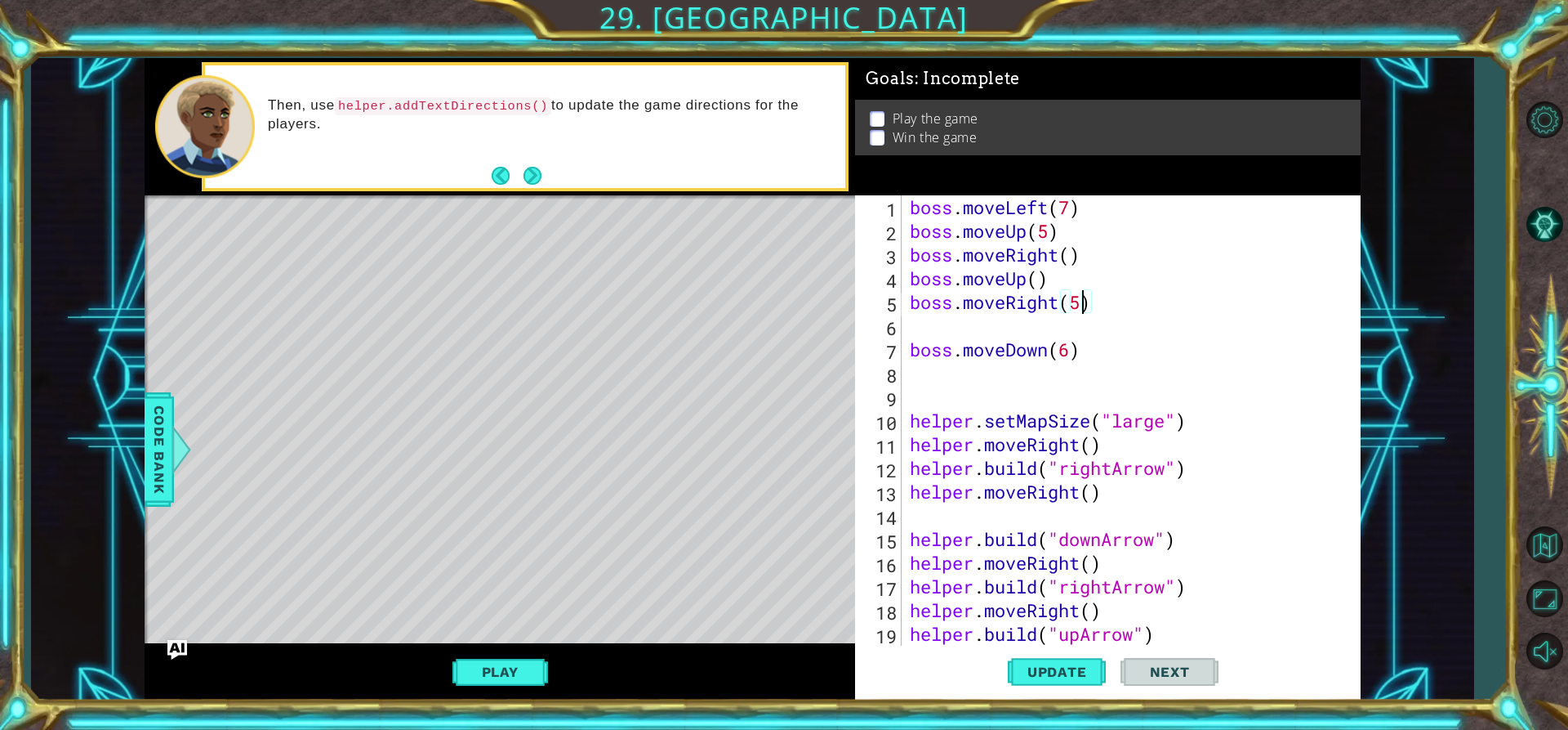
click at [1081, 304] on div "boss . moveLeft ( 7 ) boss . moveUp ( 5 ) boss . moveRight ( ) boss . moveUp ( …" at bounding box center [1129, 444] width 445 height 498
type textarea "boss.moveRight(6)"
click at [1035, 676] on span "Update" at bounding box center [1057, 672] width 92 height 16
click at [972, 379] on div "boss . moveLeft ( 7 ) boss . moveUp ( 5 ) boss . moveRight ( ) boss . moveUp ( …" at bounding box center [1129, 444] width 445 height 498
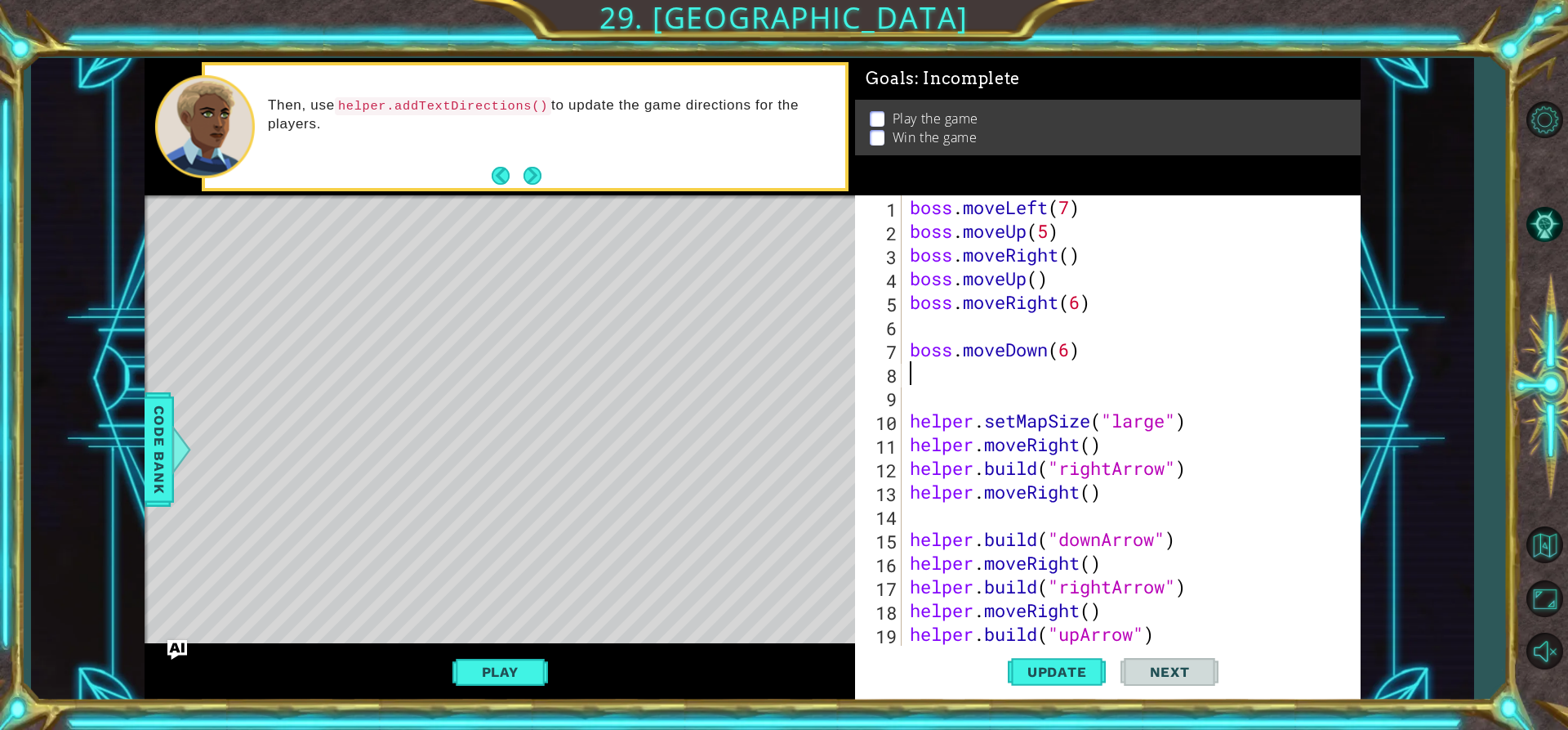
type textarea "he"
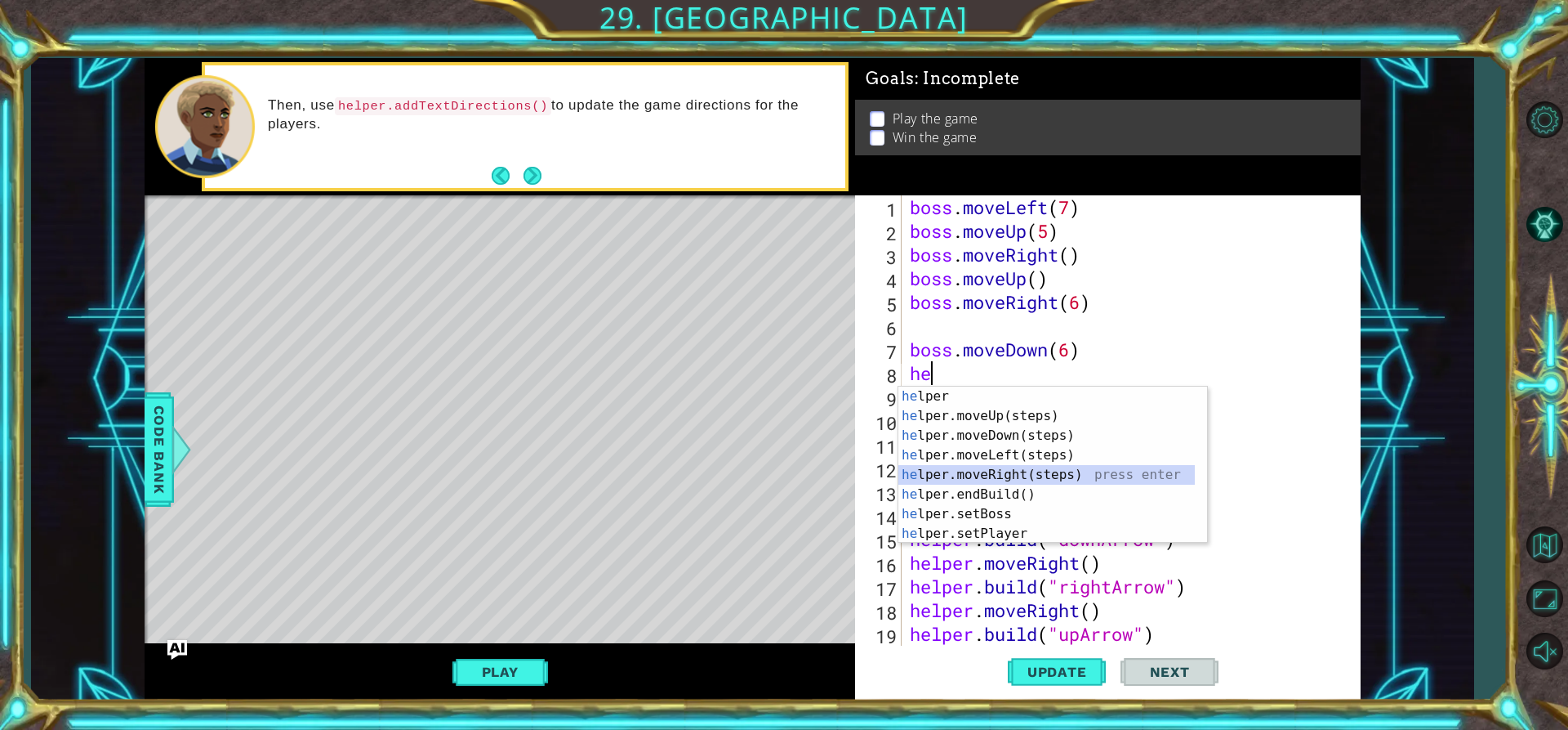
click at [994, 468] on div "he lper press enter he lper.moveUp(steps) press enter he lper.moveDown(steps) p…" at bounding box center [1047, 485] width 297 height 196
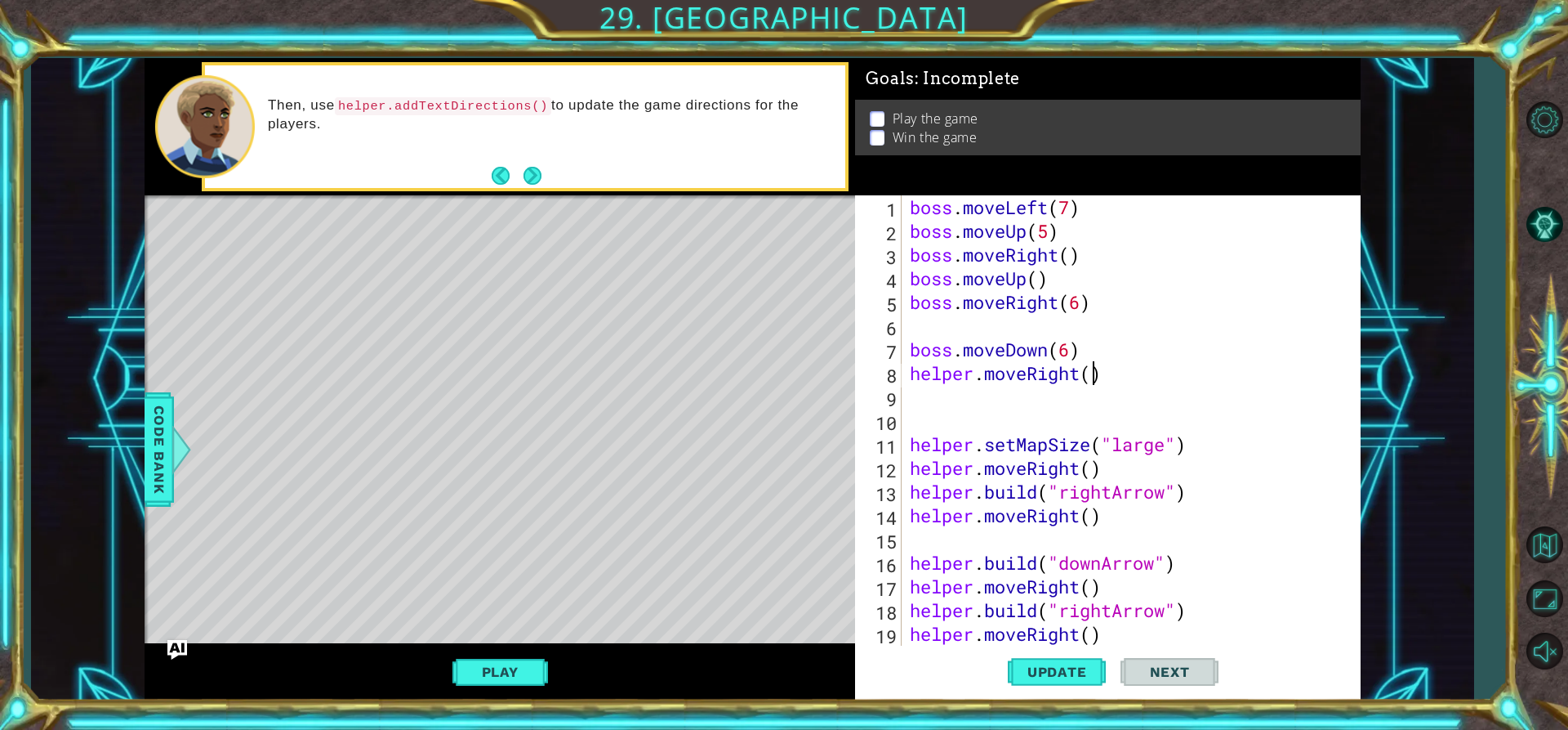
click at [1092, 378] on div "boss . moveLeft ( 7 ) boss . moveUp ( 5 ) boss . moveRight ( ) boss . moveUp ( …" at bounding box center [1129, 444] width 445 height 498
click at [1089, 658] on button "Update" at bounding box center [1057, 672] width 98 height 51
click at [1138, 382] on div "boss . moveLeft ( 7 ) boss . moveUp ( 5 ) boss . moveRight ( ) boss . moveUp ( …" at bounding box center [1129, 444] width 445 height 498
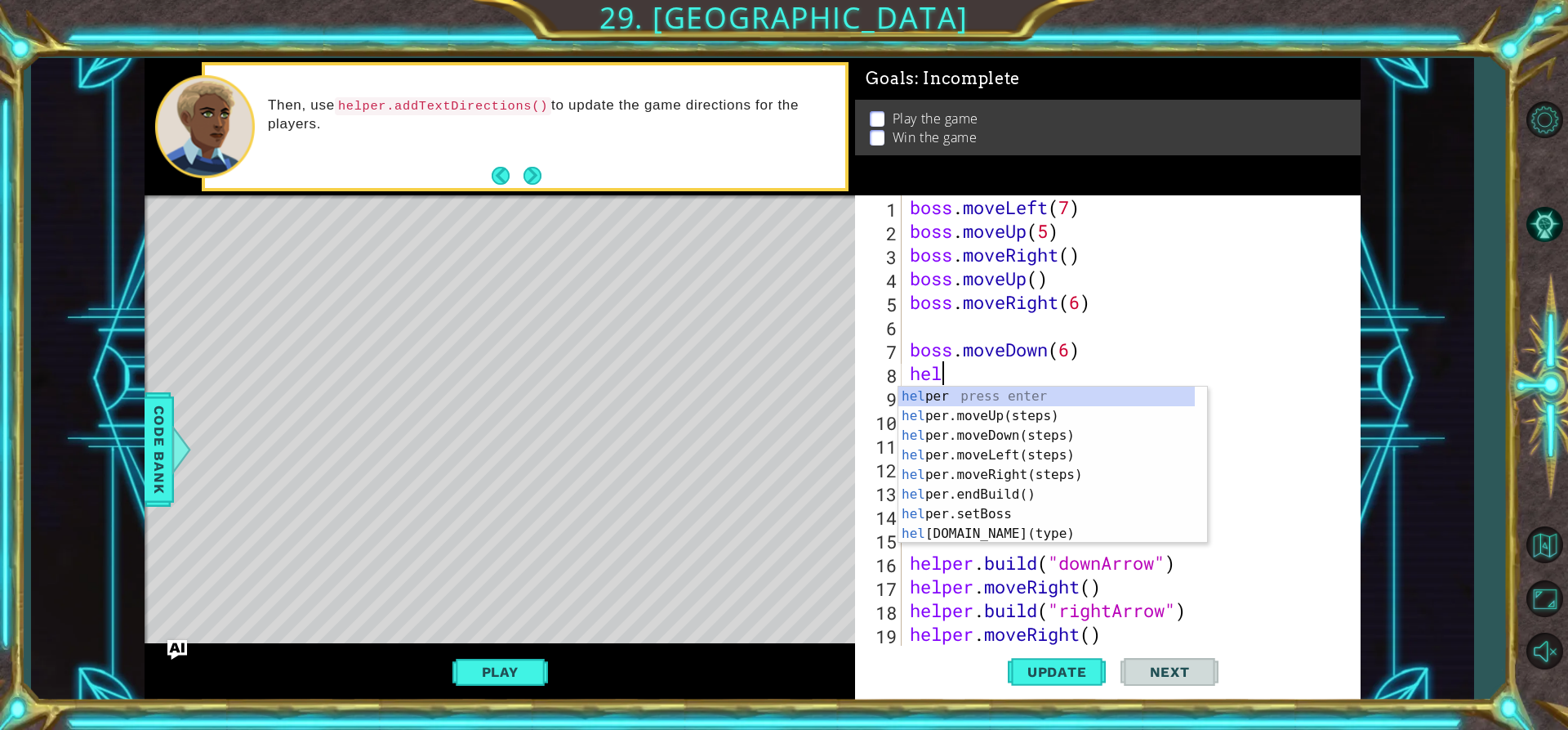
scroll to position [0, 0]
type textarea "h"
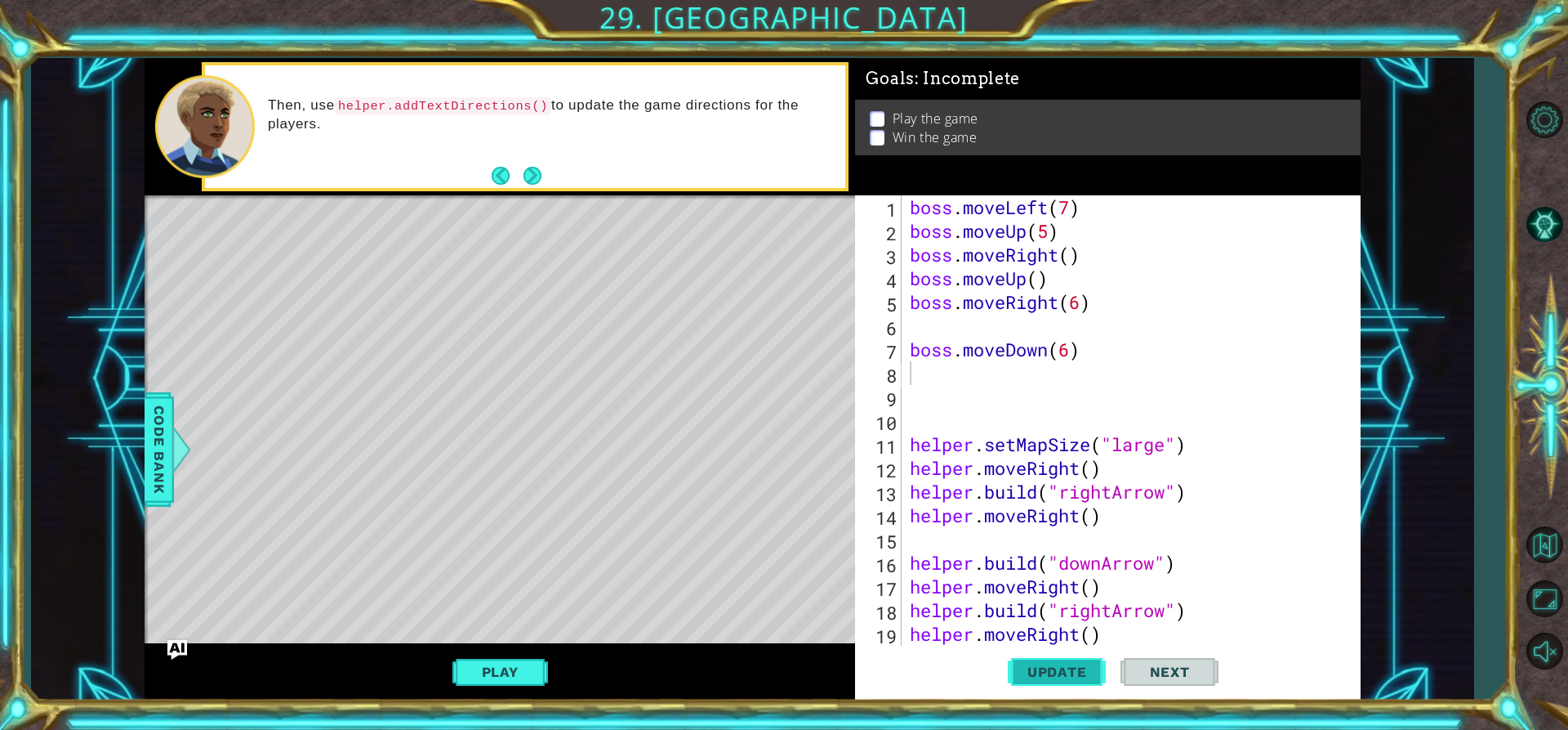
click at [1076, 673] on span "Update" at bounding box center [1057, 672] width 92 height 16
type textarea "b"
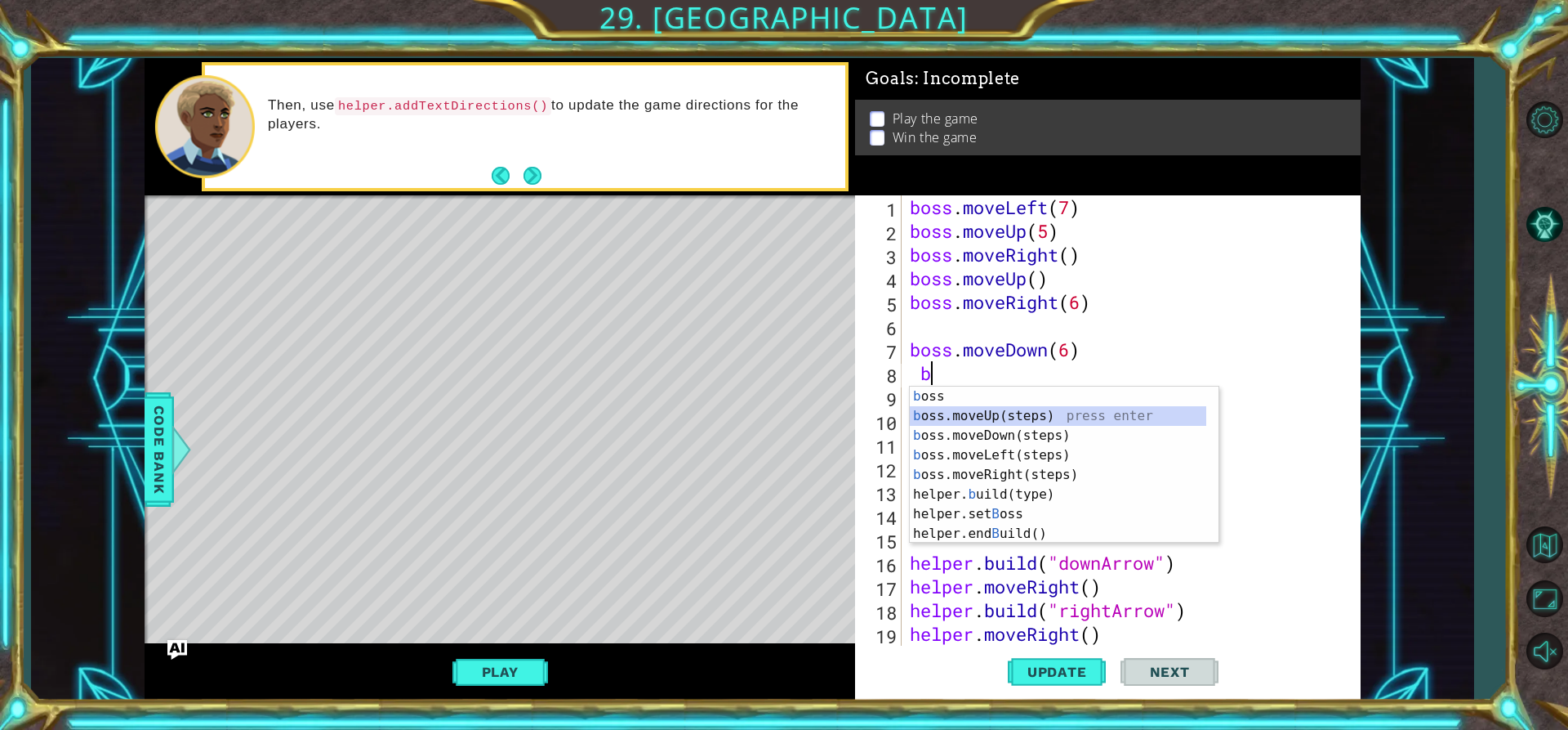
click at [994, 417] on div "b oss press enter b oss.moveUp(steps) press enter b oss.moveDown(steps) press e…" at bounding box center [1058, 485] width 297 height 196
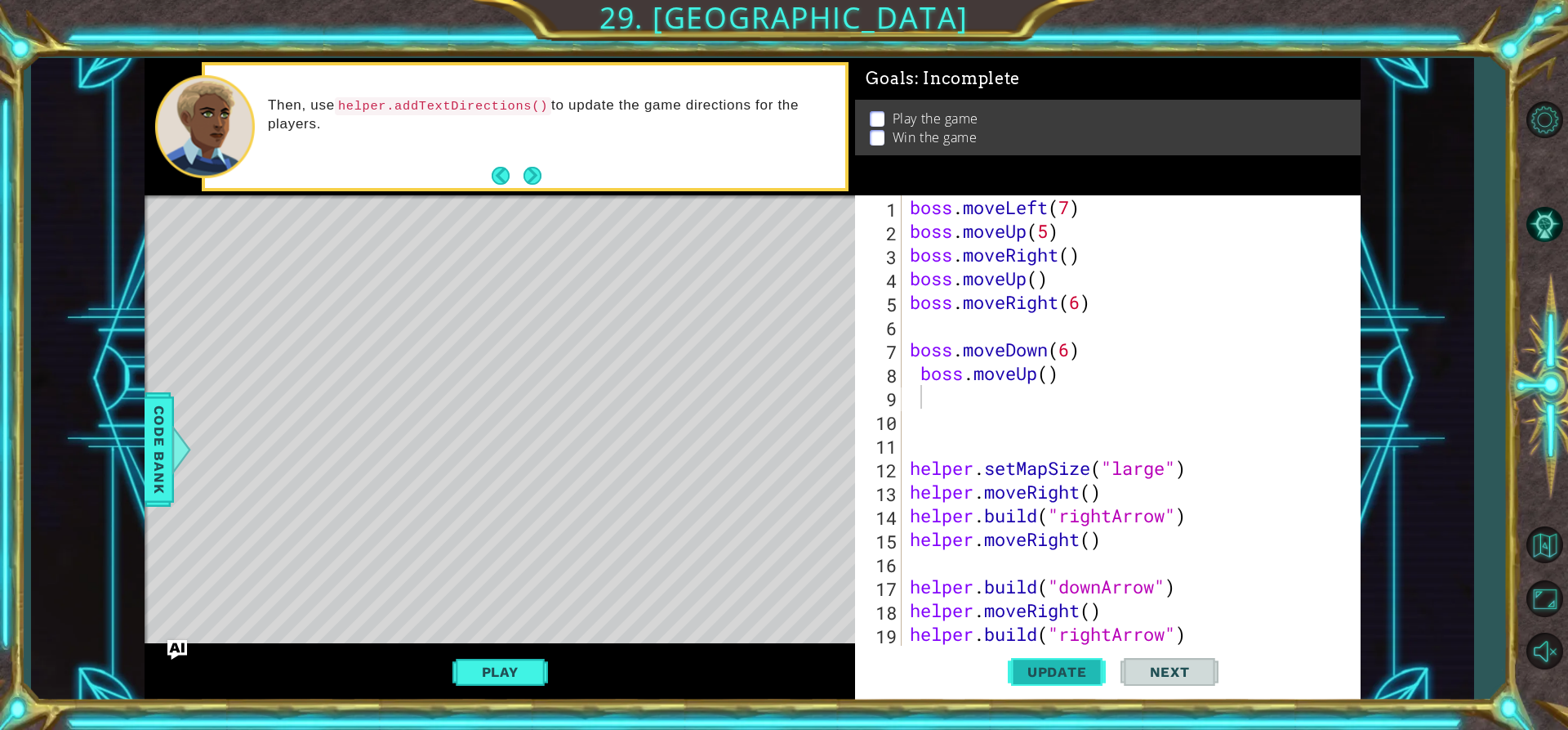
drag, startPoint x: 1043, startPoint y: 653, endPoint x: 1016, endPoint y: 677, distance: 36.1
click at [1043, 656] on button "Update" at bounding box center [1057, 672] width 98 height 51
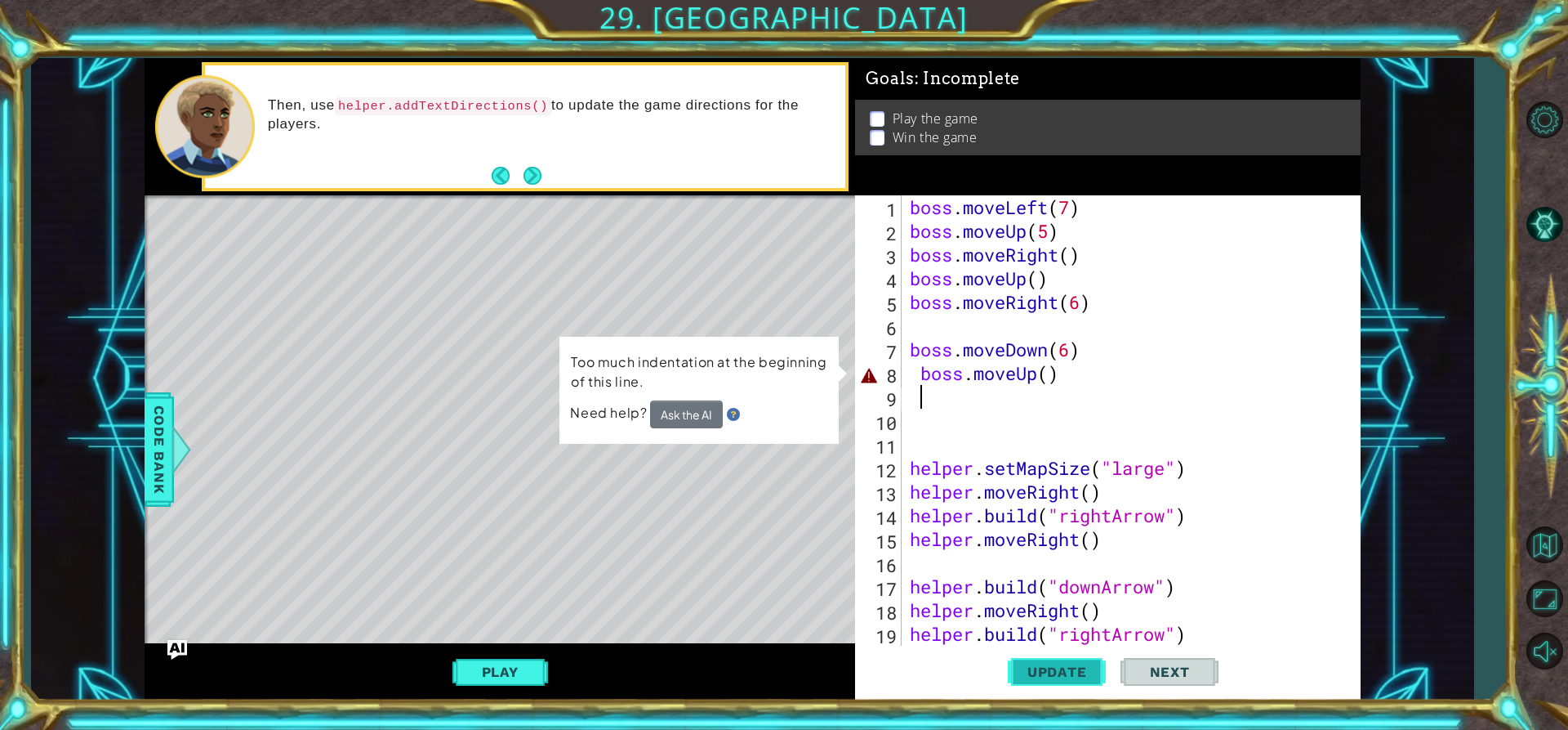
click at [1088, 675] on span "Update" at bounding box center [1057, 672] width 92 height 16
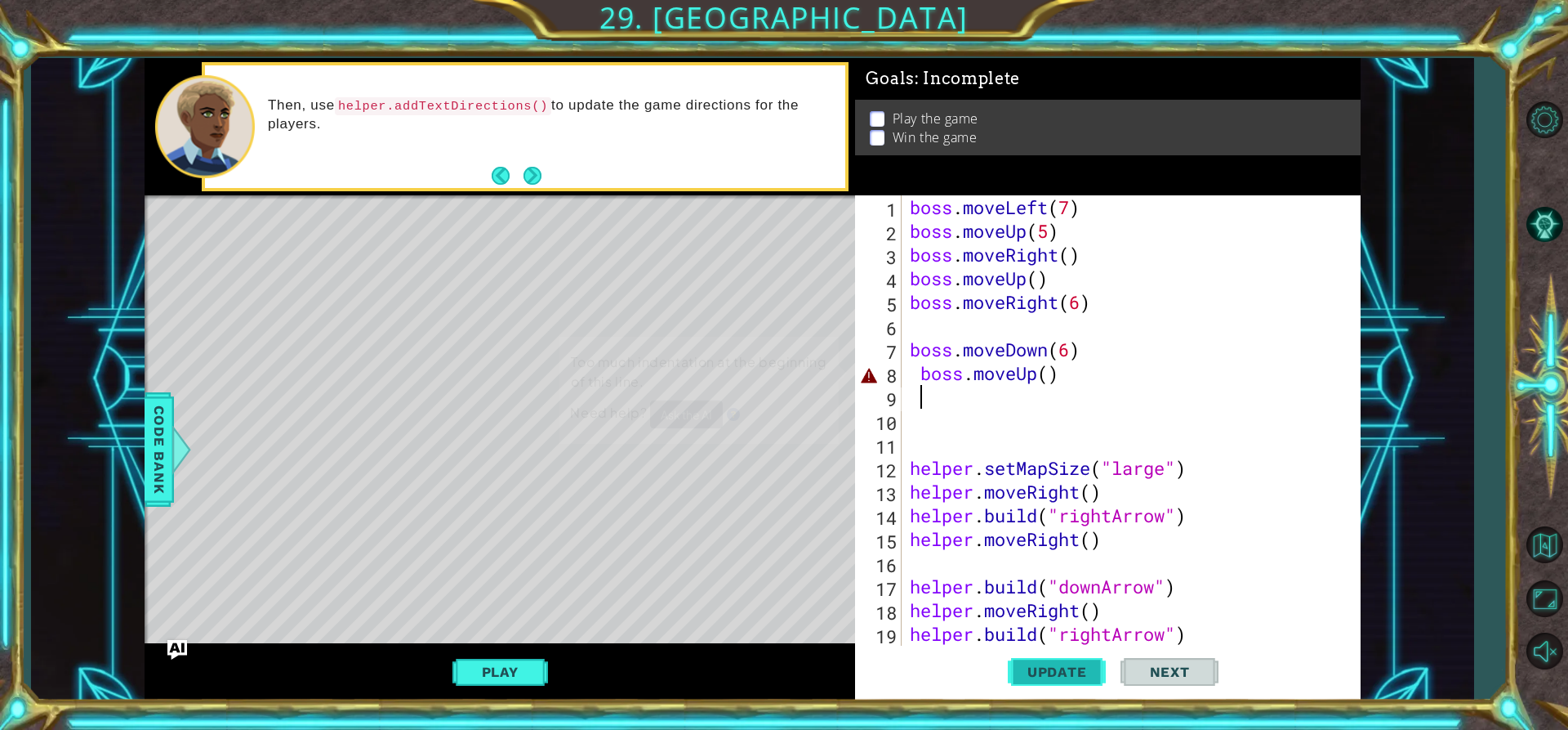
click at [1087, 675] on span "Update" at bounding box center [1057, 672] width 92 height 16
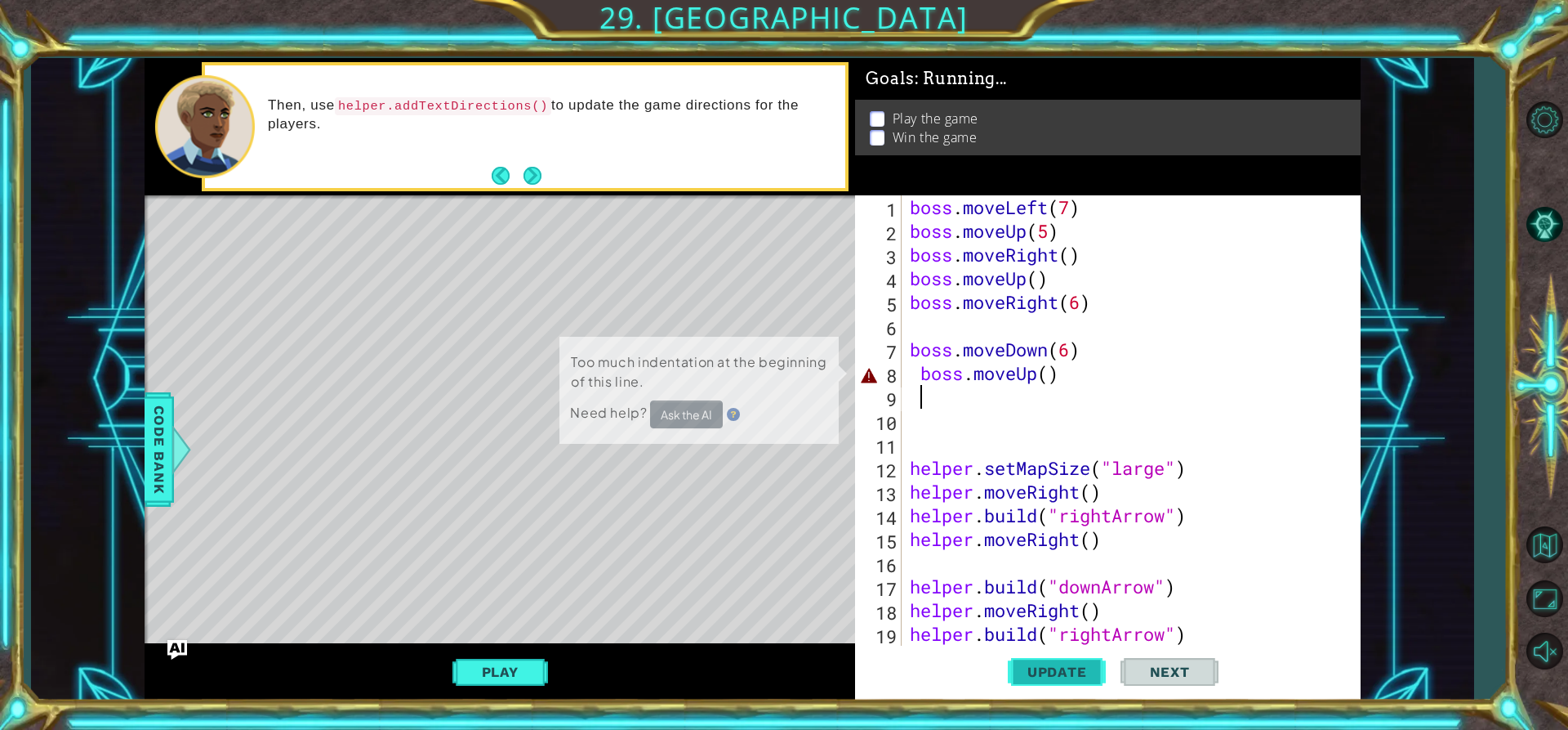
click at [1087, 675] on span "Update" at bounding box center [1057, 672] width 92 height 16
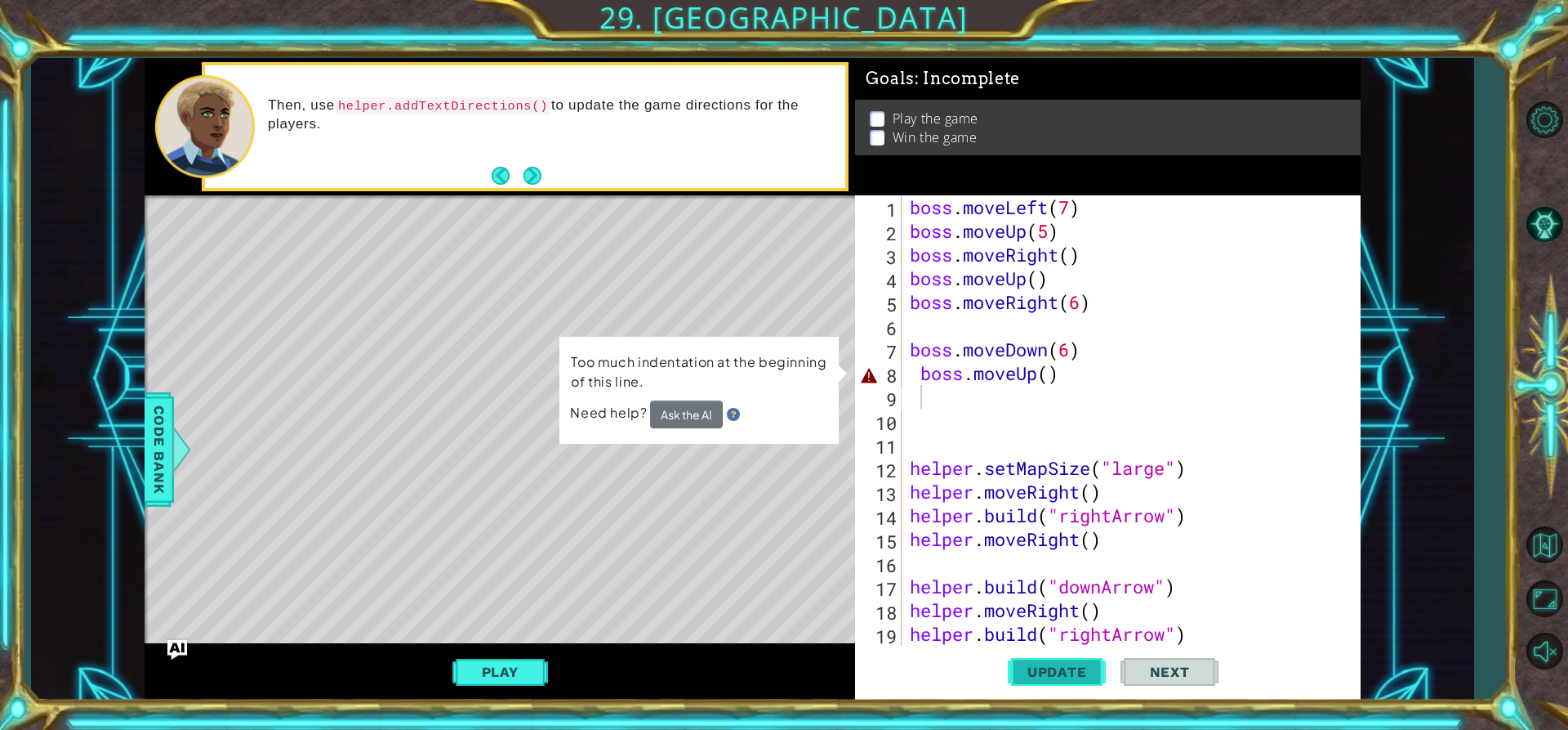
drag, startPoint x: 1088, startPoint y: 672, endPoint x: 1011, endPoint y: 672, distance: 77.0
click at [1085, 671] on span "Update" at bounding box center [1057, 672] width 92 height 16
click at [520, 673] on button "Play" at bounding box center [500, 672] width 96 height 31
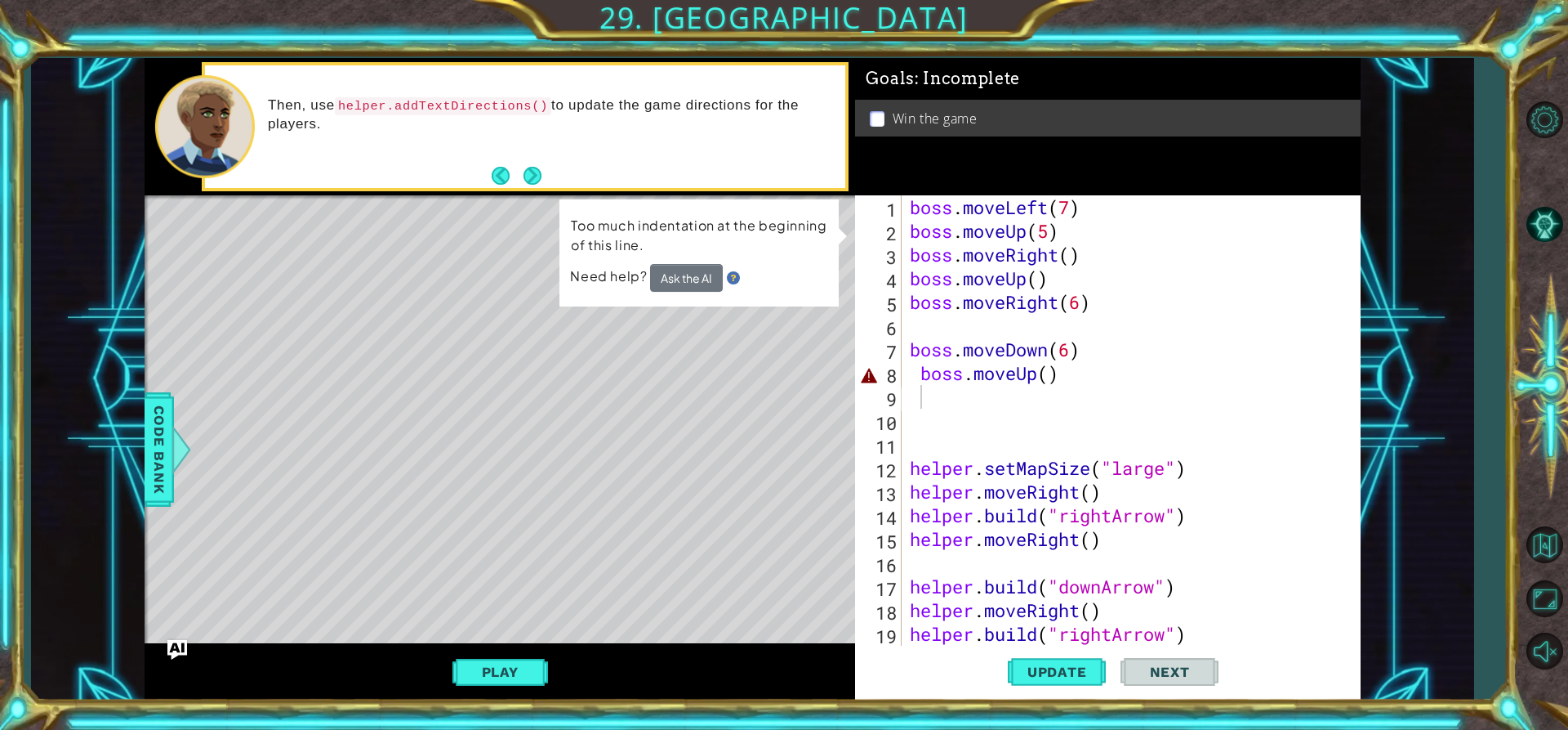
click at [1092, 382] on div "boss . moveLeft ( 7 ) boss . moveUp ( 5 ) boss . moveRight ( ) boss . moveUp ( …" at bounding box center [1129, 444] width 445 height 498
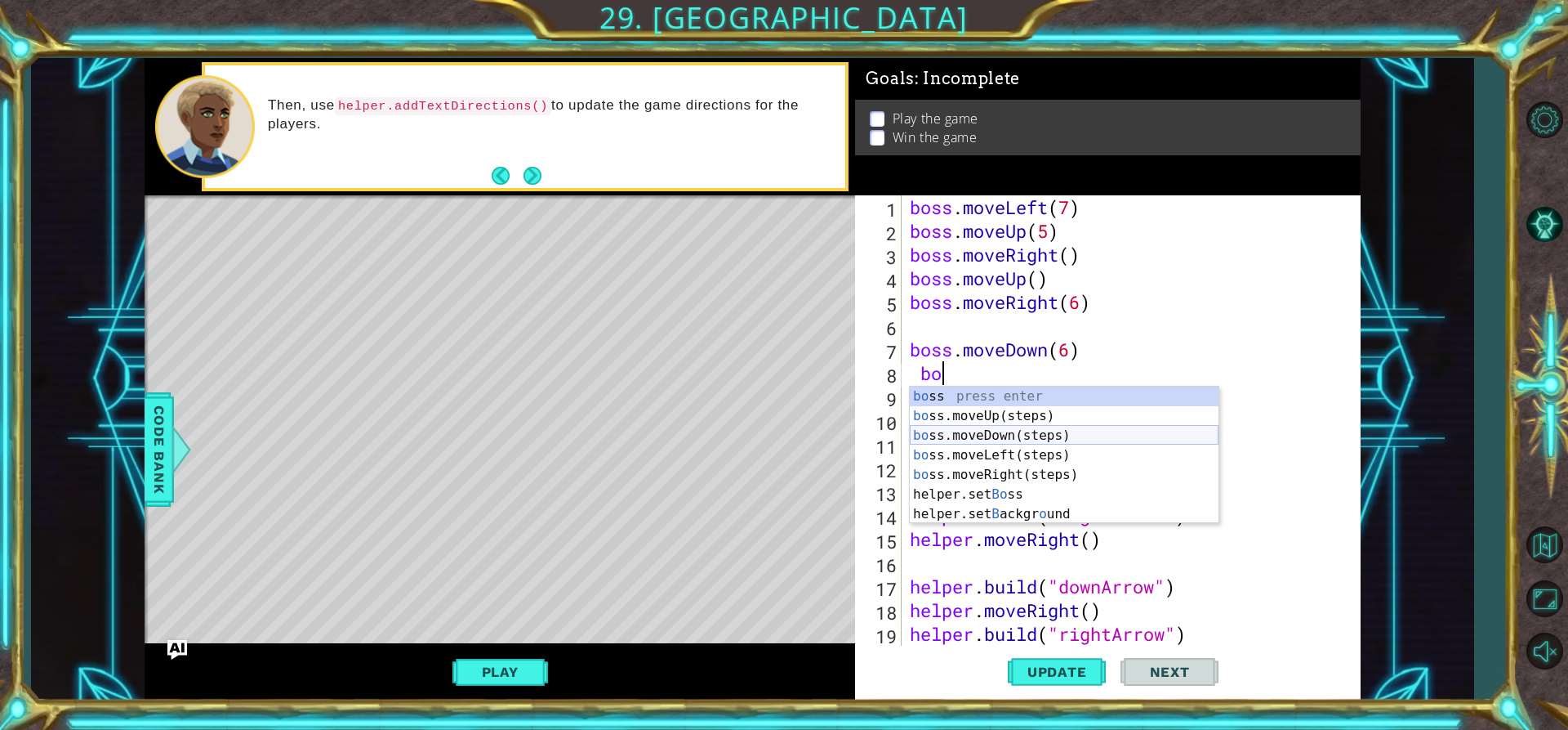
type textarea "b"
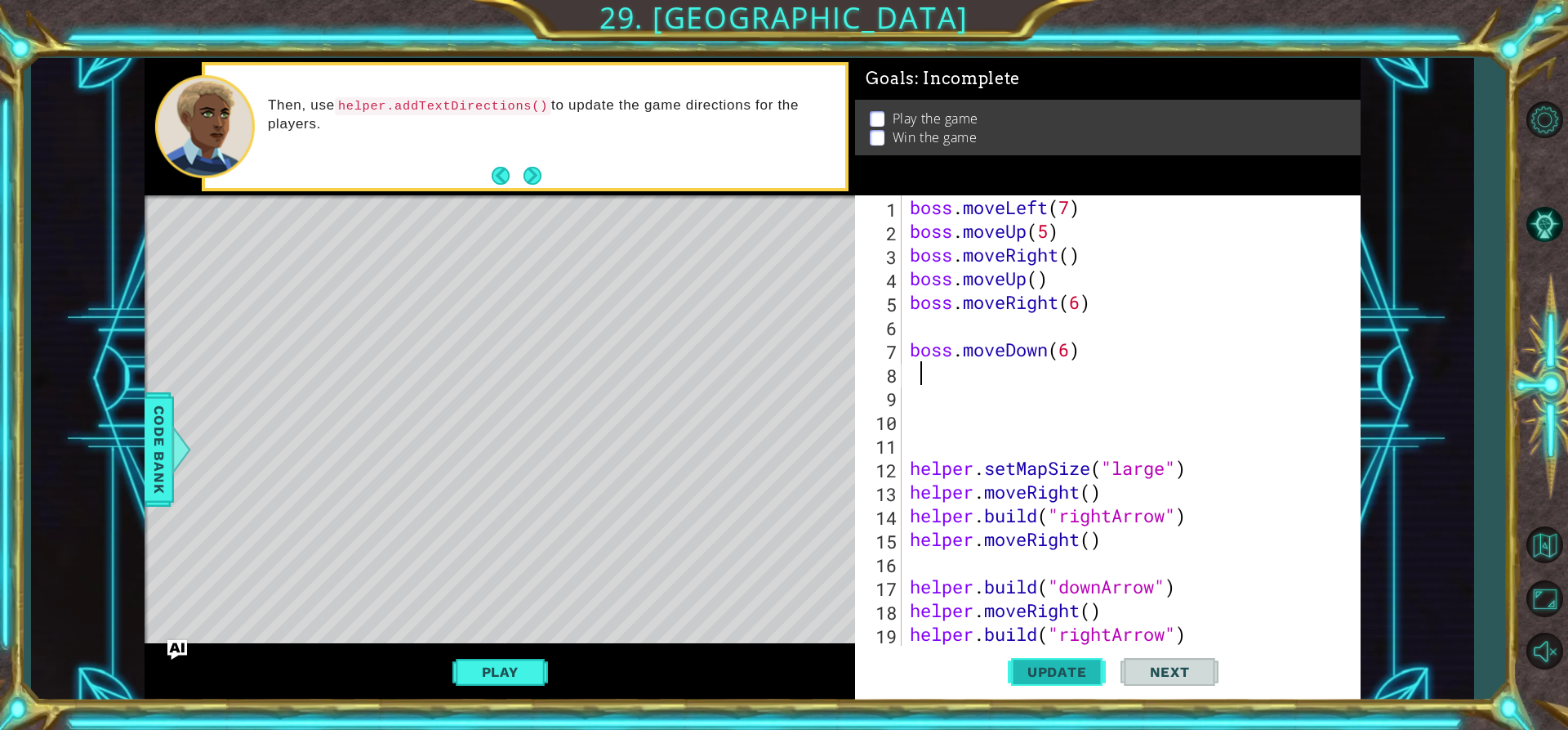
click at [1086, 656] on button "Update" at bounding box center [1057, 672] width 98 height 51
click at [918, 320] on div "boss . moveLeft ( 7 ) boss . moveUp ( 5 ) boss . moveRight ( ) boss . moveUp ( …" at bounding box center [1129, 444] width 445 height 498
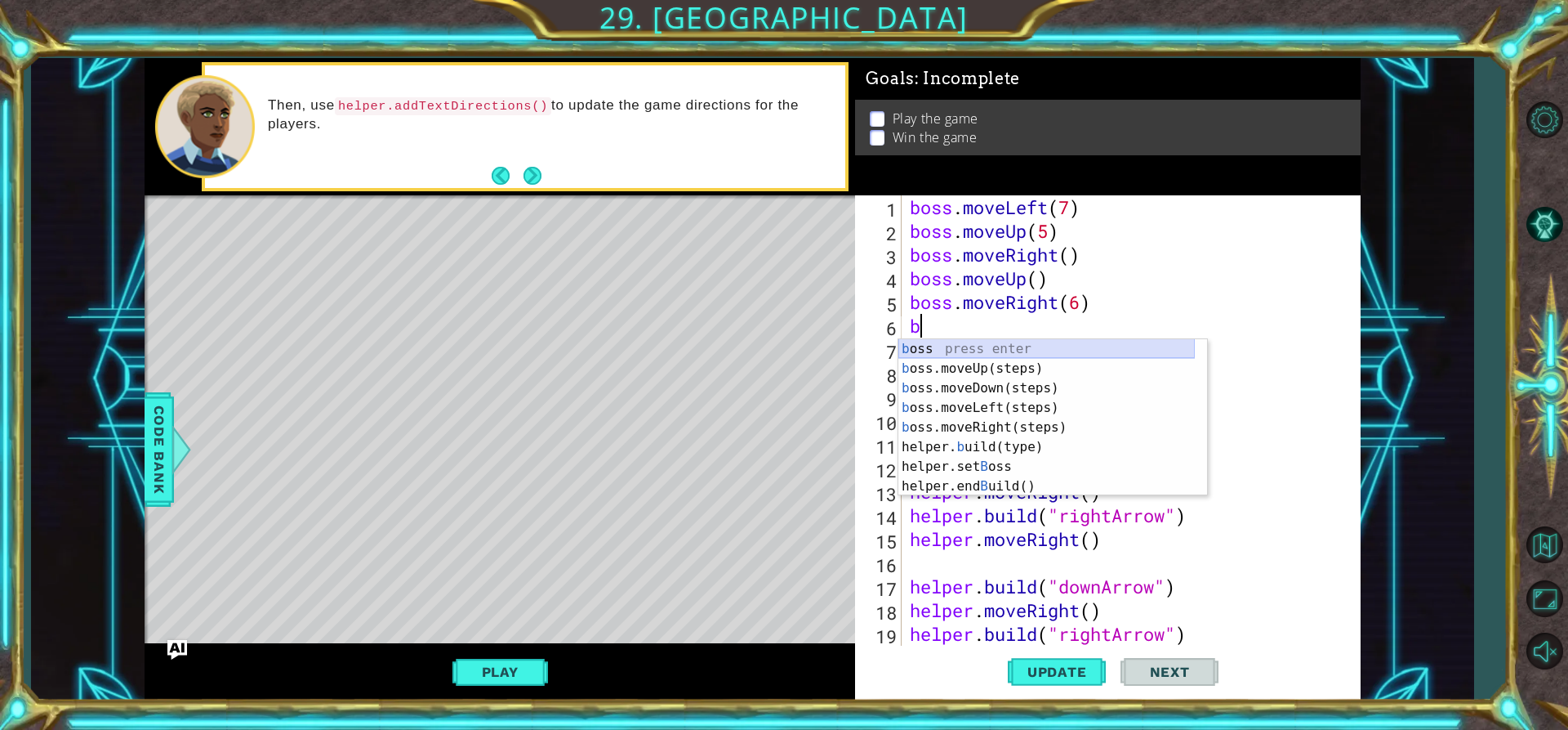
drag, startPoint x: 1020, startPoint y: 352, endPoint x: 1015, endPoint y: 369, distance: 17.7
click at [1019, 354] on div "b oss press enter b oss.moveUp(steps) press enter b oss.moveDown(steps) press e…" at bounding box center [1047, 437] width 297 height 196
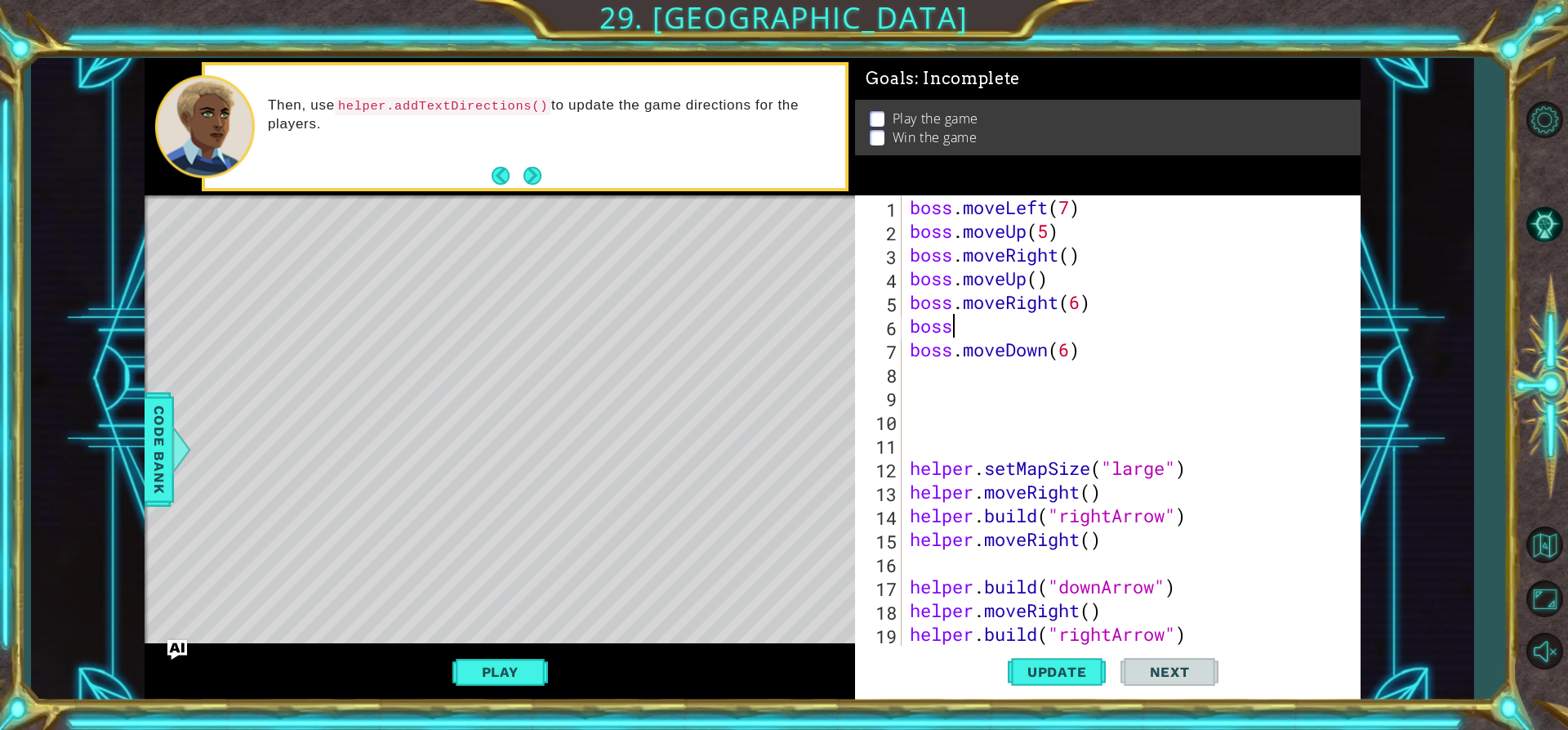
type textarea "boss."
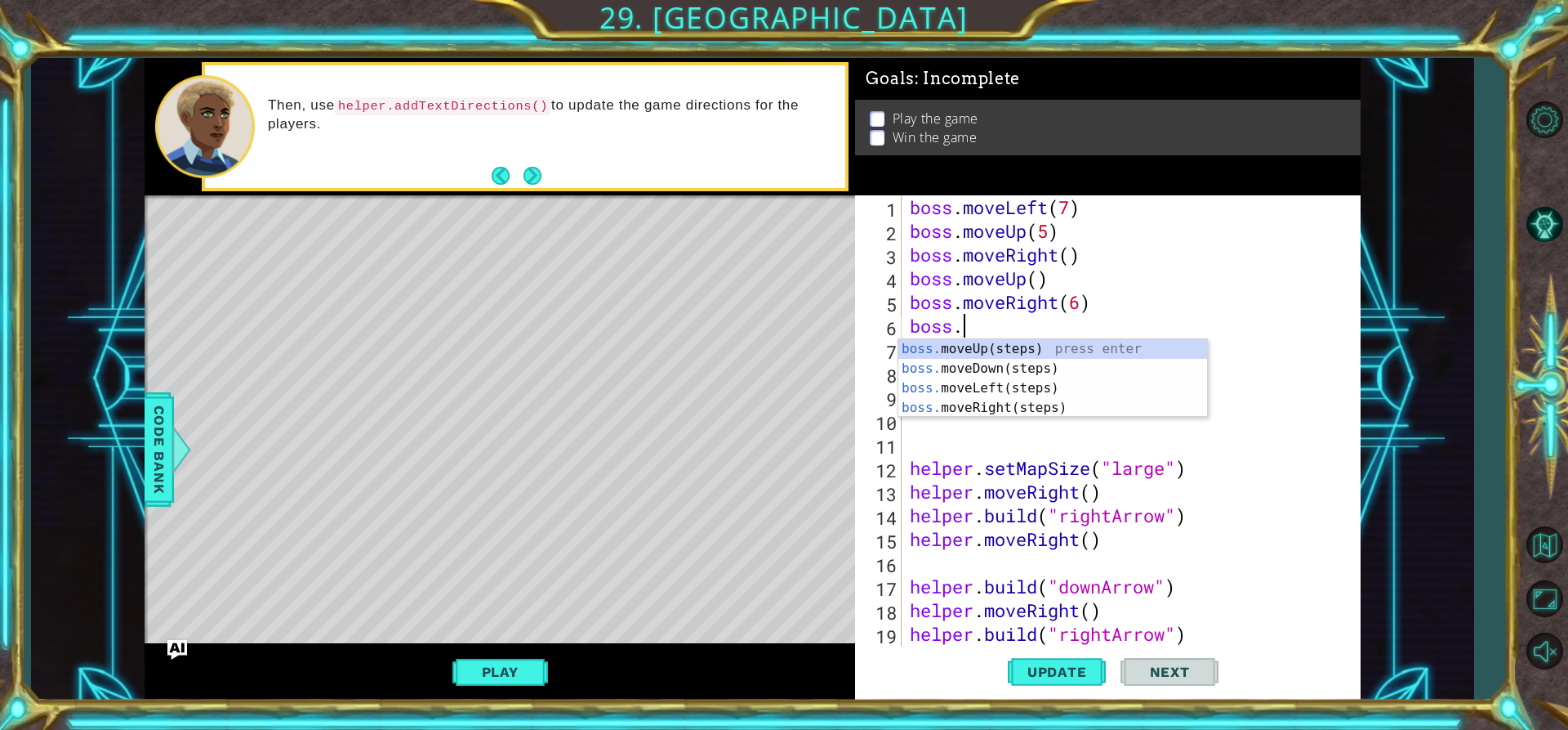
scroll to position [0, 2]
click at [998, 349] on div "boss. moveUp(steps) press enter boss. moveDown(steps) press enter boss. moveLef…" at bounding box center [1053, 398] width 309 height 118
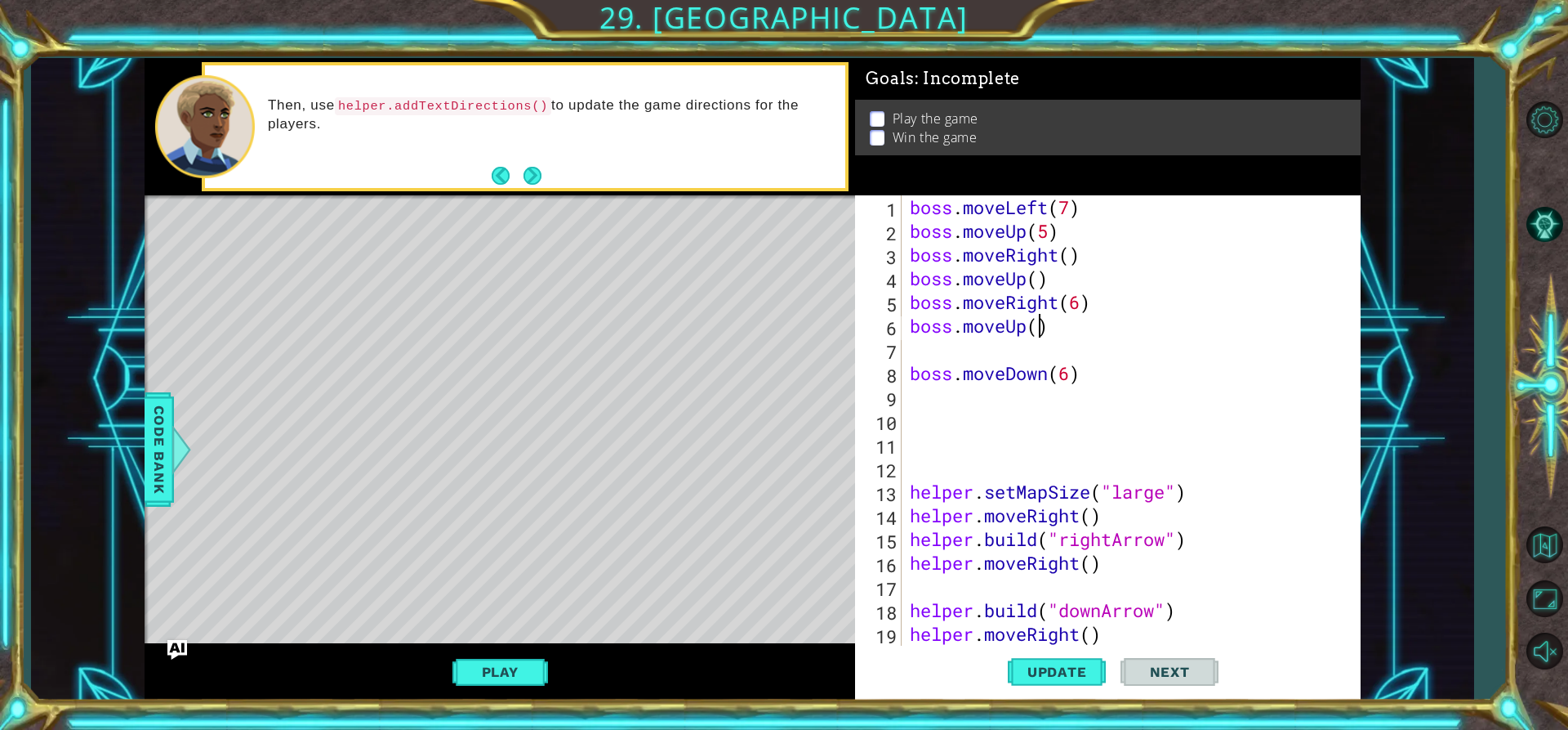
click at [1035, 325] on div "boss . moveLeft ( 7 ) boss . moveUp ( 5 ) boss . moveRight ( ) boss . moveUp ( …" at bounding box center [1129, 444] width 445 height 498
type textarea "boss.moveUp(1)"
click at [1039, 668] on span "Update" at bounding box center [1057, 672] width 92 height 16
click at [500, 665] on button "Play" at bounding box center [500, 672] width 96 height 31
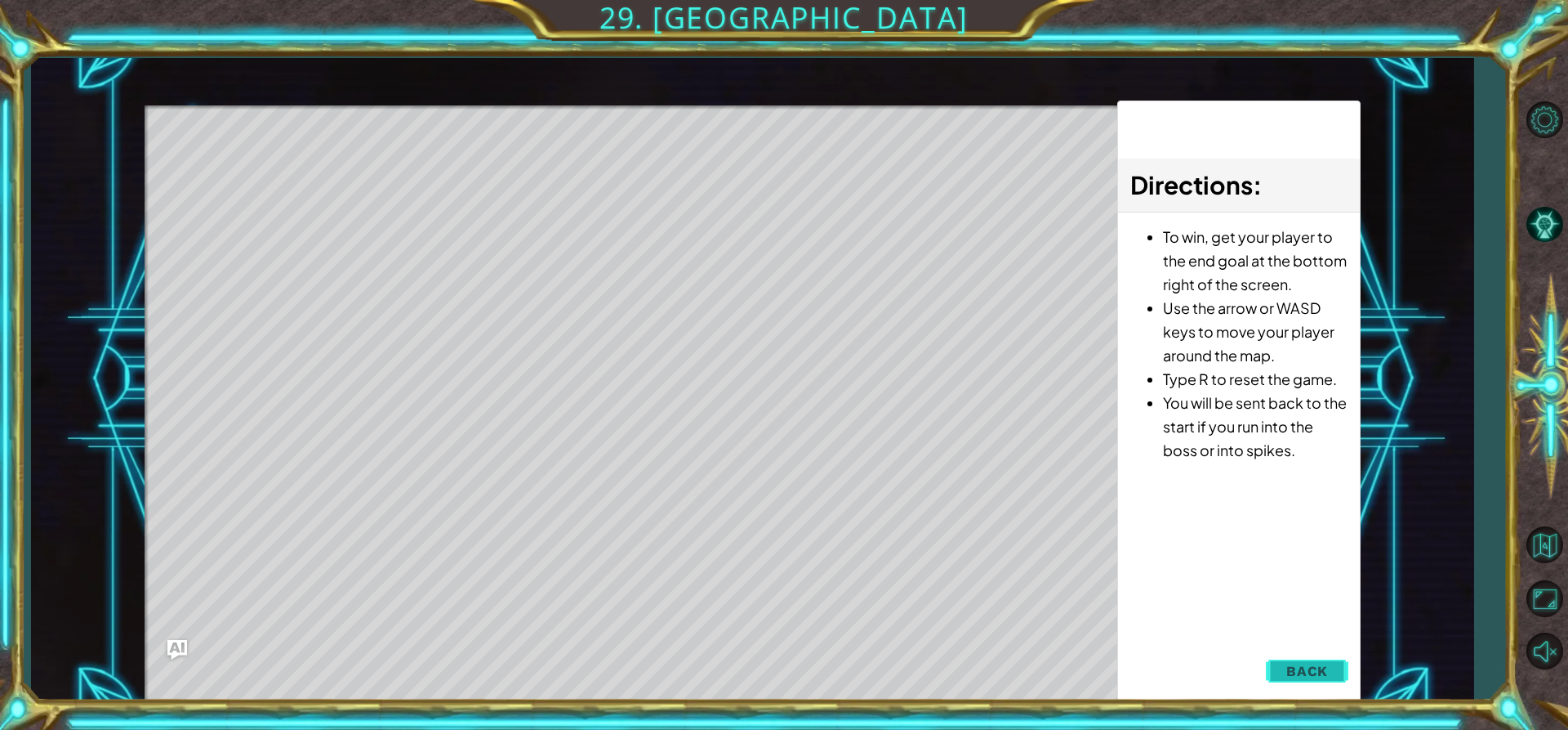
click at [1302, 659] on button "Back" at bounding box center [1307, 671] width 83 height 33
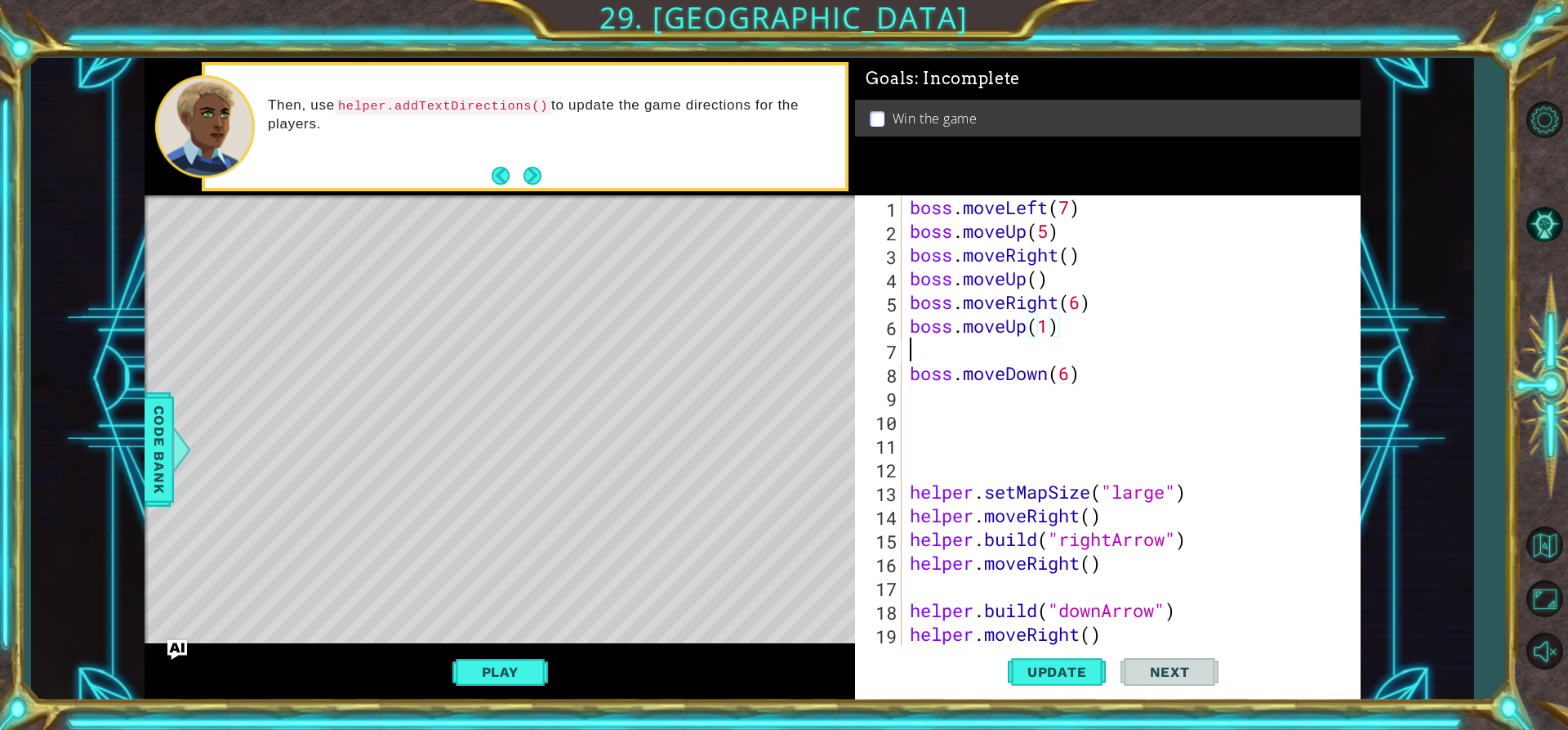
click at [1090, 338] on div "boss . moveLeft ( 7 ) boss . moveUp ( 5 ) boss . moveRight ( ) boss . moveUp ( …" at bounding box center [1129, 444] width 445 height 498
click at [1070, 325] on div "boss . moveLeft ( 7 ) boss . moveUp ( 5 ) boss . moveRight ( ) boss . moveUp ( …" at bounding box center [1129, 444] width 445 height 498
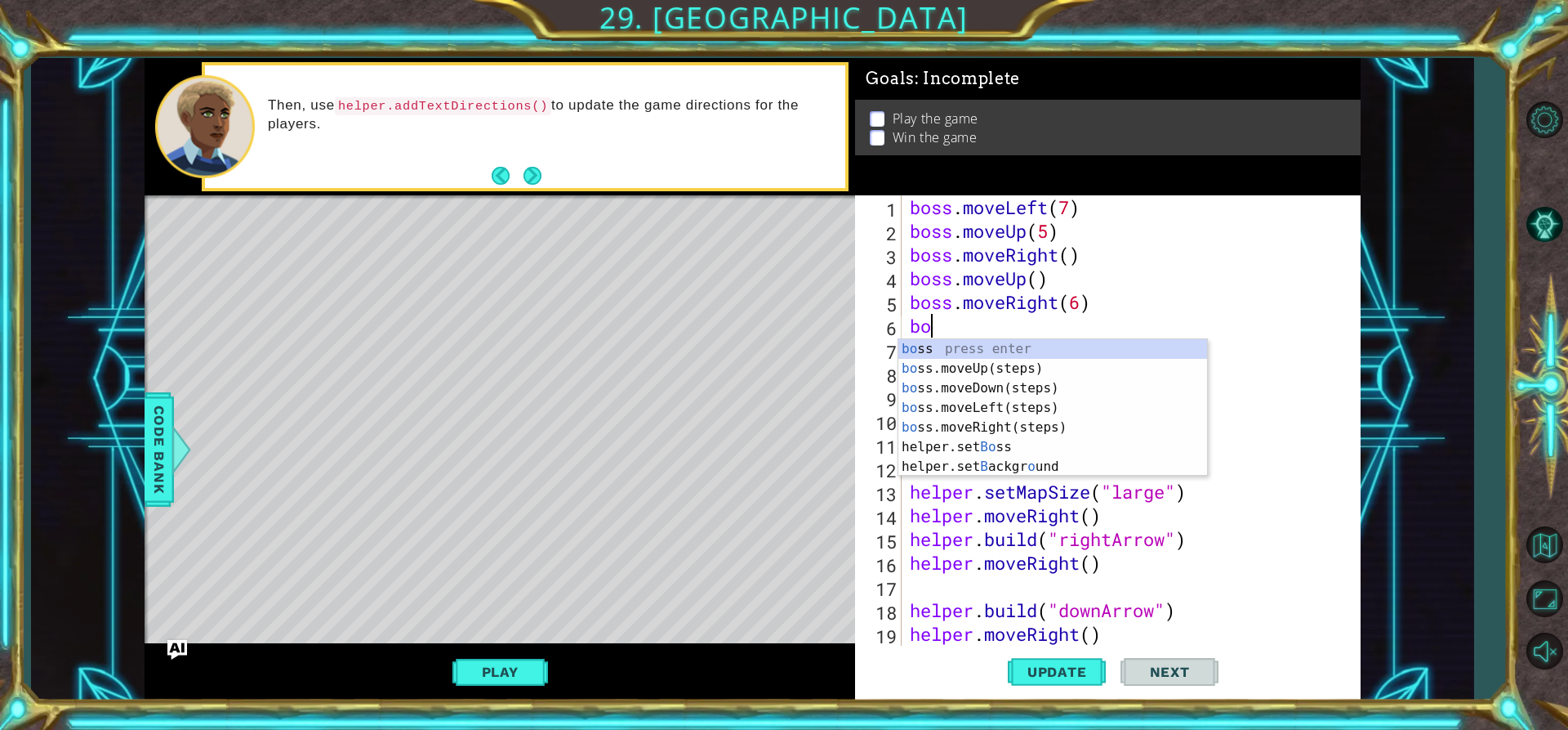
type textarea "b"
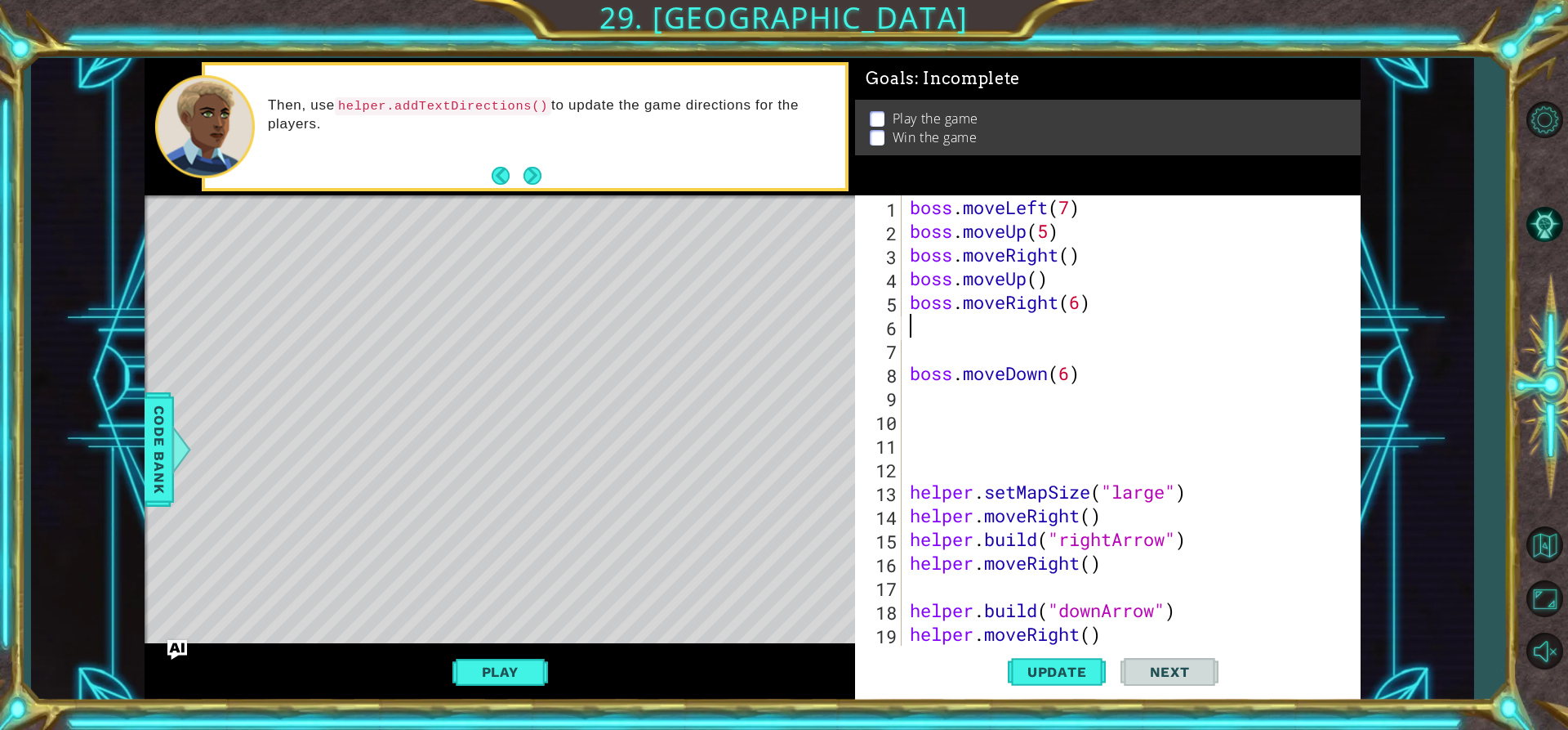
type textarea "boss.moveRight(6)"
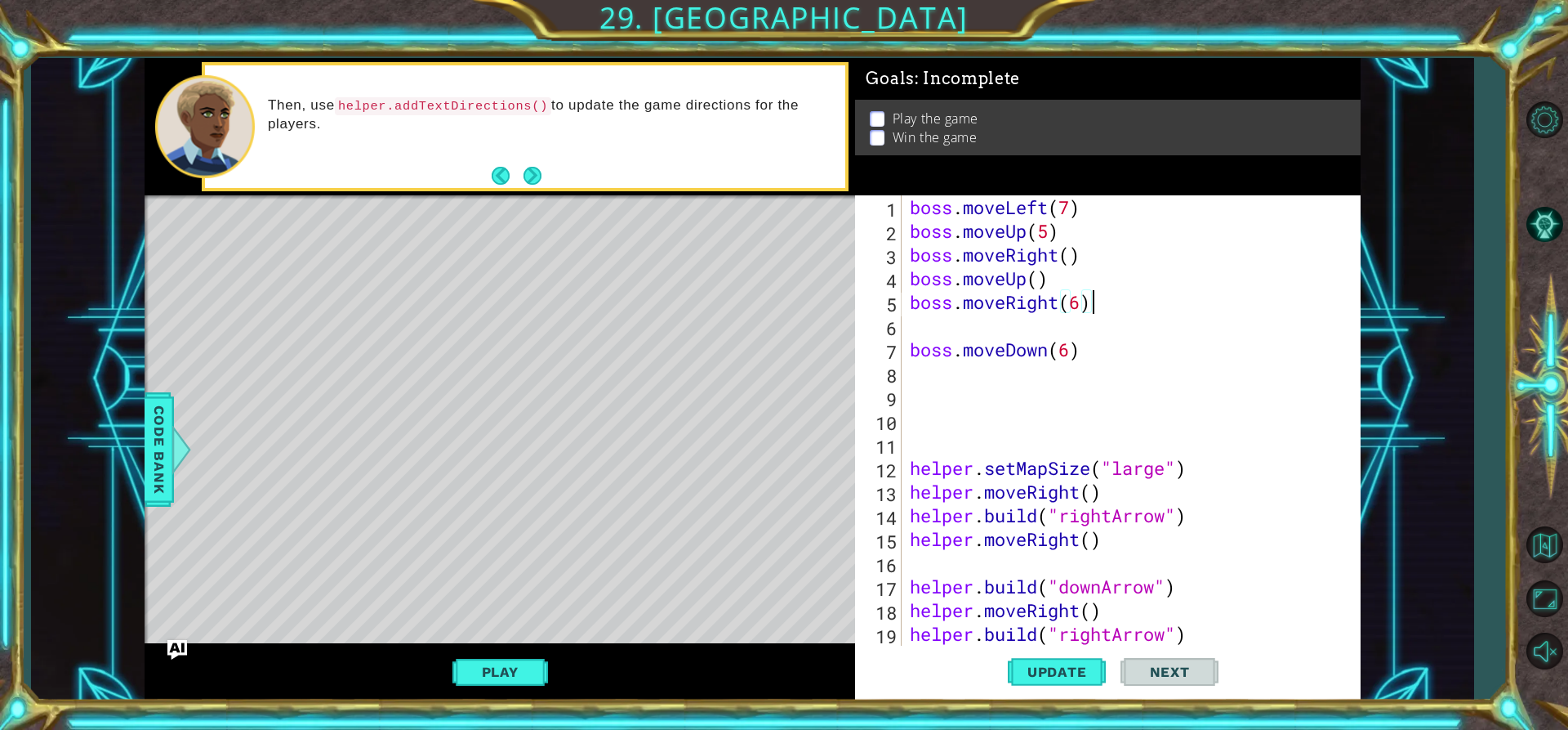
click at [921, 328] on div "boss . moveLeft ( 7 ) boss . moveUp ( 5 ) boss . moveRight ( ) boss . moveUp ( …" at bounding box center [1129, 444] width 445 height 498
type textarea "boss.moveRight(6)"
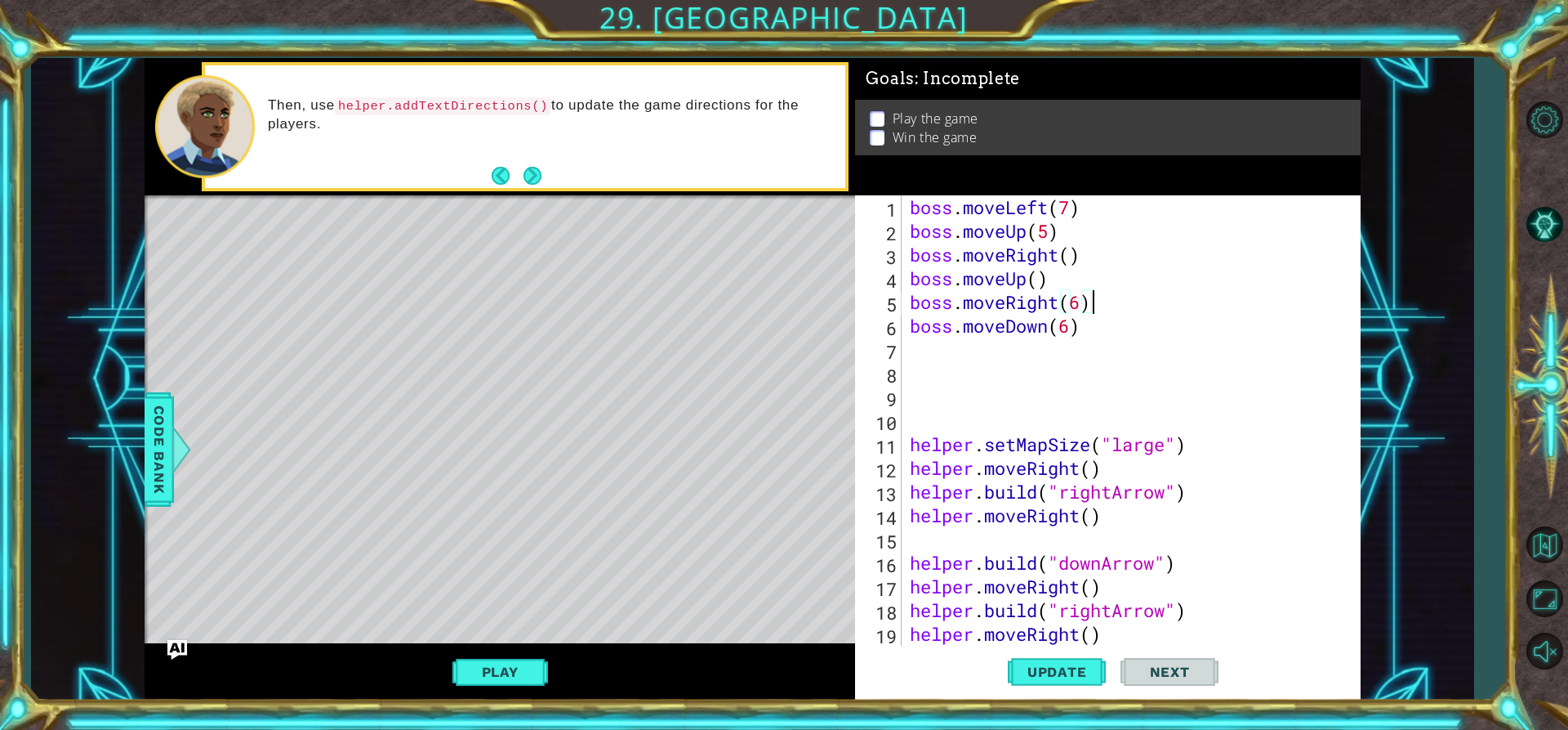
click at [946, 339] on div "boss . moveLeft ( 7 ) boss . moveUp ( 5 ) boss . moveRight ( ) boss . moveUp ( …" at bounding box center [1129, 444] width 445 height 498
type textarea "b"
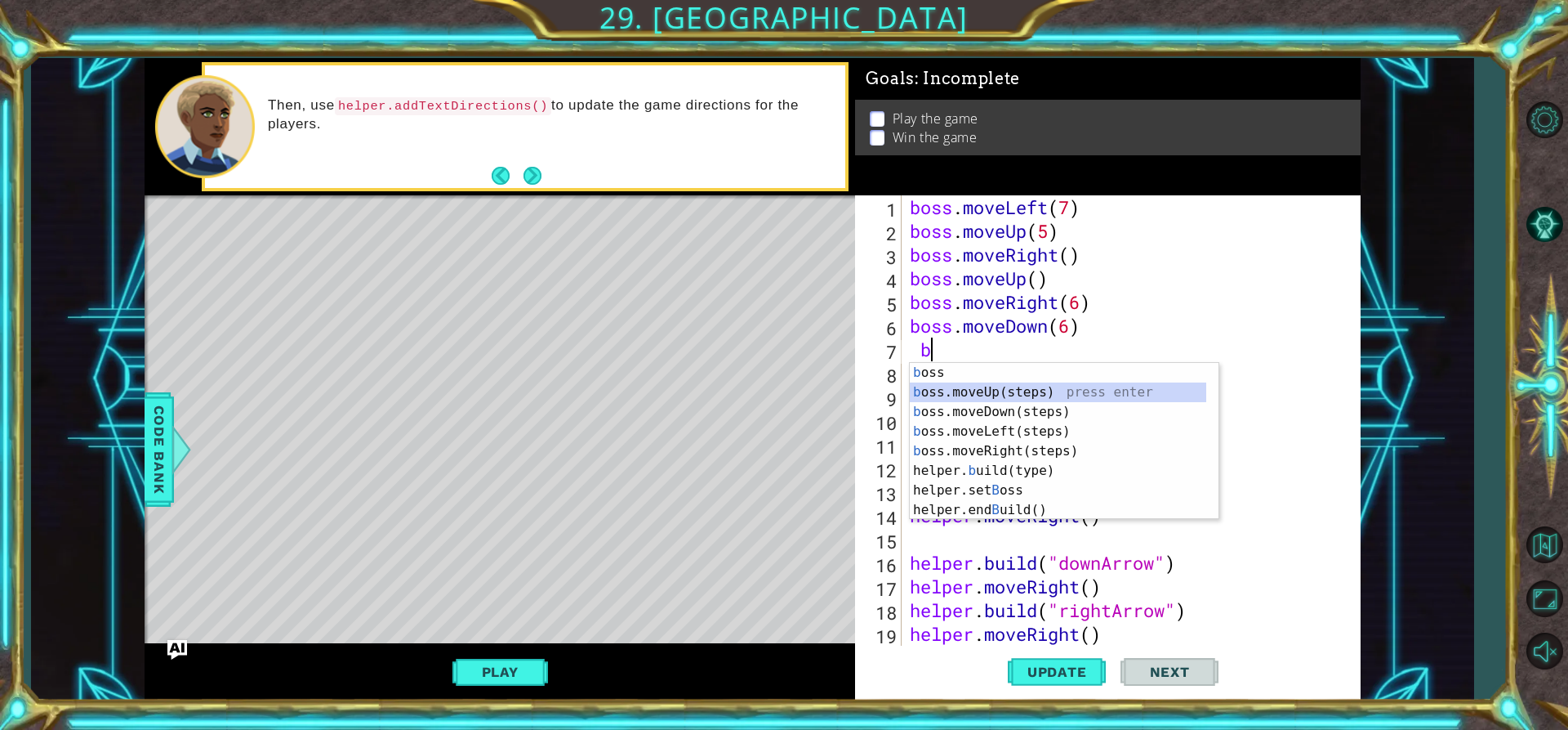
drag, startPoint x: 1156, startPoint y: 388, endPoint x: 1134, endPoint y: 387, distance: 22.0
click at [1157, 388] on div "b oss press enter b oss.moveUp(steps) press enter b oss.moveDown(steps) press e…" at bounding box center [1058, 461] width 297 height 196
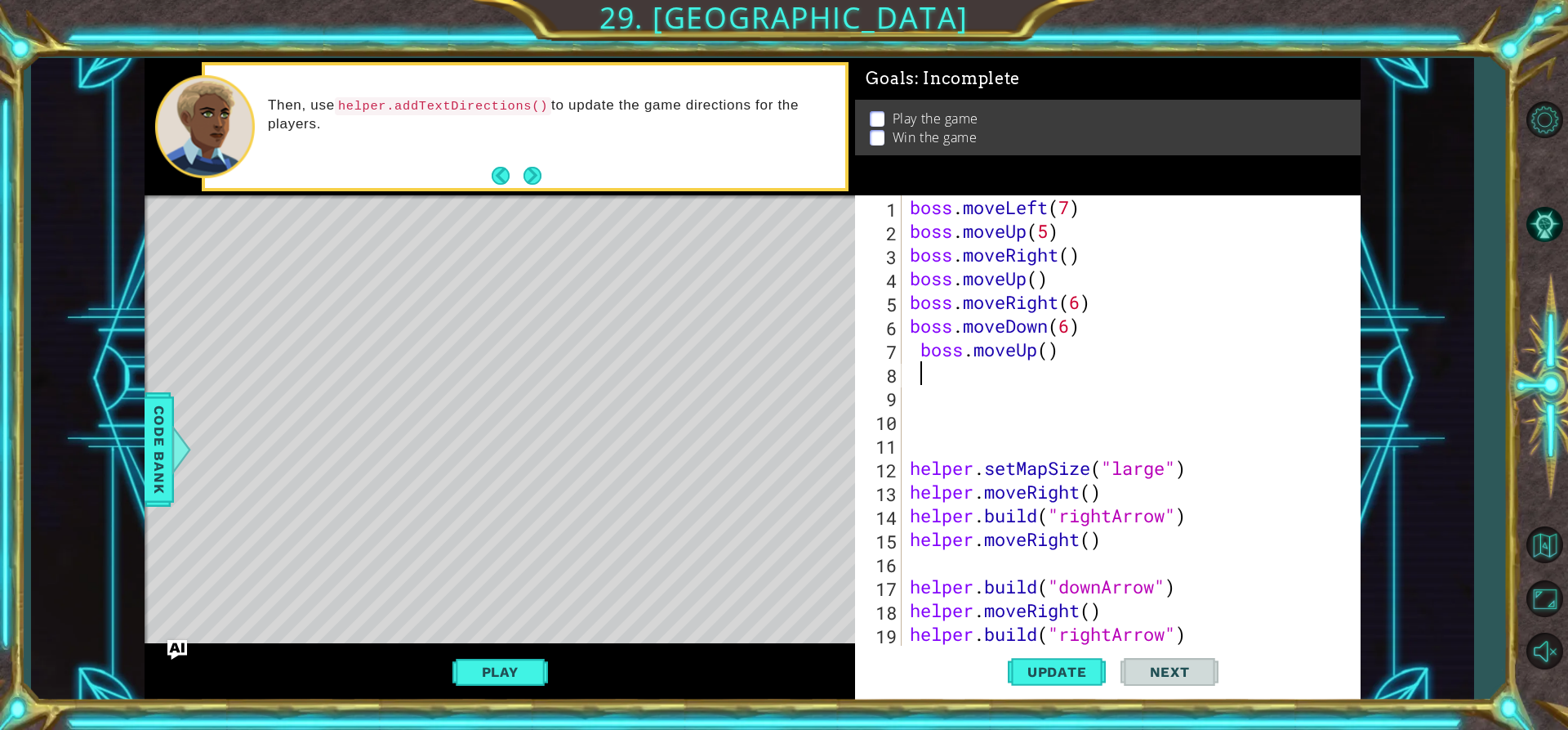
click at [1049, 347] on div "boss . moveLeft ( 7 ) boss . moveUp ( 5 ) boss . moveRight ( ) boss . moveUp ( …" at bounding box center [1129, 444] width 445 height 498
click at [1086, 676] on span "Update" at bounding box center [1057, 672] width 92 height 16
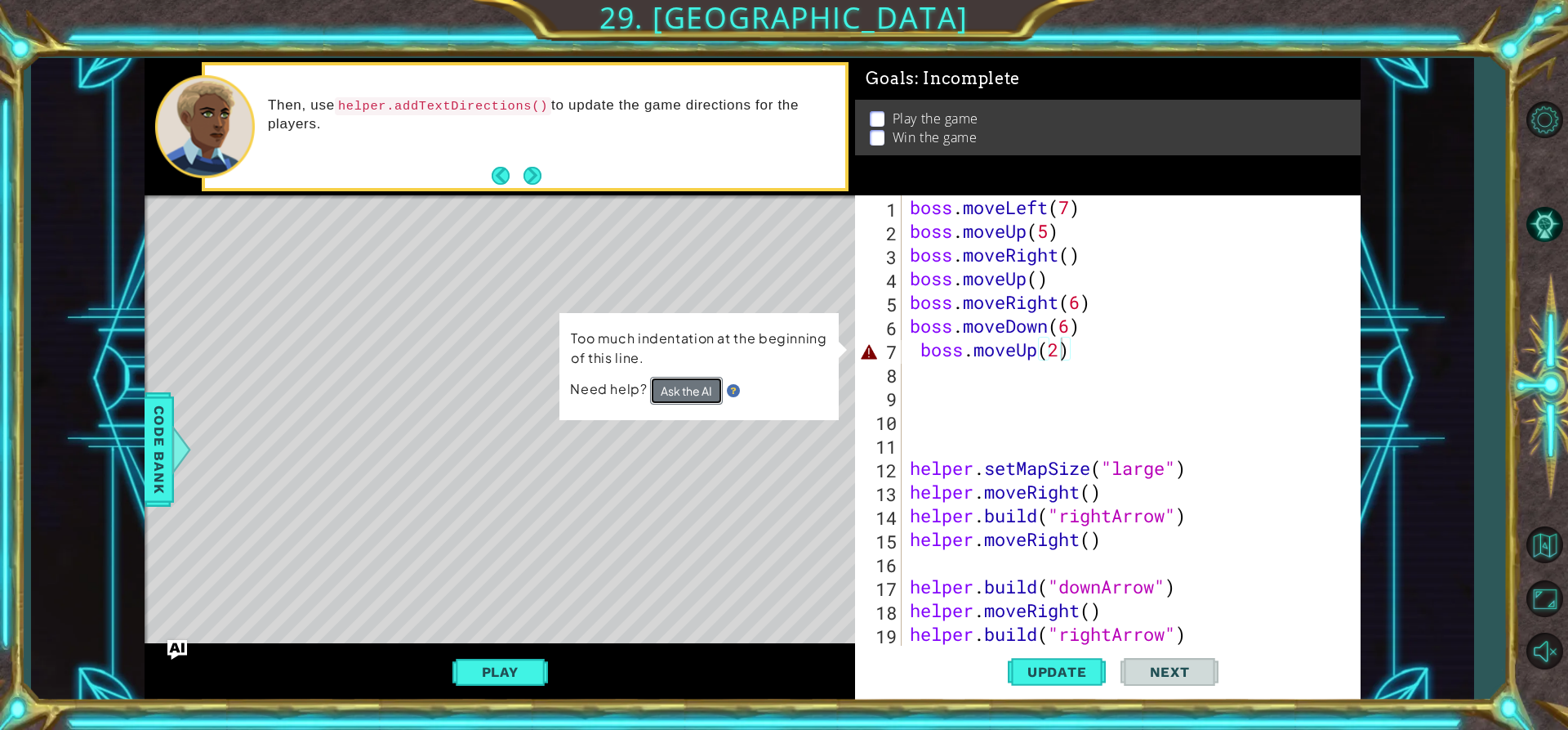
click at [695, 379] on button "Ask the AI" at bounding box center [686, 391] width 73 height 29
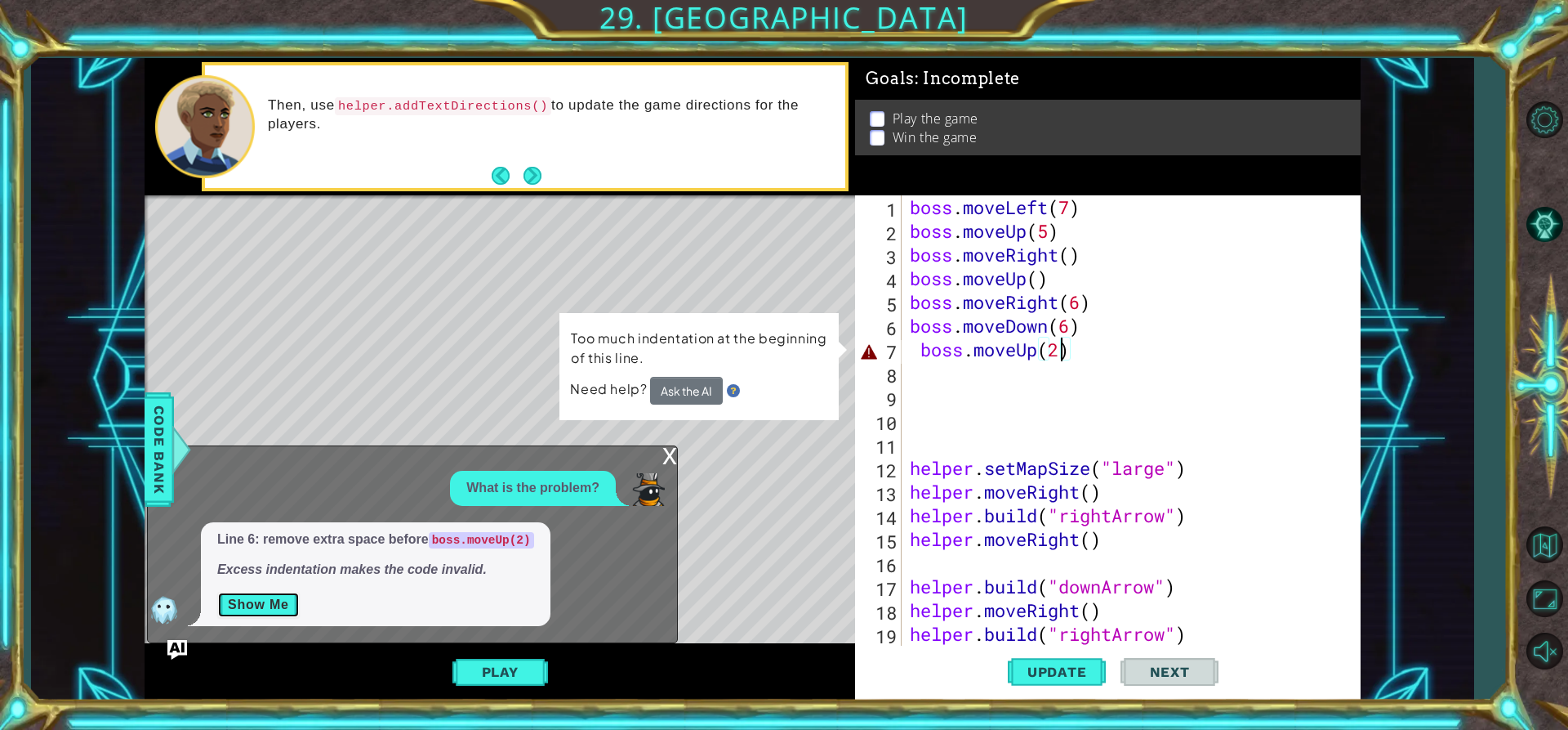
click at [228, 597] on button "Show Me" at bounding box center [258, 605] width 83 height 26
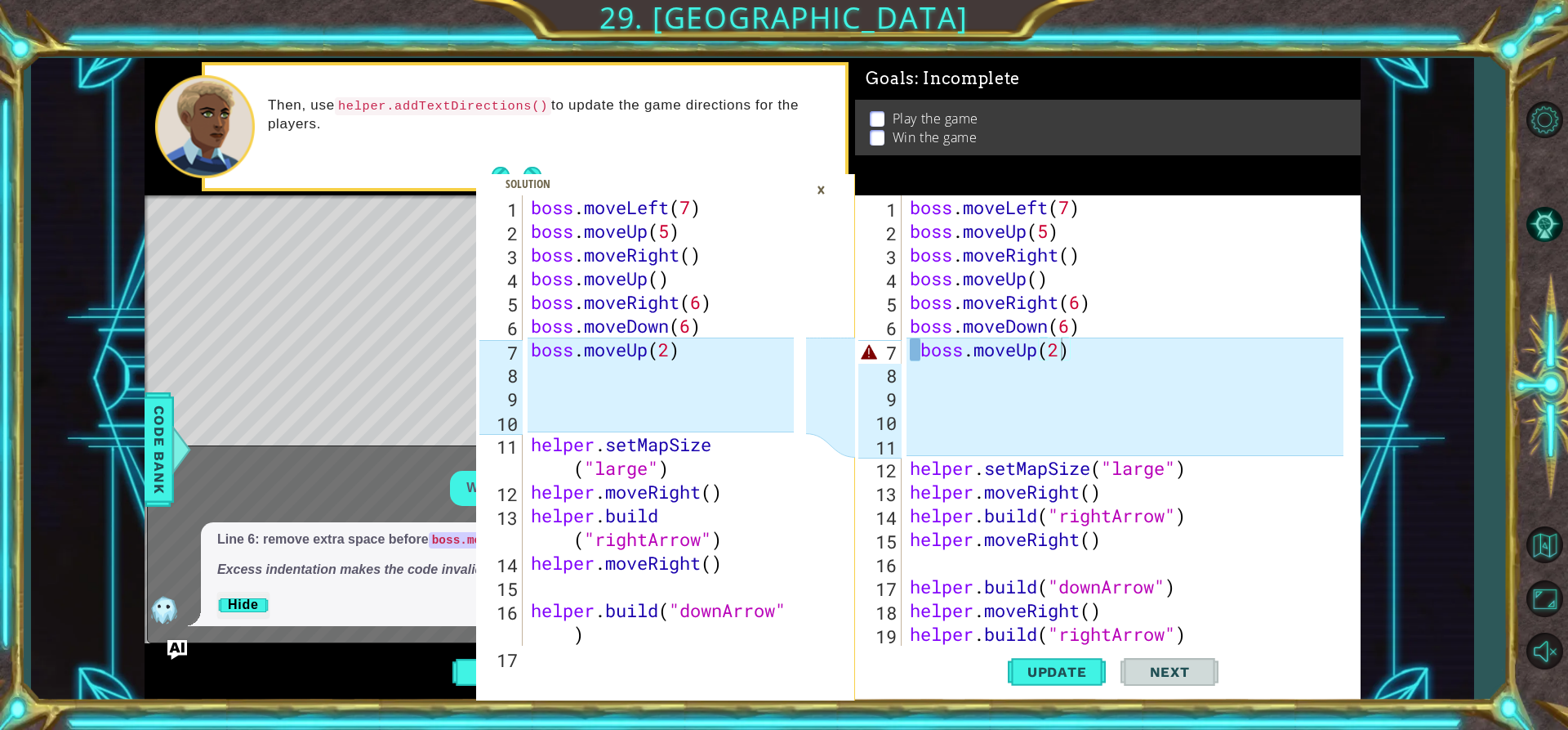
click at [400, 543] on p "Line 6: remove extra space before boss.moveUp(2)" at bounding box center [376, 540] width 317 height 19
click at [822, 187] on div "×" at bounding box center [821, 190] width 25 height 28
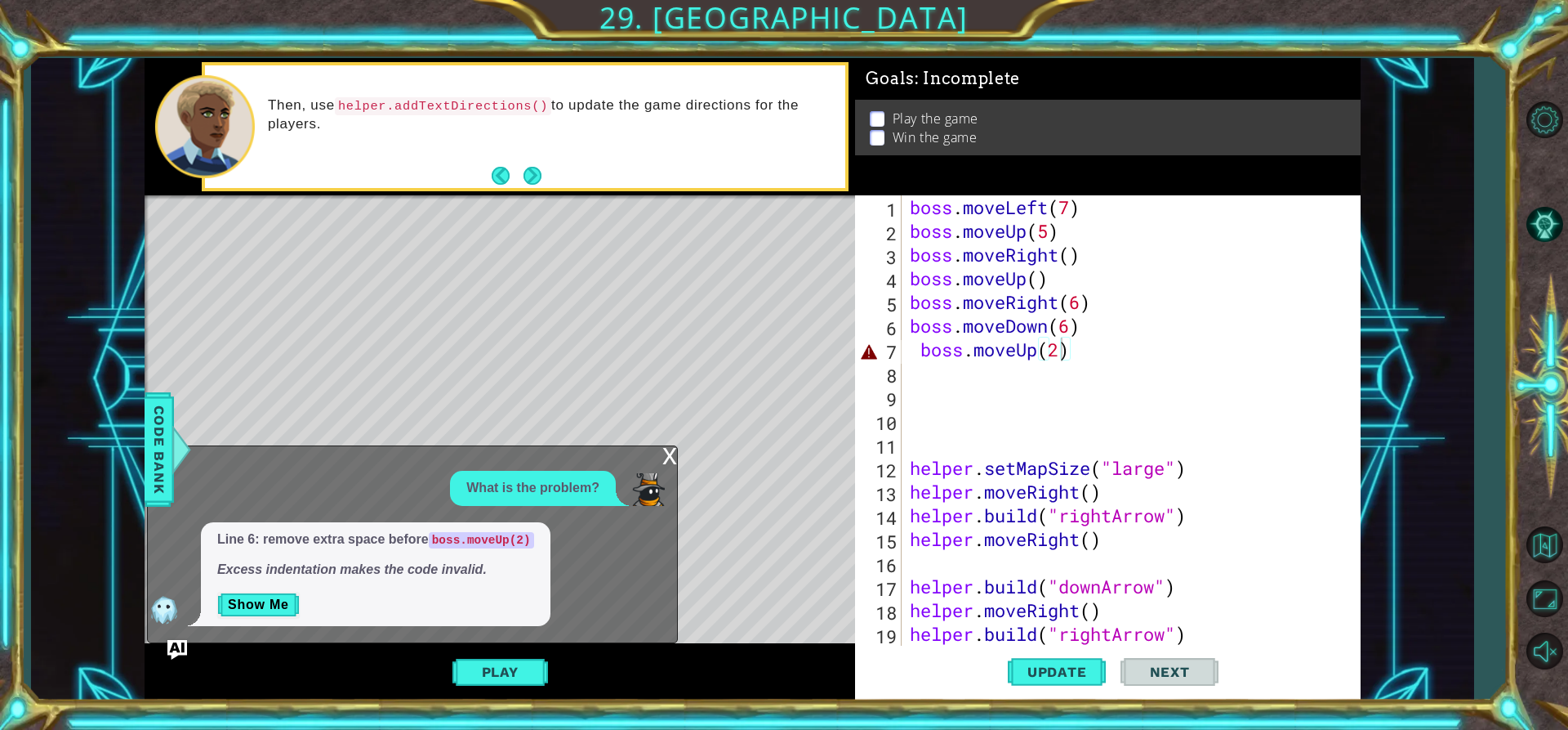
click at [803, 522] on div "Level Map" at bounding box center [522, 436] width 755 height 481
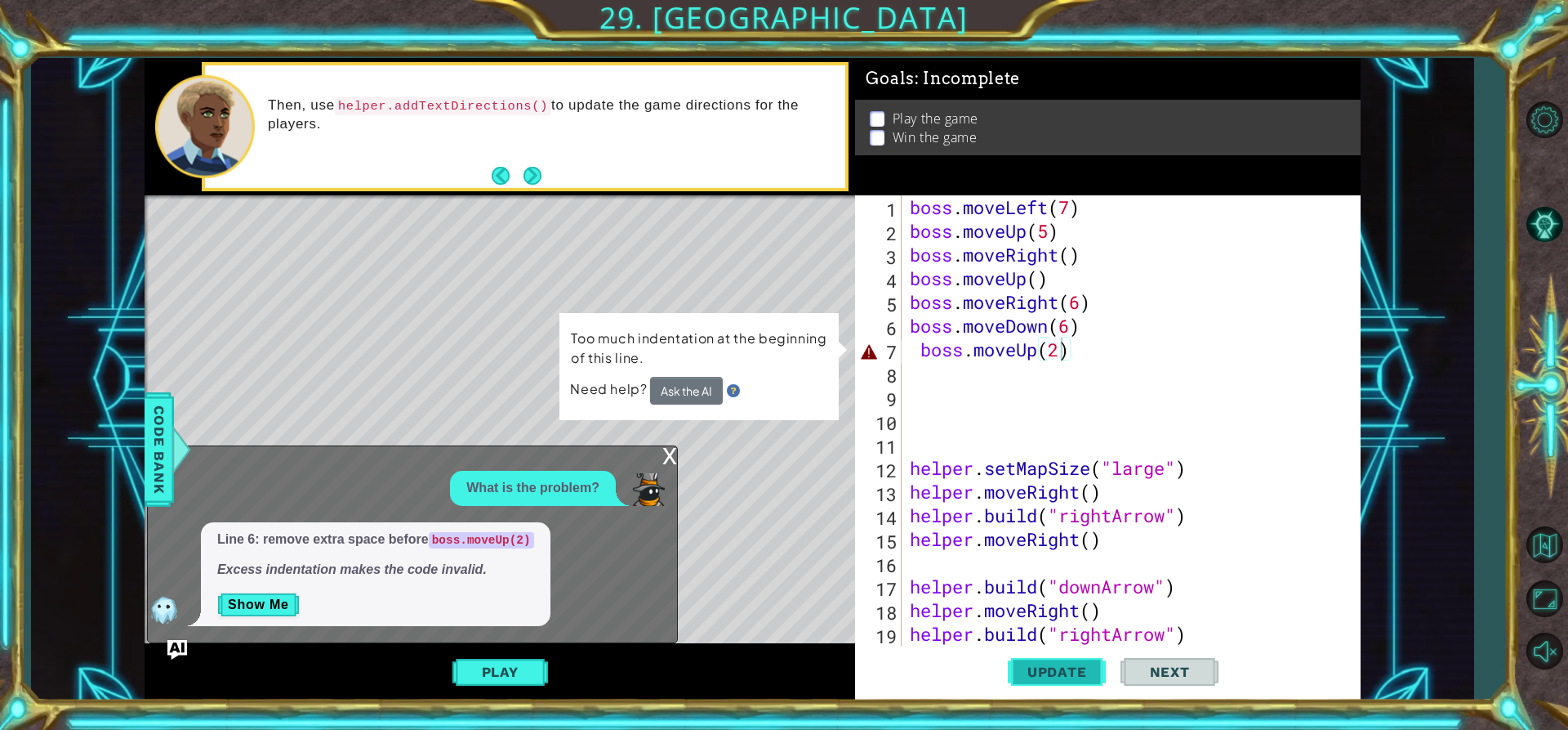
click at [1061, 686] on button "Update" at bounding box center [1057, 672] width 98 height 51
click at [1095, 355] on div "boss . moveLeft ( 7 ) boss . moveUp ( 5 ) boss . moveRight ( ) boss . moveUp ( …" at bounding box center [1129, 444] width 445 height 498
click at [1070, 666] on span "Update" at bounding box center [1057, 672] width 92 height 16
click at [1067, 667] on span "Update" at bounding box center [1057, 672] width 92 height 16
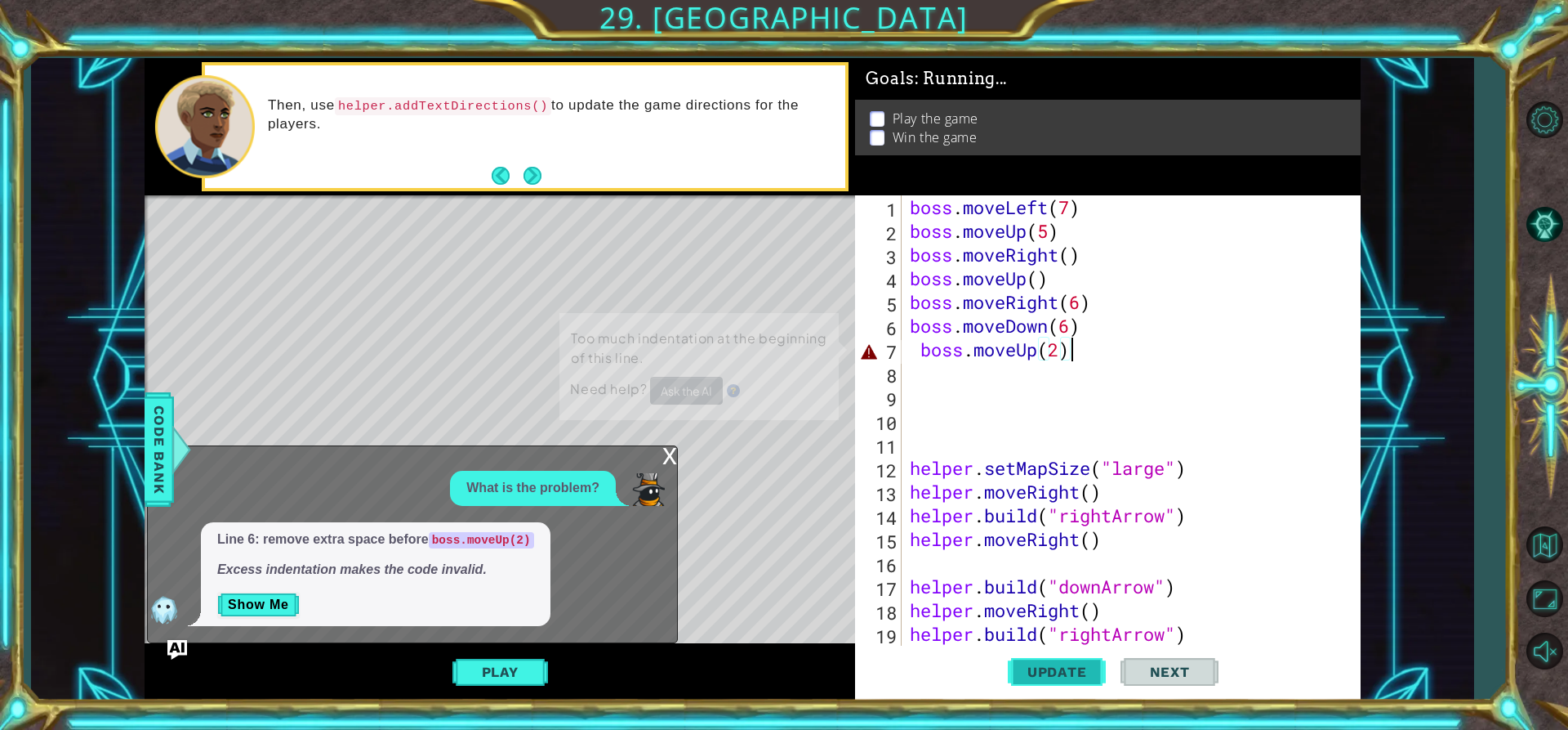
click at [1065, 667] on span "Update" at bounding box center [1057, 672] width 92 height 16
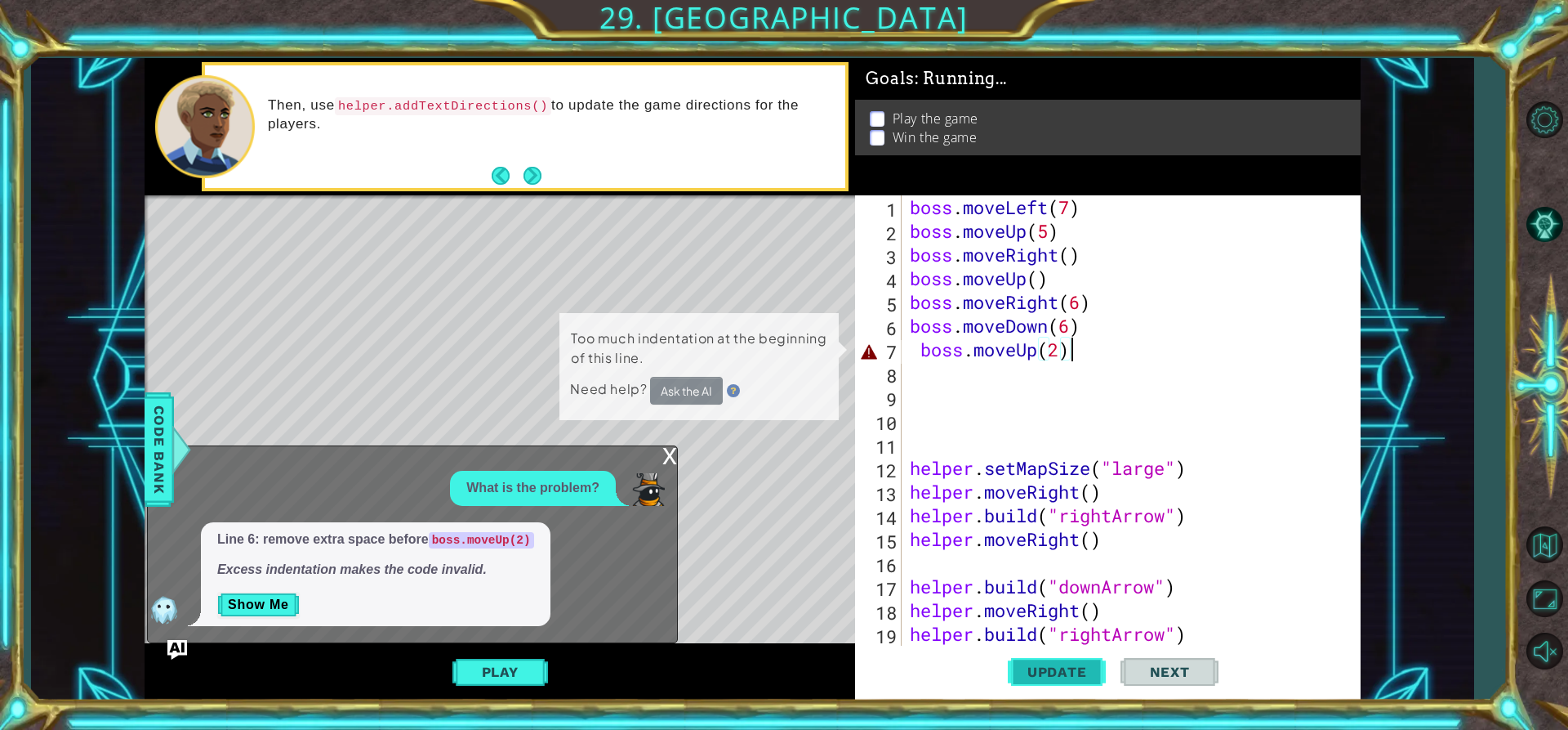
drag, startPoint x: 1065, startPoint y: 667, endPoint x: 1062, endPoint y: 679, distance: 12.4
click at [1064, 675] on span "Update" at bounding box center [1057, 672] width 92 height 16
click at [1061, 680] on span "Update" at bounding box center [1057, 672] width 92 height 16
click at [1060, 680] on span "Update" at bounding box center [1057, 672] width 92 height 16
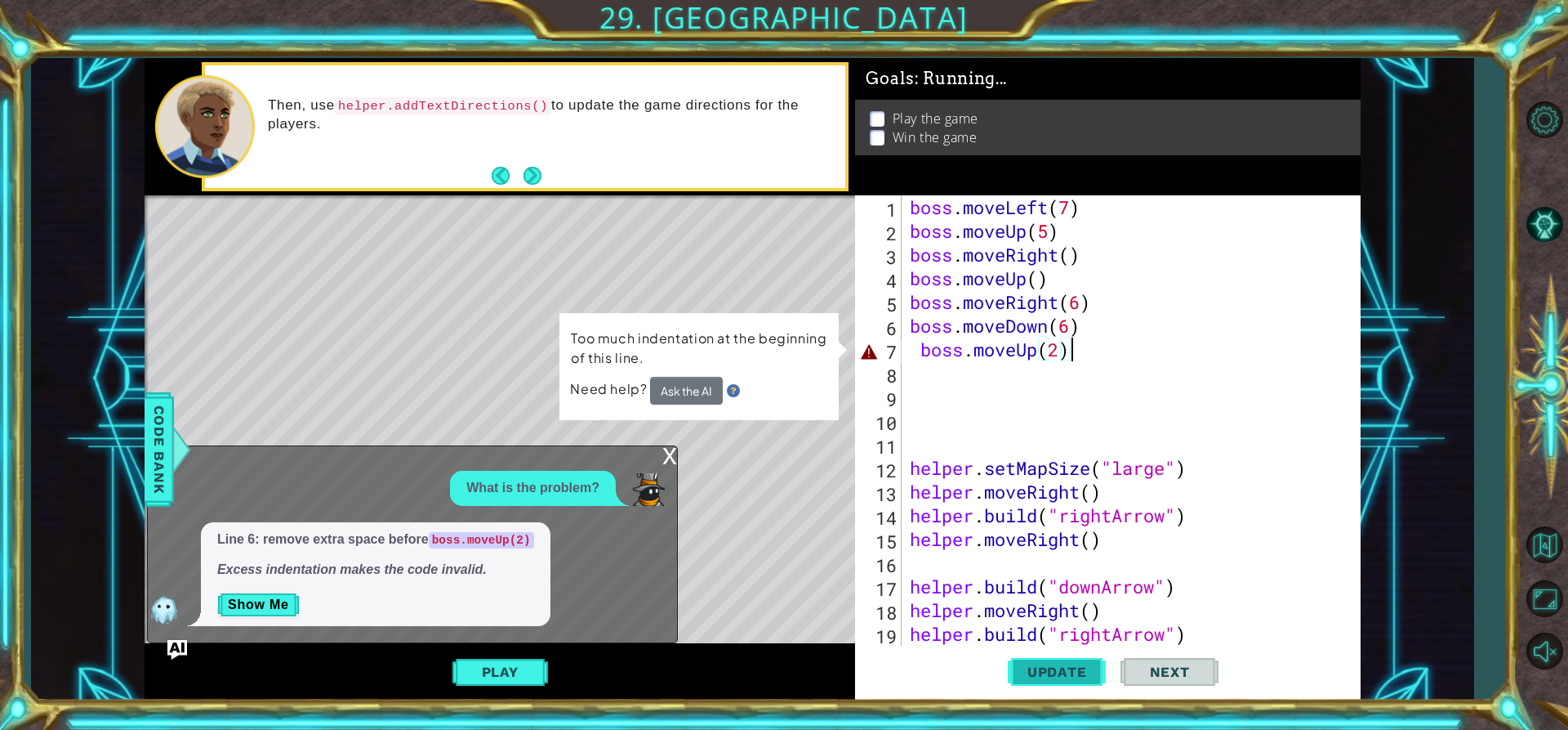
click at [1060, 680] on span "Update" at bounding box center [1057, 672] width 92 height 16
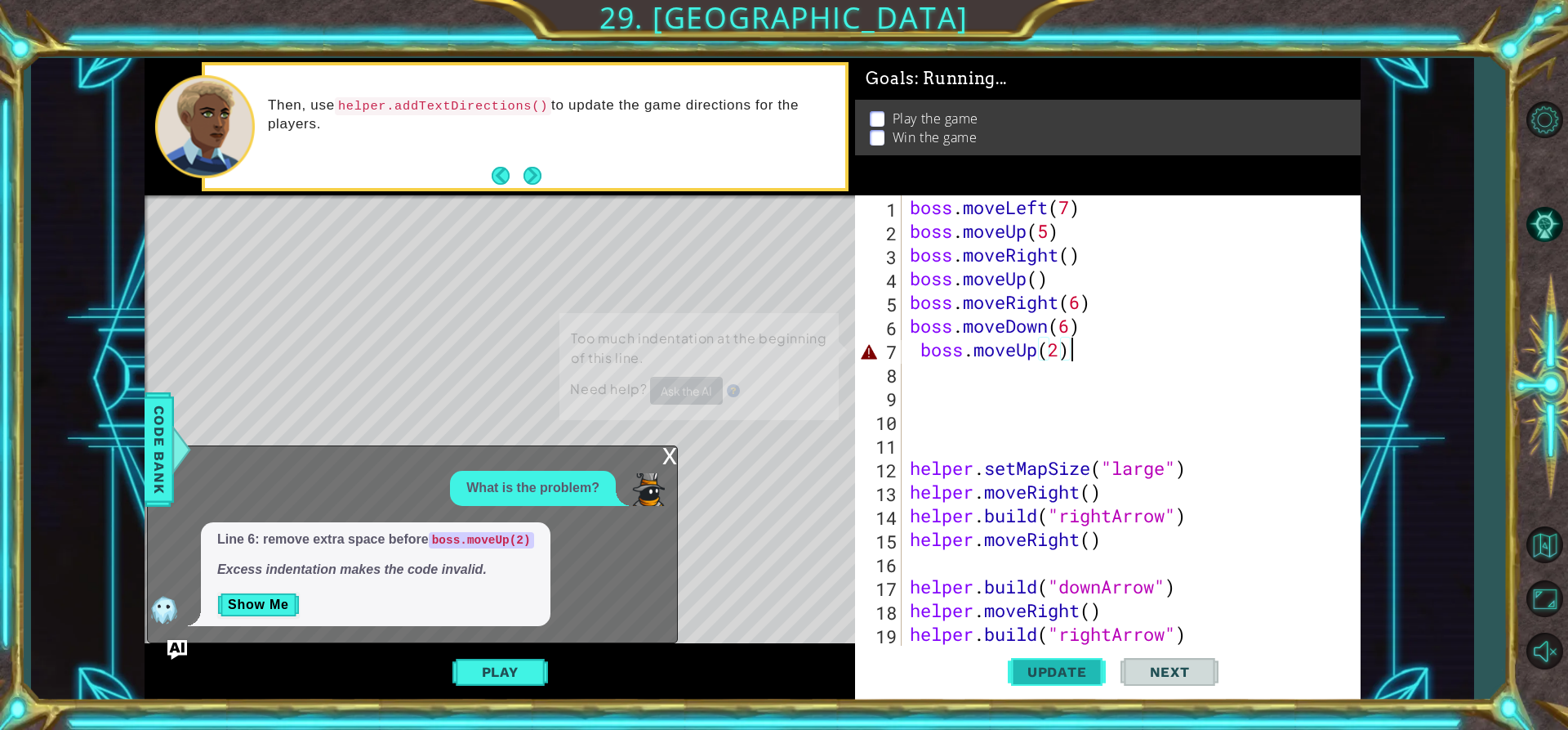
click at [1060, 680] on span "Update" at bounding box center [1057, 672] width 92 height 16
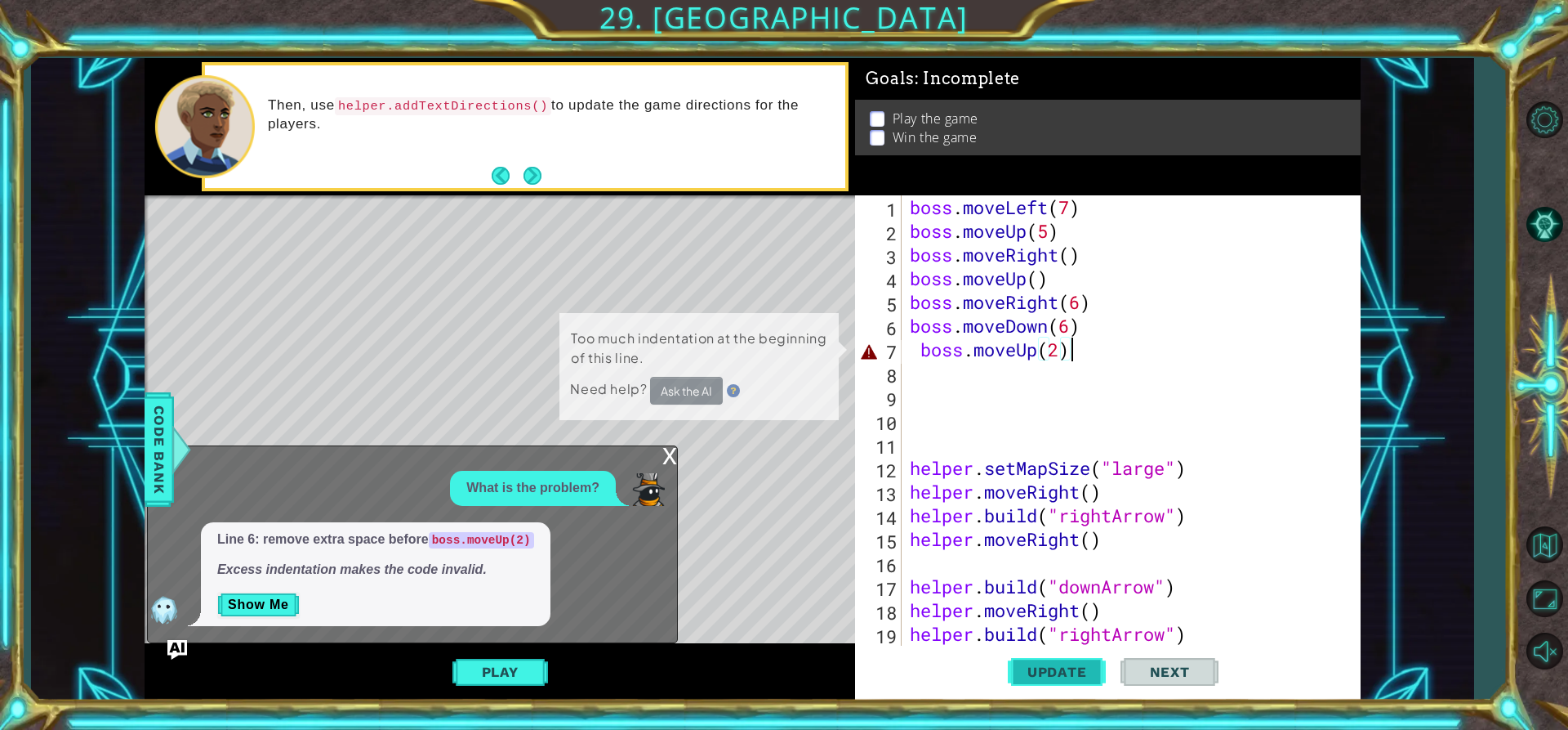
click at [1060, 680] on span "Update" at bounding box center [1057, 672] width 92 height 16
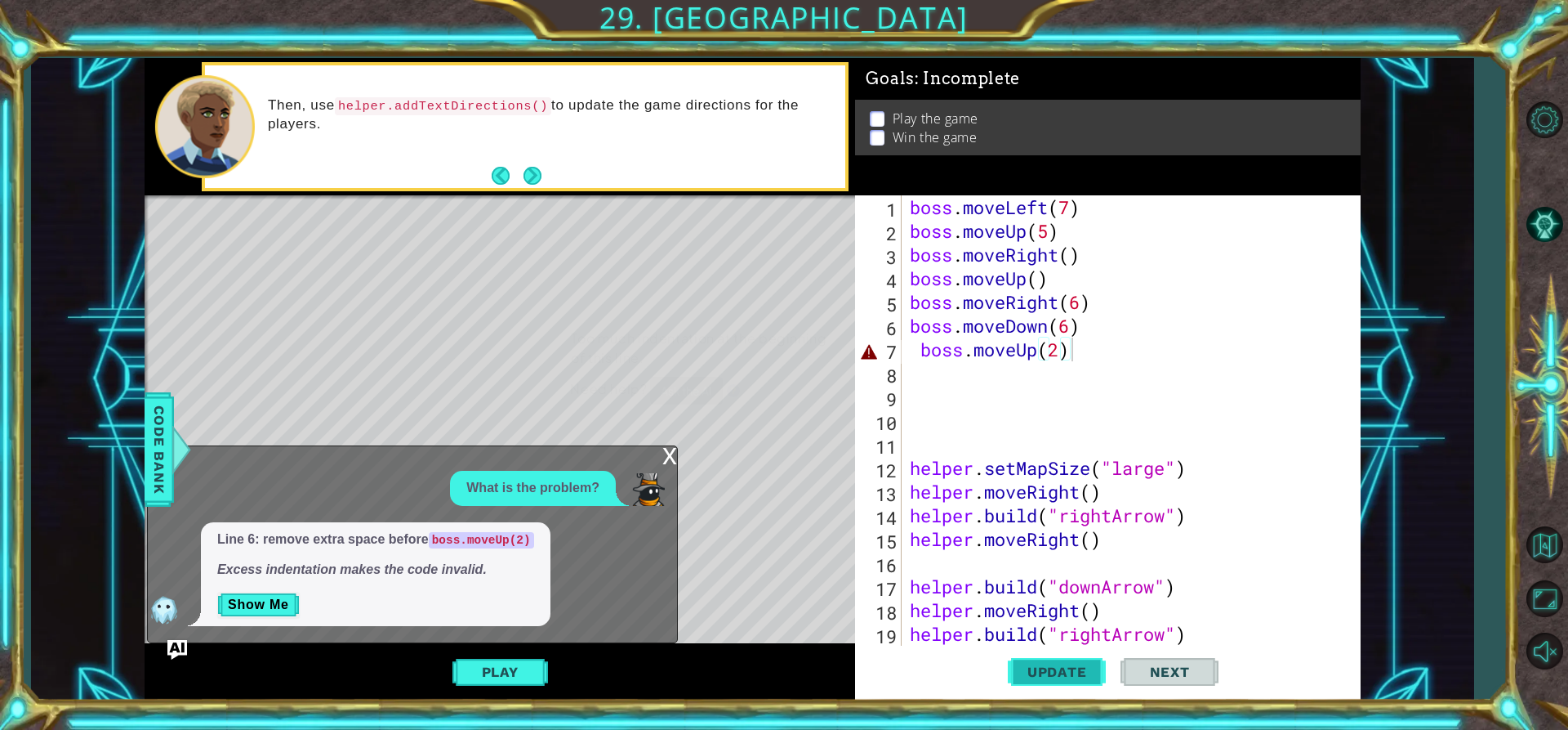
click at [1060, 680] on span "Update" at bounding box center [1057, 672] width 92 height 16
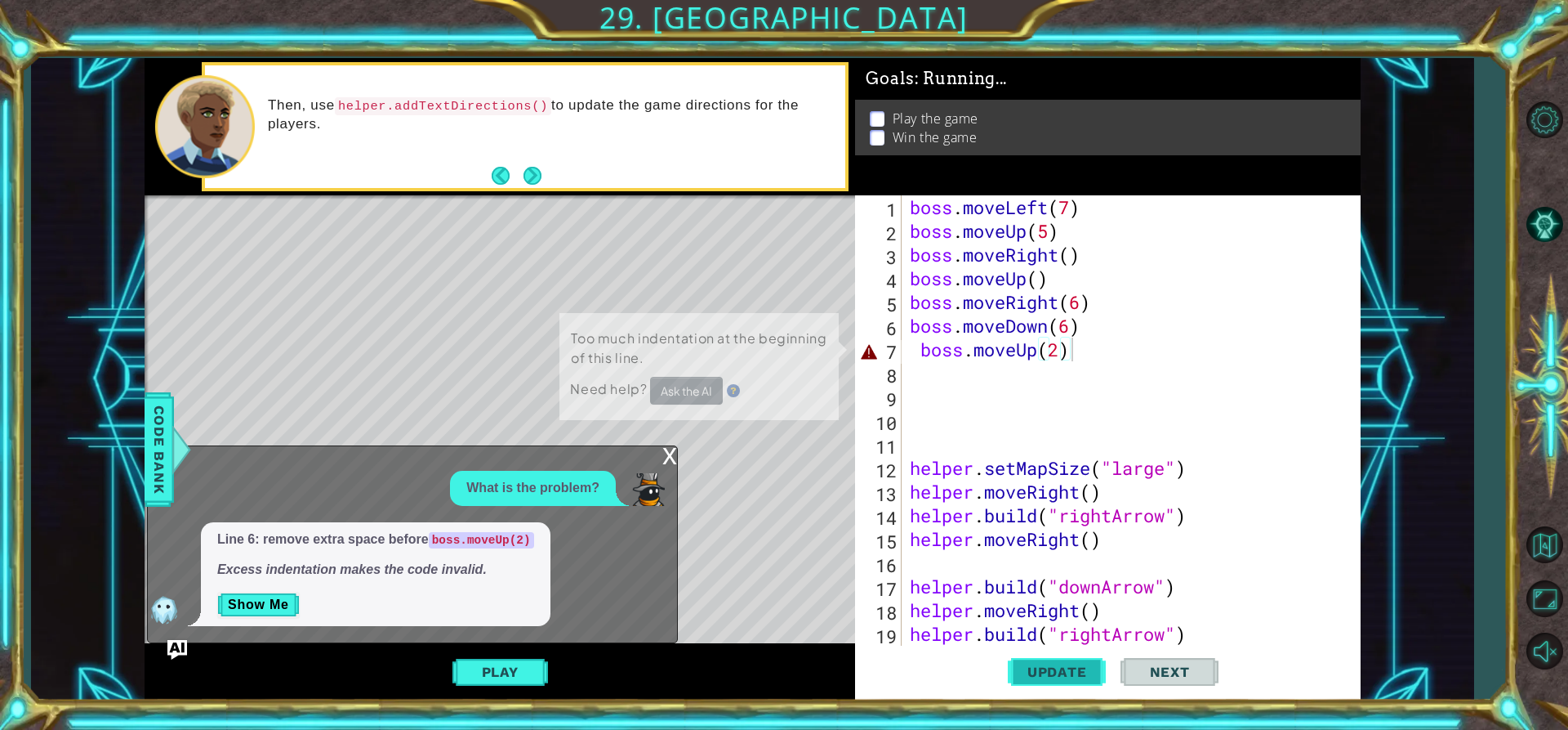
click at [1060, 680] on span "Update" at bounding box center [1057, 672] width 92 height 16
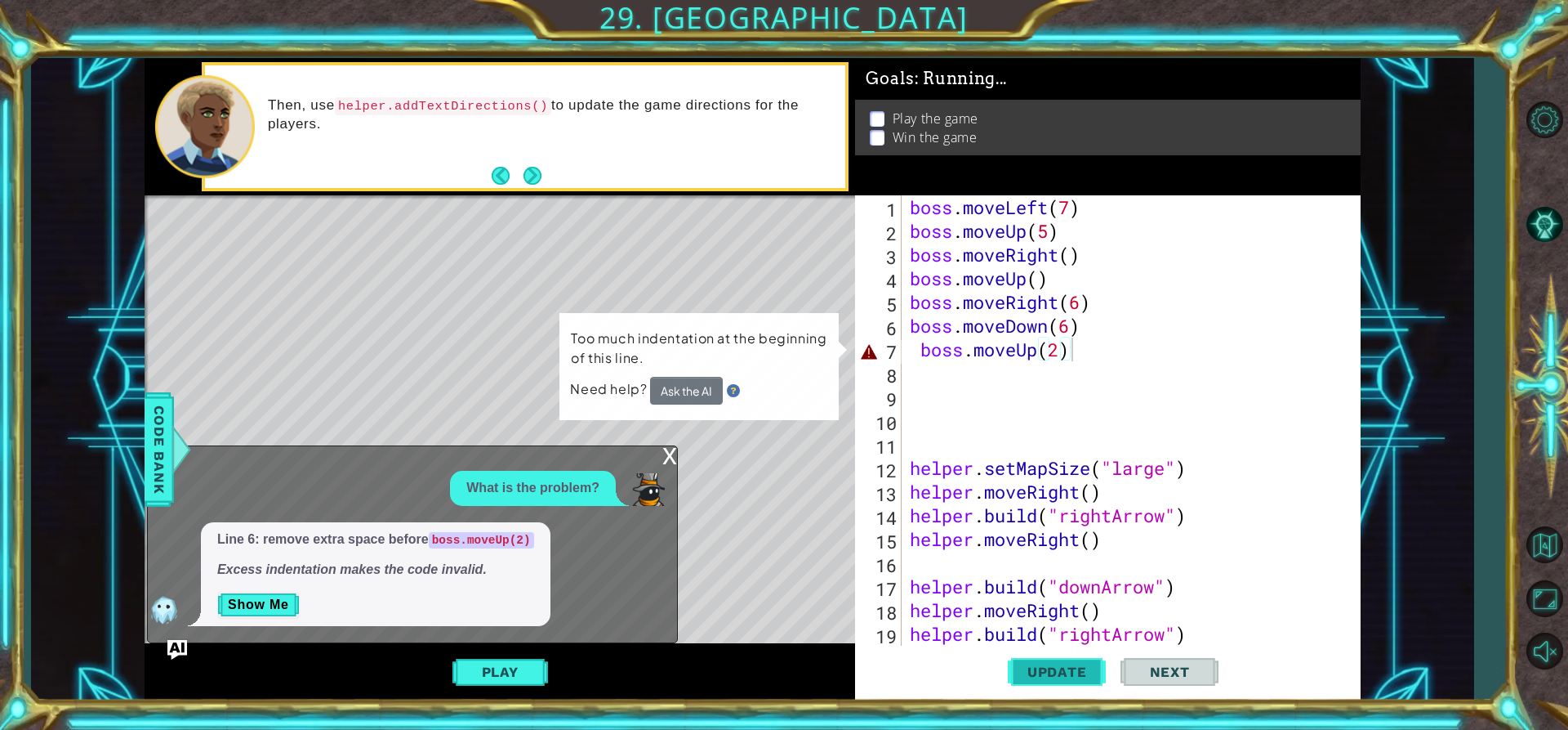
click at [1060, 680] on span "Update" at bounding box center [1057, 672] width 92 height 16
click at [1059, 680] on span "Update" at bounding box center [1057, 672] width 92 height 16
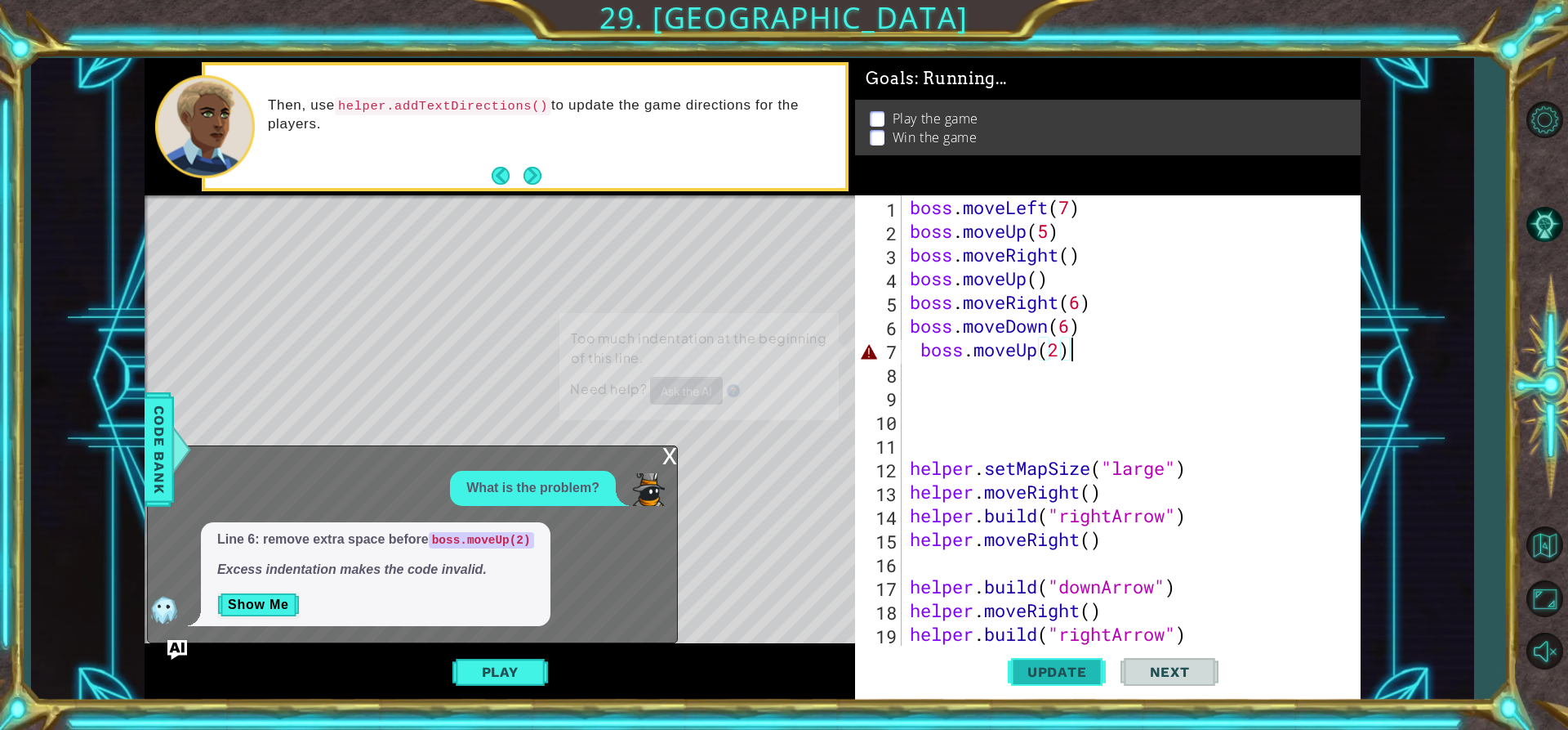
click at [1059, 680] on span "Update" at bounding box center [1057, 672] width 92 height 16
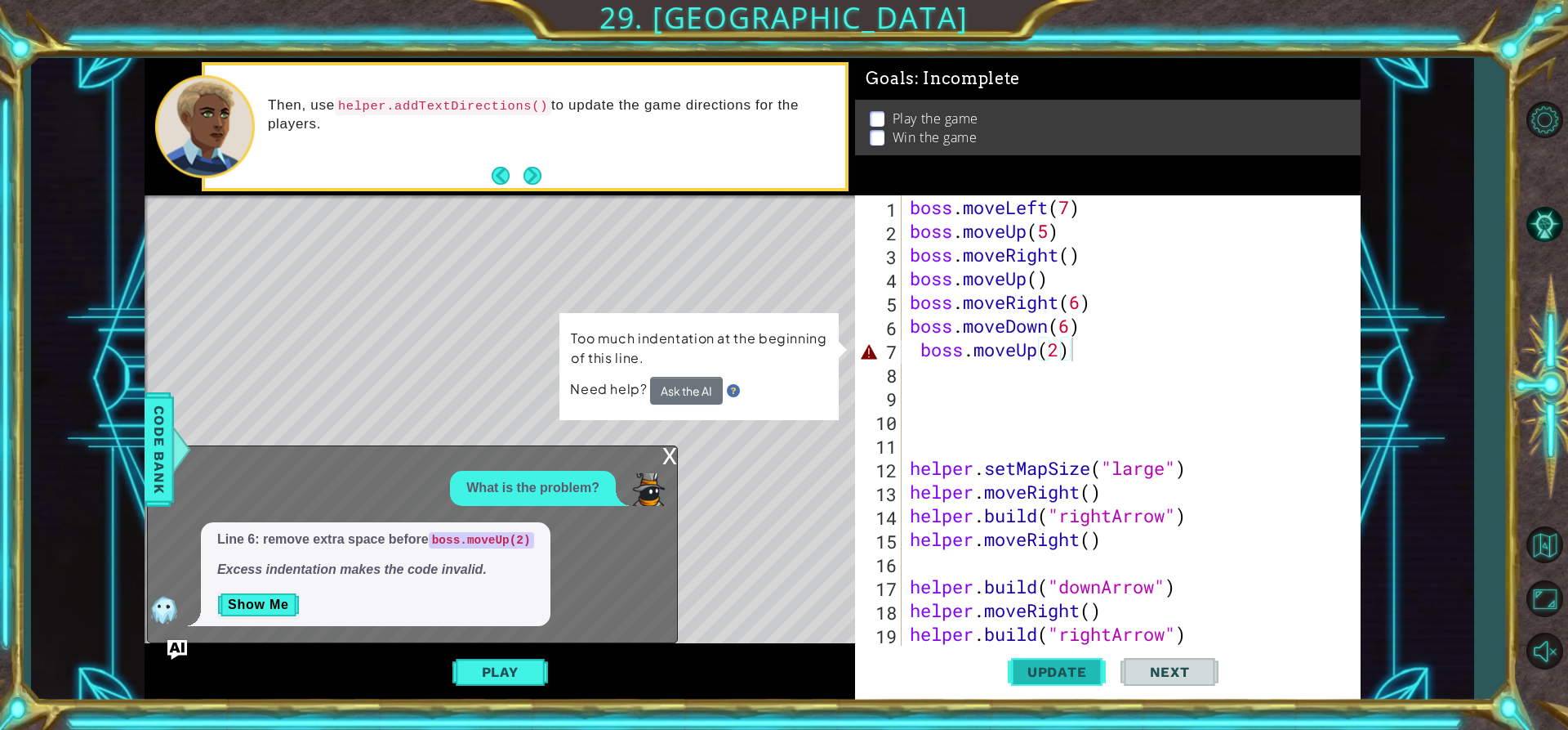
click at [1059, 680] on span "Update" at bounding box center [1057, 672] width 92 height 16
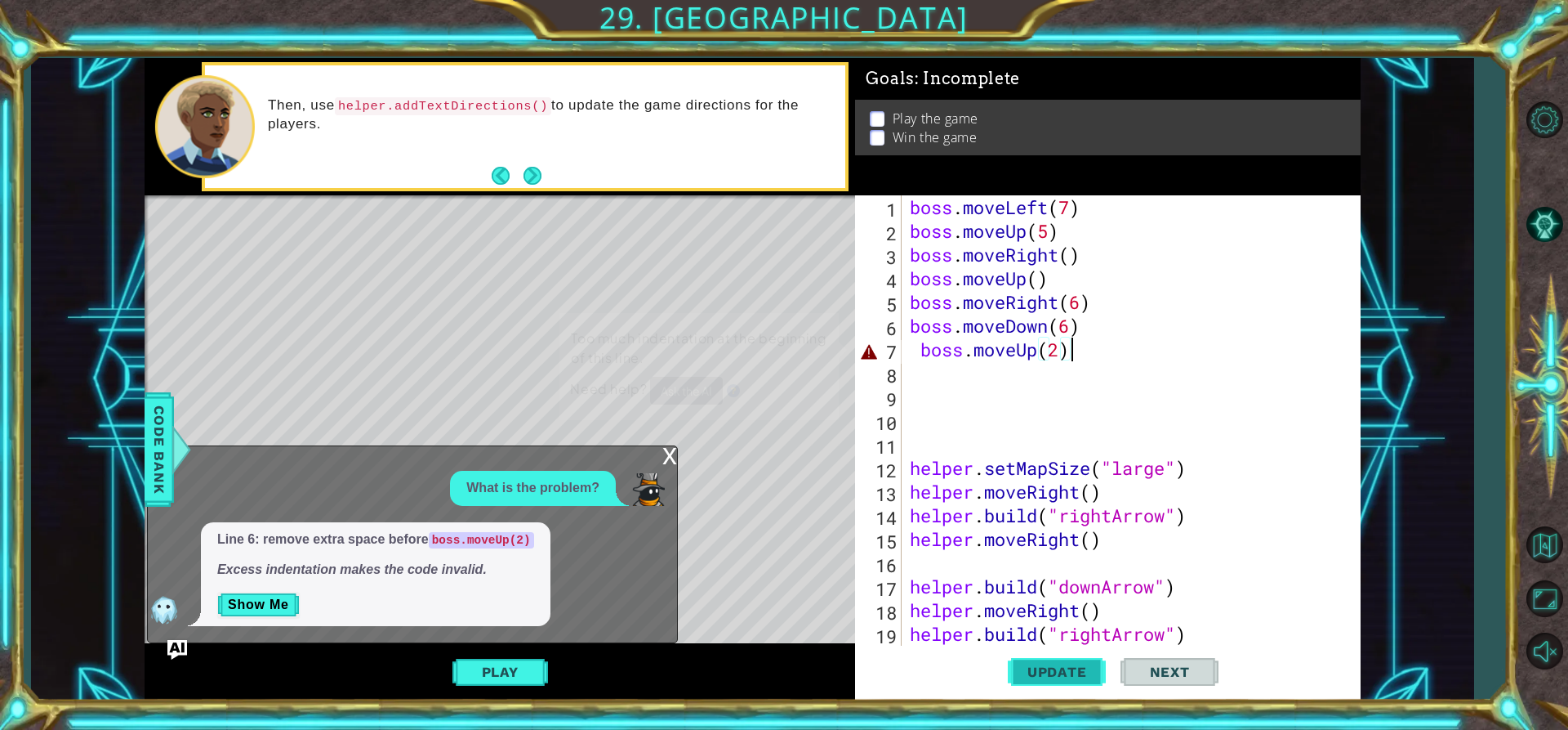
click at [1059, 680] on span "Update" at bounding box center [1057, 672] width 92 height 16
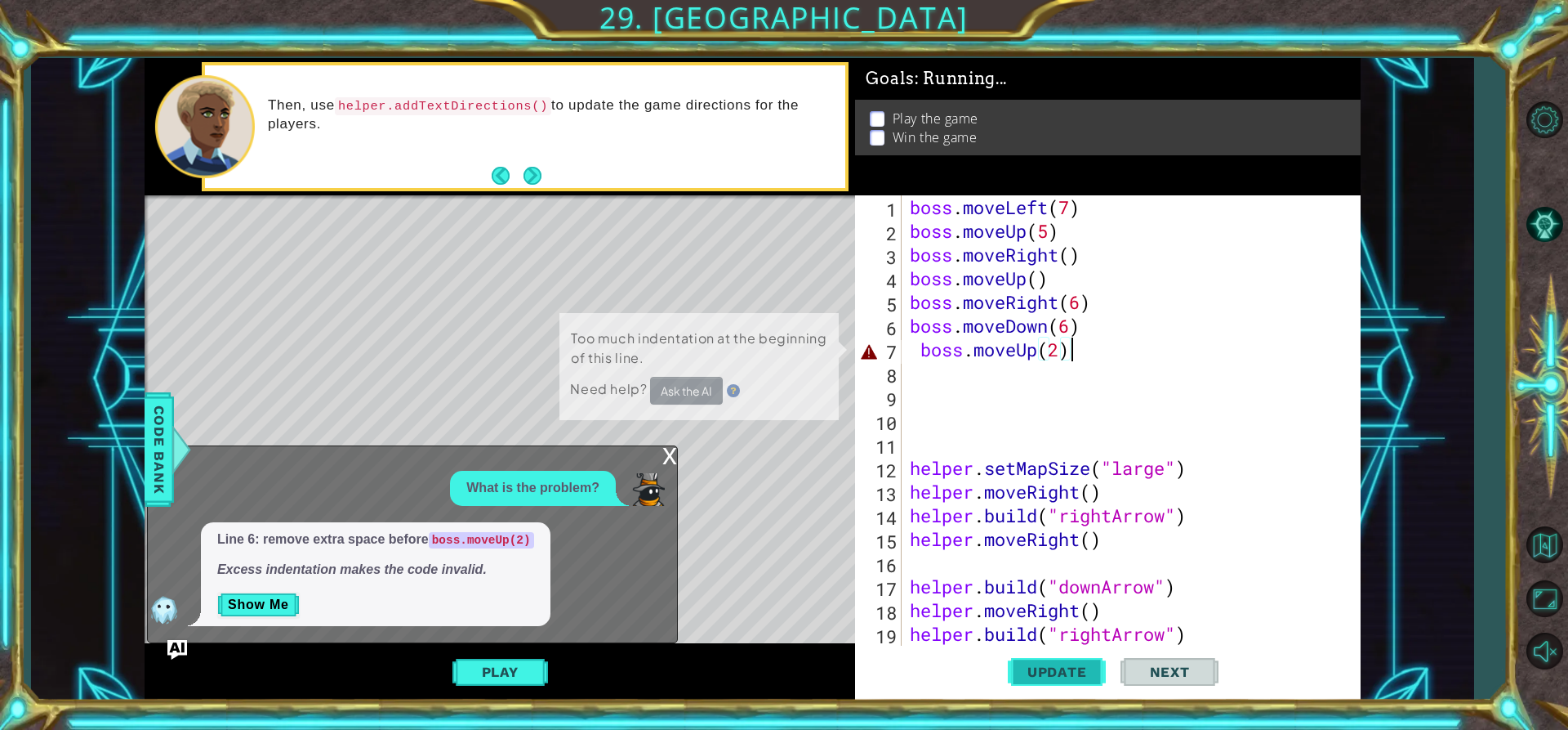
click at [1059, 680] on span "Update" at bounding box center [1057, 672] width 92 height 16
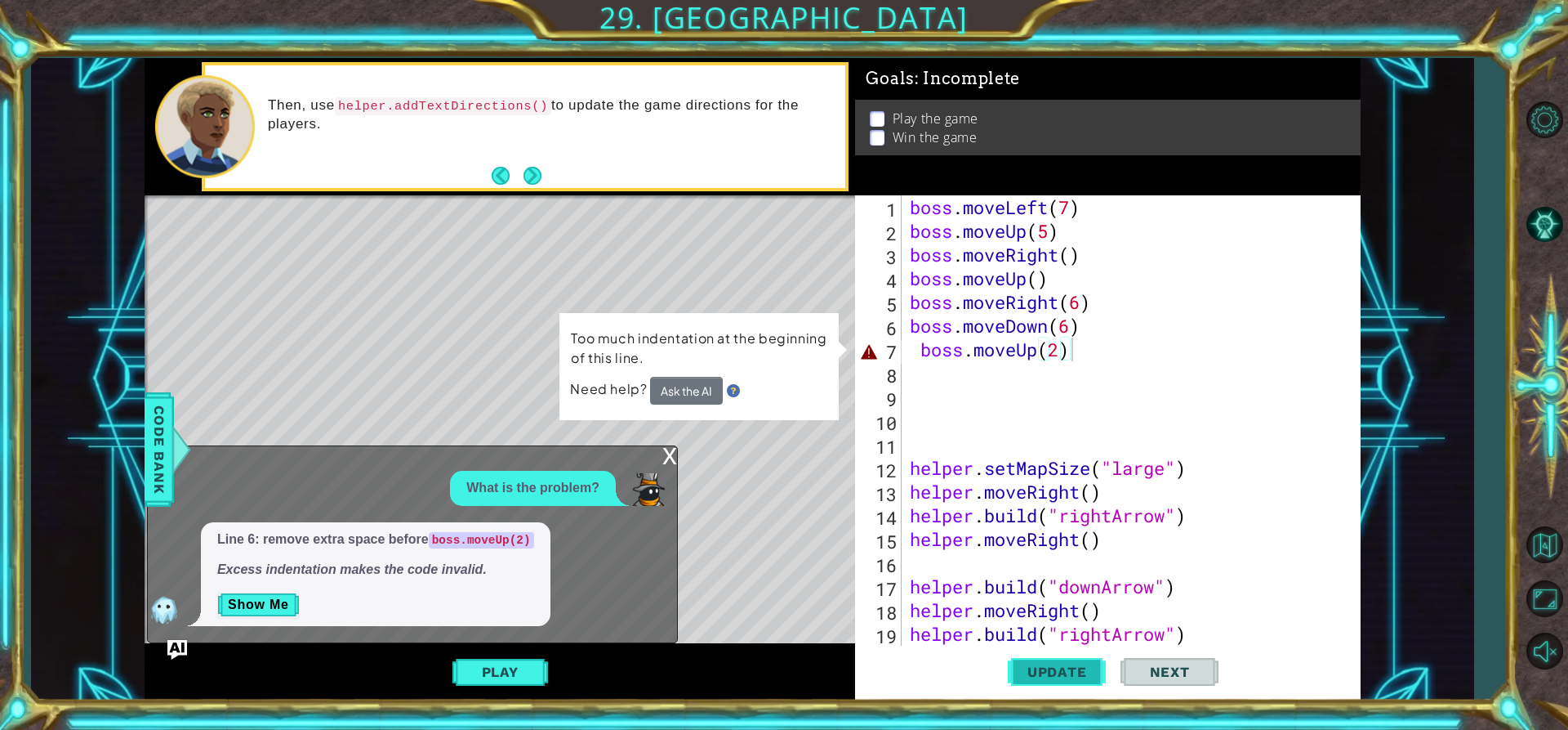
click at [1059, 680] on span "Update" at bounding box center [1057, 672] width 92 height 16
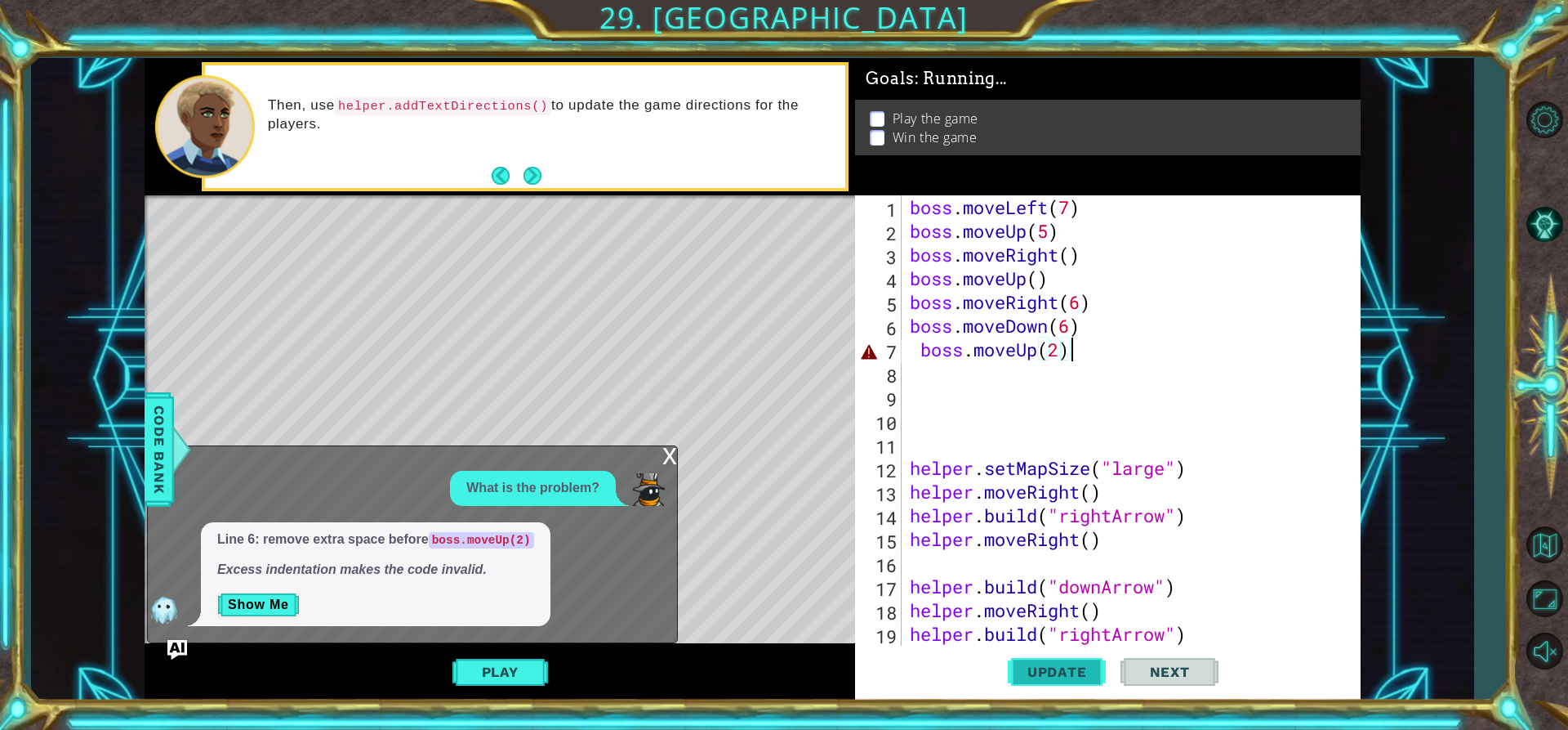
click at [1059, 680] on span "Update" at bounding box center [1057, 672] width 92 height 16
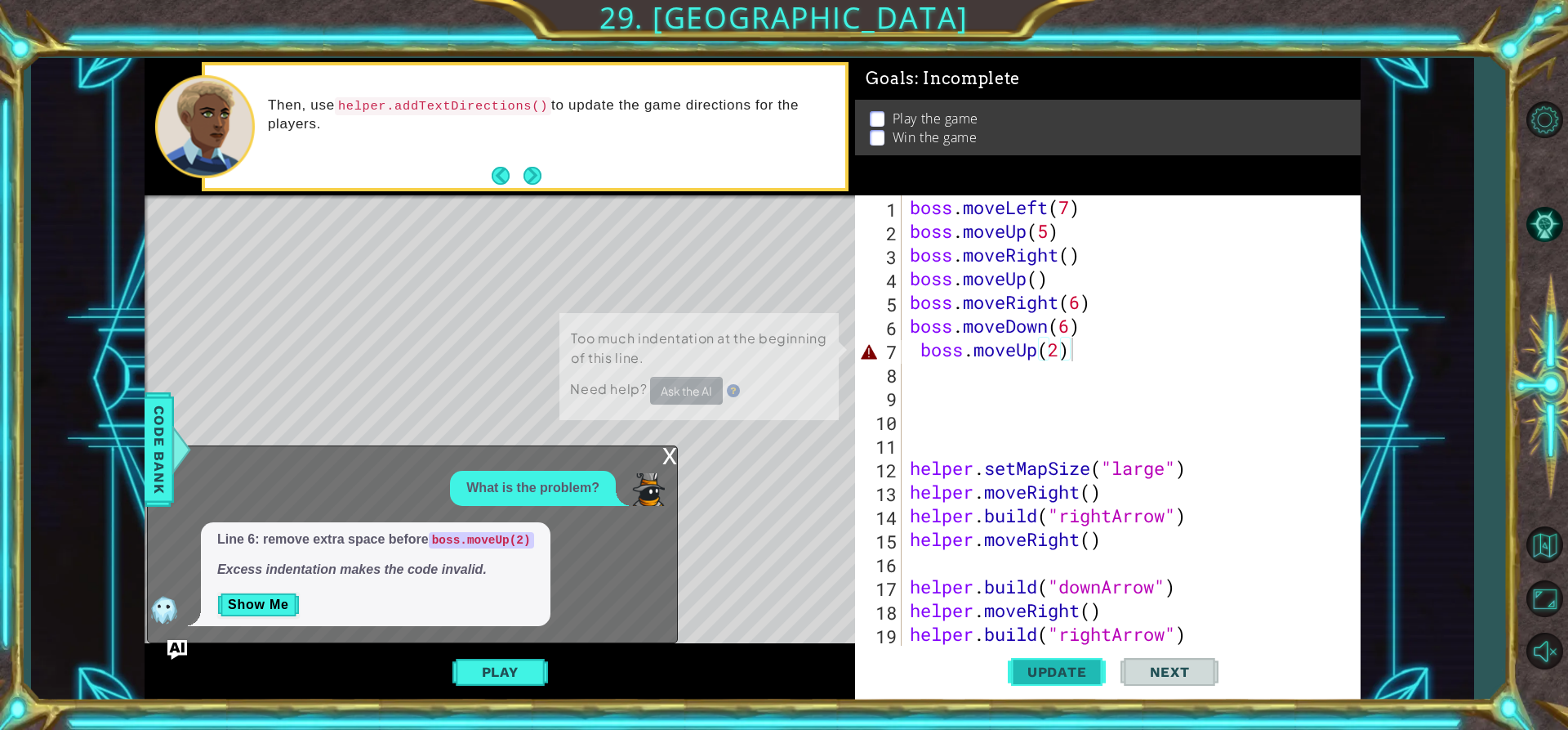
click at [1059, 680] on span "Update" at bounding box center [1057, 672] width 92 height 16
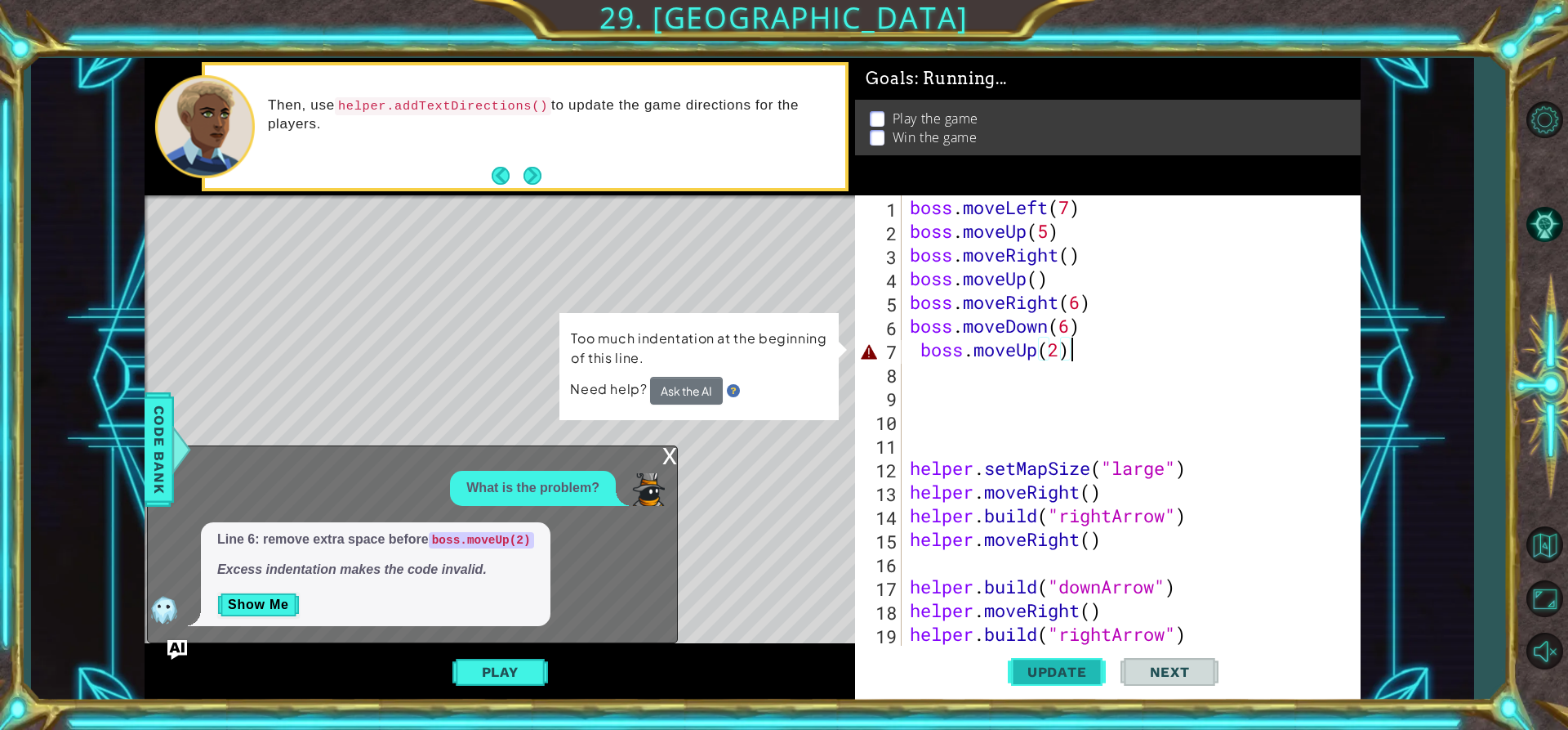
click at [1059, 680] on span "Update" at bounding box center [1057, 672] width 92 height 16
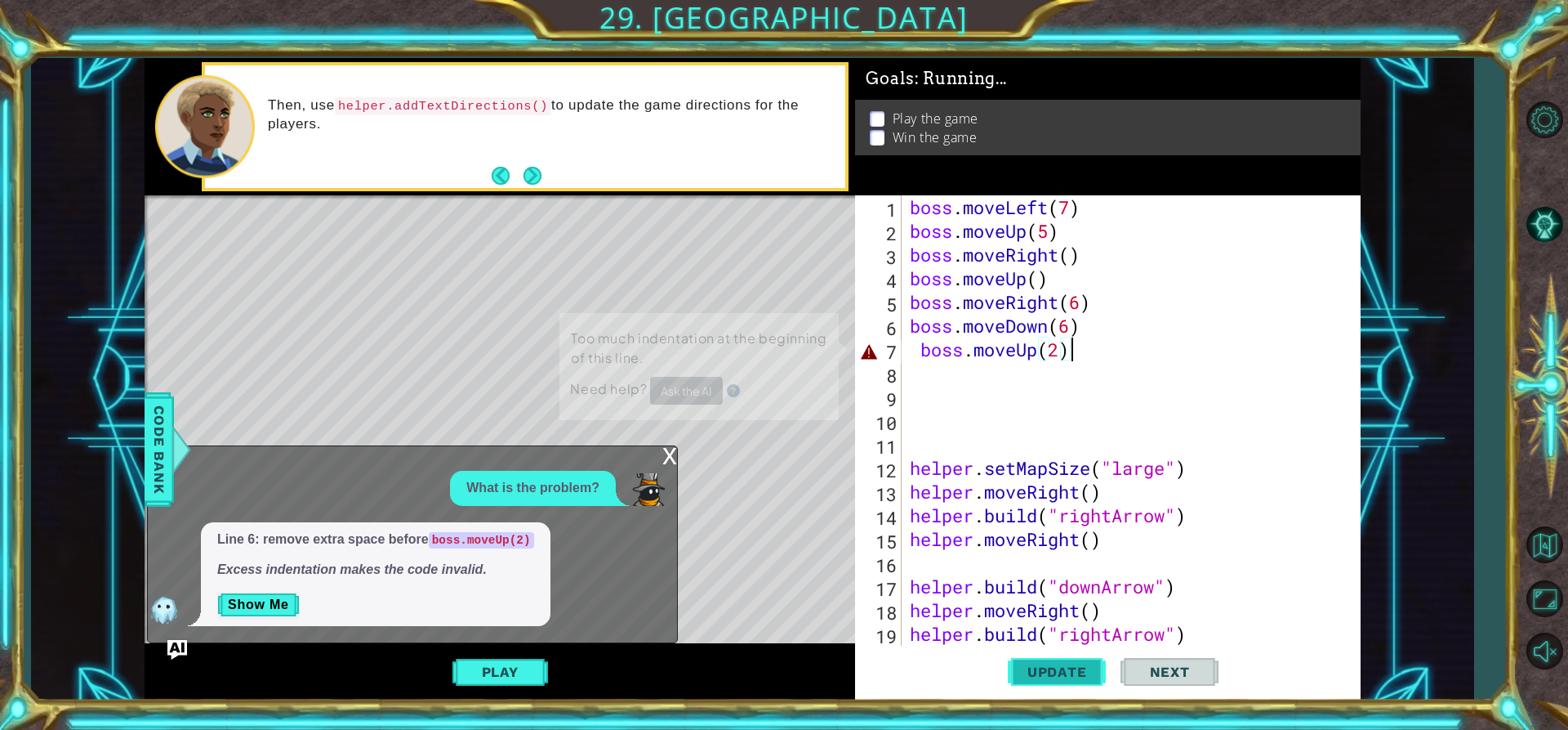
click at [1059, 680] on span "Update" at bounding box center [1057, 672] width 92 height 16
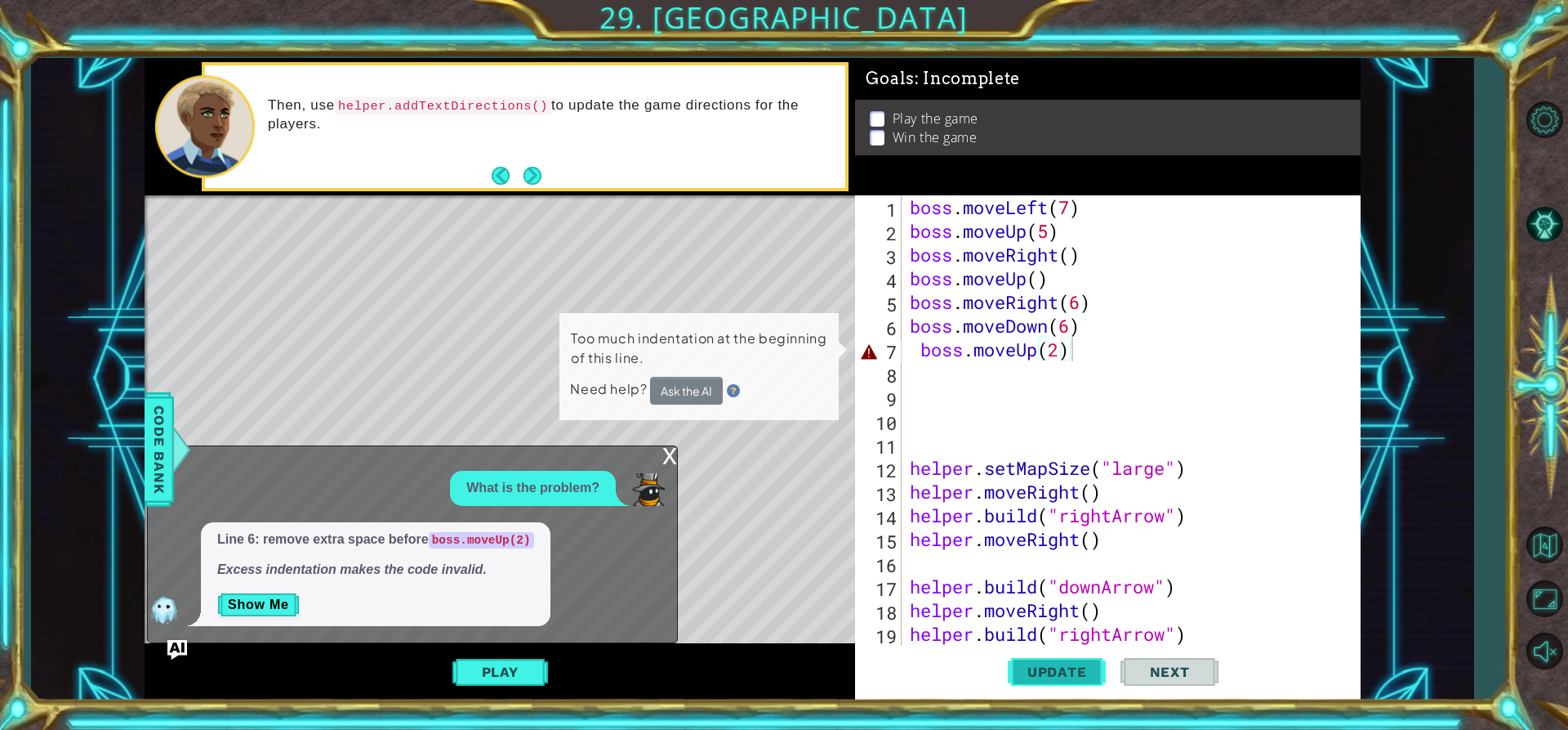
click at [1059, 680] on span "Update" at bounding box center [1057, 672] width 92 height 16
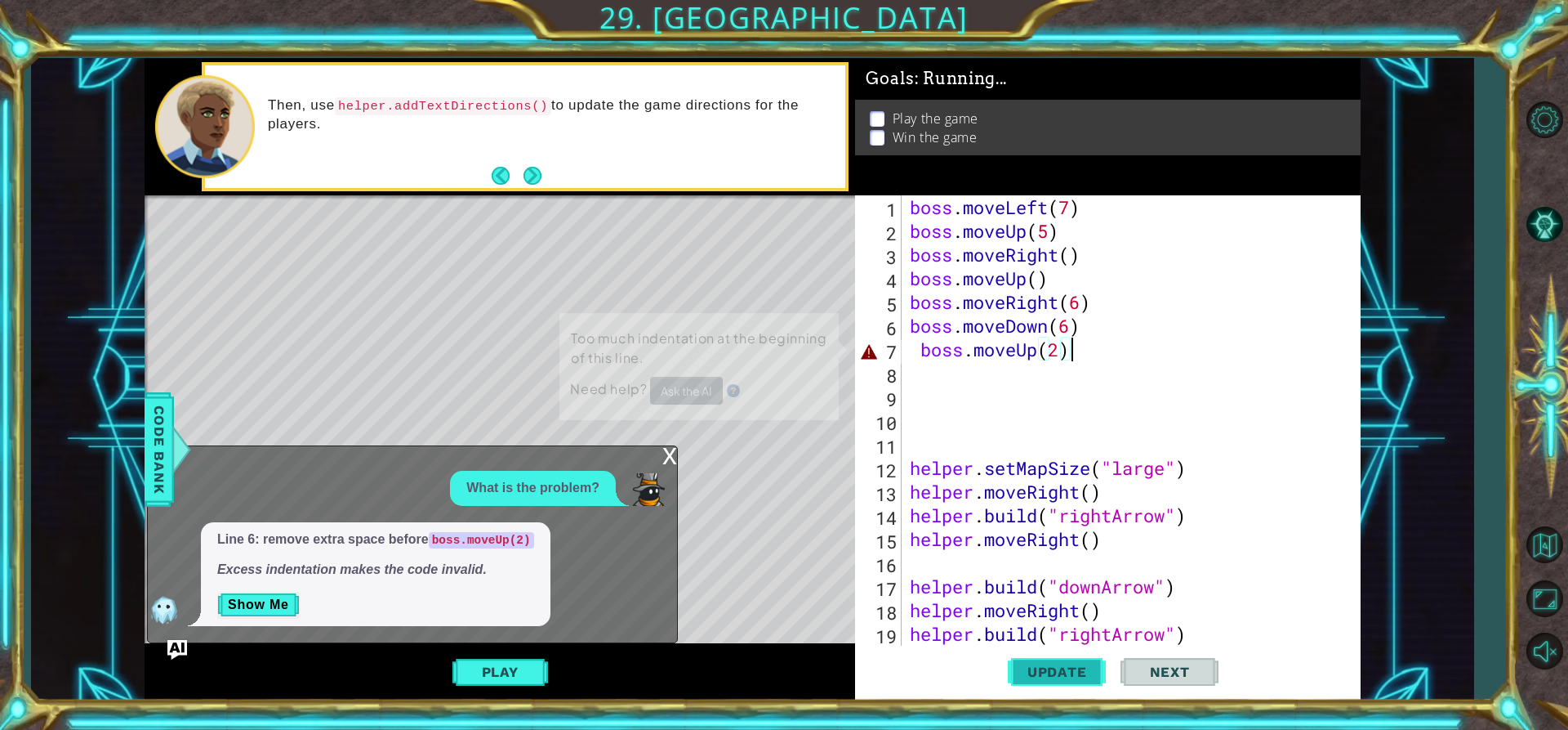
click at [1059, 680] on span "Update" at bounding box center [1057, 672] width 92 height 16
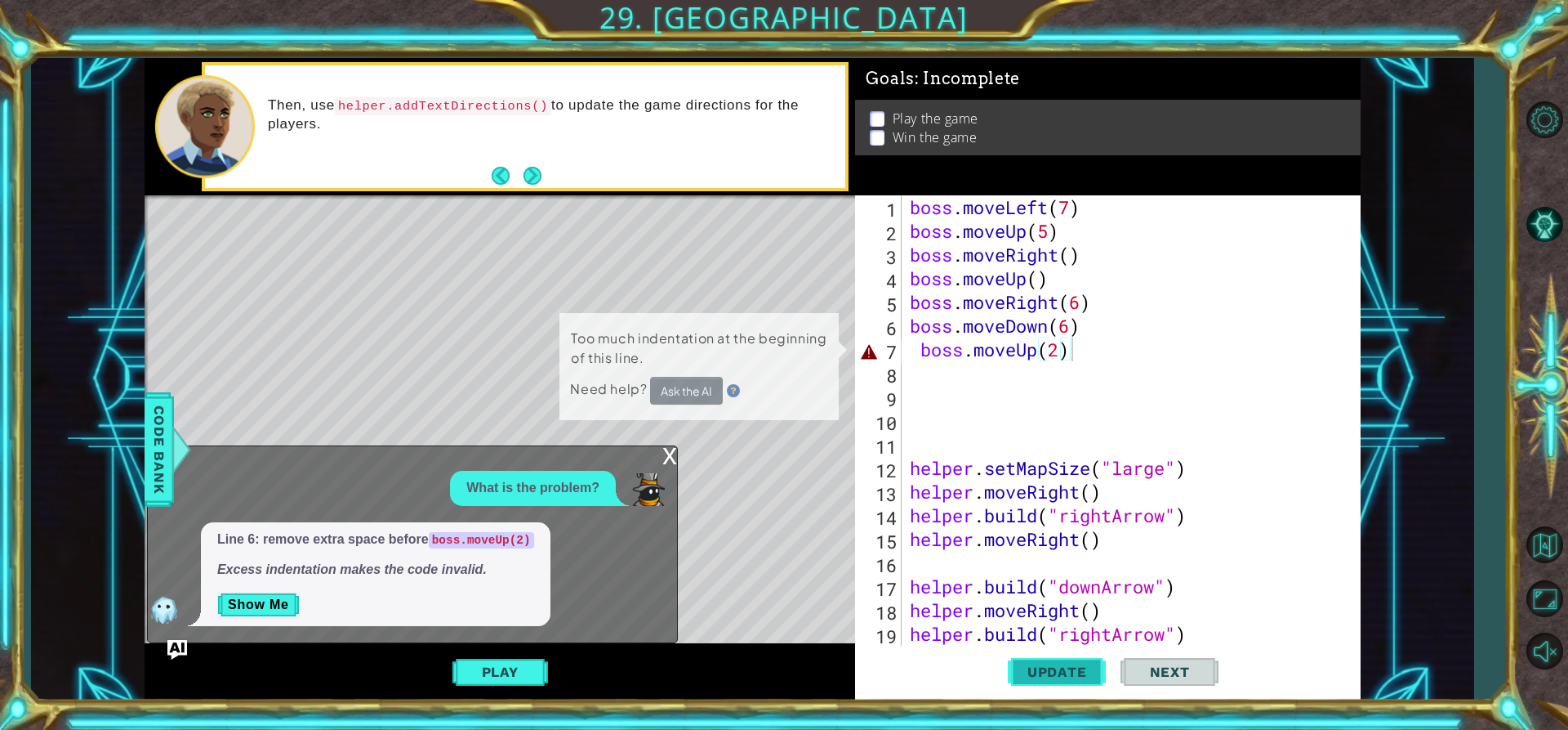
click at [1059, 680] on span "Update" at bounding box center [1057, 672] width 92 height 16
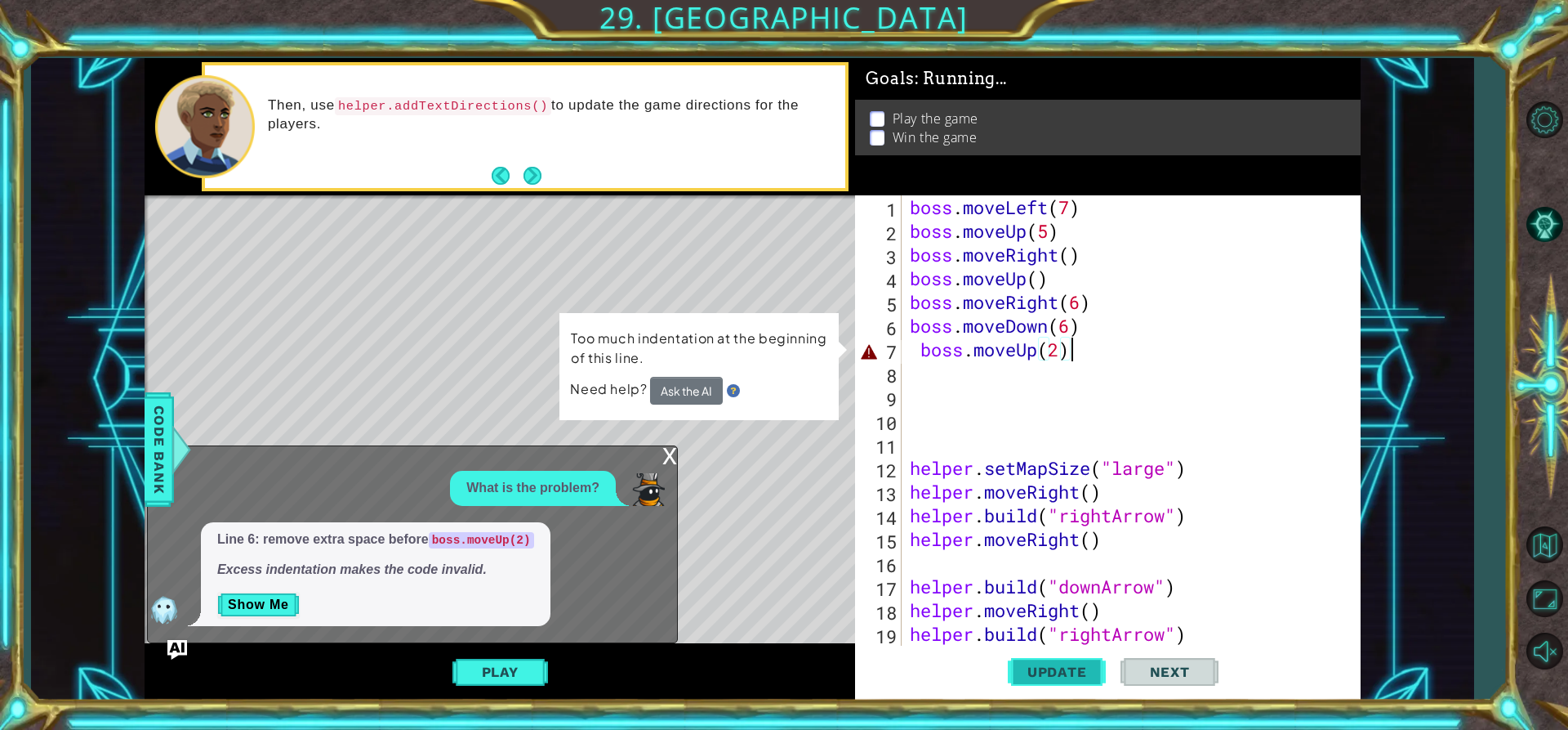
click at [1059, 680] on span "Update" at bounding box center [1057, 672] width 92 height 16
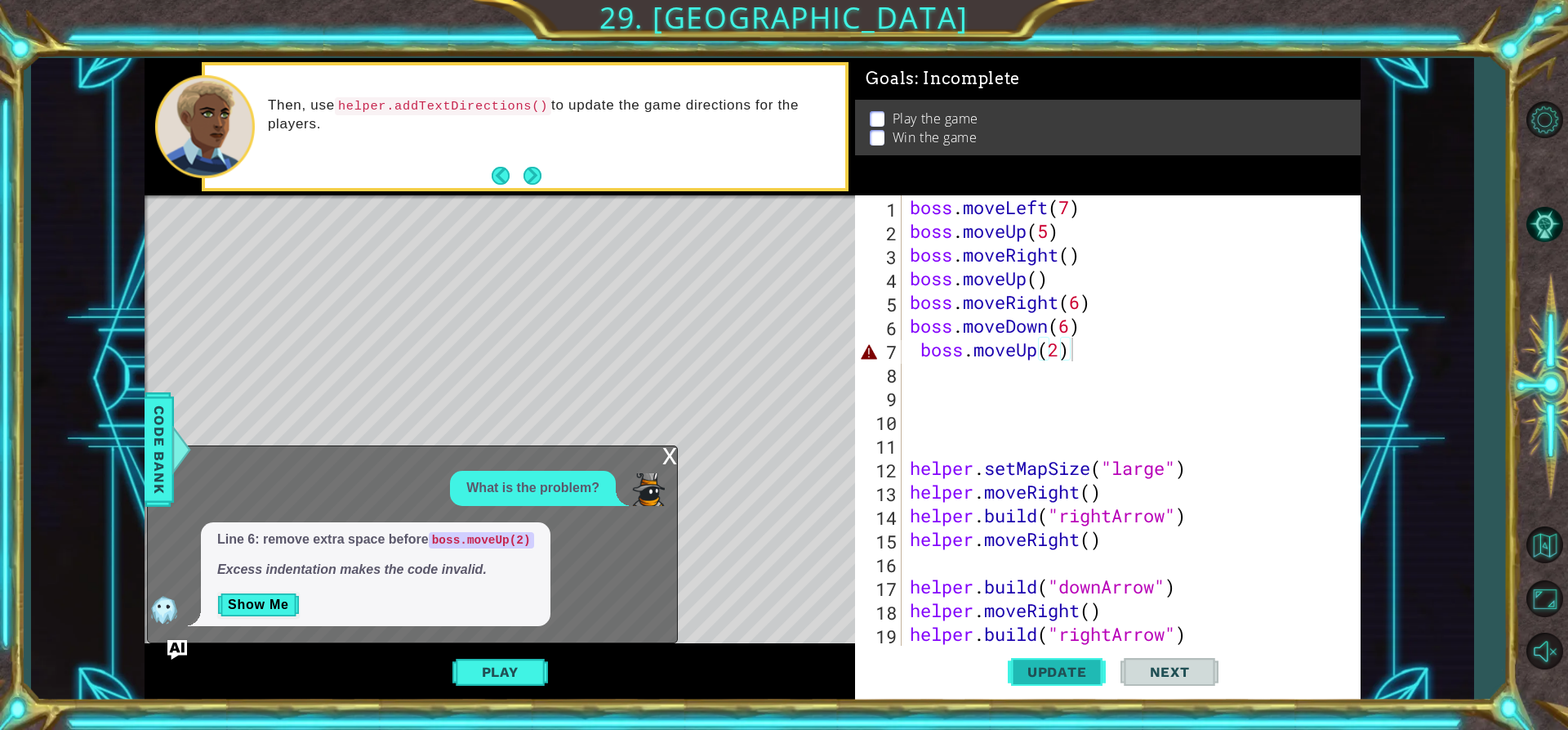
click at [1059, 680] on span "Update" at bounding box center [1057, 672] width 92 height 16
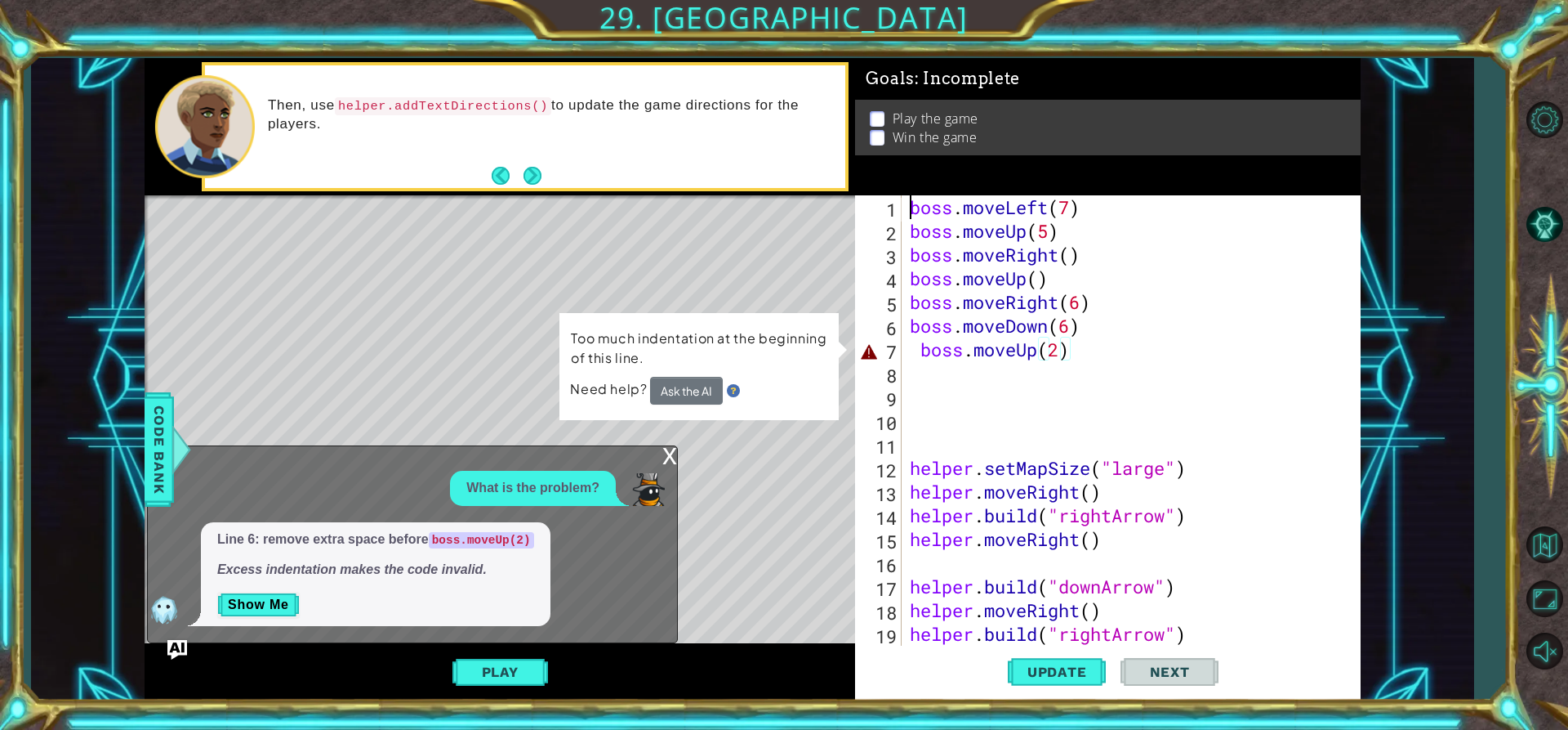
click at [911, 217] on div "boss . moveLeft ( 7 ) boss . moveUp ( 5 ) boss . moveRight ( ) boss . moveUp ( …" at bounding box center [1129, 444] width 445 height 498
click at [914, 347] on div "boss . moveLeft ( 7 ) boss . moveUp ( 5 ) boss . moveRight ( ) boss . moveUp ( …" at bounding box center [1129, 444] width 445 height 498
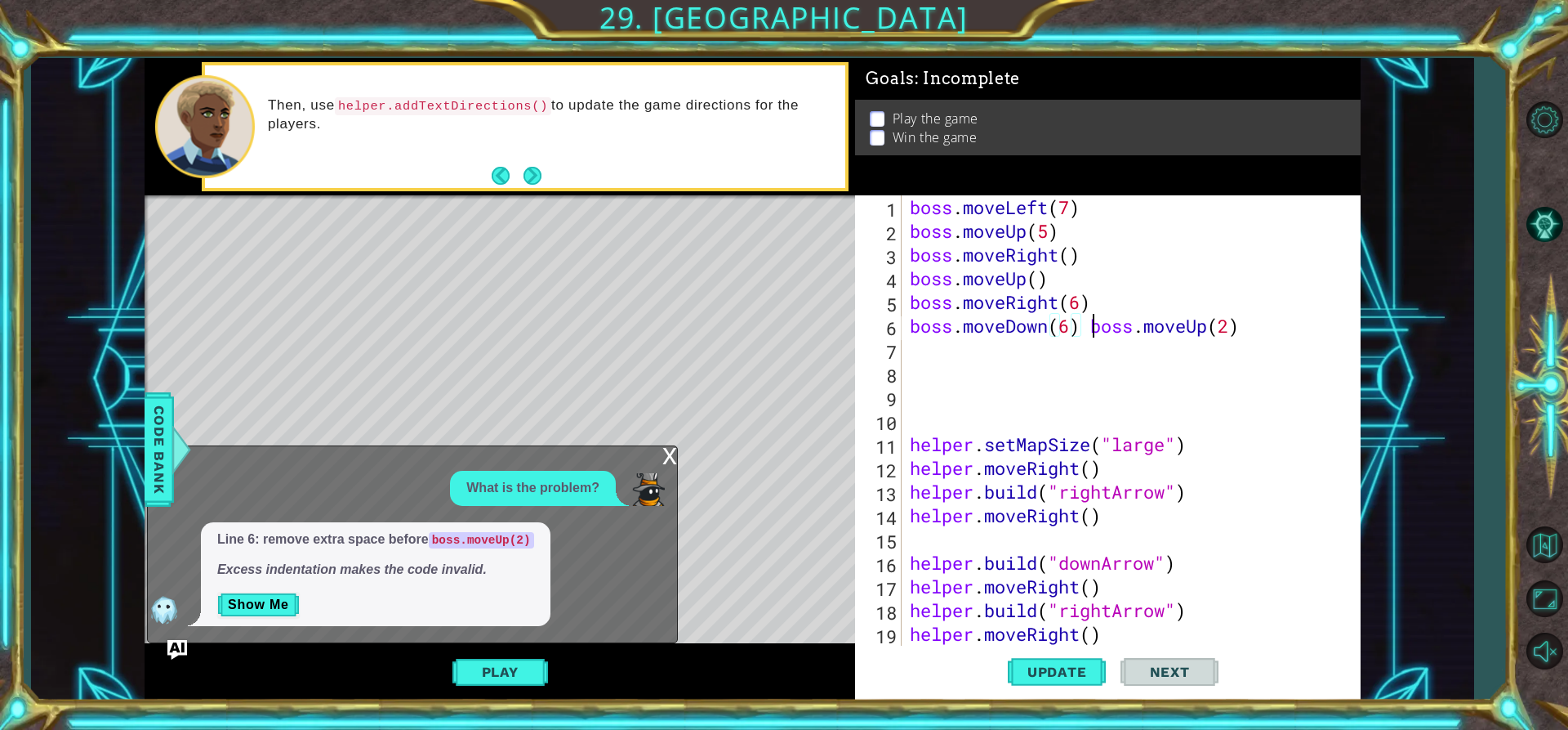
click at [1089, 326] on div "boss . moveLeft ( 7 ) boss . moveUp ( 5 ) boss . moveRight ( ) boss . moveUp ( …" at bounding box center [1129, 444] width 445 height 498
type textarea "boss.moveUp(2)"
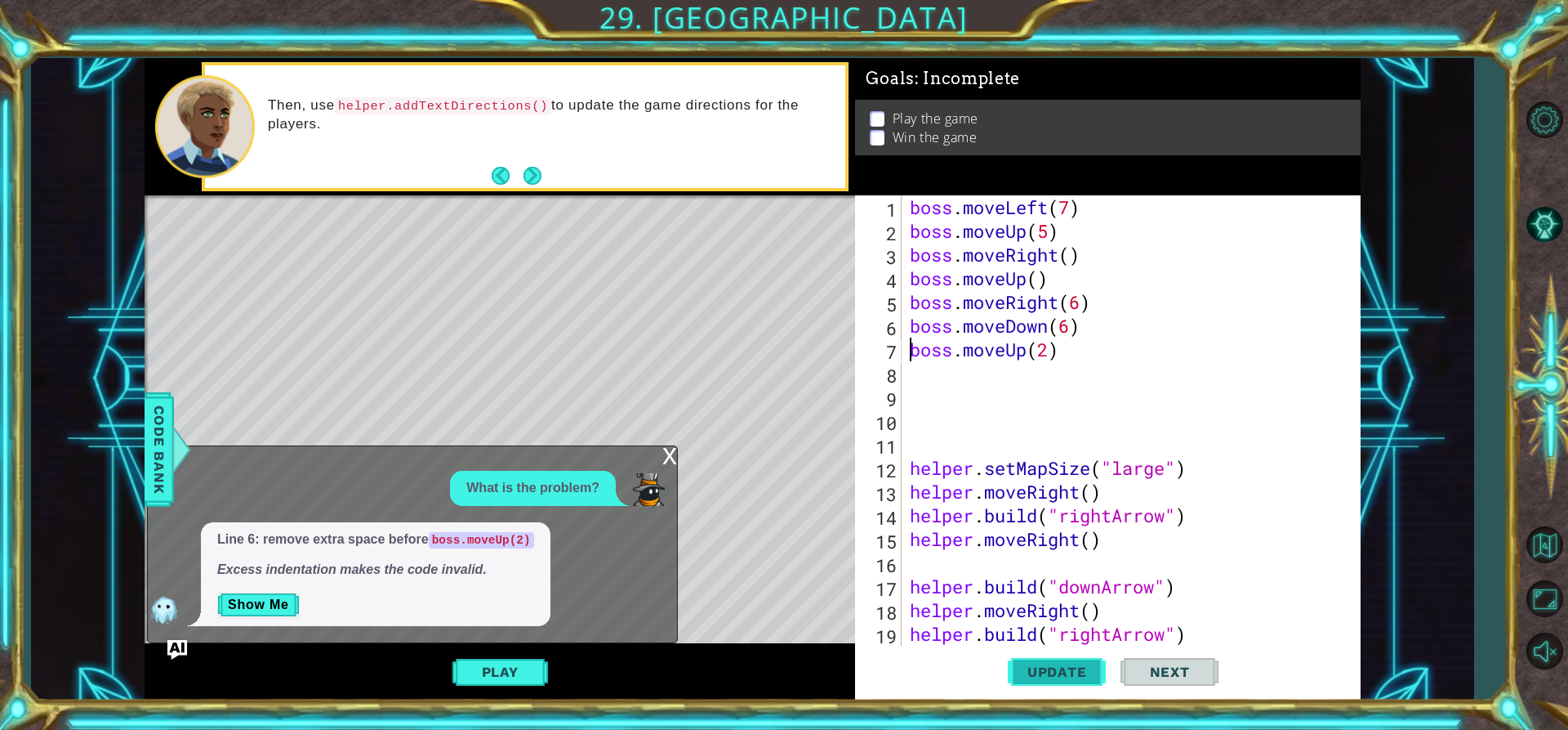
click at [1065, 689] on button "Update" at bounding box center [1057, 672] width 98 height 51
click at [675, 459] on div "x" at bounding box center [670, 455] width 15 height 16
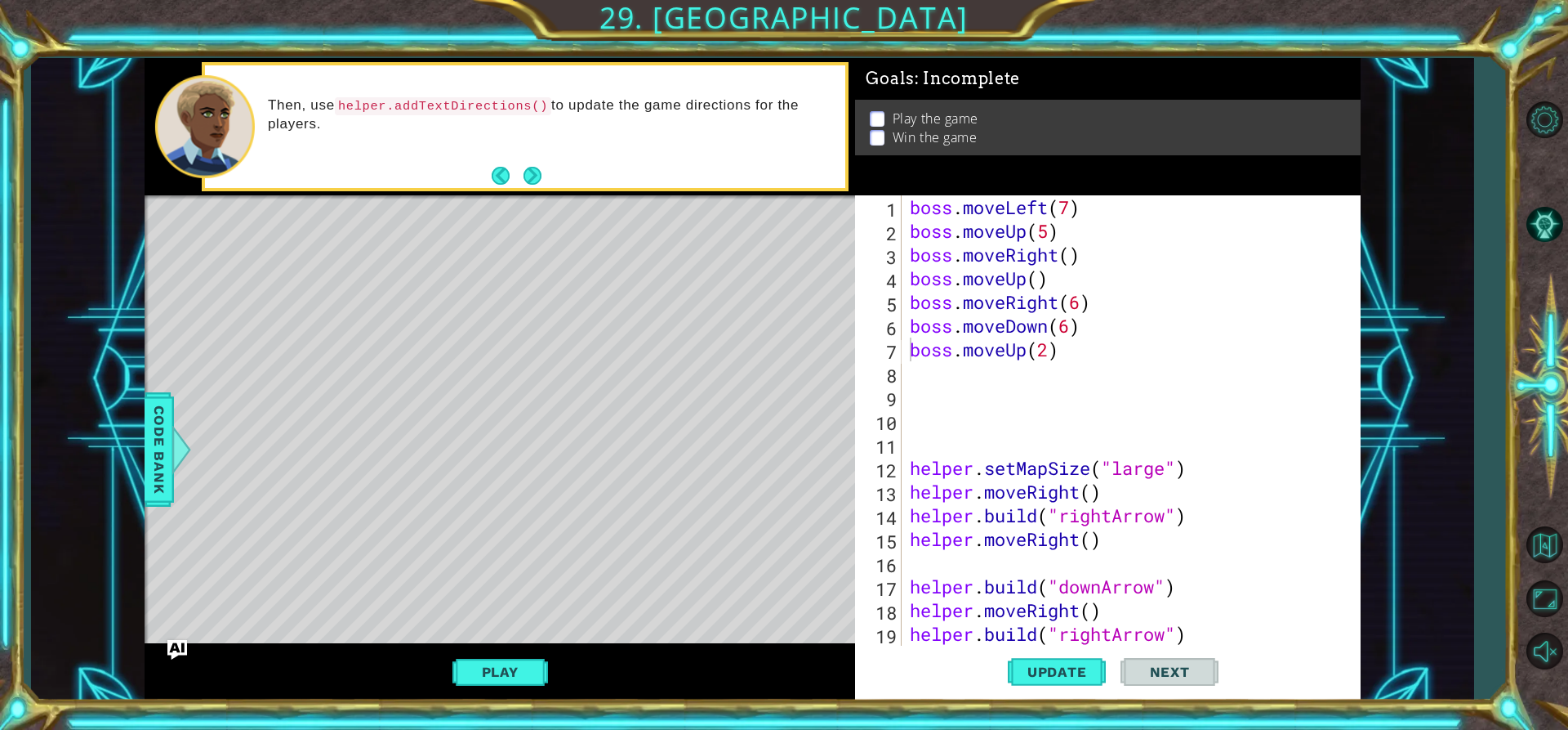
drag, startPoint x: 497, startPoint y: 658, endPoint x: 484, endPoint y: 638, distance: 23.9
click at [497, 608] on div "helper methods moveLeft(steps) moveRight(steps) moveUp(steps) moveDown(steps) b…" at bounding box center [753, 379] width 1216 height 643
click at [1037, 658] on button "Update" at bounding box center [1057, 672] width 98 height 51
click at [470, 660] on button "Play" at bounding box center [500, 672] width 96 height 31
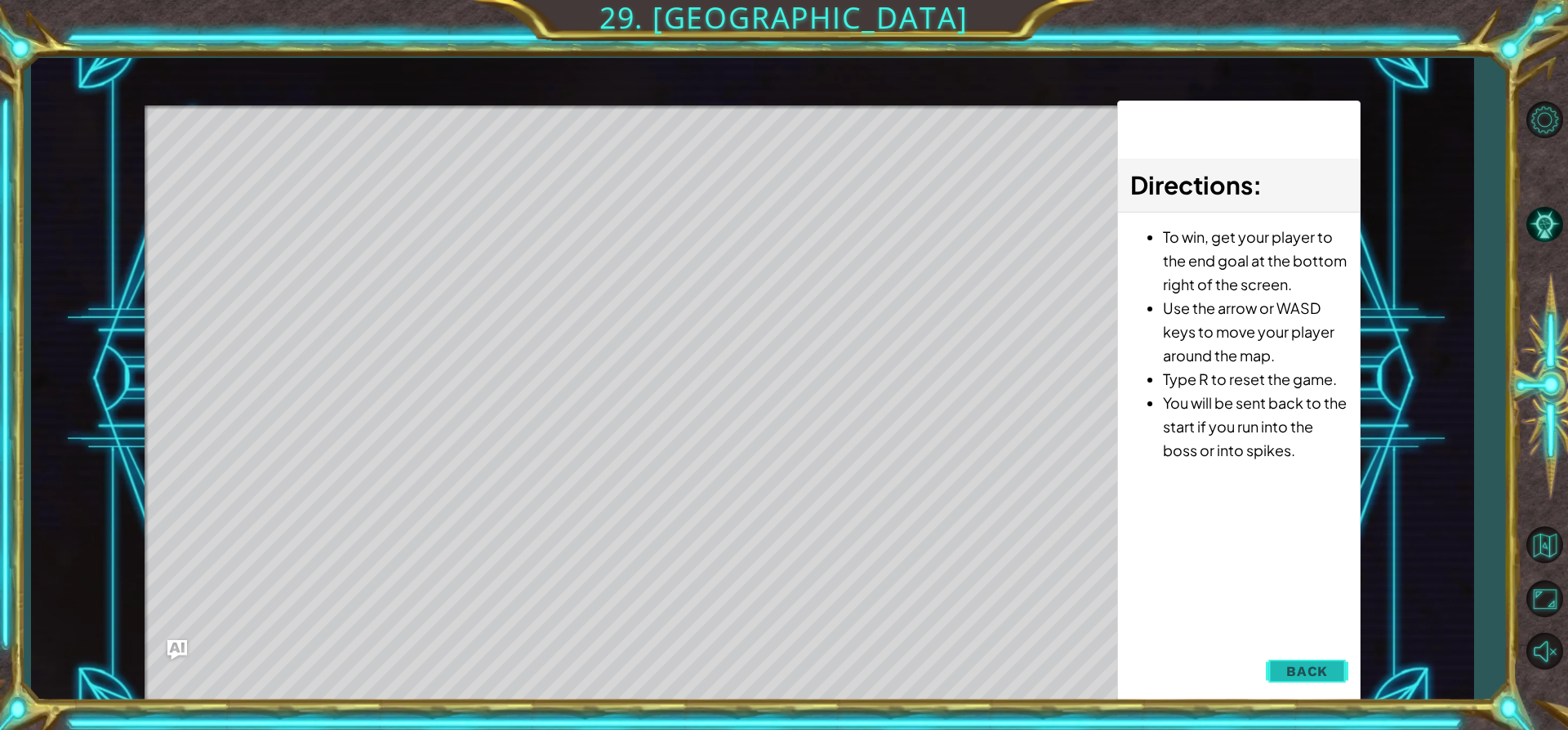
click at [1319, 680] on button "Back" at bounding box center [1307, 671] width 83 height 33
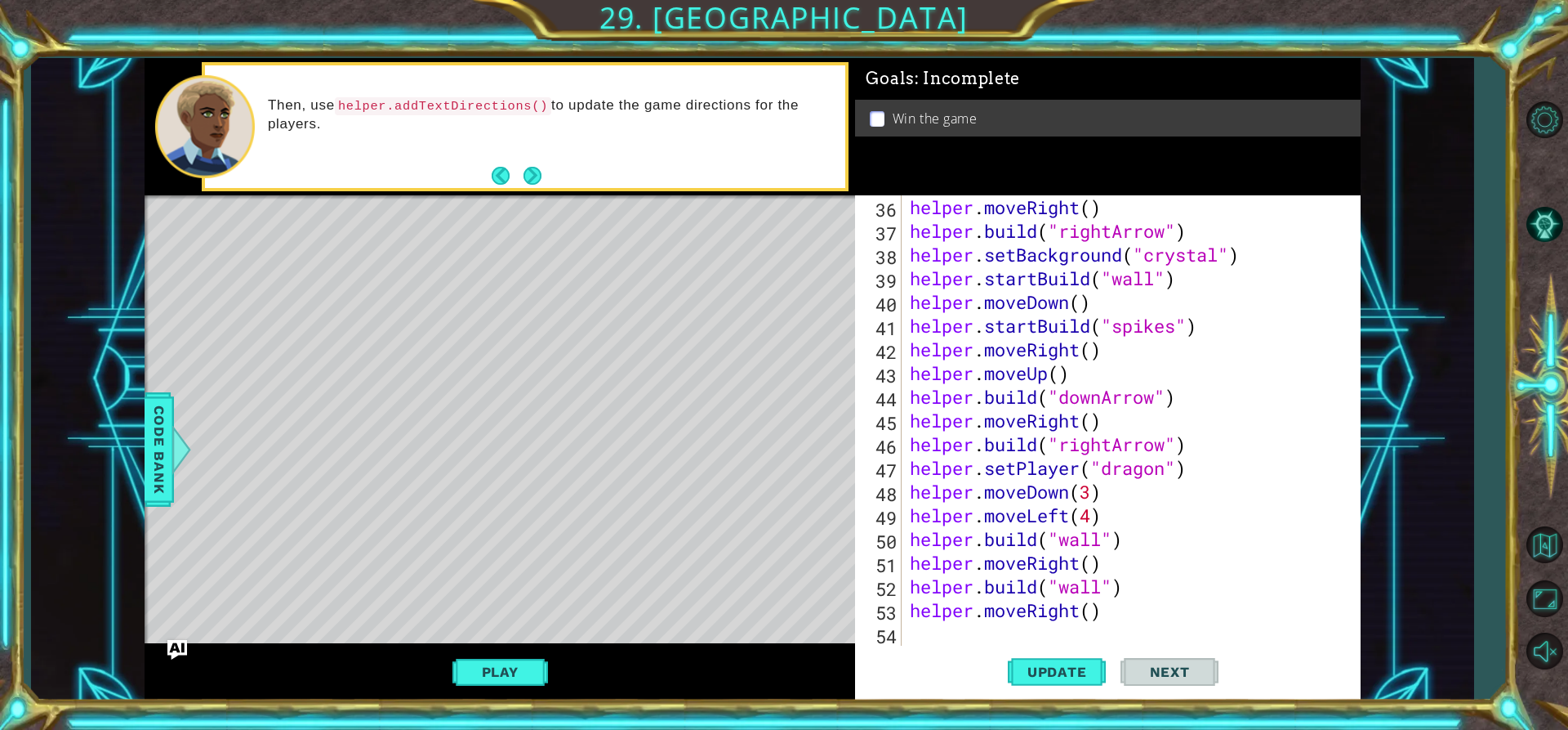
scroll to position [830, 0]
click at [1082, 678] on span "Update" at bounding box center [1057, 672] width 92 height 16
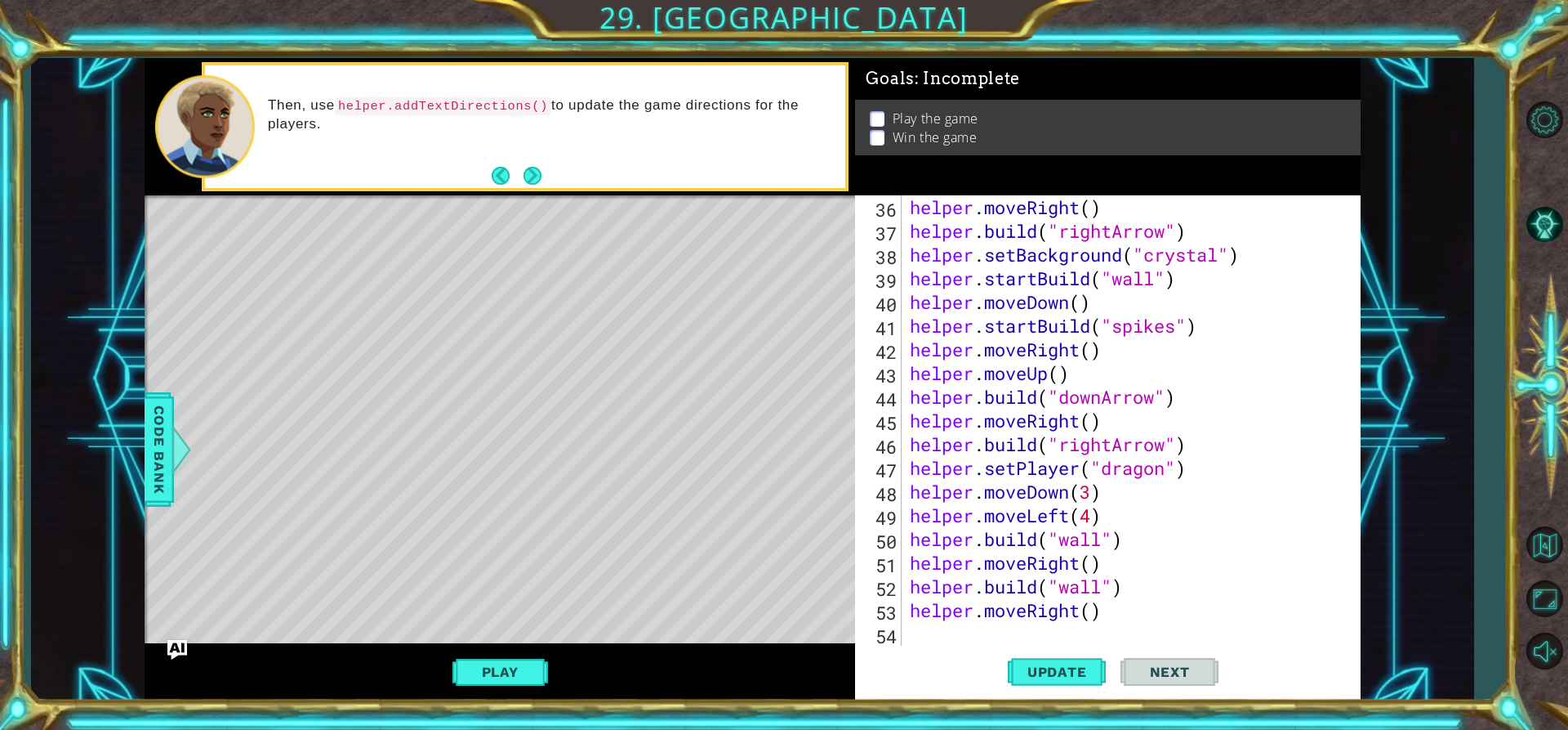
click at [990, 634] on div "helper . moveRight ( ) helper . build ( "rightArrow" ) helper . setBackground (…" at bounding box center [1129, 444] width 445 height 498
type textarea "h"
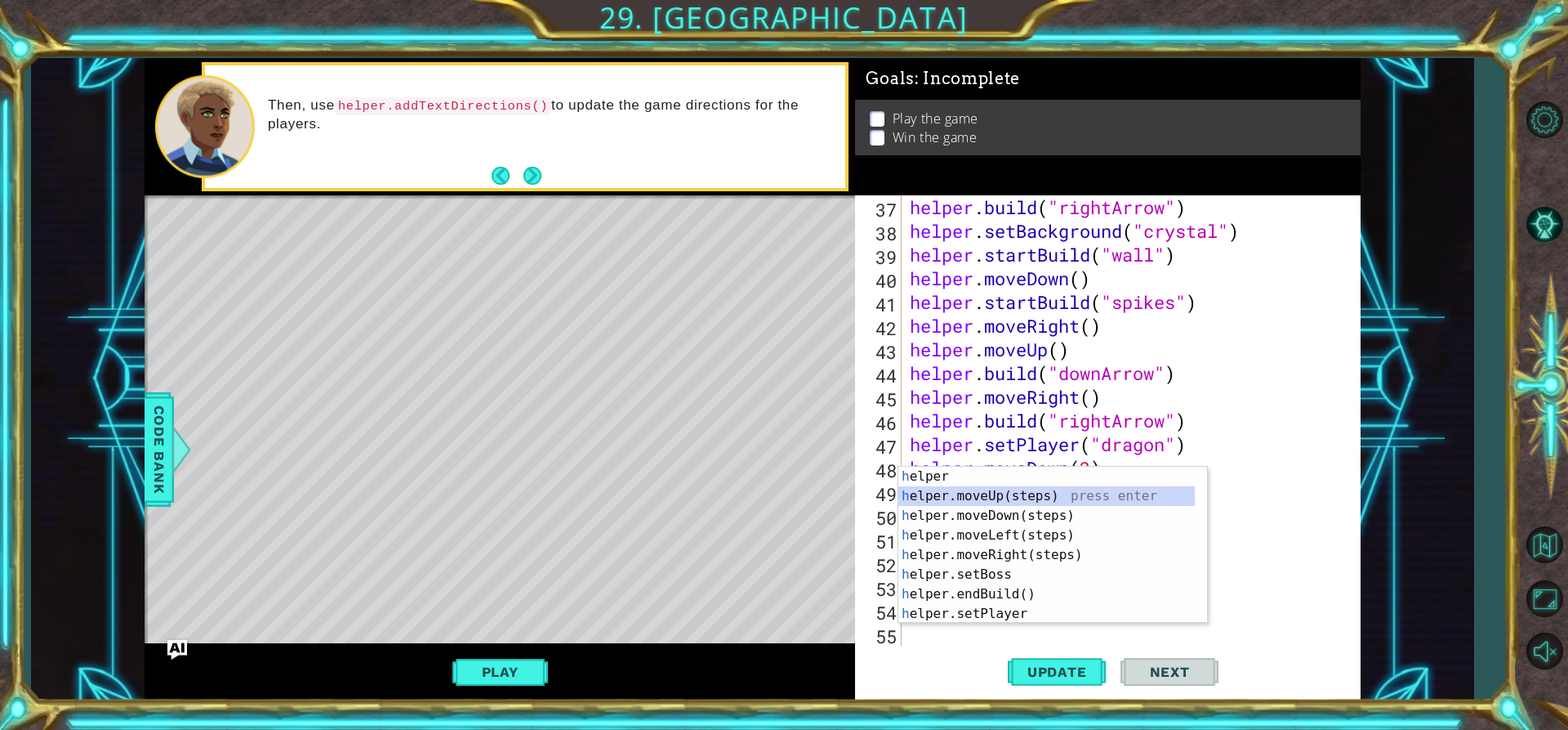
drag, startPoint x: 1005, startPoint y: 492, endPoint x: 561, endPoint y: 513, distance: 444.5
click at [912, 487] on div "h elper press enter h elper.moveUp(steps) press enter h elper.moveDown(steps) p…" at bounding box center [1047, 565] width 297 height 196
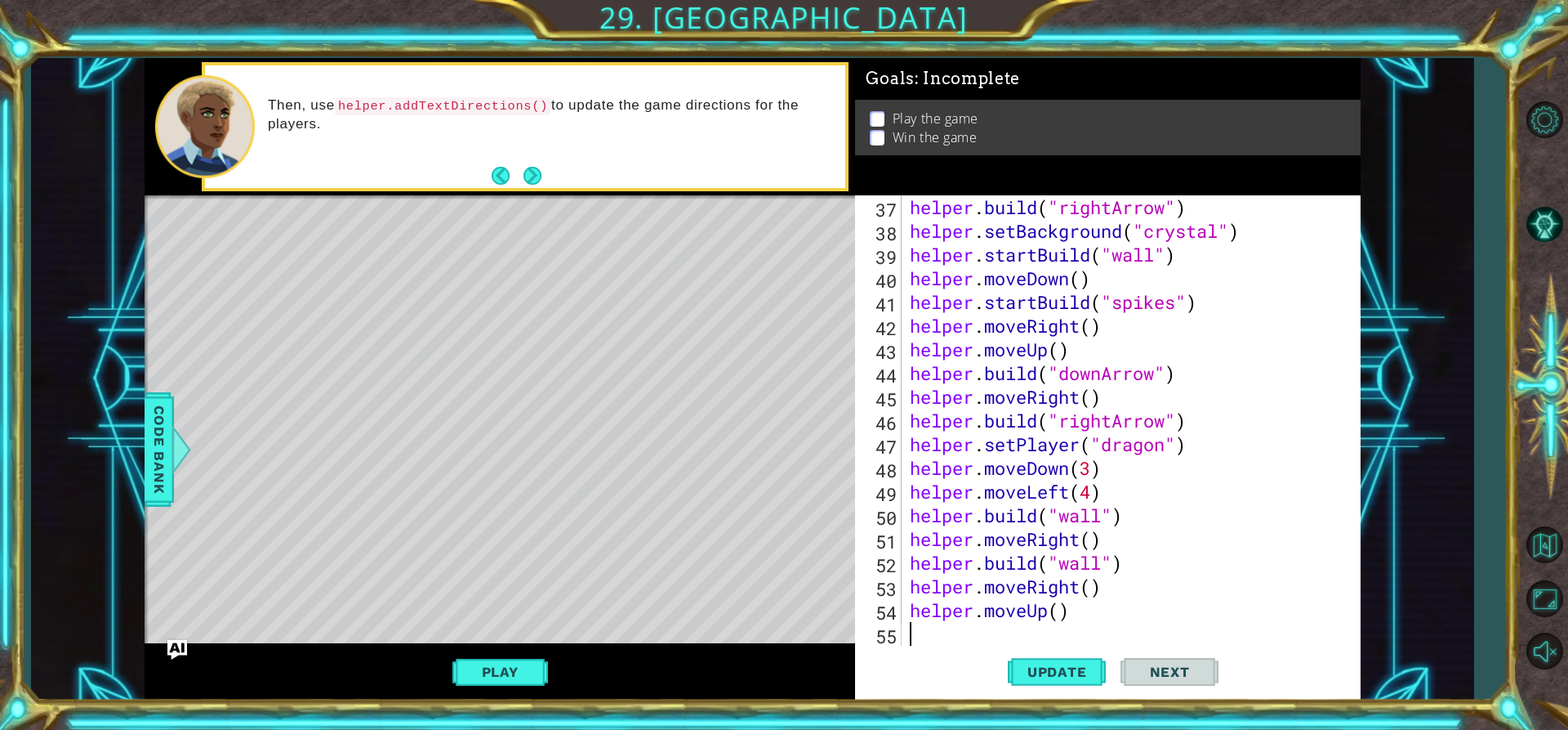
scroll to position [877, 0]
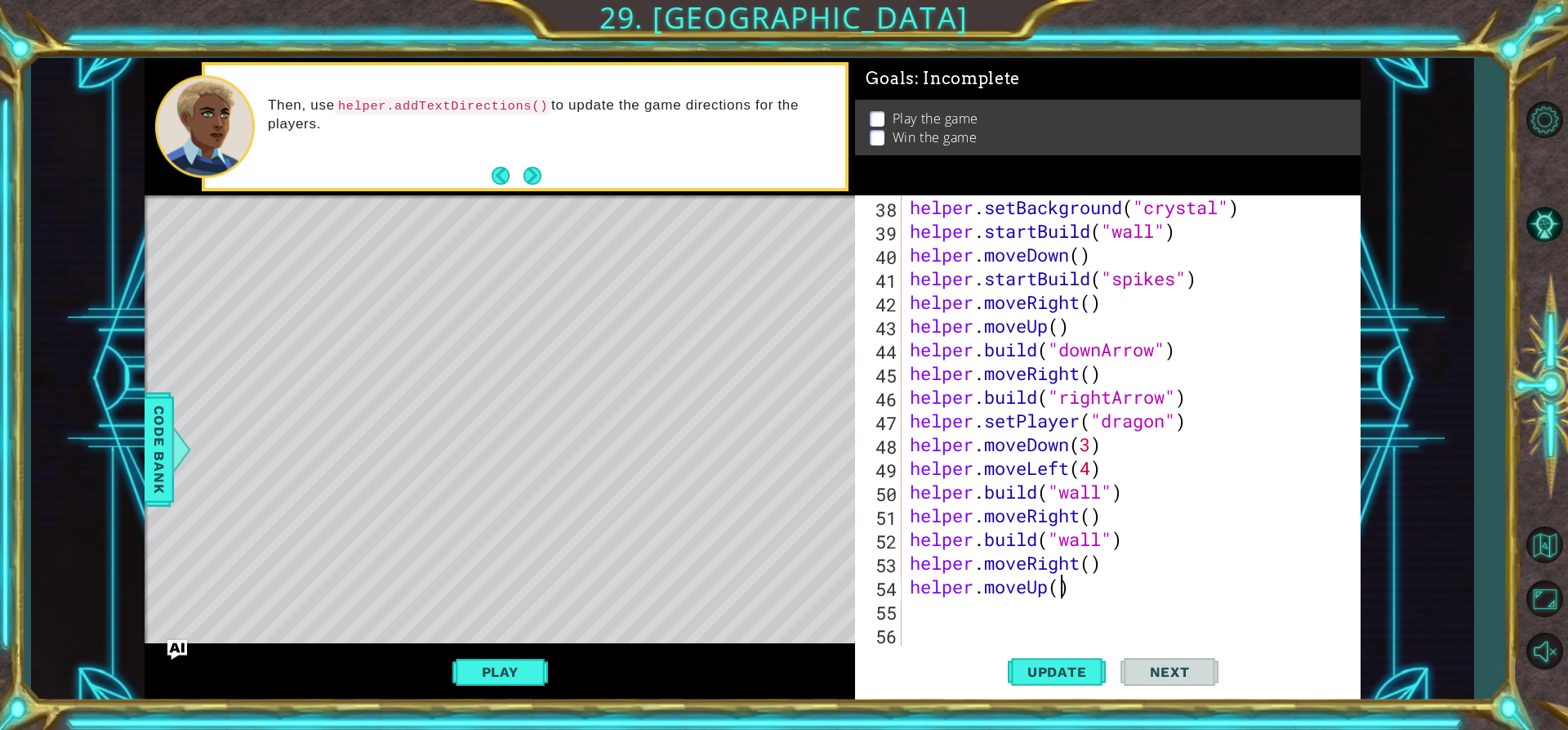
click at [1064, 579] on div "helper . setBackground ( "crystal" ) helper . startBuild ( "wall" ) helper . mo…" at bounding box center [1129, 444] width 445 height 498
type textarea "helper.moveUp(4)"
click at [1070, 666] on span "Update" at bounding box center [1057, 672] width 92 height 16
click at [1086, 600] on div "helper . setBackground ( "crystal" ) helper . startBuild ( "wall" ) helper . mo…" at bounding box center [1129, 444] width 445 height 498
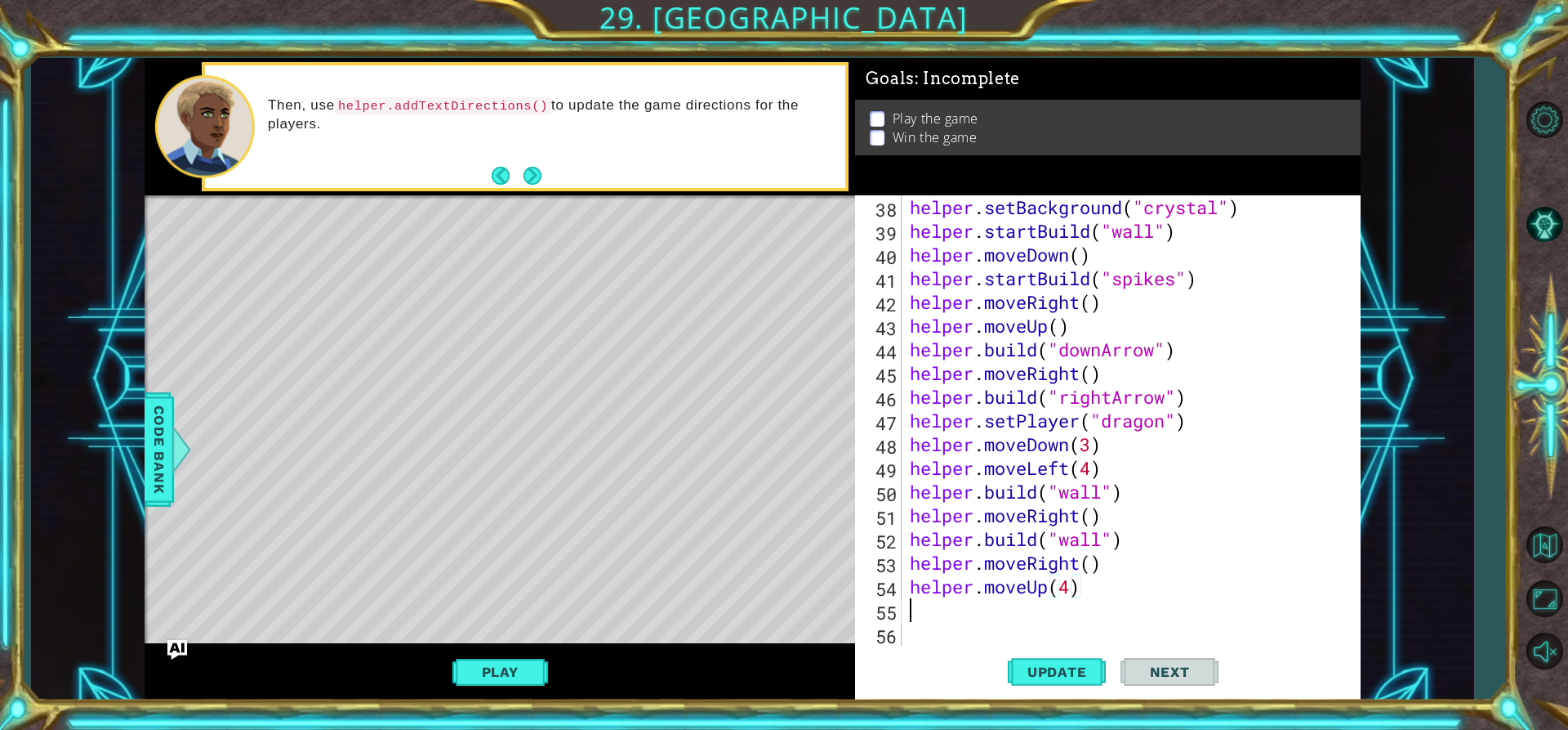
scroll to position [0, 0]
click at [1070, 585] on div "helper . setBackground ( "crystal" ) helper . startBuild ( "wall" ) helper . mo…" at bounding box center [1129, 444] width 445 height 498
click at [1089, 594] on div "helper . setBackground ( "crystal" ) helper . startBuild ( "wall" ) helper . mo…" at bounding box center [1129, 444] width 445 height 498
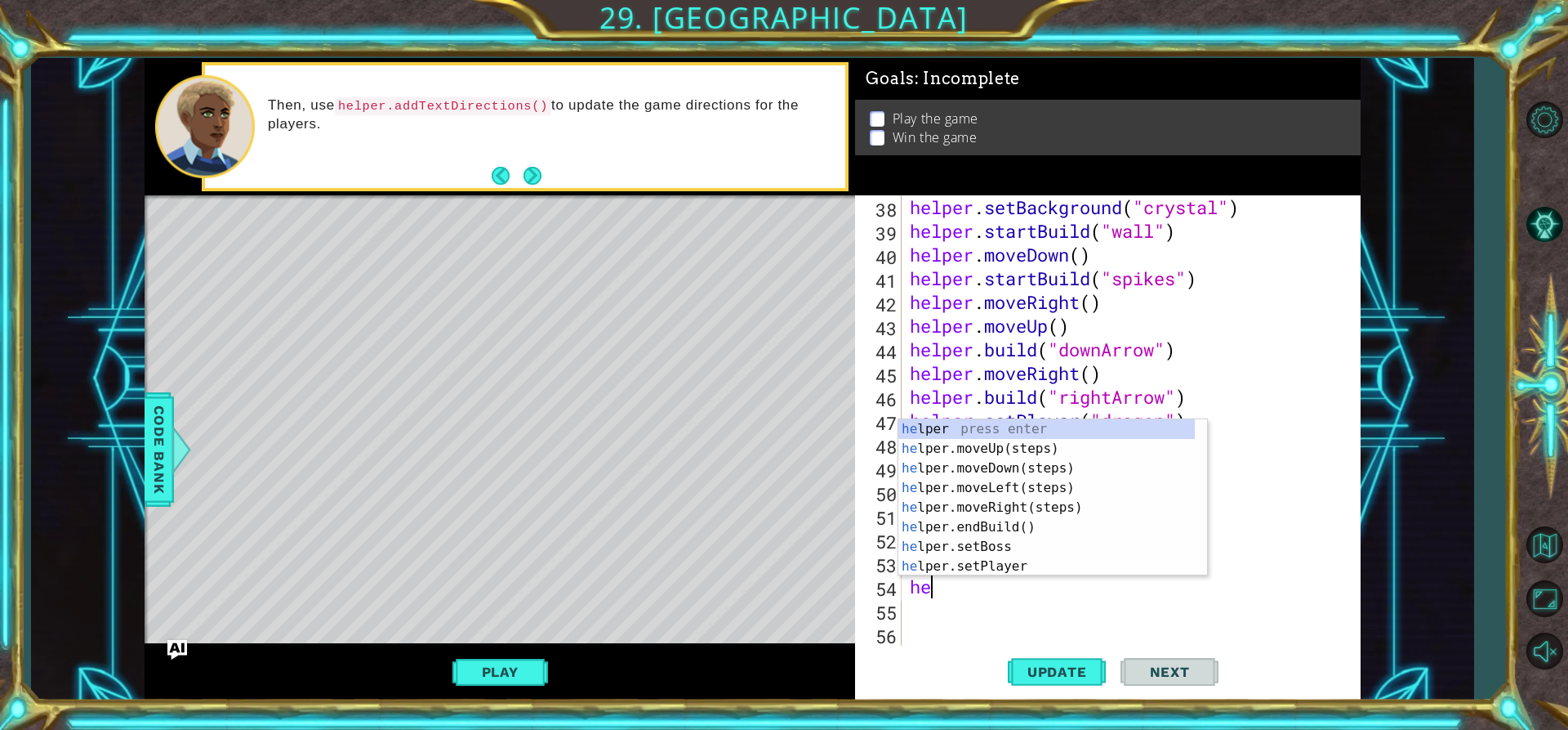
type textarea "h"
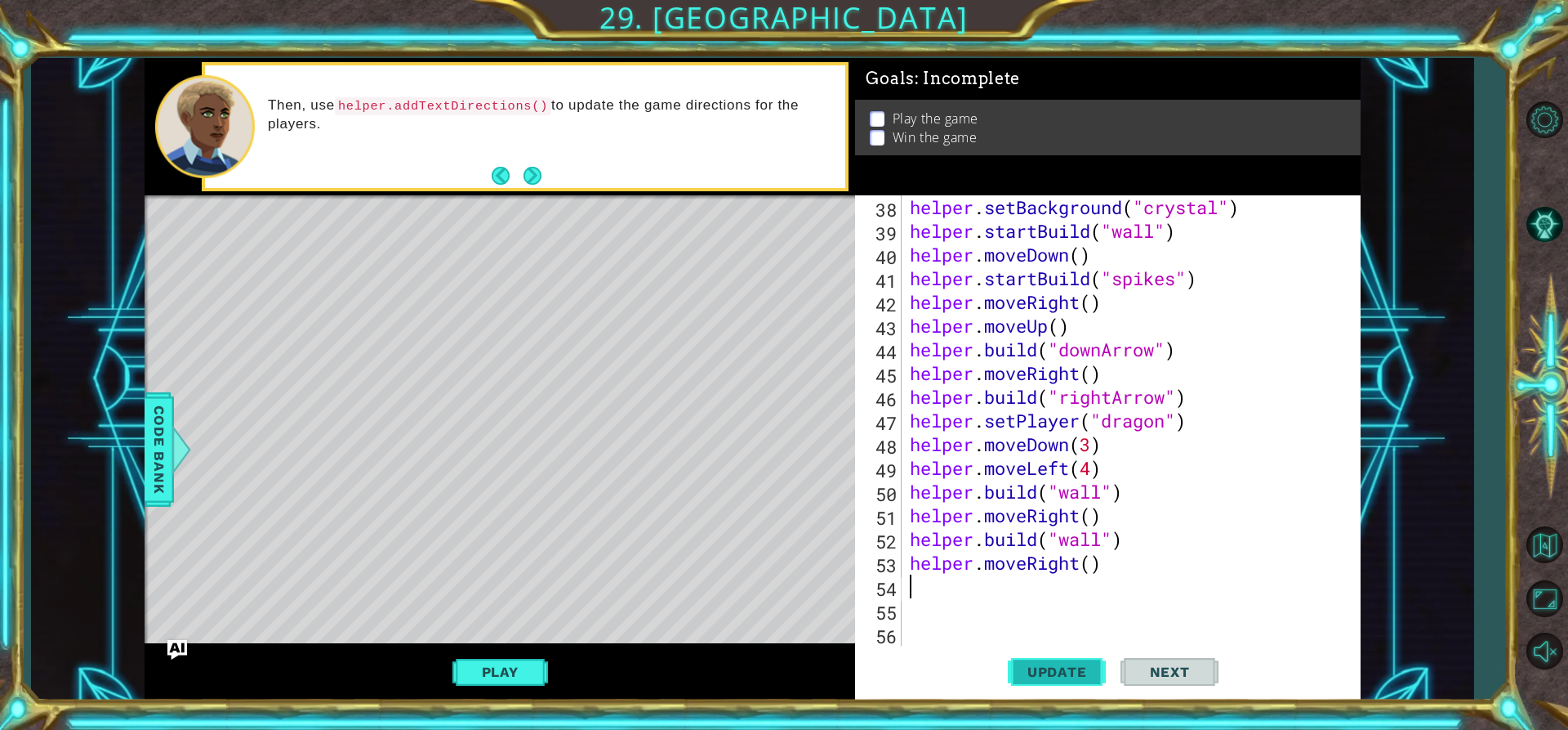
click at [1089, 667] on span "Update" at bounding box center [1057, 672] width 92 height 16
type textarea "h"
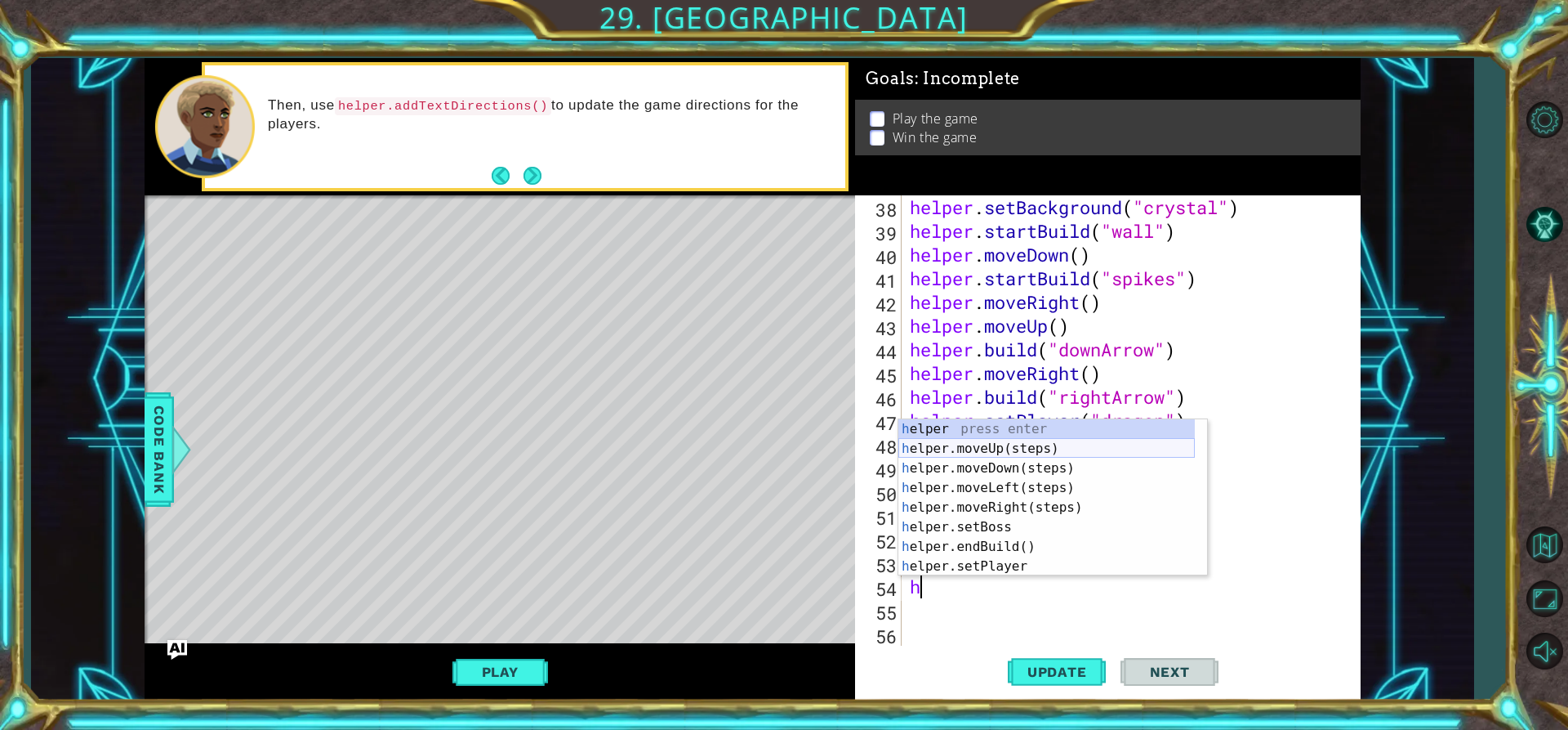
click at [1024, 450] on div "h elper press enter h elper.moveUp(steps) press enter h elper.moveDown(steps) p…" at bounding box center [1047, 517] width 297 height 196
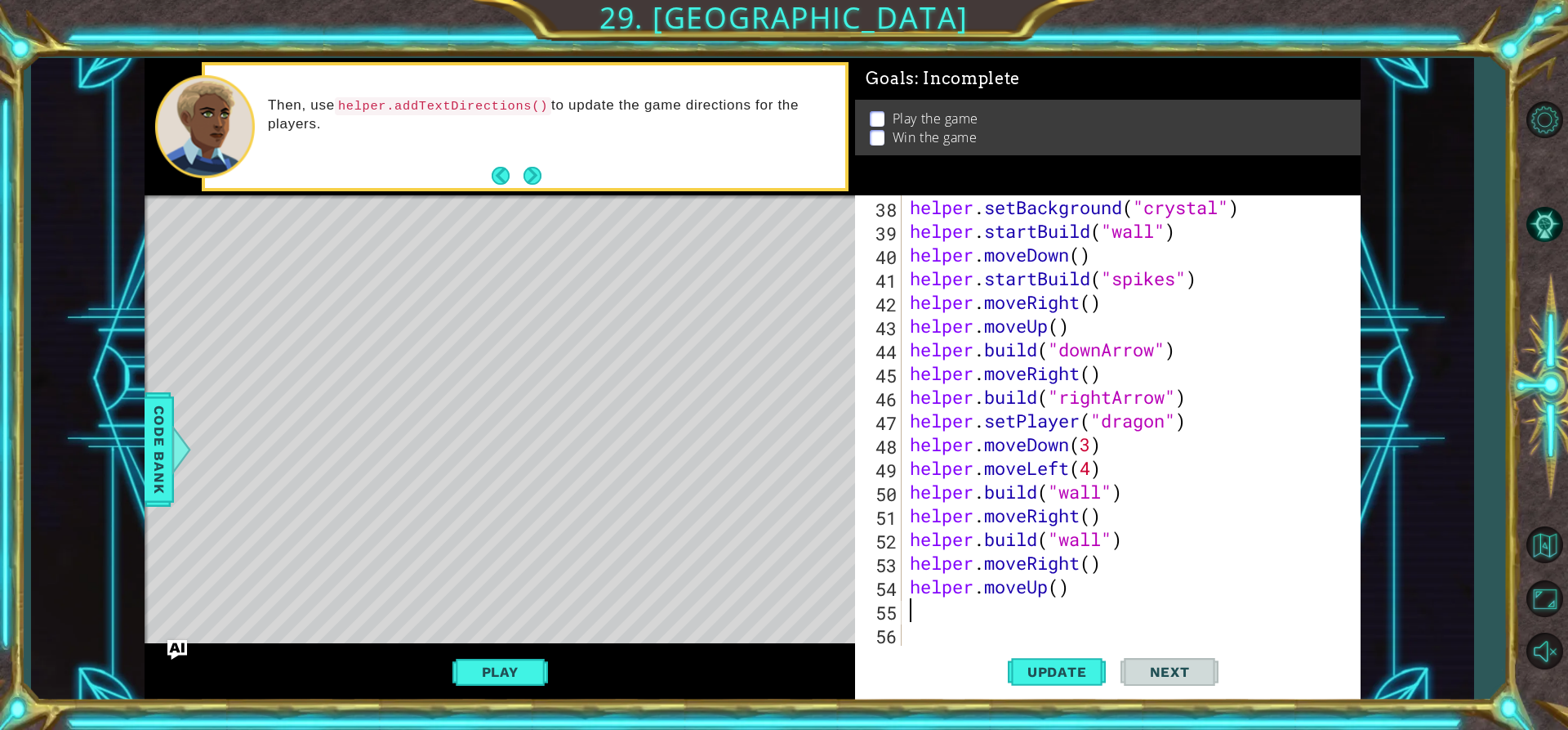
click at [1057, 584] on div "helper . setBackground ( "crystal" ) helper . startBuild ( "wall" ) helper . mo…" at bounding box center [1129, 444] width 445 height 498
click at [1084, 668] on span "Update" at bounding box center [1057, 672] width 92 height 16
click at [1036, 280] on div "helper . setBackground ( "crystal" ) helper . startBuild ( "wall" ) helper . mo…" at bounding box center [1129, 444] width 445 height 498
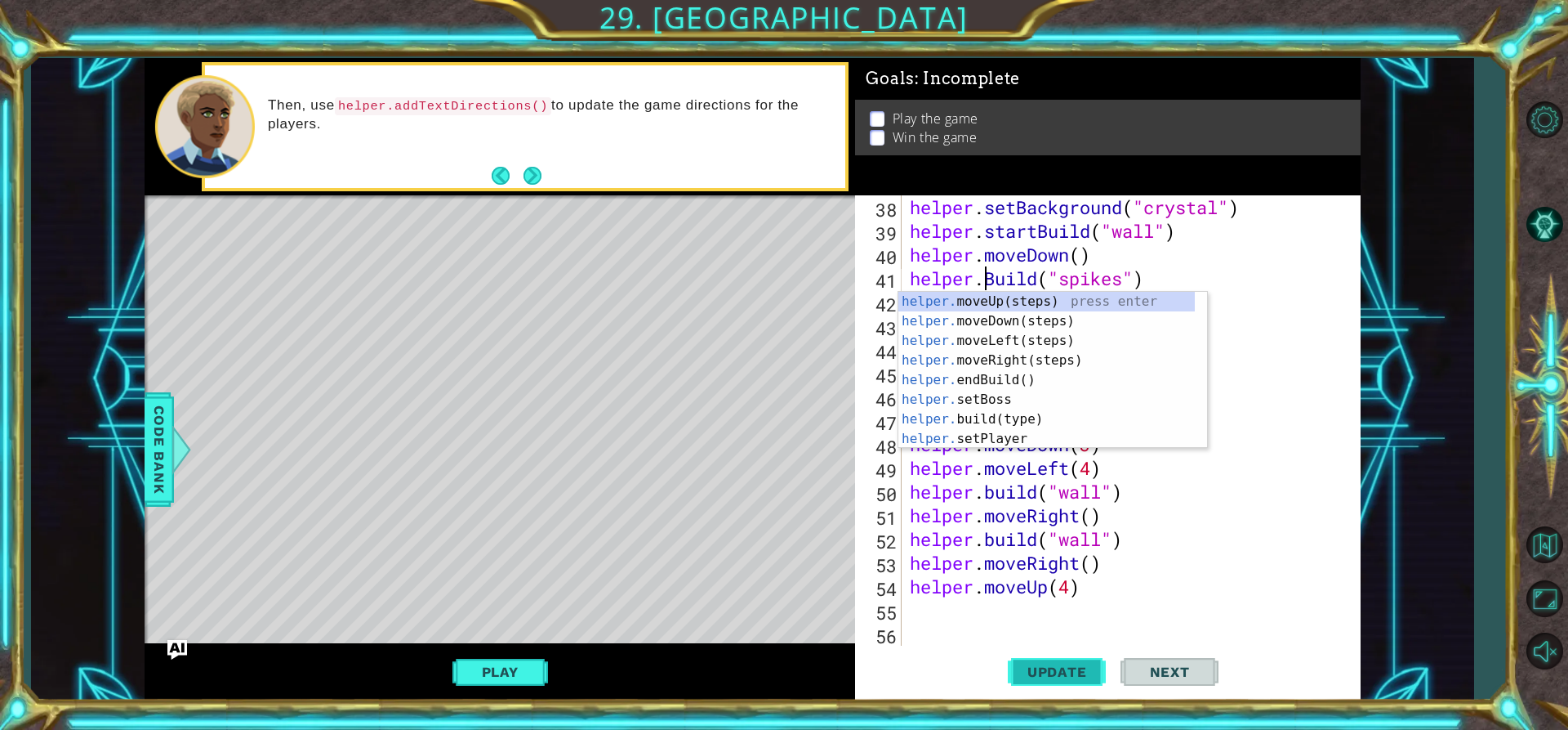
click at [1044, 678] on span "Update" at bounding box center [1057, 672] width 92 height 16
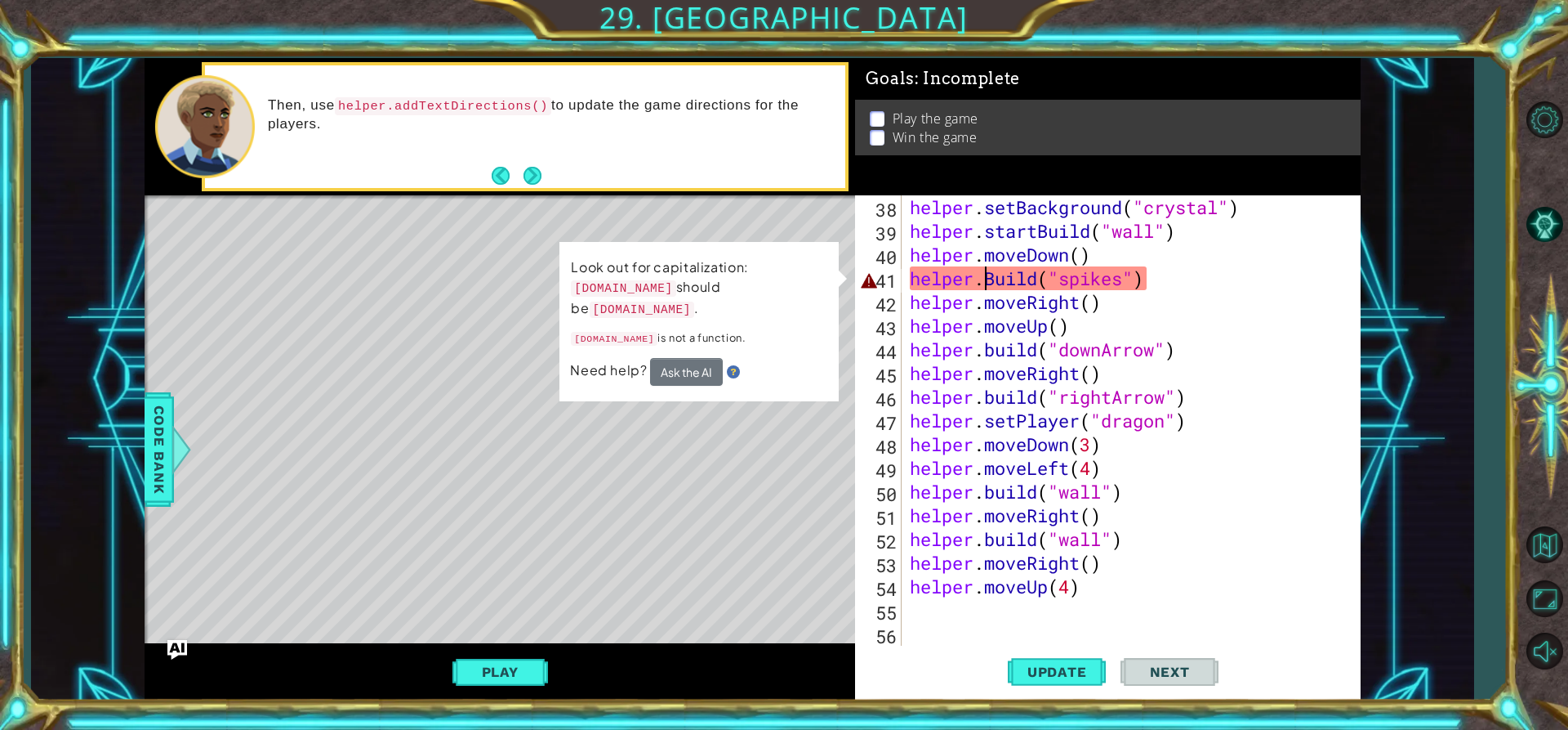
click at [996, 276] on div "helper . setBackground ( "crystal" ) helper . startBuild ( "wall" ) helper . mo…" at bounding box center [1129, 444] width 445 height 498
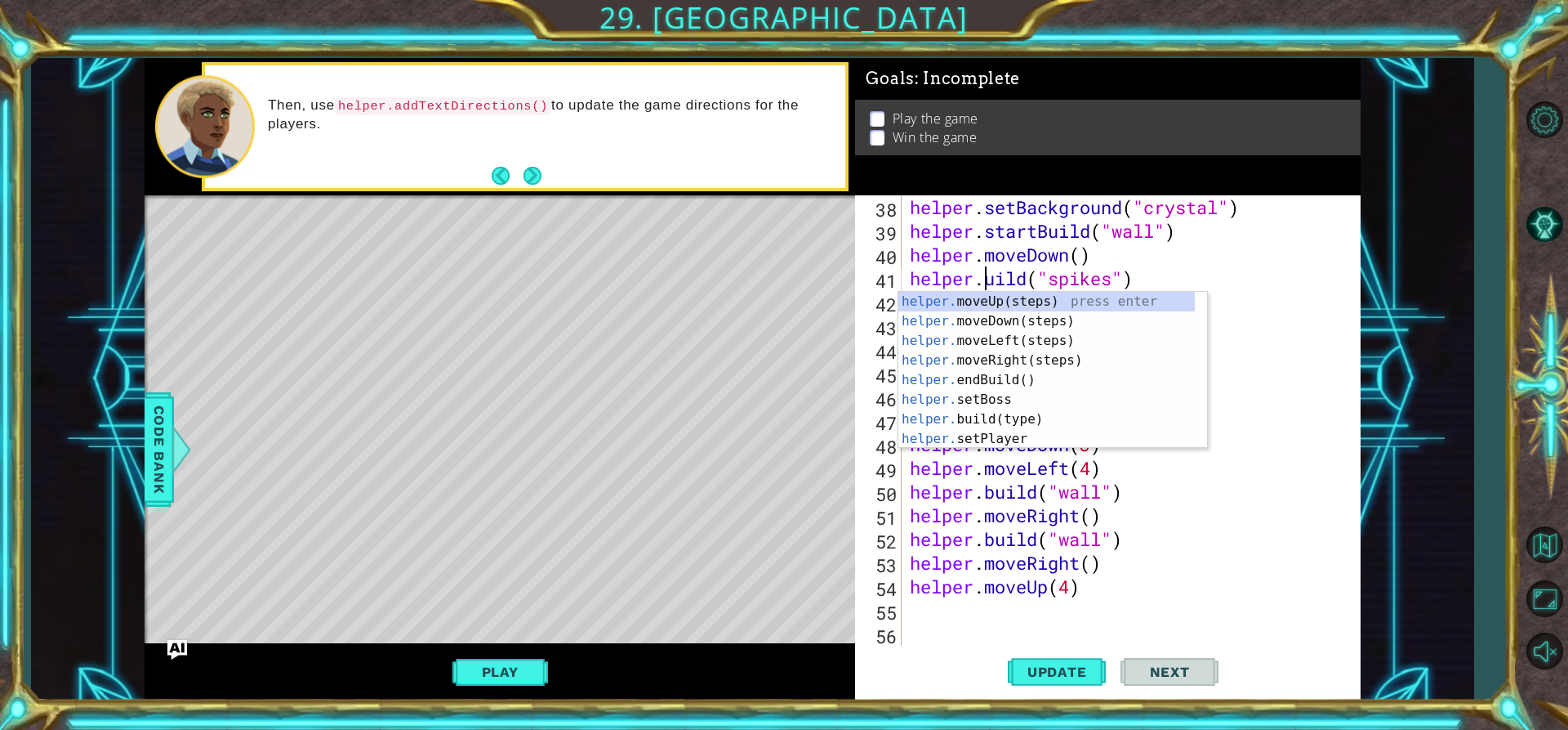
scroll to position [0, 4]
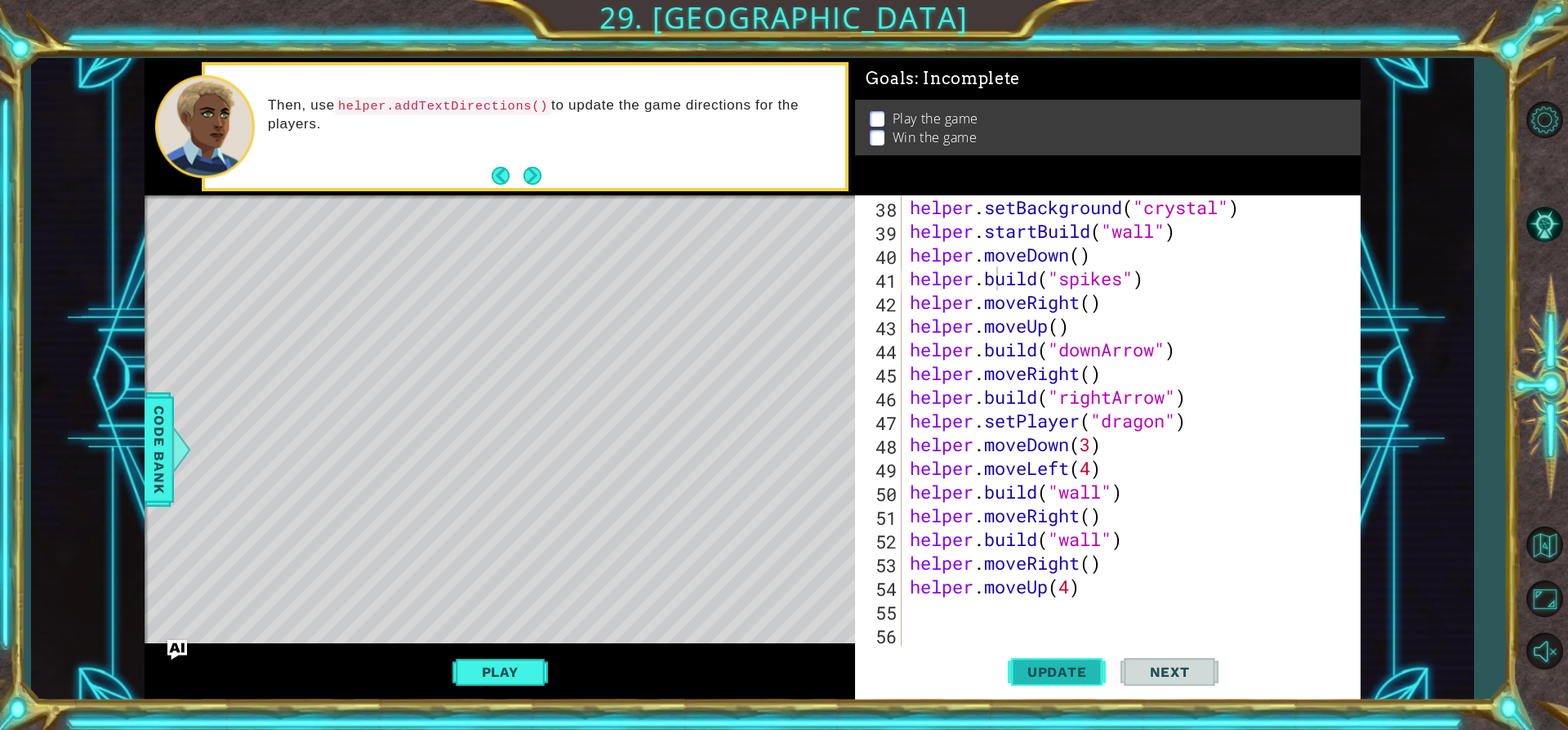
click at [1023, 672] on span "Update" at bounding box center [1057, 672] width 92 height 16
click at [1034, 227] on div "helper . setBackground ( "crystal" ) helper . startBuild ( "wall" ) helper . mo…" at bounding box center [1129, 444] width 445 height 498
click at [1049, 229] on div "helper . setBackground ( "crystal" ) helper . startBuild ( "wall" ) helper . mo…" at bounding box center [1129, 444] width 445 height 498
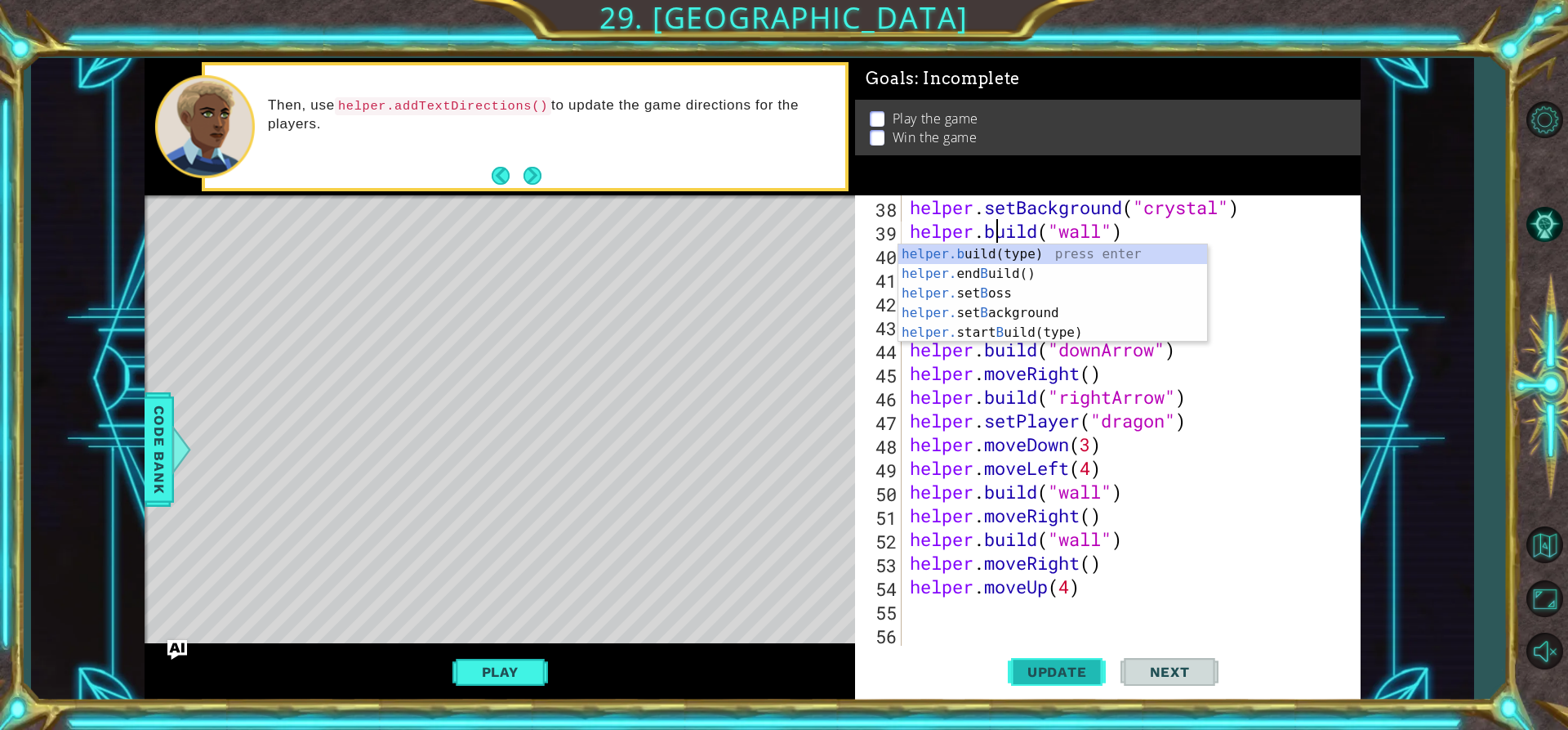
type textarea "[DOMAIN_NAME]("wall")"
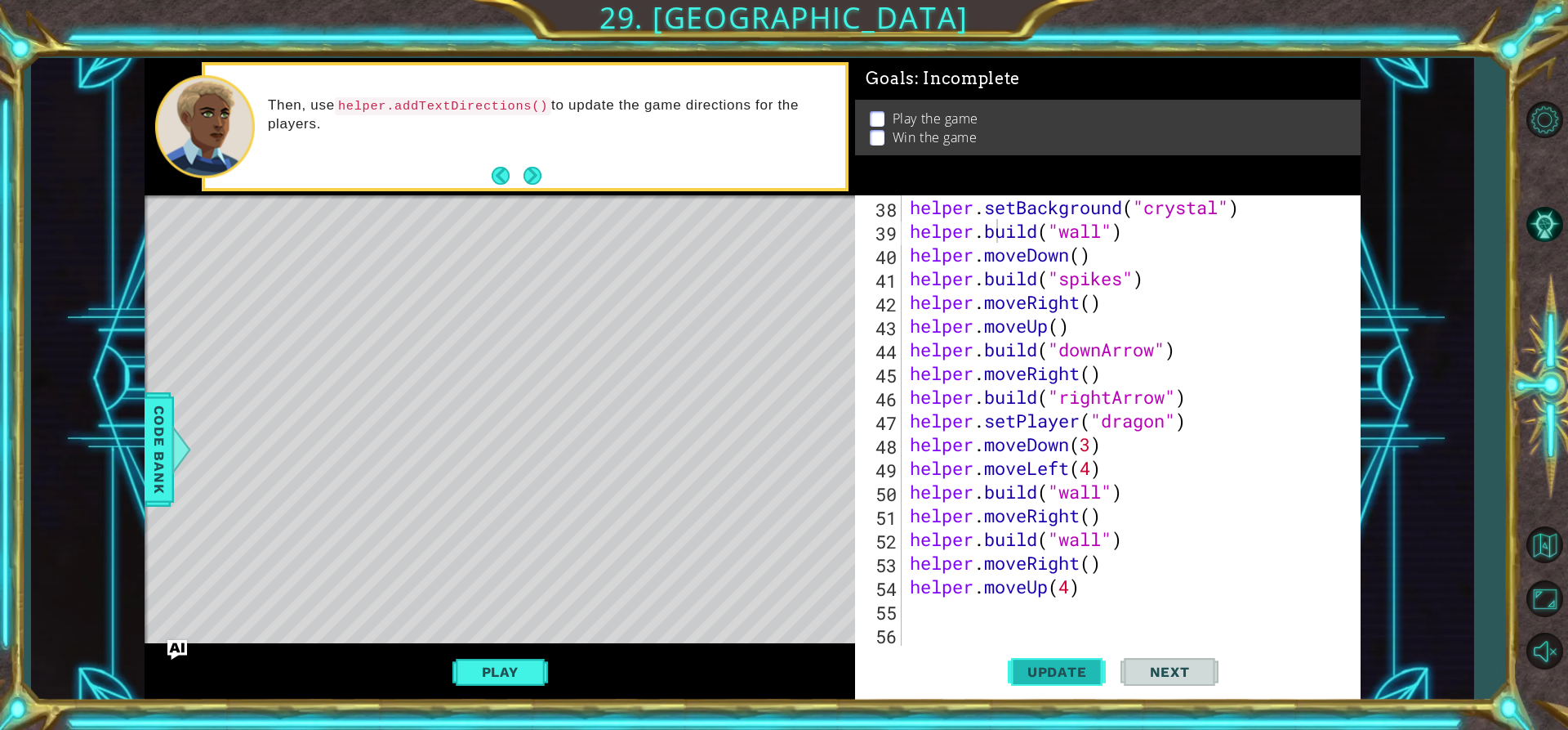
click at [1043, 679] on span "Update" at bounding box center [1057, 672] width 92 height 16
click at [961, 601] on div "helper . setBackground ( "crystal" ) helper . build ( "wall" ) helper . moveDow…" at bounding box center [1129, 444] width 445 height 498
type textarea "h"
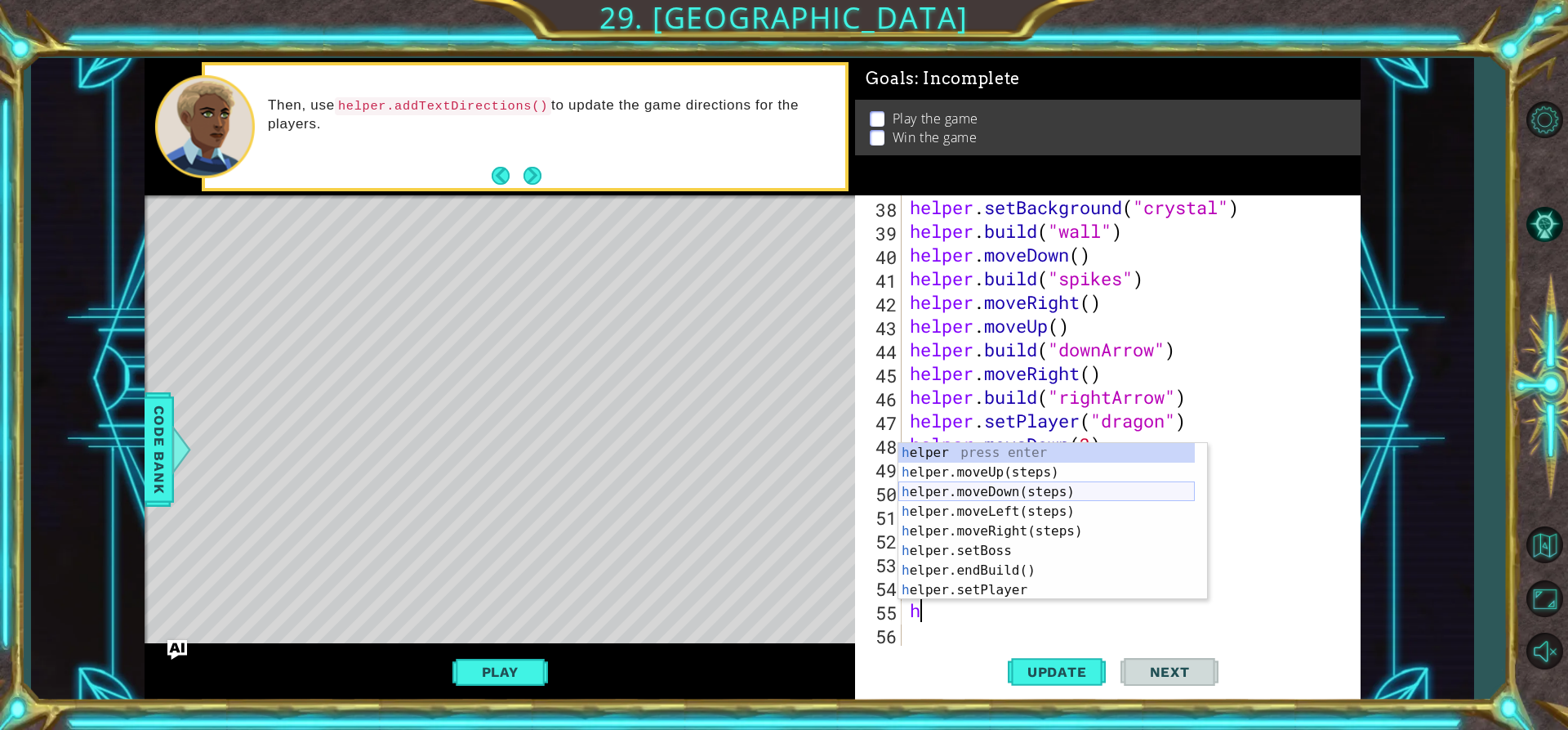
click at [1028, 490] on div "h elper press enter h elper.moveUp(steps) press enter h elper.moveDown(steps) p…" at bounding box center [1047, 541] width 297 height 196
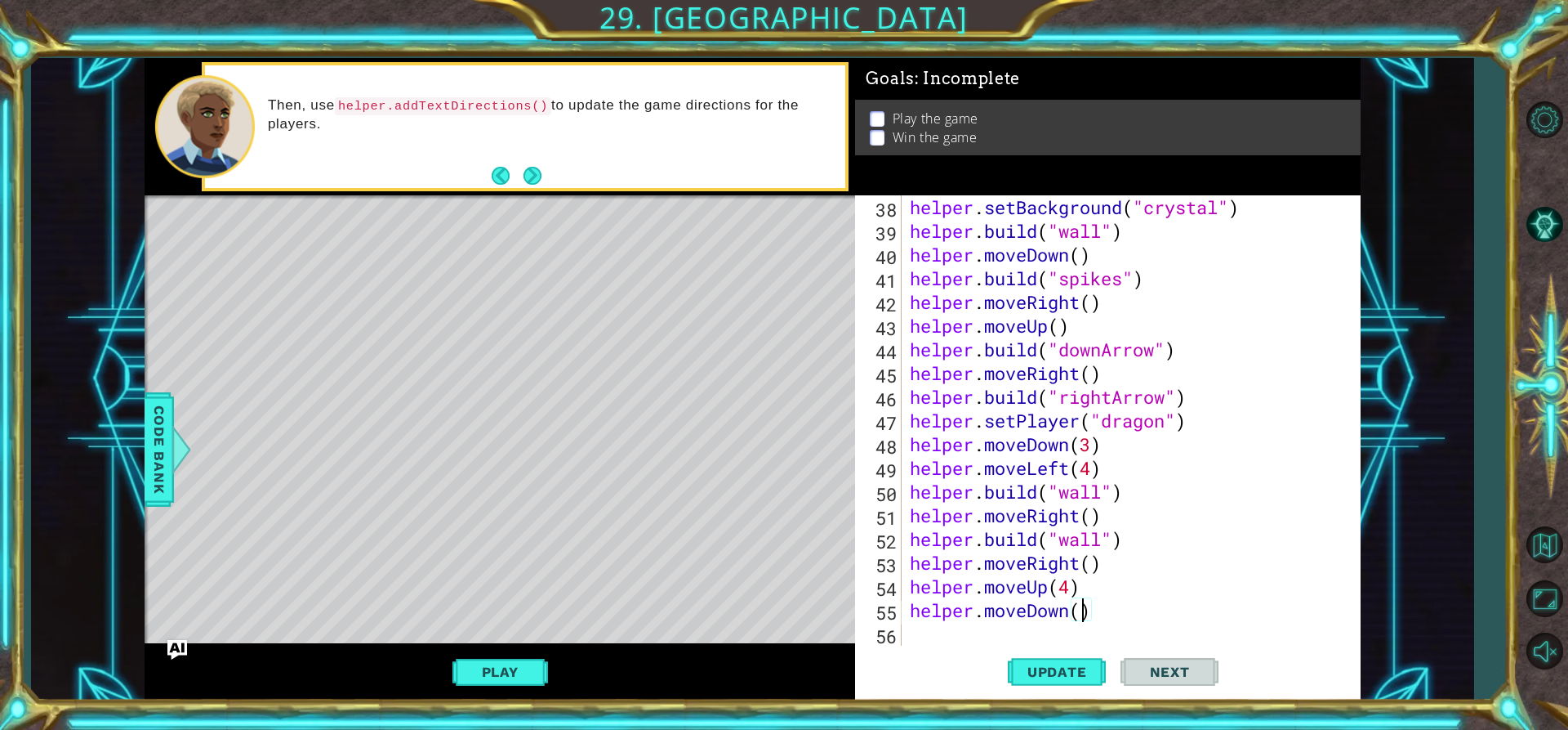
click at [1079, 612] on div "helper . setBackground ( "crystal" ) helper . build ( "wall" ) helper . moveDow…" at bounding box center [1129, 444] width 445 height 498
type textarea "helper.moveDown(3)"
click at [1041, 661] on button "Update" at bounding box center [1057, 672] width 98 height 51
click at [953, 634] on div "helper . setBackground ( "crystal" ) helper . build ( "wall" ) helper . moveDow…" at bounding box center [1129, 444] width 445 height 498
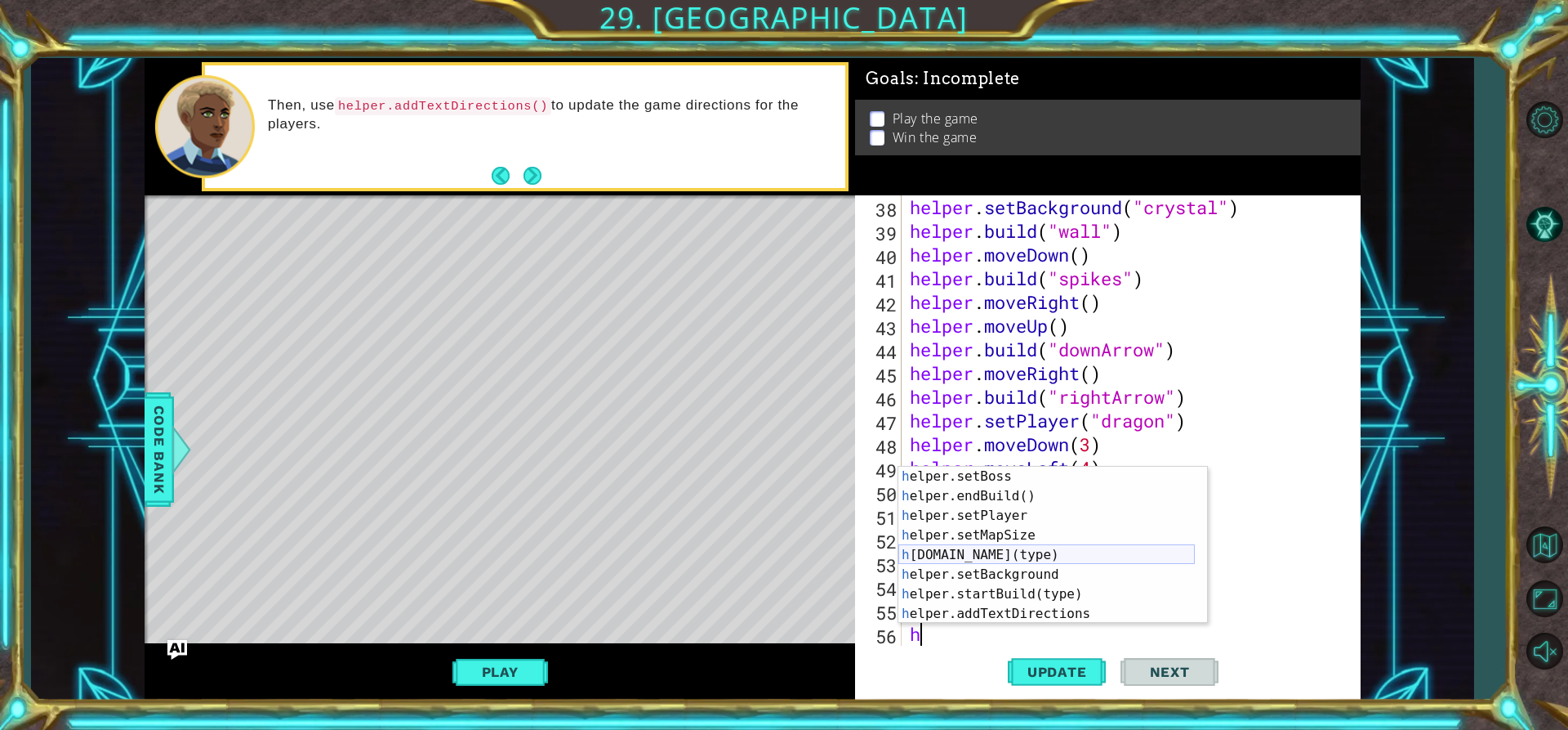
scroll to position [98, 0]
click at [994, 553] on div "h elper.setBoss press enter h elper.endBuild() press enter h elper.setPlayer pr…" at bounding box center [1047, 565] width 297 height 196
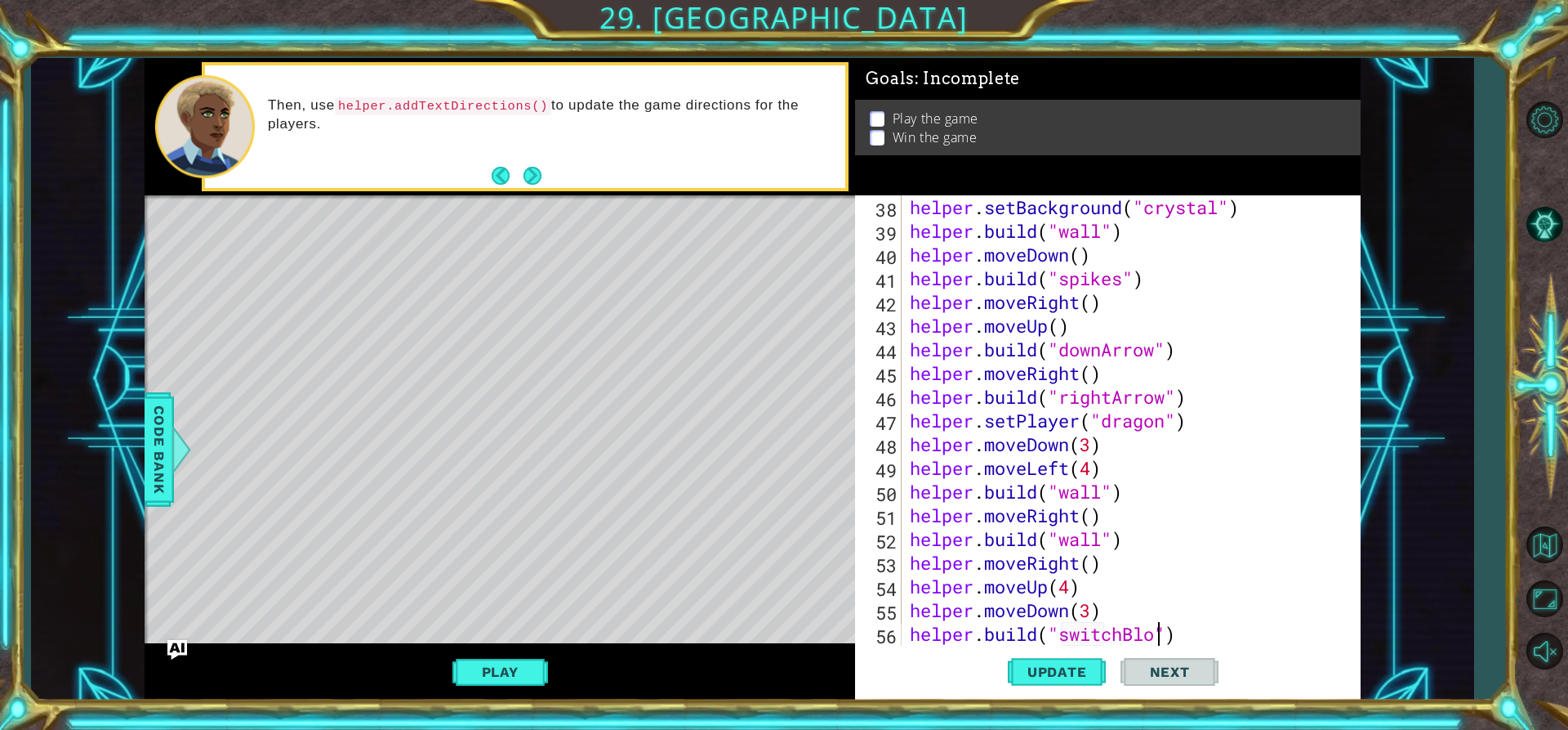
scroll to position [0, 12]
type textarea "[DOMAIN_NAME]("switchBlock")"
drag, startPoint x: 1042, startPoint y: 652, endPoint x: 1042, endPoint y: 664, distance: 12.0
click at [1042, 654] on button "Update" at bounding box center [1057, 672] width 98 height 51
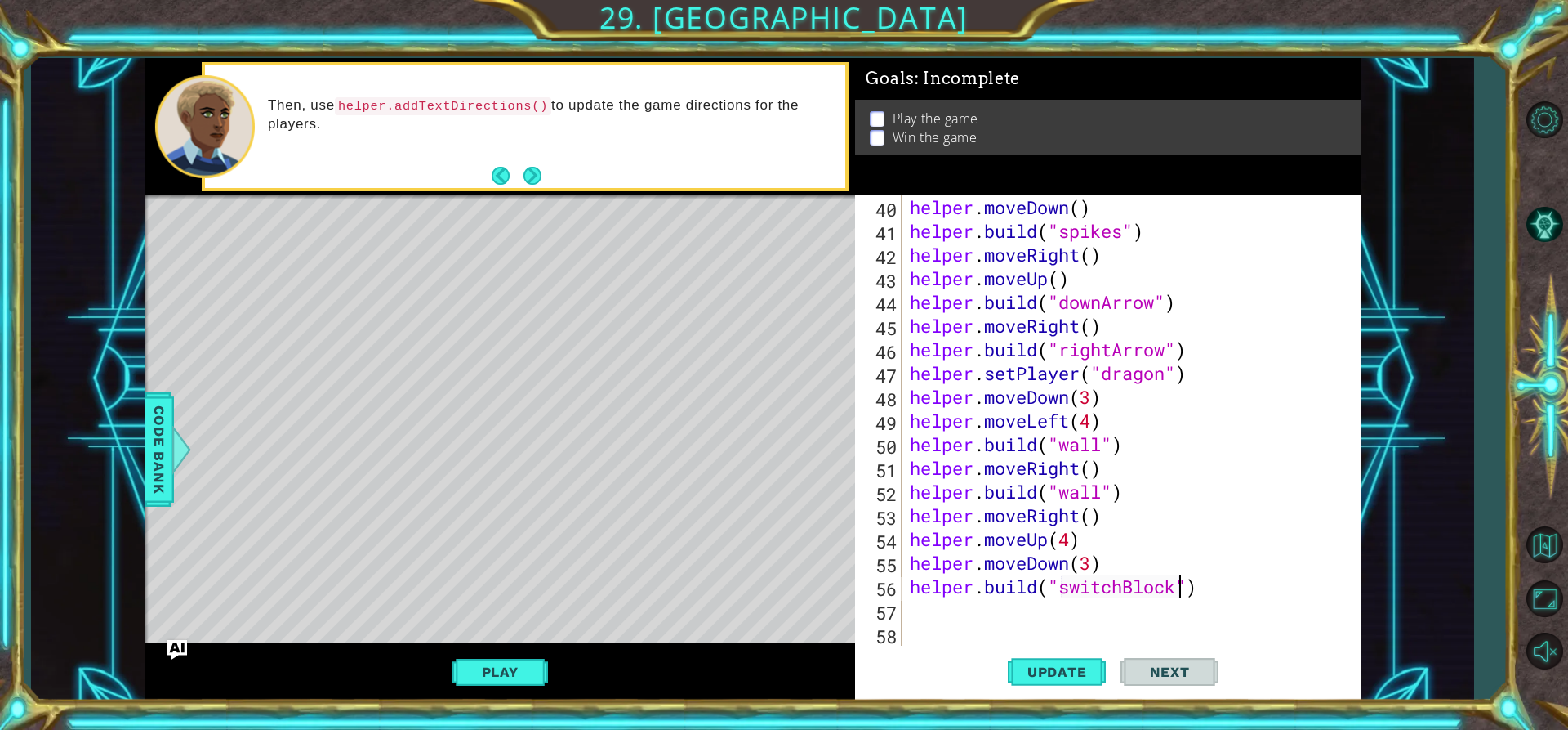
scroll to position [925, 0]
click at [921, 610] on div "helper . moveDown ( ) helper . build ( "spikes" ) helper . moveRight ( ) helper…" at bounding box center [1129, 444] width 445 height 498
type textarea "he"
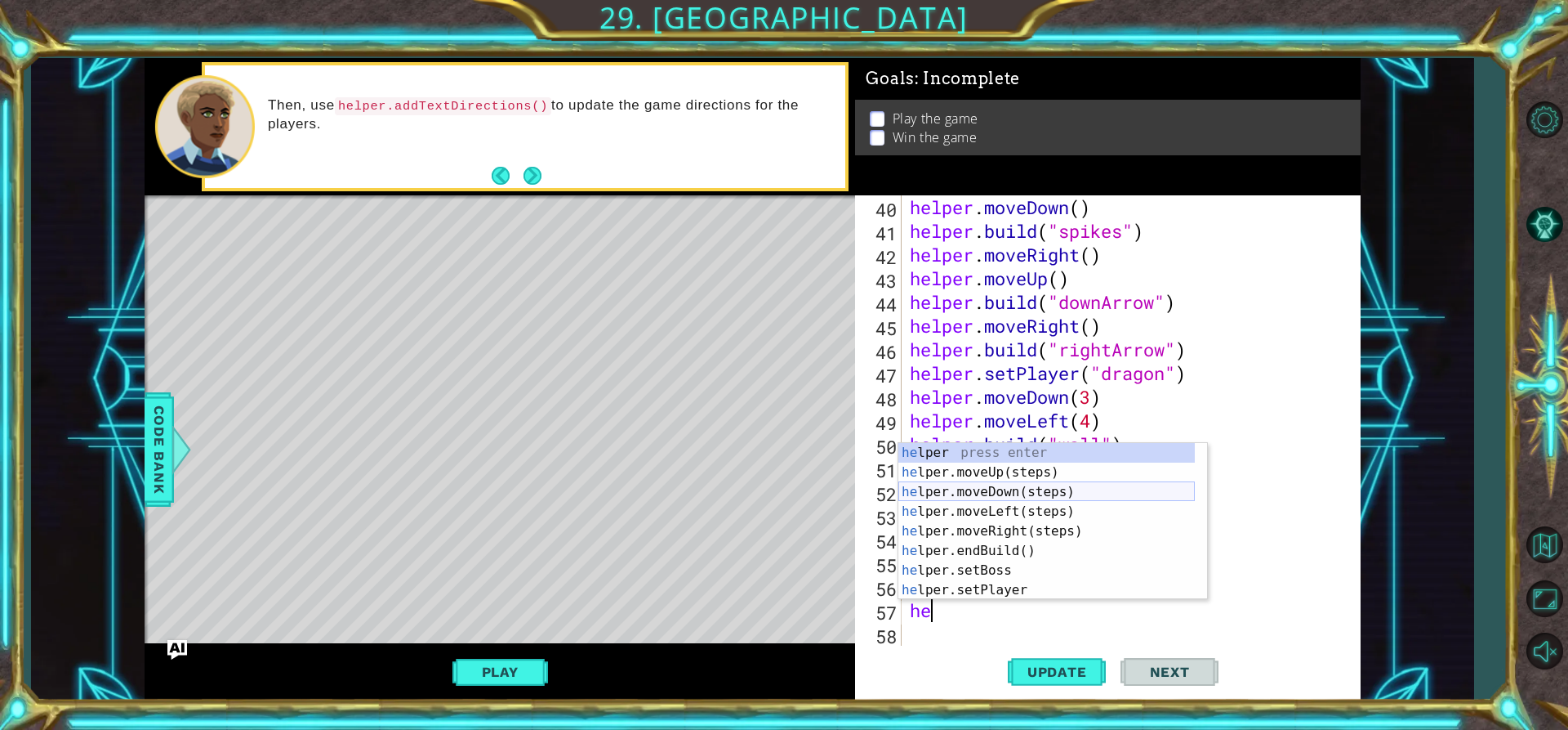
click at [993, 485] on div "he lper press enter he lper.moveUp(steps) press enter he lper.moveDown(steps) p…" at bounding box center [1047, 541] width 297 height 196
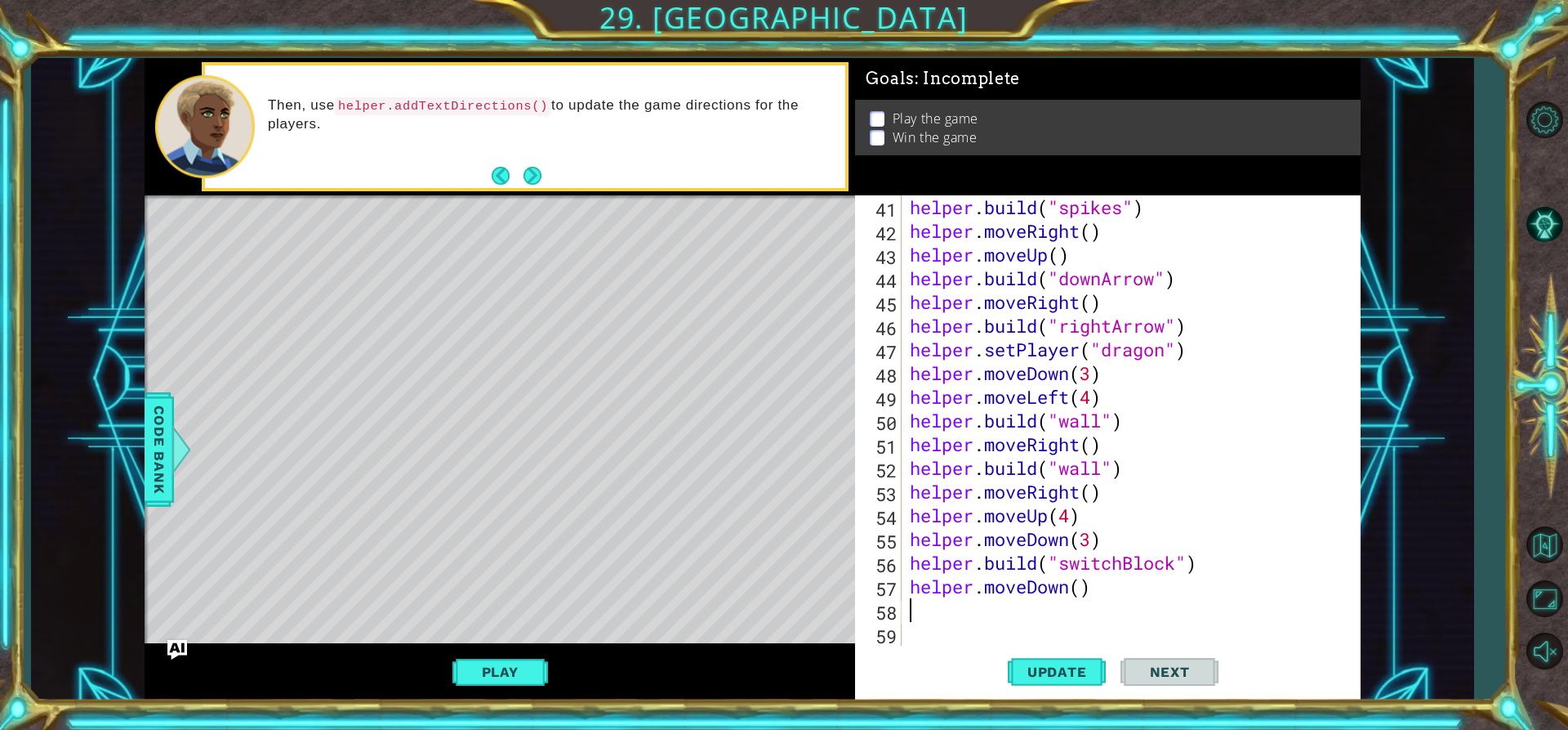
scroll to position [948, 0]
click at [1128, 580] on div "helper . build ( "spikes" ) helper . moveRight ( ) helper . moveUp ( ) helper .…" at bounding box center [1129, 444] width 445 height 498
type textarea "helper.move"
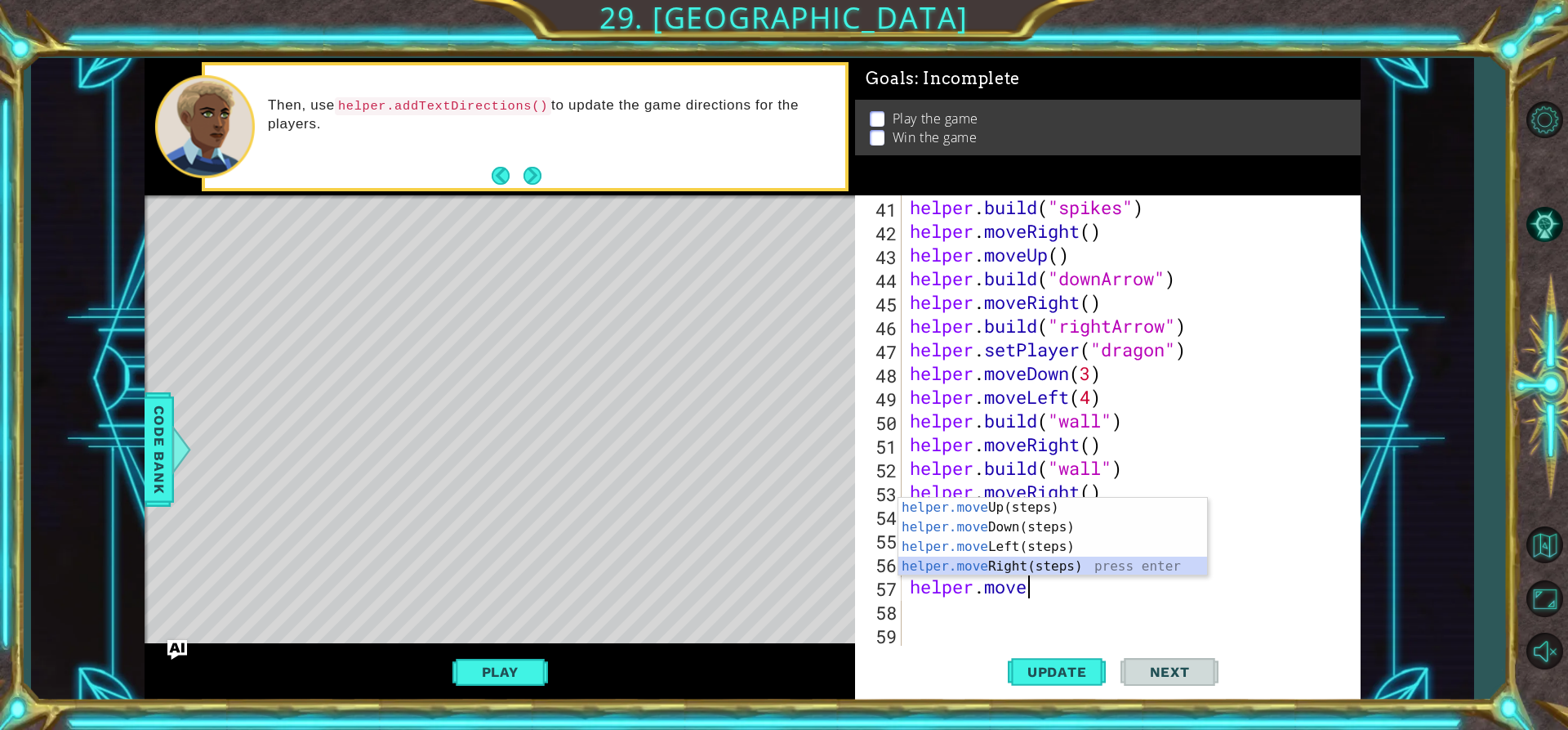
click at [1016, 562] on div "helper.move Up(steps) press enter helper.move Down(steps) press enter helper.mo…" at bounding box center [1053, 557] width 309 height 118
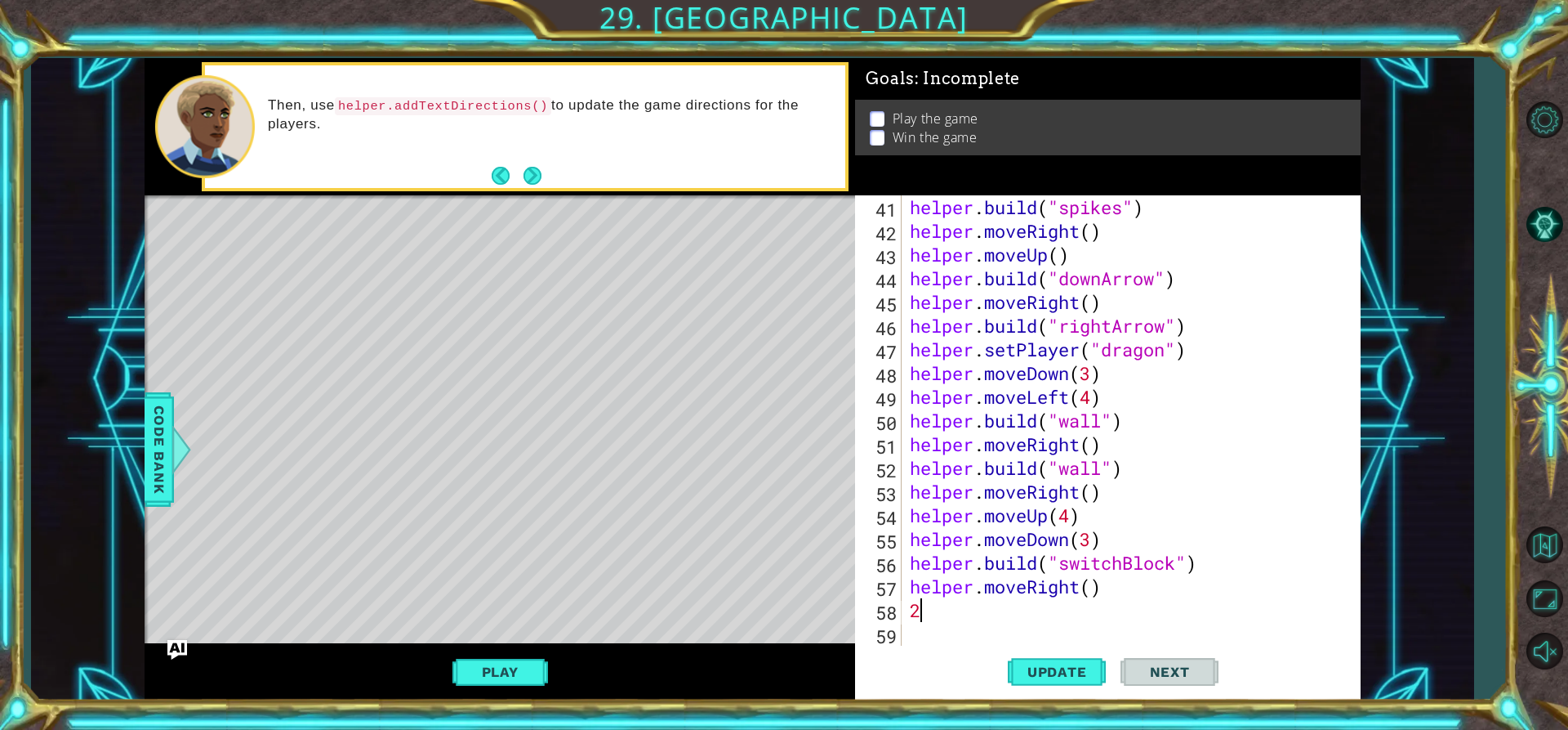
click at [1088, 585] on div "helper . build ( "spikes" ) helper . moveRight ( ) helper . moveUp ( ) helper .…" at bounding box center [1129, 444] width 445 height 498
click at [1097, 584] on div "helper . build ( "spikes" ) helper . moveRight ( ) helper . moveUp ( ) helper .…" at bounding box center [1129, 444] width 445 height 498
type textarea "helper.moveRight(2)"
click at [949, 624] on div "helper . build ( "spikes" ) helper . moveRight ( ) helper . moveUp ( ) helper .…" at bounding box center [1129, 444] width 445 height 498
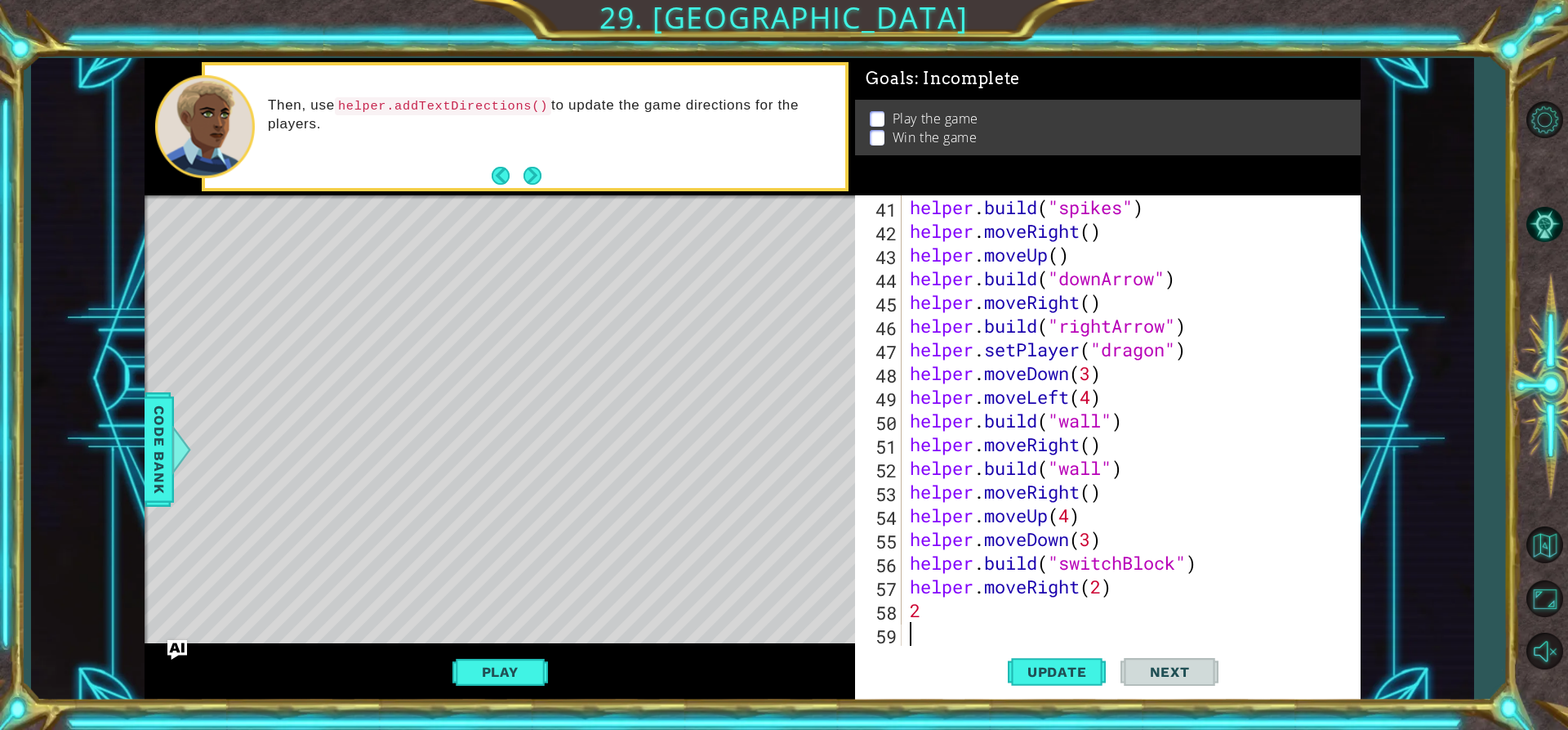
scroll to position [0, 0]
click at [953, 604] on div "helper . build ( "spikes" ) helper . moveRight ( ) helper . moveUp ( ) helper .…" at bounding box center [1129, 444] width 445 height 498
type textarea "2"
click at [1045, 650] on button "Update" at bounding box center [1057, 672] width 98 height 51
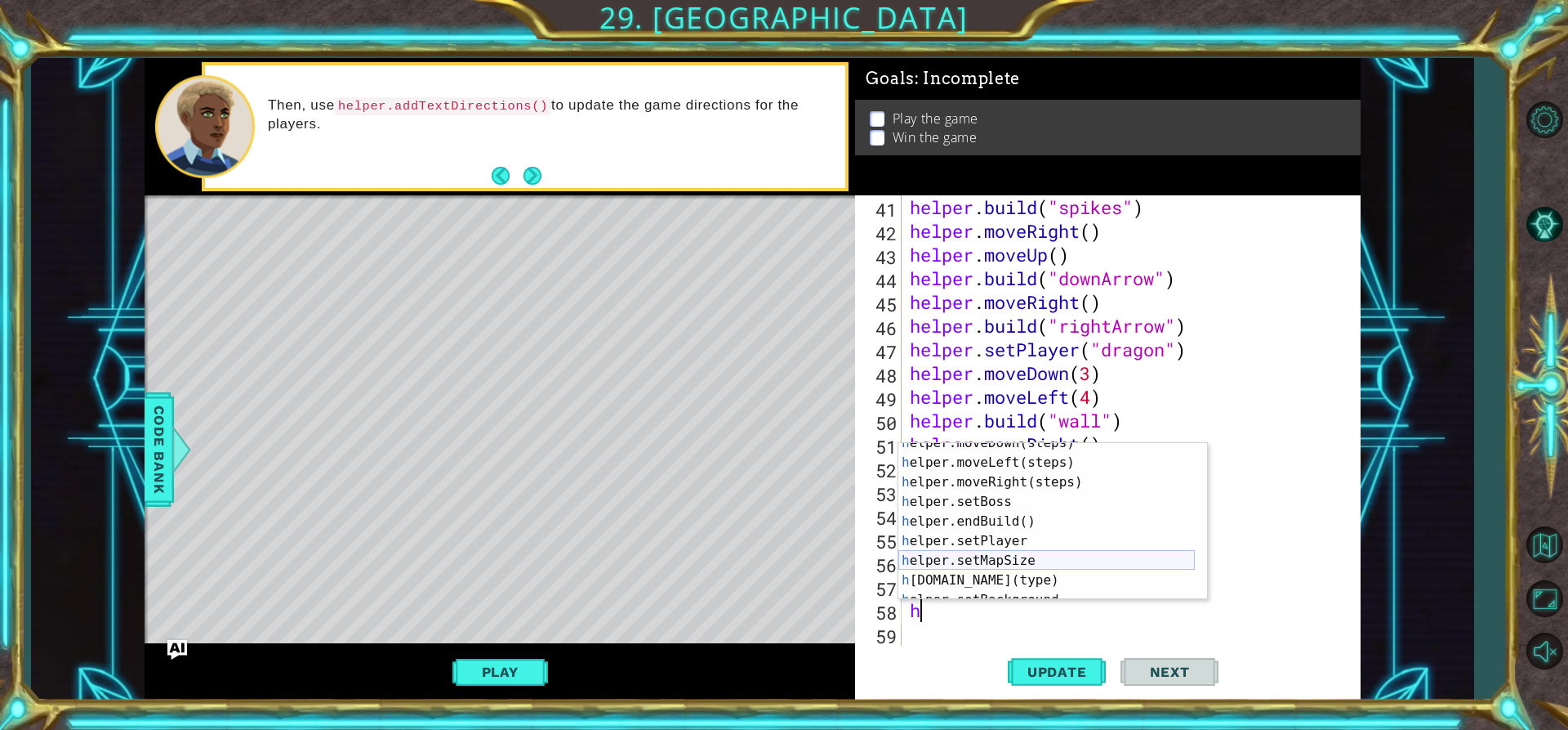
scroll to position [49, 0]
click at [1004, 572] on div "h elper.moveDown(steps) press enter h elper.moveLeft(steps) press enter h elper…" at bounding box center [1047, 531] width 297 height 196
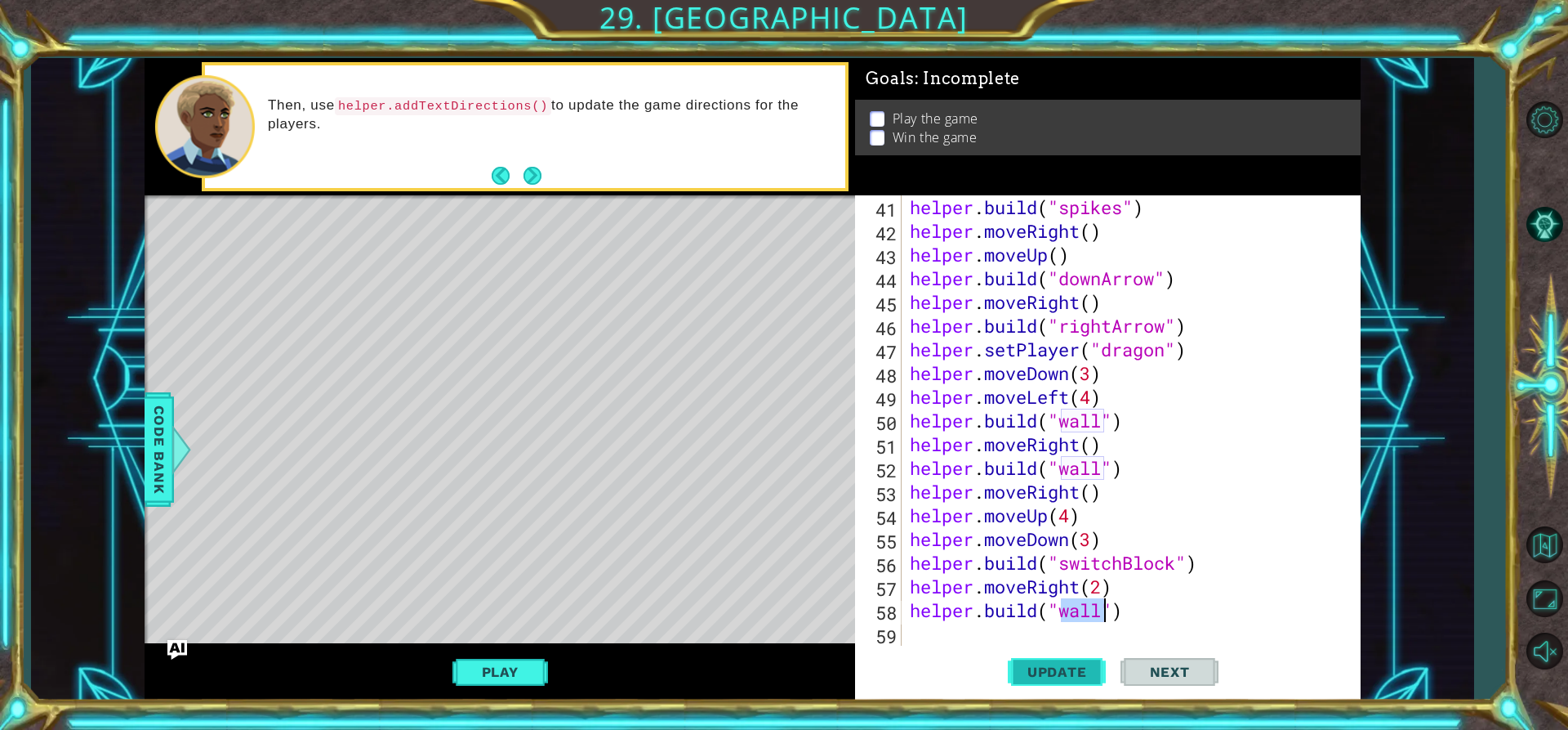
type textarea "[DOMAIN_NAME]("wall")"
drag, startPoint x: 1092, startPoint y: 664, endPoint x: 1007, endPoint y: 633, distance: 90.5
click at [1091, 663] on button "Update" at bounding box center [1057, 672] width 98 height 51
click at [982, 642] on div "helper . build ( "spikes" ) helper . moveRight ( ) helper . moveUp ( ) helper .…" at bounding box center [1129, 444] width 445 height 498
type textarea "h"
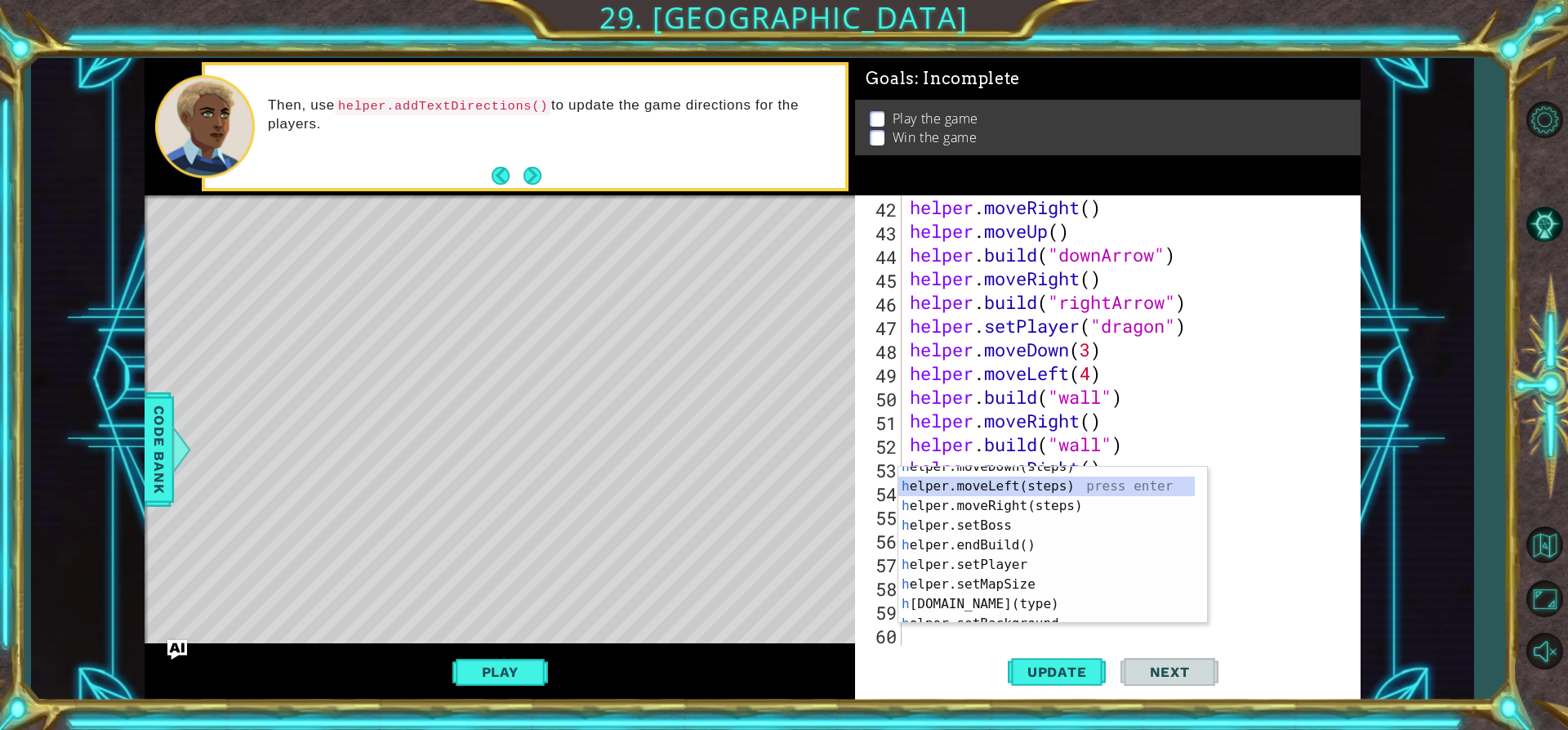
click at [987, 490] on div "h elper.moveDown(steps) press enter h elper.moveLeft(steps) press enter h elper…" at bounding box center [1047, 555] width 297 height 196
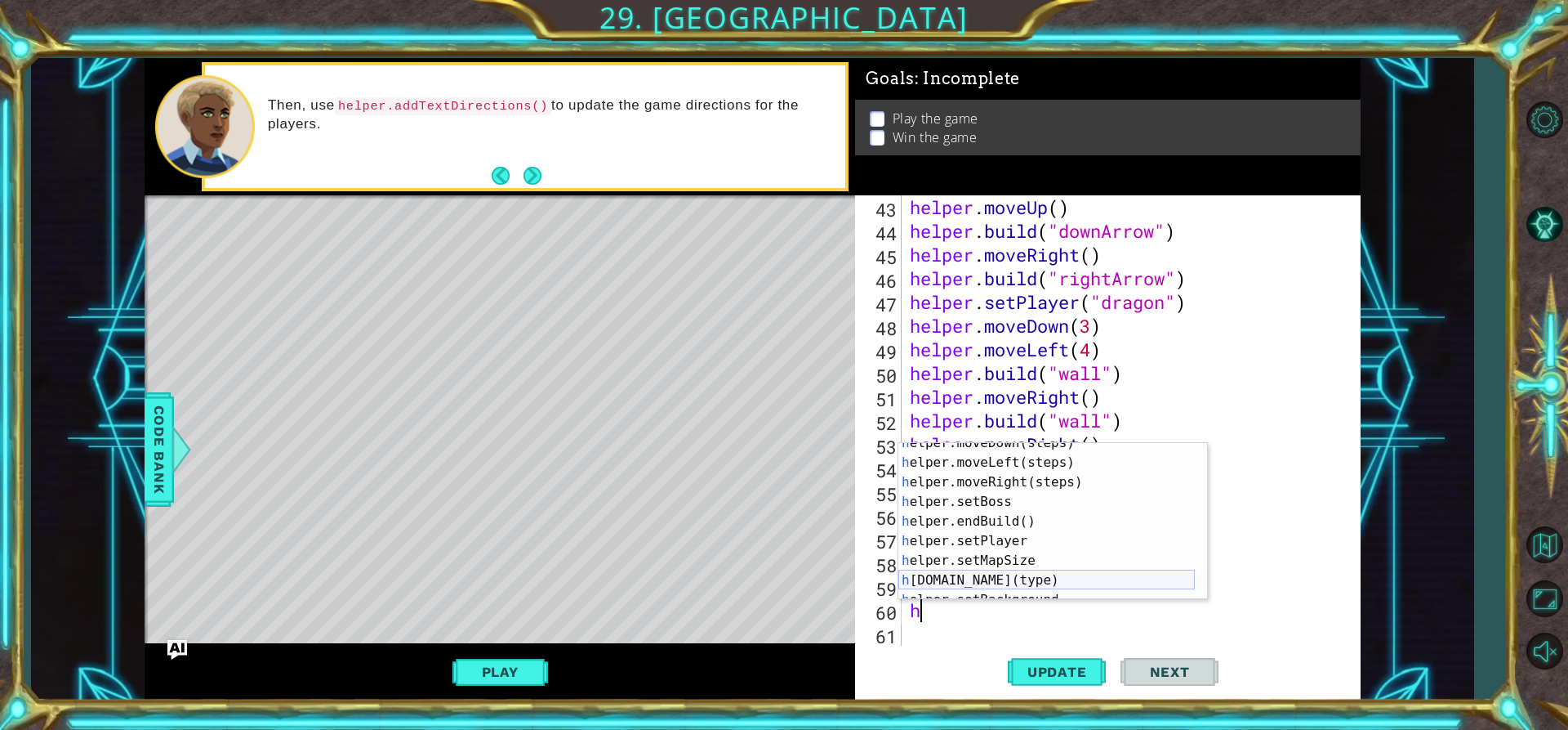
click at [990, 571] on div "h elper.moveDown(steps) press enter h elper.moveLeft(steps) press enter h elper…" at bounding box center [1047, 531] width 297 height 196
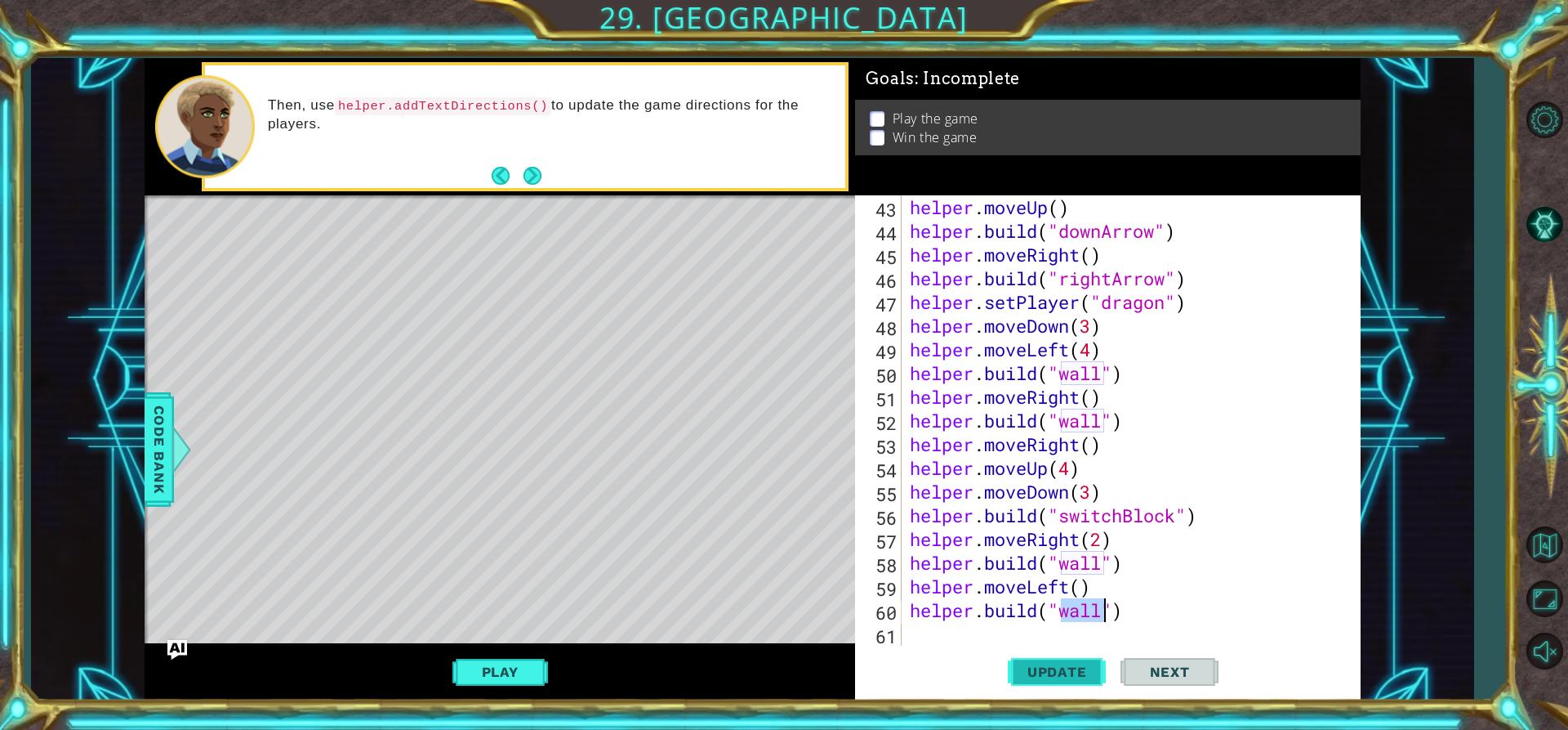
type textarea "[DOMAIN_NAME]("wall")"
click at [1061, 674] on span "Update" at bounding box center [1057, 672] width 92 height 16
click at [969, 636] on div "helper . moveUp ( ) helper . build ( "downArrow" ) helper . moveRight ( ) helpe…" at bounding box center [1129, 444] width 445 height 498
type textarea "h"
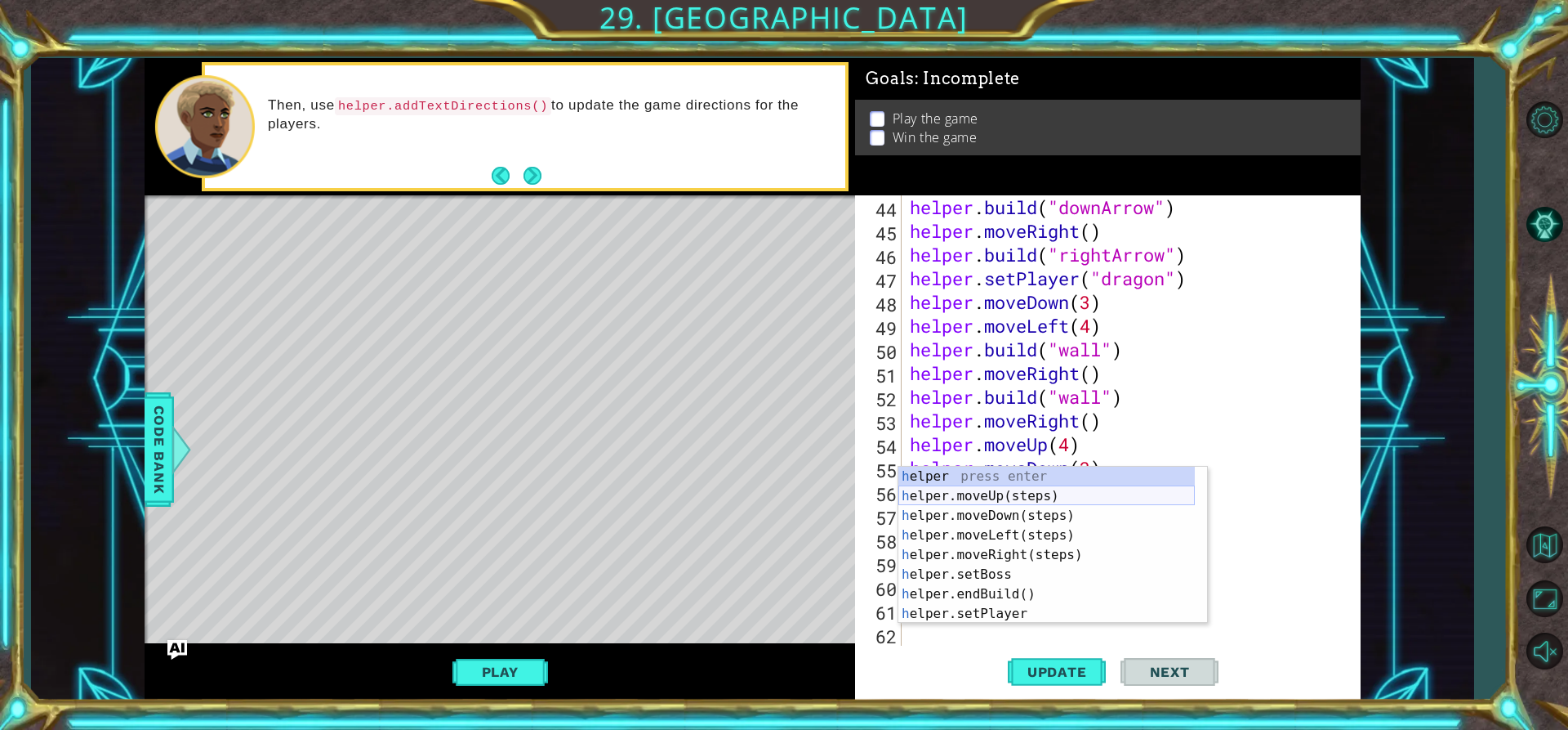
scroll to position [1019, 0]
click at [1016, 501] on div "h elper press enter h elper.moveUp(steps) press enter h elper.moveDown(steps) p…" at bounding box center [1047, 565] width 297 height 196
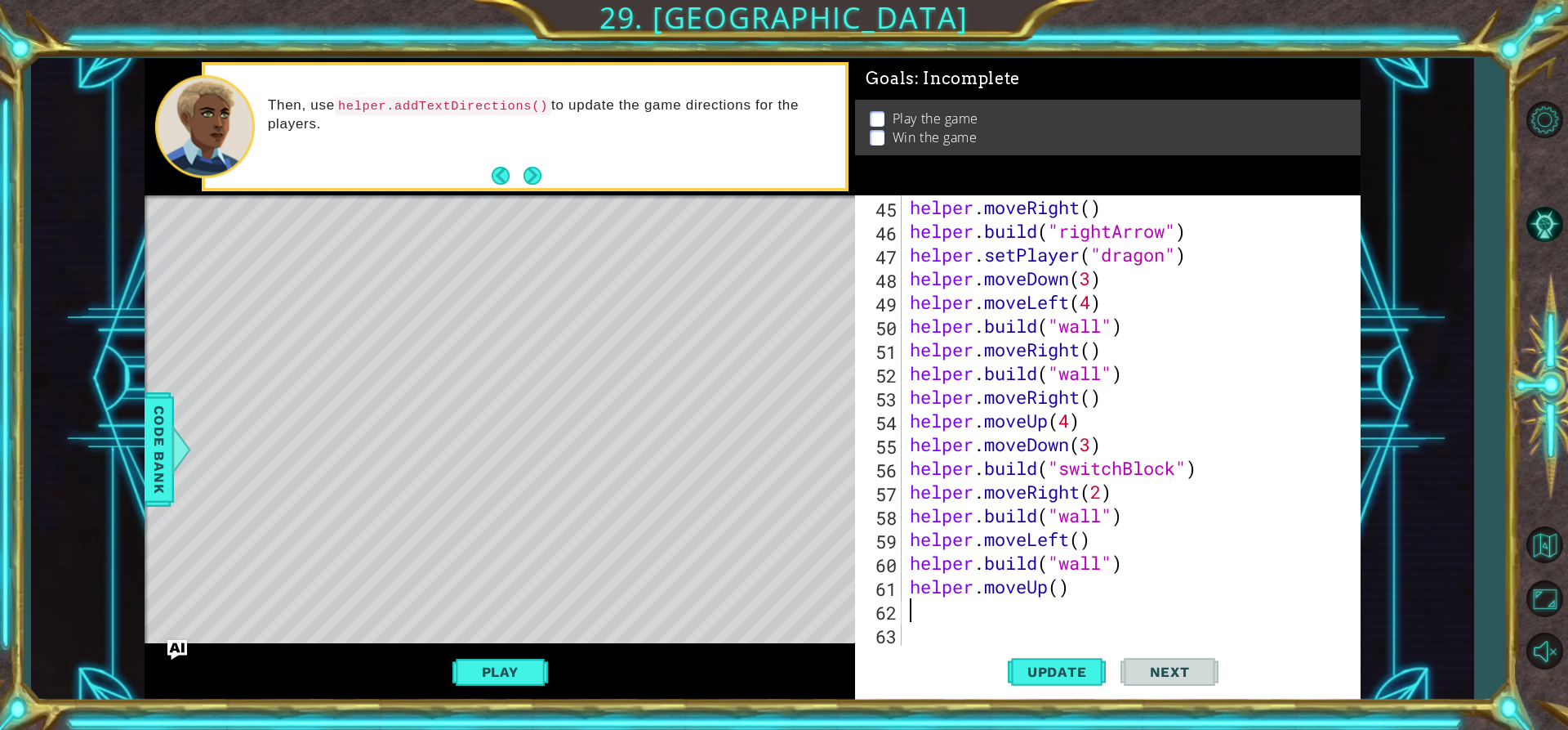
scroll to position [1042, 0]
type textarea "h"
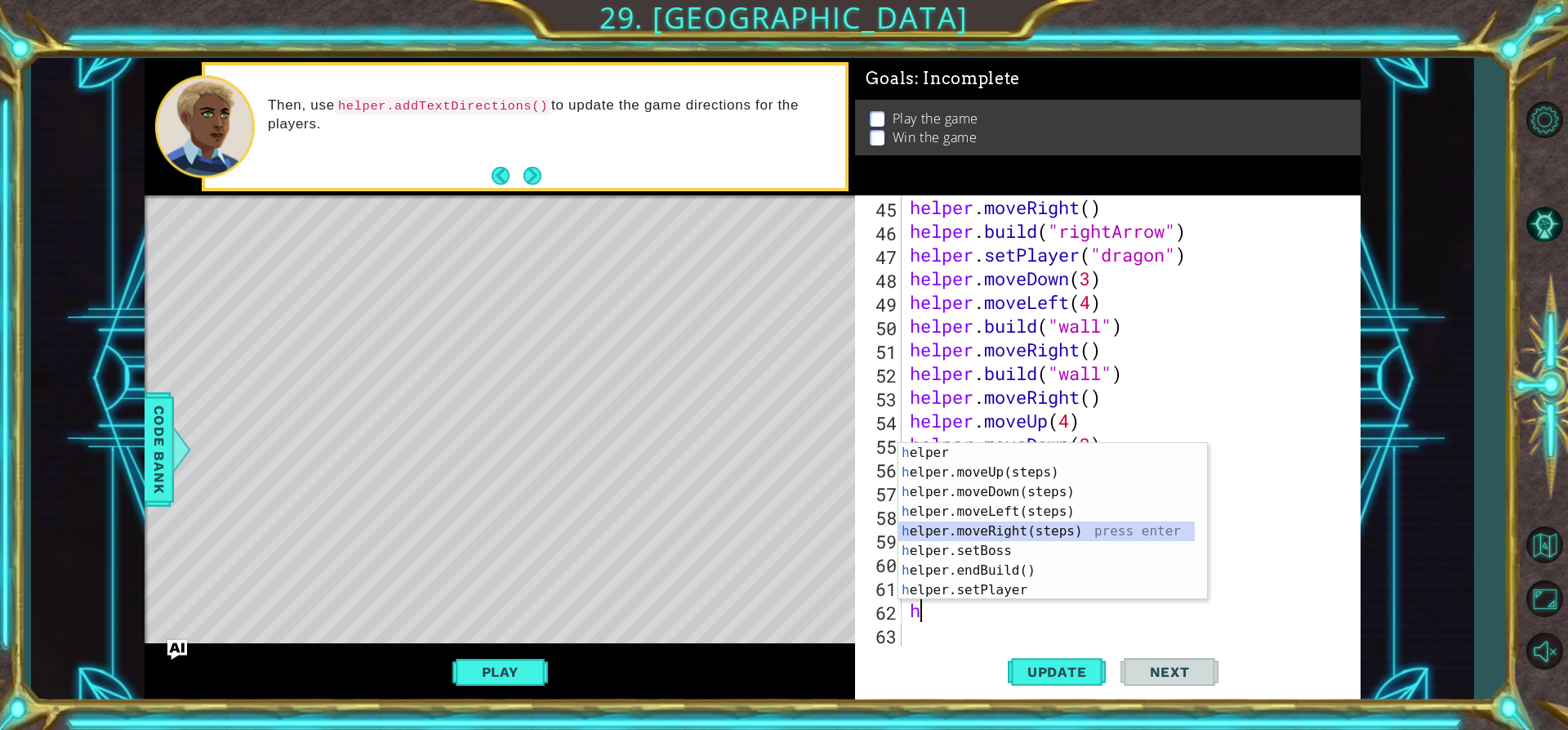
click at [1002, 523] on div "h elper press enter h elper.moveUp(steps) press enter h elper.moveDown(steps) p…" at bounding box center [1047, 541] width 297 height 196
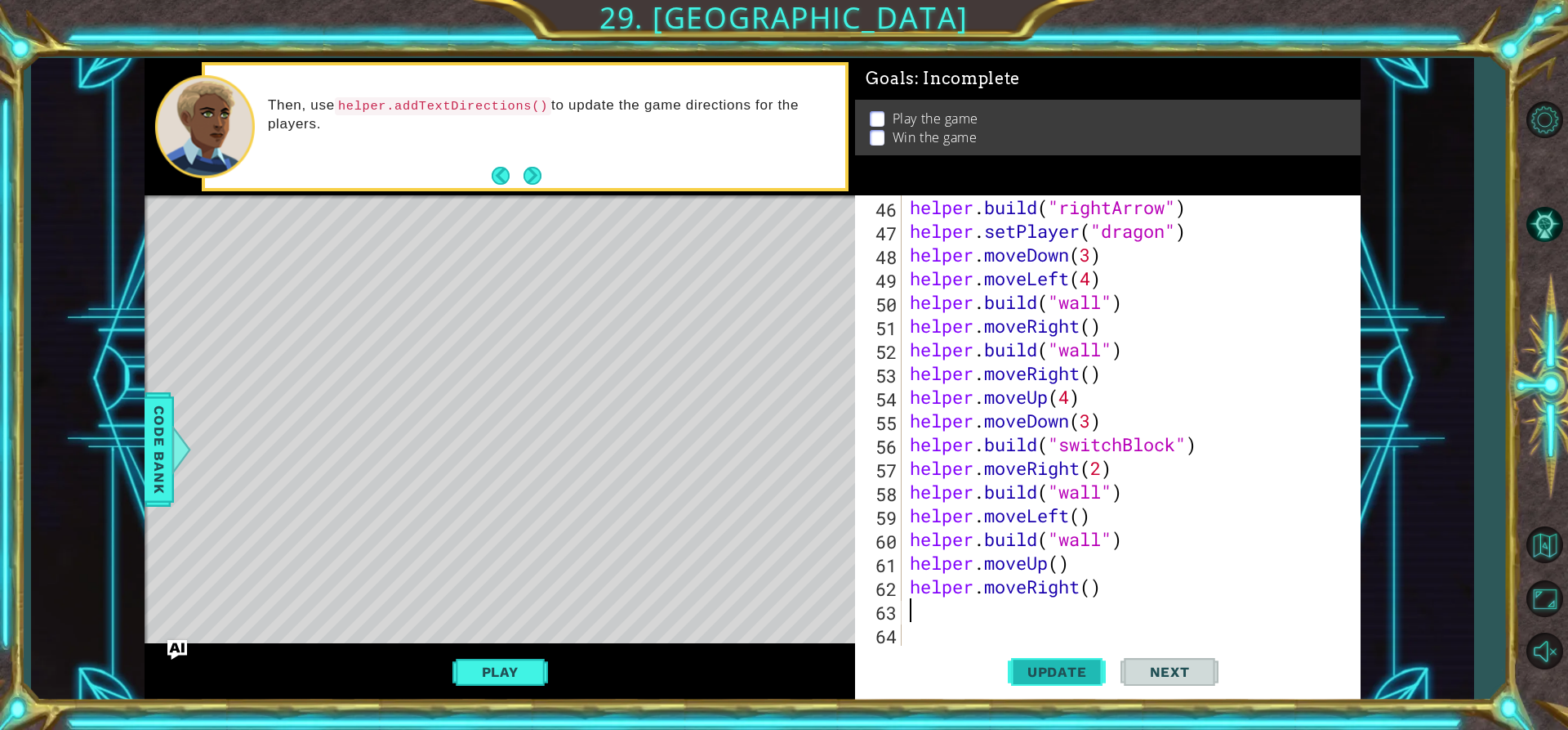
scroll to position [1066, 0]
click at [1052, 680] on span "Update" at bounding box center [1057, 672] width 92 height 16
click at [950, 606] on div "helper . build ( "rightArrow" ) helper . setPlayer ( "dragon" ) helper . moveDo…" at bounding box center [1129, 444] width 445 height 498
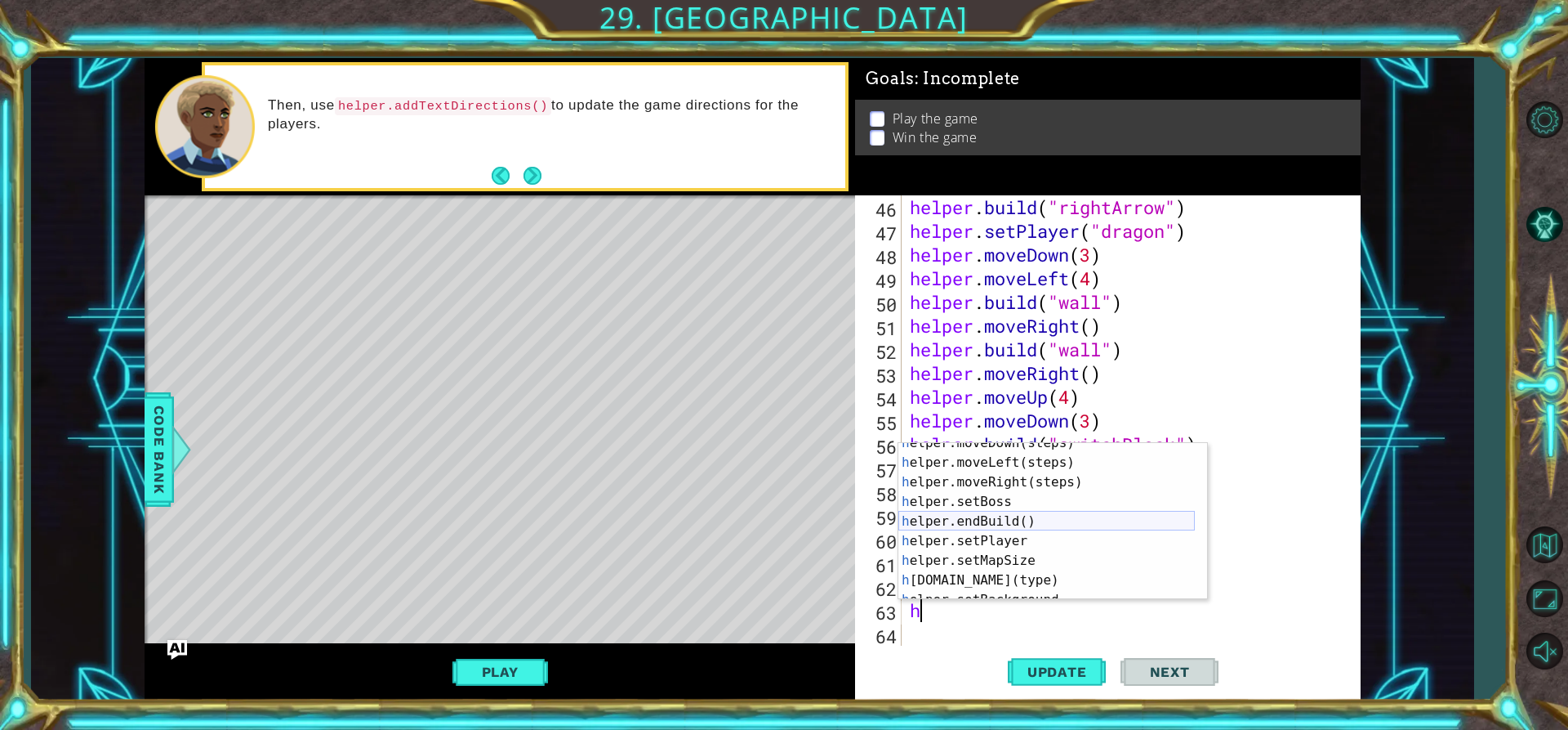
scroll to position [49, 0]
click at [982, 581] on div "h elper.moveDown(steps) press enter h elper.moveLeft(steps) press enter h elper…" at bounding box center [1047, 531] width 297 height 196
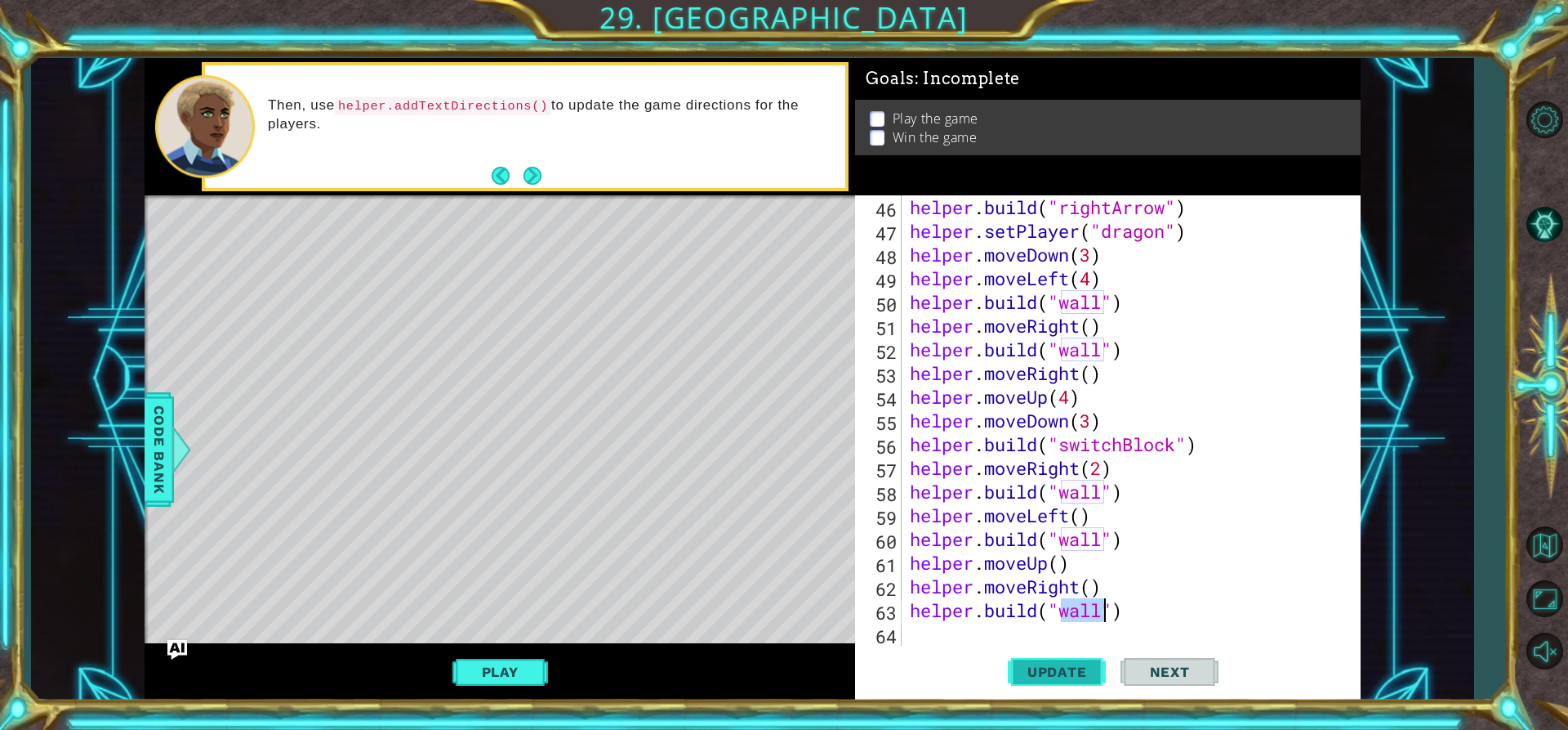
type textarea "[DOMAIN_NAME]("wall")"
click at [1039, 664] on span "Update" at bounding box center [1057, 672] width 92 height 16
drag, startPoint x: 919, startPoint y: 630, endPoint x: 920, endPoint y: 640, distance: 10.0
click at [920, 638] on div "helper . build ( "rightArrow" ) helper . setPlayer ( "dragon" ) helper . moveDo…" at bounding box center [1129, 444] width 445 height 498
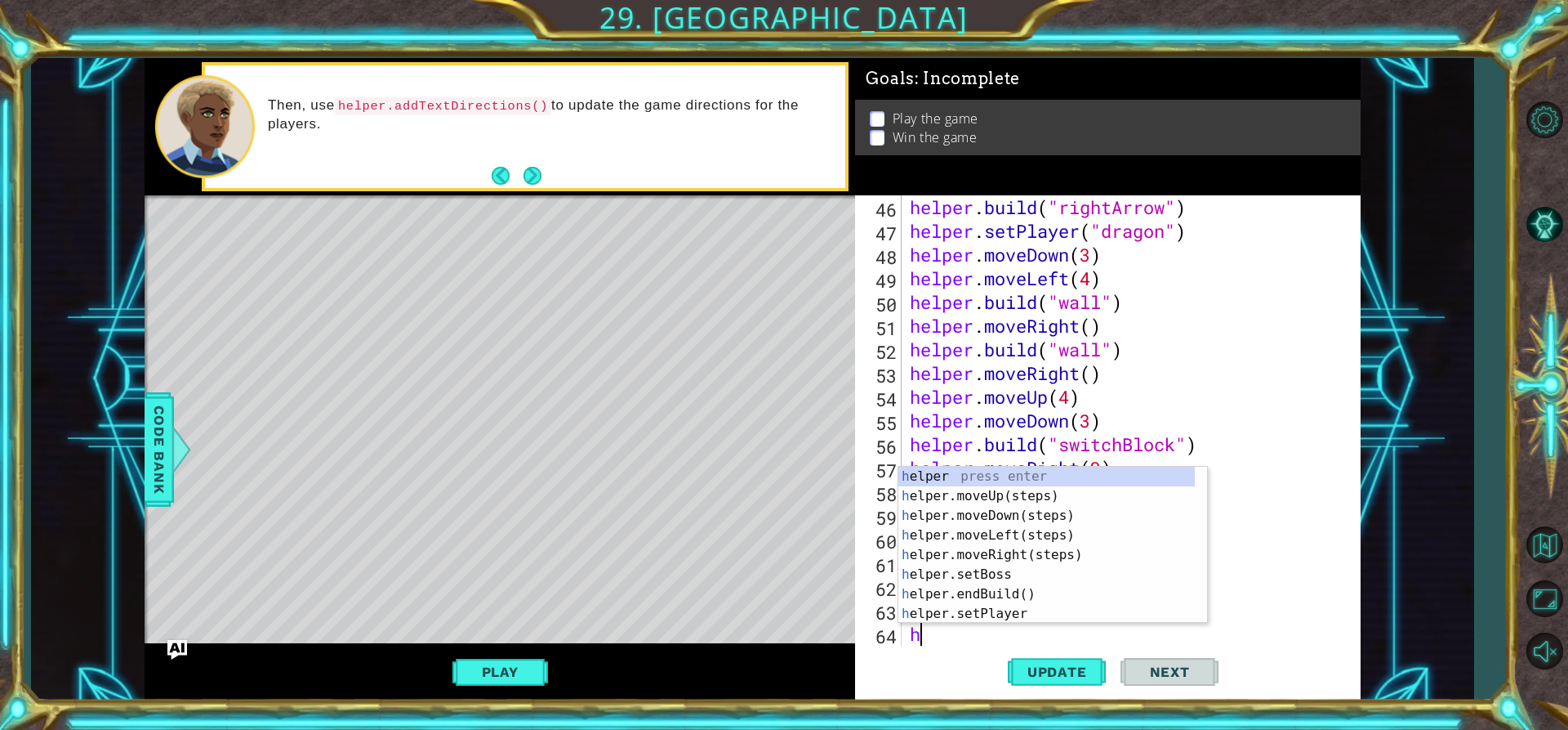
click at [1021, 514] on div "h elper press enter h elper.moveUp(steps) press enter h elper.moveDown(steps) p…" at bounding box center [1047, 565] width 297 height 196
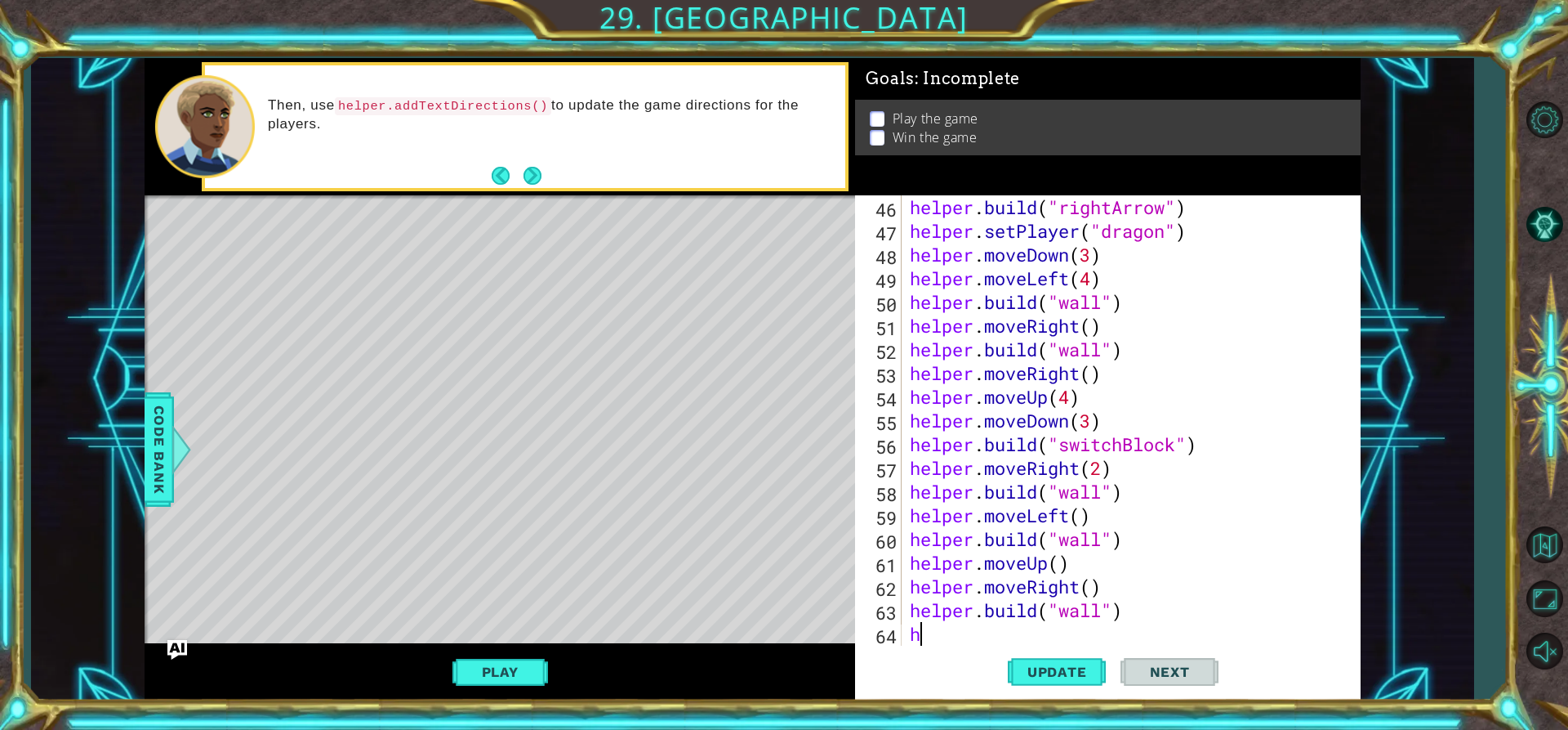
click at [1012, 513] on div "helper . build ( "rightArrow" ) helper . setPlayer ( "dragon" ) helper . moveDo…" at bounding box center [1129, 444] width 445 height 498
click at [949, 519] on div "helper . build ( "rightArrow" ) helper . setPlayer ( "dragon" ) helper . moveDo…" at bounding box center [1129, 444] width 445 height 498
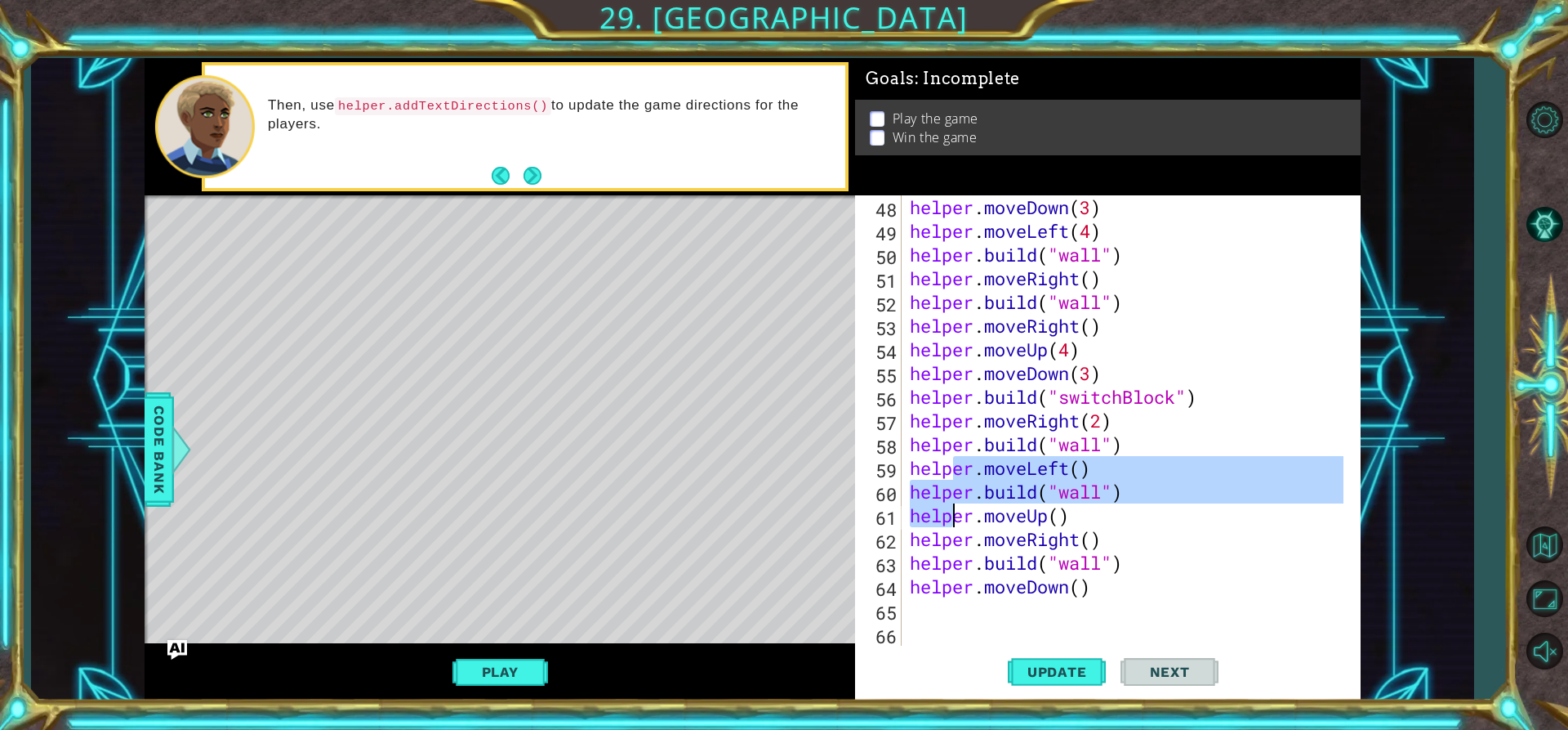
scroll to position [1113, 0]
click at [1197, 547] on div "helper . moveDown ( 3 ) helper . moveLeft ( 4 ) helper . build ( "wall" ) helpe…" at bounding box center [1129, 444] width 445 height 498
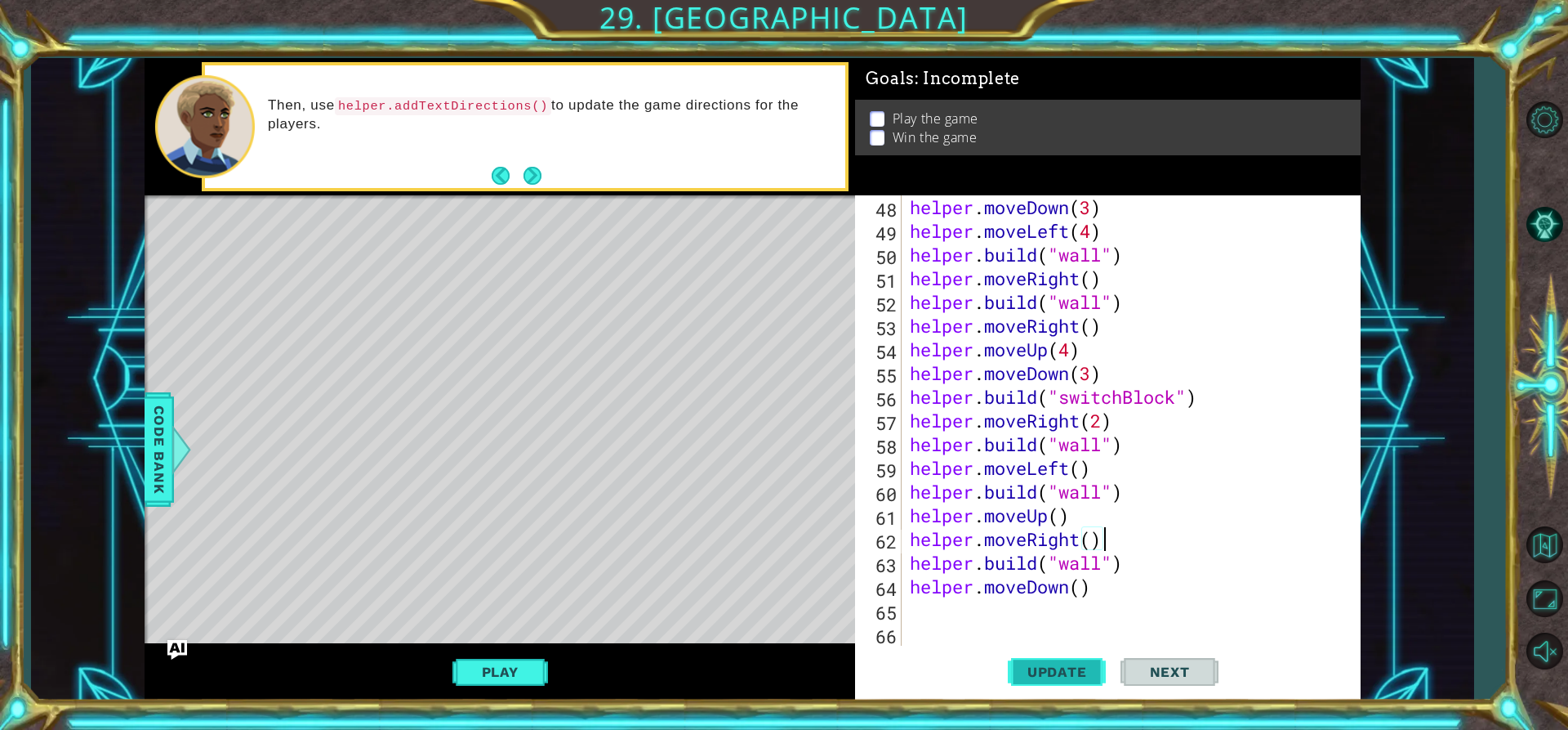
type textarea "helper.moveRight()"
click at [1054, 661] on button "Update" at bounding box center [1057, 672] width 98 height 51
click at [998, 608] on div "helper . moveDown ( 3 ) helper . moveLeft ( 4 ) helper . build ( "wall" ) helpe…" at bounding box center [1129, 444] width 445 height 498
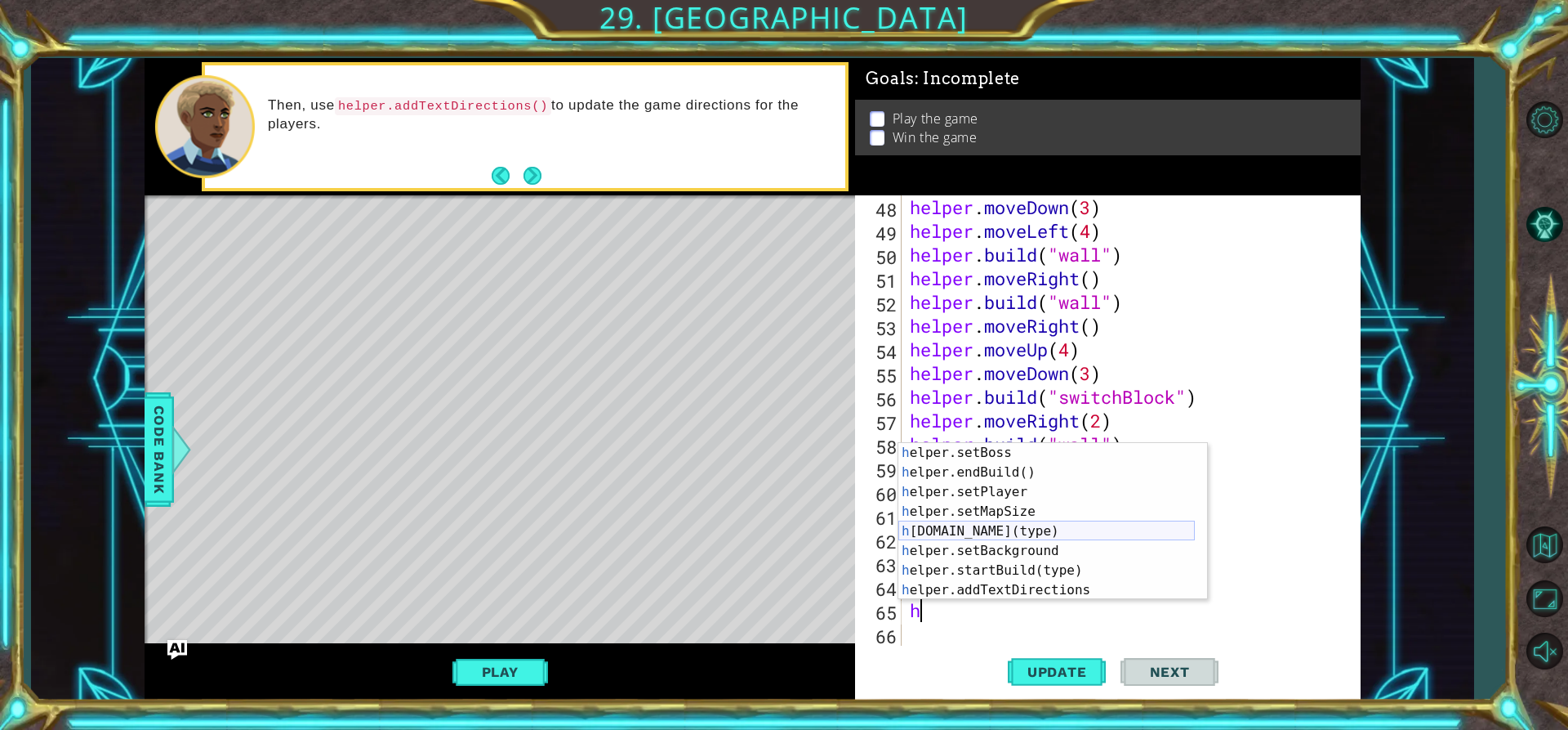
scroll to position [98, 0]
click at [979, 534] on div "h elper.setBoss press enter h elper.endBuild() press enter h elper.setPlayer pr…" at bounding box center [1047, 541] width 297 height 196
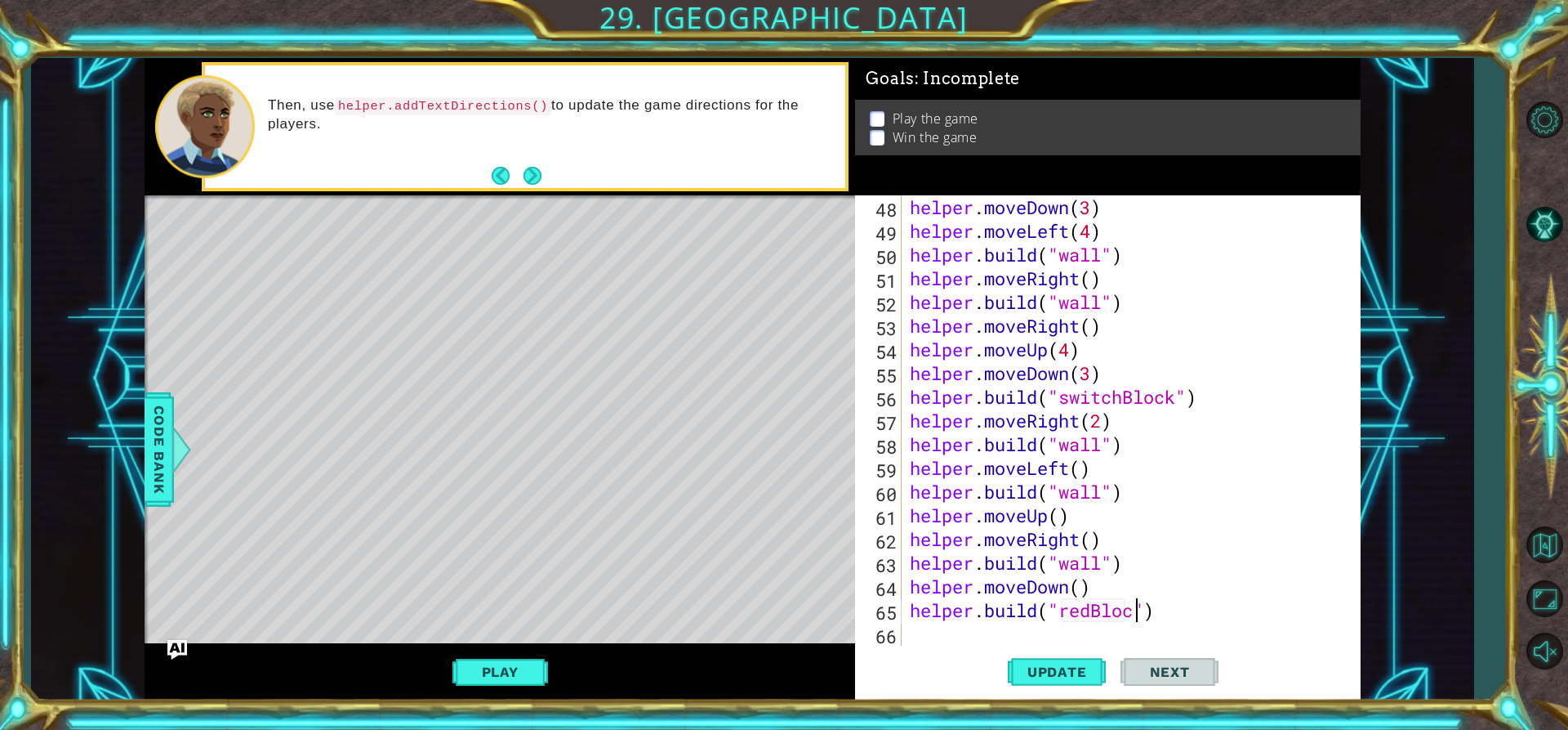
scroll to position [0, 11]
type textarea "[DOMAIN_NAME]("redBlock")"
click at [1092, 665] on span "Update" at bounding box center [1057, 672] width 92 height 16
click at [943, 640] on div "helper . moveDown ( 3 ) helper . moveLeft ( 4 ) helper . build ( "wall" ) helpe…" at bounding box center [1129, 444] width 445 height 498
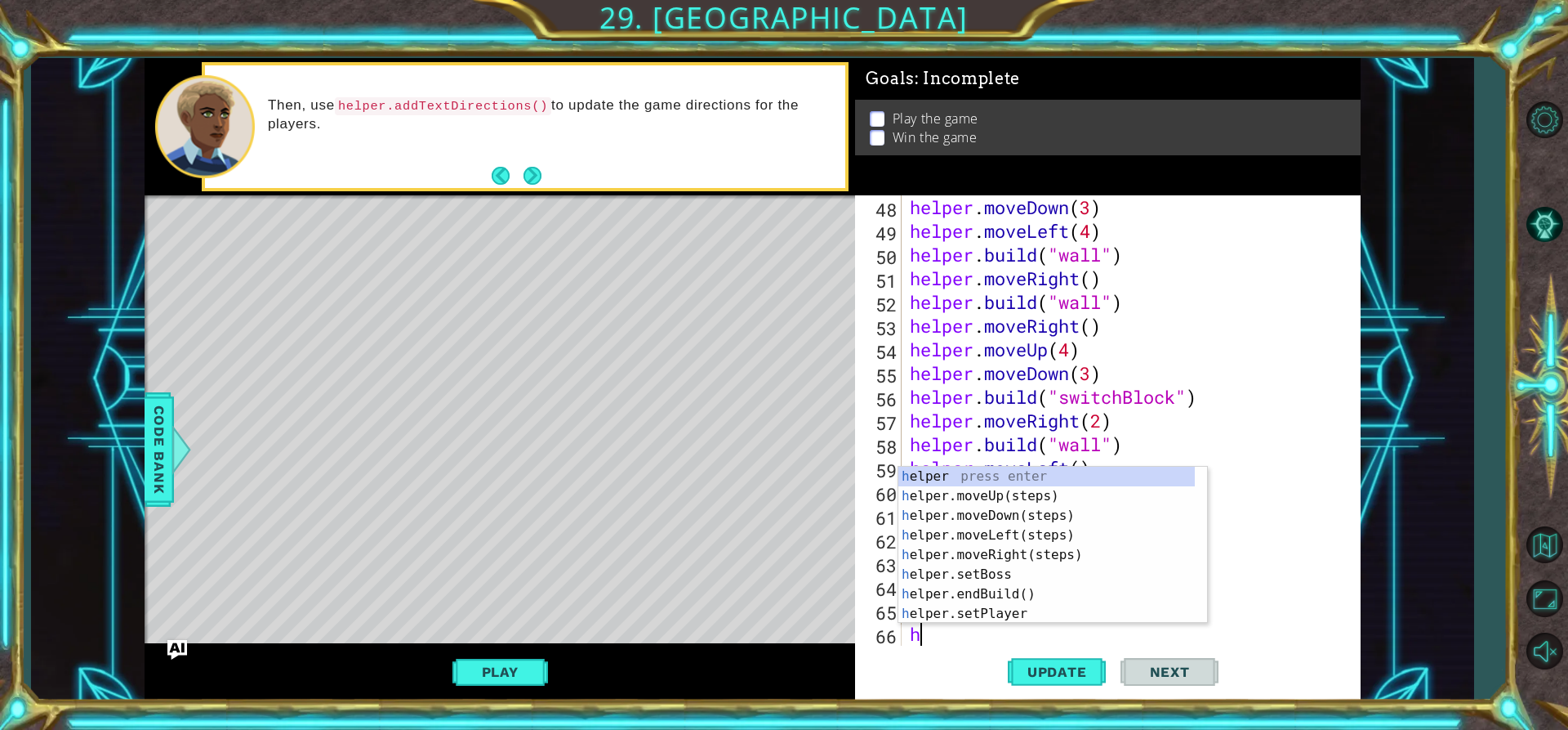
click at [1002, 530] on div "h elper press enter h elper.moveUp(steps) press enter h elper.moveDown(steps) p…" at bounding box center [1053, 565] width 309 height 196
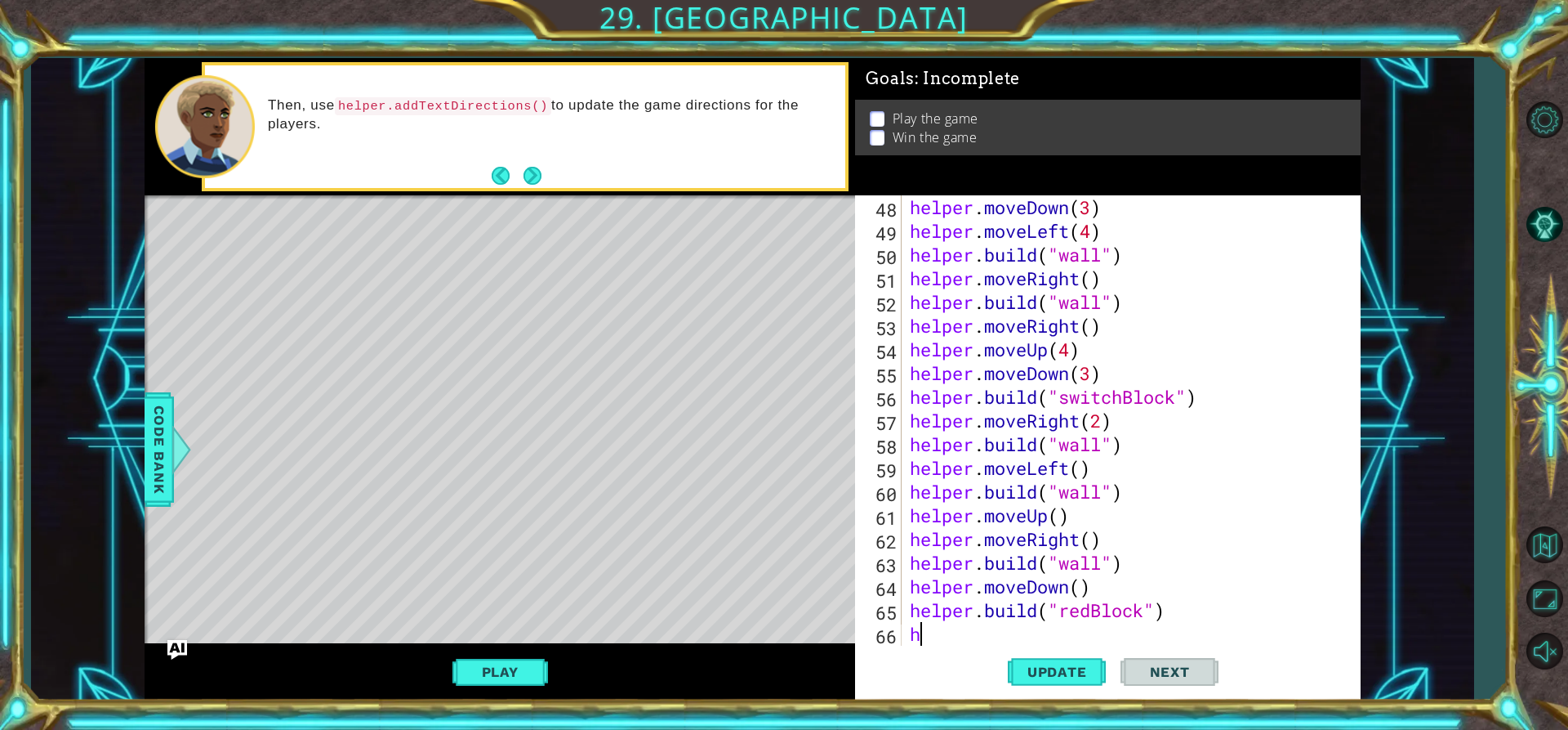
click at [940, 532] on div "helper . moveDown ( 3 ) helper . moveLeft ( 4 ) helper . build ( "wall" ) helpe…" at bounding box center [1129, 444] width 445 height 498
type textarea "helper.moveRight()"
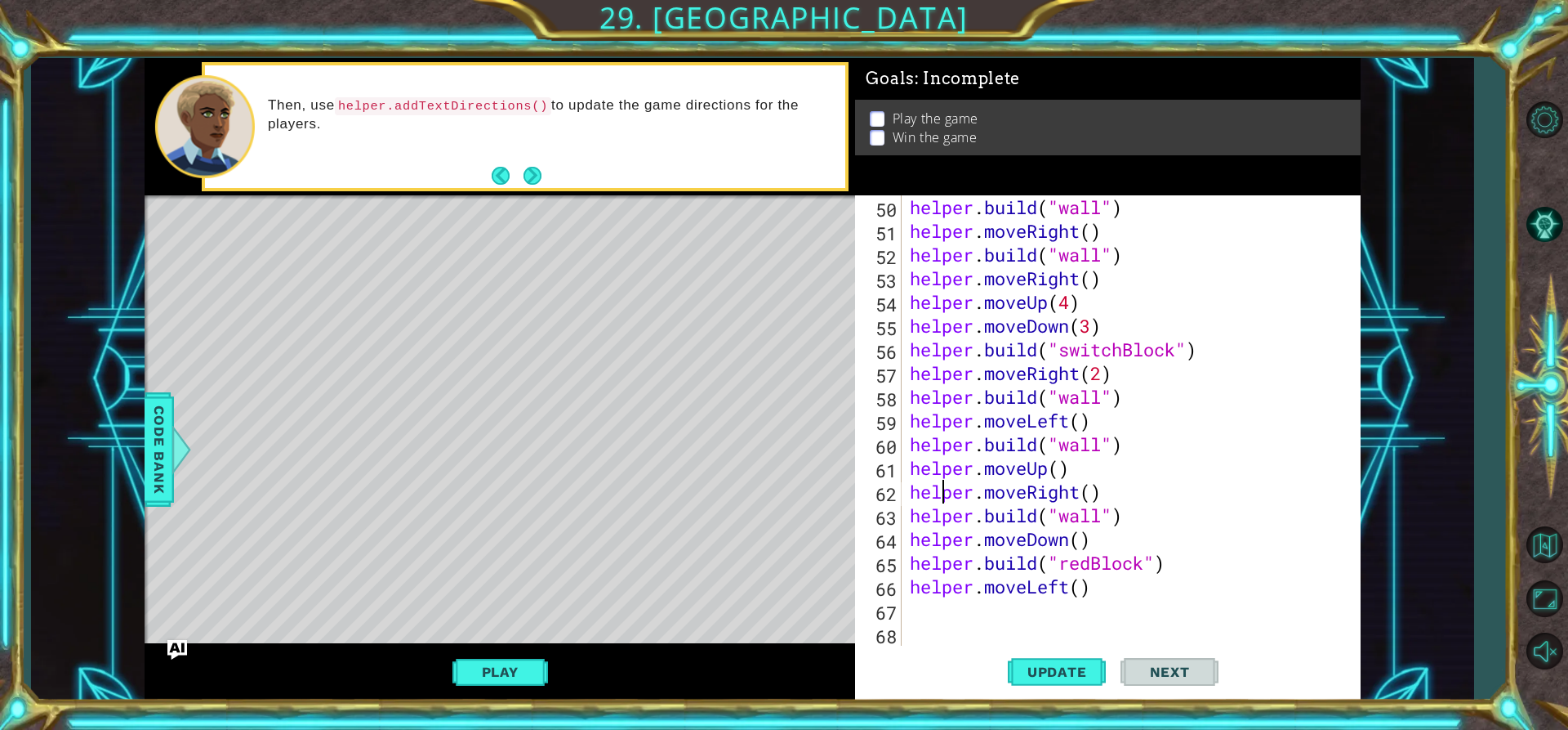
scroll to position [1161, 0]
click at [940, 603] on div "helper . build ( "wall" ) helper . moveRight ( ) helper . build ( "wall" ) help…" at bounding box center [1129, 444] width 445 height 498
type textarea "h"
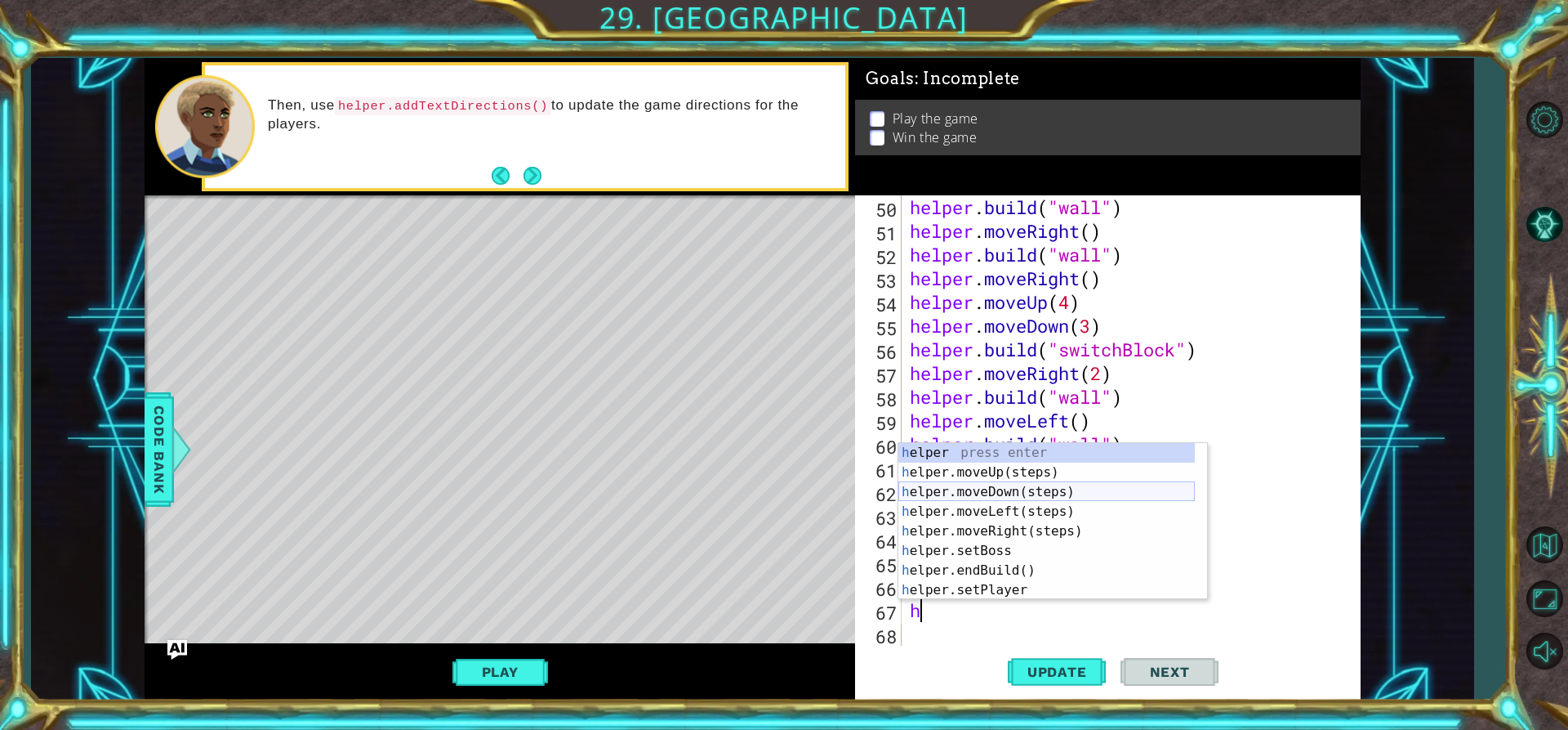
click at [981, 487] on div "h elper press enter h elper.moveUp(steps) press enter h elper.moveDown(steps) p…" at bounding box center [1047, 541] width 297 height 196
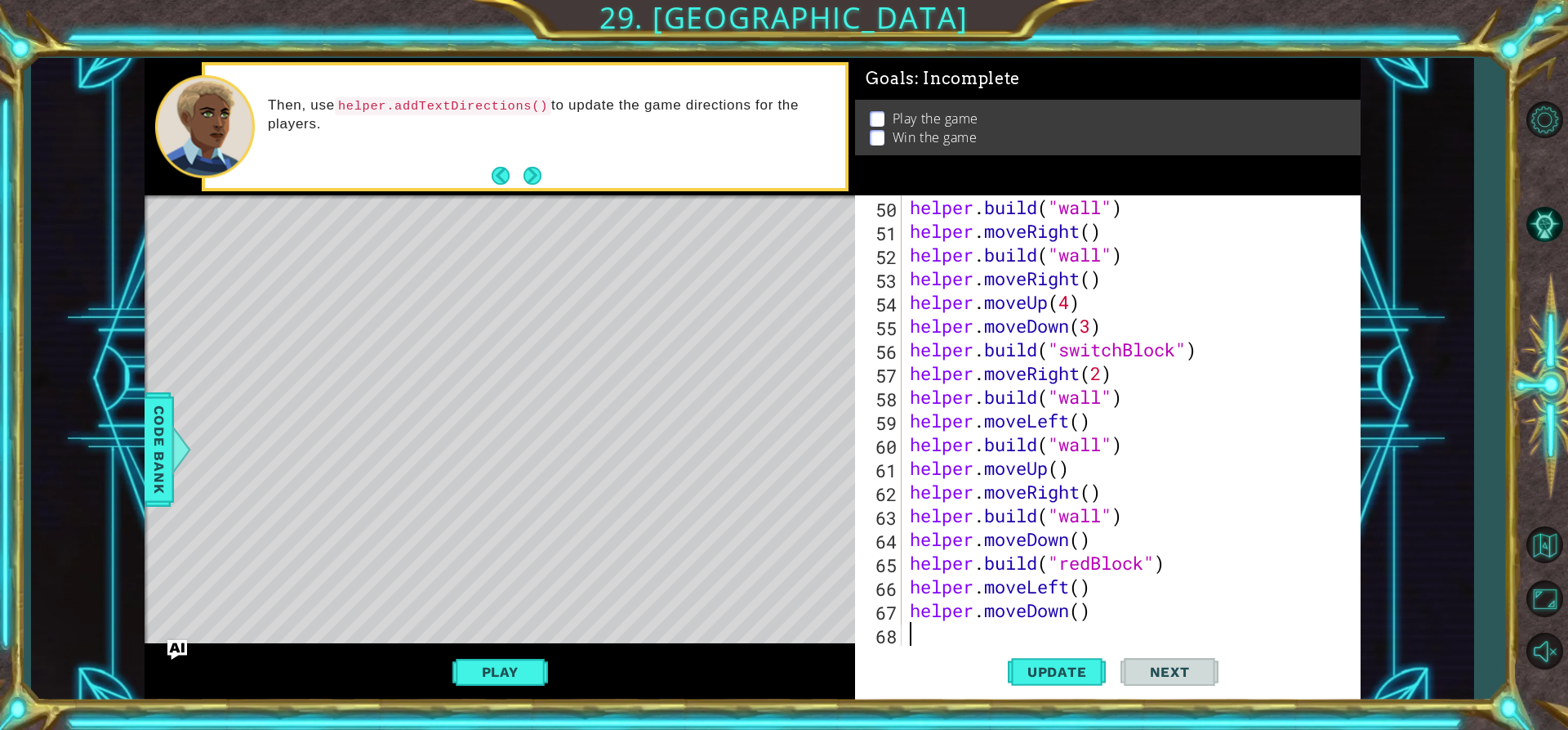
scroll to position [1185, 0]
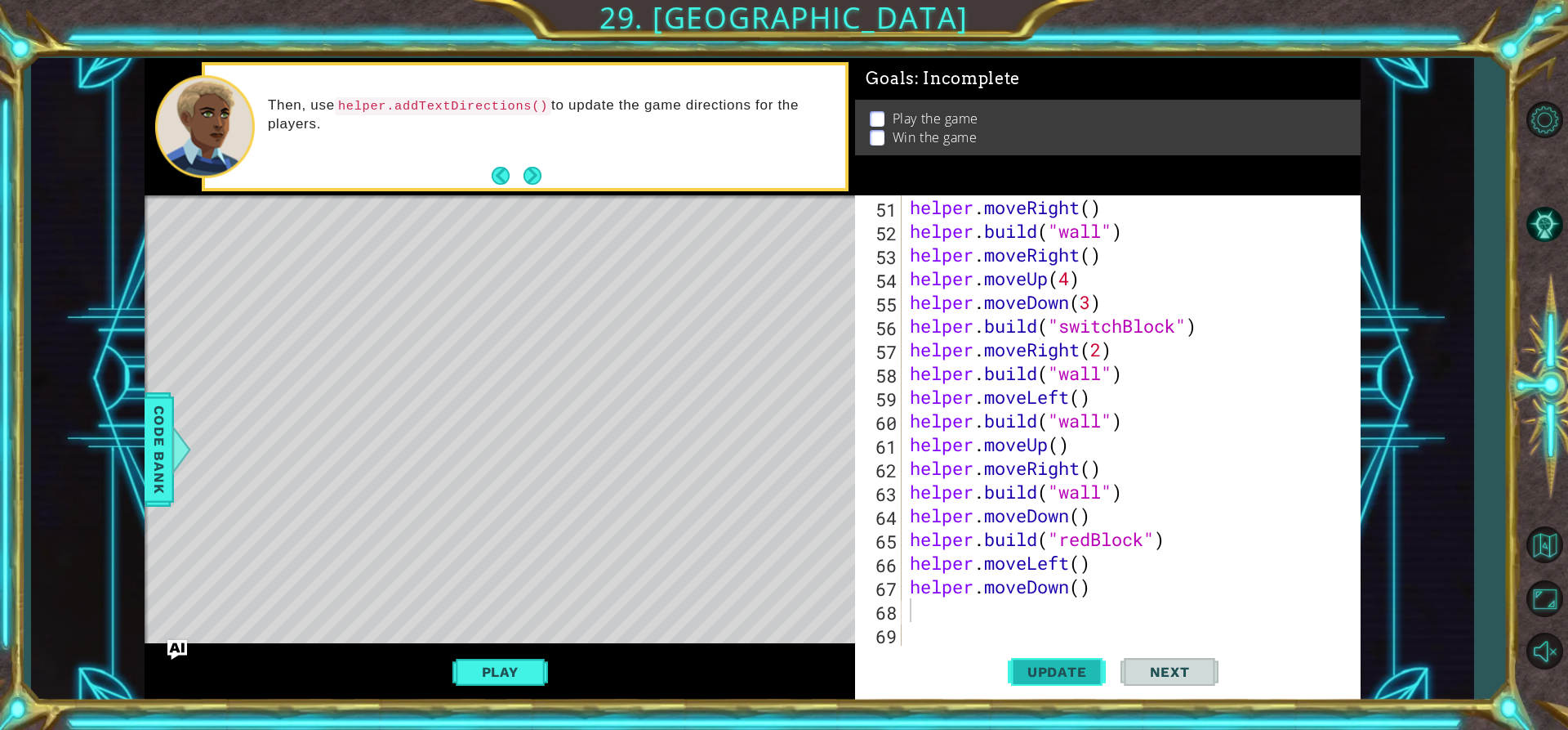
click at [1025, 664] on span "Update" at bounding box center [1057, 672] width 92 height 16
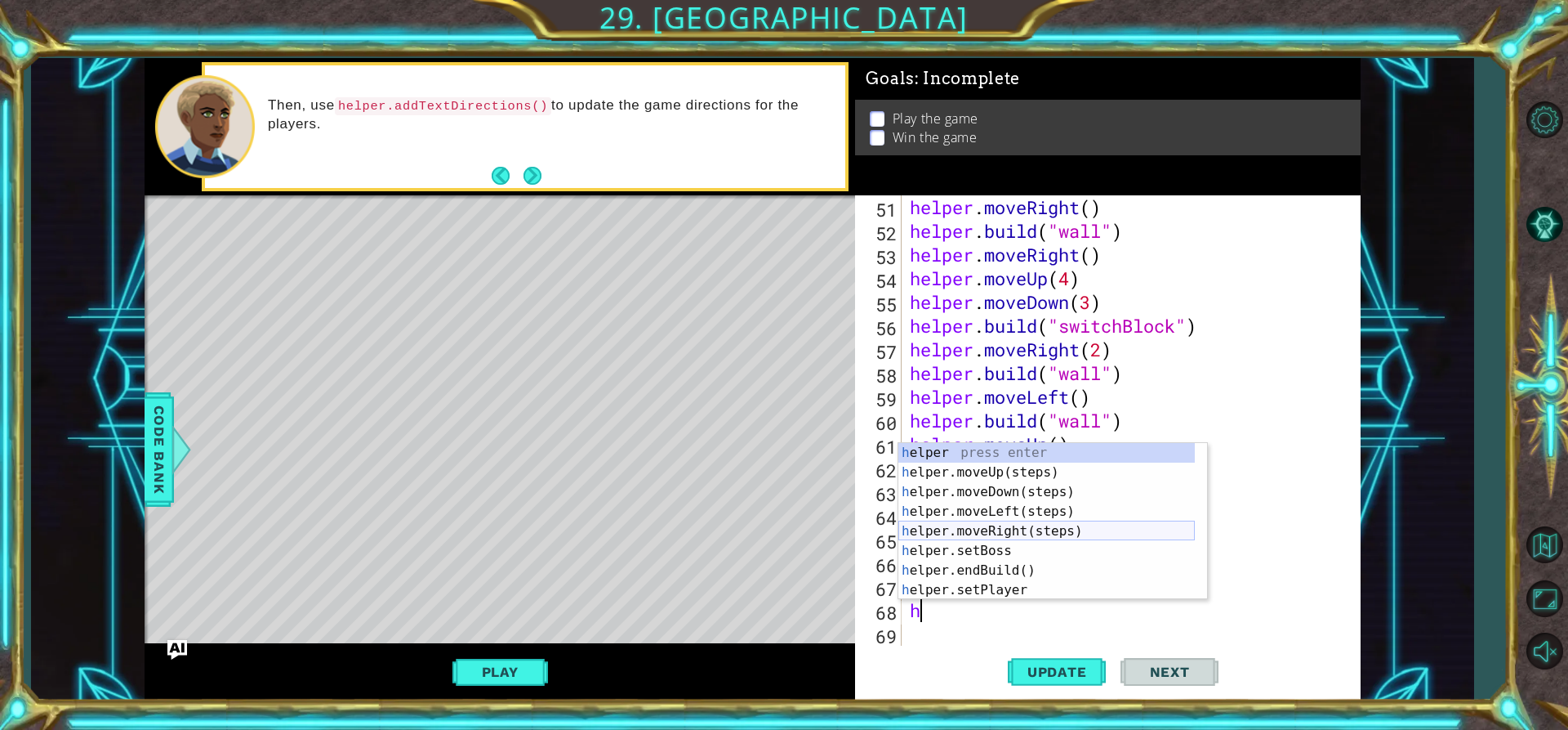
scroll to position [98, 0]
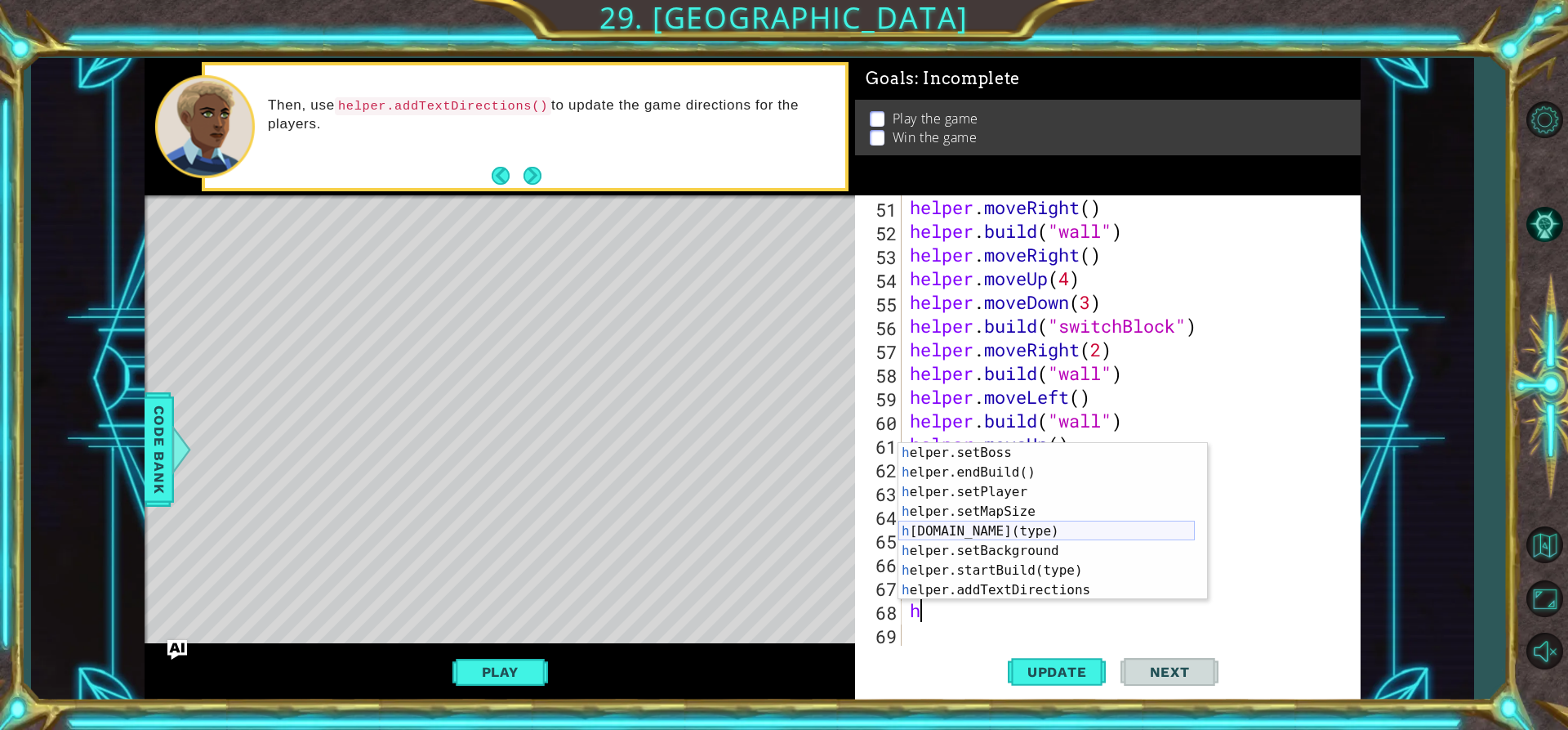
click at [990, 530] on div "h elper.setBoss press enter h elper.endBuild() press enter h elper.setPlayer pr…" at bounding box center [1047, 541] width 297 height 196
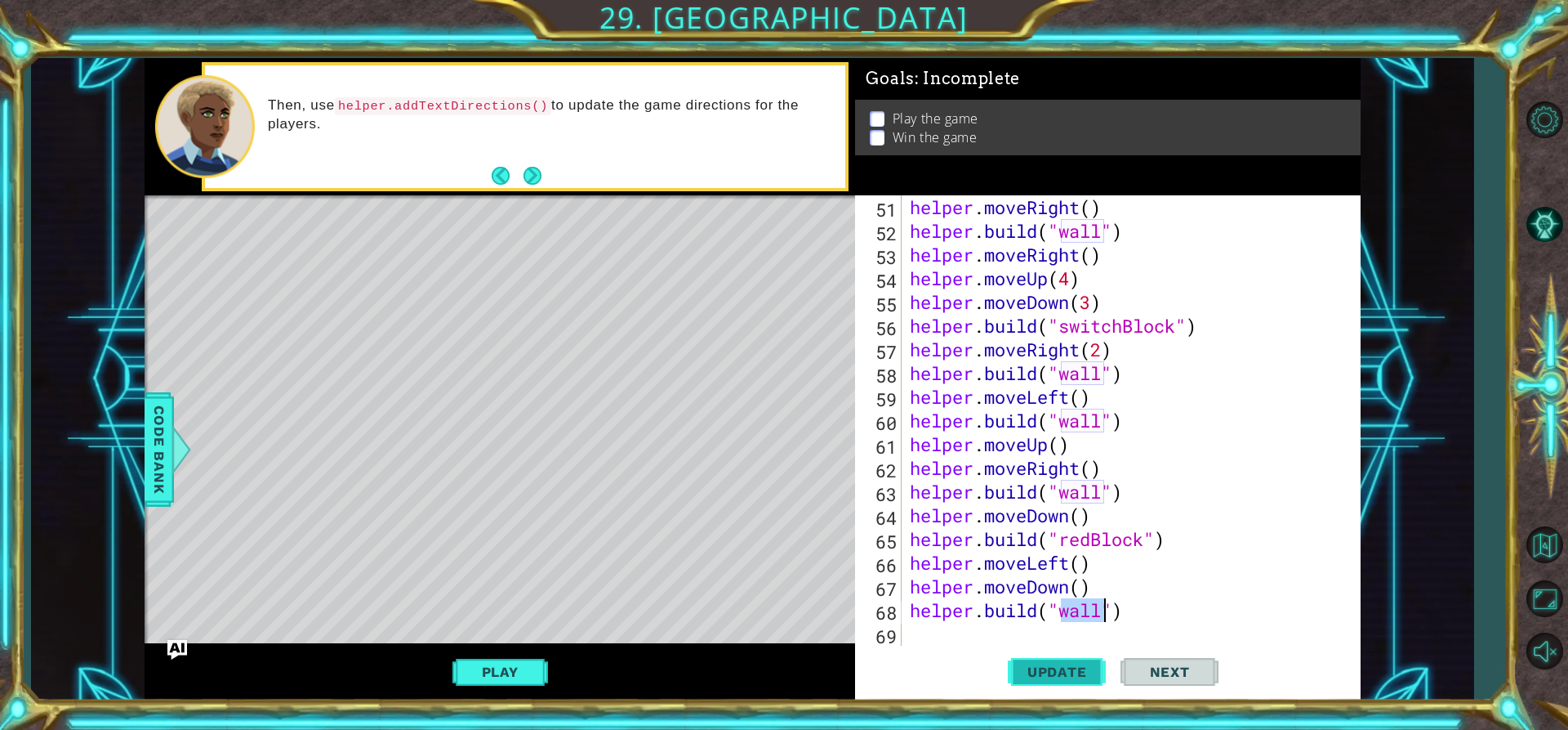
type textarea "[DOMAIN_NAME]("wall")"
click at [1043, 667] on span "Update" at bounding box center [1057, 672] width 92 height 16
click at [945, 627] on div "helper . moveRight ( ) helper . build ( "wall" ) helper . moveRight ( ) helper …" at bounding box center [1129, 444] width 445 height 498
type textarea "h"
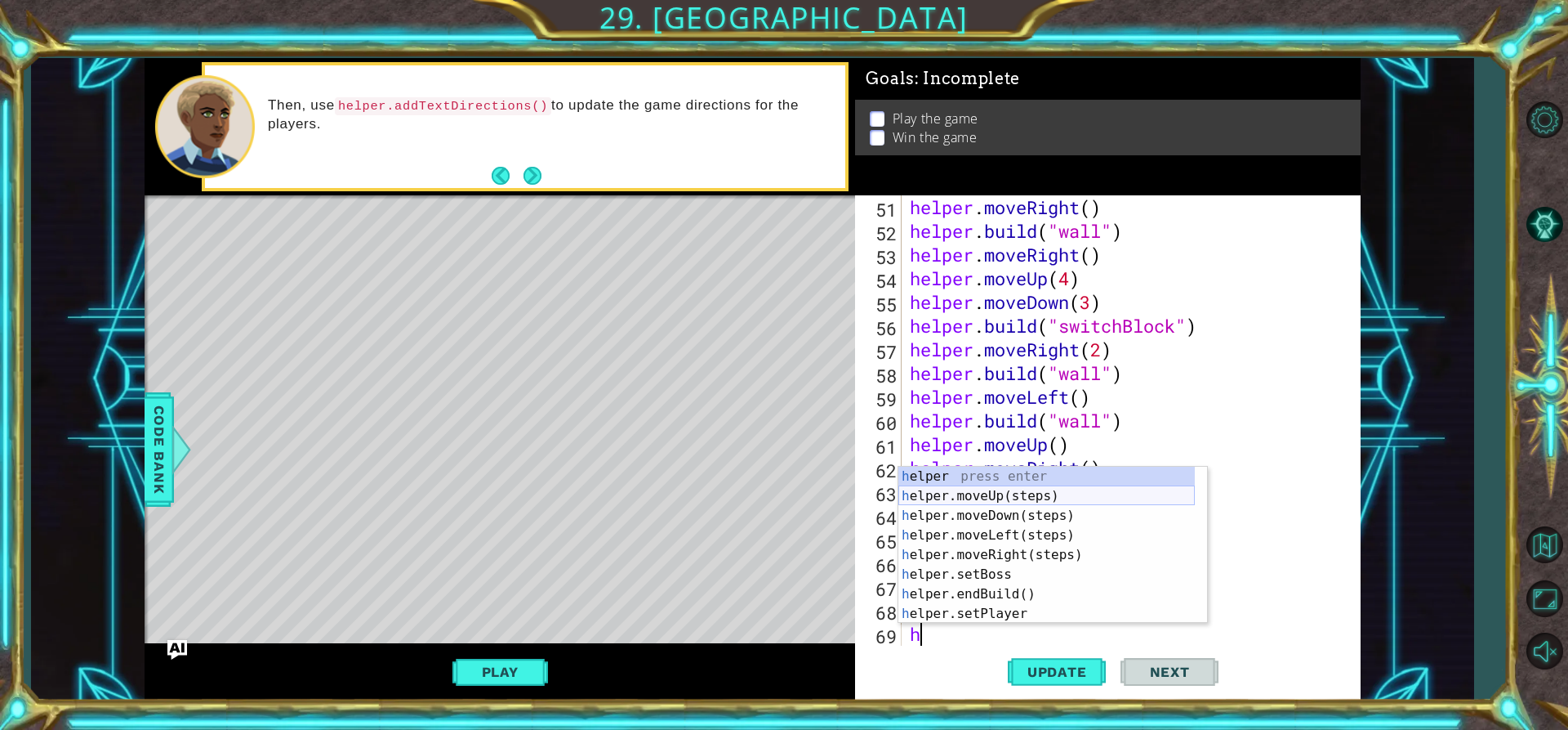
scroll to position [0, 0]
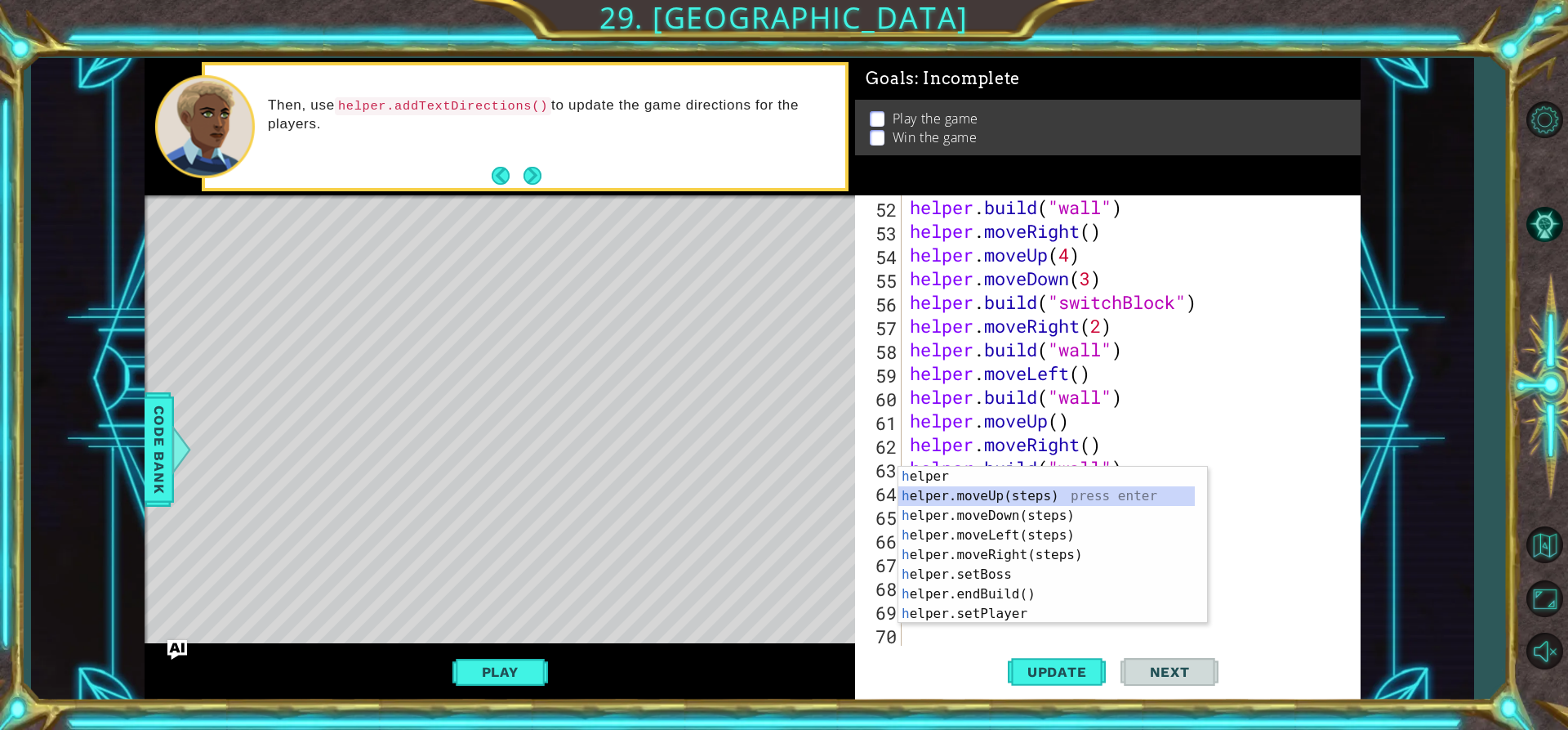
click at [988, 497] on div "h elper press enter h elper.moveUp(steps) press enter h elper.moveDown(steps) p…" at bounding box center [1047, 565] width 297 height 196
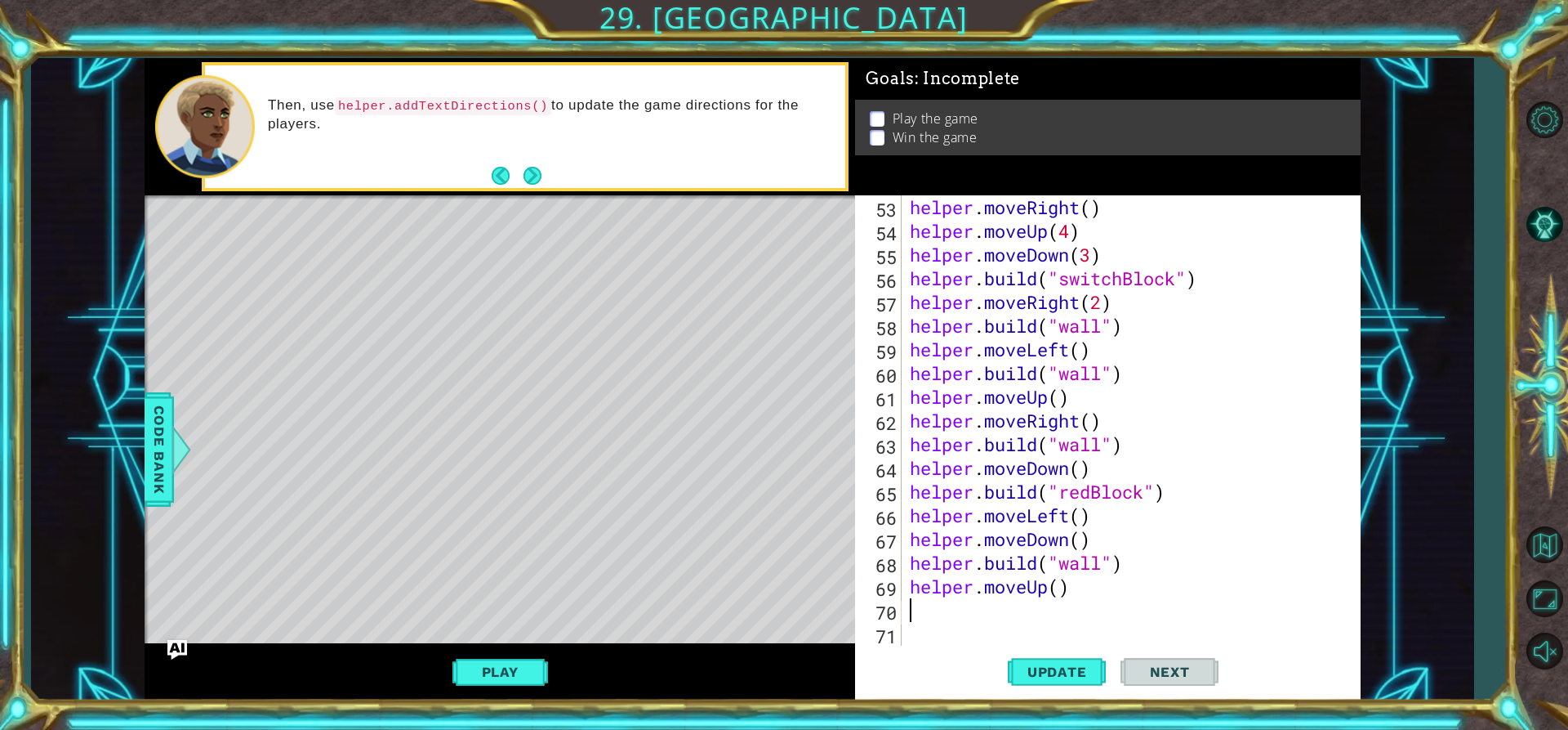
scroll to position [1232, 0]
type textarea "h"
click at [1060, 657] on button "Update" at bounding box center [1057, 672] width 98 height 51
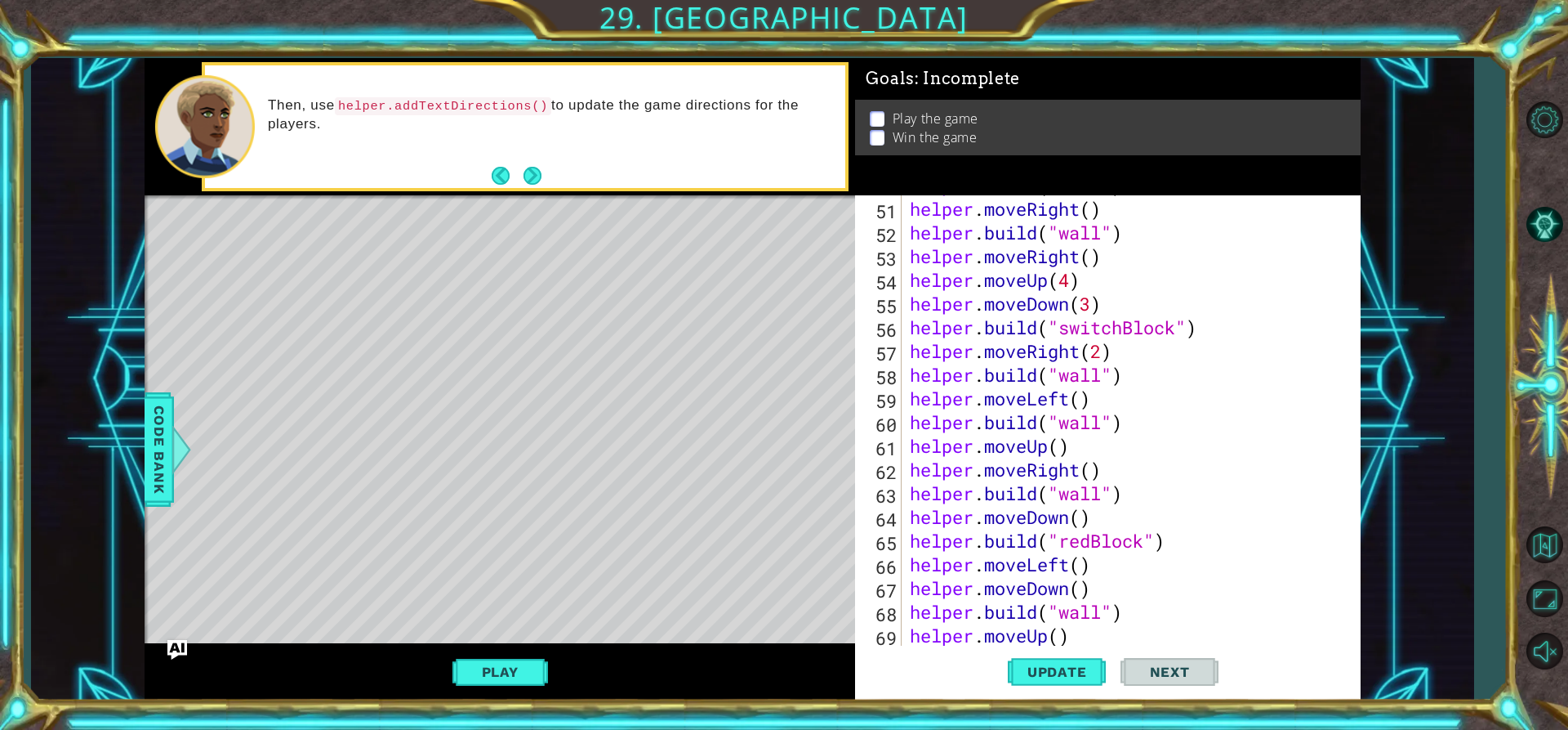
scroll to position [1183, 0]
click at [1124, 421] on div "helper . build ( "wall" ) helper . moveRight ( ) helper . build ( "wall" ) help…" at bounding box center [1129, 422] width 445 height 498
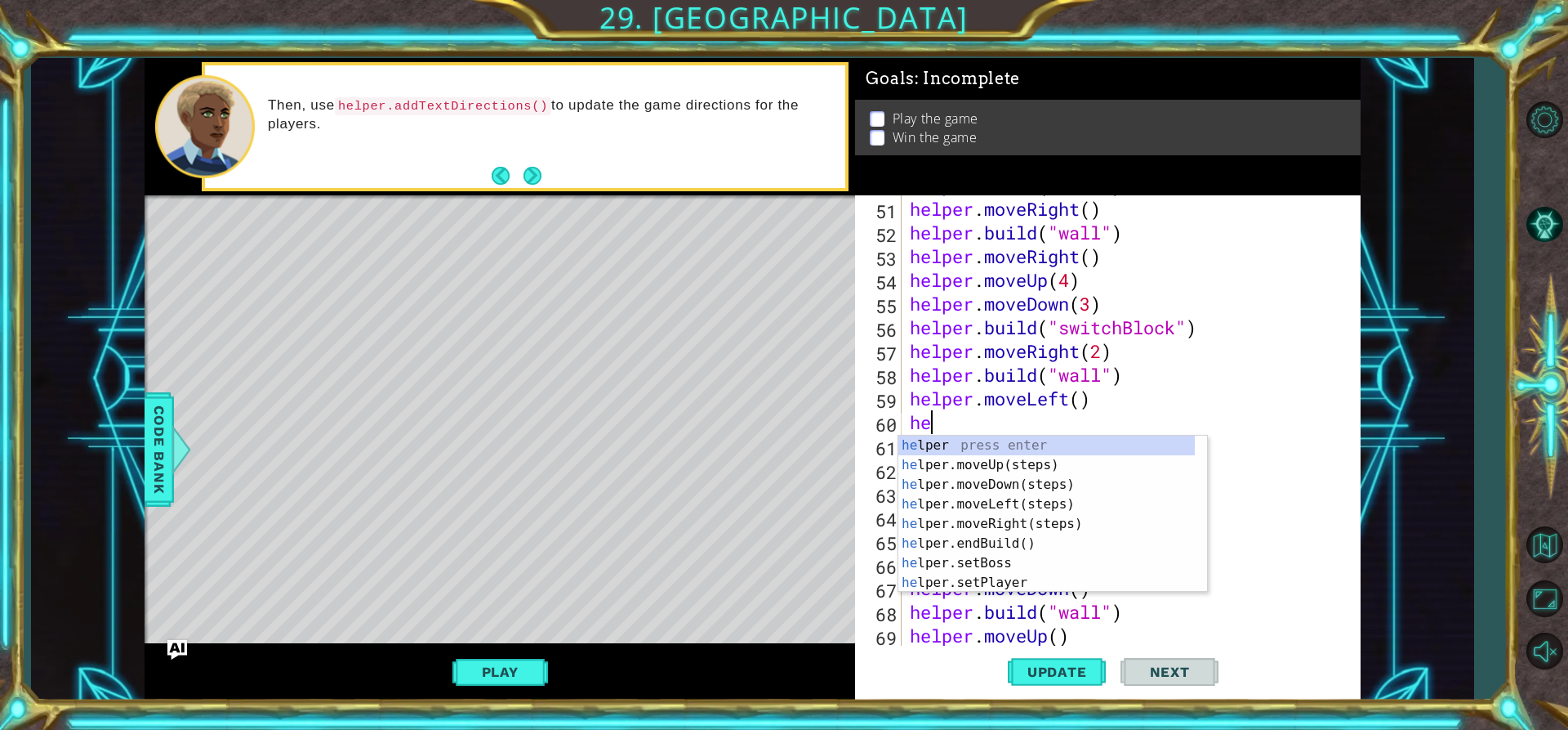
type textarea "h"
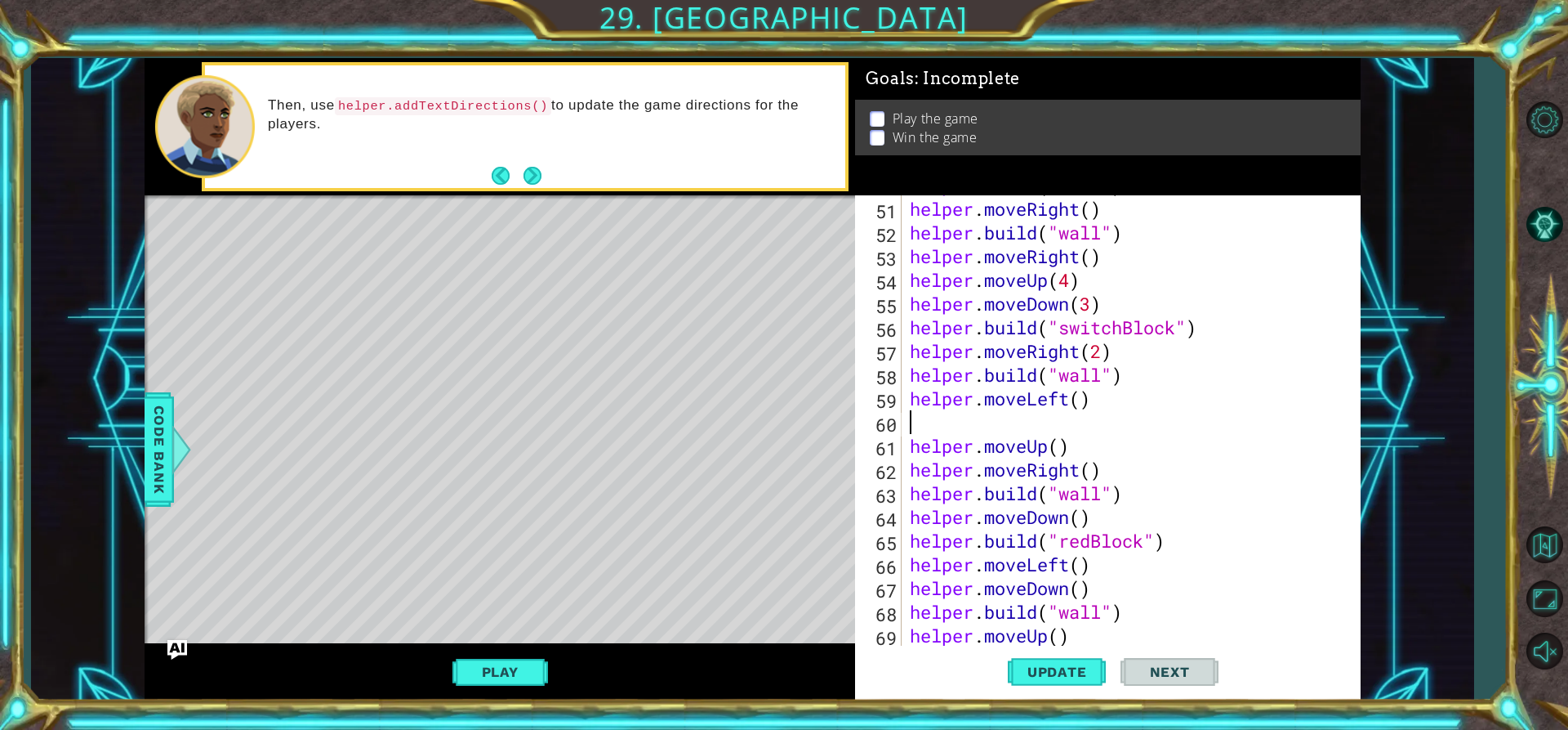
type textarea "helper.moveLeft()"
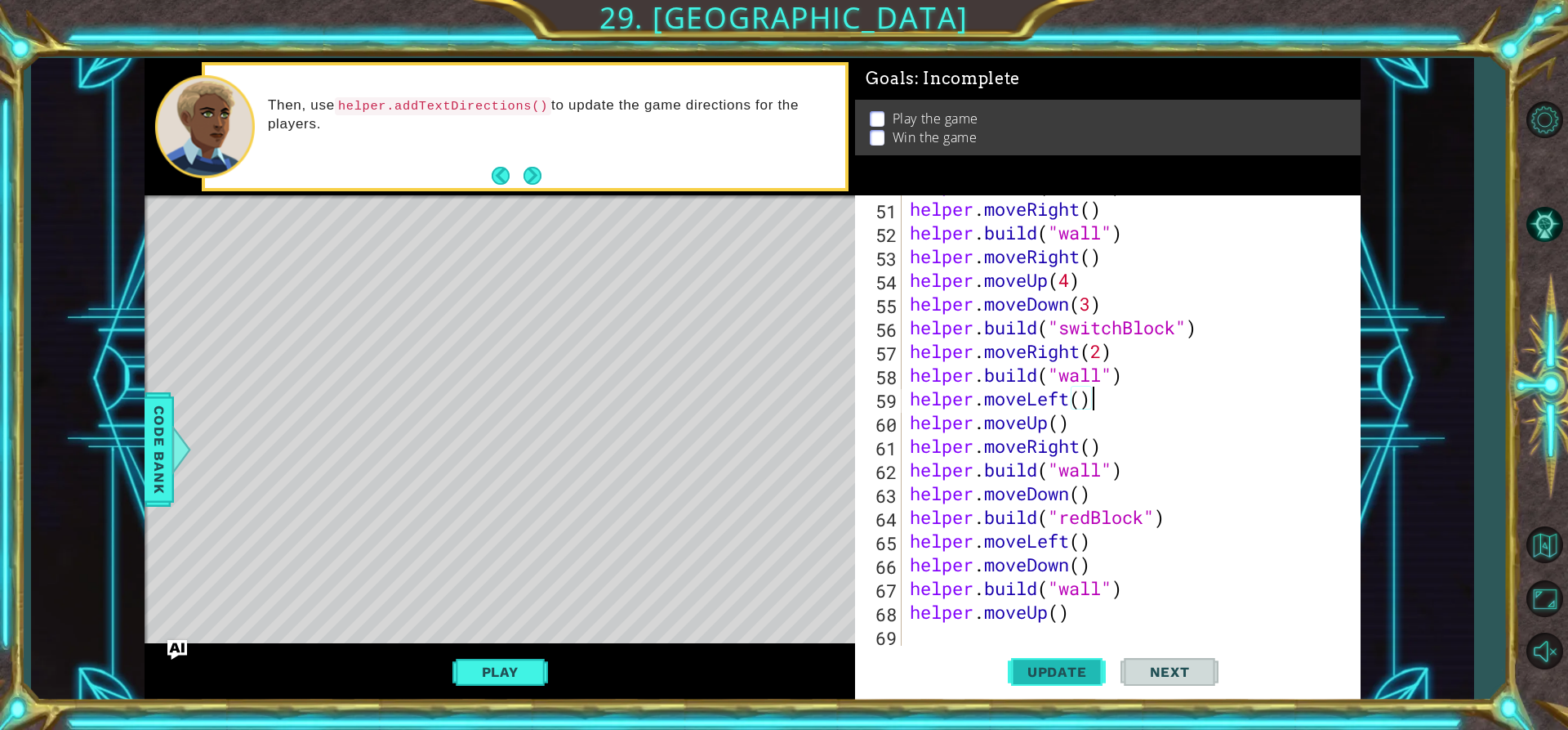
click at [1081, 691] on button "Update" at bounding box center [1057, 672] width 98 height 51
click at [951, 629] on div "helper . moveRight ( ) helper . build ( "wall" ) helper . moveRight ( ) helper …" at bounding box center [1129, 444] width 445 height 498
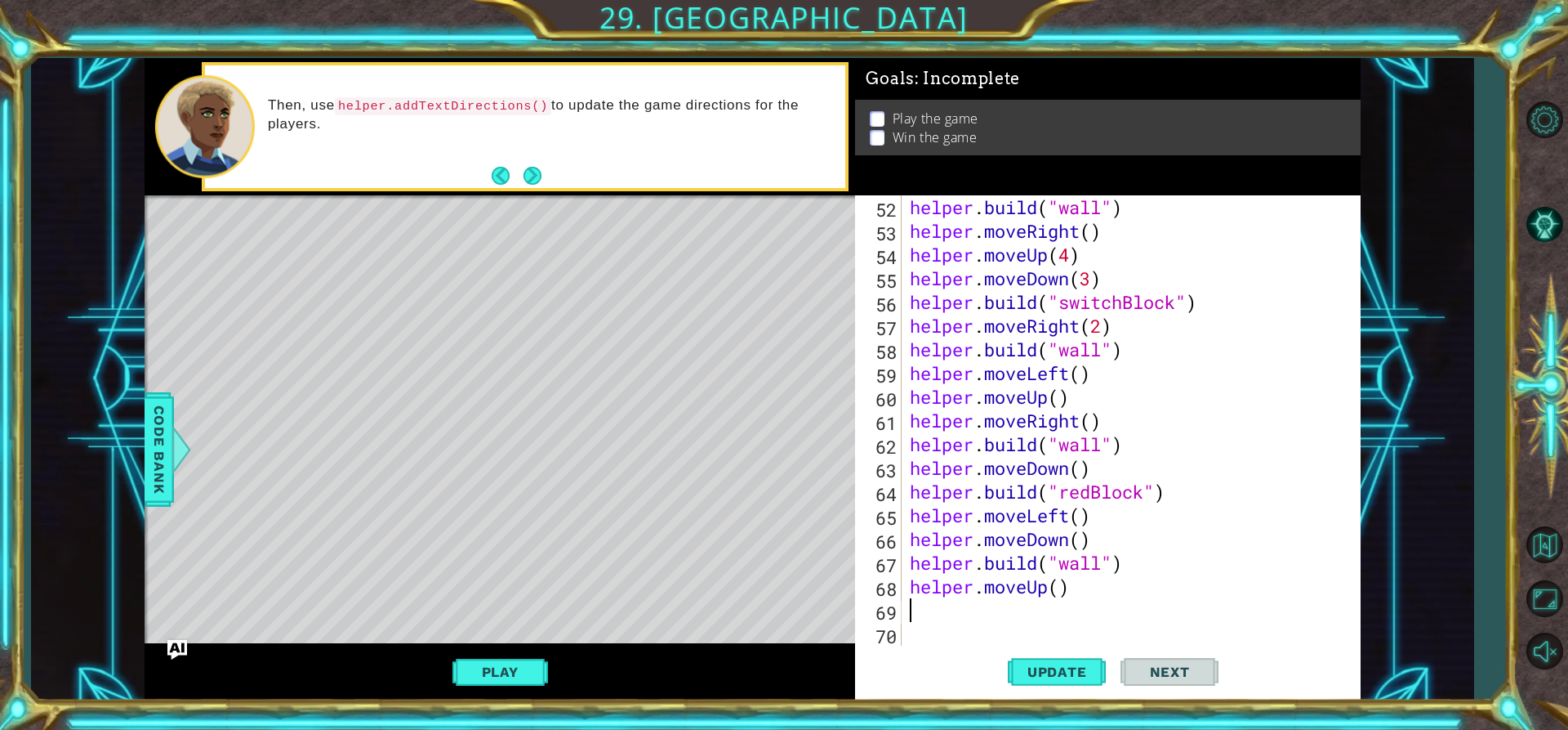
scroll to position [1208, 0]
type textarea "h"
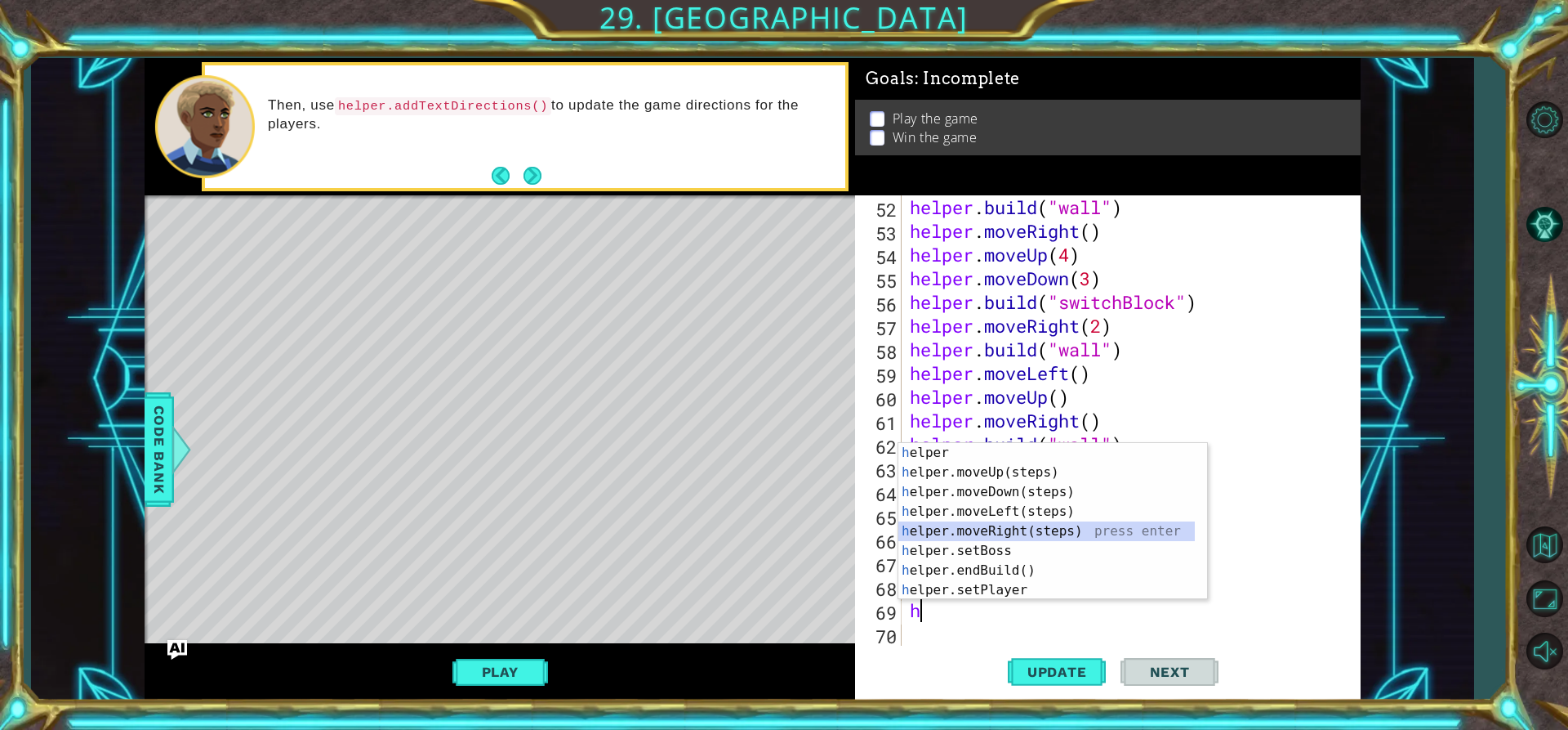
drag, startPoint x: 1014, startPoint y: 529, endPoint x: 702, endPoint y: 372, distance: 349.3
click at [1014, 527] on div "h elper press enter h elper.moveUp(steps) press enter h elper.moveDown(steps) p…" at bounding box center [1047, 541] width 297 height 196
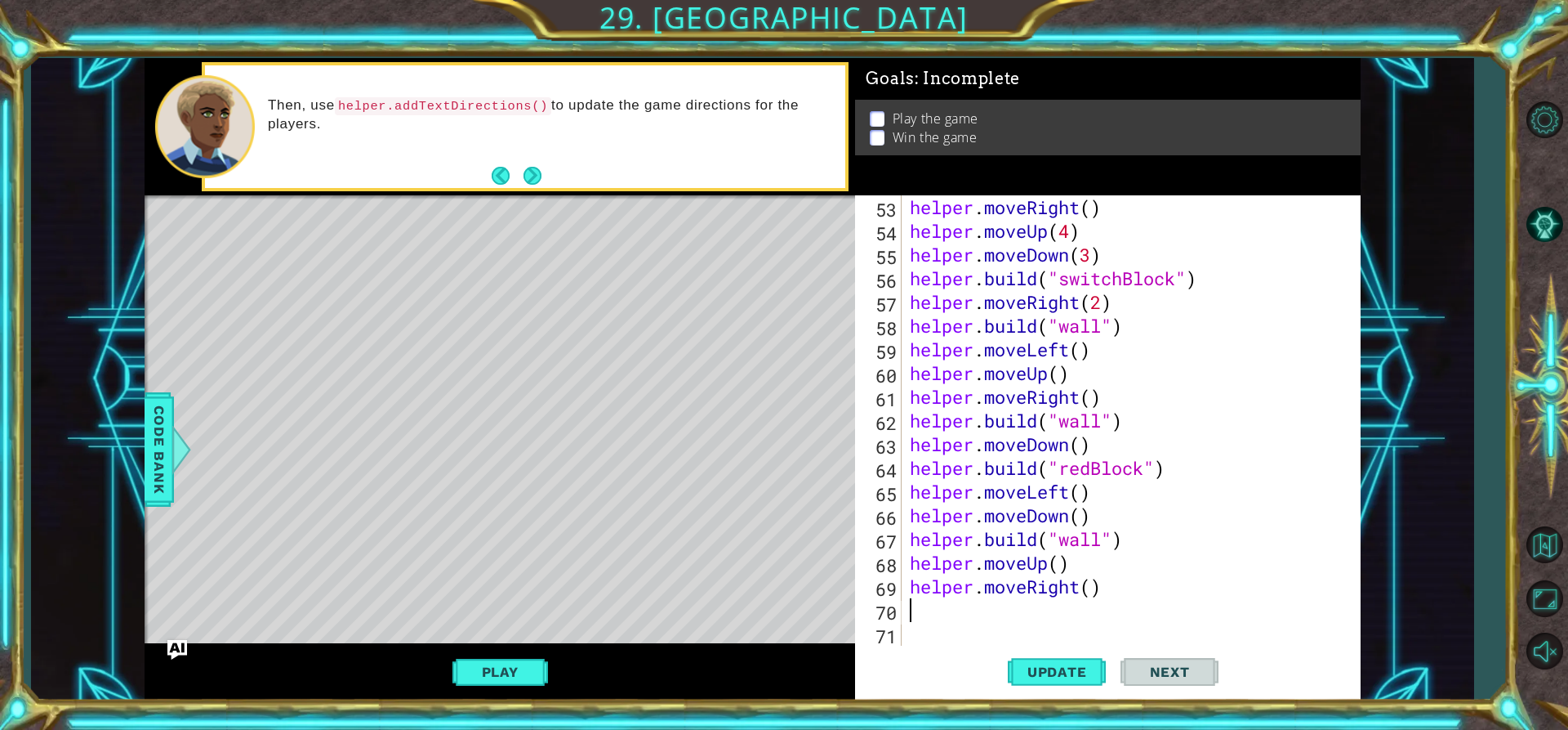
scroll to position [1232, 0]
click at [1094, 587] on div "helper . moveRight ( ) helper . moveUp ( 4 ) helper . moveDown ( 3 ) helper . b…" at bounding box center [1129, 444] width 445 height 498
click at [1063, 656] on button "Update" at bounding box center [1057, 672] width 98 height 51
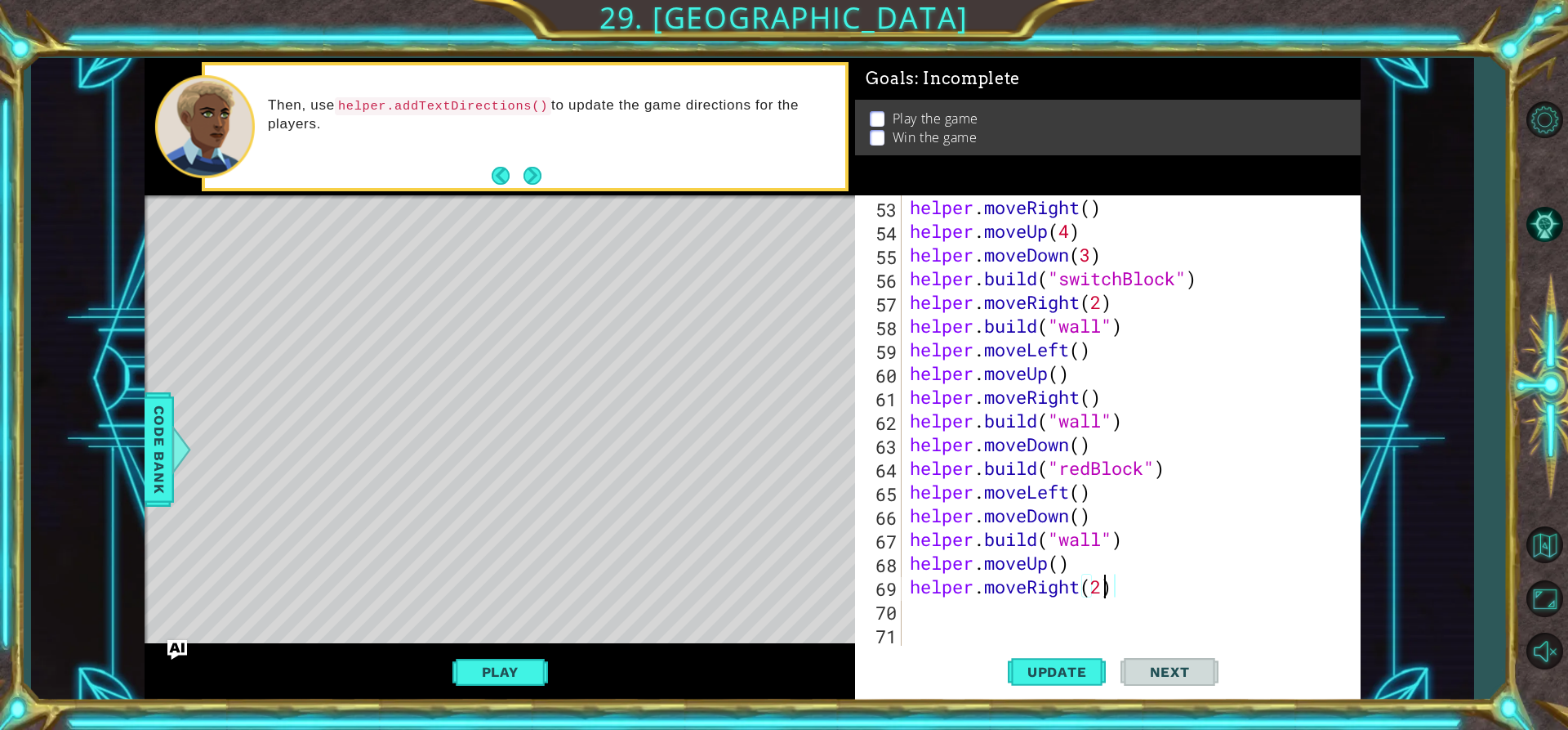
type textarea "helper.moveRight(2)"
click at [1065, 659] on button "Update" at bounding box center [1057, 672] width 98 height 51
click at [967, 616] on div "helper . moveRight ( ) helper . moveUp ( 4 ) helper . moveDown ( 3 ) helper . b…" at bounding box center [1129, 444] width 445 height 498
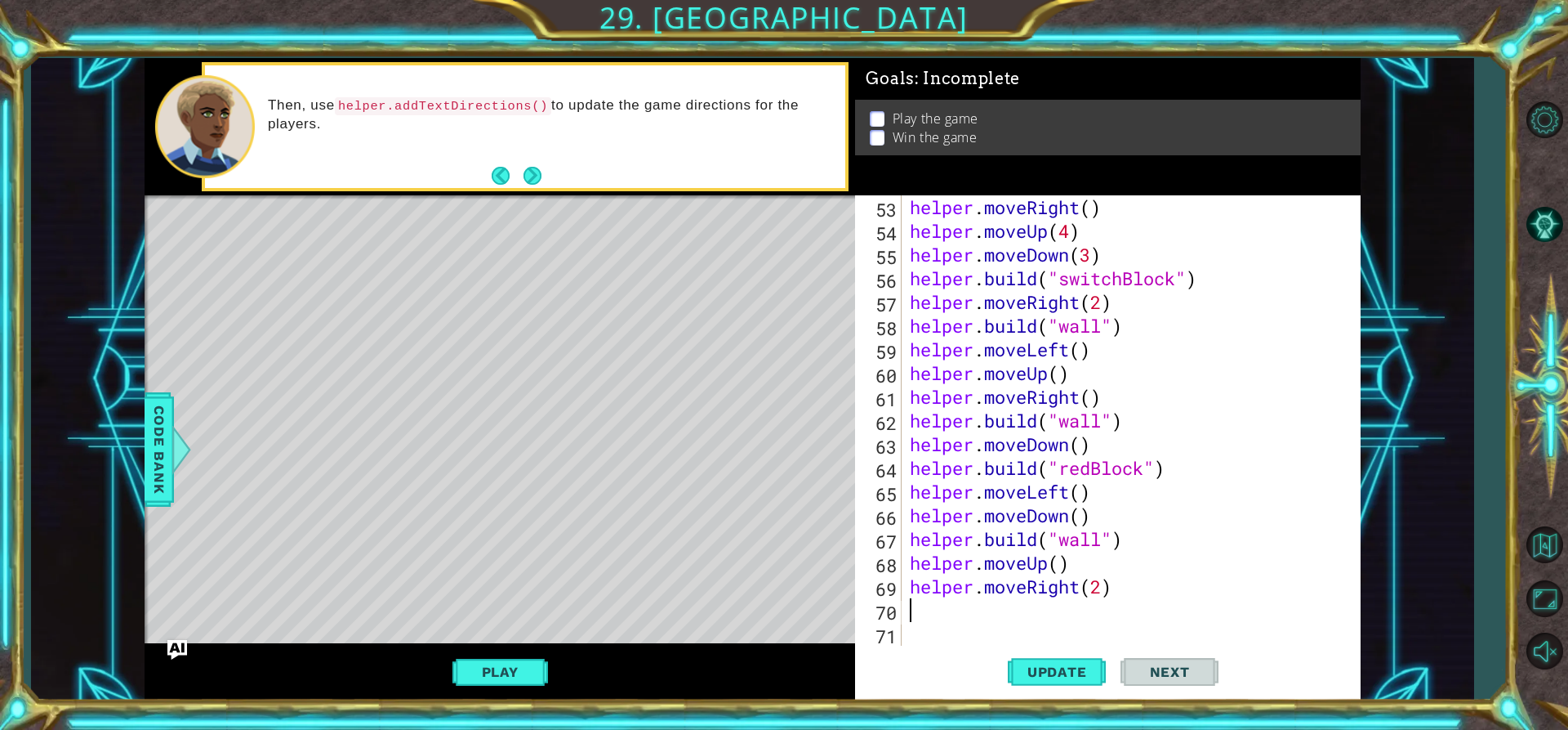
type textarea "h"
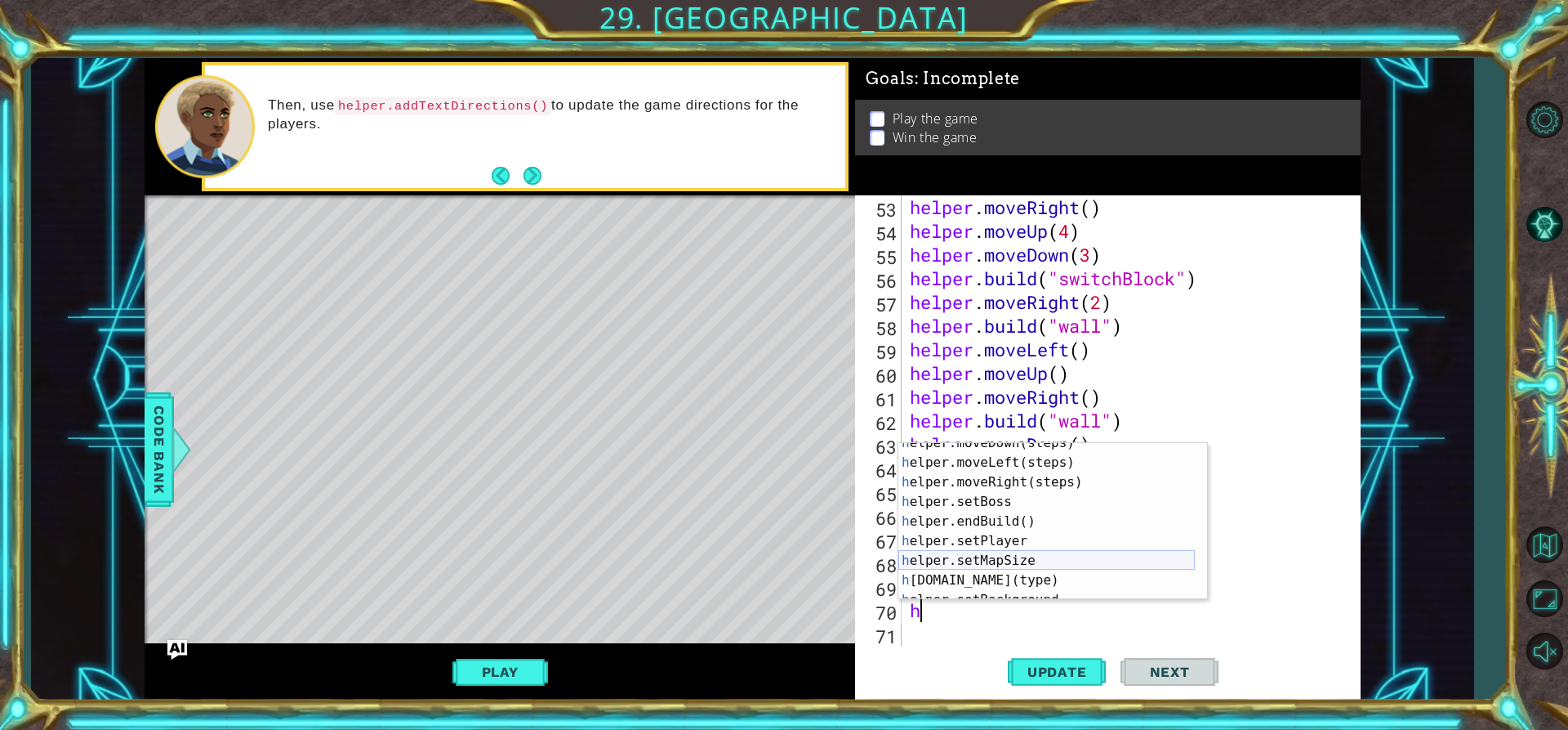
scroll to position [49, 0]
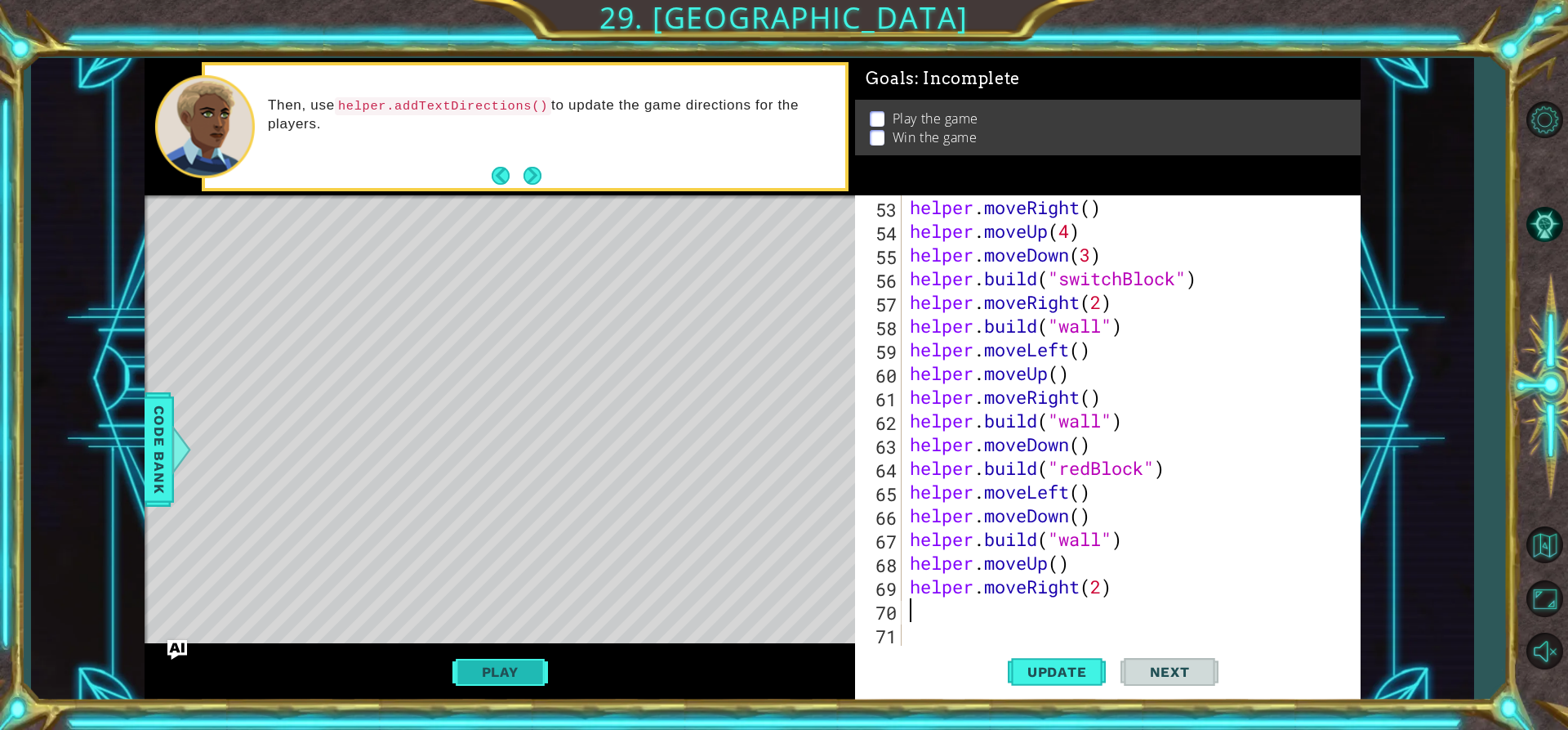
click at [516, 666] on button "Play" at bounding box center [500, 672] width 96 height 31
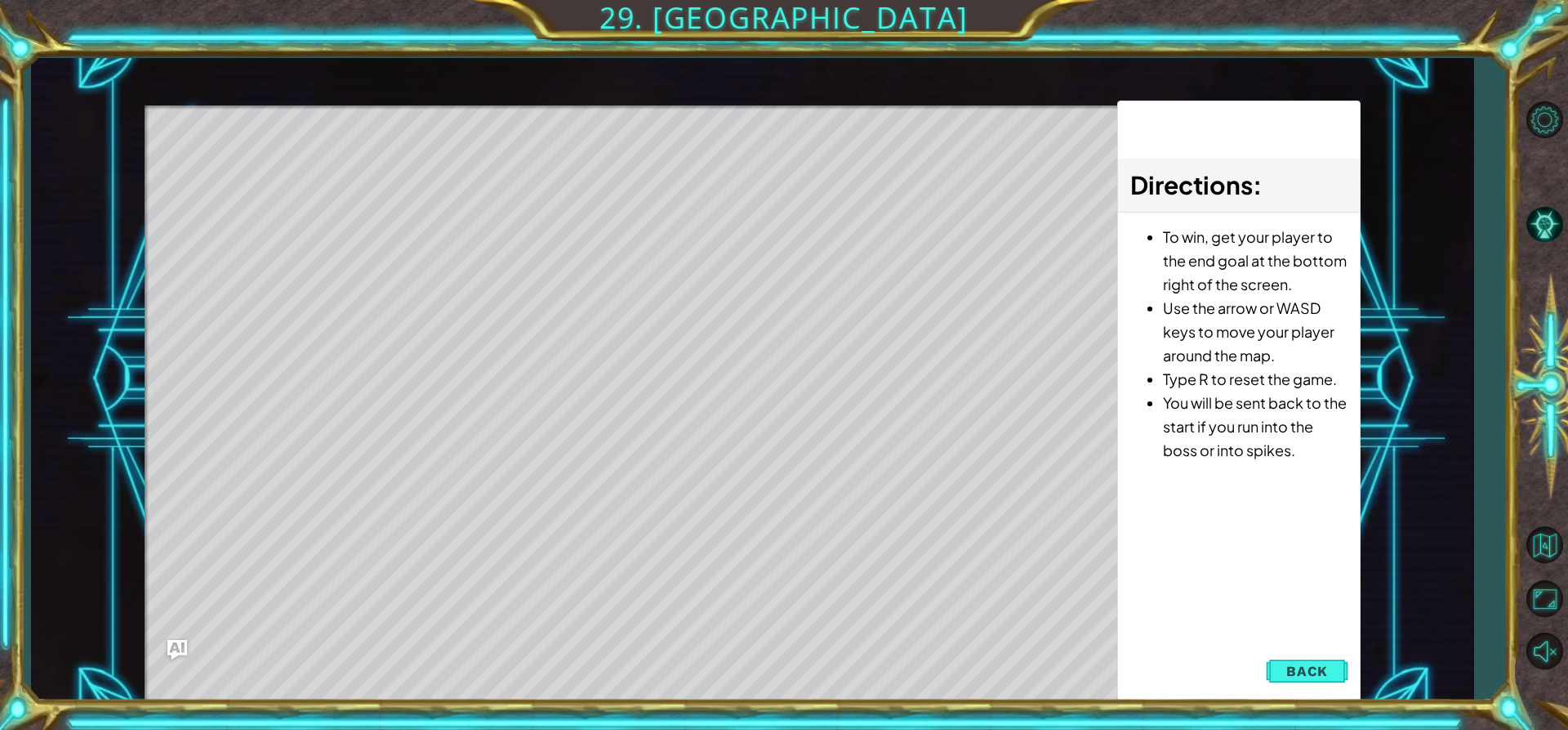
click at [1331, 674] on button "Back" at bounding box center [1307, 671] width 83 height 33
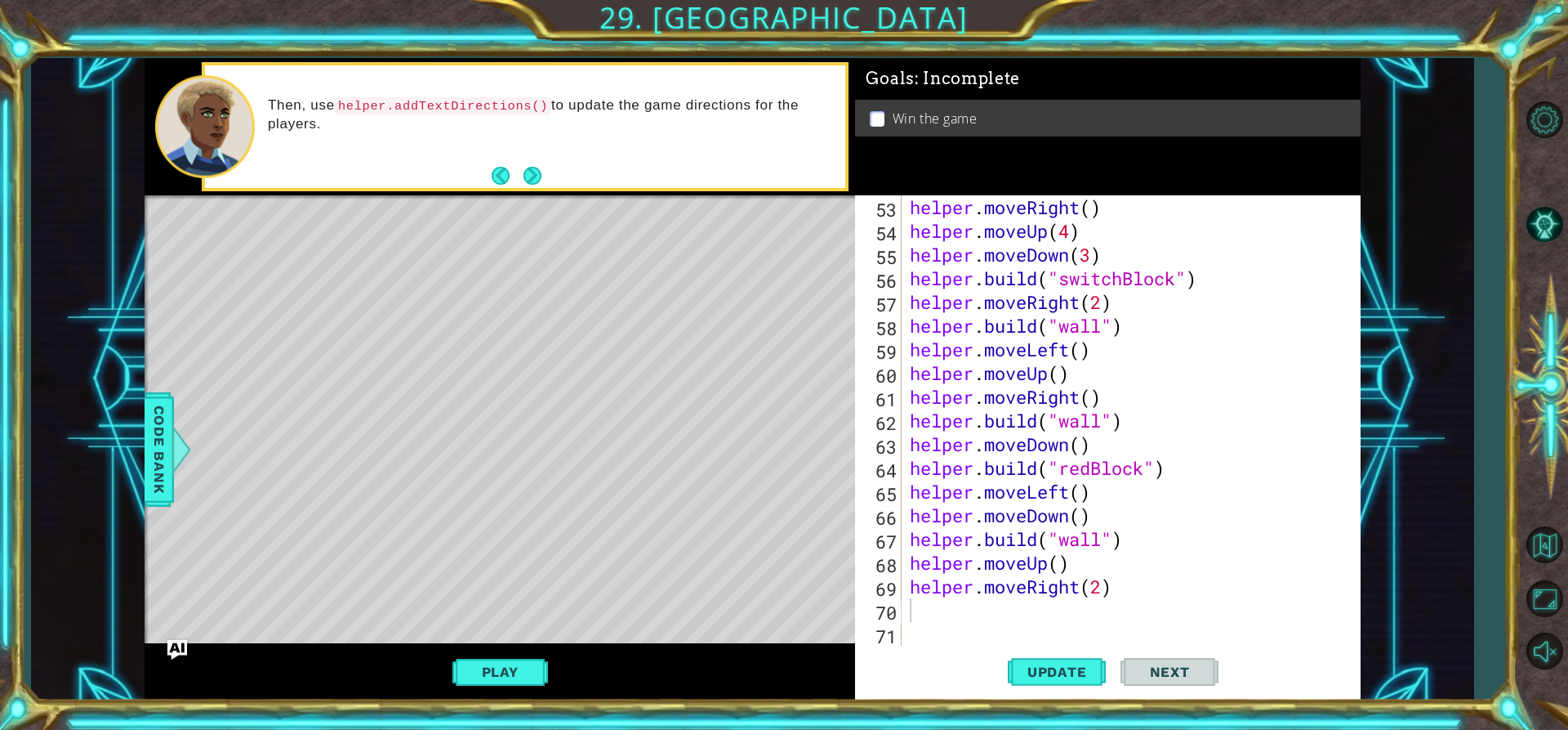
click at [998, 611] on div "helper . moveRight ( ) helper . moveUp ( 4 ) helper . moveDown ( 3 ) helper . b…" at bounding box center [1129, 444] width 445 height 498
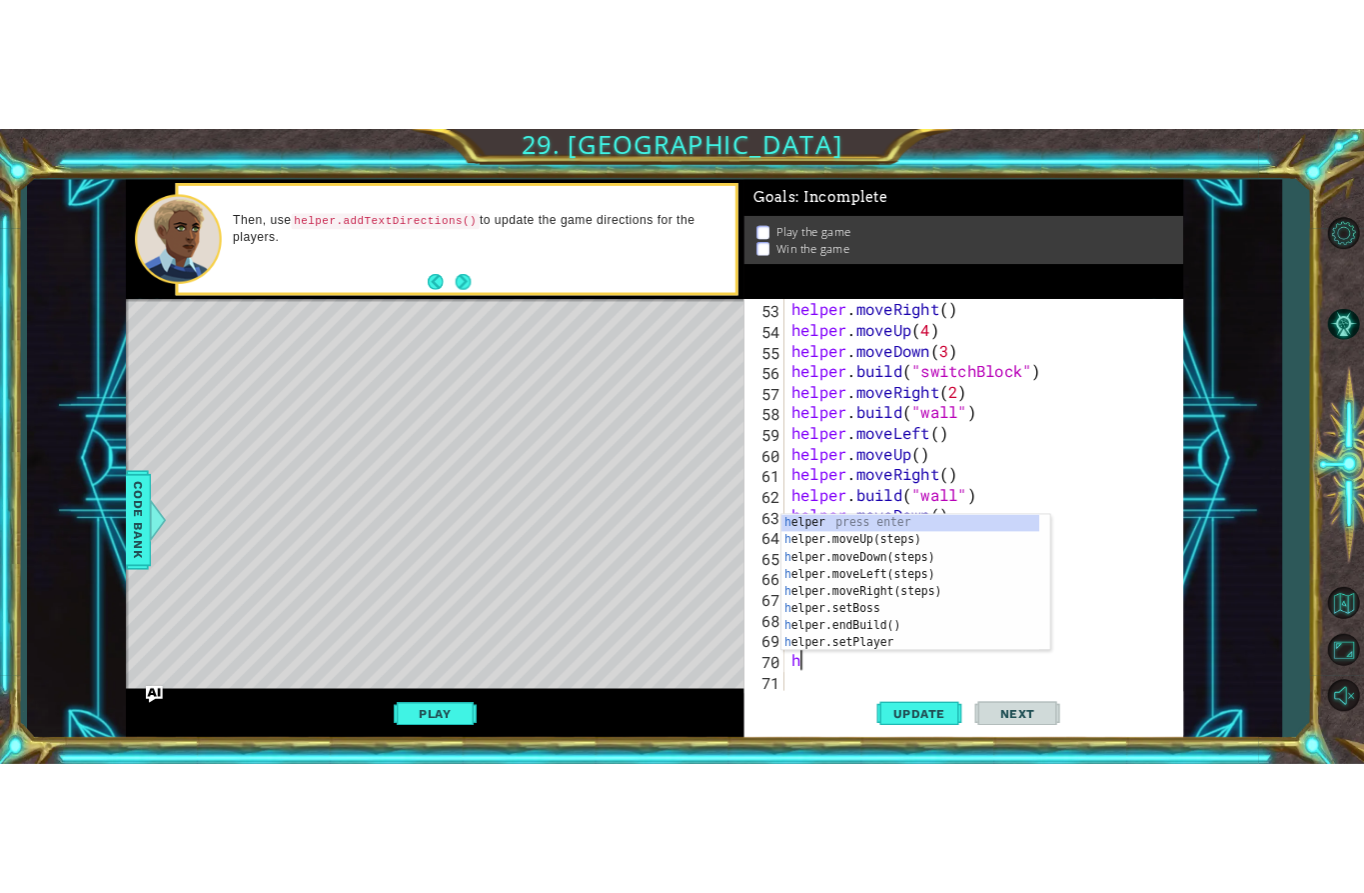
scroll to position [0, 0]
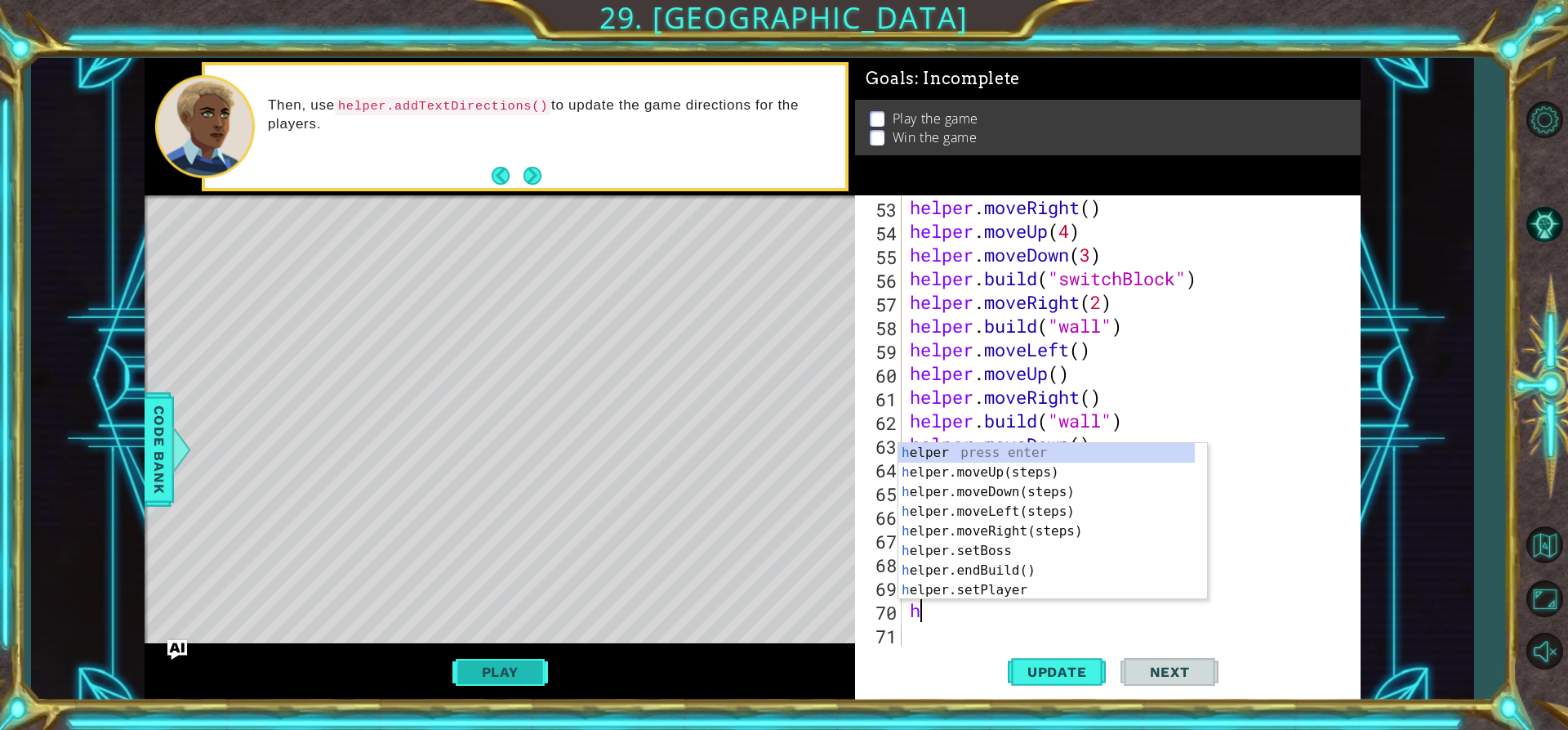
type textarea "h"
click at [471, 675] on button "Play" at bounding box center [500, 672] width 96 height 31
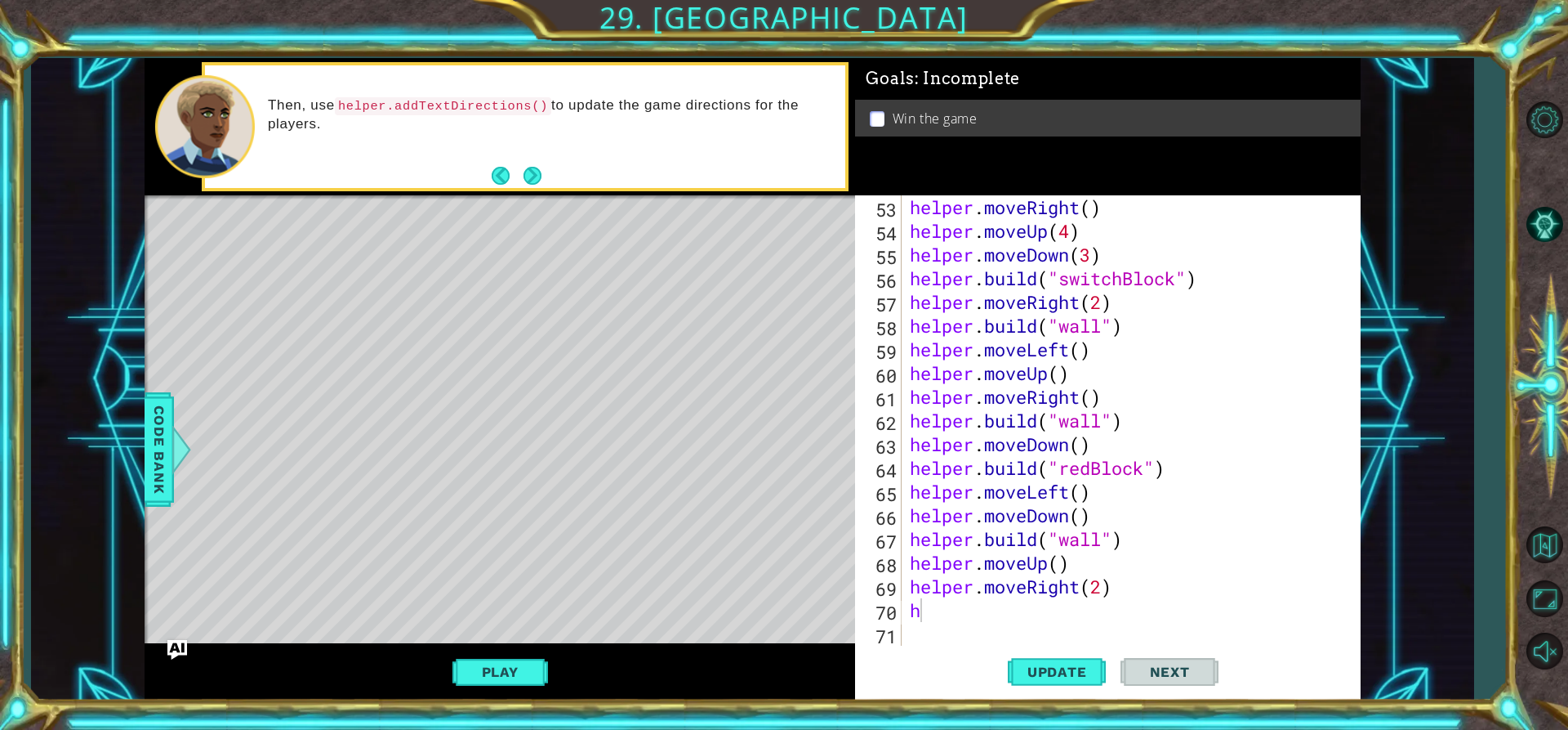
click at [1002, 614] on div "helper . moveRight ( ) helper . moveUp ( 4 ) helper . moveDown ( 3 ) helper . b…" at bounding box center [1129, 444] width 445 height 498
